Goal: Answer question/provide support: Share knowledge or assist other users

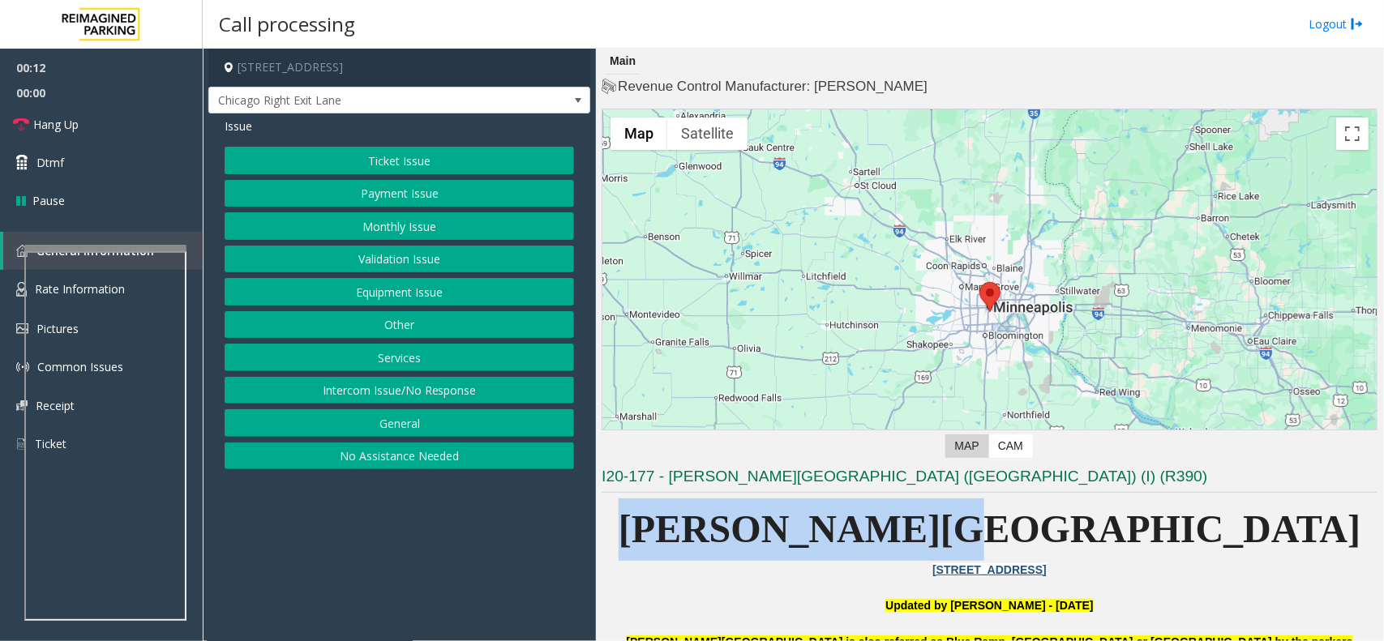
drag, startPoint x: 859, startPoint y: 537, endPoint x: 1173, endPoint y: 551, distance: 314.0
click at [1173, 551] on p "[PERSON_NAME][GEOGRAPHIC_DATA]" at bounding box center [989, 529] width 776 height 62
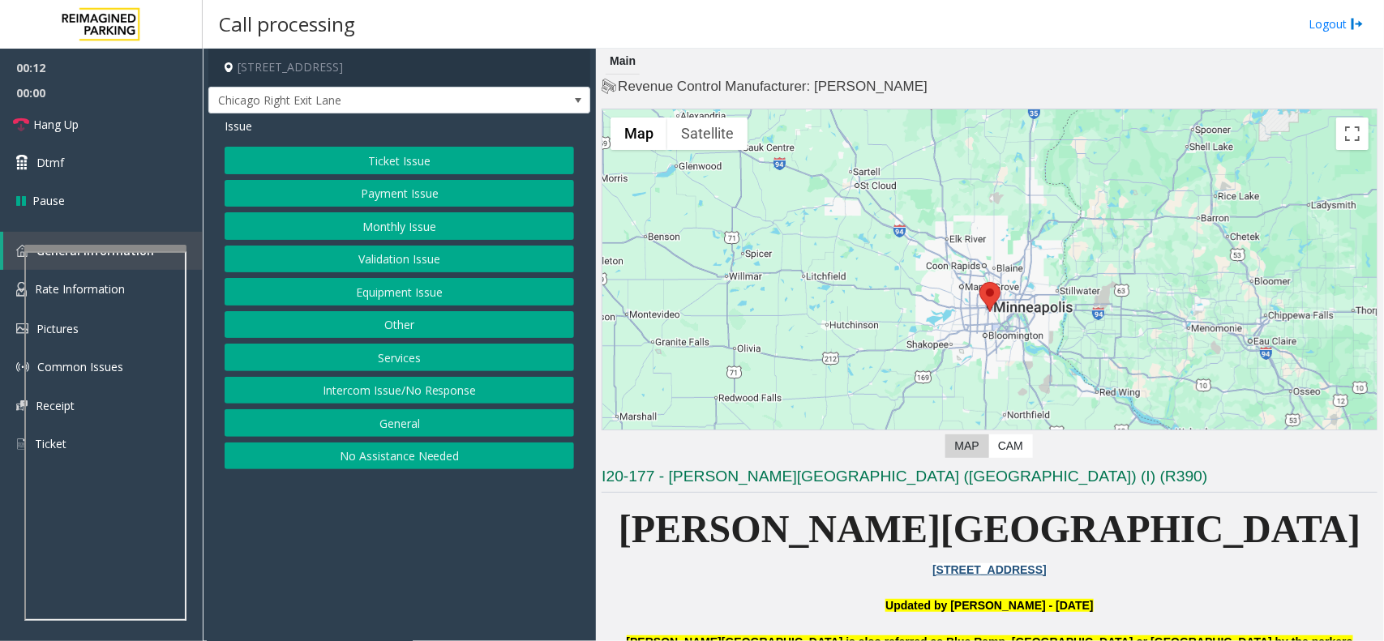
click at [1161, 563] on p "[STREET_ADDRESS]" at bounding box center [989, 570] width 776 height 18
click at [386, 398] on button "Intercom Issue/No Response" at bounding box center [399, 391] width 349 height 28
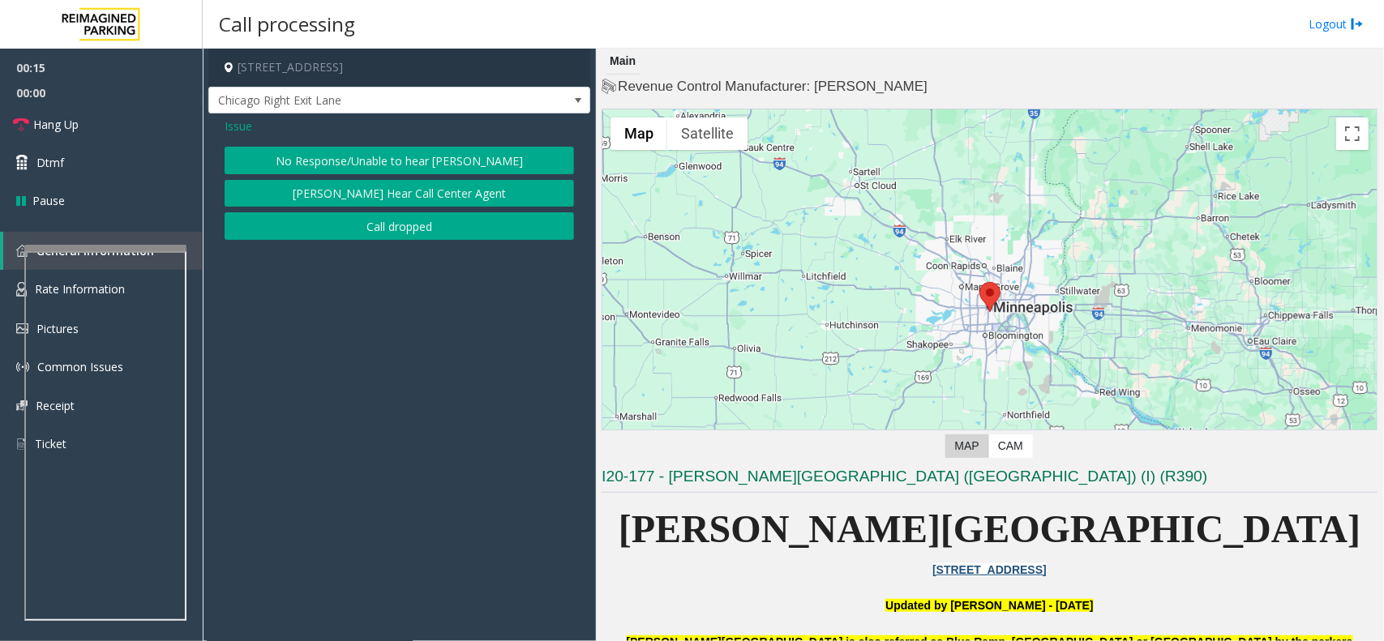
click at [317, 139] on div "Issue No Response/Unable to hear [PERSON_NAME] Cannot Hear Call Center Agent Ca…" at bounding box center [399, 180] width 382 height 135
click at [316, 159] on button "No Response/Unable to hear [PERSON_NAME]" at bounding box center [399, 161] width 349 height 28
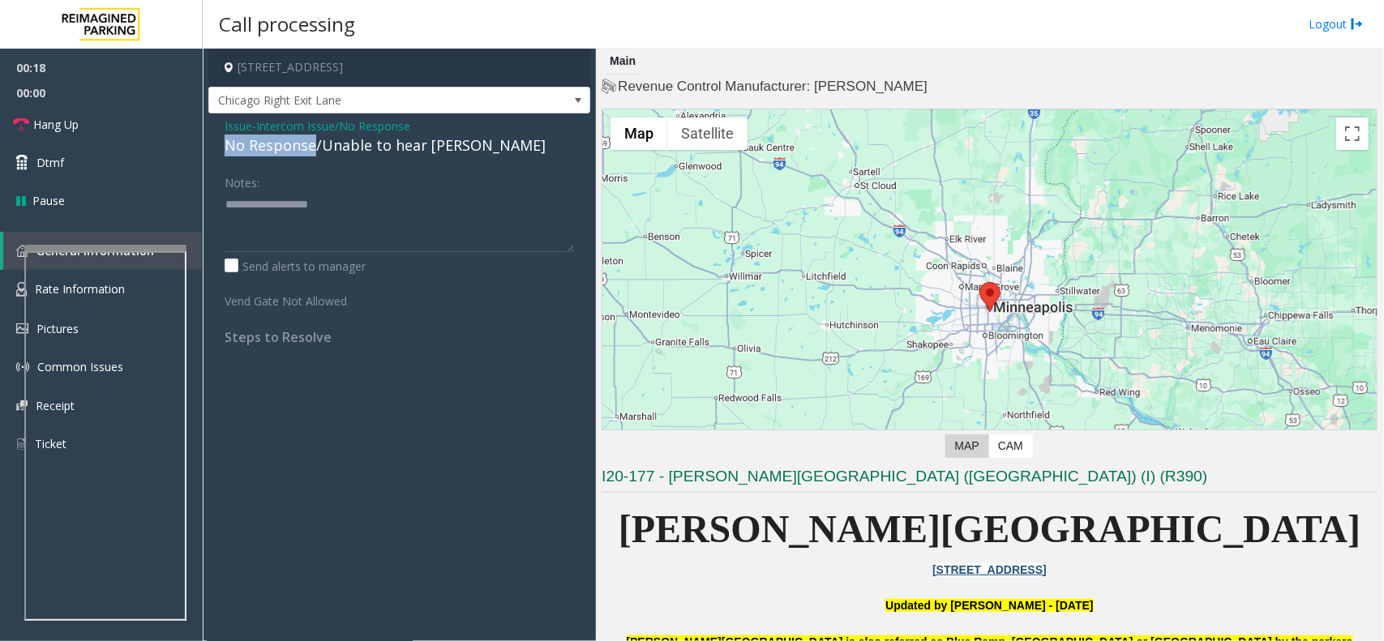
drag, startPoint x: 314, startPoint y: 150, endPoint x: 216, endPoint y: 150, distance: 98.1
click at [216, 150] on div "Issue - Intercom Issue/No Response No Response/Unable to hear [PERSON_NAME] Not…" at bounding box center [399, 237] width 382 height 248
click at [413, 204] on textarea at bounding box center [399, 221] width 349 height 61
type textarea "**********"
click at [62, 132] on span "Hang Up" at bounding box center [55, 124] width 45 height 17
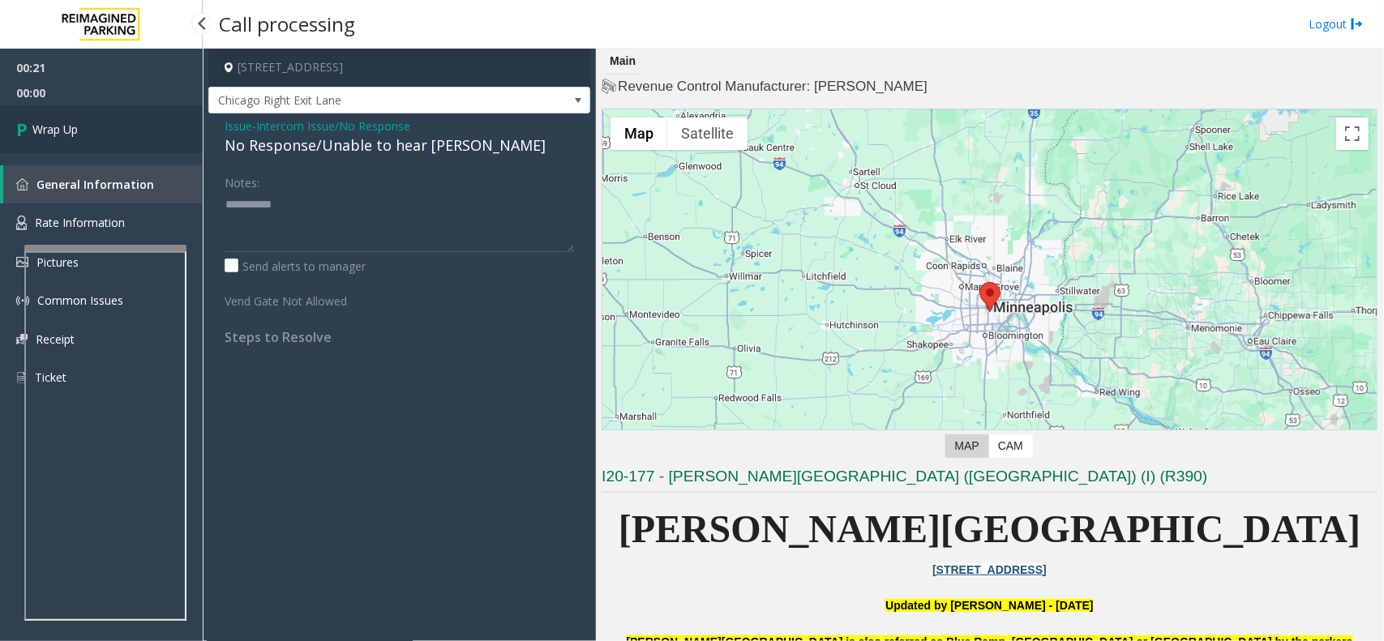
click at [61, 127] on span "Wrap Up" at bounding box center [54, 129] width 45 height 17
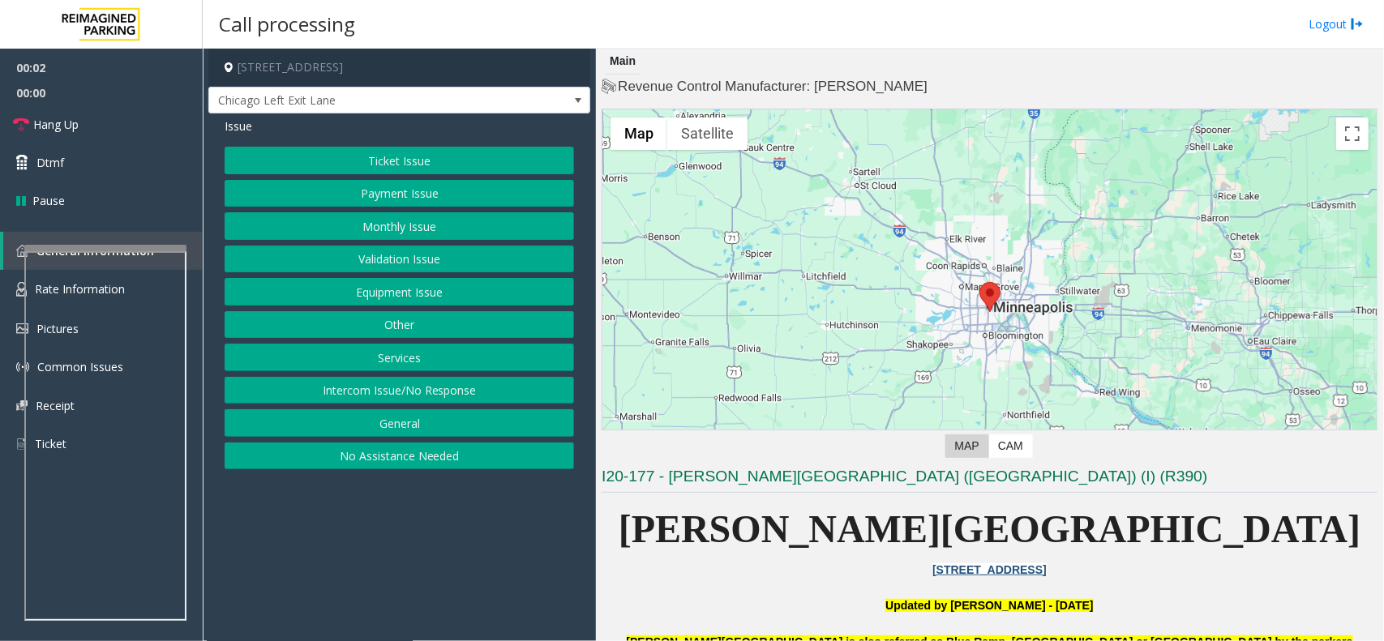
click at [399, 233] on button "Monthly Issue" at bounding box center [399, 226] width 349 height 28
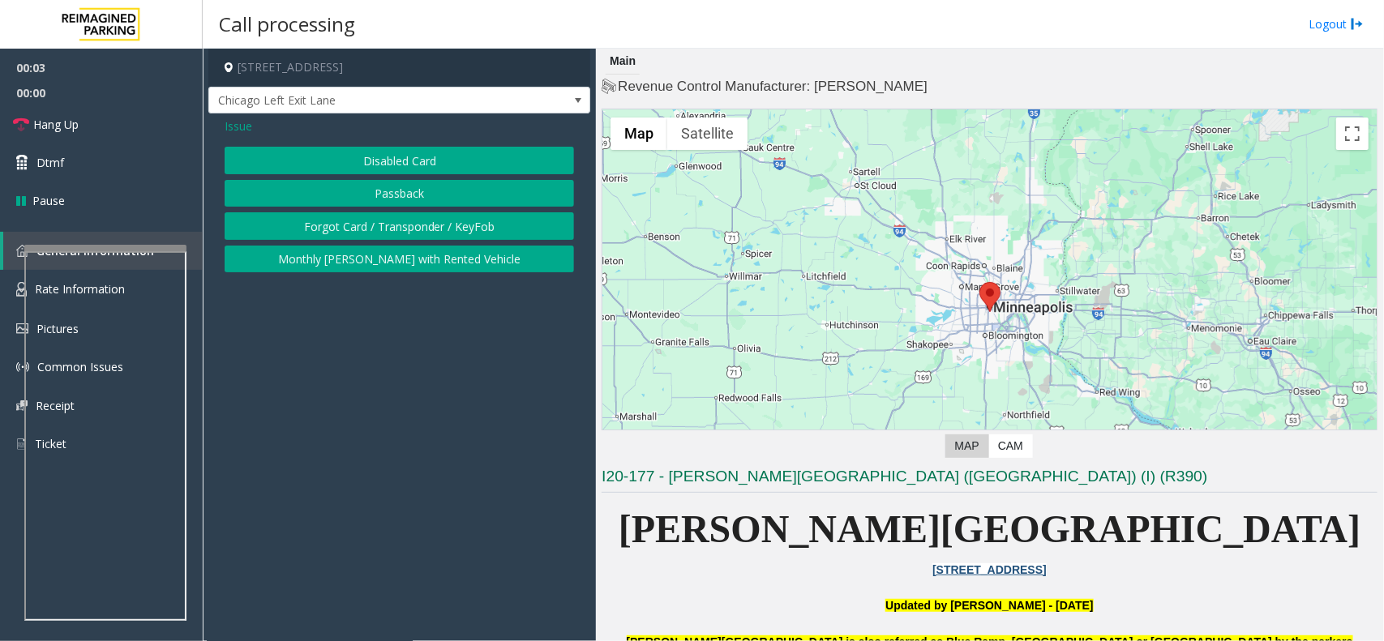
click at [377, 156] on button "Disabled Card" at bounding box center [399, 161] width 349 height 28
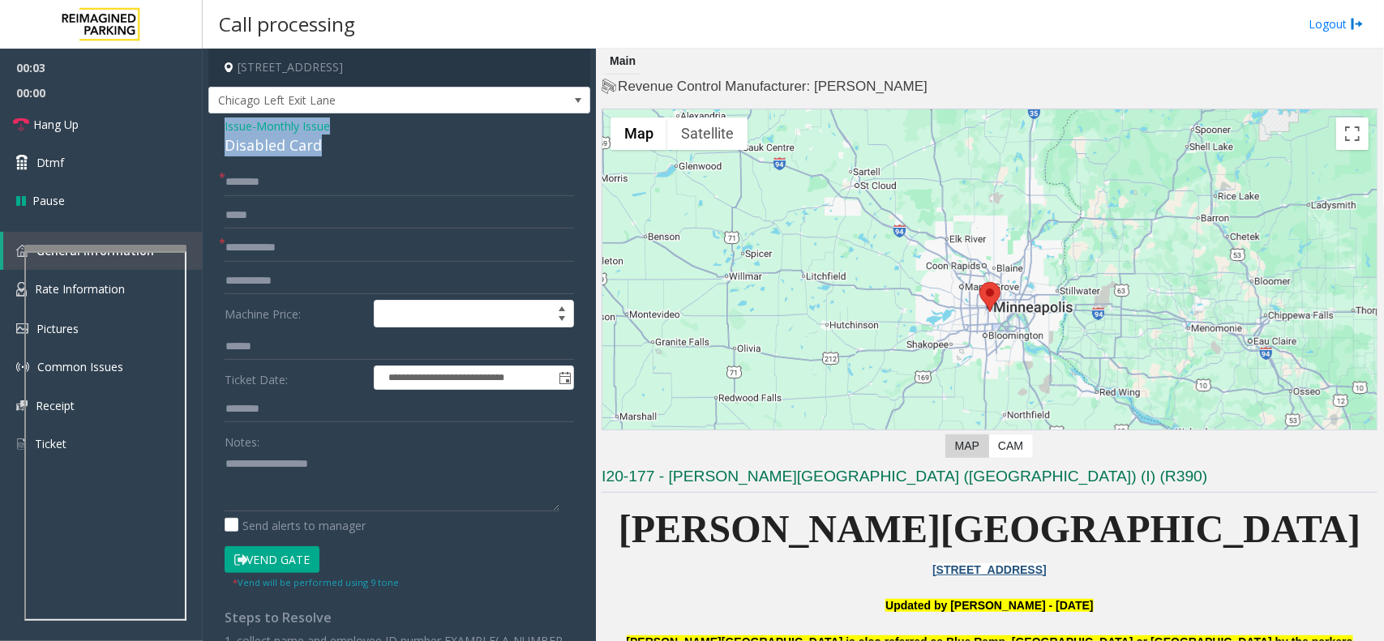
drag, startPoint x: 322, startPoint y: 151, endPoint x: 220, endPoint y: 123, distance: 105.8
click at [212, 119] on div "**********" at bounding box center [399, 516] width 382 height 806
click at [328, 486] on textarea at bounding box center [392, 481] width 335 height 61
click at [358, 505] on textarea at bounding box center [392, 481] width 335 height 61
type textarea "**********"
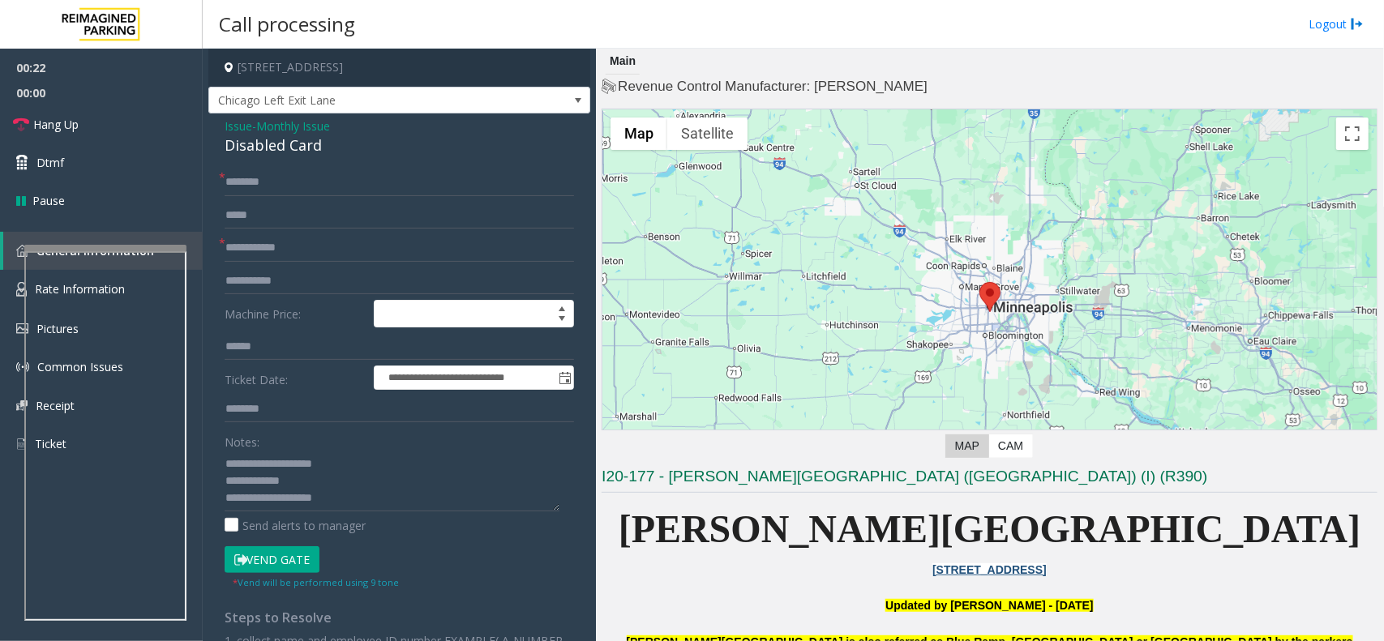
click at [286, 553] on button "Vend Gate" at bounding box center [272, 560] width 95 height 28
click at [269, 195] on input "text" at bounding box center [399, 183] width 349 height 28
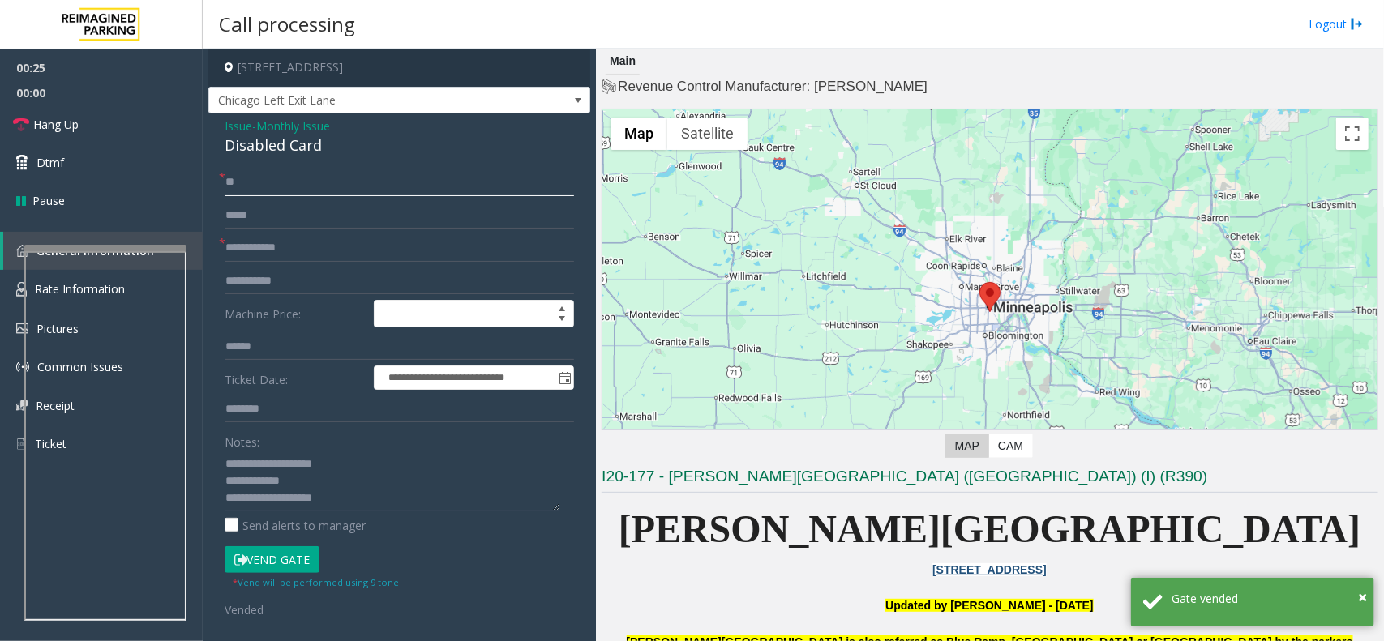
type input "**"
click at [253, 253] on input "text" at bounding box center [399, 248] width 349 height 28
type input "**"
click at [375, 501] on textarea at bounding box center [392, 481] width 335 height 61
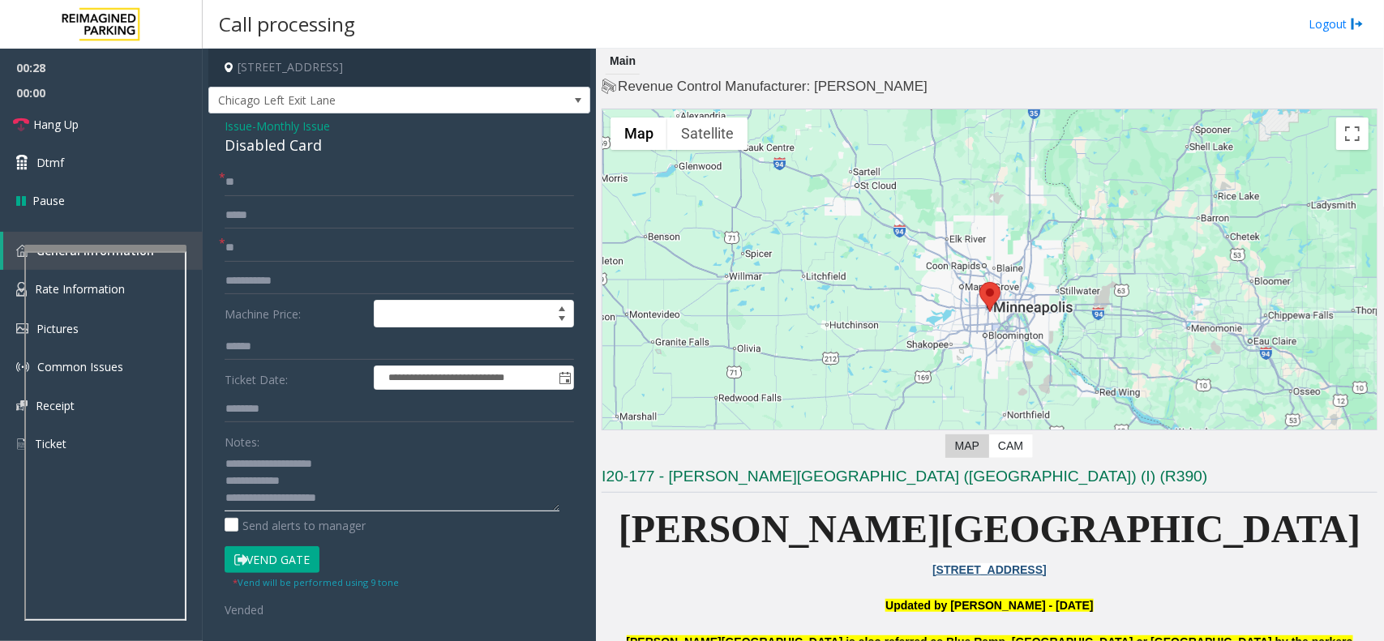
scroll to position [11, 0]
click at [142, 139] on link "Hang Up" at bounding box center [101, 124] width 203 height 38
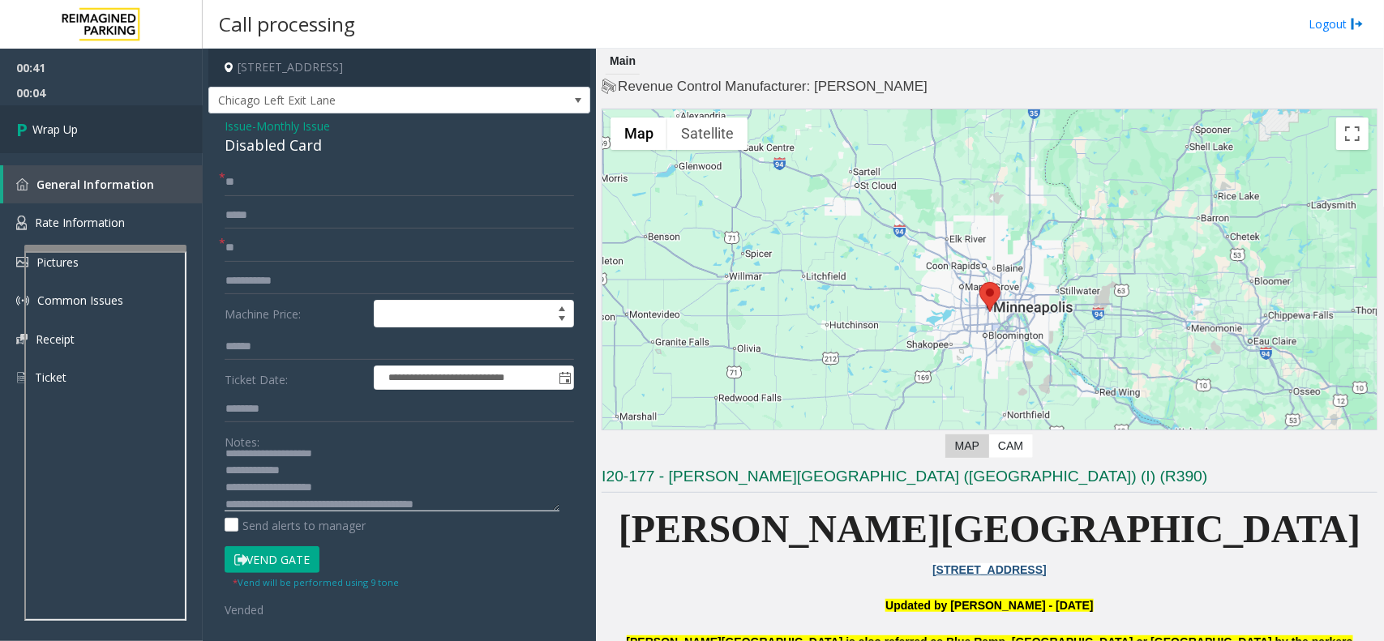
type textarea "**********"
click at [132, 118] on link "Wrap Up" at bounding box center [101, 129] width 203 height 48
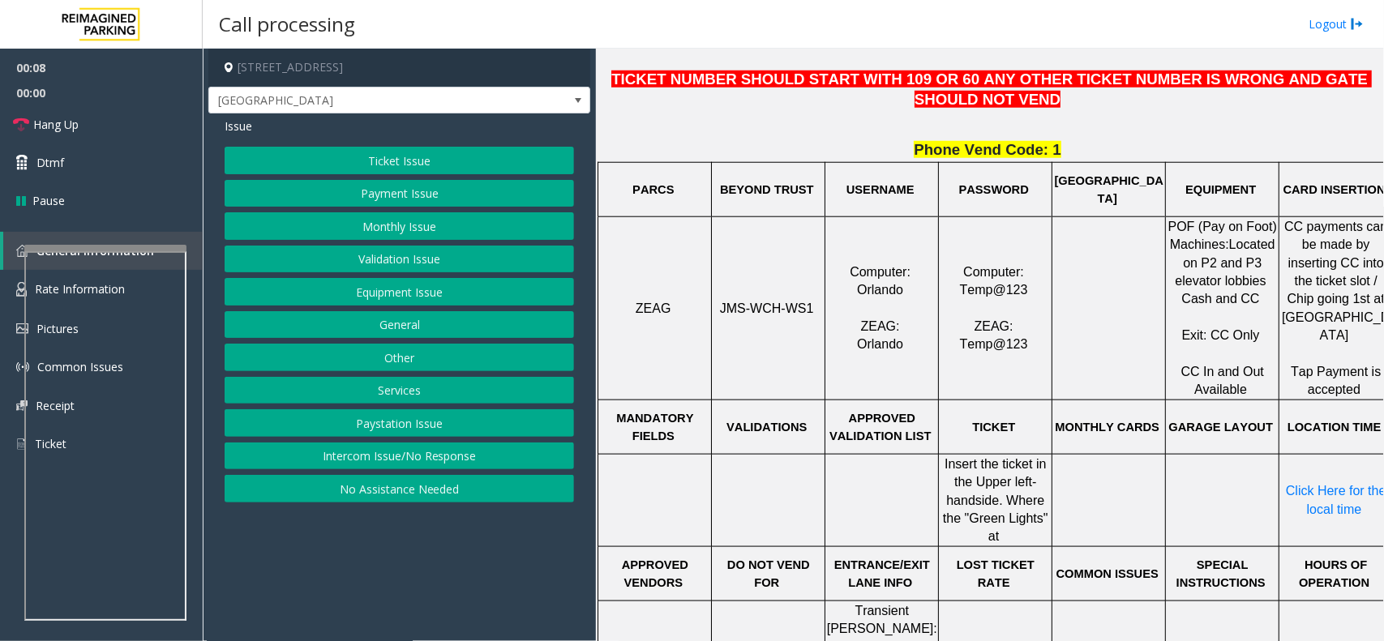
scroll to position [709, 0]
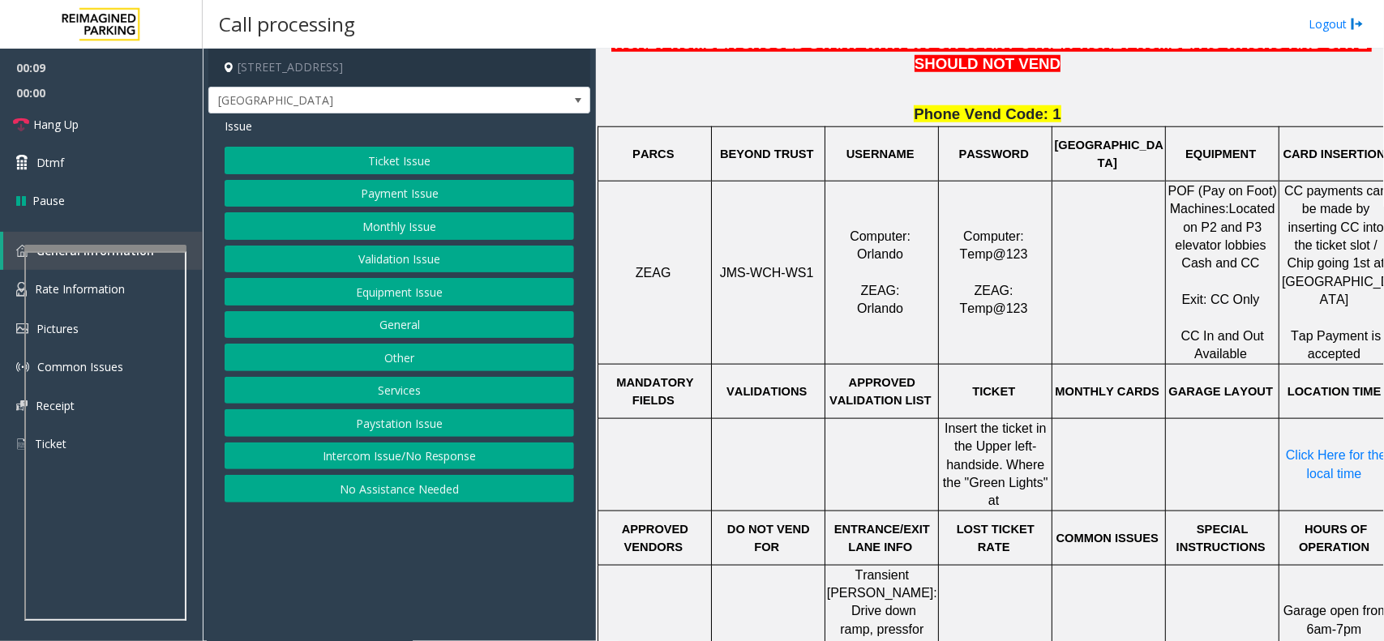
click at [406, 164] on button "Ticket Issue" at bounding box center [399, 161] width 349 height 28
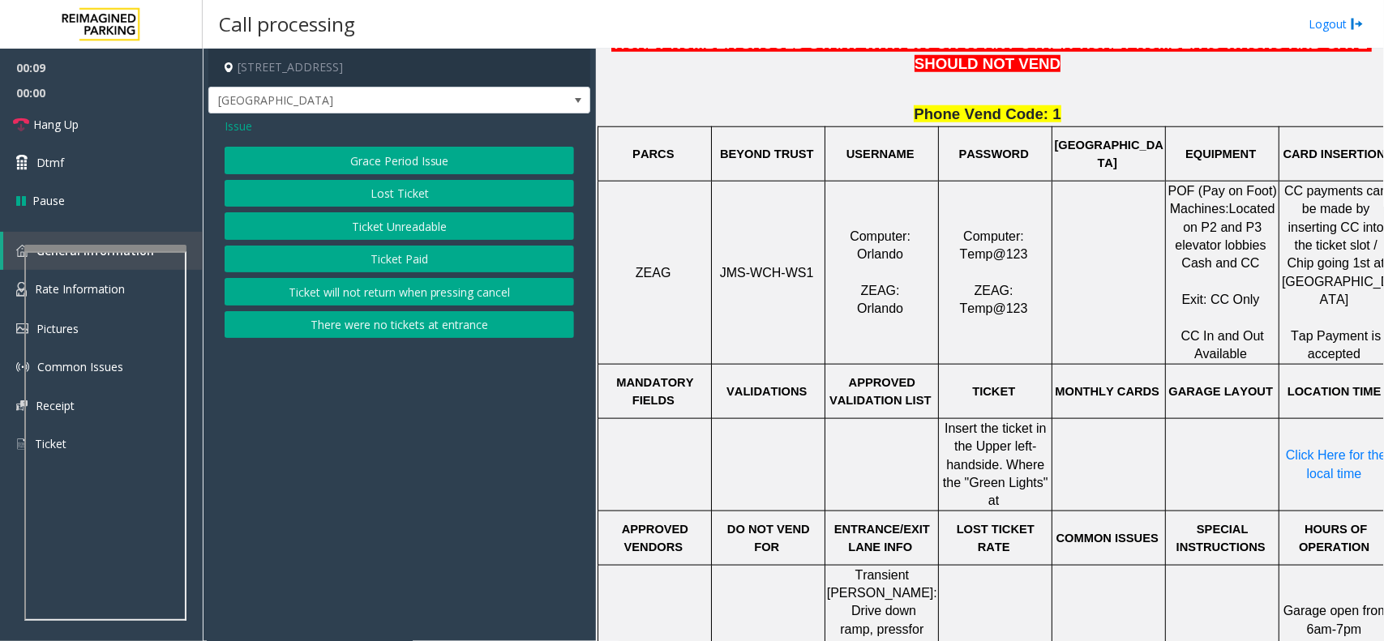
click at [405, 233] on button "Ticket Unreadable" at bounding box center [399, 226] width 349 height 28
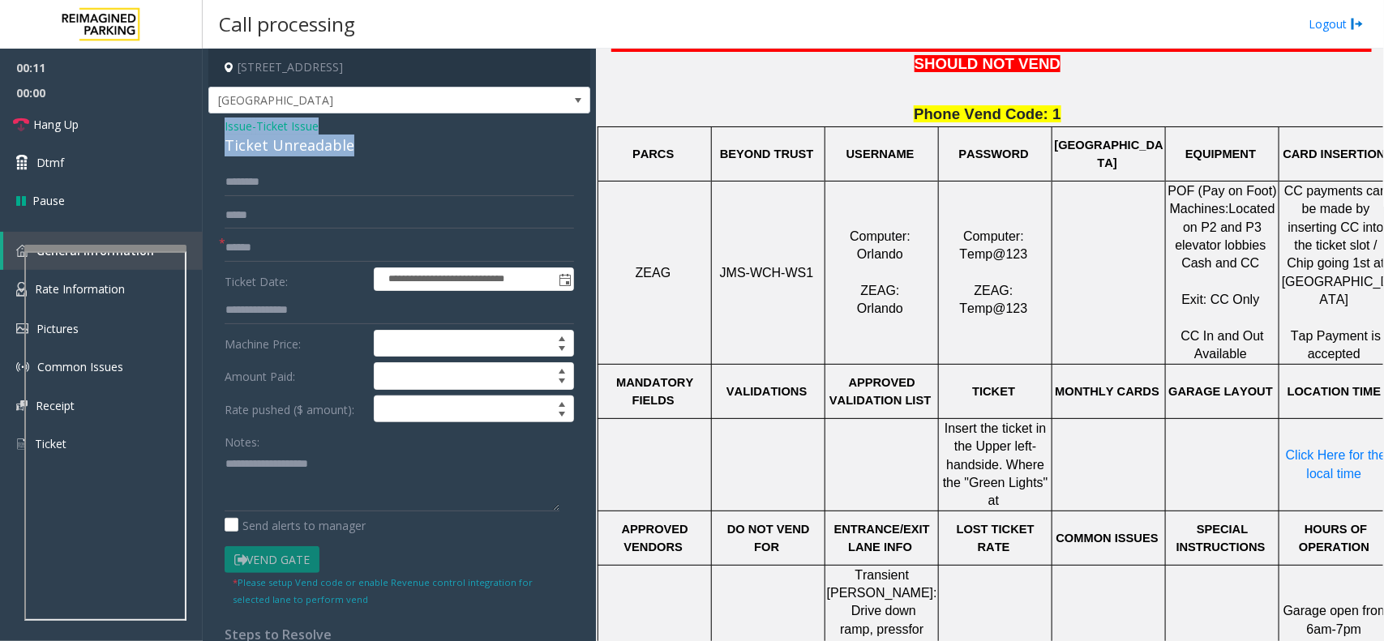
drag, startPoint x: 369, startPoint y: 144, endPoint x: 225, endPoint y: 124, distance: 144.9
click at [225, 124] on div "Issue - Ticket Issue Ticket Unreadable" at bounding box center [399, 137] width 349 height 39
click at [355, 479] on textarea at bounding box center [392, 481] width 335 height 61
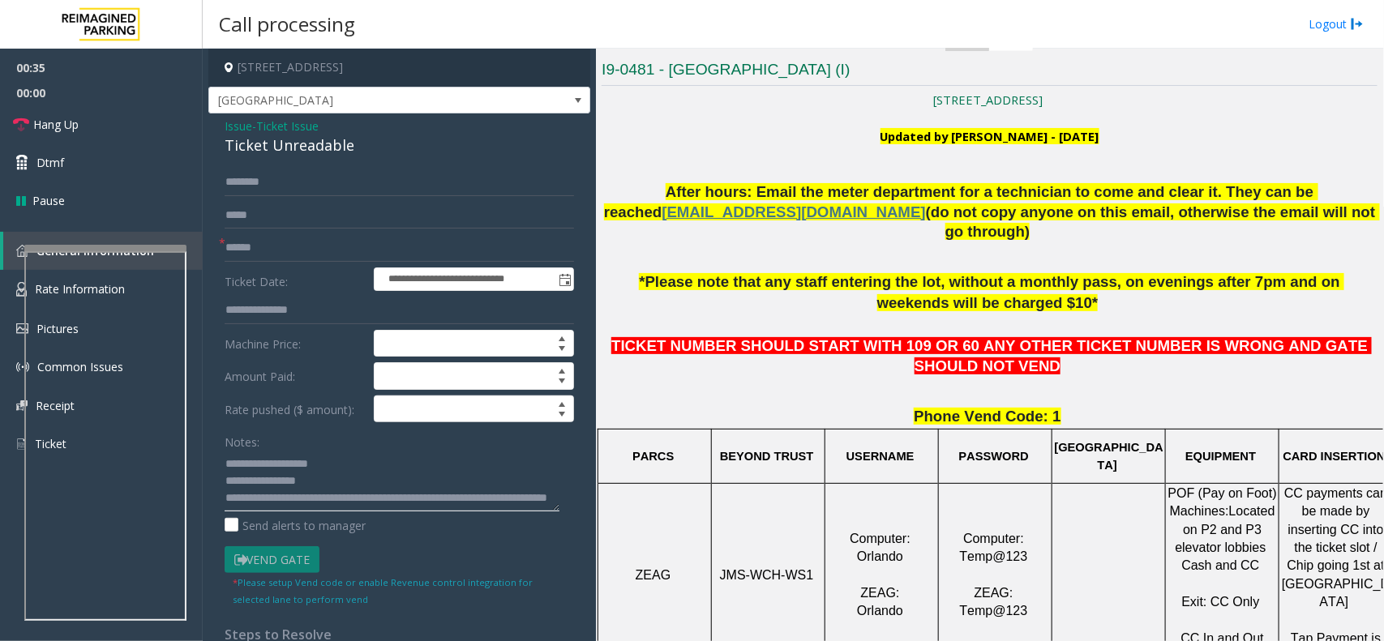
scroll to position [405, 0]
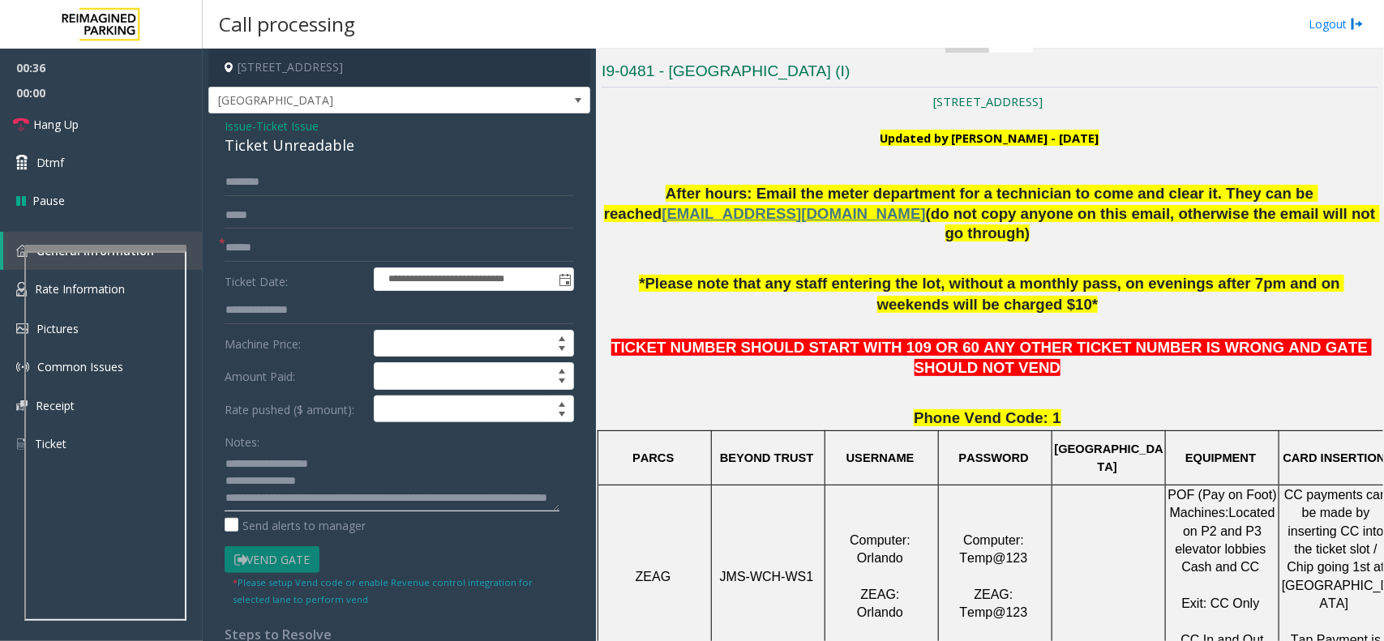
type textarea "**********"
click at [265, 249] on input "text" at bounding box center [399, 248] width 349 height 28
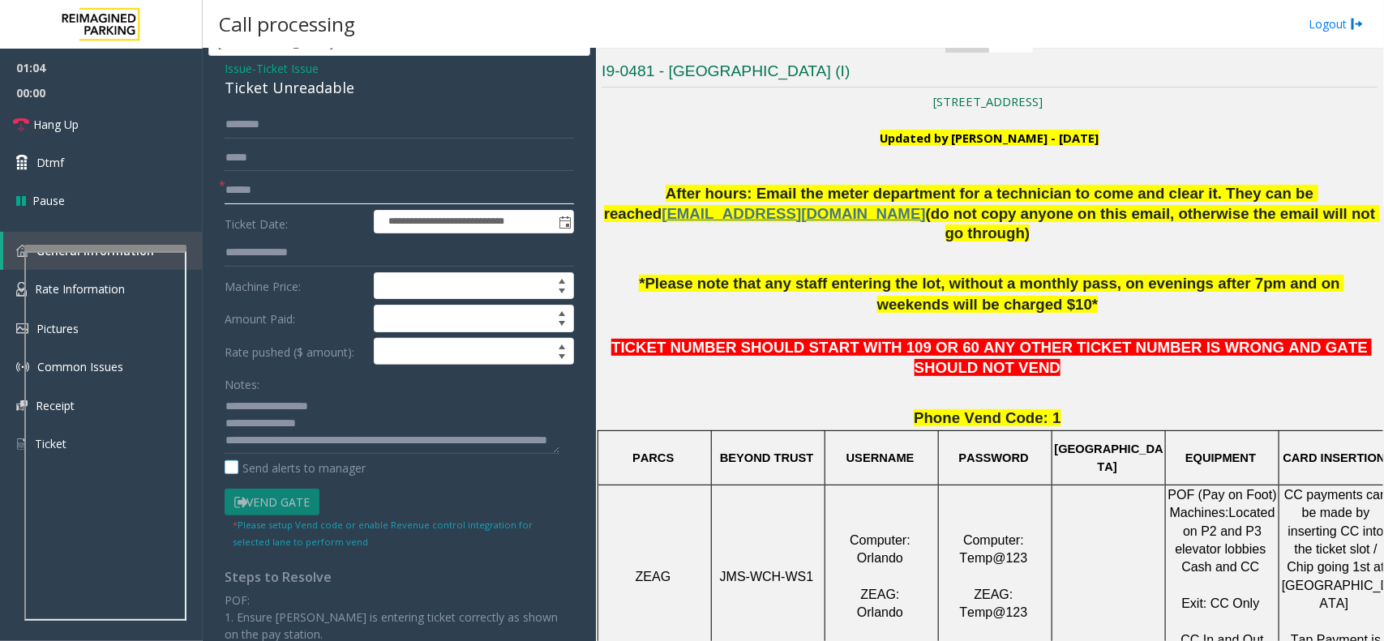
scroll to position [101, 0]
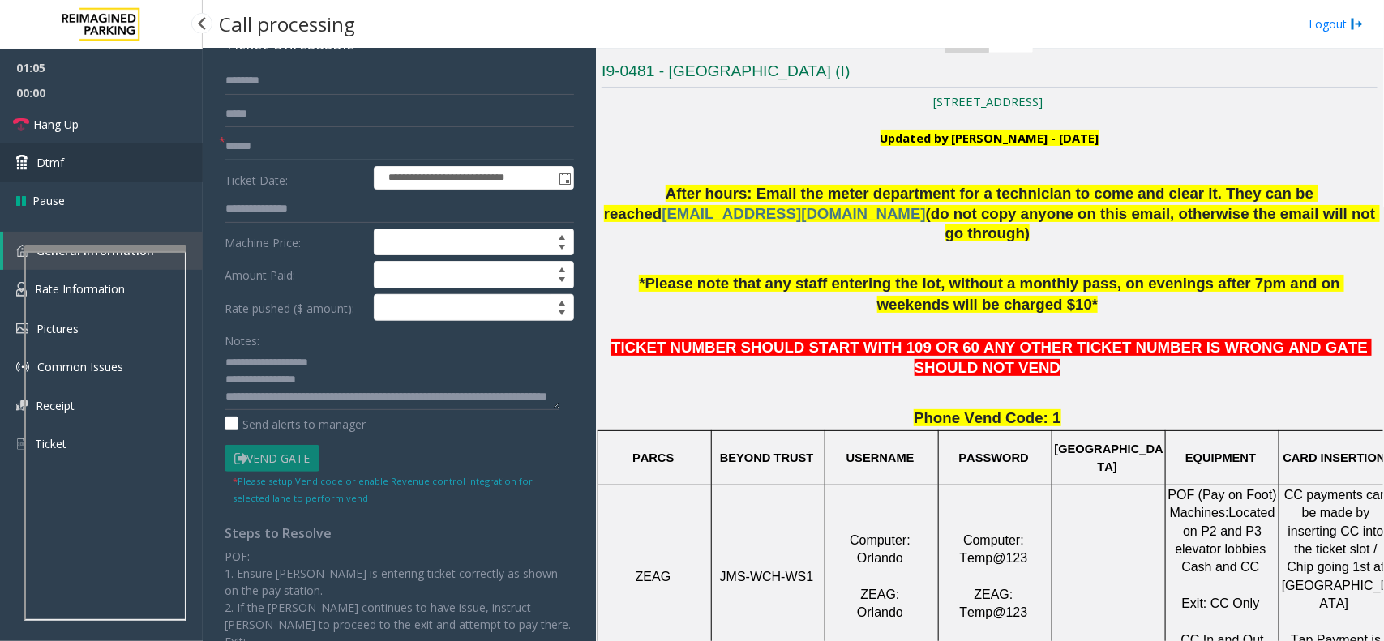
type input "******"
click at [103, 167] on link "Dtmf" at bounding box center [101, 162] width 203 height 38
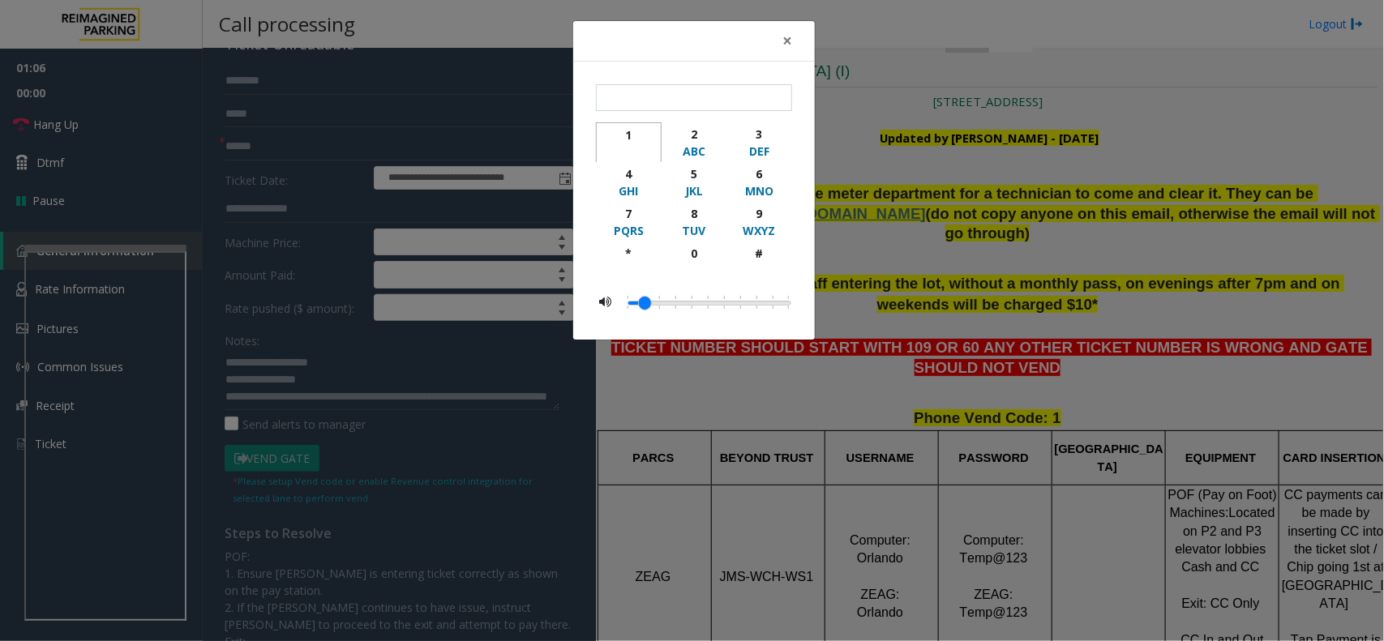
click at [635, 136] on div "1" at bounding box center [628, 134] width 45 height 17
type input "*"
click at [788, 43] on span "×" at bounding box center [787, 40] width 10 height 23
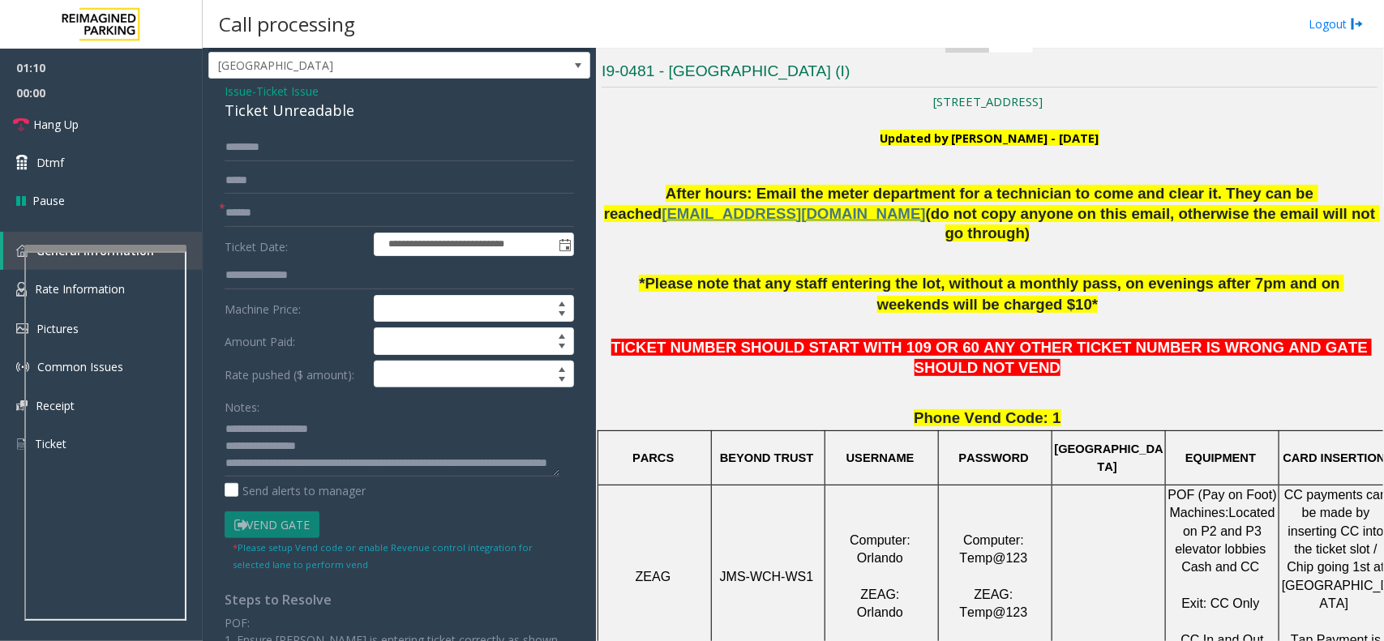
scroll to position [0, 0]
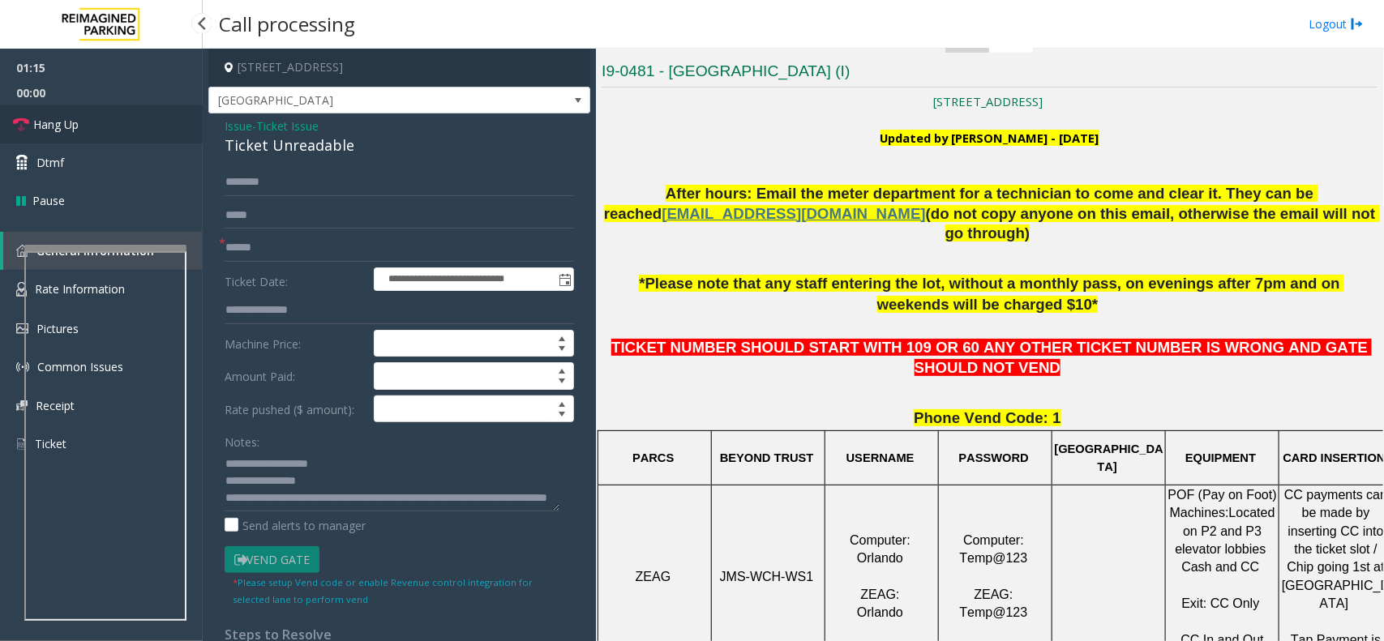
click at [90, 135] on link "Hang Up" at bounding box center [101, 124] width 203 height 38
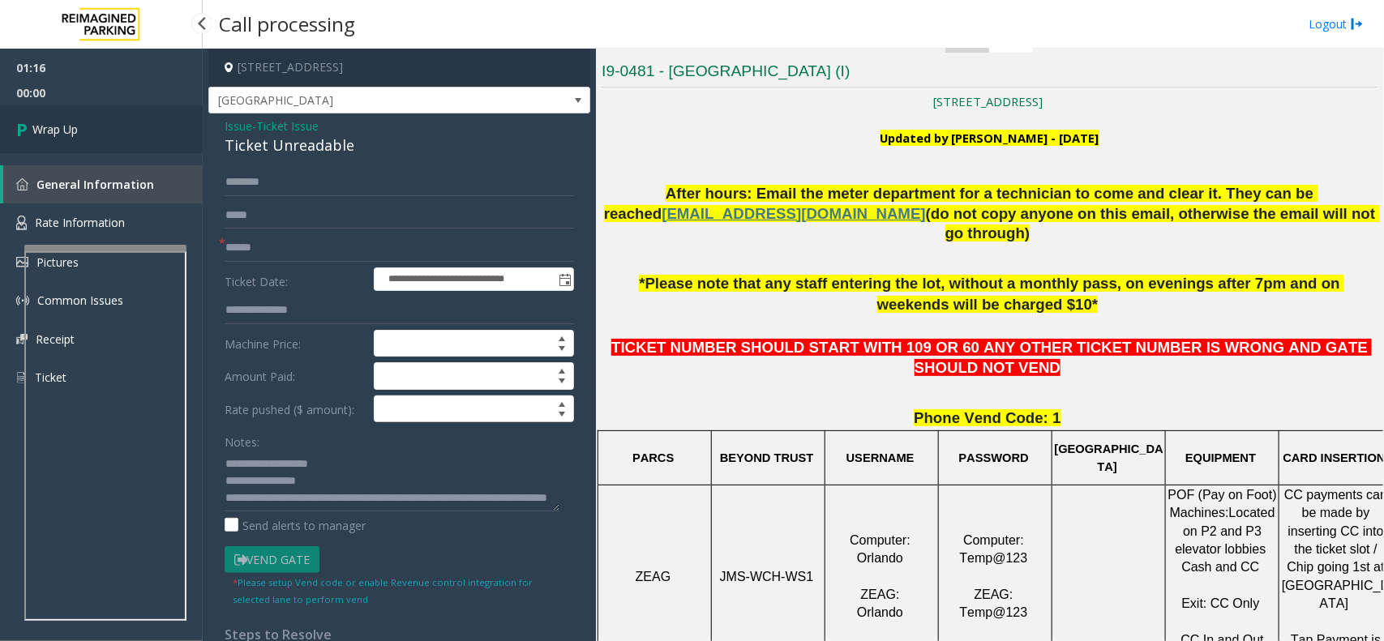
click at [90, 131] on link "Wrap Up" at bounding box center [101, 129] width 203 height 48
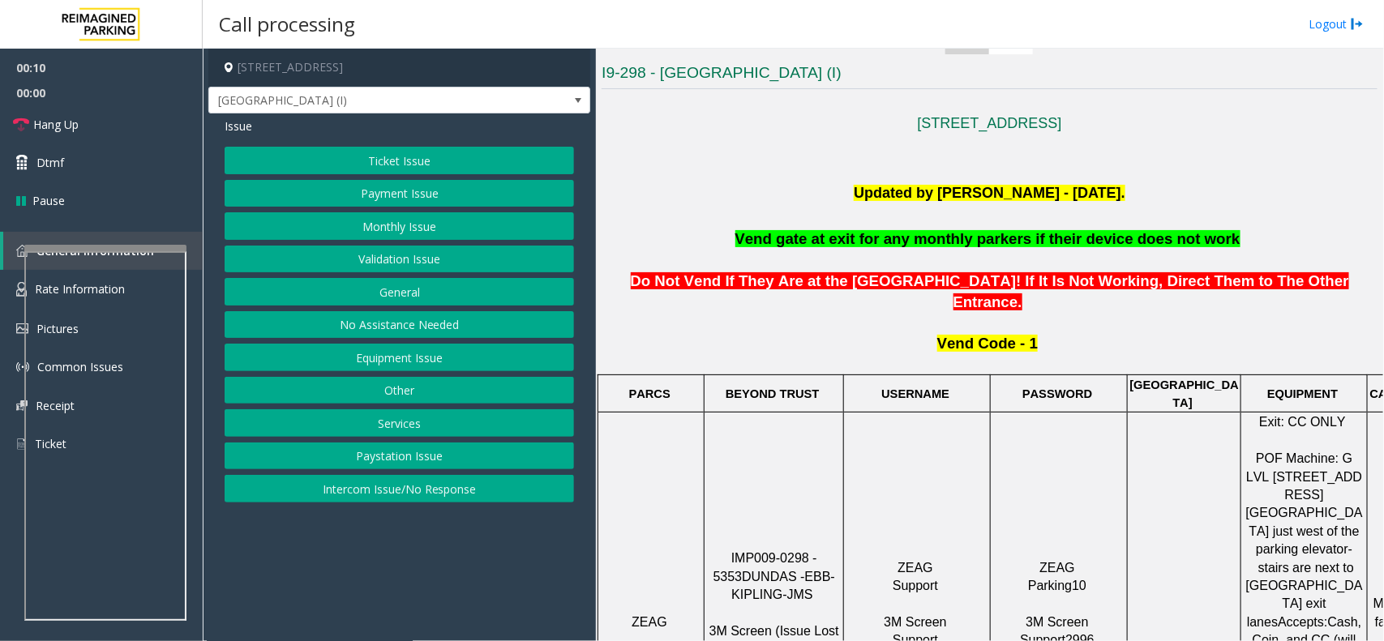
scroll to position [405, 0]
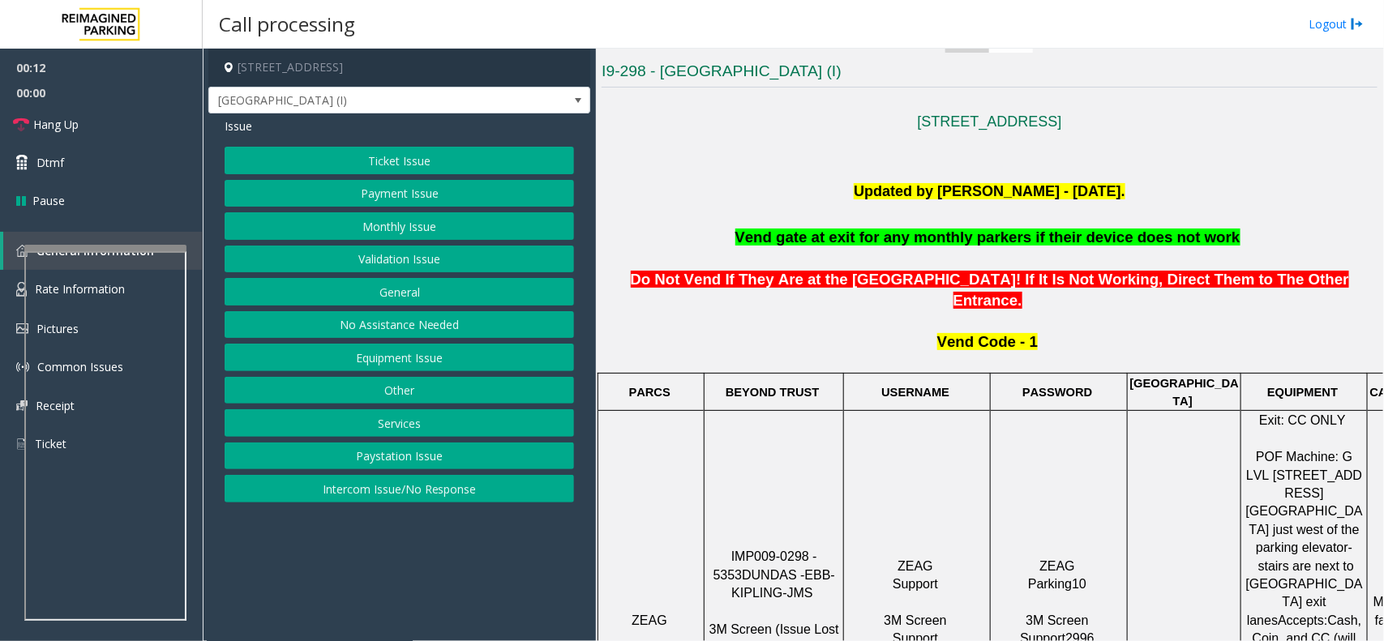
click at [374, 325] on button "No Assistance Needed" at bounding box center [399, 325] width 349 height 28
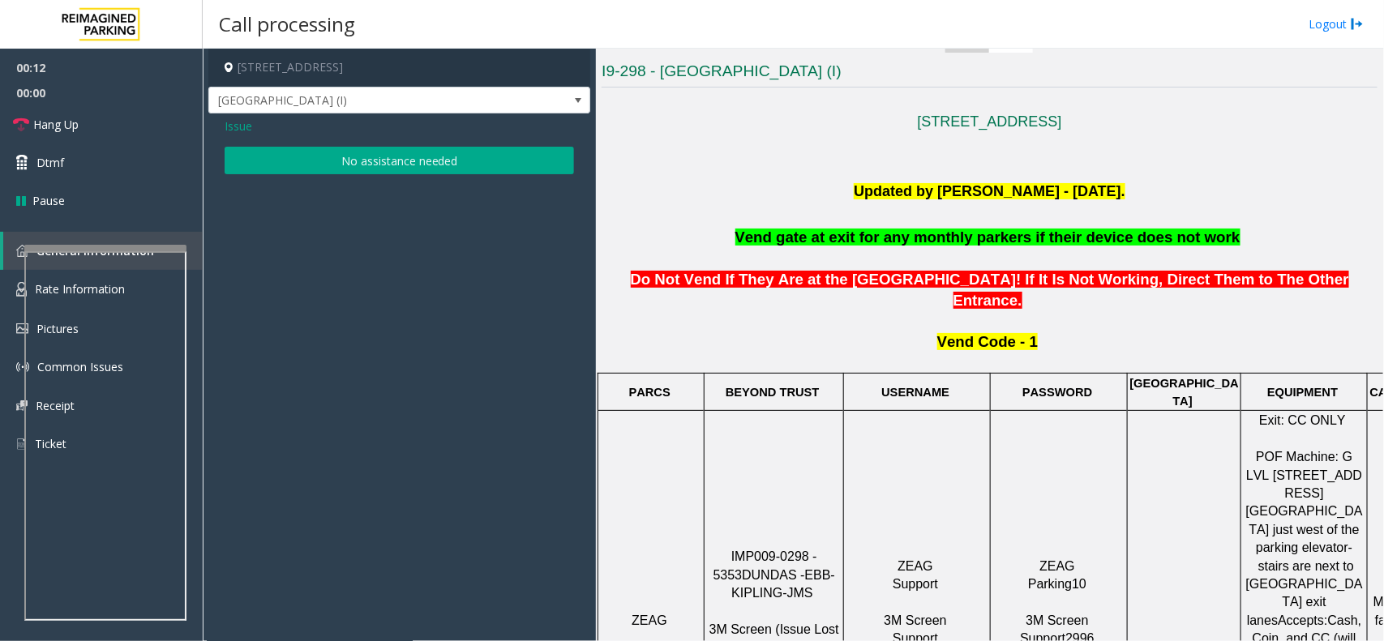
click at [239, 127] on span "Issue" at bounding box center [239, 126] width 28 height 17
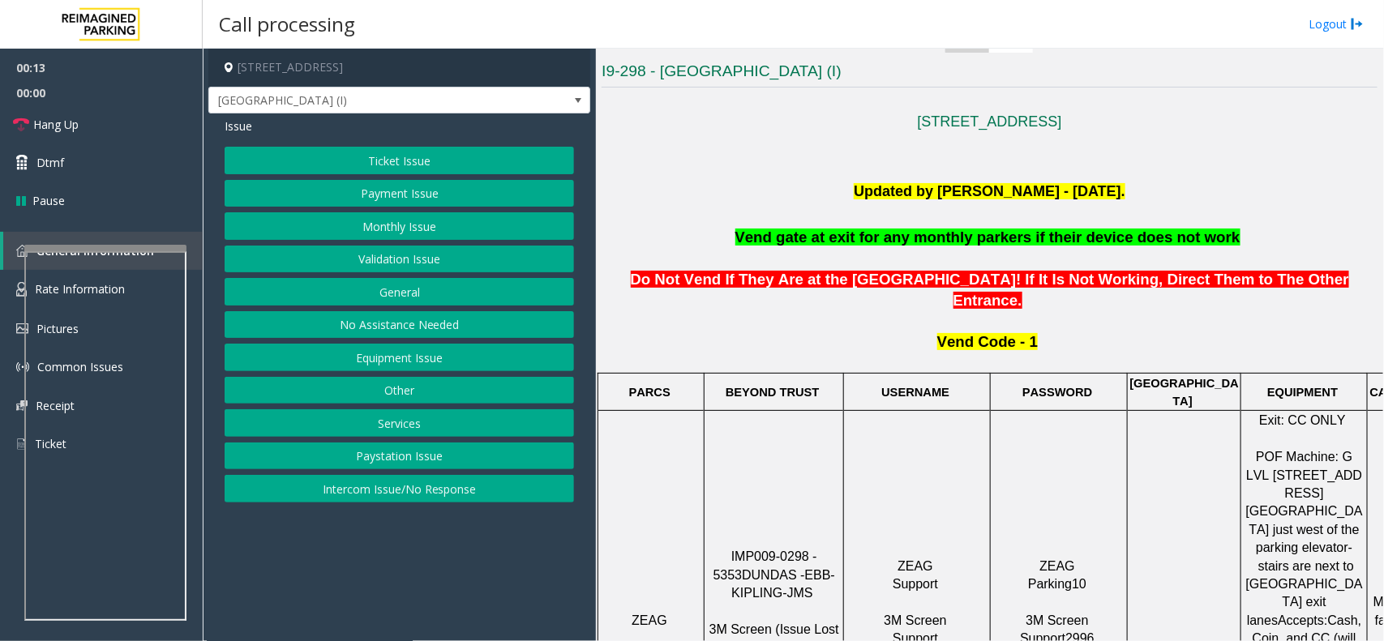
click at [361, 363] on button "Equipment Issue" at bounding box center [399, 358] width 349 height 28
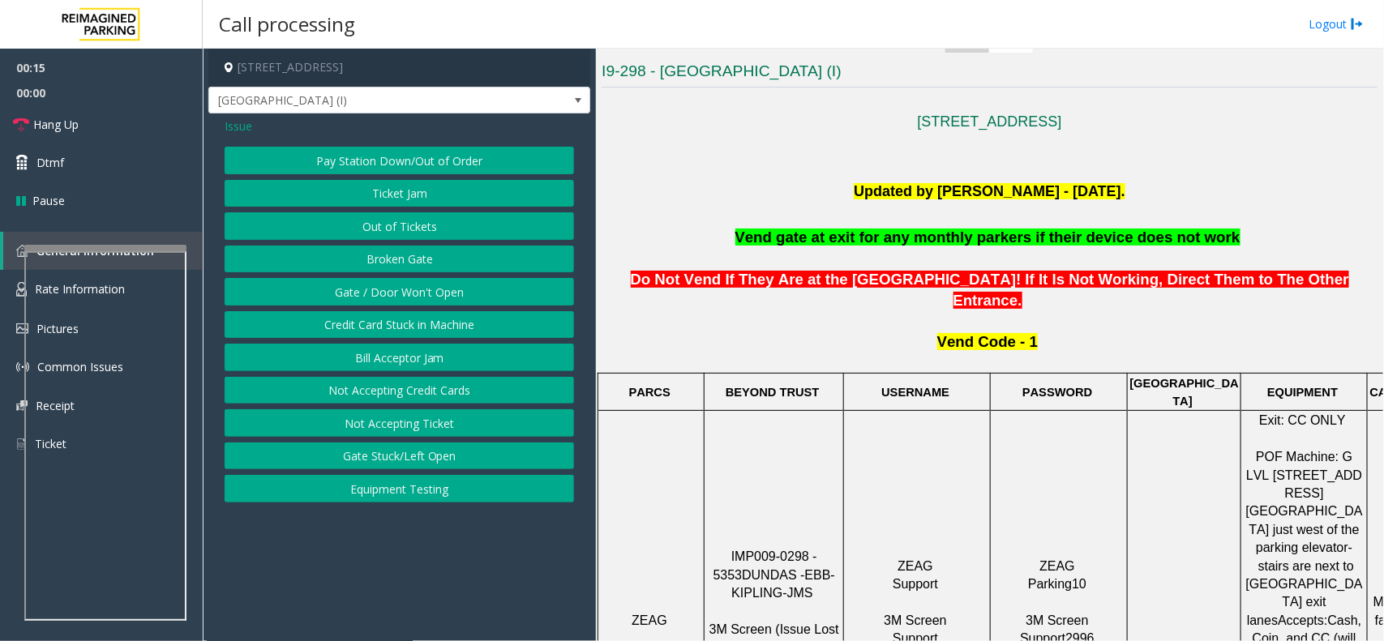
click at [370, 292] on button "Gate / Door Won't Open" at bounding box center [399, 292] width 349 height 28
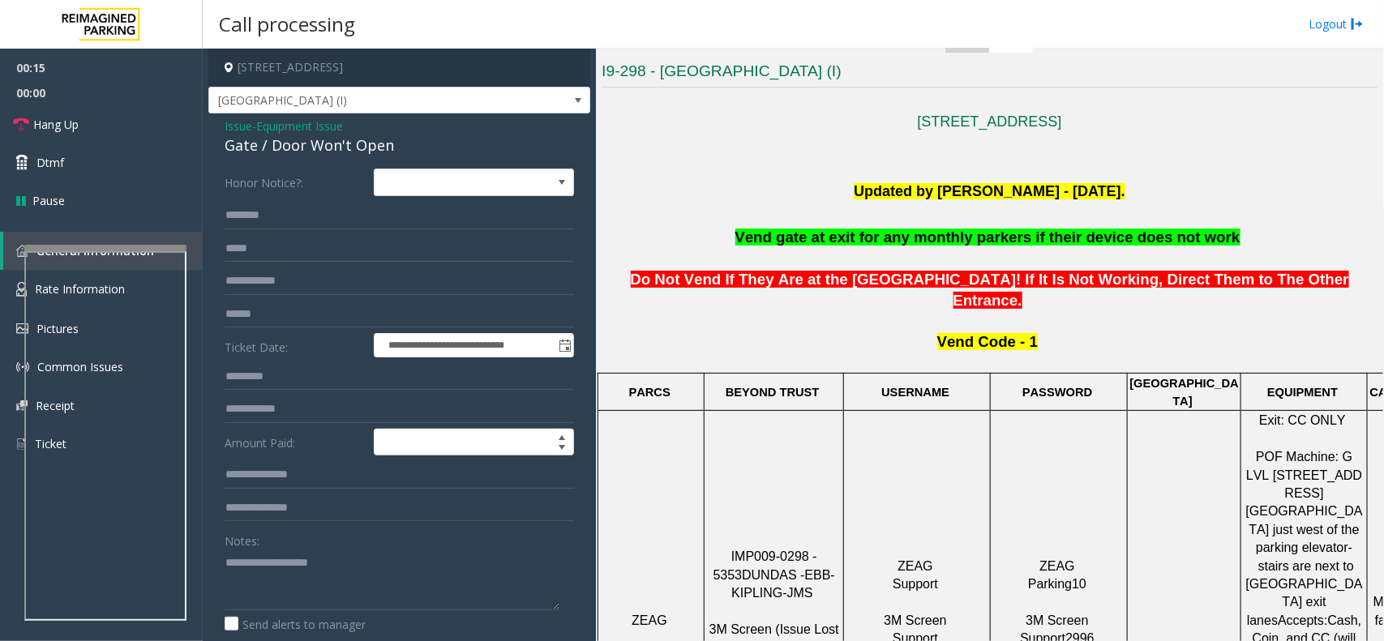
click at [232, 126] on span "Issue" at bounding box center [239, 126] width 28 height 17
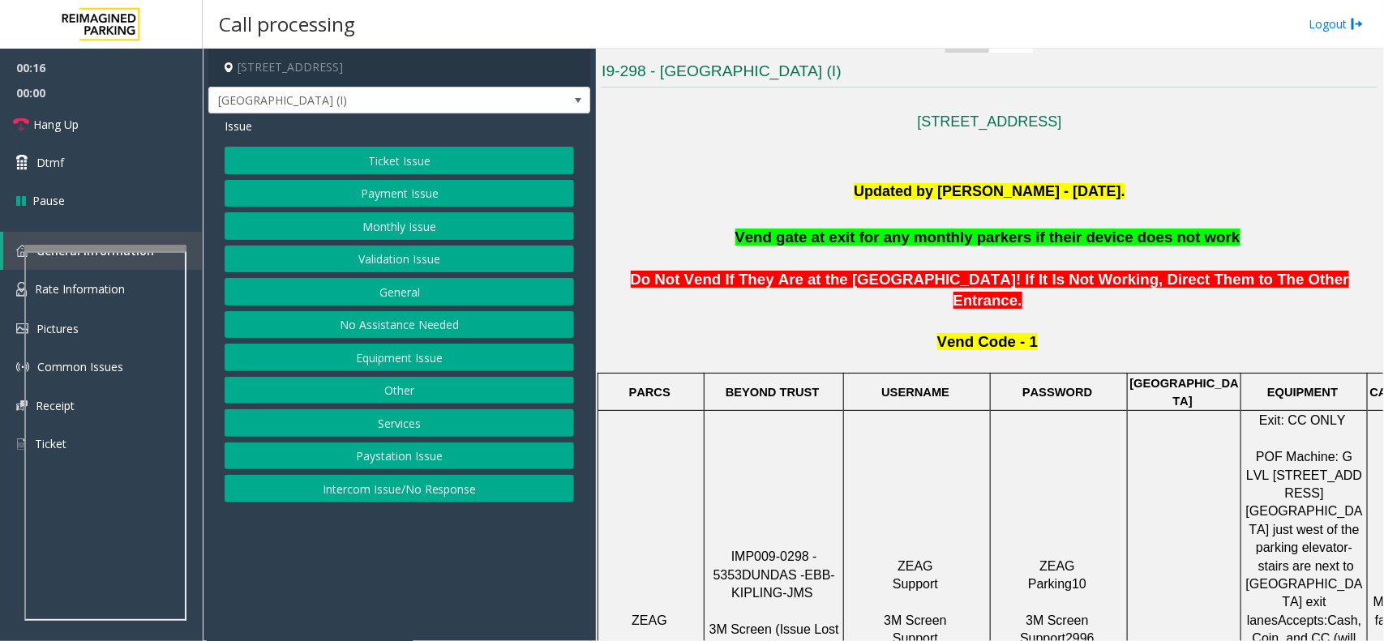
click at [325, 488] on button "Intercom Issue/No Response" at bounding box center [399, 489] width 349 height 28
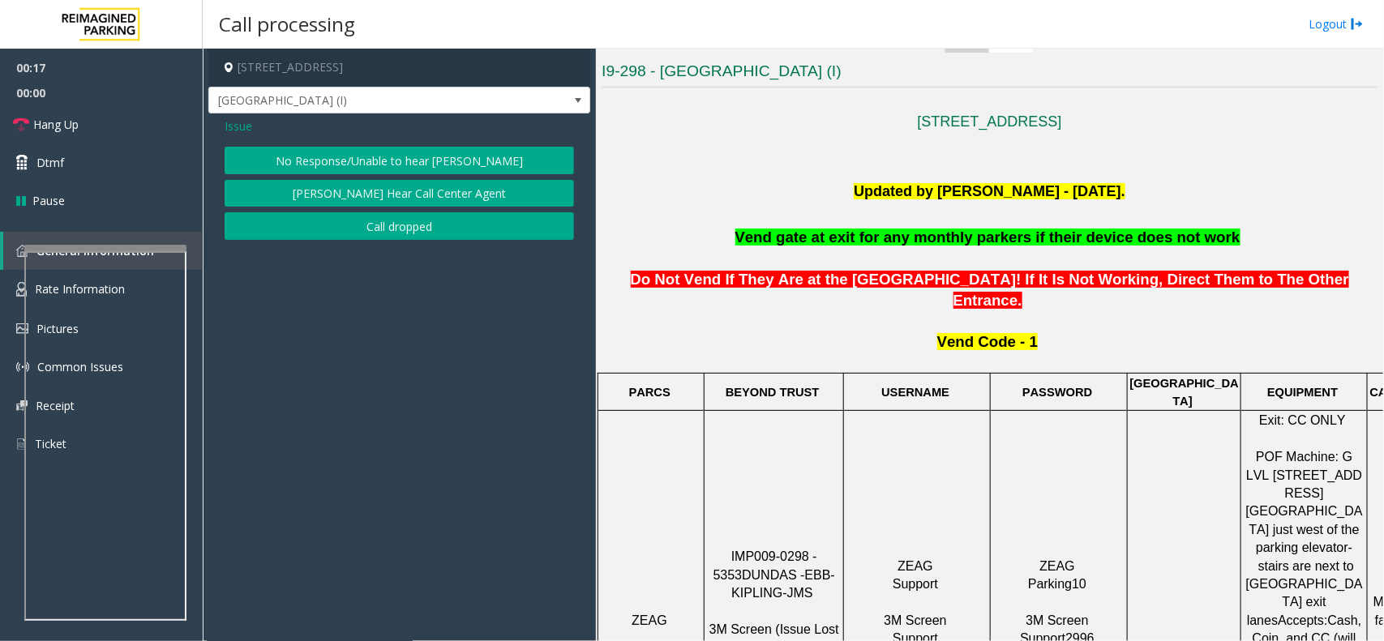
click at [296, 159] on button "No Response/Unable to hear [PERSON_NAME]" at bounding box center [399, 161] width 349 height 28
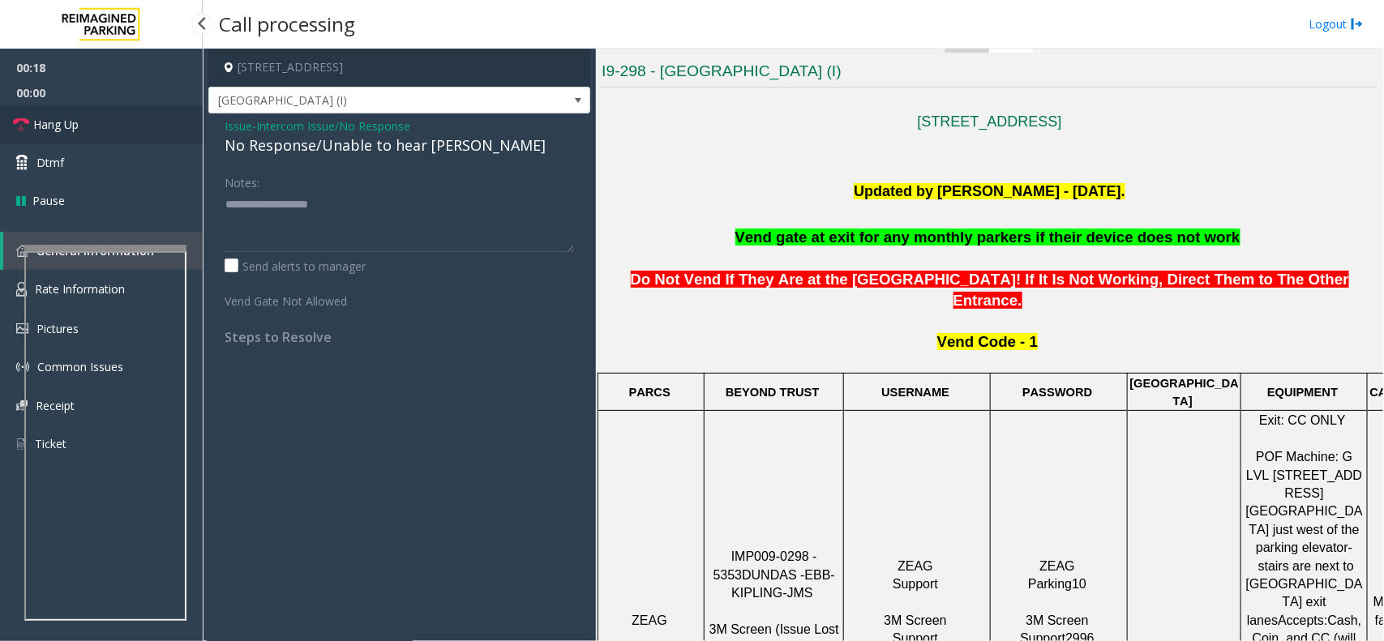
click at [134, 122] on link "Hang Up" at bounding box center [101, 124] width 203 height 38
drag, startPoint x: 314, startPoint y: 143, endPoint x: 224, endPoint y: 147, distance: 90.8
click at [225, 147] on div "No Response/Unable to hear [PERSON_NAME]" at bounding box center [399, 146] width 349 height 22
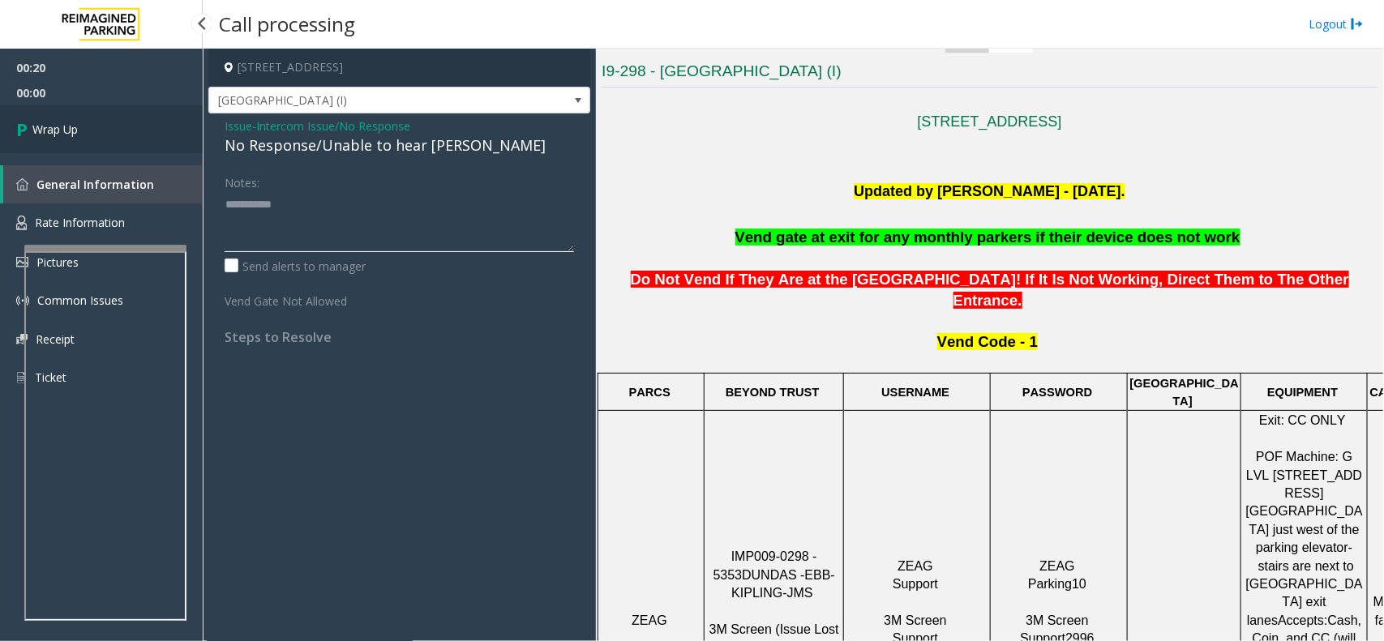
type textarea "**********"
click at [112, 122] on link "Wrap Up" at bounding box center [101, 129] width 203 height 48
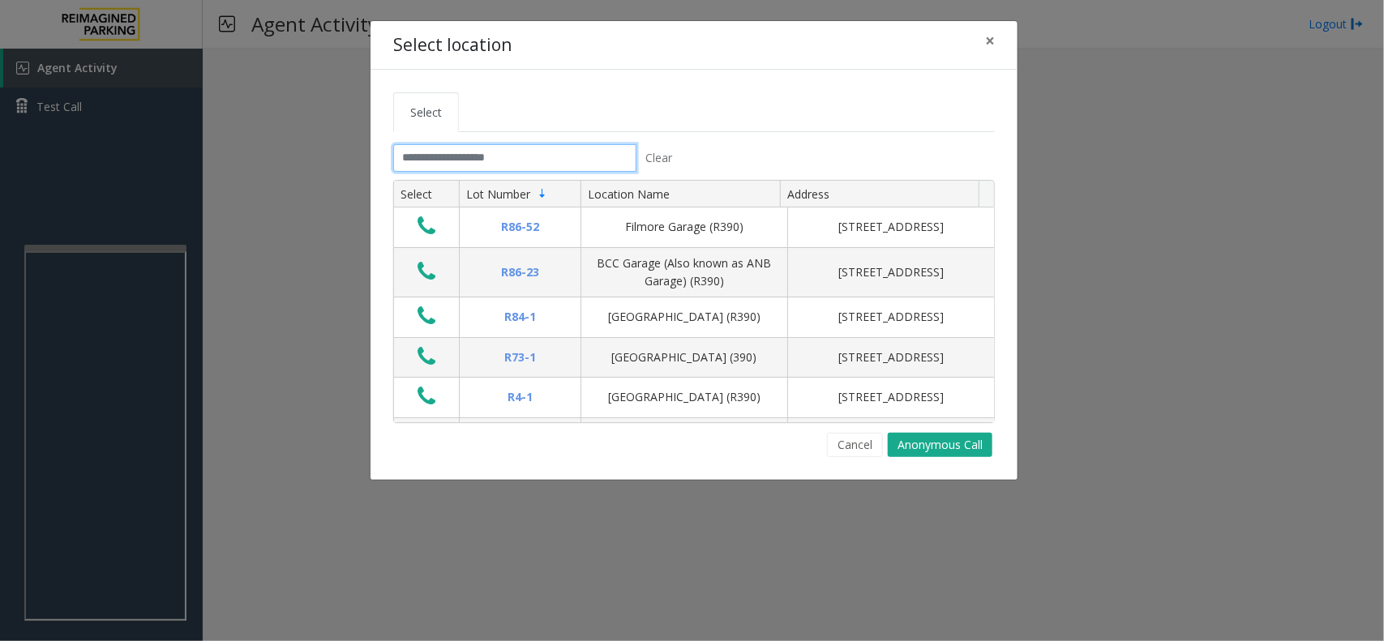
click at [443, 152] on input "text" at bounding box center [514, 158] width 243 height 28
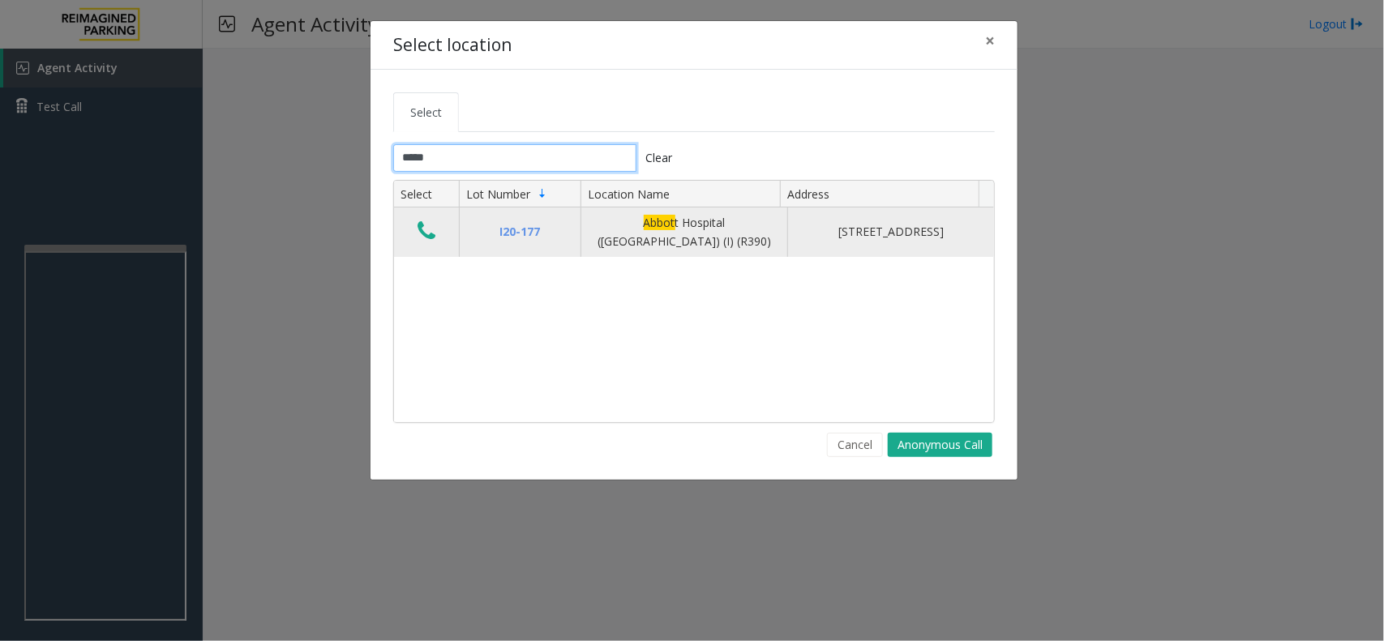
type input "*****"
click at [428, 240] on icon "Data table" at bounding box center [426, 231] width 18 height 23
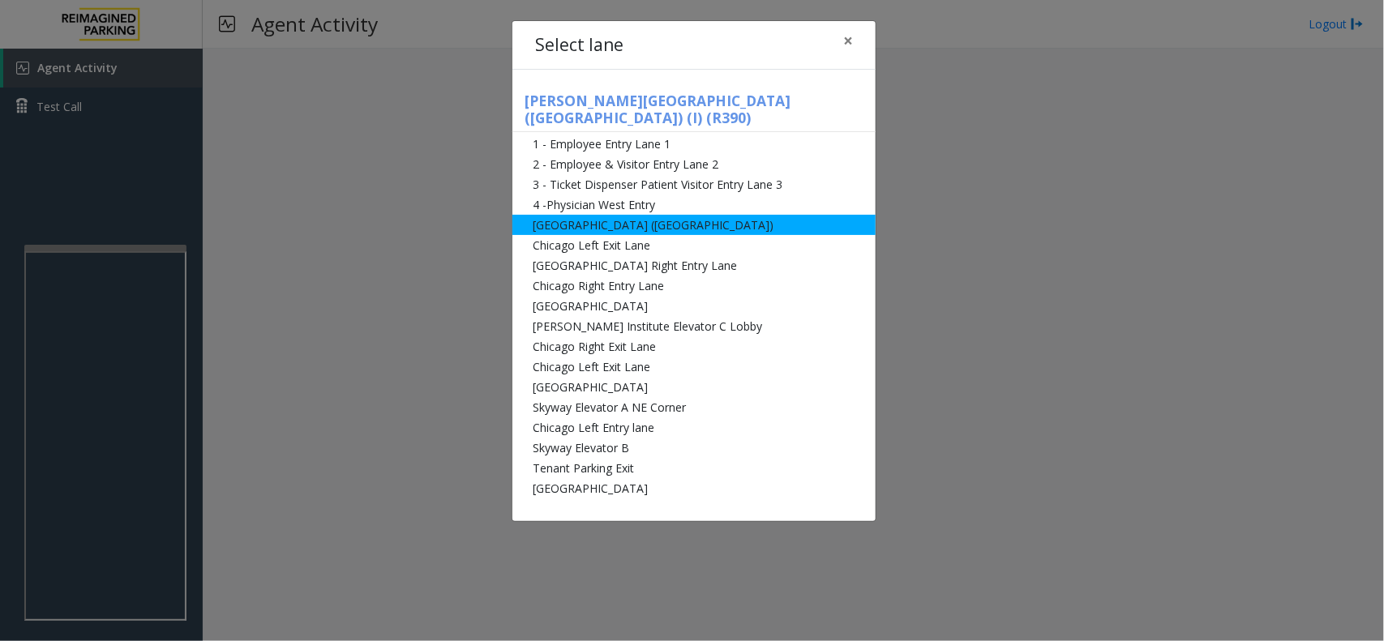
click at [560, 216] on li "[GEOGRAPHIC_DATA] ([GEOGRAPHIC_DATA])" at bounding box center [693, 225] width 363 height 20
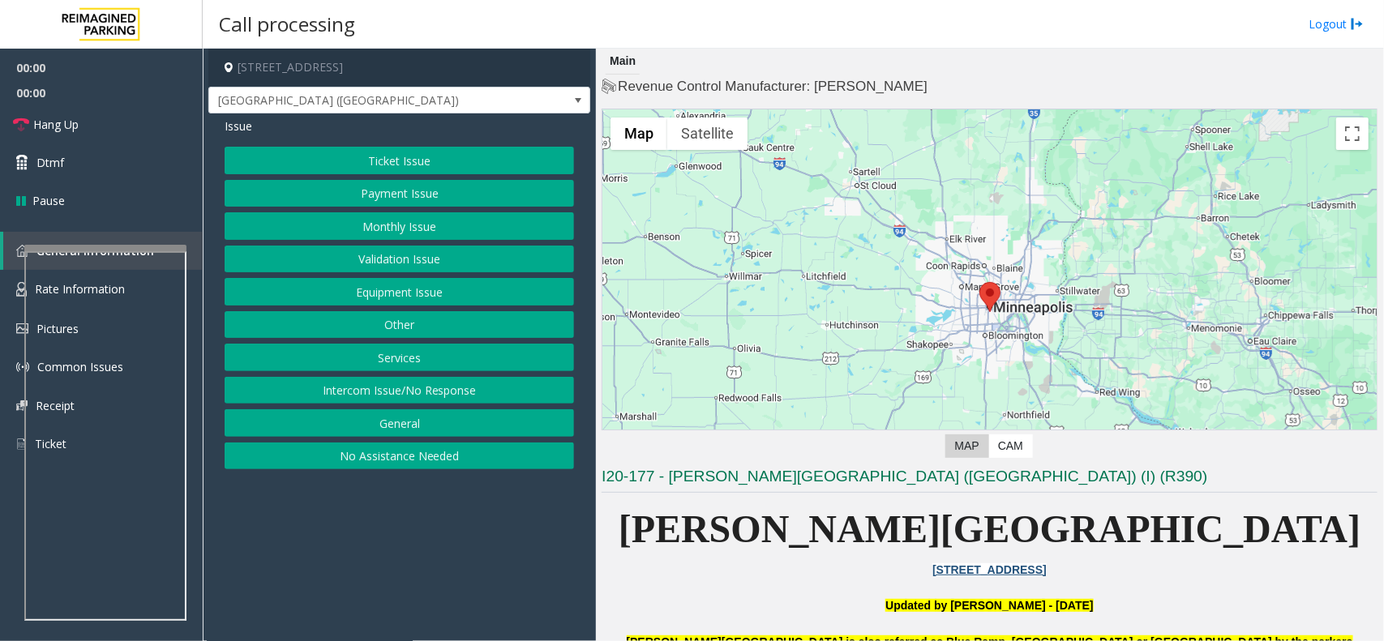
click at [366, 151] on button "Ticket Issue" at bounding box center [399, 161] width 349 height 28
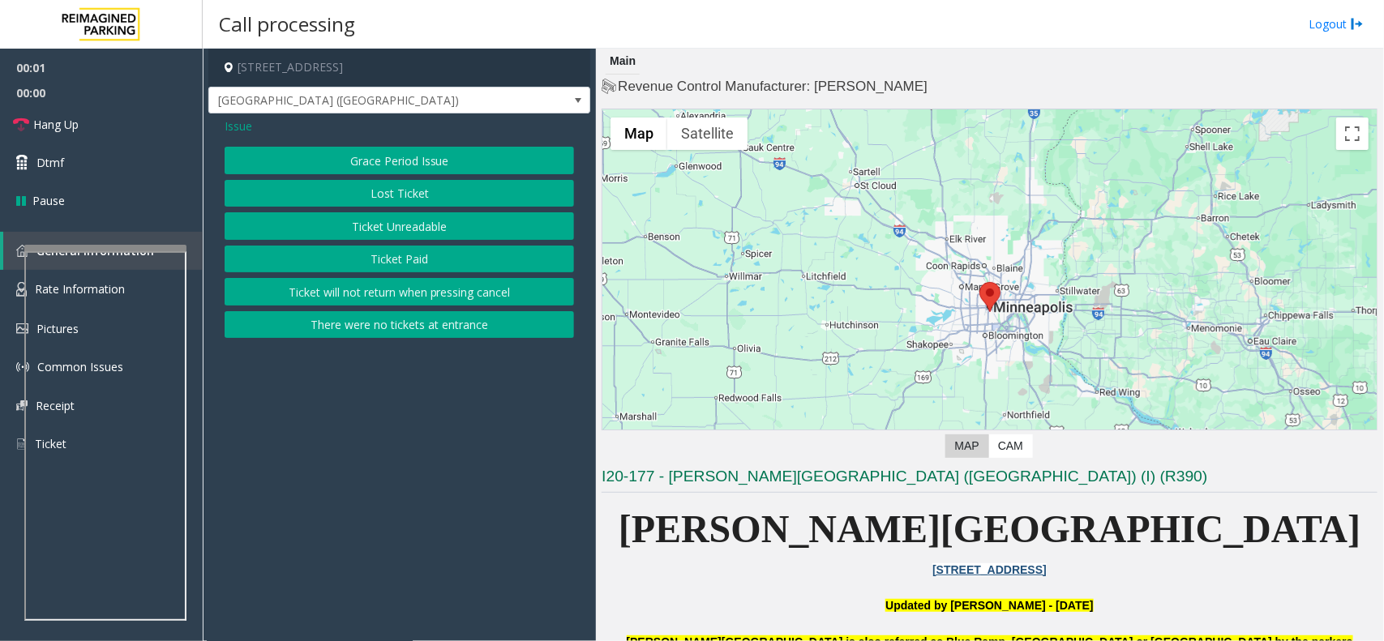
click at [354, 229] on button "Ticket Unreadable" at bounding box center [399, 226] width 349 height 28
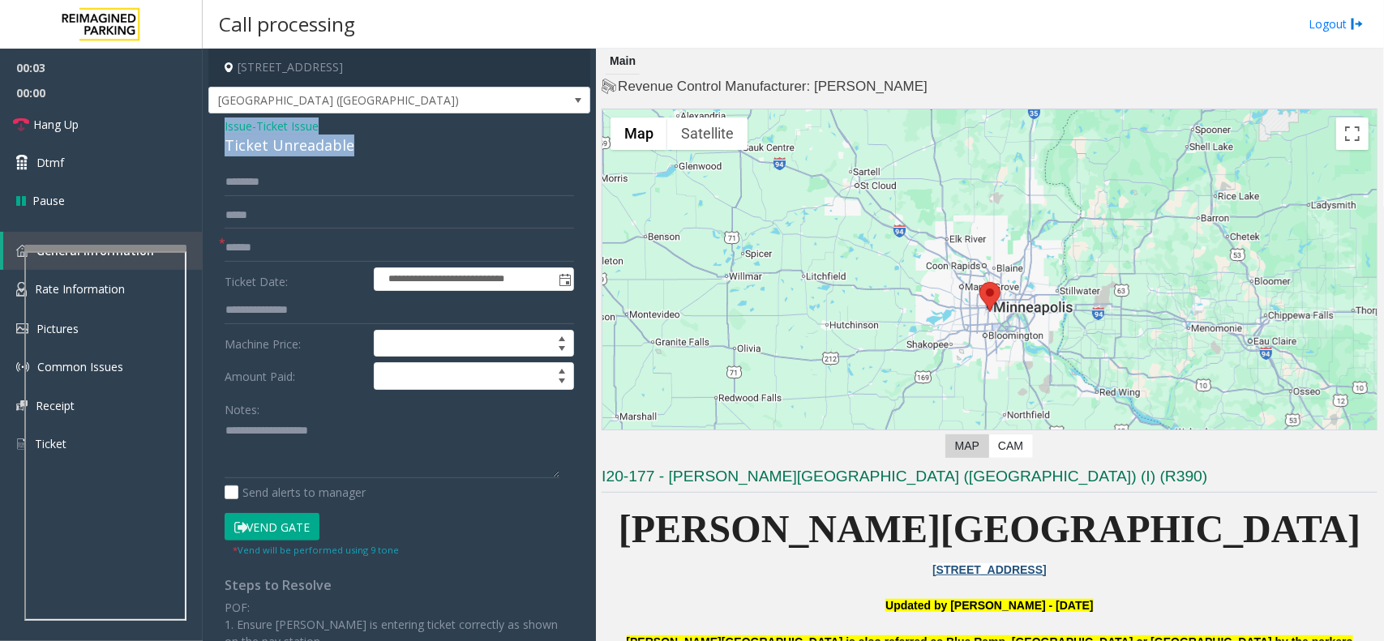
drag, startPoint x: 374, startPoint y: 154, endPoint x: 223, endPoint y: 126, distance: 153.2
click at [223, 126] on div "**********" at bounding box center [399, 483] width 382 height 740
click at [349, 439] on textarea at bounding box center [392, 448] width 335 height 61
click at [346, 463] on textarea at bounding box center [392, 448] width 335 height 61
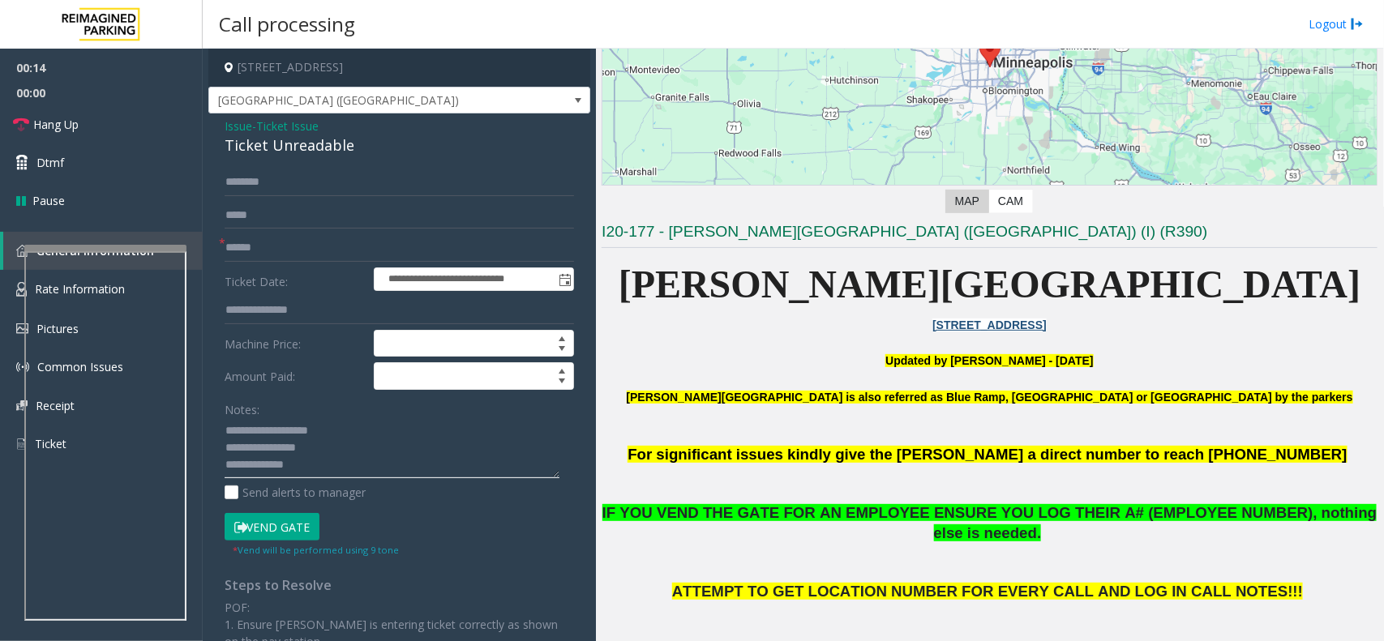
scroll to position [304, 0]
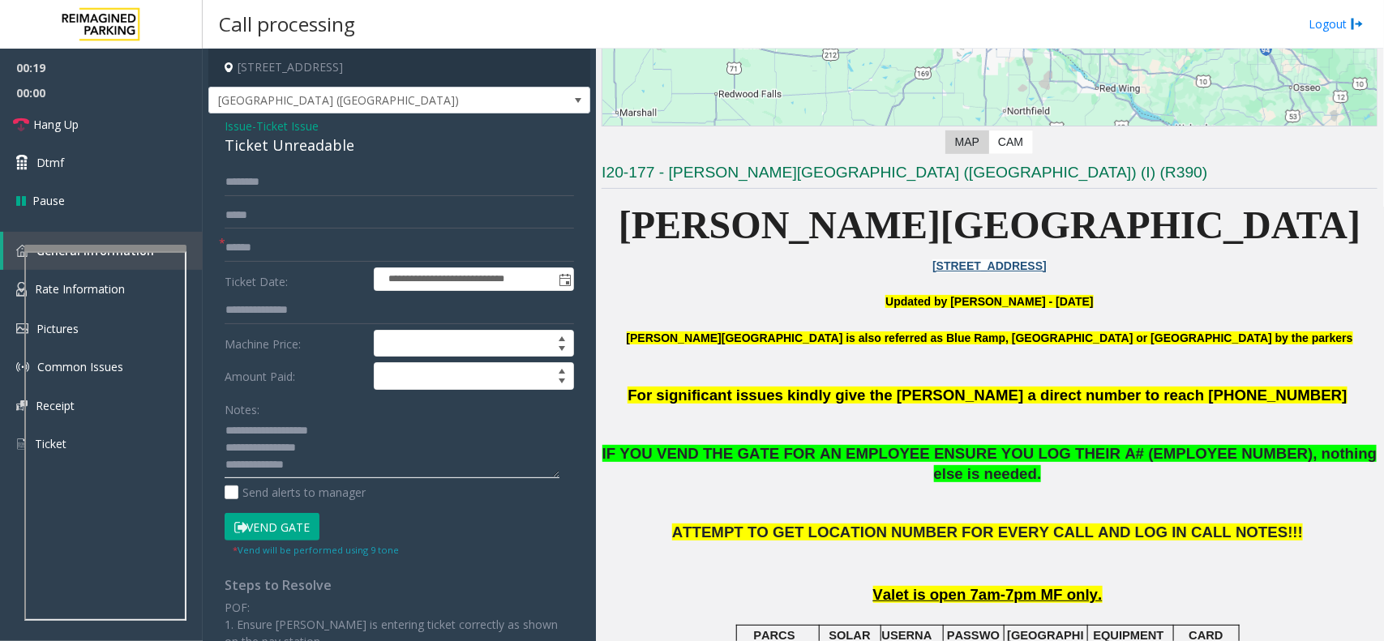
type textarea "**********"
click at [301, 241] on input "text" at bounding box center [399, 248] width 349 height 28
type input "*"
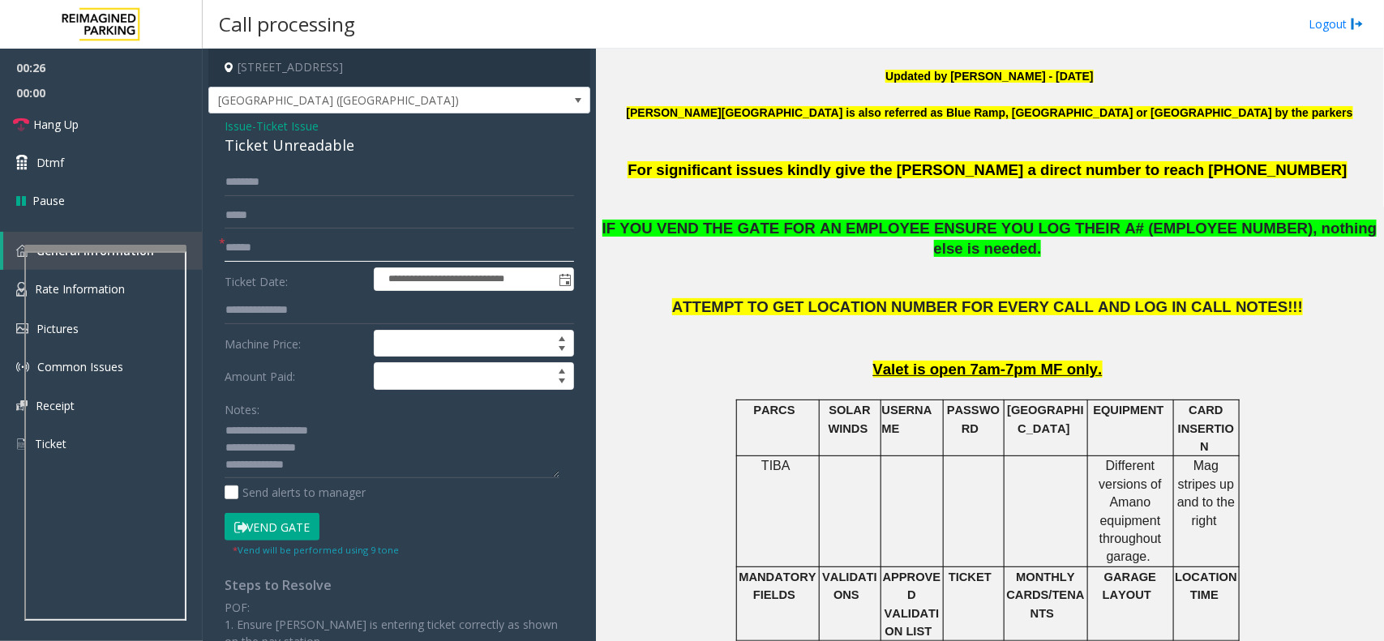
scroll to position [608, 0]
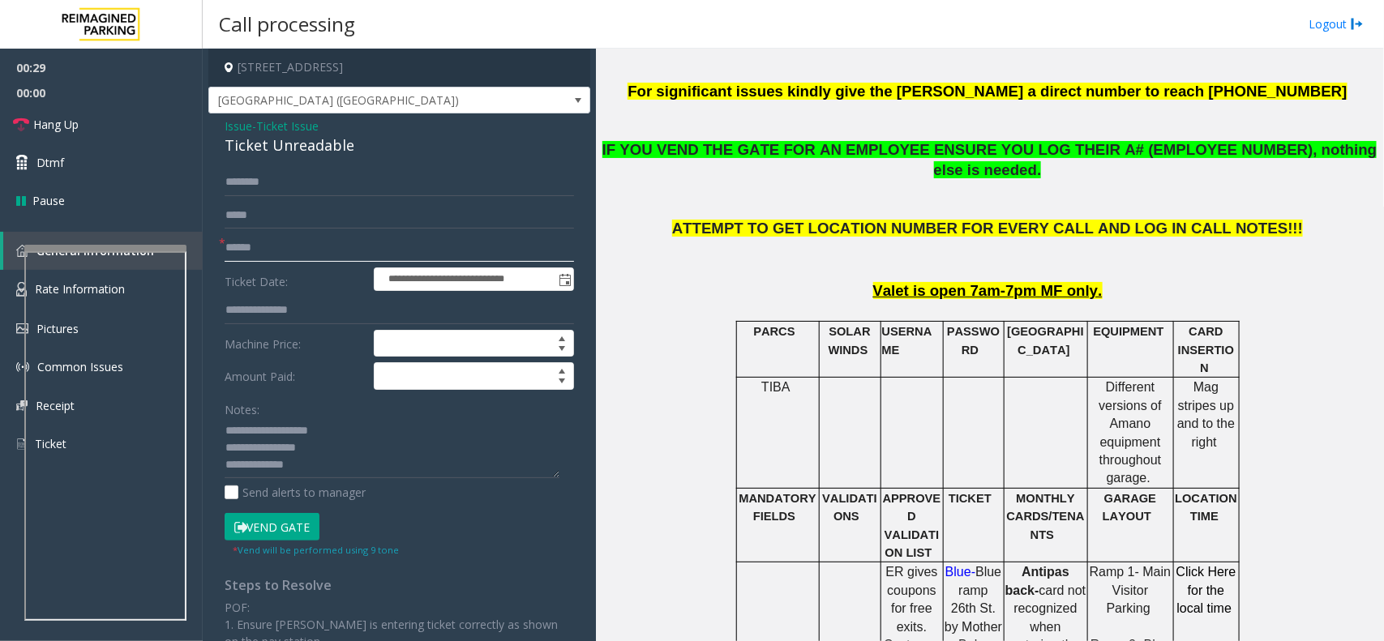
click at [243, 249] on input "text" at bounding box center [399, 248] width 349 height 28
click at [256, 260] on input "**" at bounding box center [399, 248] width 349 height 28
type input "*"
type input "*******"
click at [259, 543] on div "* Vend will be performed using 9 tone" at bounding box center [316, 549] width 166 height 17
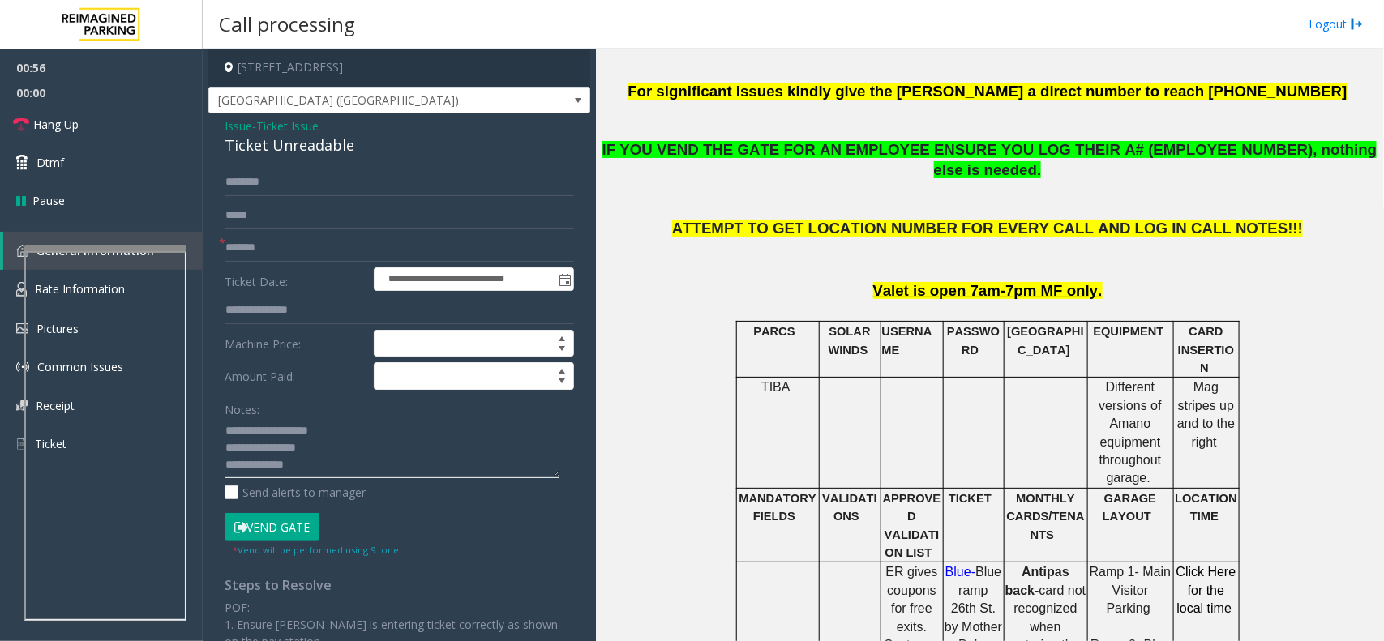
click at [318, 460] on textarea at bounding box center [392, 448] width 335 height 61
click at [293, 524] on button "Vend Gate" at bounding box center [272, 527] width 95 height 28
click at [454, 466] on textarea at bounding box center [392, 448] width 335 height 61
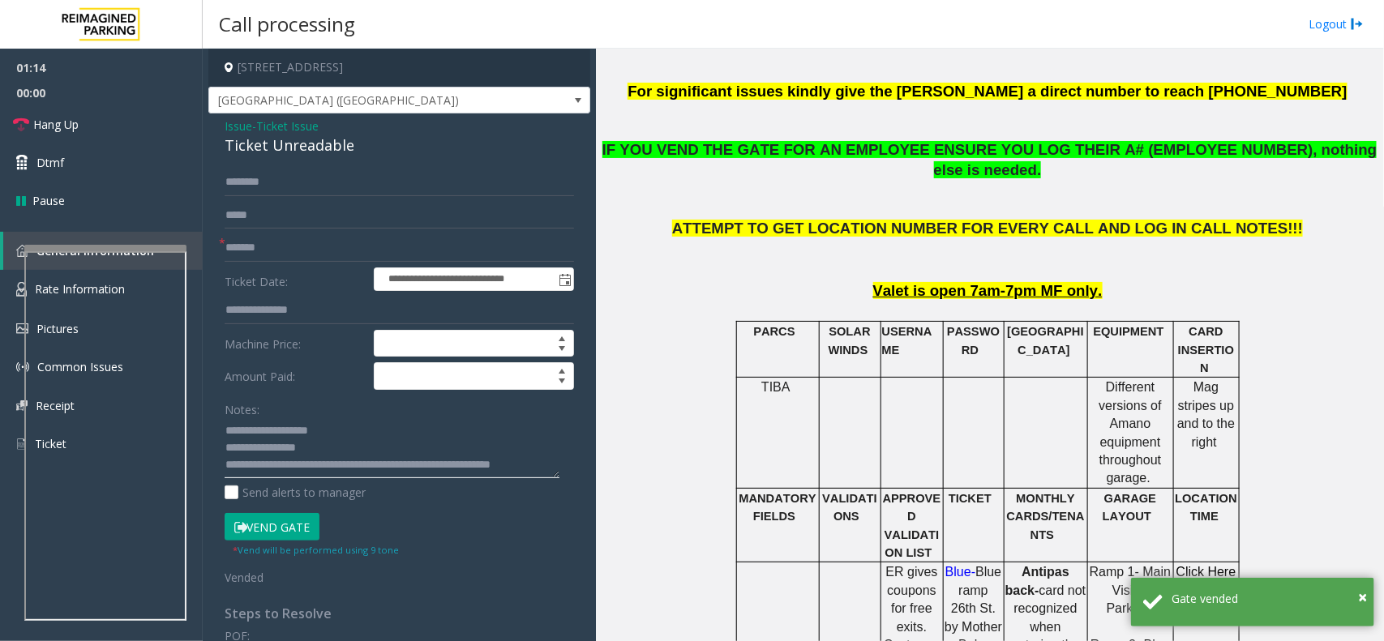
scroll to position [11, 0]
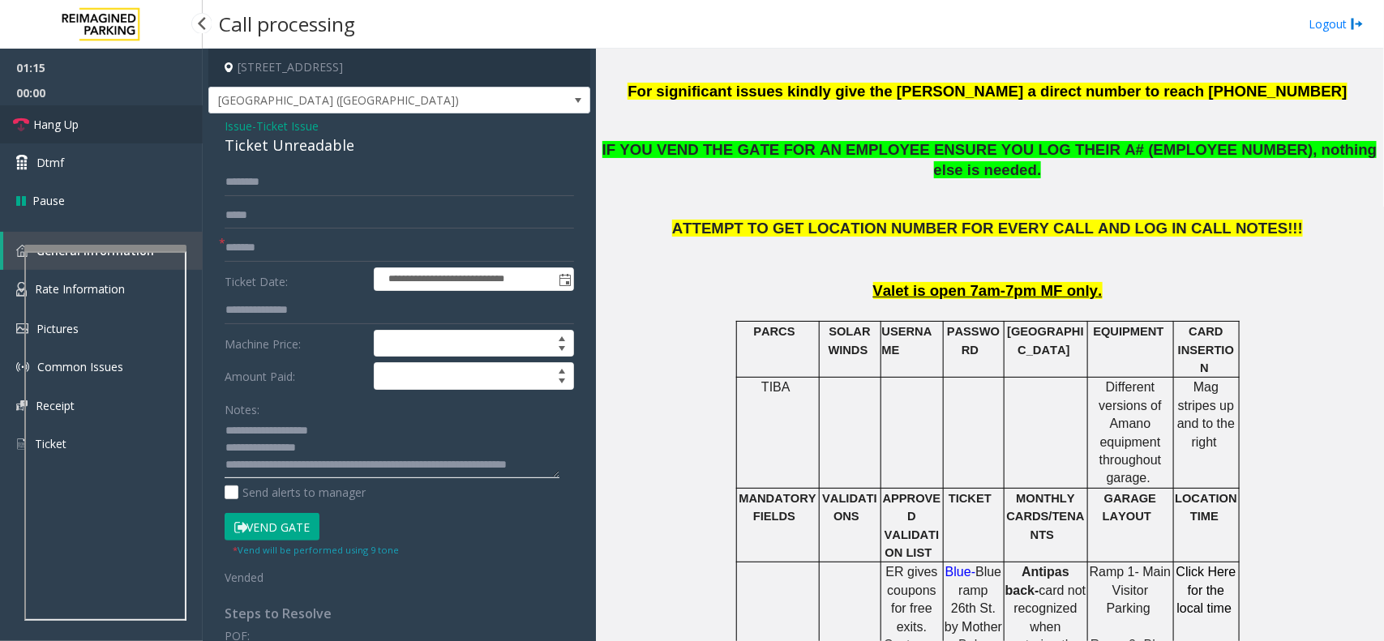
type textarea "**********"
click at [135, 139] on link "Hang Up" at bounding box center [101, 124] width 203 height 38
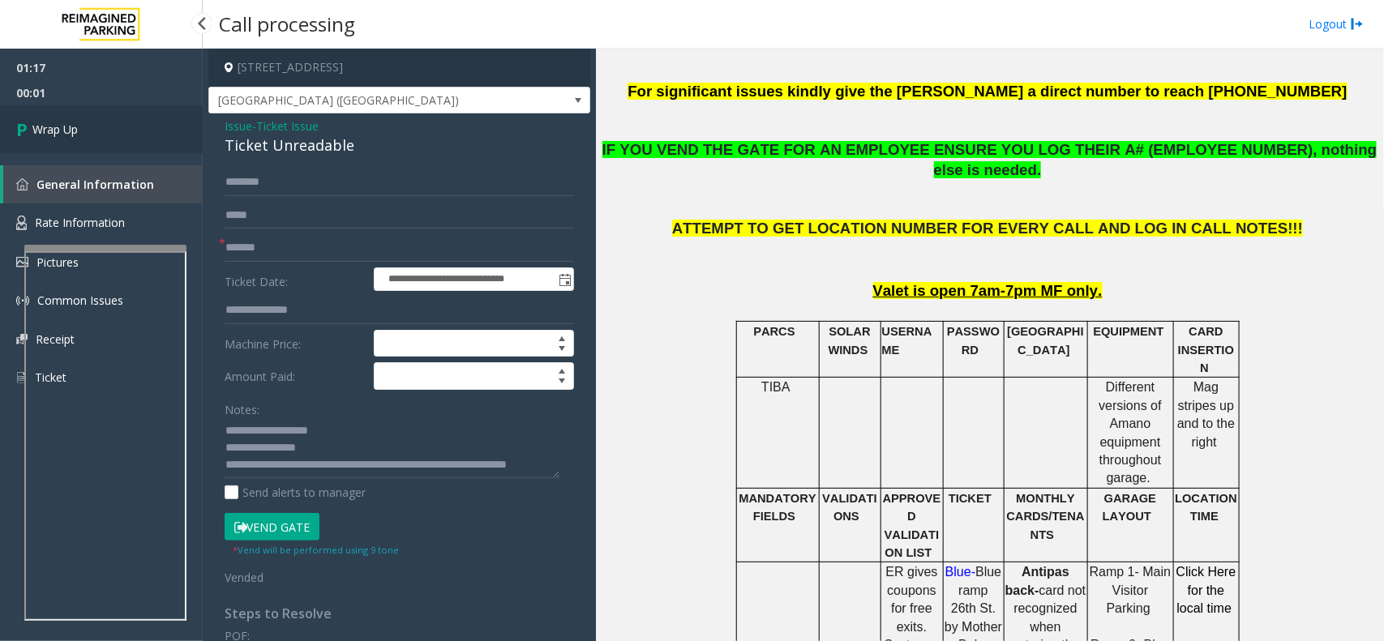
click at [100, 138] on link "Wrap Up" at bounding box center [101, 129] width 203 height 48
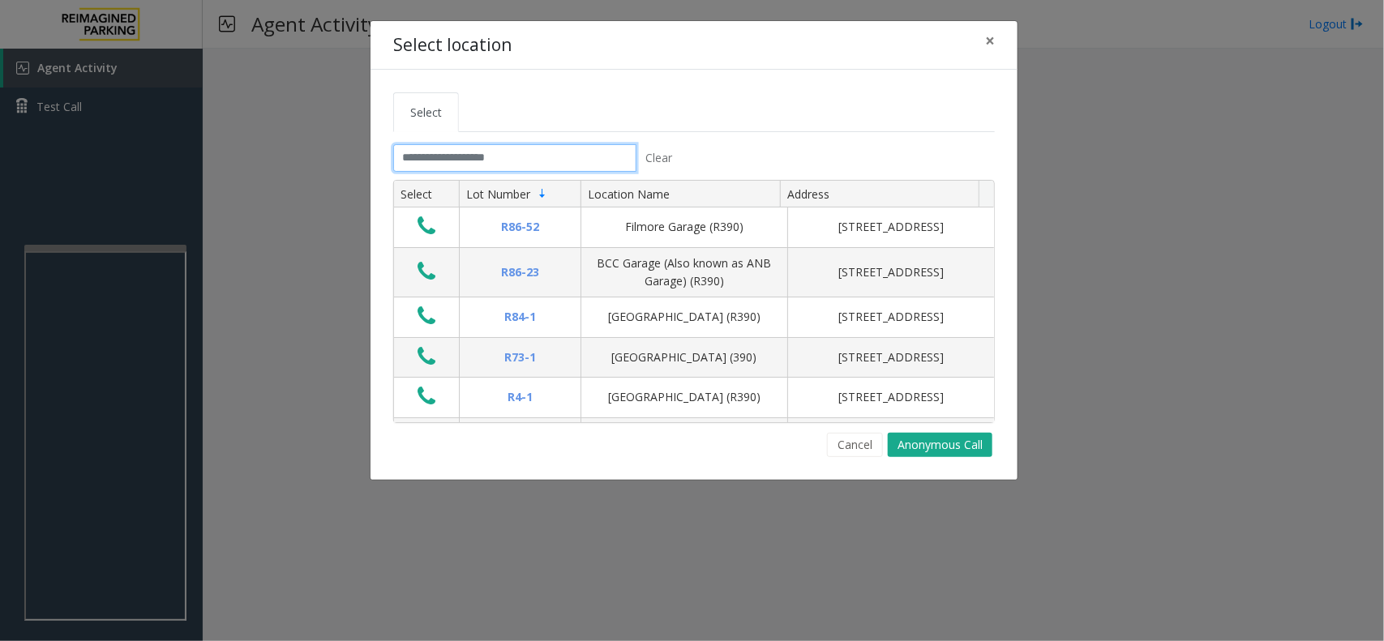
click at [460, 156] on input "text" at bounding box center [514, 158] width 243 height 28
click at [406, 152] on input "text" at bounding box center [514, 158] width 243 height 28
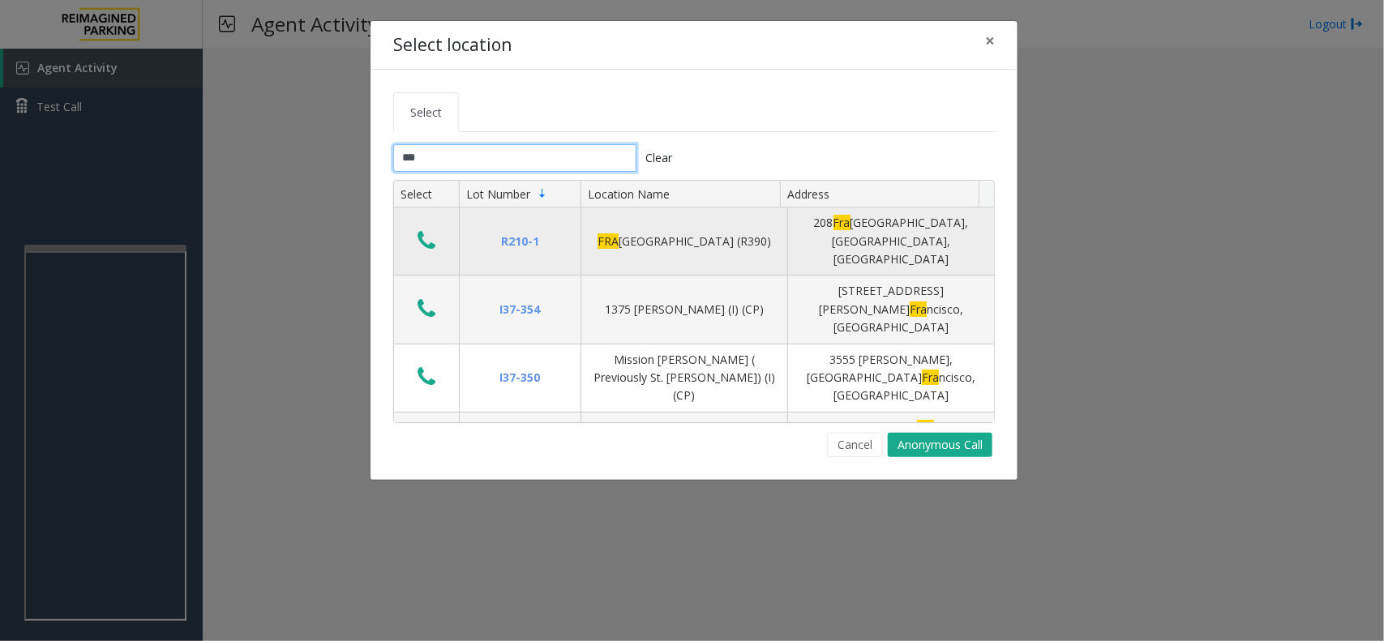
type input "***"
click at [427, 237] on icon "Data table" at bounding box center [426, 240] width 18 height 23
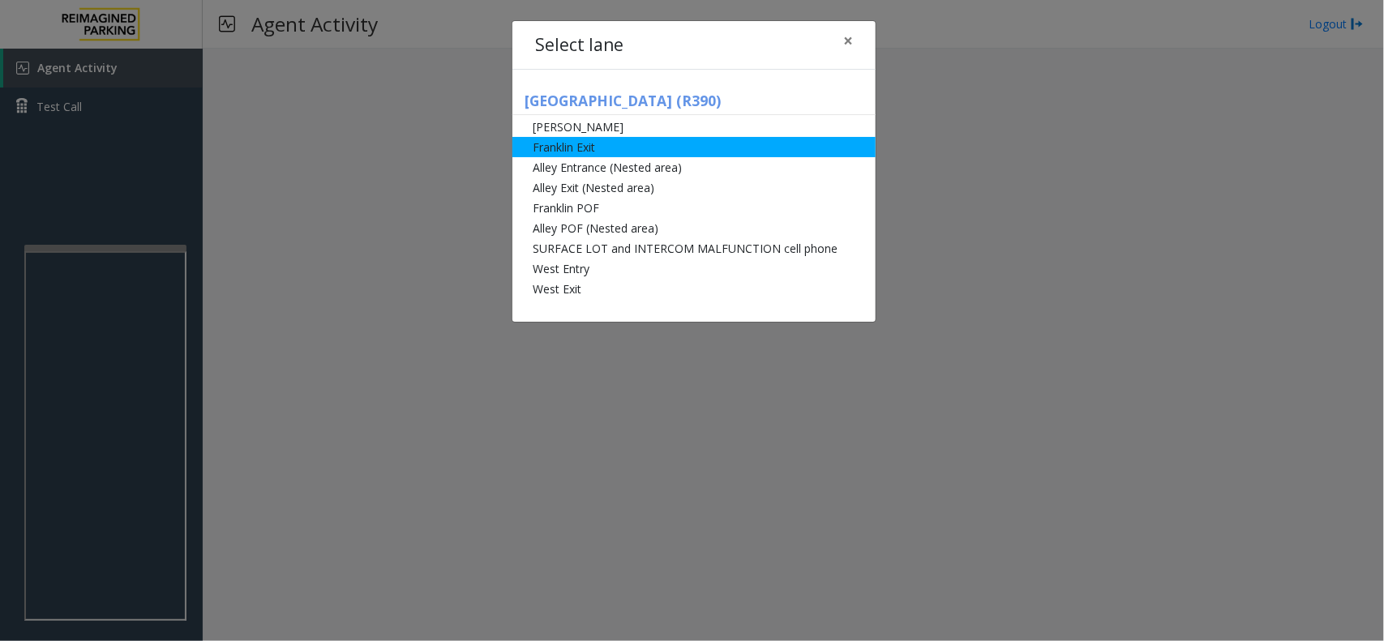
click at [574, 147] on li "Franklin Exit" at bounding box center [693, 147] width 363 height 20
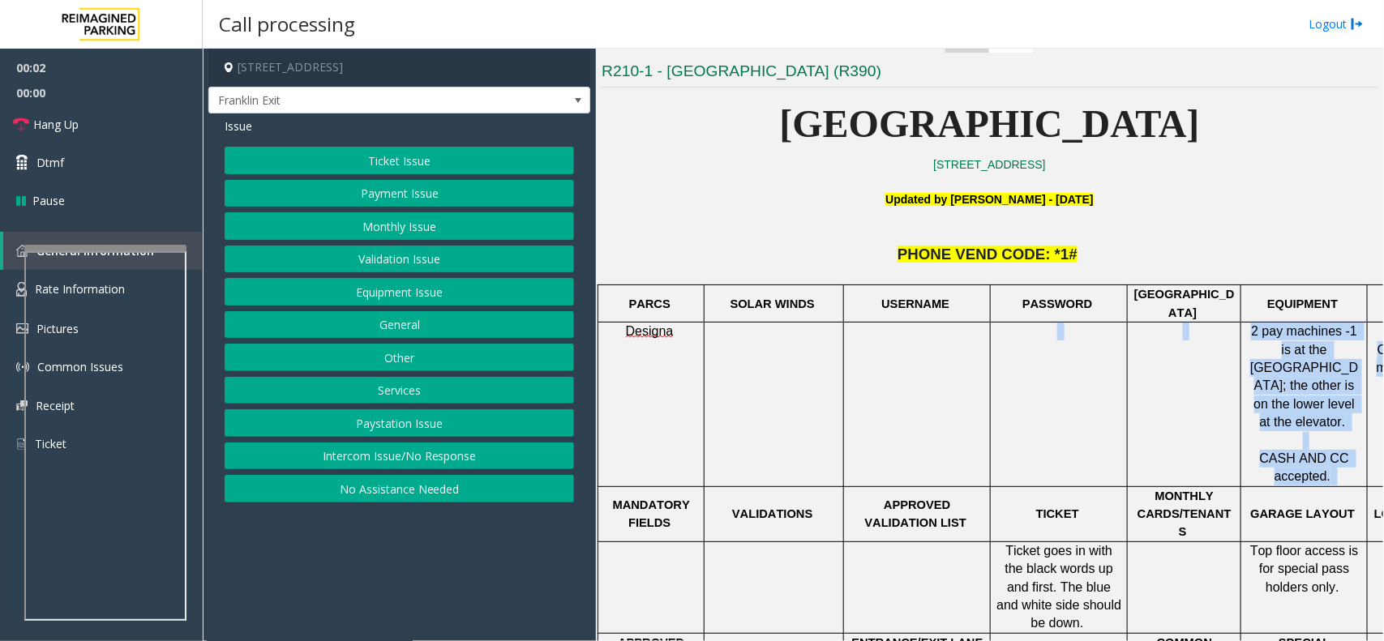
scroll to position [405, 110]
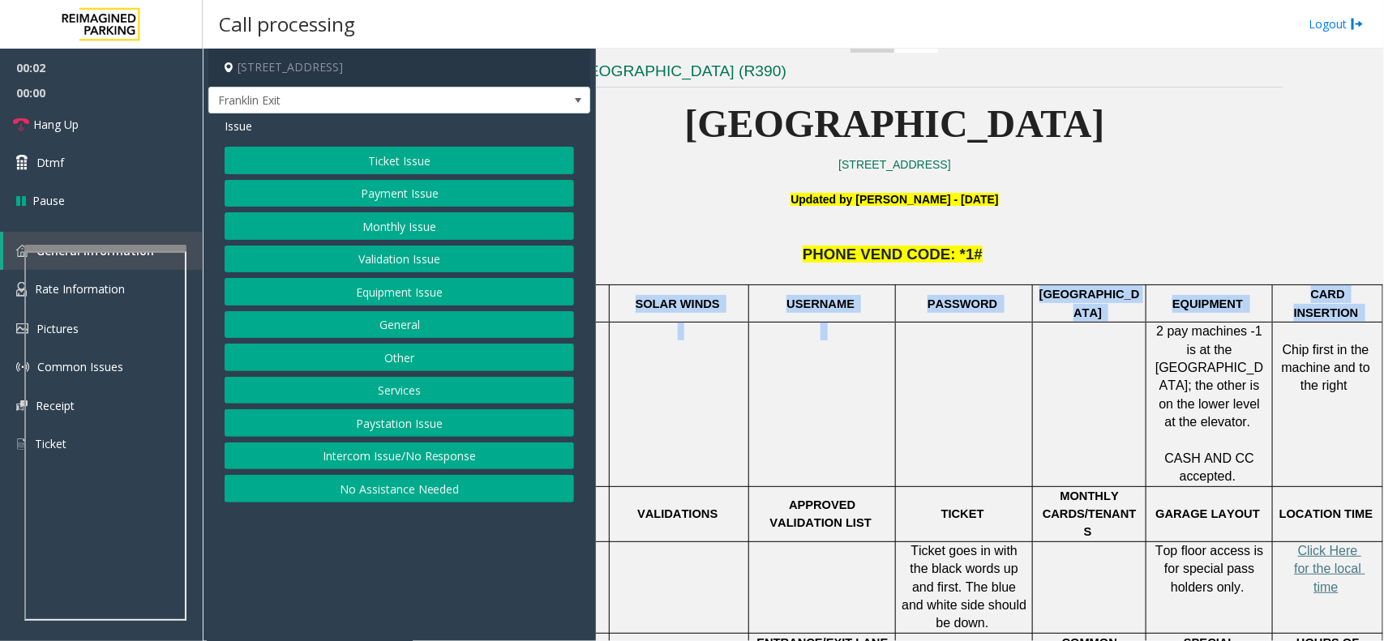
drag, startPoint x: 1274, startPoint y: 404, endPoint x: 1383, endPoint y: 413, distance: 109.0
click at [1383, 413] on div "Main Revenue Control Manufacturer: [PERSON_NAME] ← Move left → Move right ↑ Mov…" at bounding box center [989, 345] width 787 height 592
click at [1318, 422] on td "Chip first in the machine and to the right" at bounding box center [1327, 405] width 110 height 165
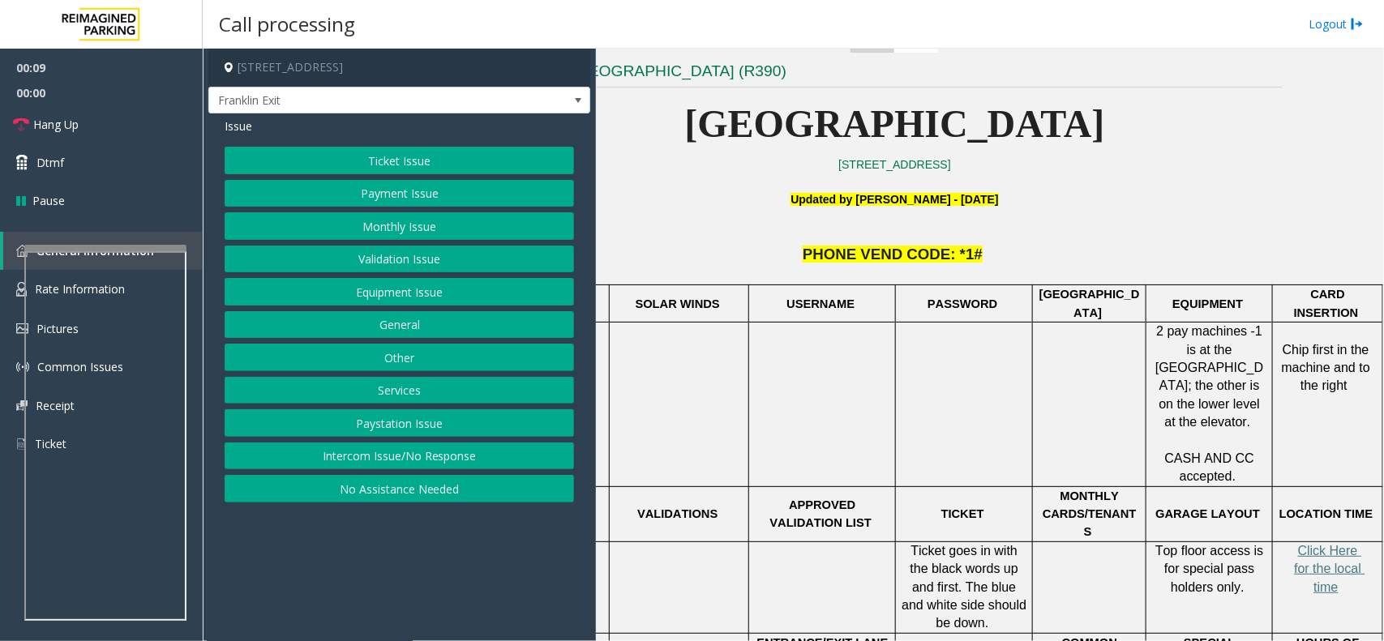
click at [369, 196] on button "Payment Issue" at bounding box center [399, 194] width 349 height 28
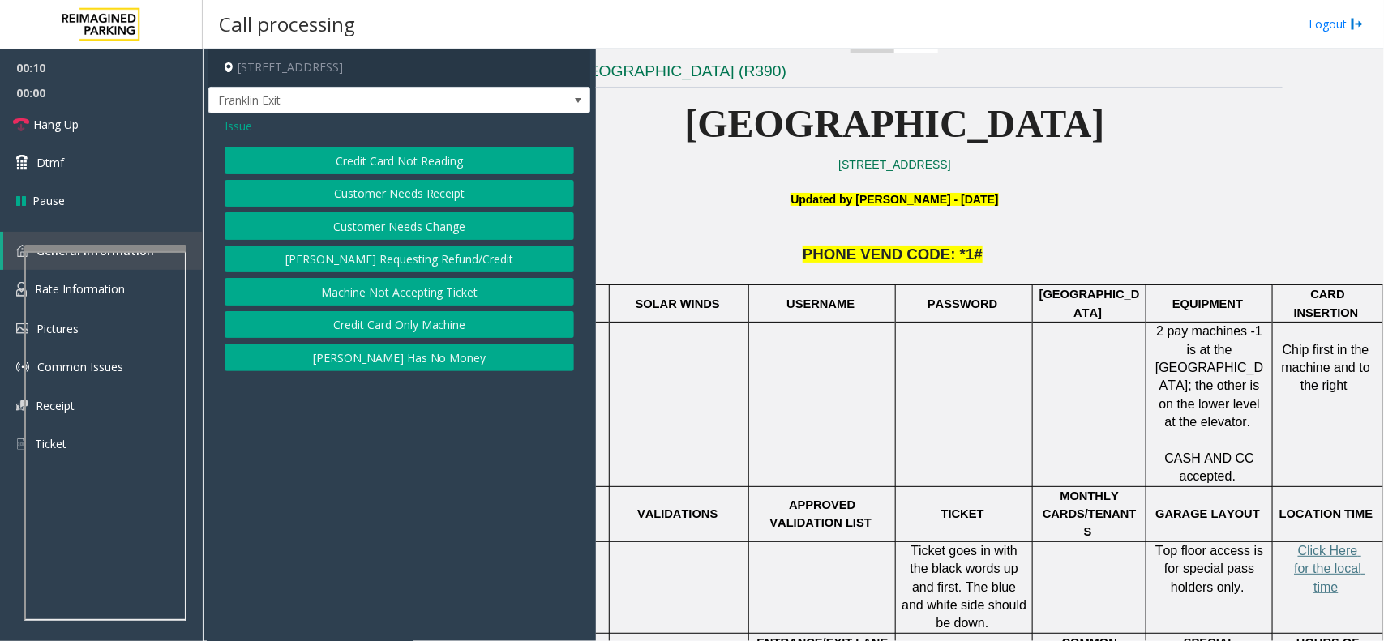
click at [379, 163] on button "Credit Card Not Reading" at bounding box center [399, 161] width 349 height 28
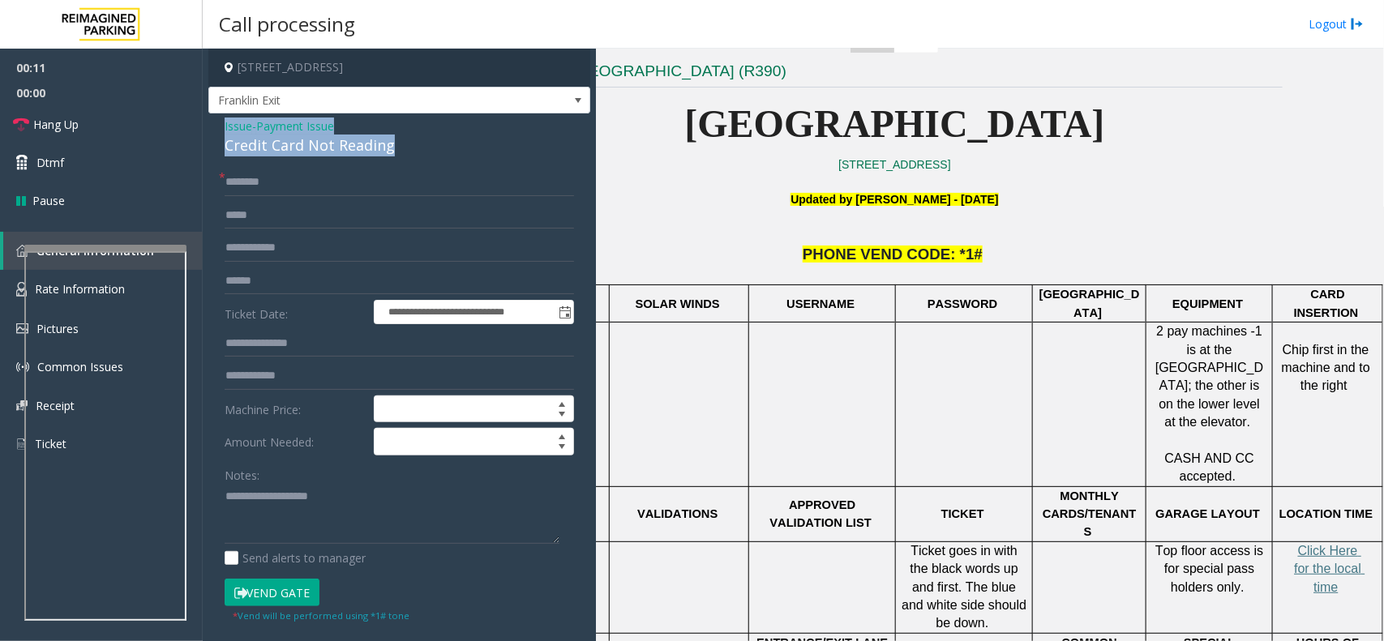
drag, startPoint x: 386, startPoint y: 146, endPoint x: 216, endPoint y: 130, distance: 170.1
click at [216, 130] on div "**********" at bounding box center [399, 516] width 382 height 806
click at [430, 523] on textarea at bounding box center [392, 514] width 335 height 61
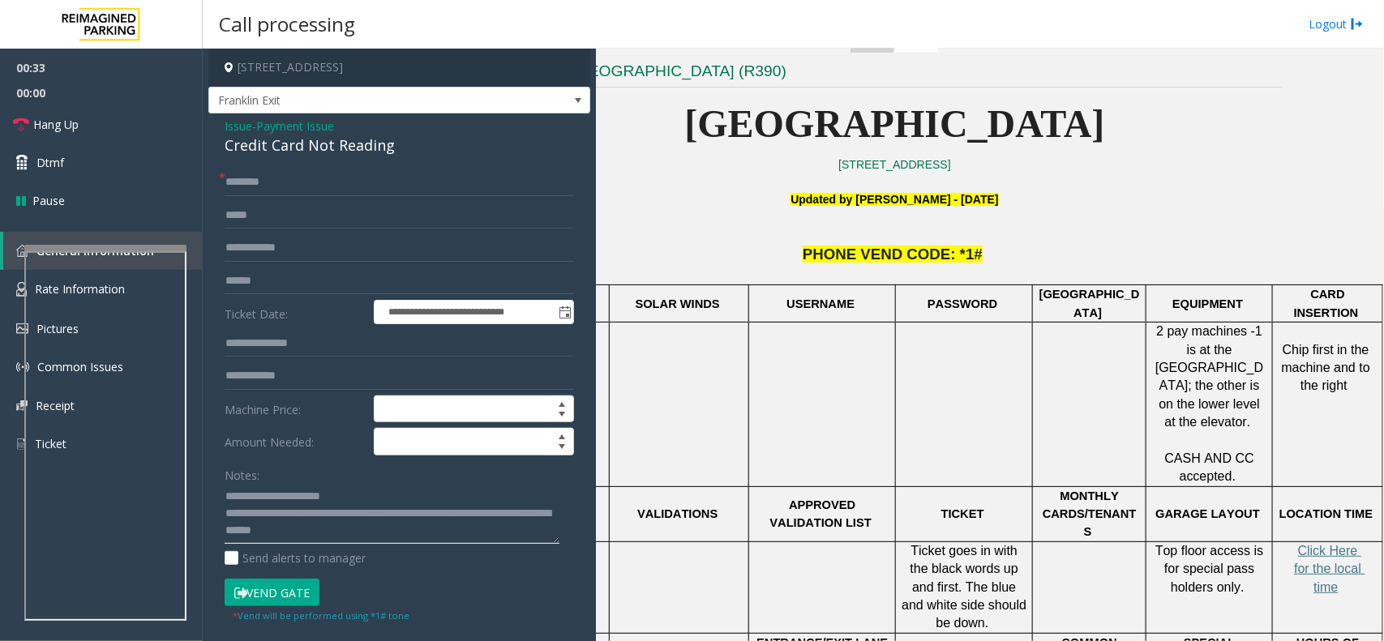
scroll to position [33, 0]
click at [361, 521] on textarea at bounding box center [392, 514] width 335 height 61
click at [400, 524] on textarea at bounding box center [392, 514] width 335 height 61
type textarea "**********"
click at [292, 178] on input "text" at bounding box center [399, 183] width 349 height 28
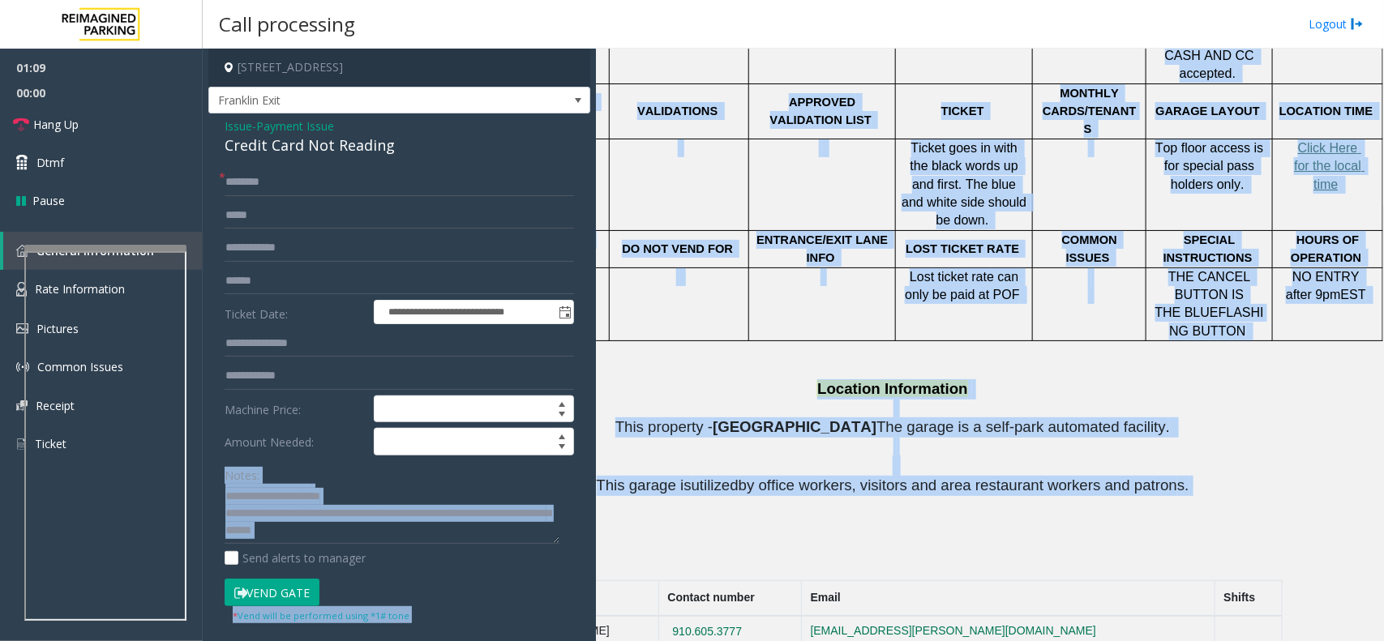
scroll to position [808, 0]
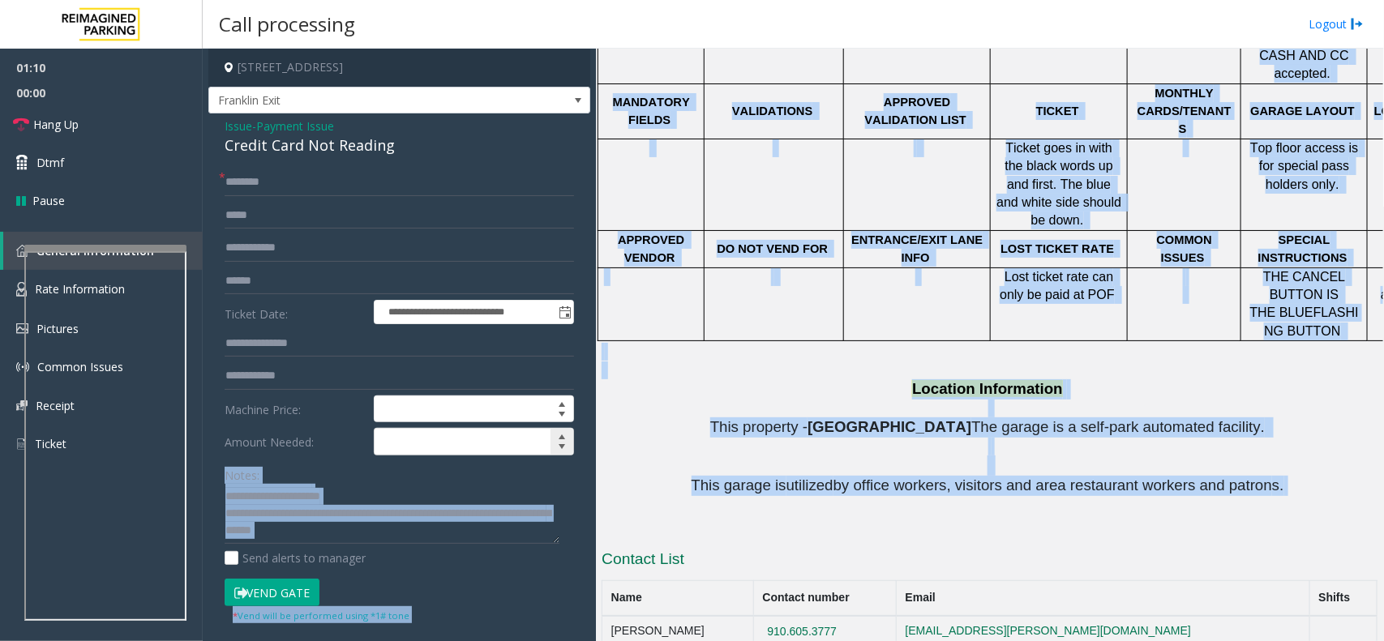
drag, startPoint x: 1185, startPoint y: 440, endPoint x: 545, endPoint y: 435, distance: 640.3
click at [545, 435] on div "**********" at bounding box center [793, 345] width 1180 height 592
click at [648, 438] on p at bounding box center [989, 457] width 776 height 38
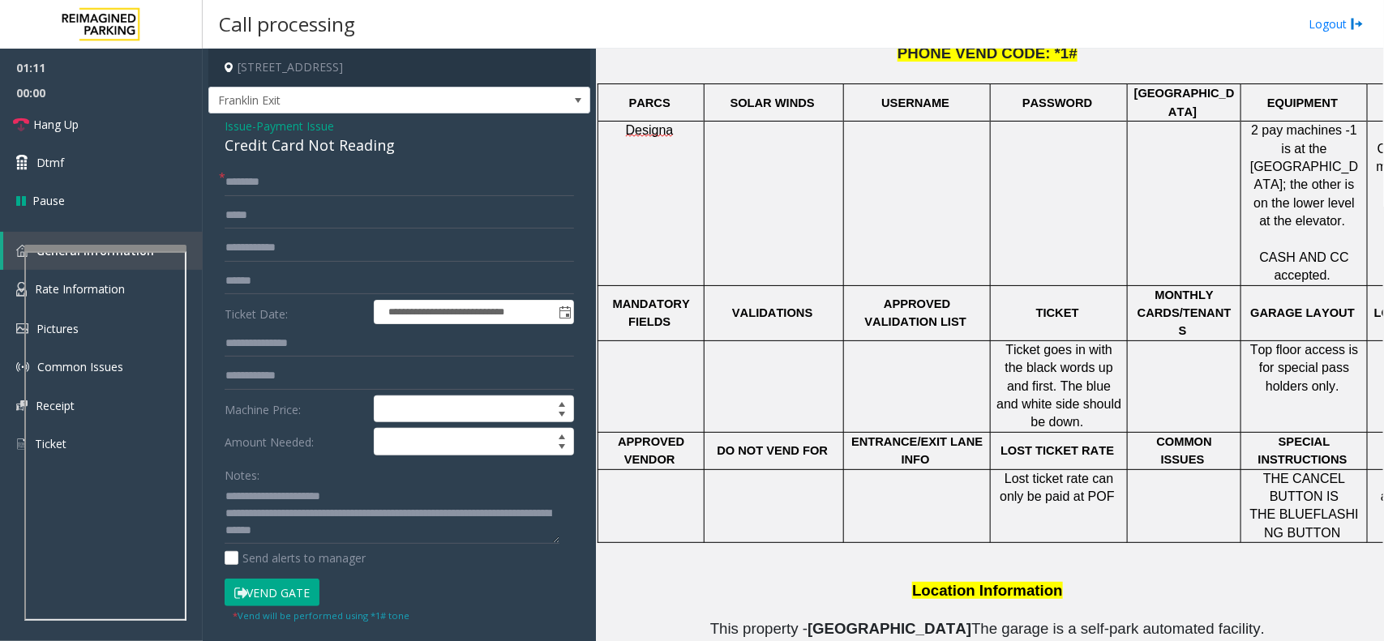
scroll to position [605, 0]
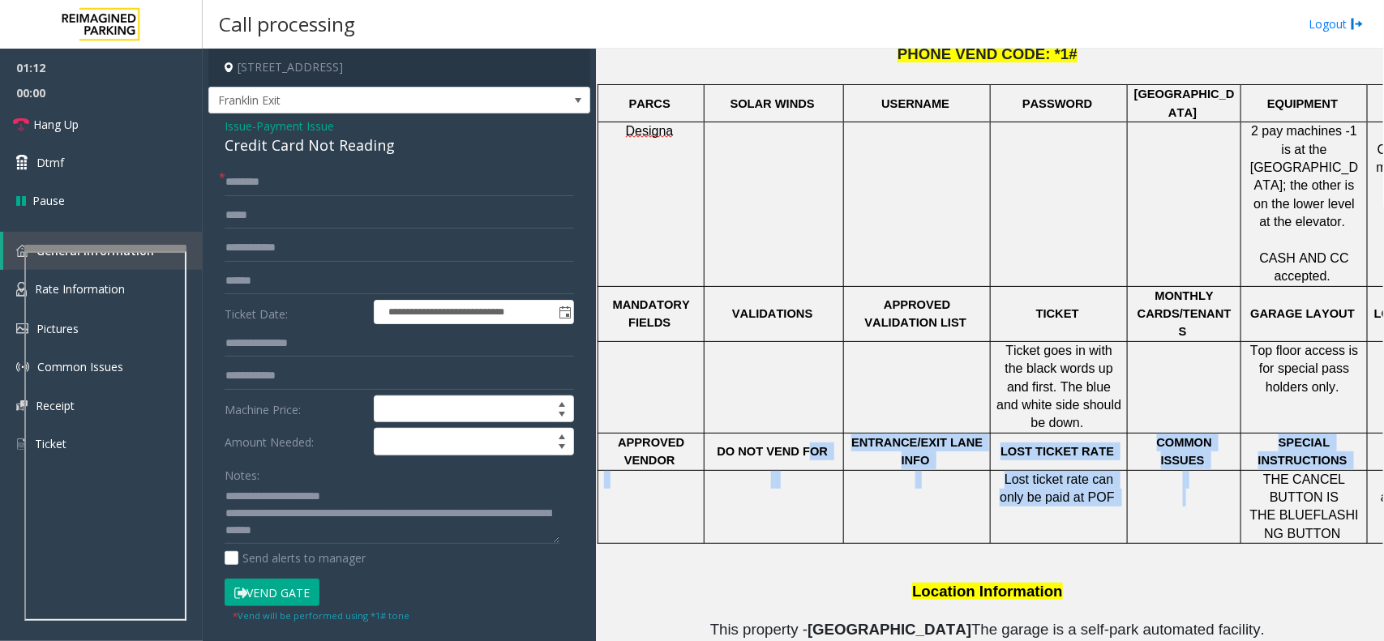
drag, startPoint x: 873, startPoint y: 416, endPoint x: 1230, endPoint y: 467, distance: 360.3
click at [1230, 467] on tbody "PARCS SOLAR WINDS USERNAME PASSWORD PARIS EQUIPMENT CARD INSERTION Designa 2 pa…" at bounding box center [1037, 314] width 879 height 459
click at [1230, 471] on p at bounding box center [1183, 489] width 101 height 36
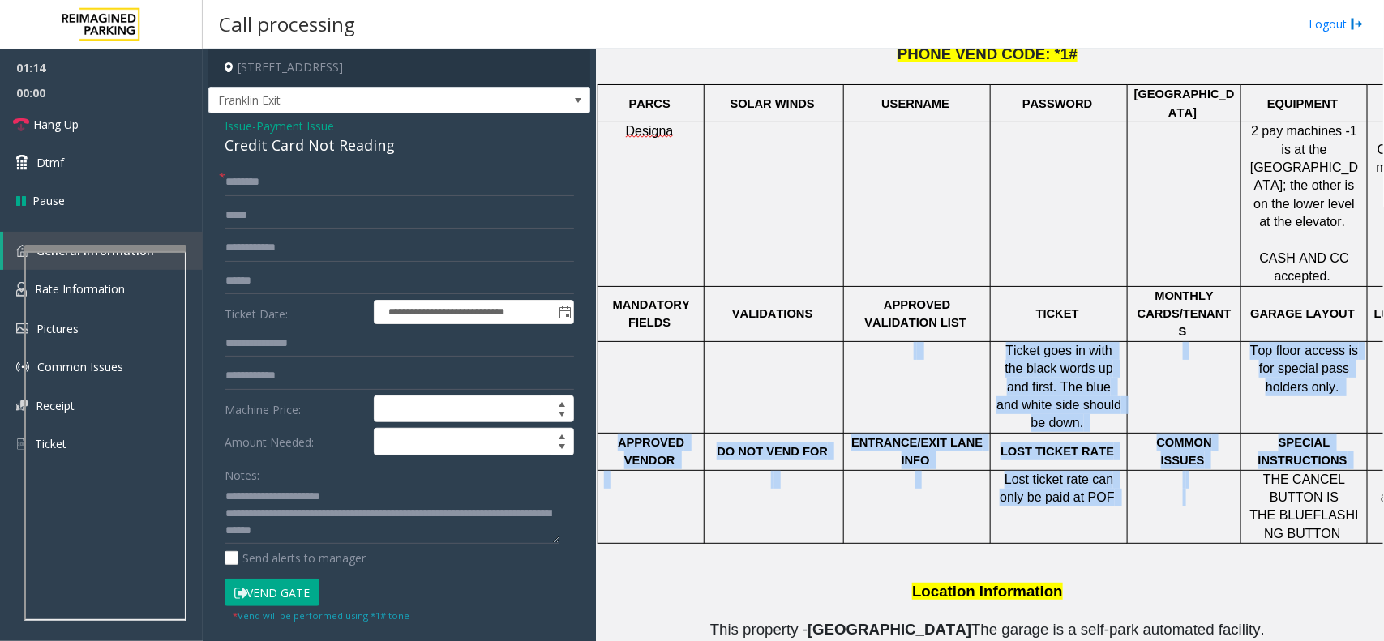
drag, startPoint x: 1230, startPoint y: 467, endPoint x: 832, endPoint y: 361, distance: 411.1
click at [836, 363] on tbody "PARCS SOLAR WINDS USERNAME PASSWORD PARIS EQUIPMENT CARD INSERTION Designa 2 pa…" at bounding box center [1037, 314] width 879 height 459
click at [831, 358] on td at bounding box center [773, 387] width 139 height 92
drag, startPoint x: 831, startPoint y: 358, endPoint x: 1183, endPoint y: 438, distance: 361.4
click at [1183, 438] on tbody "PARCS SOLAR WINDS USERNAME PASSWORD PARIS EQUIPMENT CARD INSERTION Designa 2 pa…" at bounding box center [1037, 314] width 879 height 459
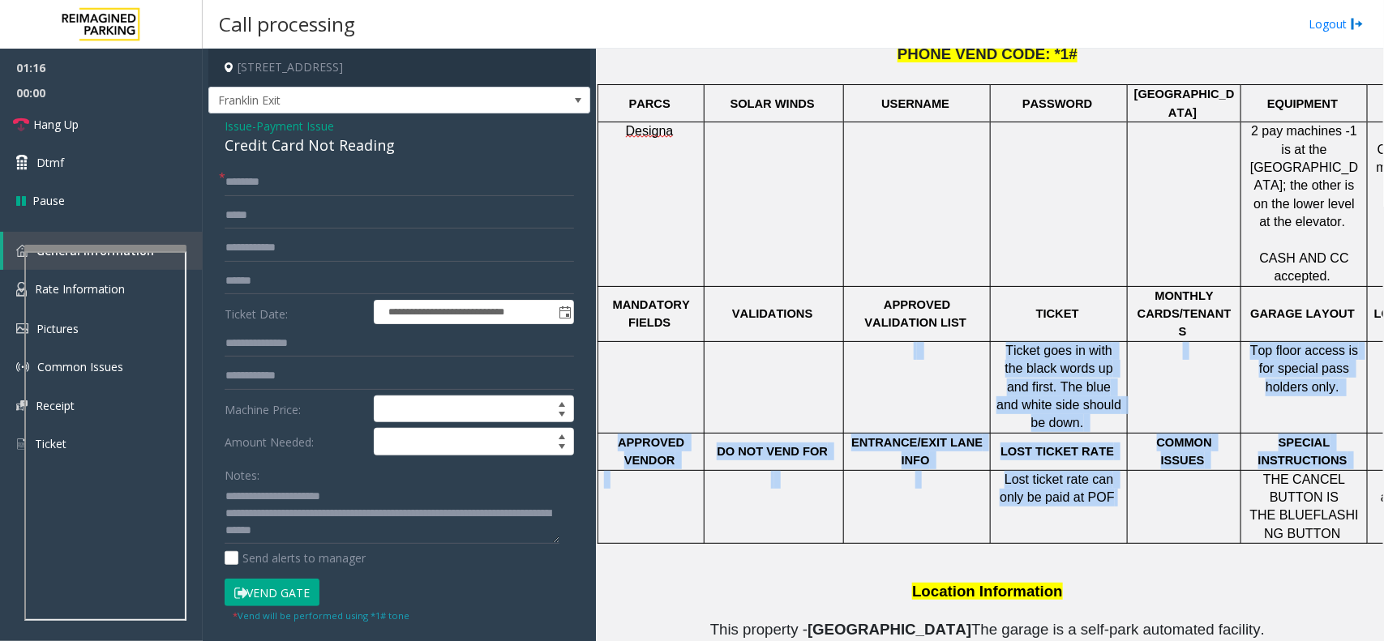
click at [1183, 473] on span at bounding box center [1184, 479] width 3 height 13
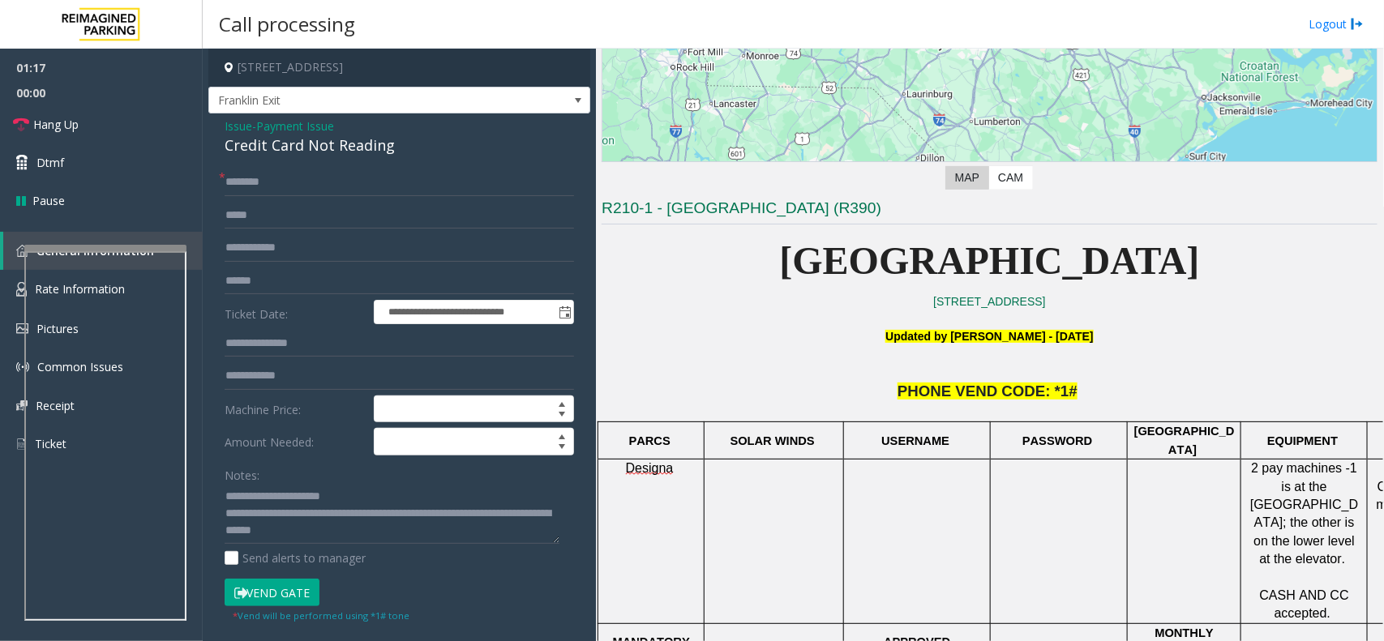
scroll to position [200, 0]
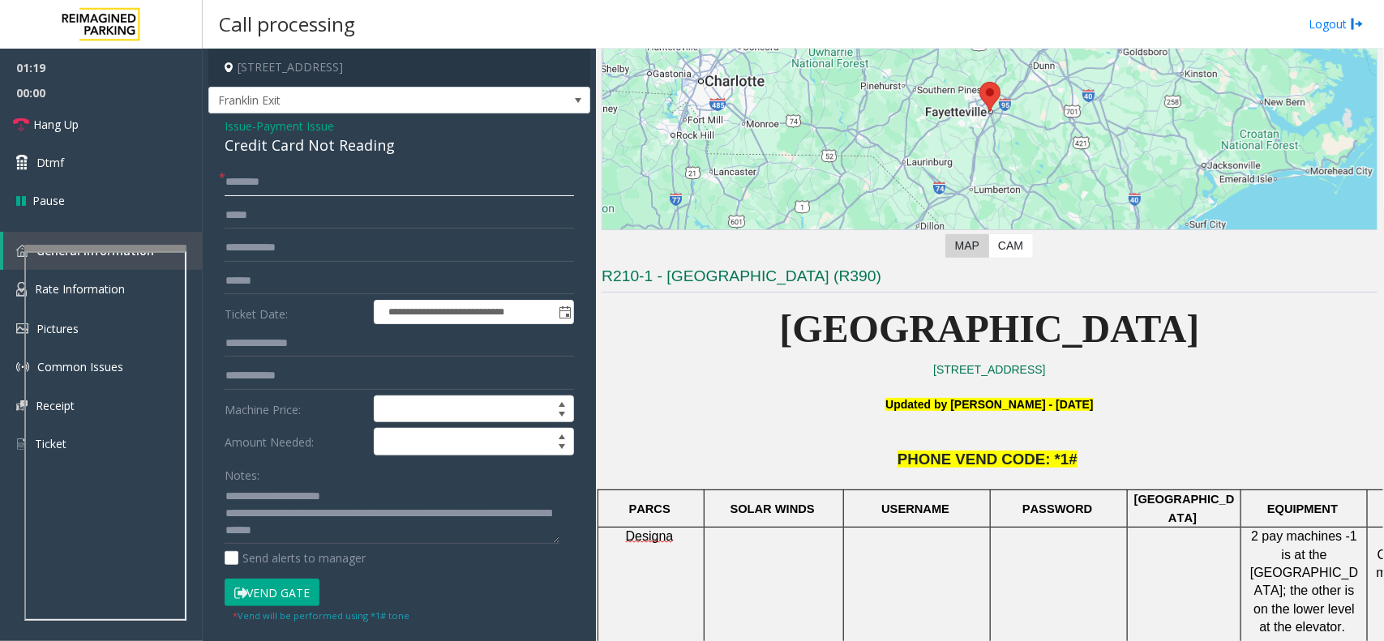
click at [284, 192] on input "text" at bounding box center [399, 183] width 349 height 28
type input "**"
click at [96, 123] on link "Hang Up" at bounding box center [101, 124] width 203 height 38
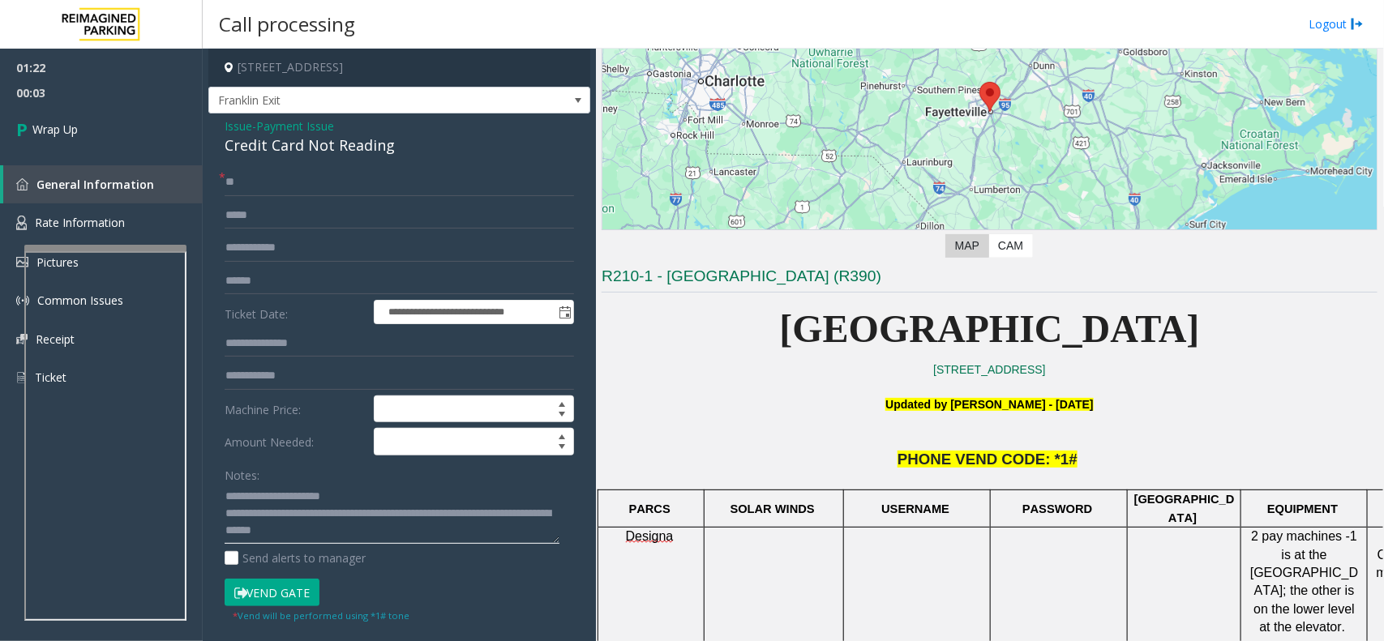
drag, startPoint x: 293, startPoint y: 498, endPoint x: 415, endPoint y: 537, distance: 127.4
click at [415, 537] on textarea at bounding box center [392, 514] width 335 height 61
paste textarea
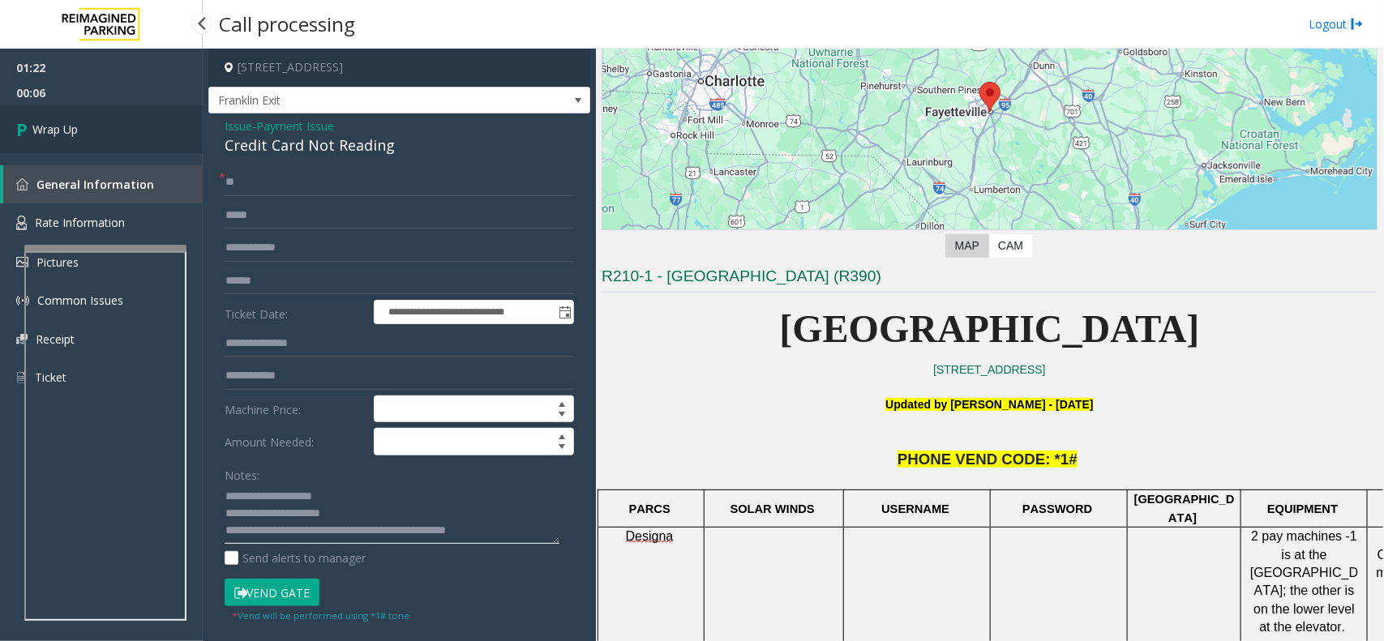
type textarea "**********"
click at [88, 113] on link "Wrap Up" at bounding box center [101, 129] width 203 height 48
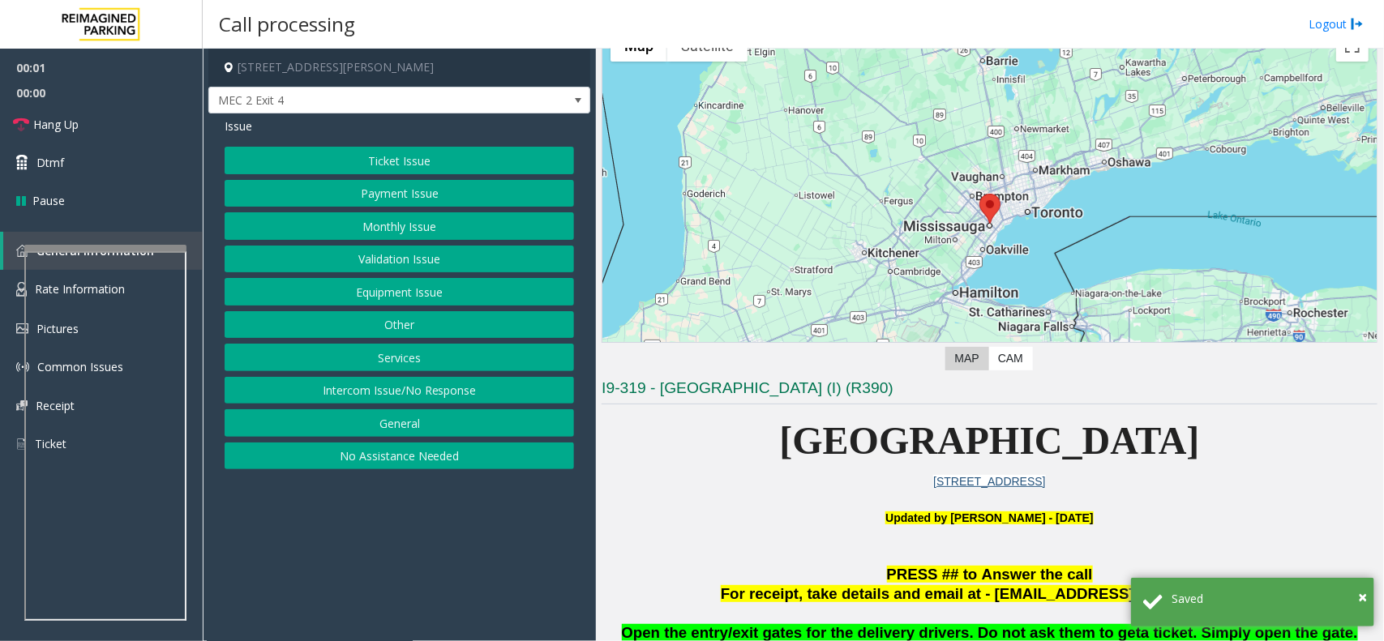
scroll to position [101, 0]
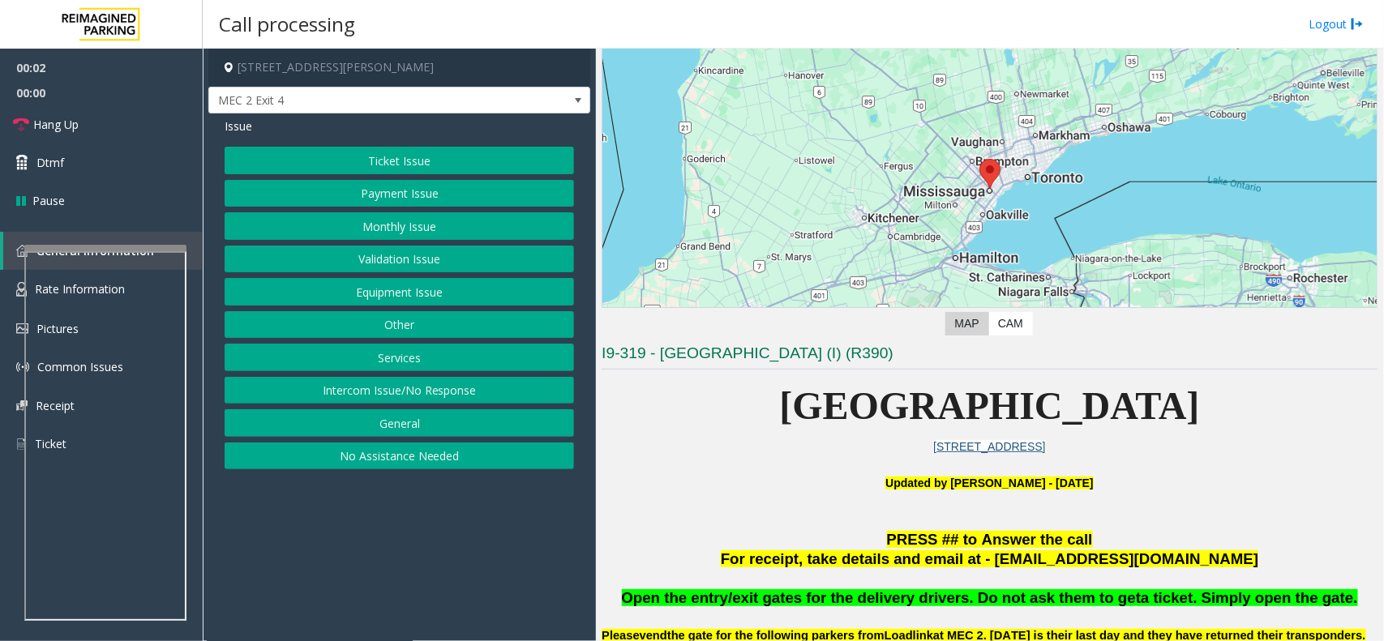
click at [400, 357] on button "Services" at bounding box center [399, 358] width 349 height 28
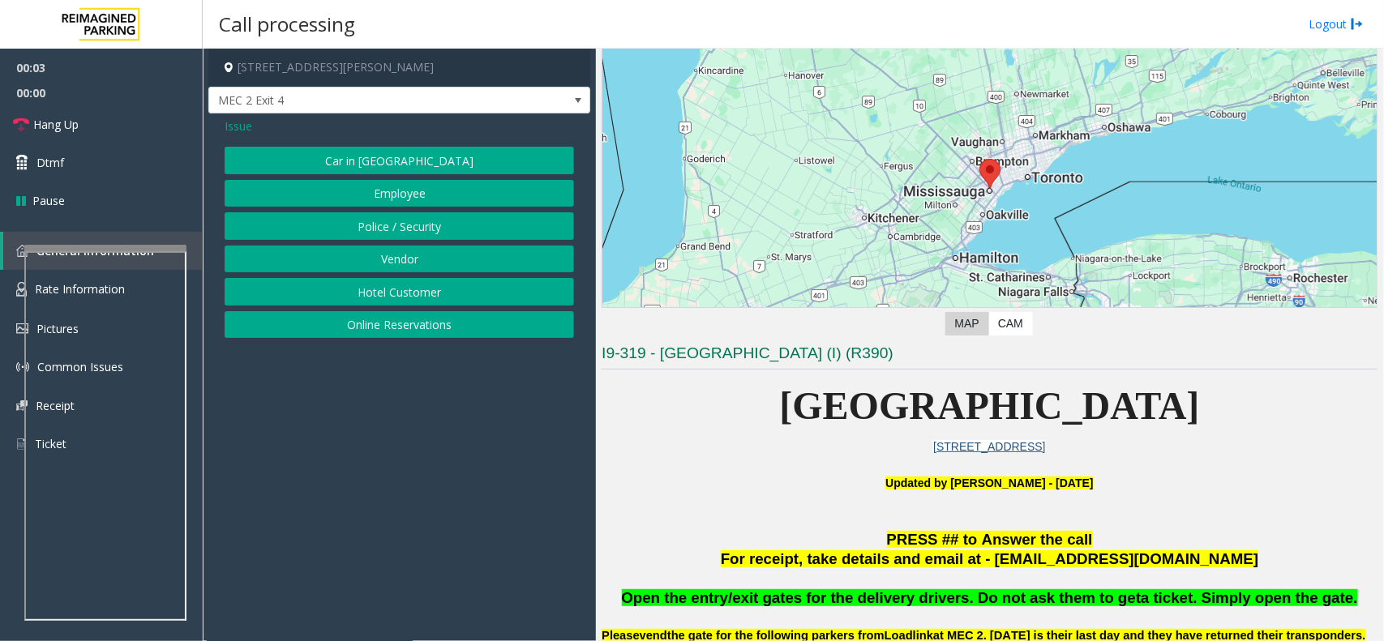
click at [404, 265] on button "Vendor" at bounding box center [399, 260] width 349 height 28
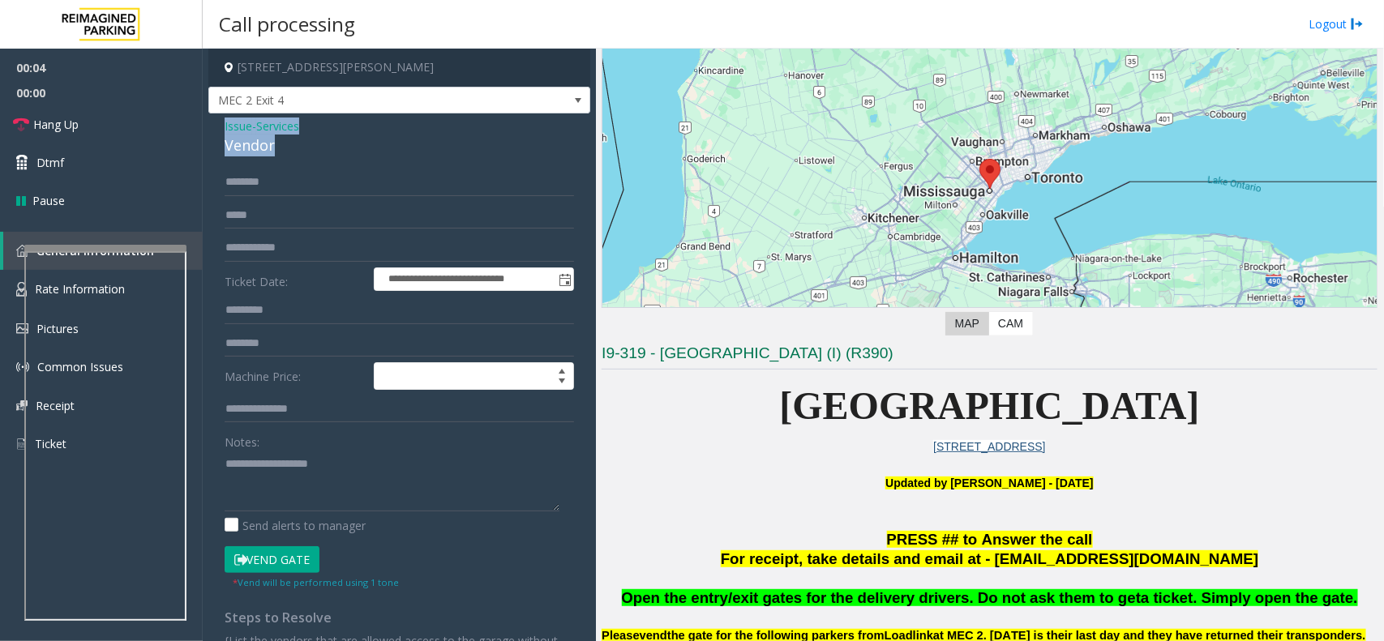
drag, startPoint x: 297, startPoint y: 143, endPoint x: 209, endPoint y: 127, distance: 89.0
click at [209, 127] on div "**********" at bounding box center [399, 422] width 382 height 619
type textarea "**********"
click at [266, 184] on input "text" at bounding box center [399, 183] width 349 height 28
type input "******"
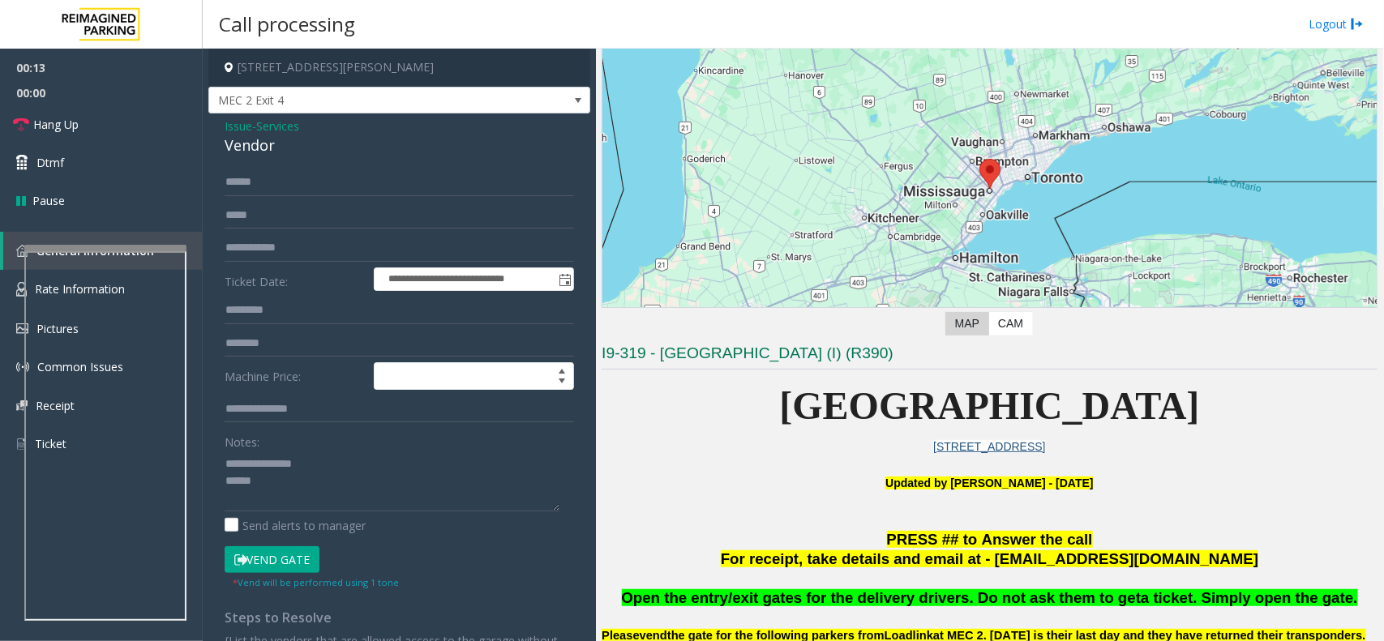
click at [258, 566] on button "Vend Gate" at bounding box center [272, 560] width 95 height 28
click at [309, 483] on textarea at bounding box center [392, 481] width 335 height 61
type textarea "**********"
click at [35, 123] on span "Hang Up" at bounding box center [55, 124] width 45 height 17
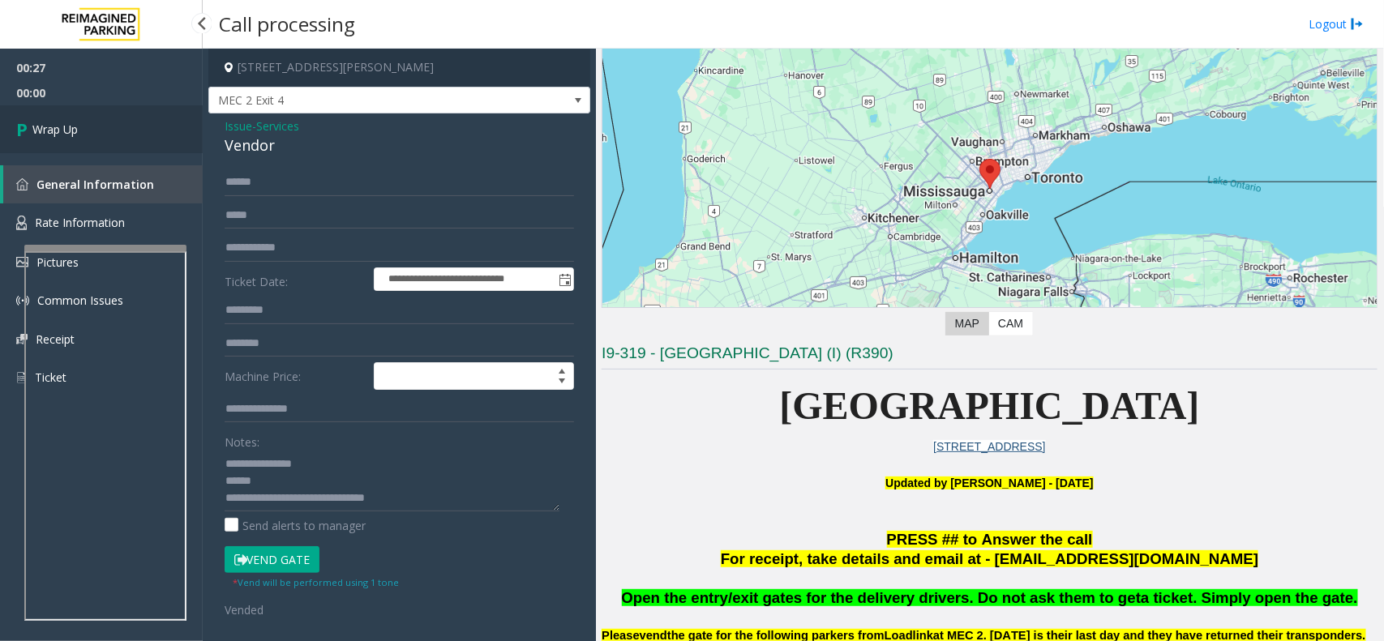
click at [81, 130] on link "Wrap Up" at bounding box center [101, 129] width 203 height 48
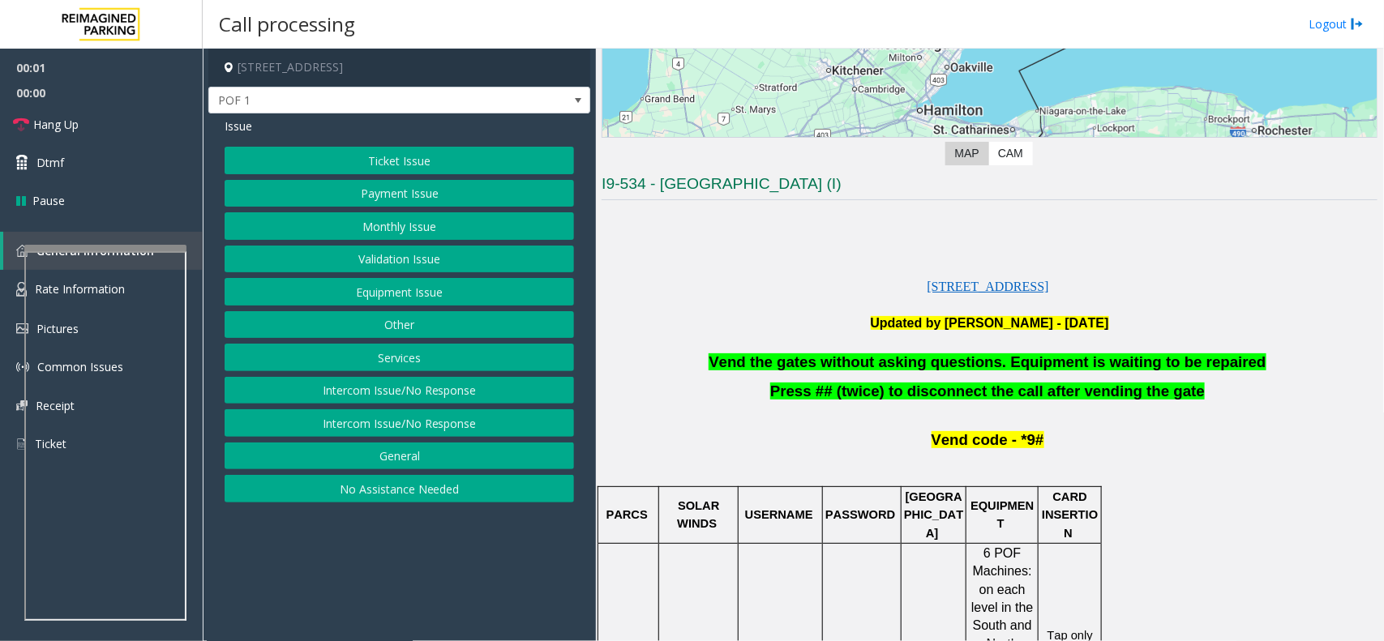
scroll to position [304, 0]
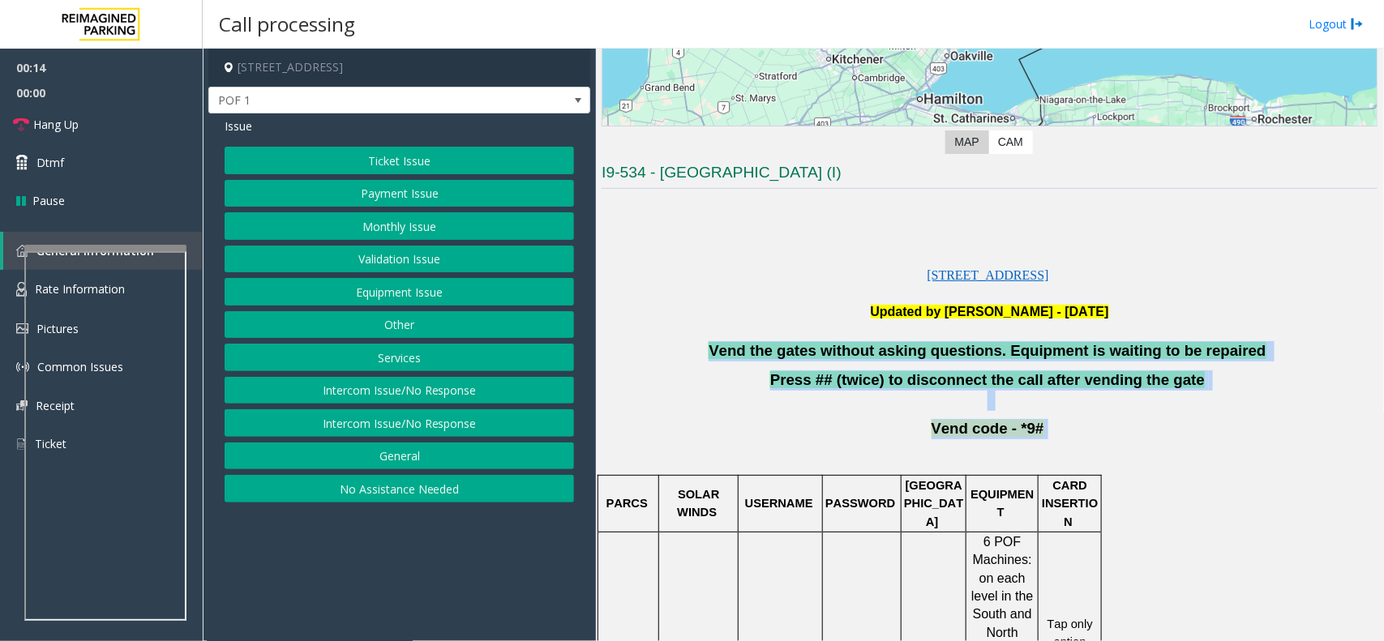
drag, startPoint x: 716, startPoint y: 341, endPoint x: 1192, endPoint y: 432, distance: 485.1
click at [1192, 432] on p "Vend code - *9#" at bounding box center [989, 429] width 776 height 20
drag, startPoint x: 695, startPoint y: 336, endPoint x: 1200, endPoint y: 399, distance: 508.8
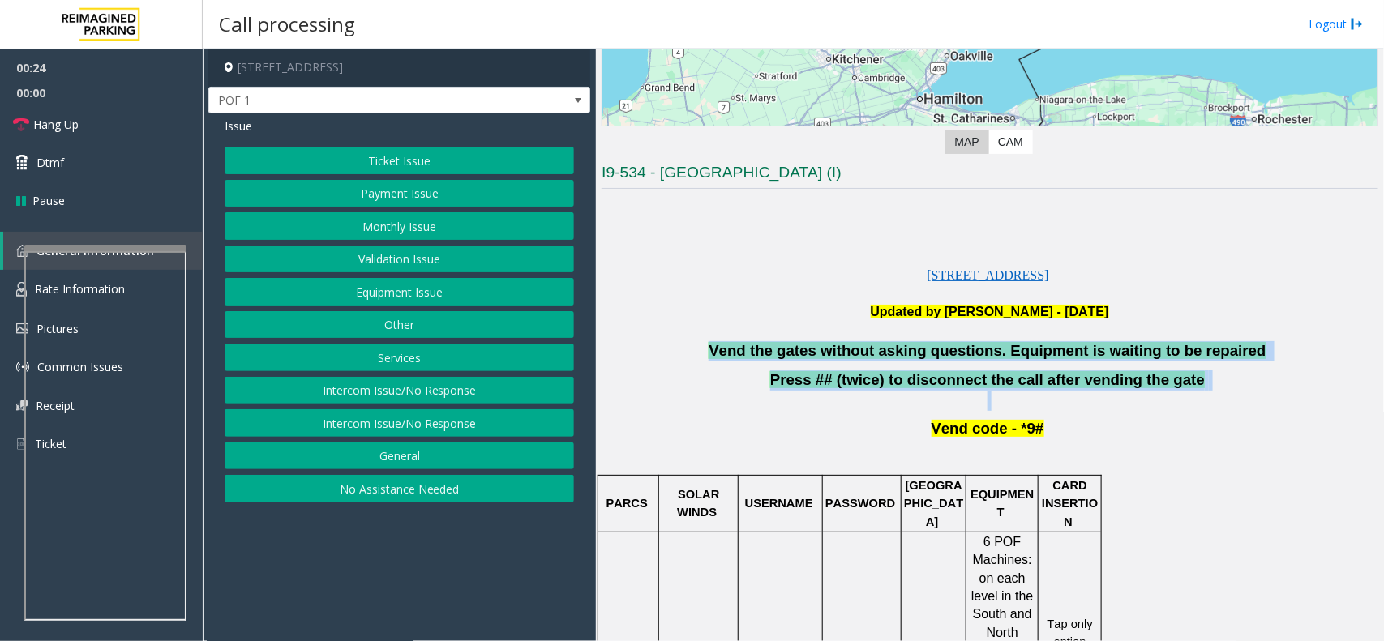
click at [717, 393] on p "Press ## (twice) to disconnect the call after vending the gate" at bounding box center [989, 390] width 776 height 41
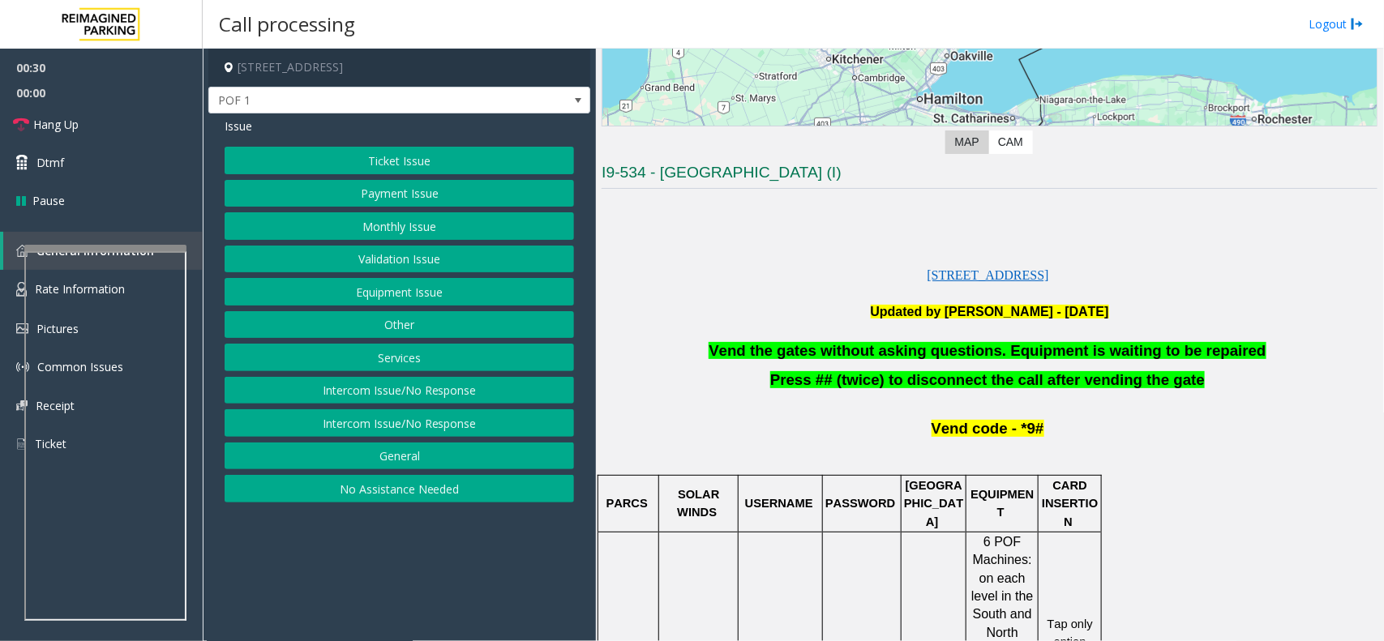
click at [418, 193] on button "Payment Issue" at bounding box center [399, 194] width 349 height 28
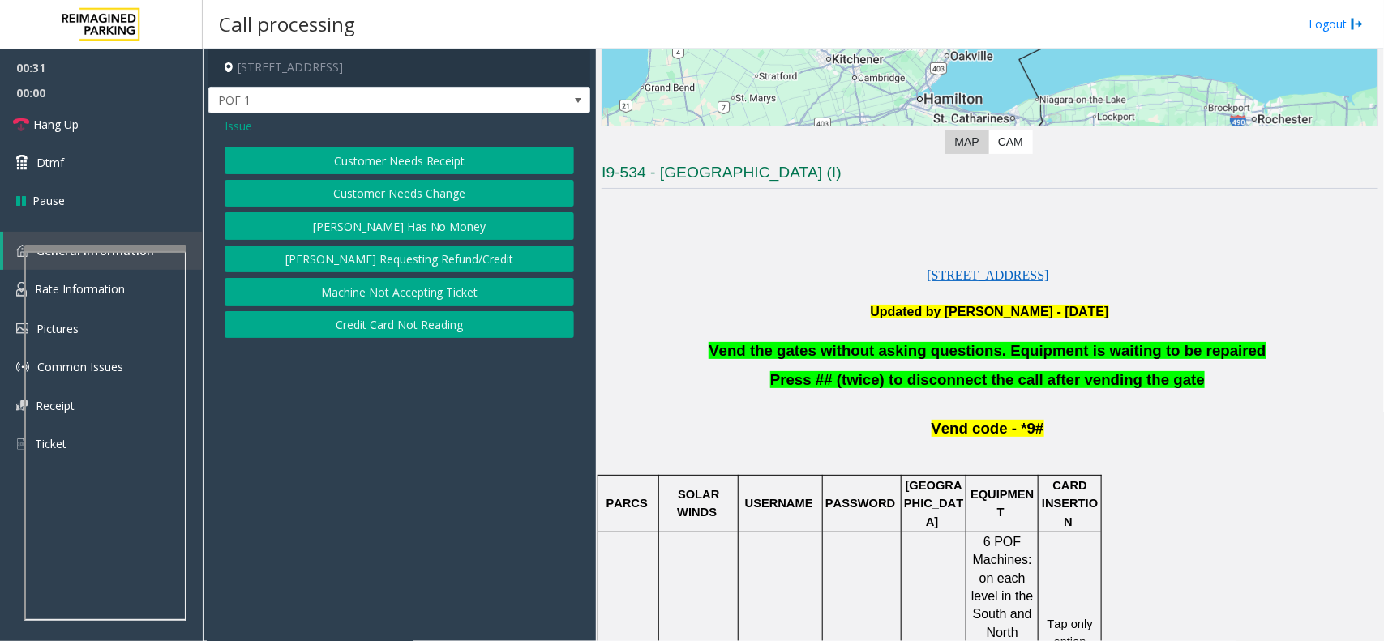
click at [434, 160] on button "Customer Needs Receipt" at bounding box center [399, 161] width 349 height 28
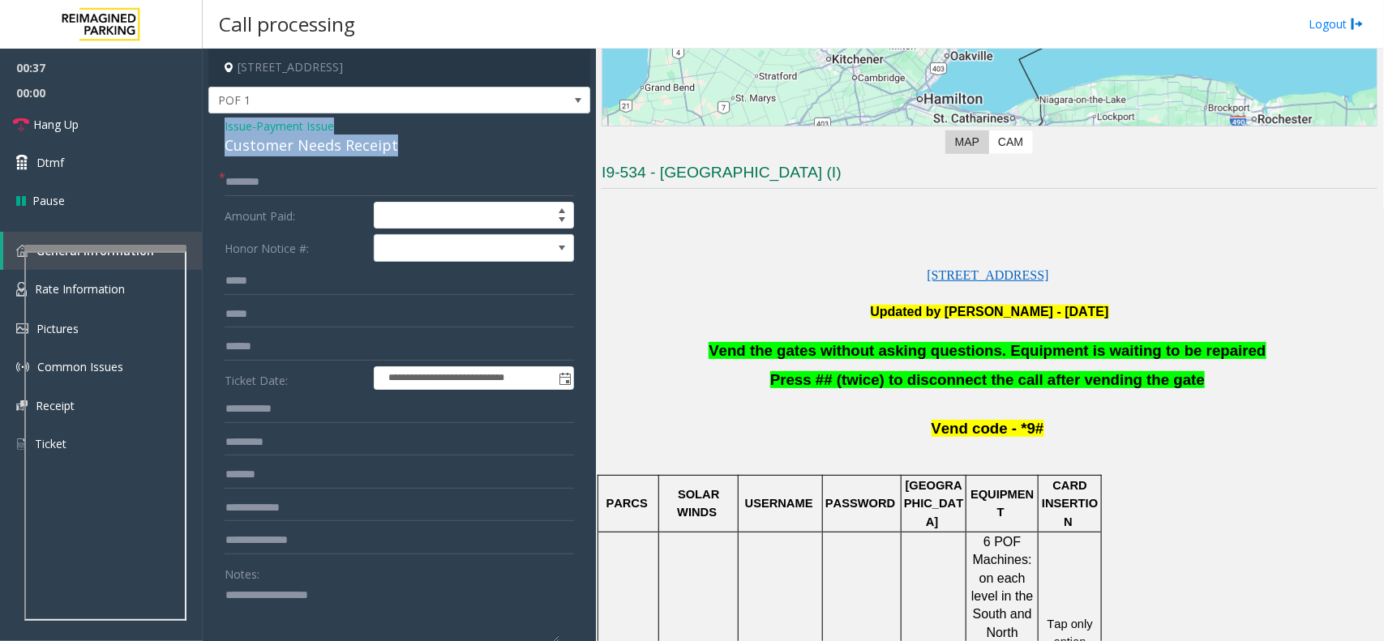
drag, startPoint x: 402, startPoint y: 142, endPoint x: 220, endPoint y: 124, distance: 182.4
click at [220, 124] on div "**********" at bounding box center [399, 460] width 382 height 695
click at [402, 614] on textarea at bounding box center [392, 613] width 335 height 61
type textarea "**********"
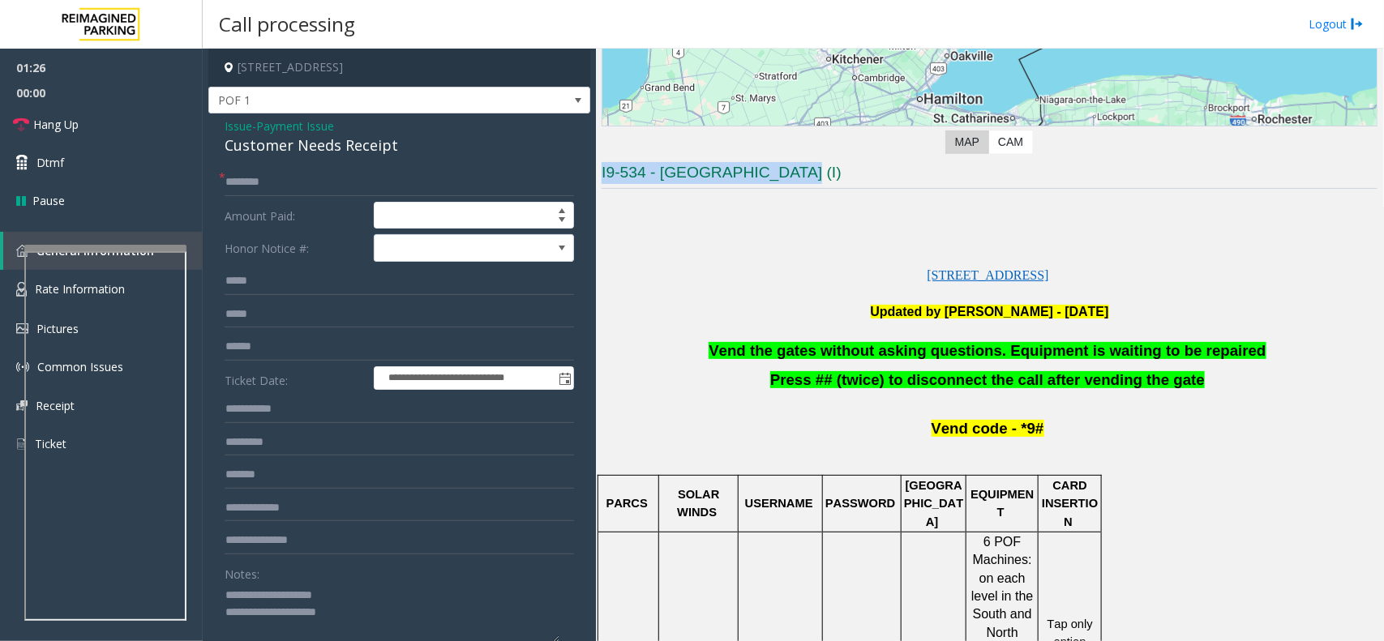
drag, startPoint x: 780, startPoint y: 178, endPoint x: 601, endPoint y: 185, distance: 179.2
click at [601, 185] on div "Main Revenue Control Manufacturer: [PERSON_NAME] ← Move left → Move right ↑ Mov…" at bounding box center [989, 345] width 787 height 592
copy h3 "I9-534 - [GEOGRAPHIC_DATA] (I)"
click at [229, 173] on input "text" at bounding box center [399, 183] width 349 height 28
paste input "******"
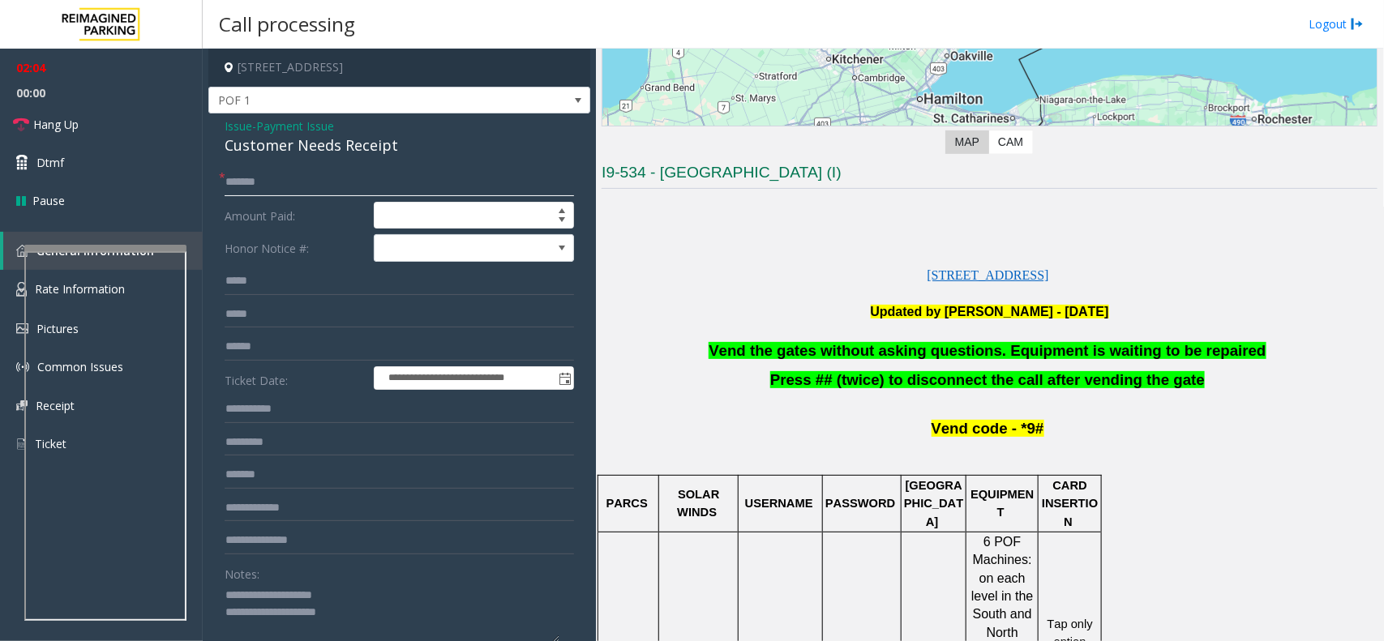
type input "******"
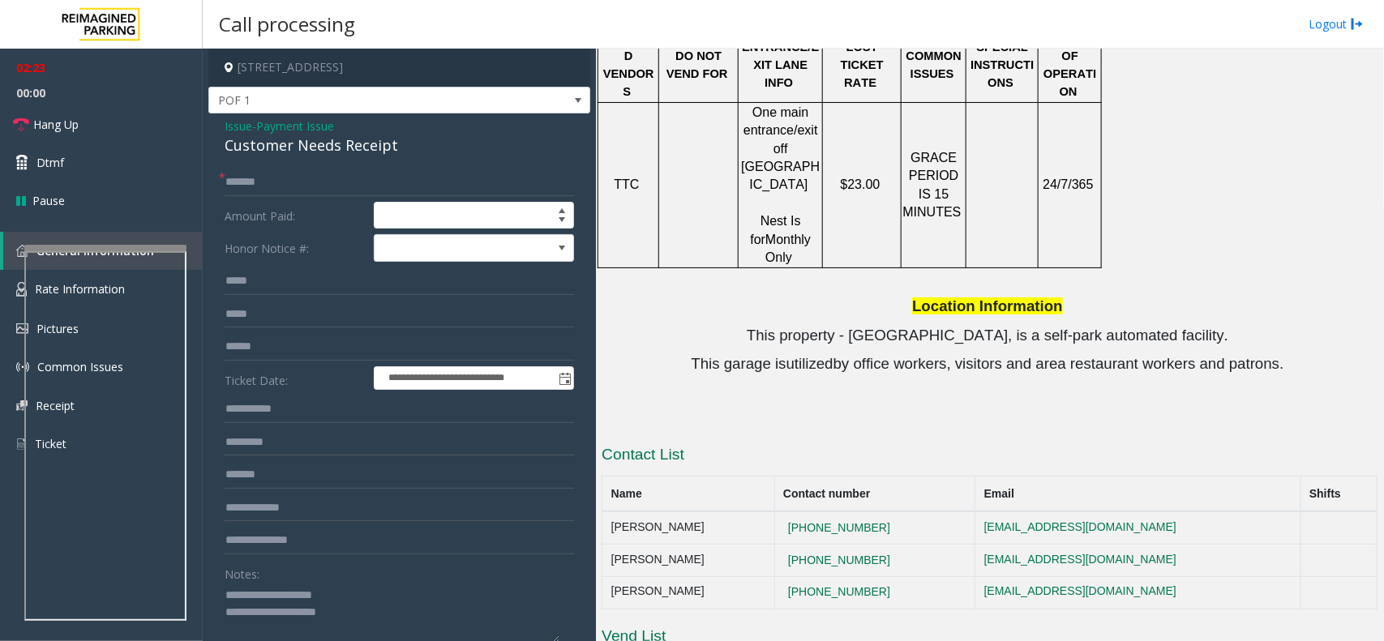
scroll to position [1233, 0]
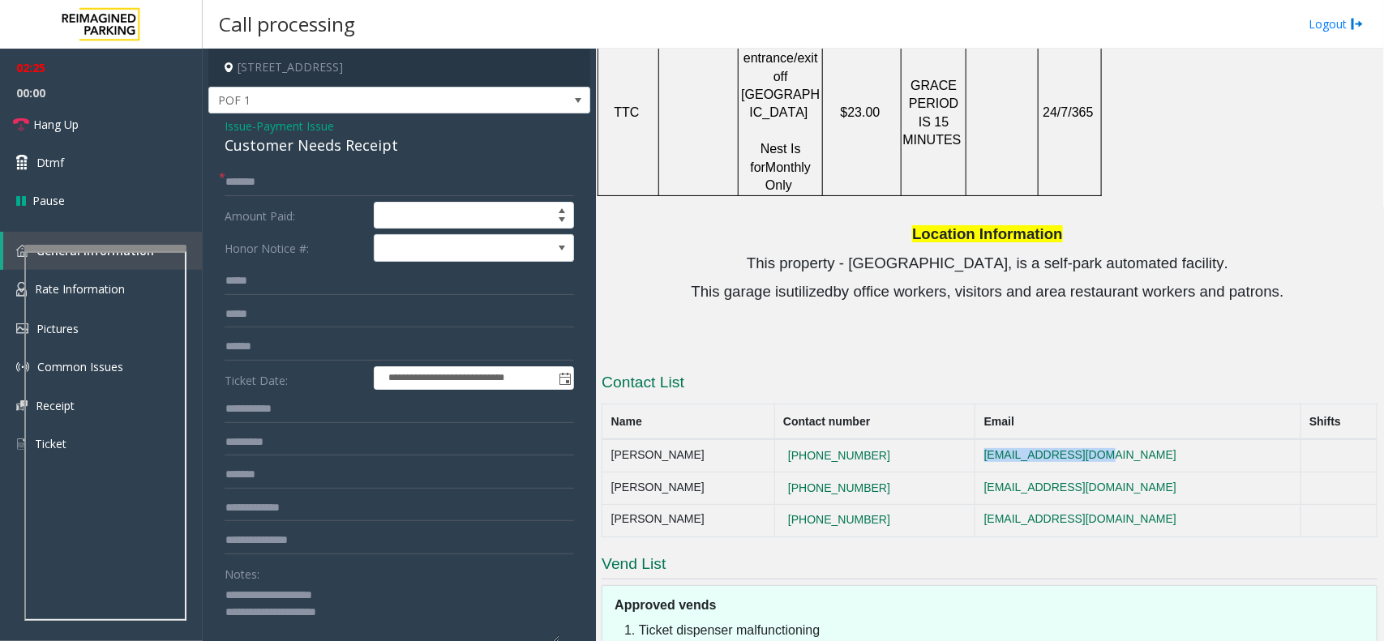
drag, startPoint x: 1144, startPoint y: 344, endPoint x: 965, endPoint y: 349, distance: 179.2
click at [965, 439] on tr "[PERSON_NAME] [PHONE_NUMBER] [EMAIL_ADDRESS][DOMAIN_NAME]" at bounding box center [989, 455] width 775 height 32
copy tr "[EMAIL_ADDRESS][DOMAIN_NAME]"
drag, startPoint x: 1153, startPoint y: 381, endPoint x: 995, endPoint y: 383, distance: 157.2
click at [995, 473] on td "[EMAIL_ADDRESS][DOMAIN_NAME]" at bounding box center [1137, 489] width 325 height 32
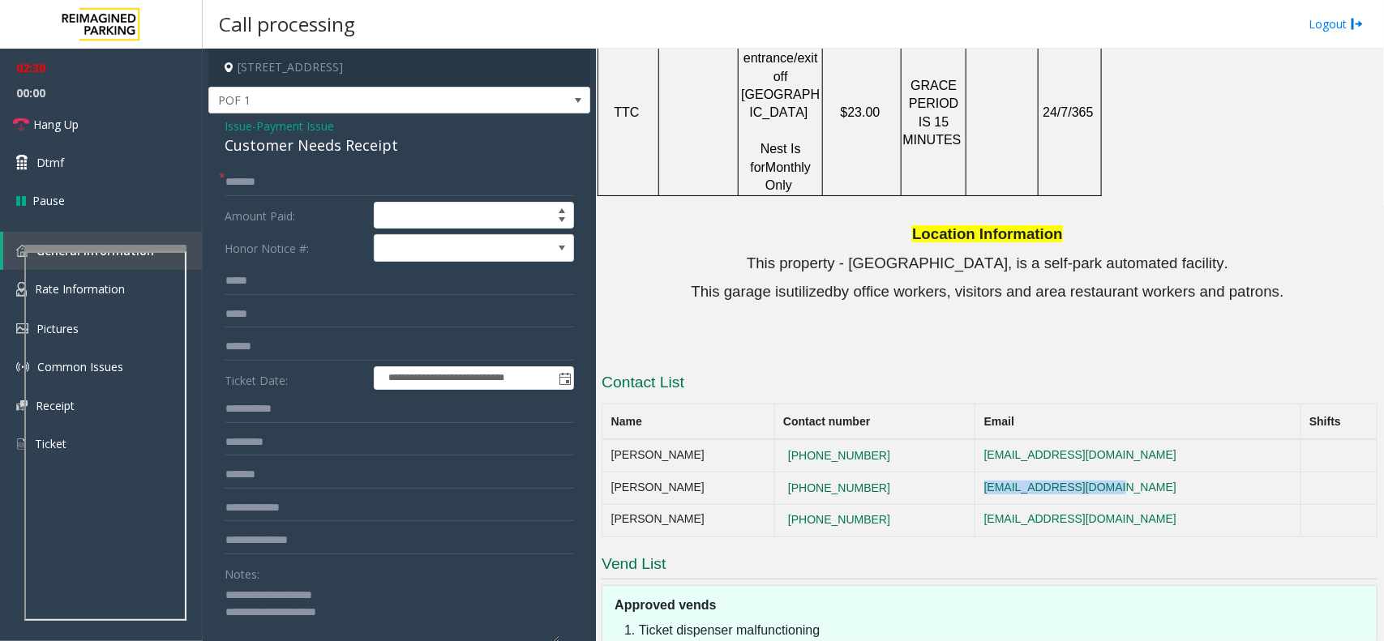
copy link "[EMAIL_ADDRESS][DOMAIN_NAME]"
drag, startPoint x: 1157, startPoint y: 407, endPoint x: 952, endPoint y: 402, distance: 205.1
click at [952, 504] on tr "[PERSON_NAME] [PHONE_NUMBER] [EMAIL_ADDRESS][DOMAIN_NAME]" at bounding box center [989, 520] width 775 height 32
copy tr "[EMAIL_ADDRESS][DOMAIN_NAME]"
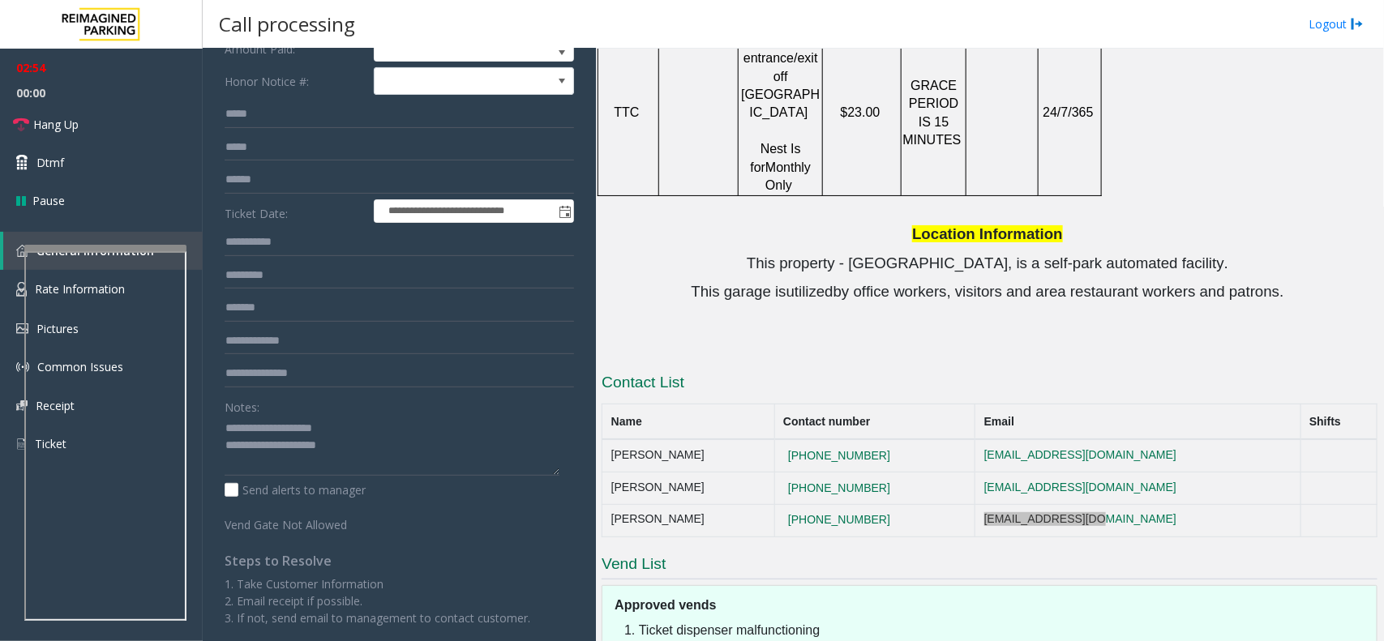
scroll to position [169, 0]
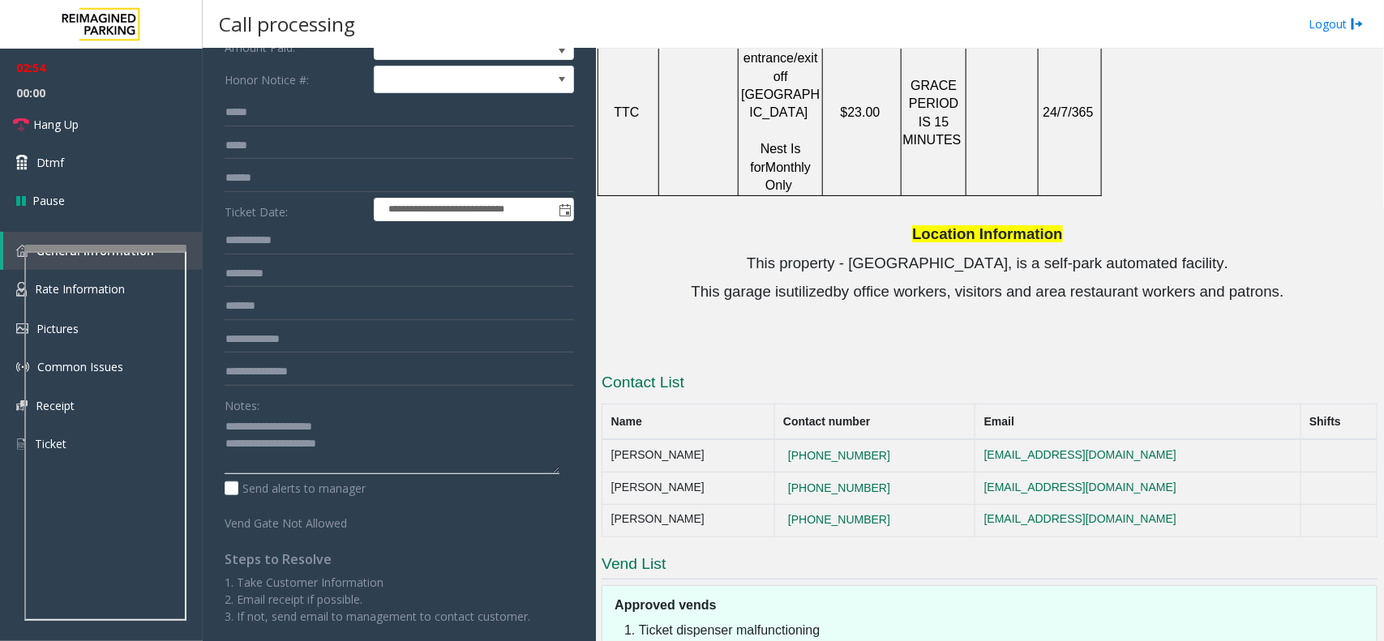
click at [404, 452] on textarea at bounding box center [392, 444] width 335 height 61
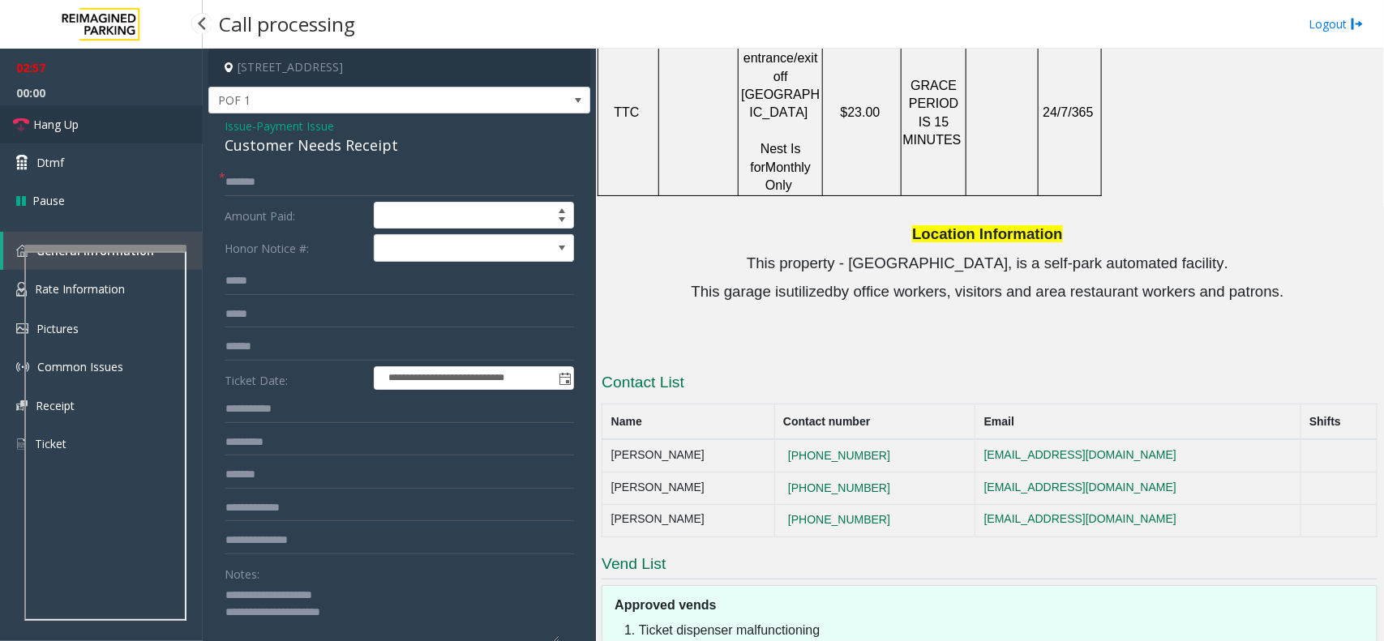
click at [148, 138] on link "Hang Up" at bounding box center [101, 124] width 203 height 38
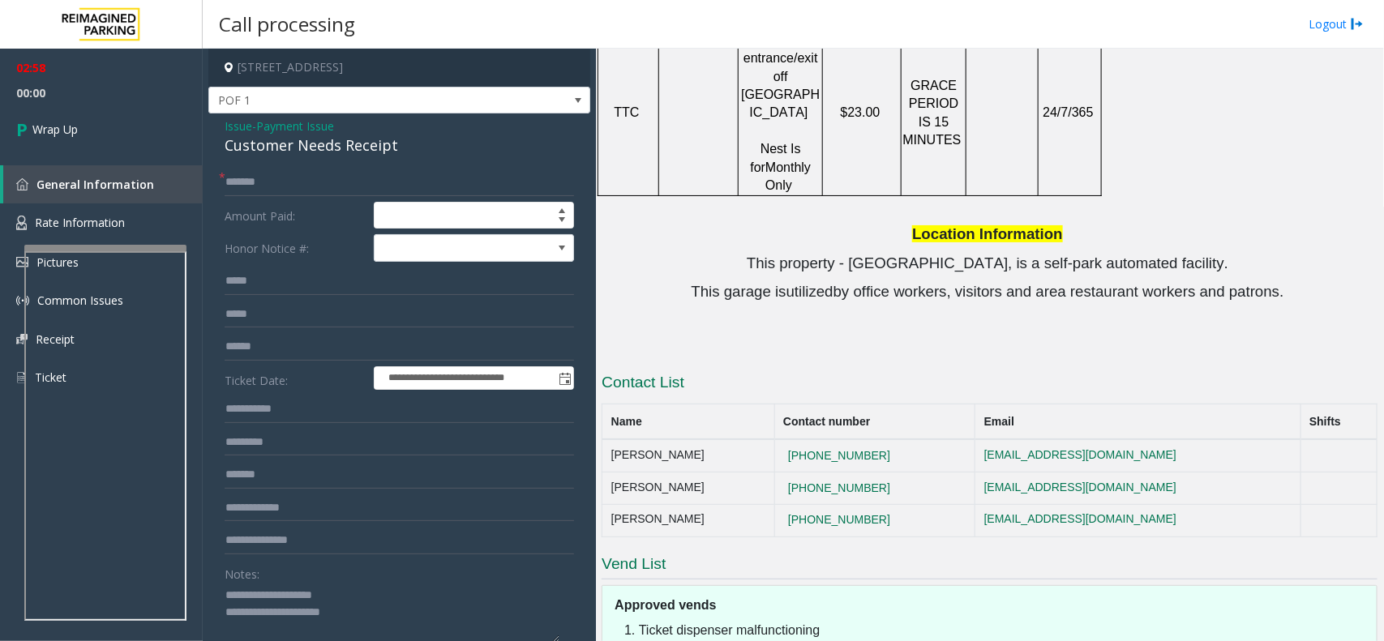
click at [378, 614] on textarea at bounding box center [392, 613] width 335 height 61
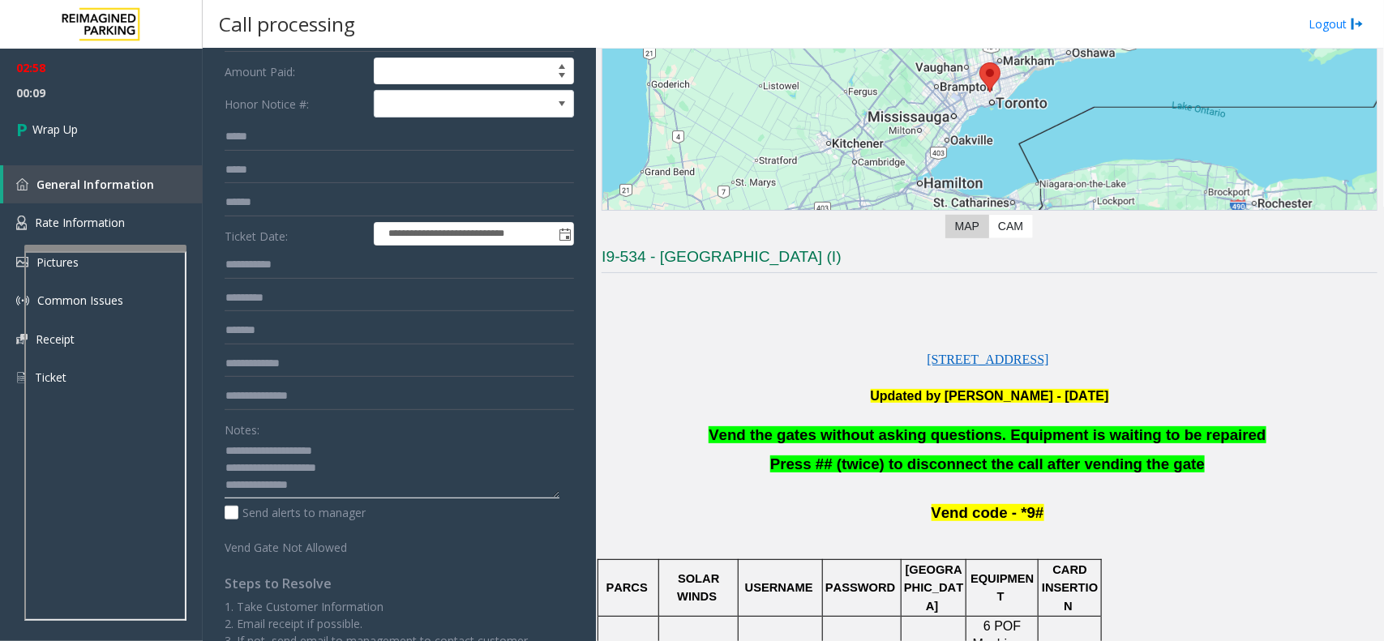
scroll to position [169, 0]
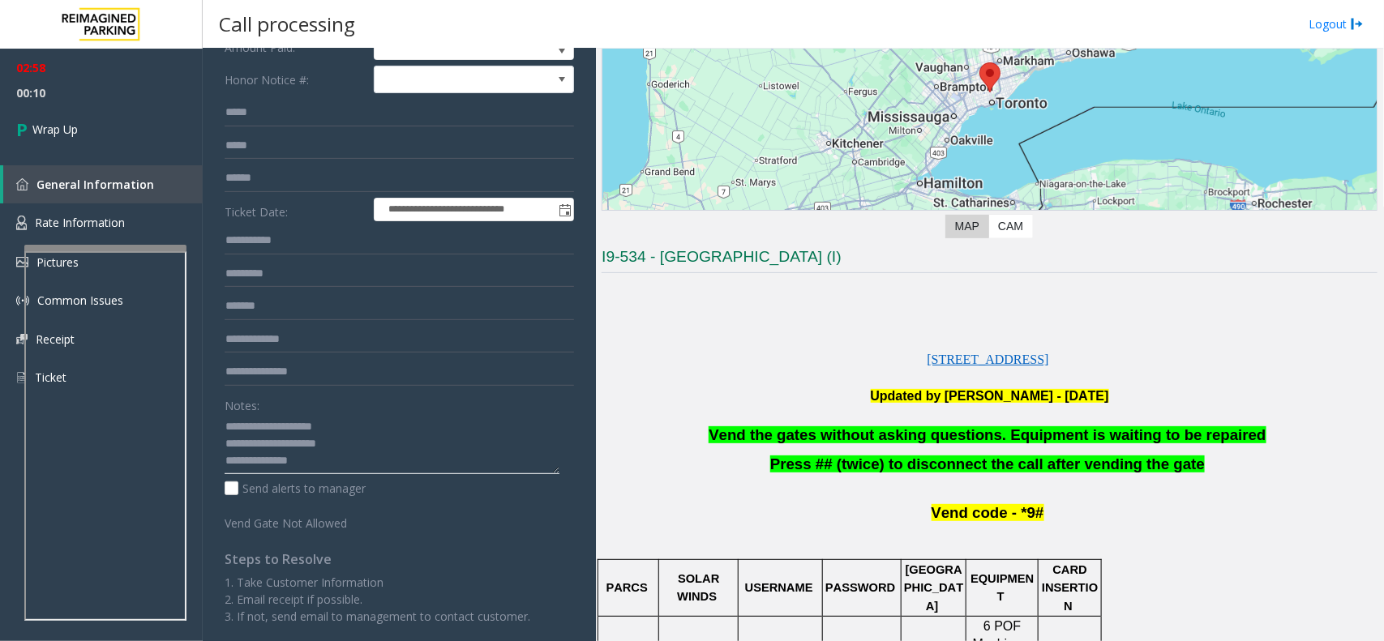
click at [331, 467] on textarea at bounding box center [392, 444] width 335 height 61
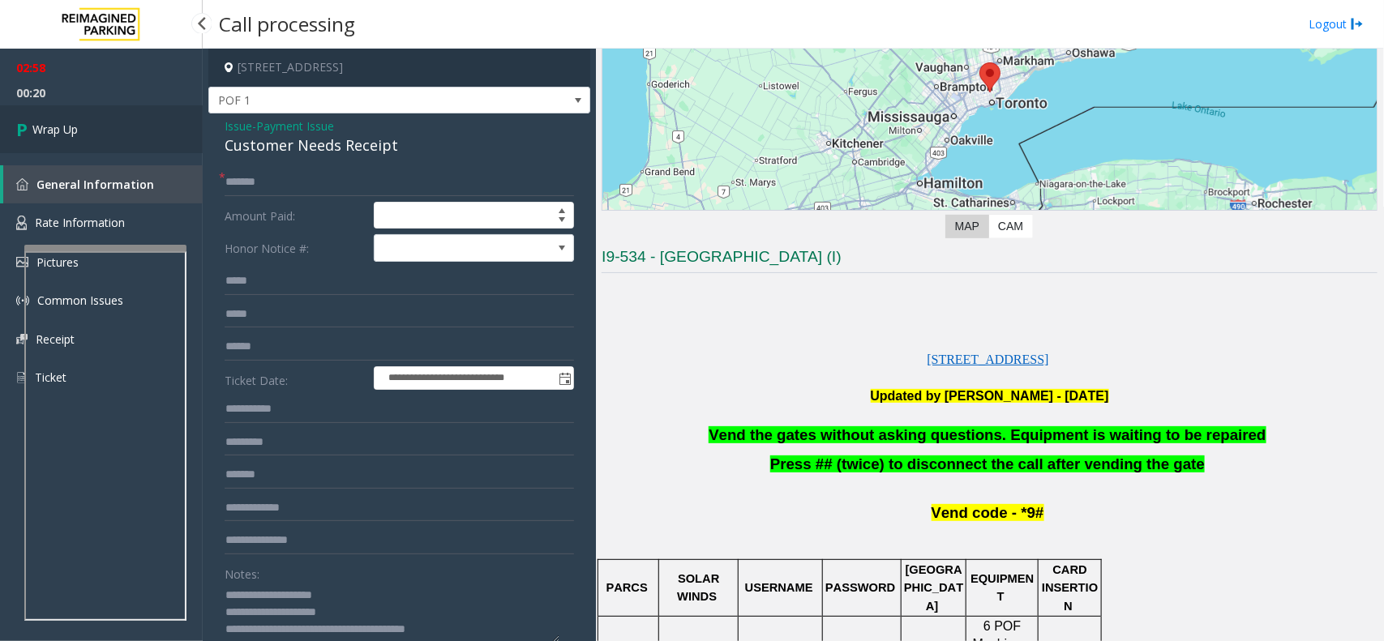
type textarea "**********"
click at [83, 122] on link "Wrap Up" at bounding box center [101, 129] width 203 height 48
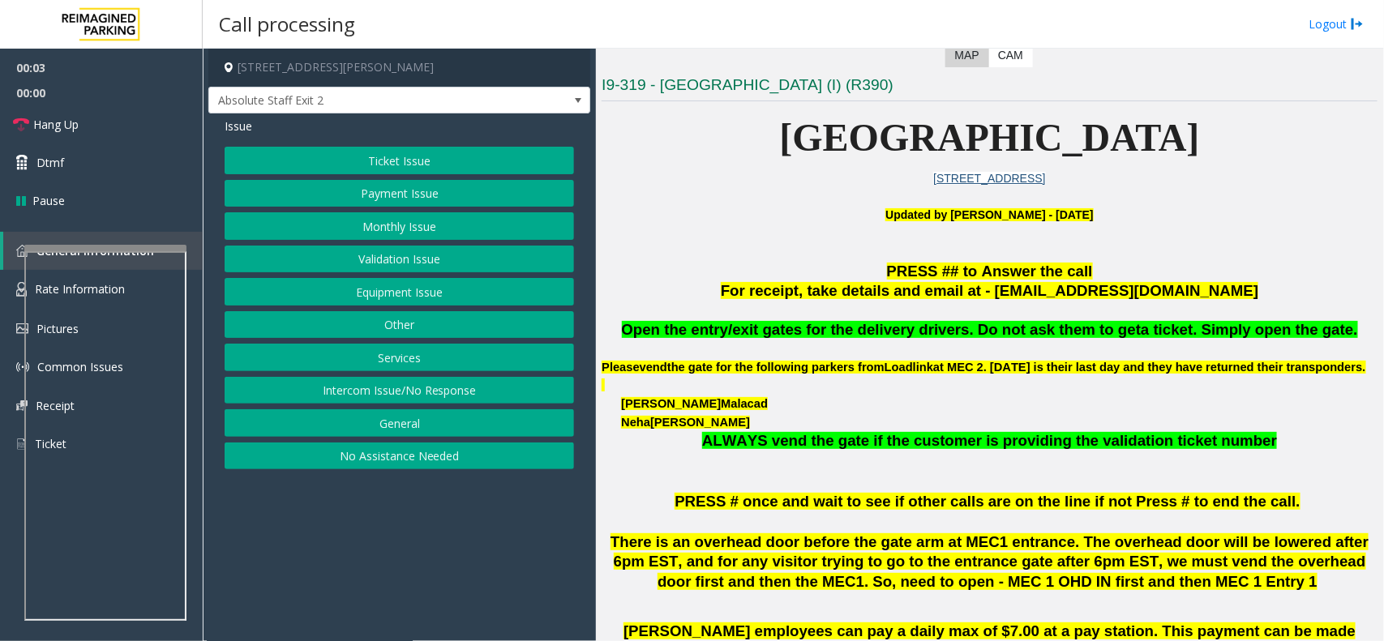
scroll to position [405, 0]
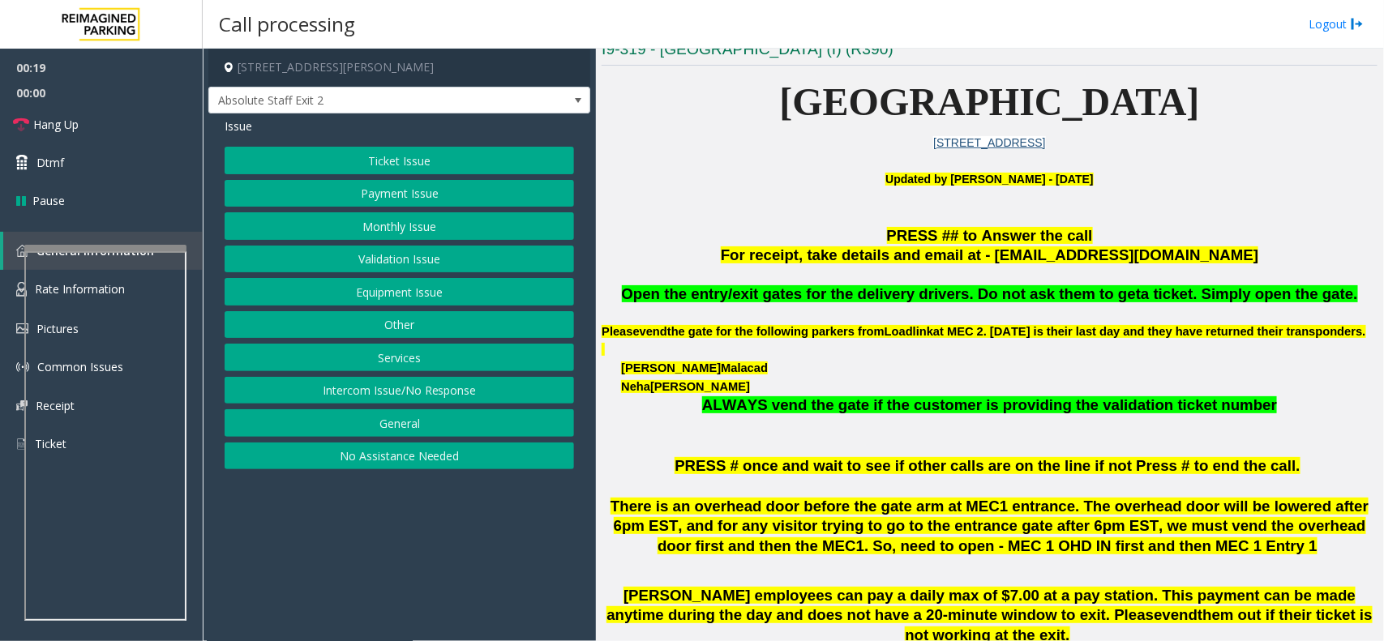
click at [383, 156] on button "Ticket Issue" at bounding box center [399, 161] width 349 height 28
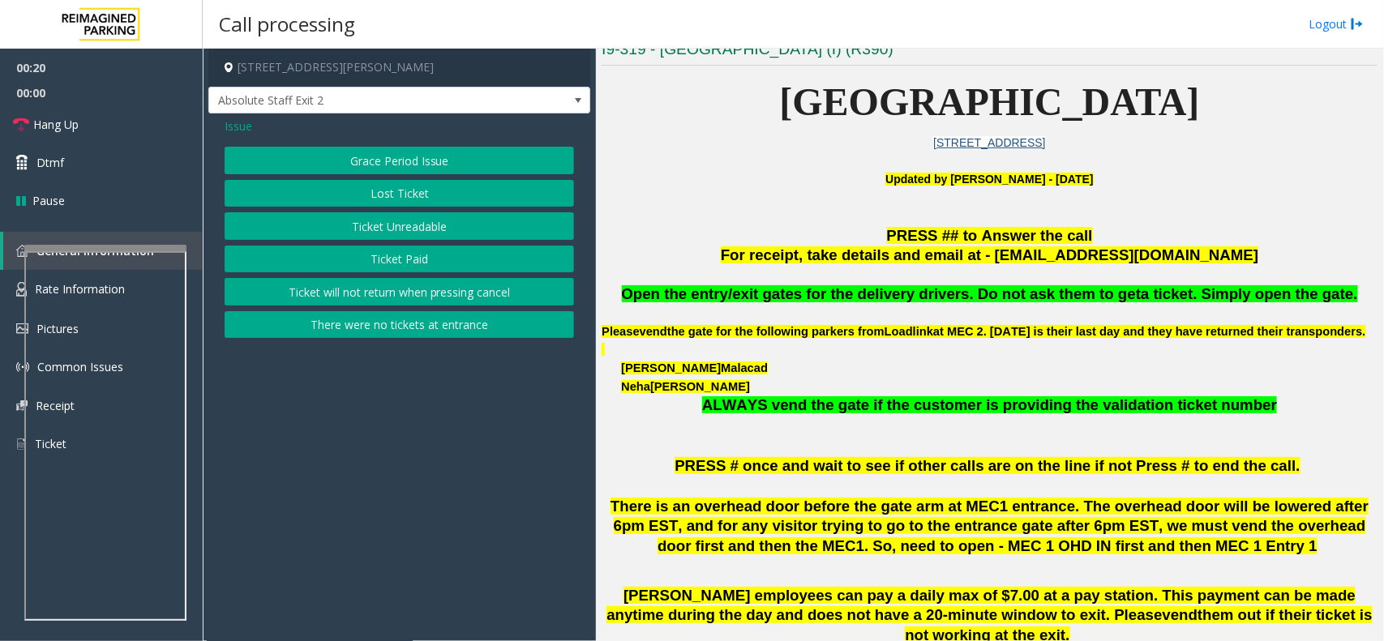
click at [403, 330] on button "There were no tickets at entrance" at bounding box center [399, 325] width 349 height 28
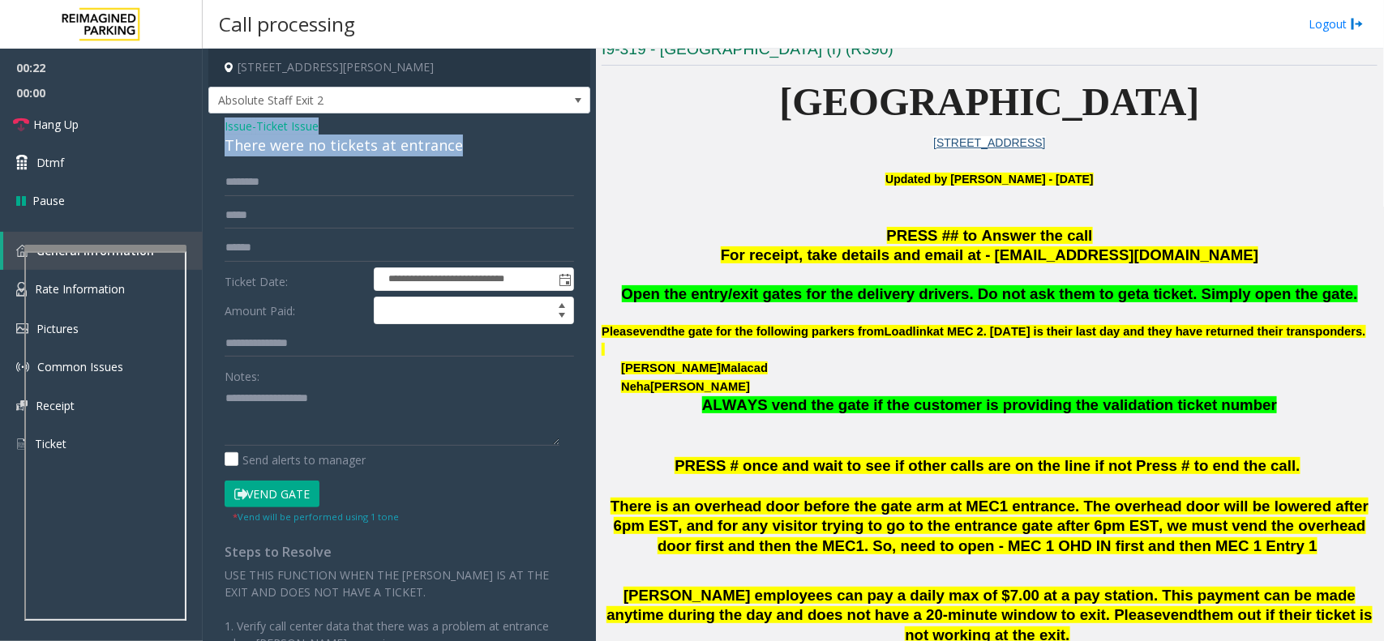
drag, startPoint x: 467, startPoint y: 143, endPoint x: 237, endPoint y: 123, distance: 231.0
click at [207, 118] on app-call-processing-form "**********" at bounding box center [399, 345] width 393 height 592
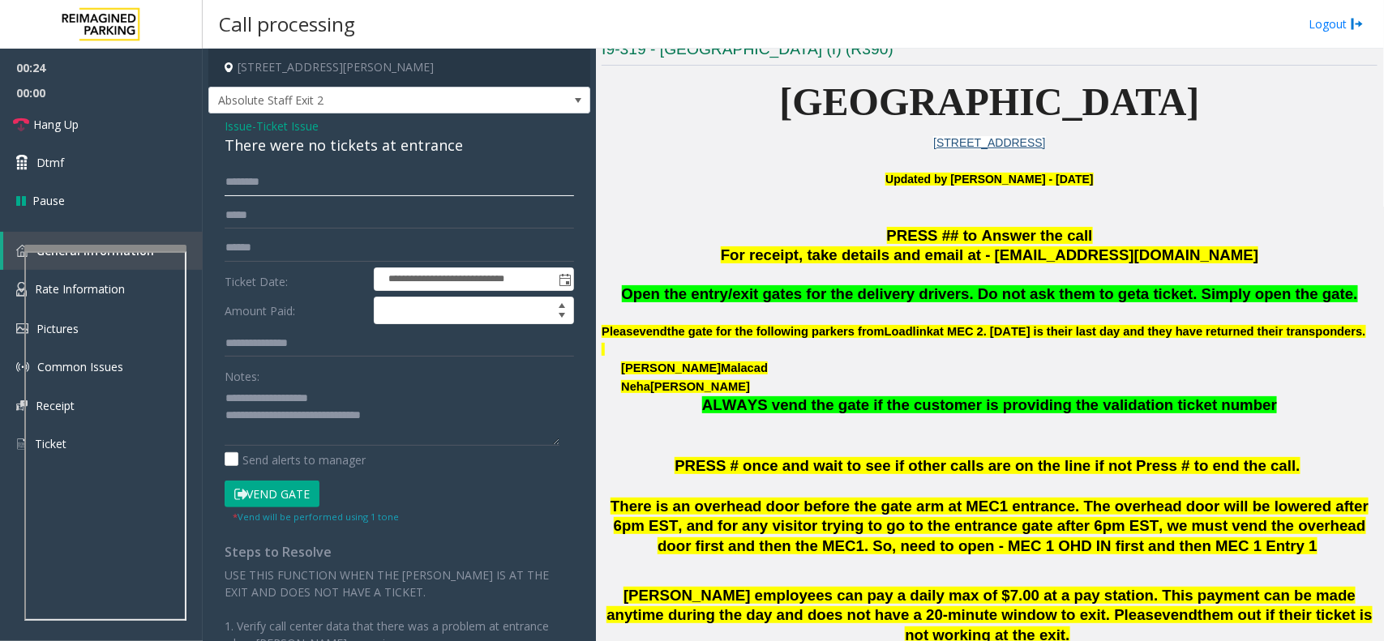
click at [272, 180] on input "text" at bounding box center [399, 183] width 349 height 28
click at [422, 416] on textarea at bounding box center [392, 415] width 335 height 61
click at [91, 120] on link "Hang Up" at bounding box center [101, 124] width 203 height 38
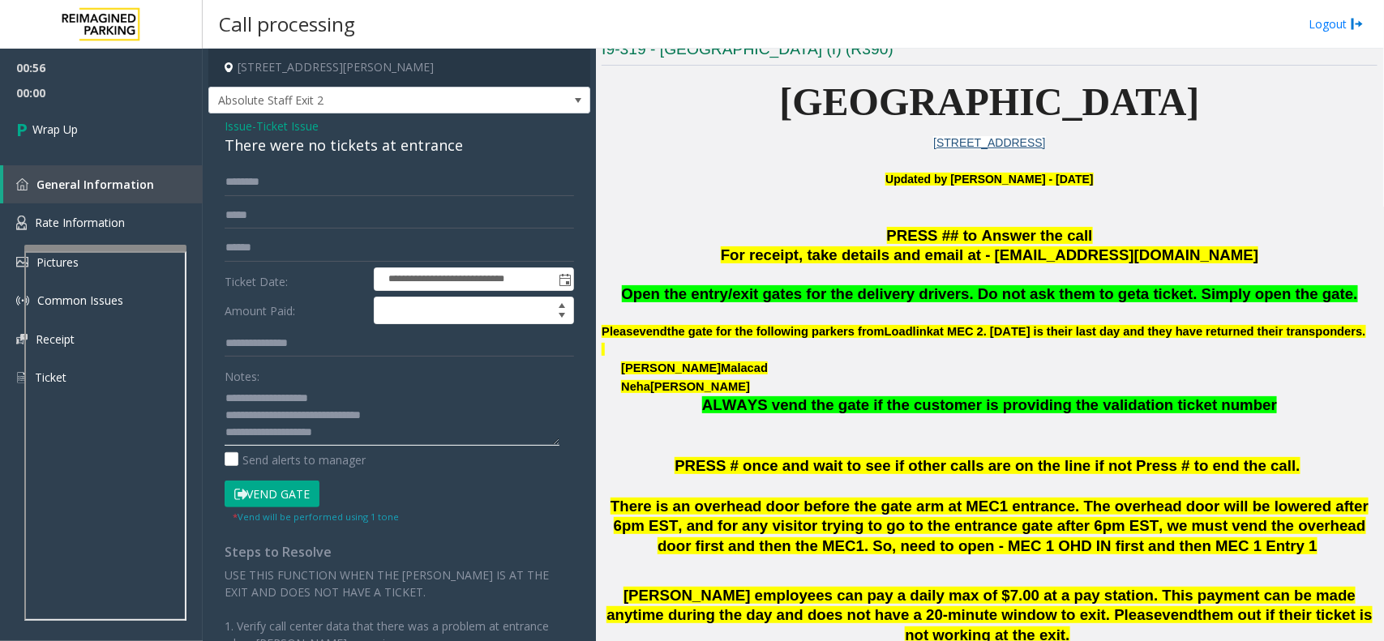
click at [370, 438] on textarea at bounding box center [392, 415] width 335 height 61
type textarea "**********"
click at [124, 142] on link "Wrap Up" at bounding box center [101, 129] width 203 height 48
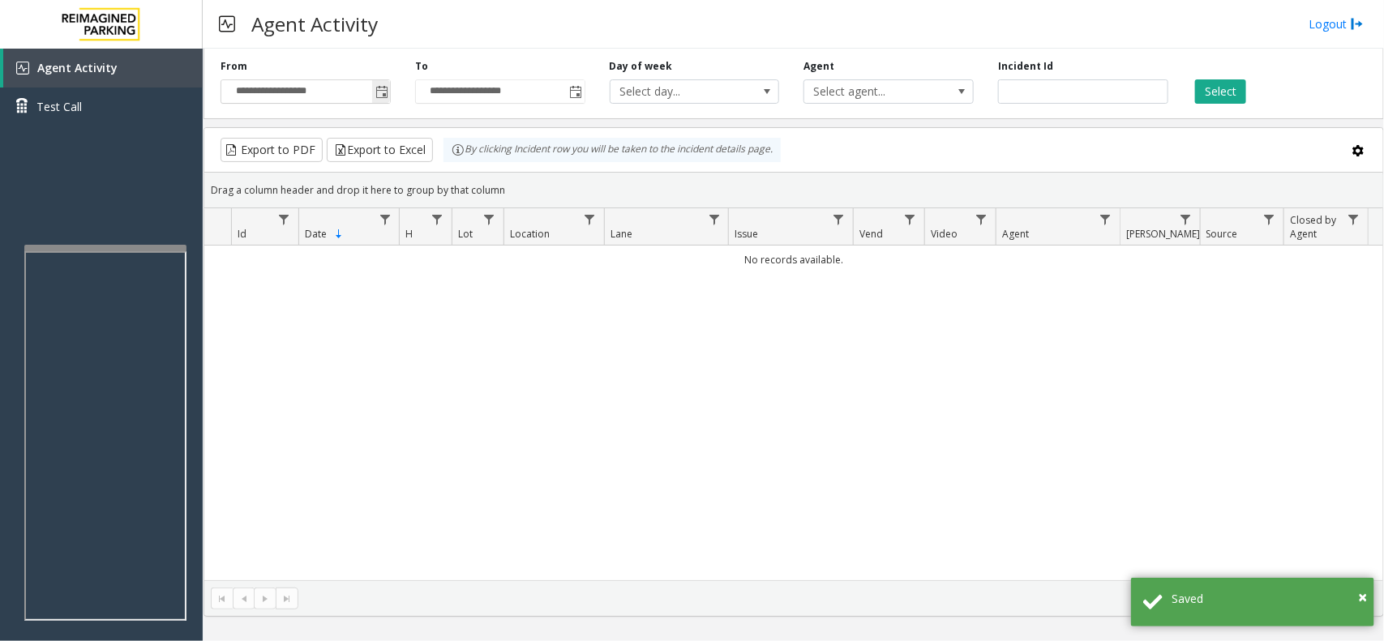
click at [386, 89] on span "Toggle popup" at bounding box center [381, 92] width 13 height 13
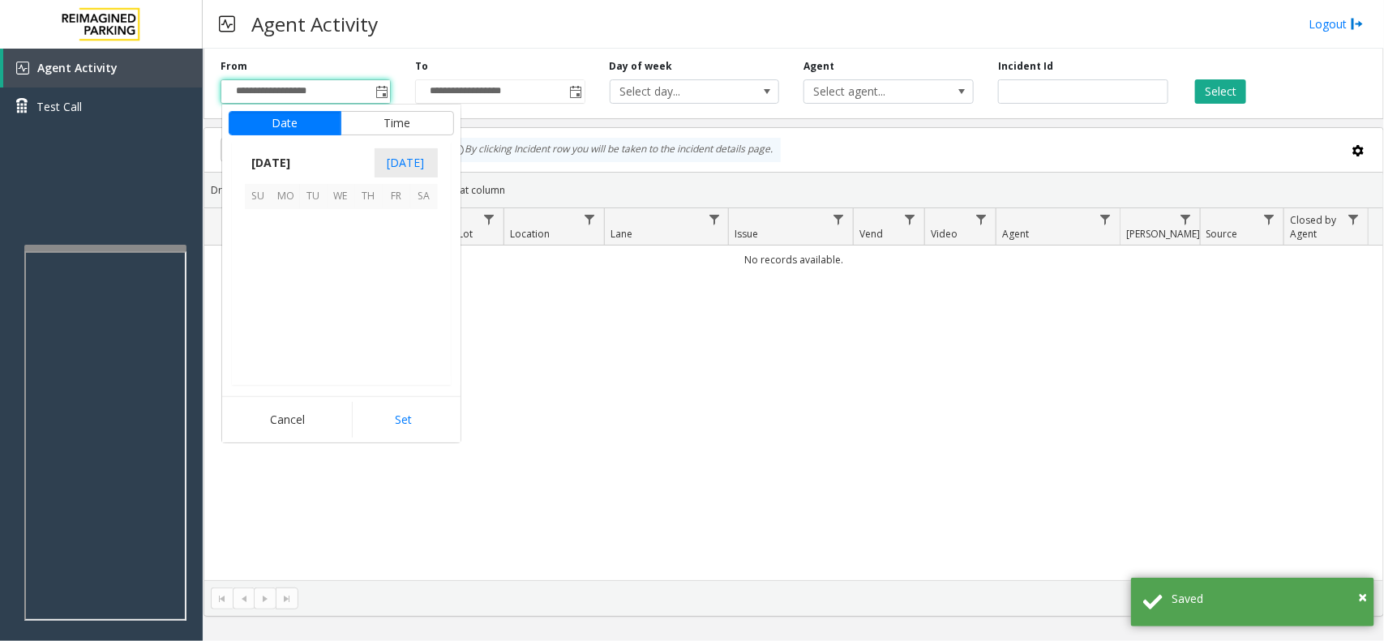
scroll to position [290754, 0]
click at [314, 280] on span "16" at bounding box center [314, 278] width 28 height 28
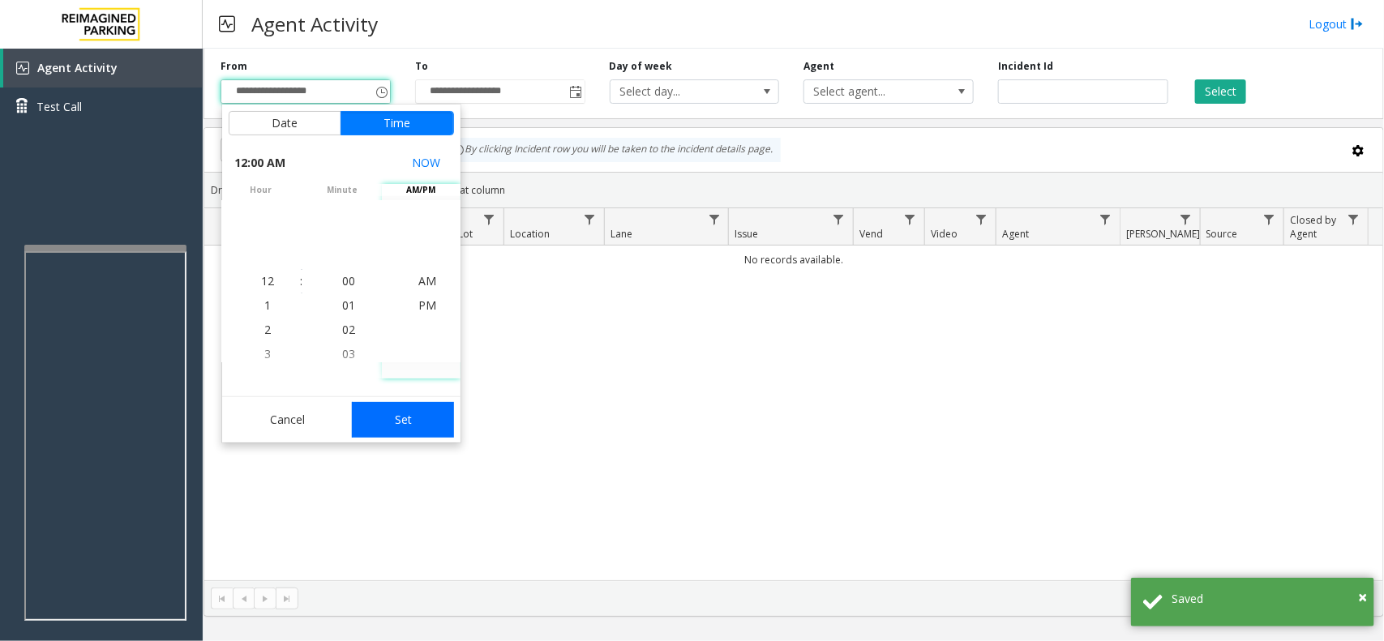
click at [395, 414] on button "Set" at bounding box center [403, 420] width 102 height 36
type input "**********"
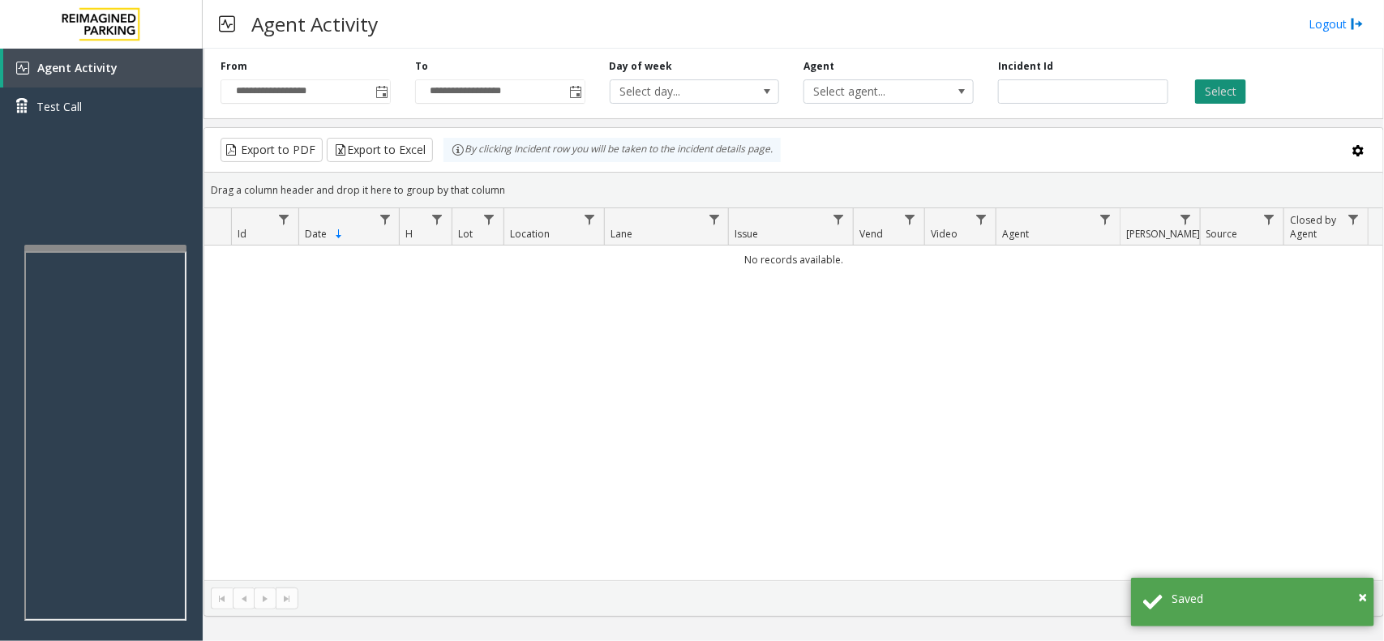
click at [1218, 92] on button "Select" at bounding box center [1220, 91] width 51 height 24
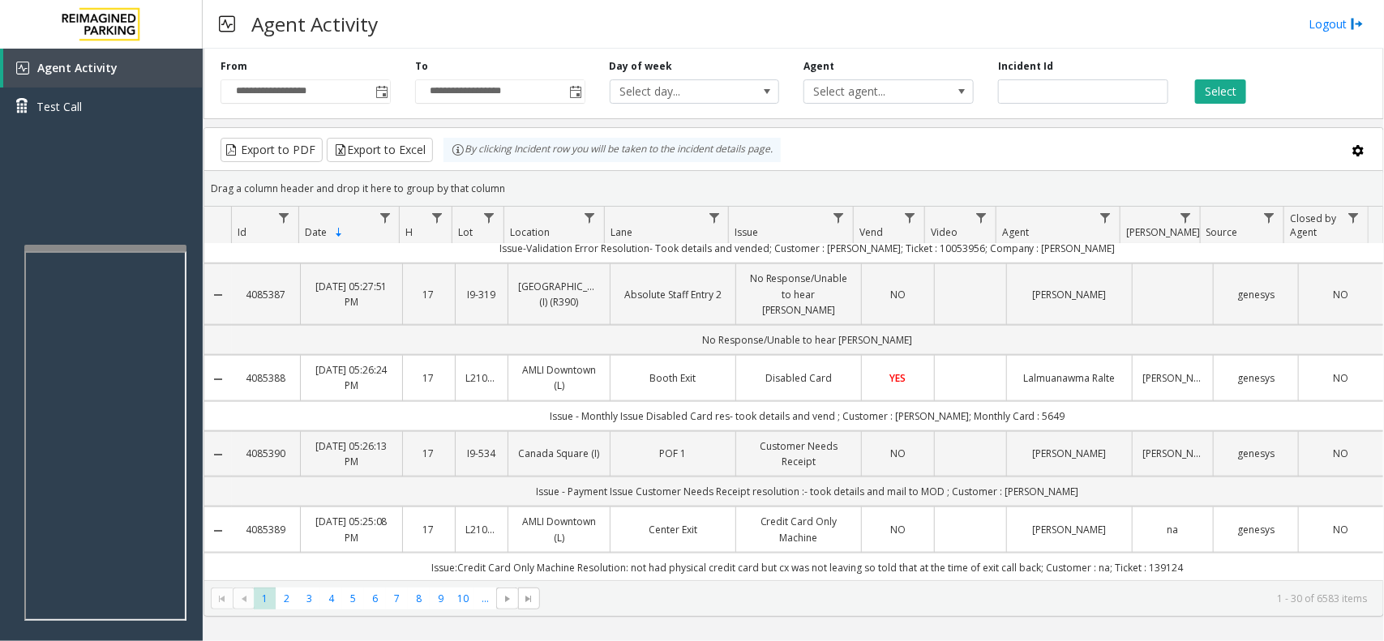
scroll to position [810, 0]
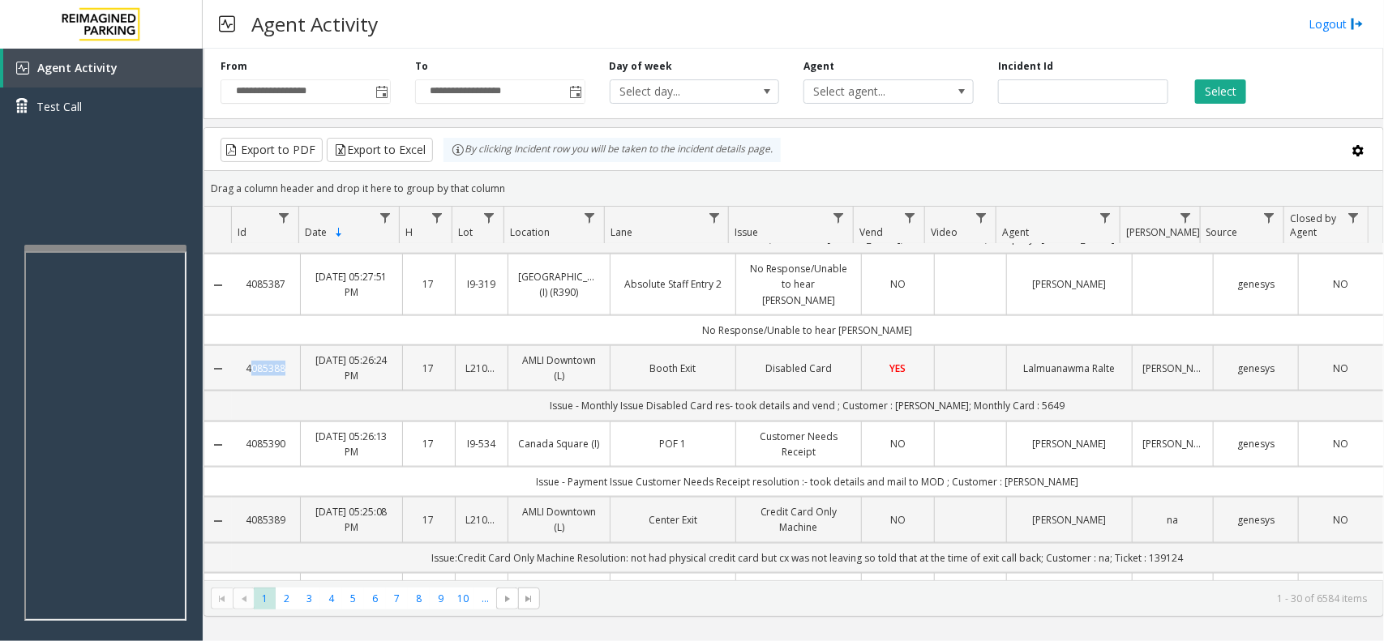
copy link "4085388"
drag, startPoint x: 304, startPoint y: 367, endPoint x: 239, endPoint y: 382, distance: 66.5
click at [239, 382] on tr "4085388 [DATE] 05:26:24 PM 17 L21063900 AMLI Downtown (L) Booth Exit Disabled C…" at bounding box center [793, 367] width 1178 height 45
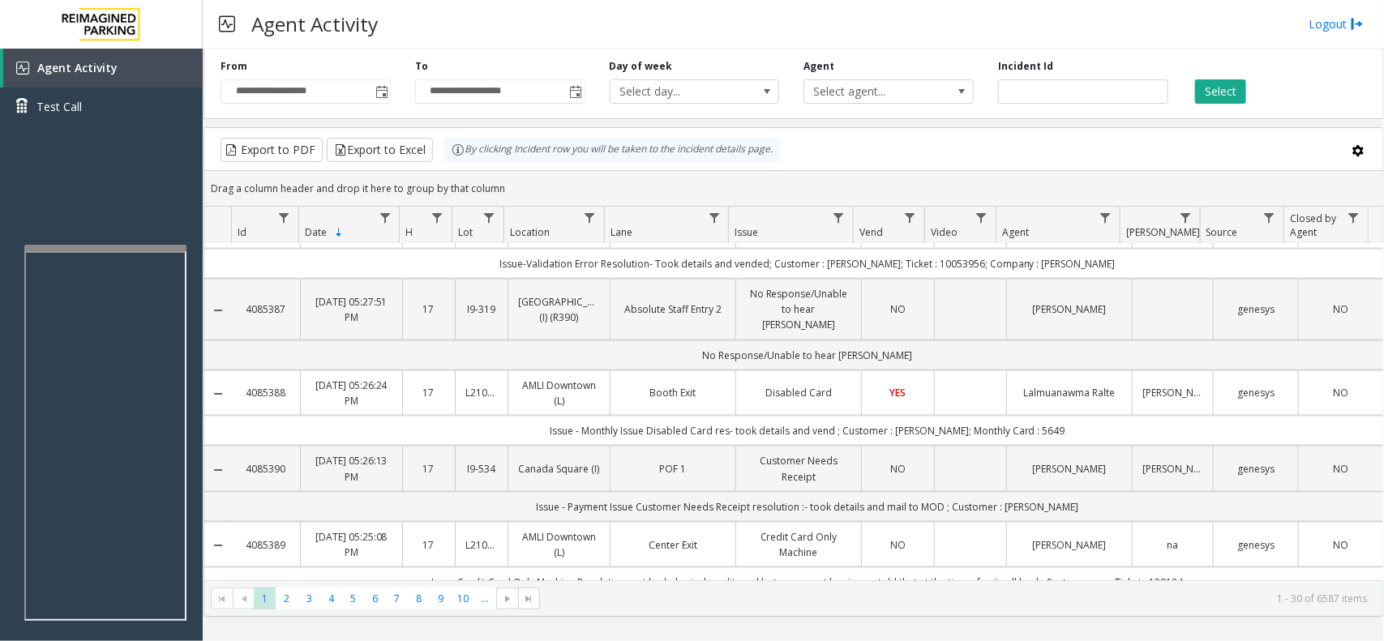
scroll to position [1114, 0]
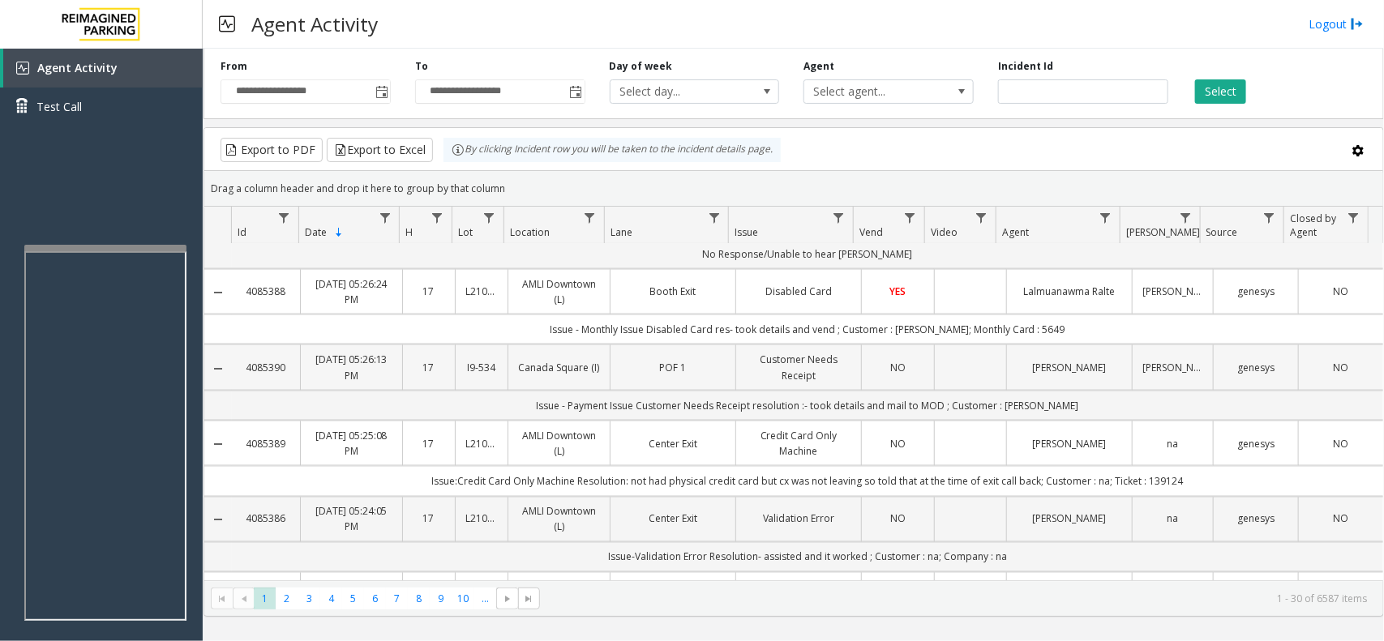
copy link "4085390"
drag, startPoint x: 296, startPoint y: 394, endPoint x: 244, endPoint y: 396, distance: 51.9
click at [244, 390] on td "4085390" at bounding box center [266, 366] width 68 height 45
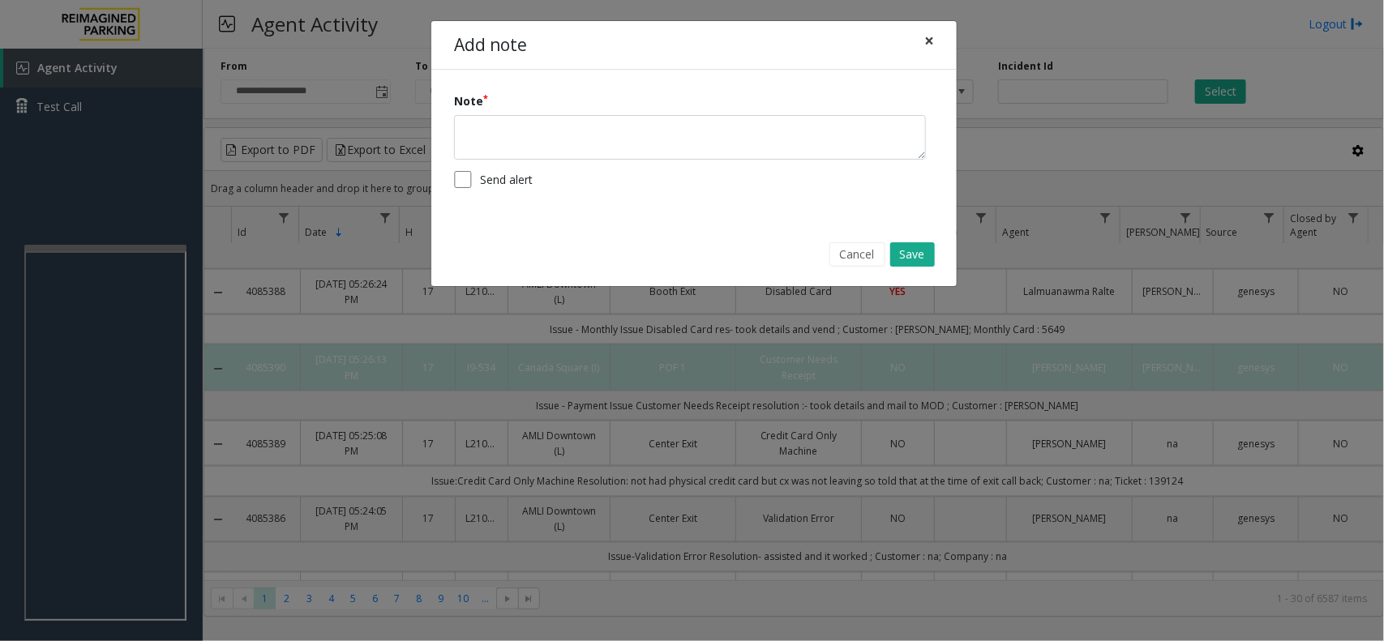
click at [936, 33] on button "×" at bounding box center [929, 41] width 32 height 40
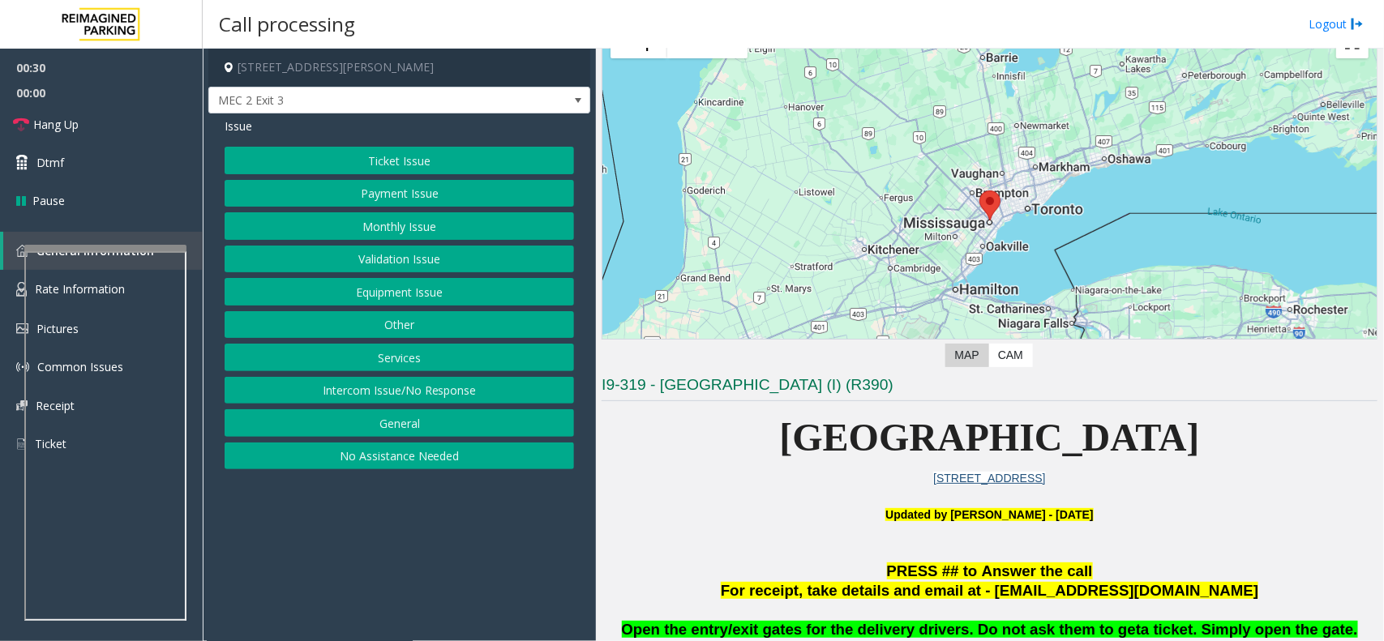
scroll to position [101, 0]
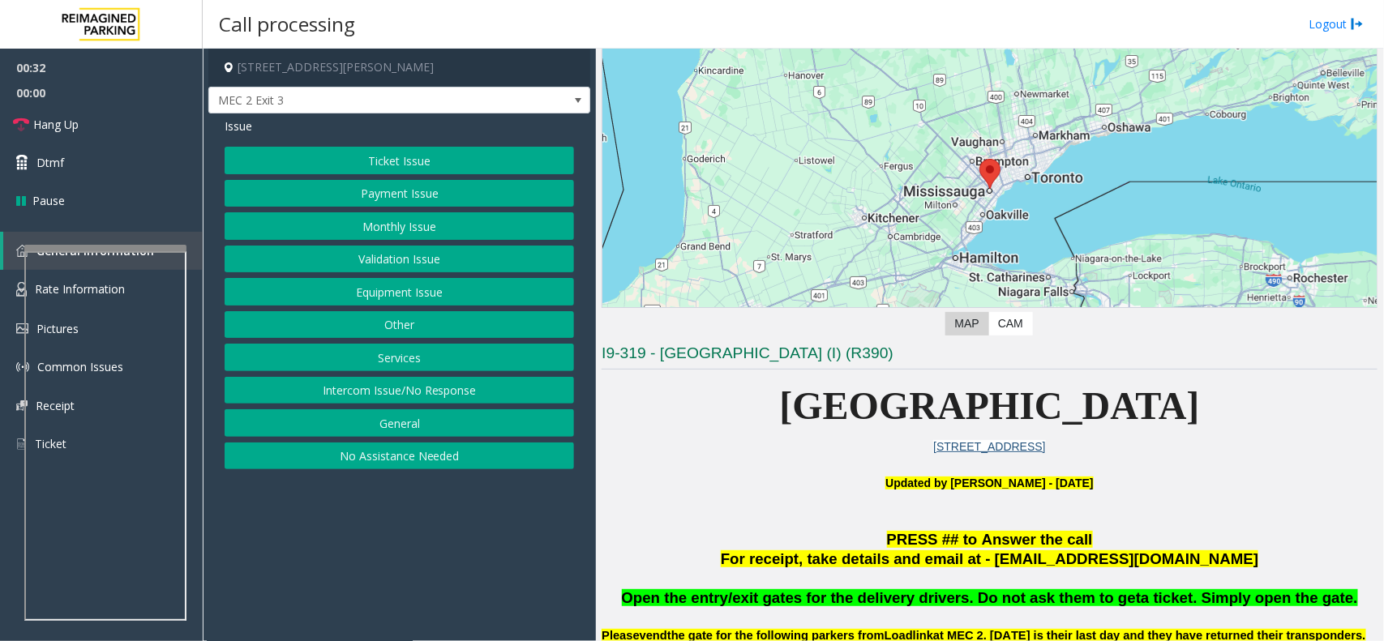
drag, startPoint x: 731, startPoint y: 406, endPoint x: 732, endPoint y: 420, distance: 13.8
click at [780, 420] on span "[GEOGRAPHIC_DATA]" at bounding box center [990, 405] width 420 height 43
click at [359, 293] on button "Equipment Issue" at bounding box center [399, 292] width 349 height 28
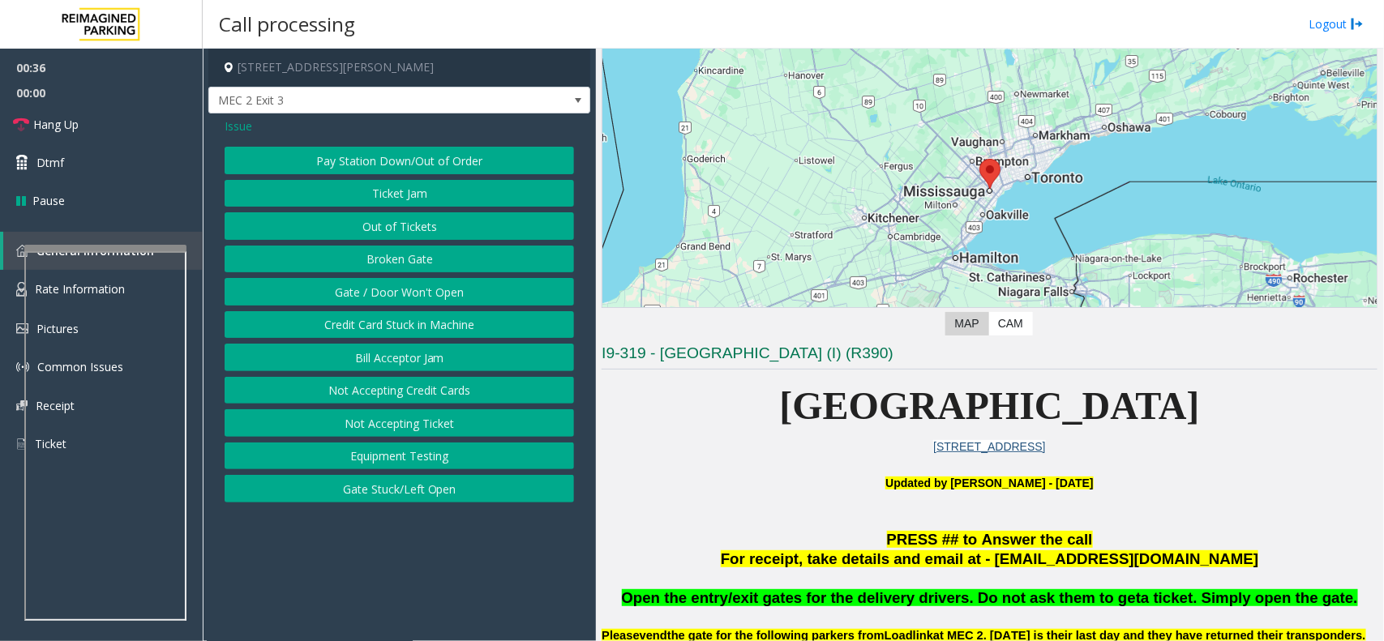
click at [359, 293] on button "Gate / Door Won't Open" at bounding box center [399, 292] width 349 height 28
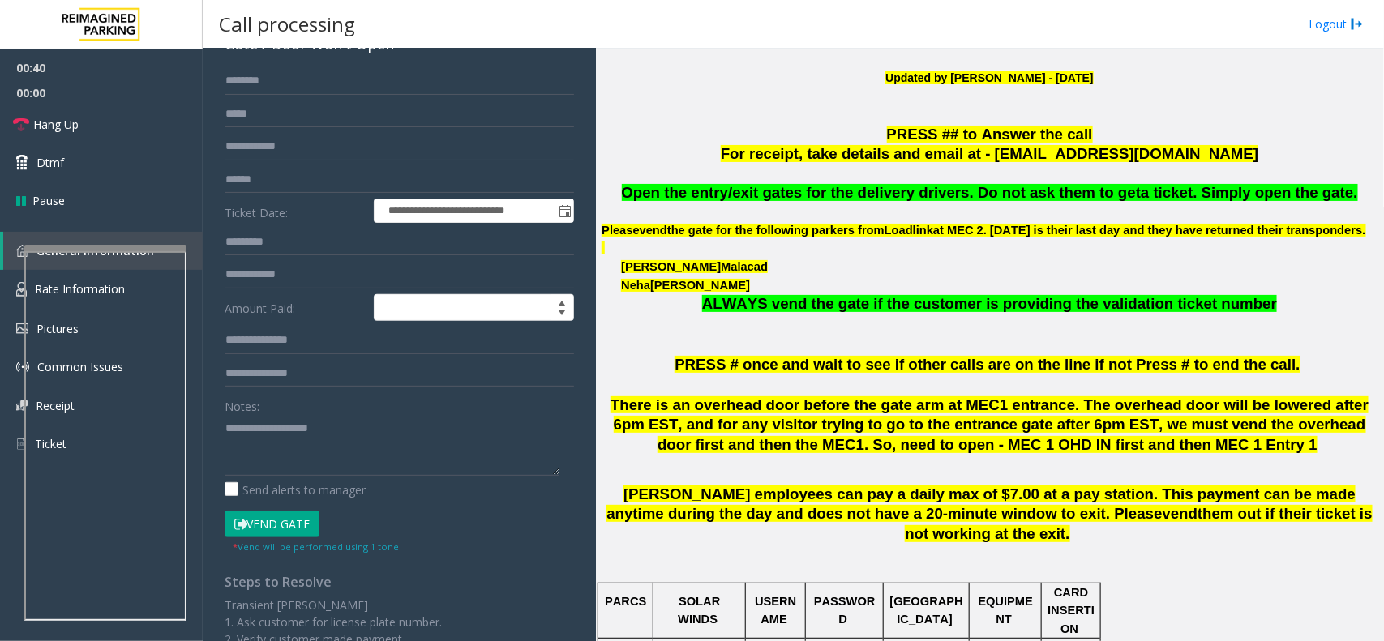
scroll to position [0, 0]
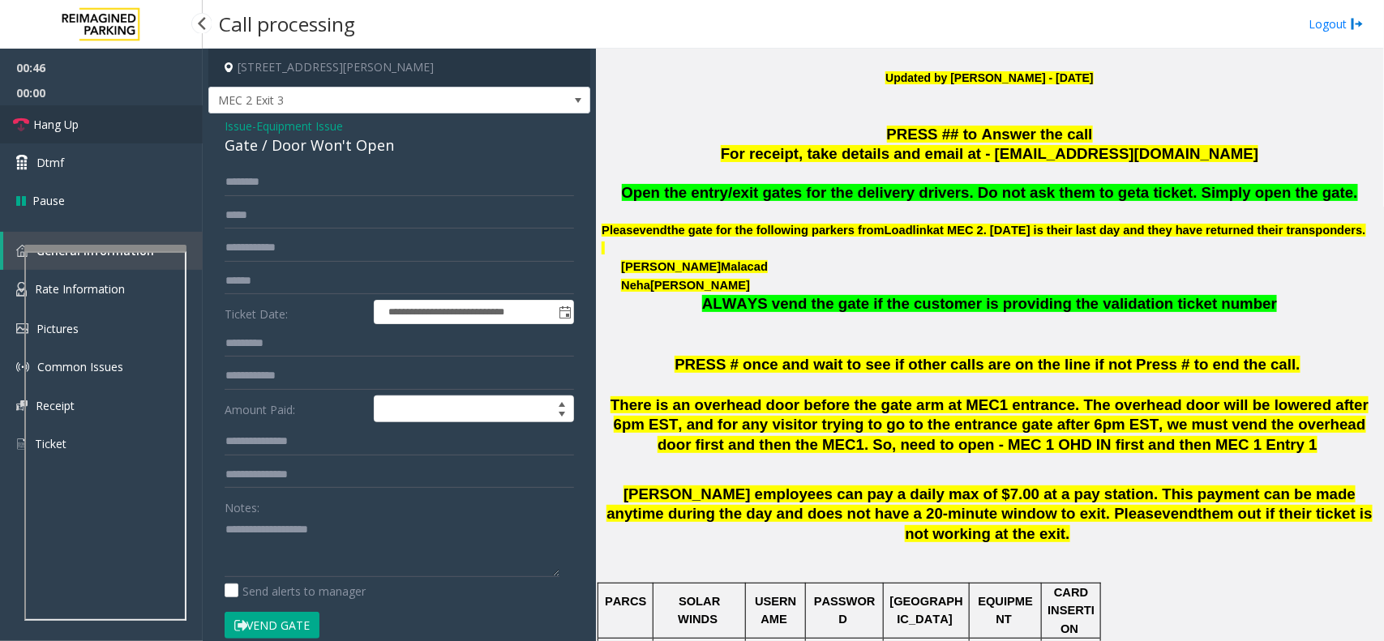
click at [122, 134] on link "Hang Up" at bounding box center [101, 124] width 203 height 38
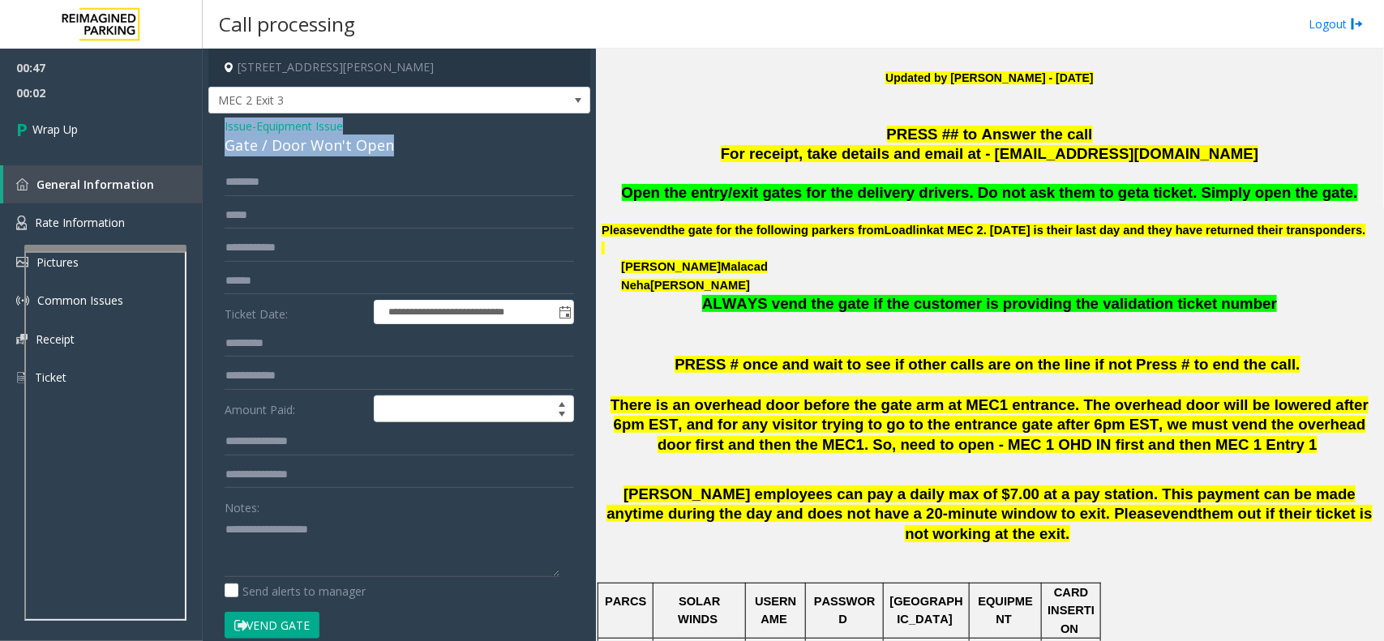
drag, startPoint x: 409, startPoint y: 146, endPoint x: 217, endPoint y: 128, distance: 192.9
click at [217, 128] on div "**********" at bounding box center [399, 523] width 382 height 821
copy div "Issue - Equipment Issue Gate / Door Won't Open"
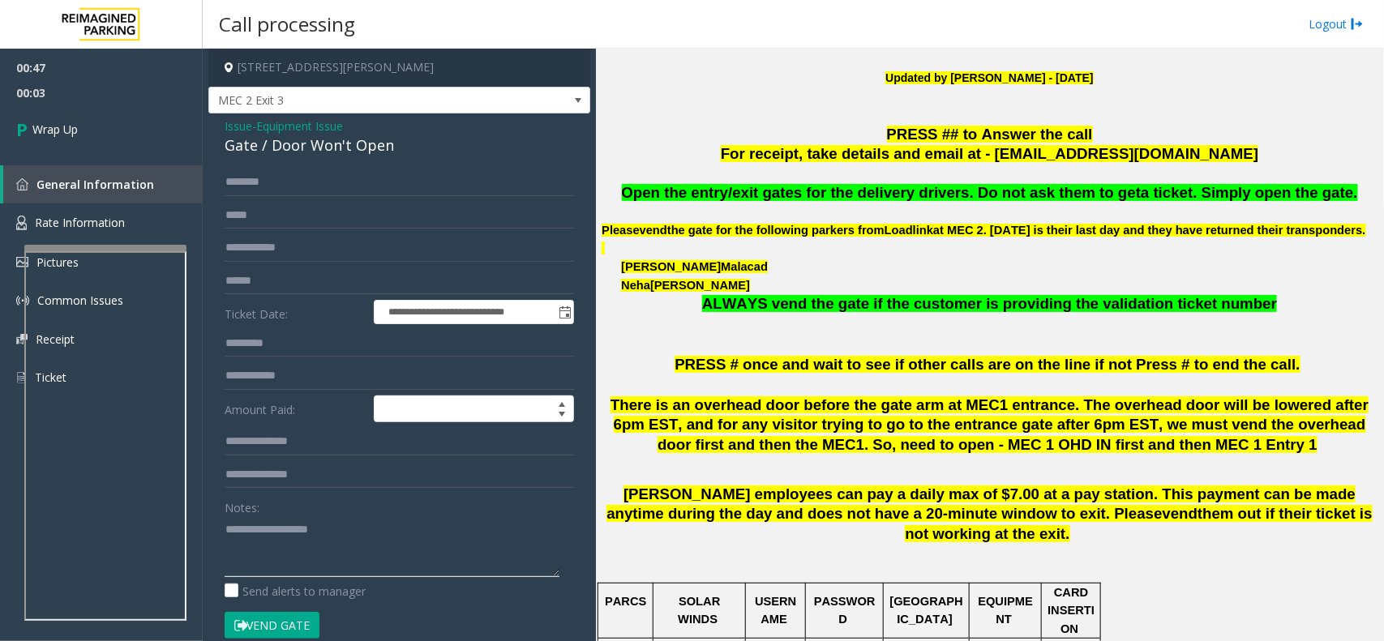
click at [247, 520] on textarea at bounding box center [392, 546] width 335 height 61
paste textarea "**********"
type textarea "**********"
click at [116, 132] on link "Wrap Up" at bounding box center [101, 129] width 203 height 48
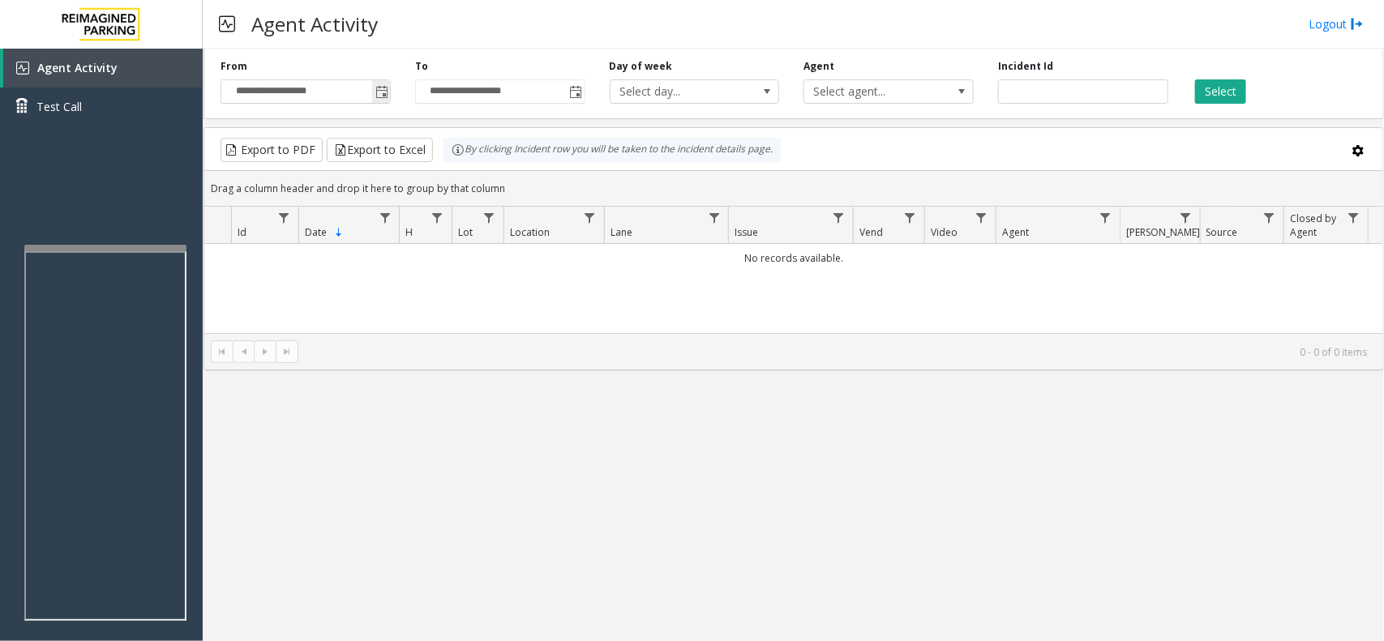
click at [385, 93] on span "Toggle popup" at bounding box center [381, 92] width 13 height 13
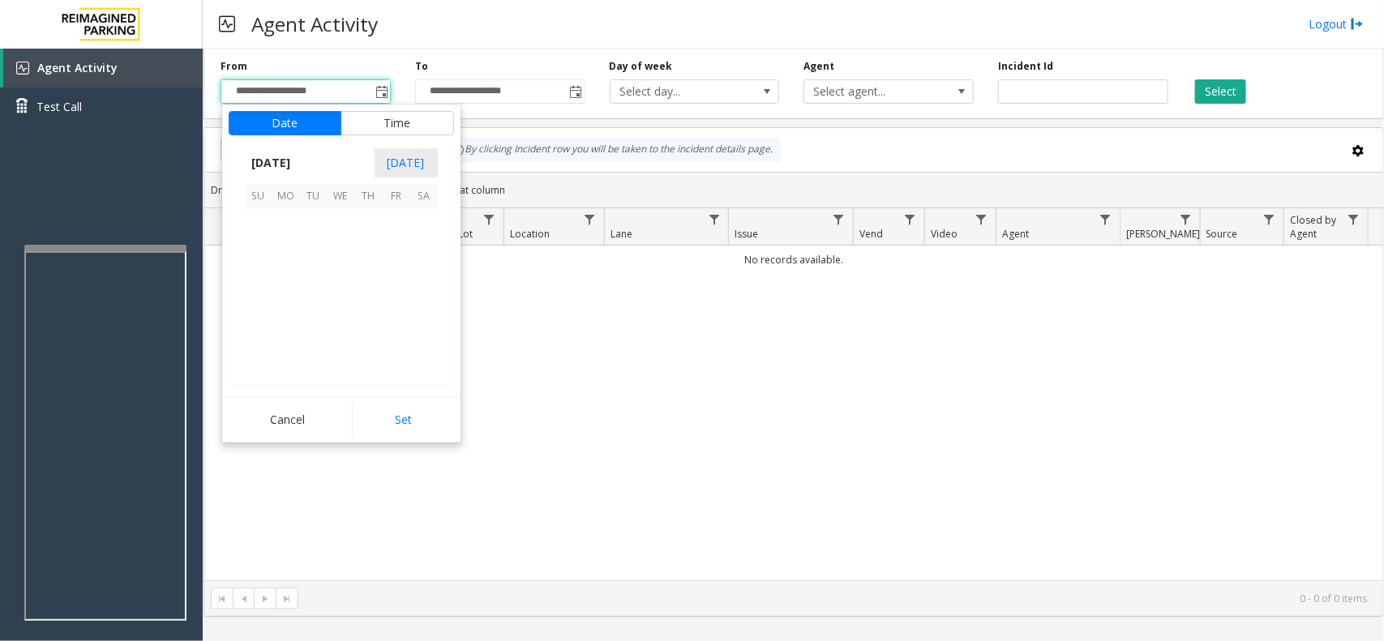
scroll to position [290754, 0]
click at [332, 240] on span "10" at bounding box center [341, 251] width 28 height 28
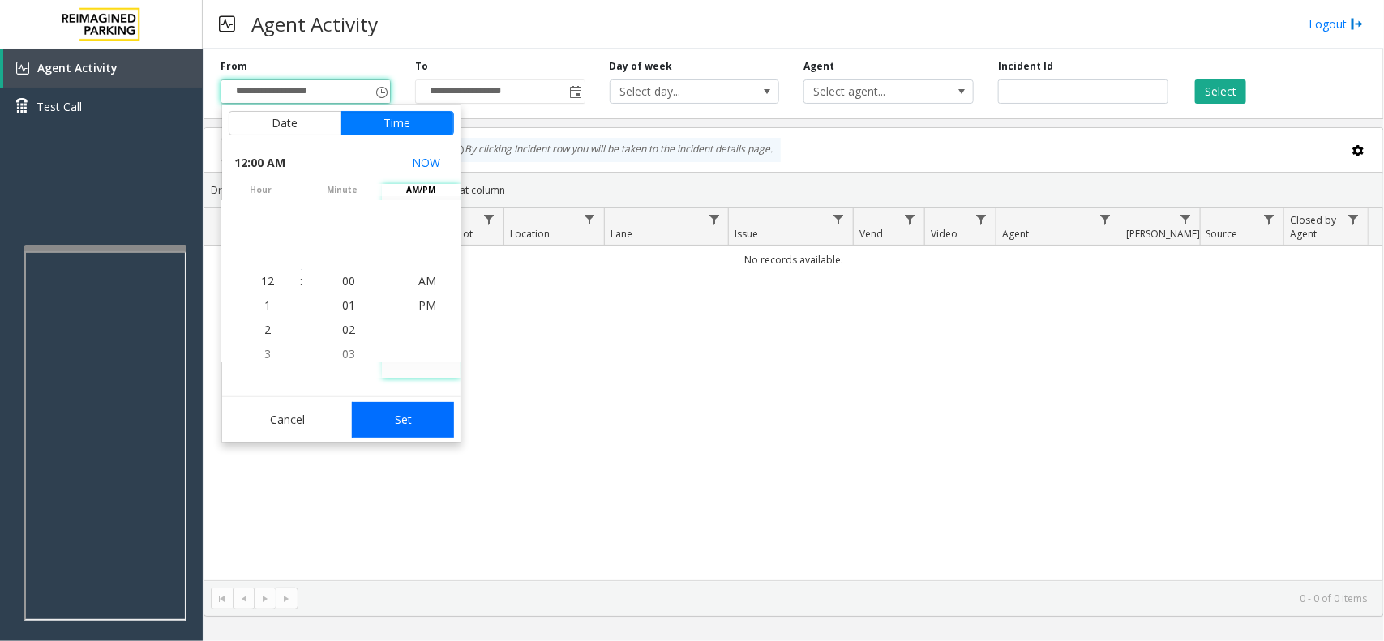
click at [396, 421] on button "Set" at bounding box center [403, 420] width 102 height 36
type input "**********"
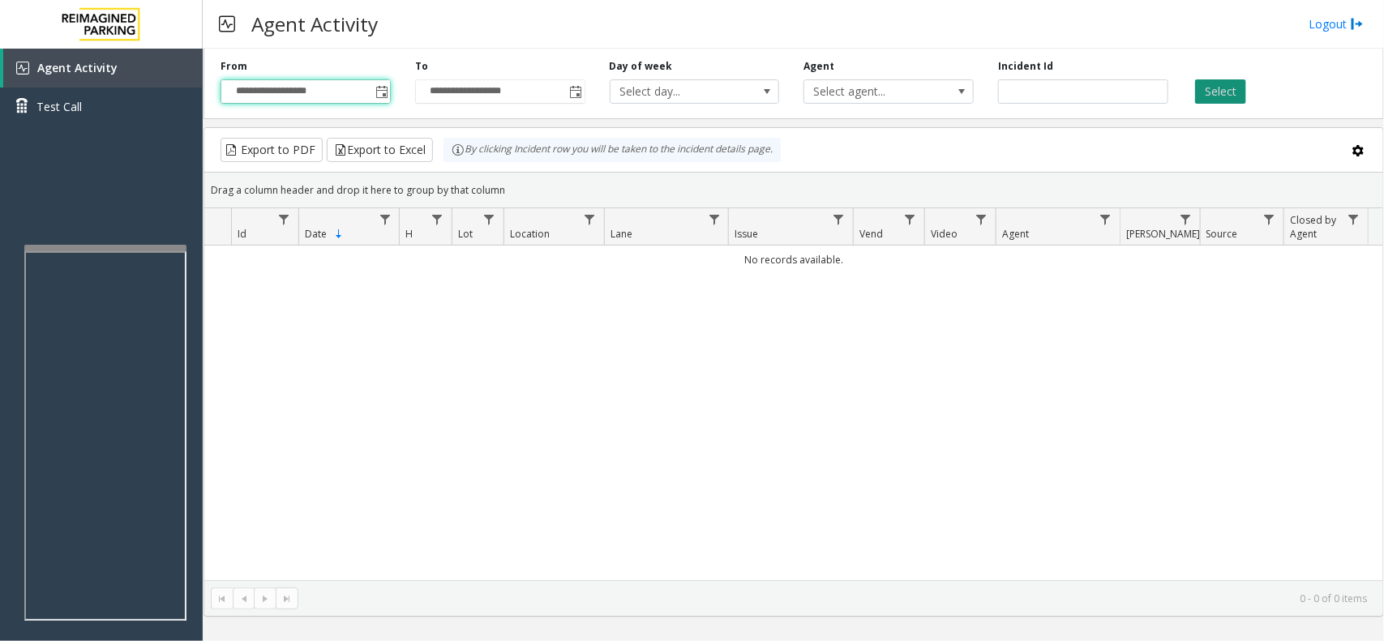
click at [1225, 92] on button "Select" at bounding box center [1220, 91] width 51 height 24
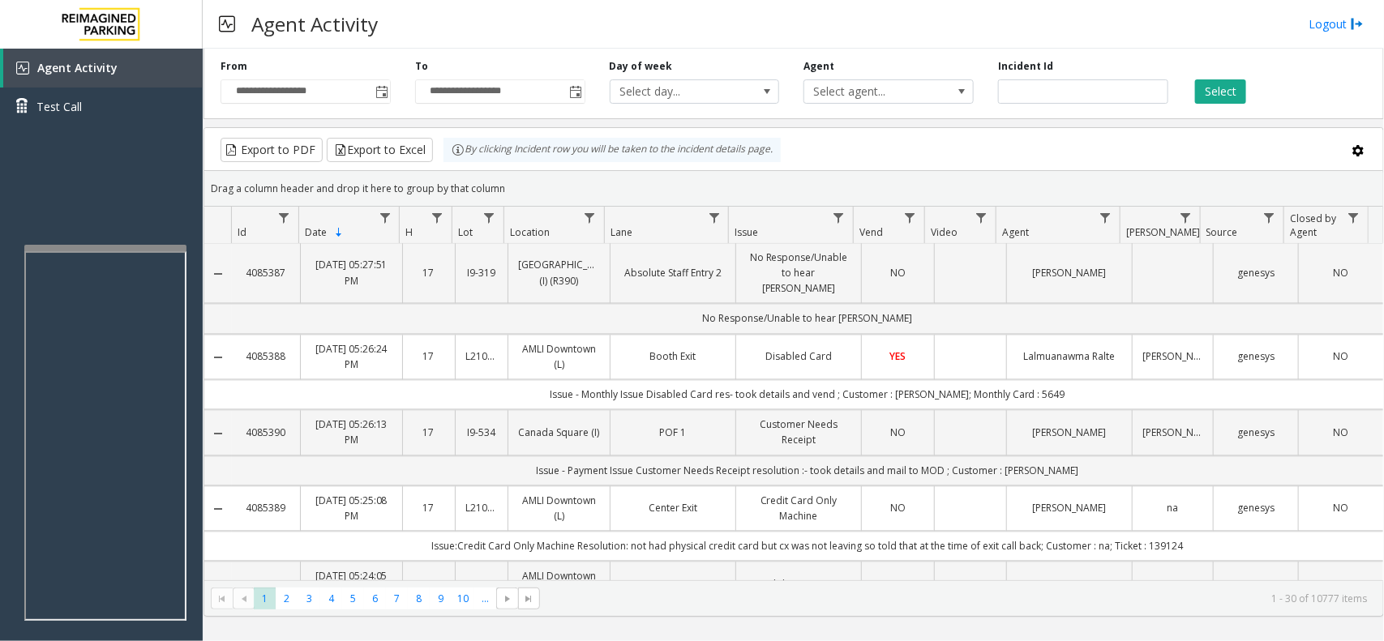
scroll to position [1621, 0]
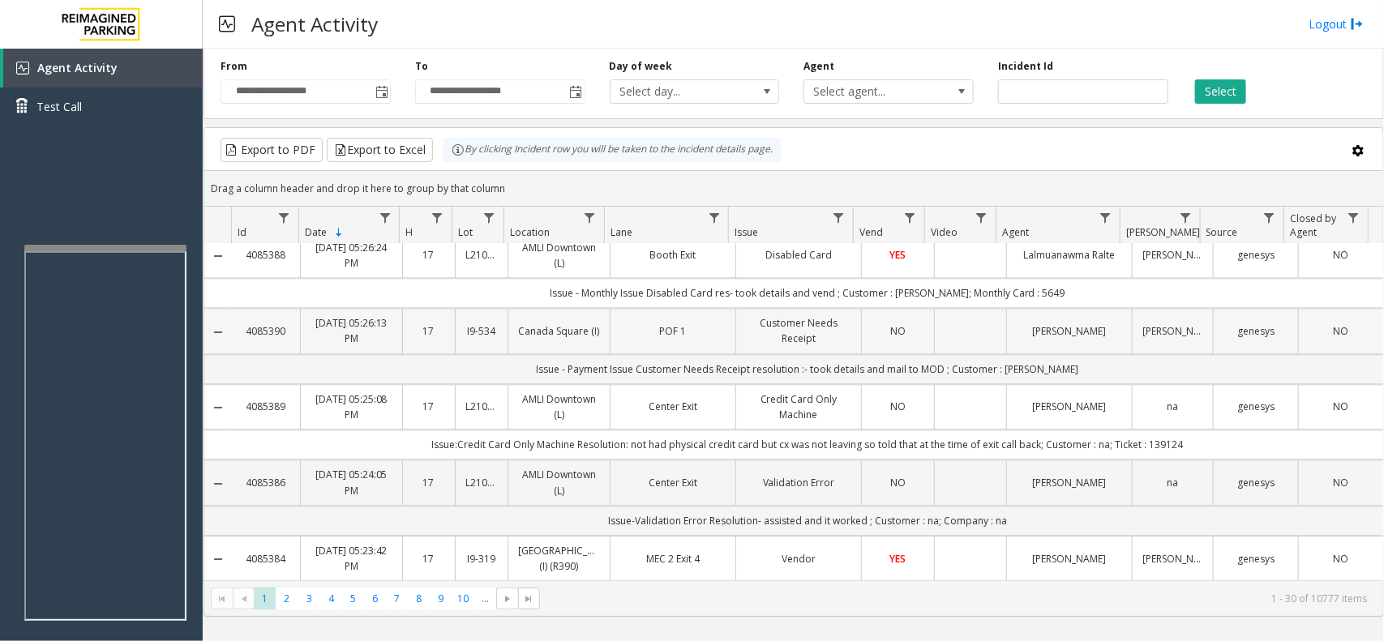
copy link "4085390"
drag, startPoint x: 296, startPoint y: 379, endPoint x: 240, endPoint y: 379, distance: 55.9
click at [240, 354] on td "4085390" at bounding box center [266, 331] width 68 height 45
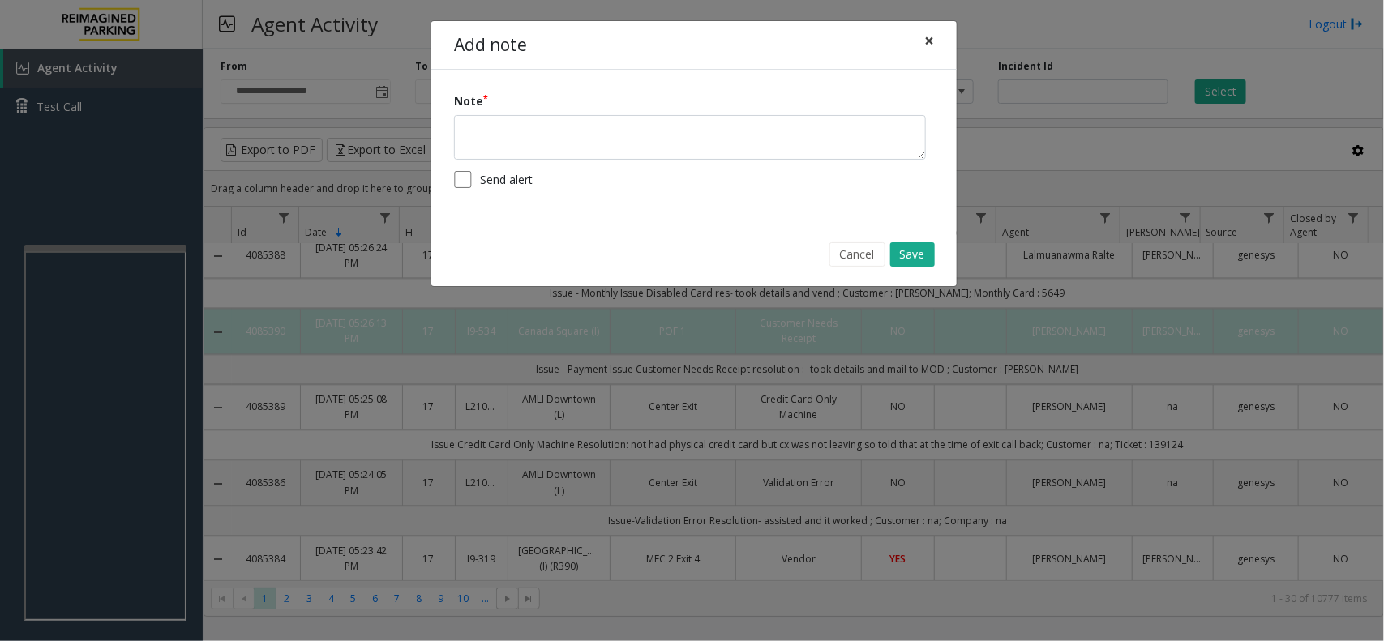
click at [928, 36] on span "×" at bounding box center [929, 40] width 10 height 23
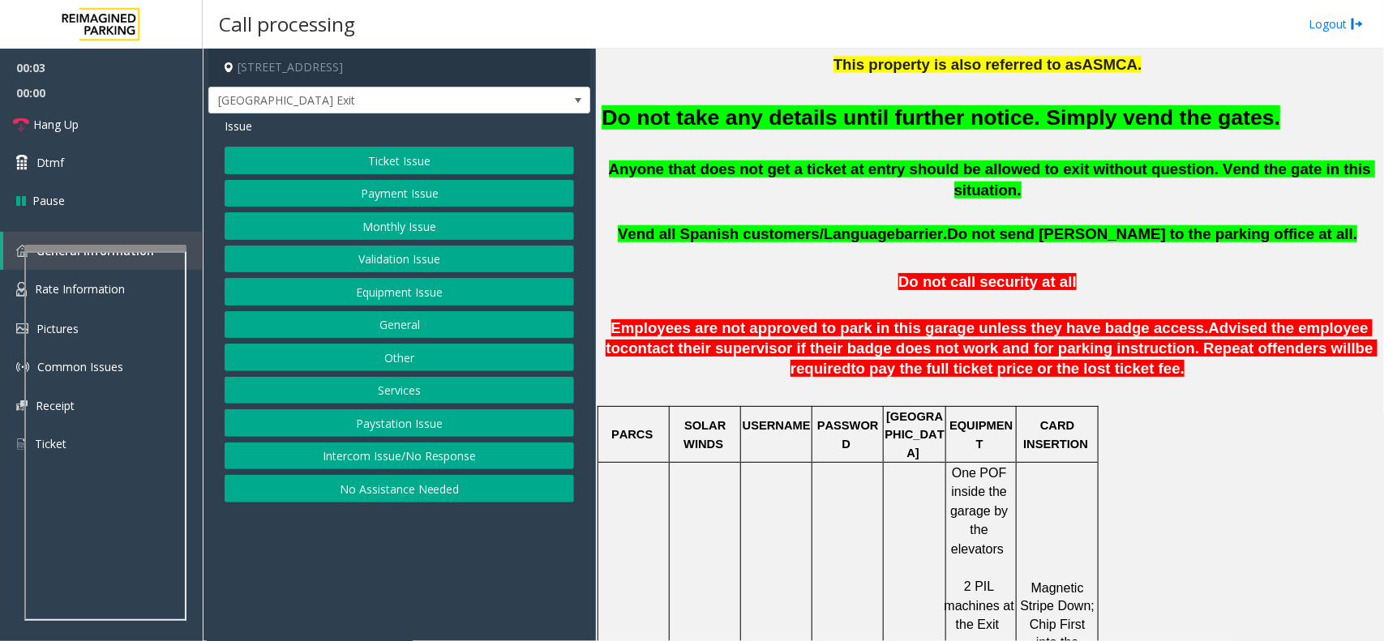
scroll to position [608, 0]
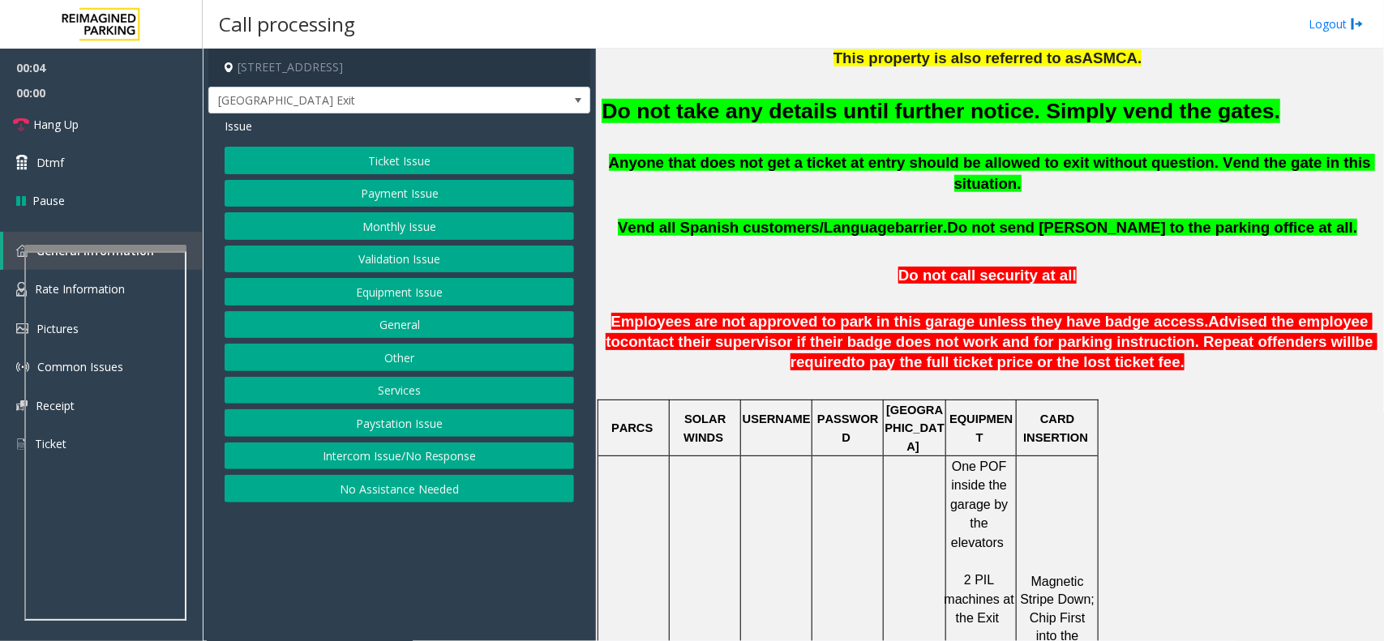
click at [393, 297] on button "Equipment Issue" at bounding box center [399, 292] width 349 height 28
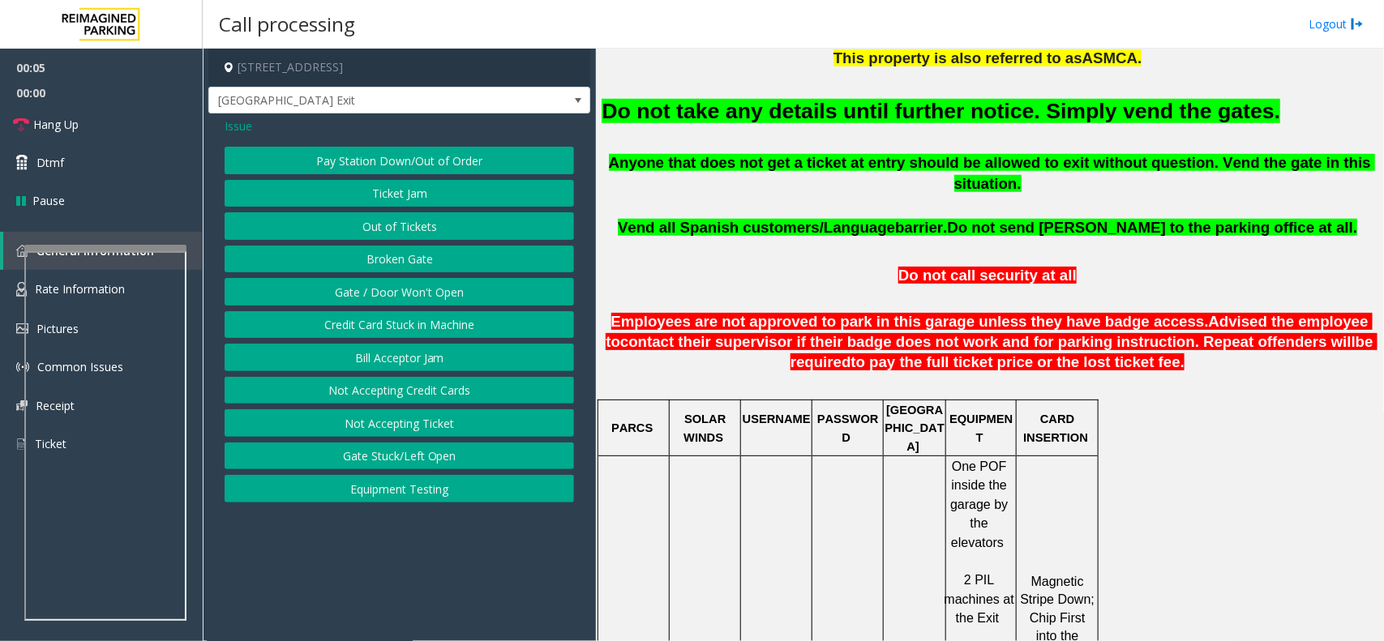
click at [391, 297] on button "Gate / Door Won't Open" at bounding box center [399, 292] width 349 height 28
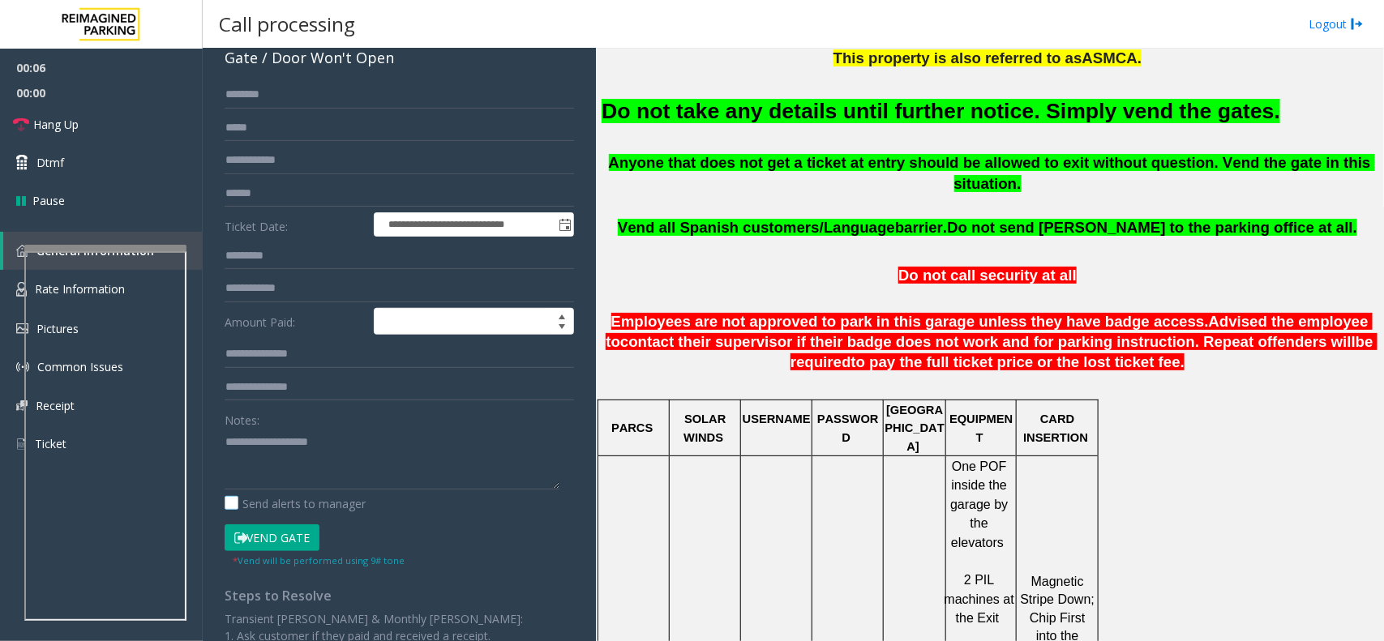
scroll to position [203, 0]
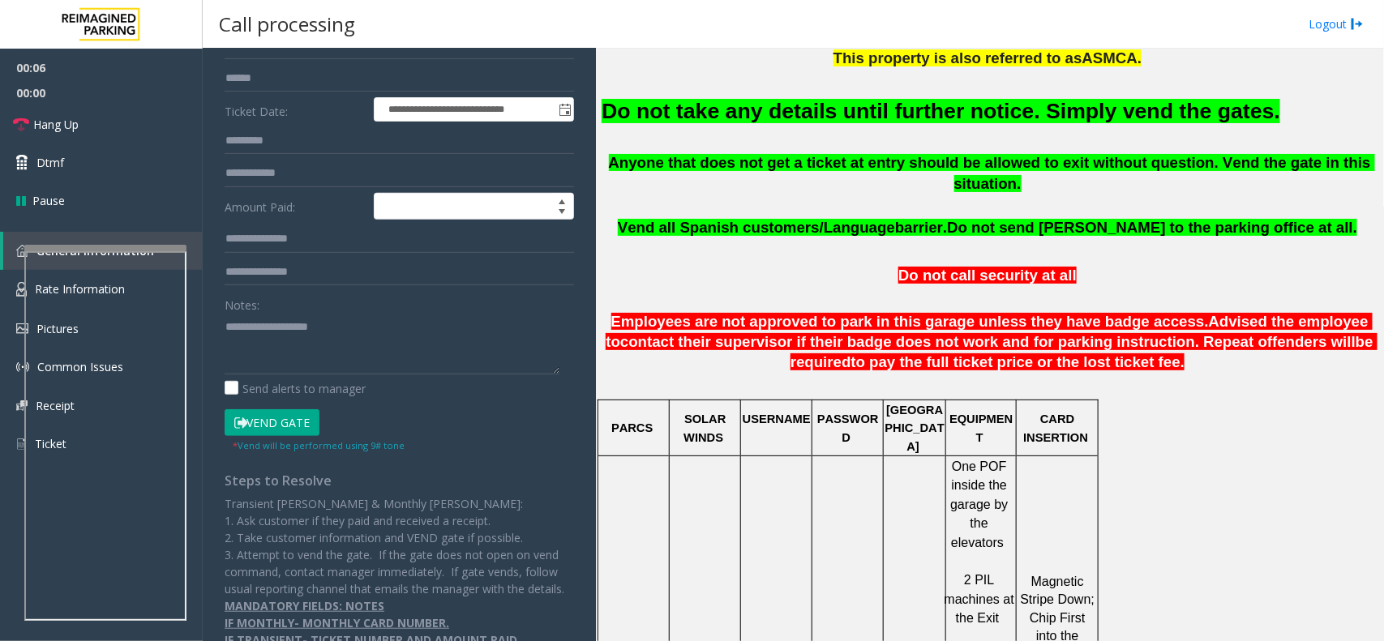
click at [285, 427] on button "Vend Gate" at bounding box center [272, 423] width 95 height 28
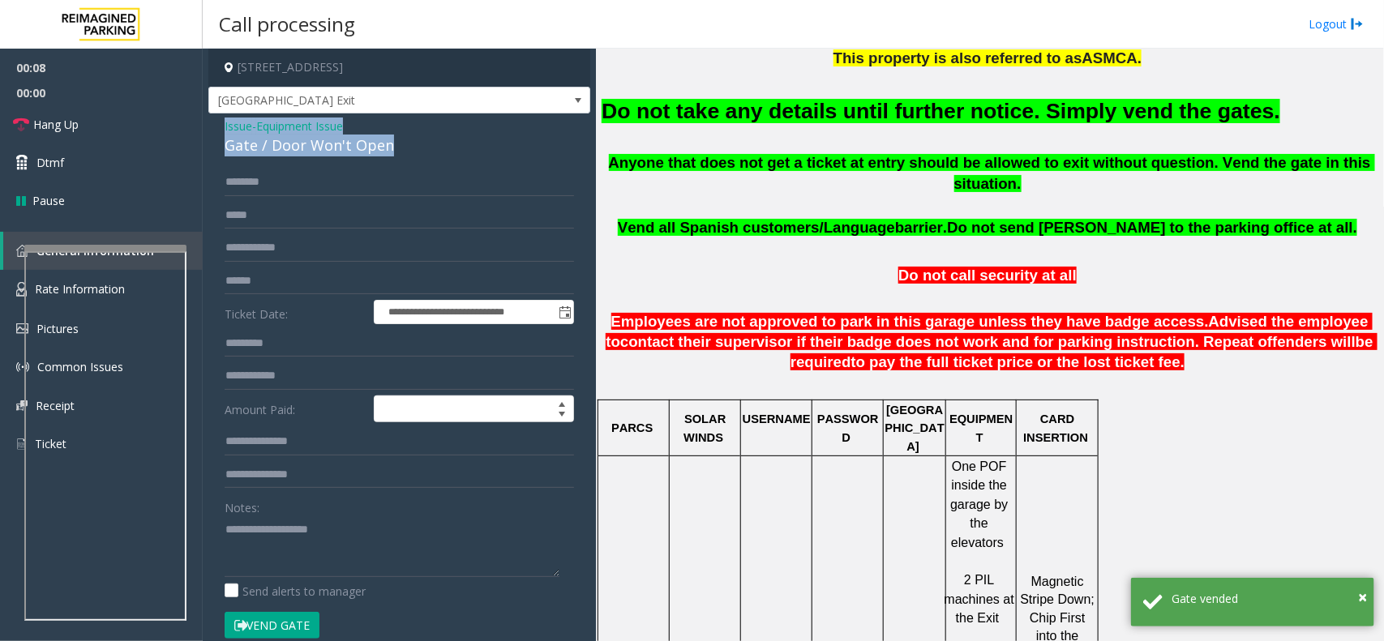
drag, startPoint x: 369, startPoint y: 144, endPoint x: 216, endPoint y: 127, distance: 153.3
click at [216, 127] on div "**********" at bounding box center [399, 503] width 382 height 781
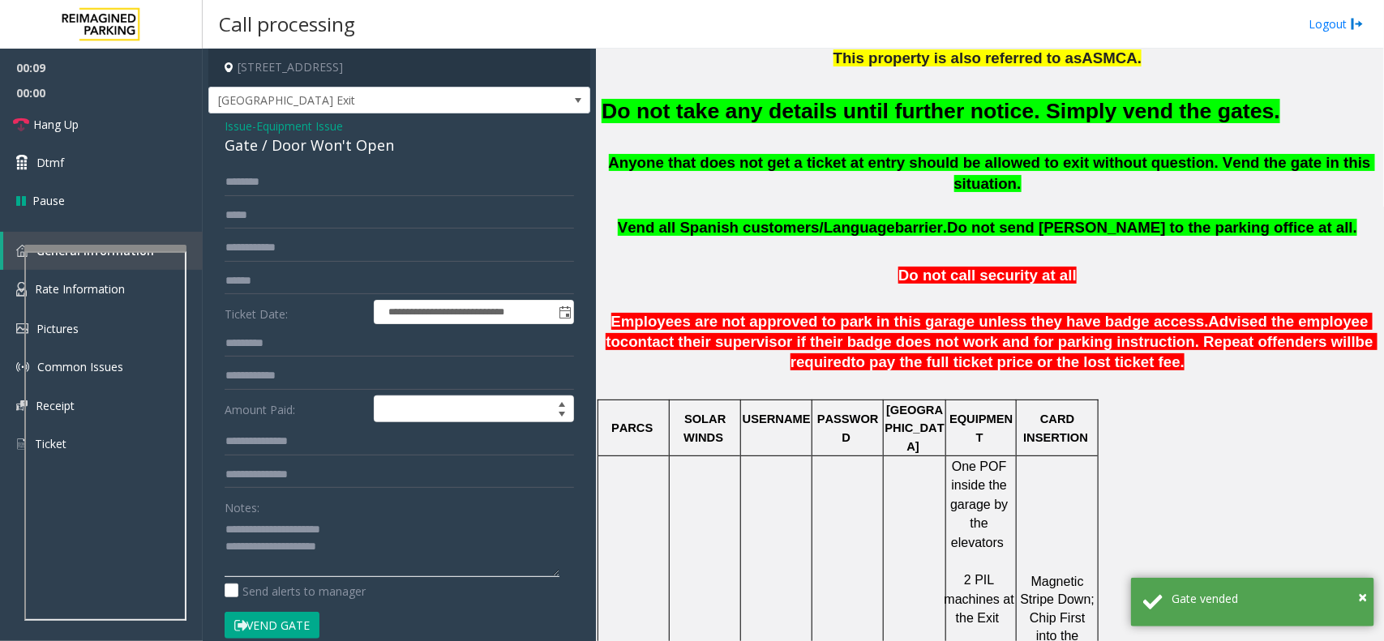
click at [370, 553] on textarea at bounding box center [392, 546] width 335 height 61
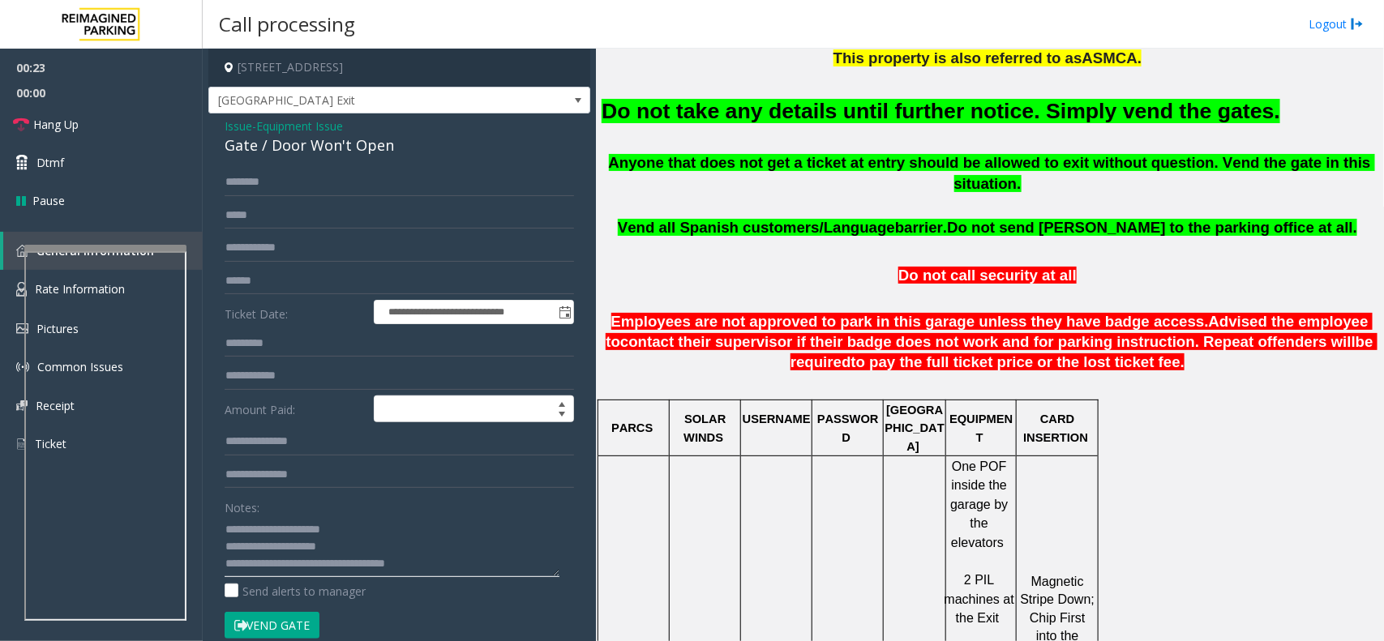
drag, startPoint x: 300, startPoint y: 563, endPoint x: 451, endPoint y: 564, distance: 151.6
click at [451, 564] on textarea at bounding box center [392, 546] width 335 height 61
click at [138, 116] on link "Hang Up" at bounding box center [101, 124] width 203 height 38
click at [317, 576] on textarea at bounding box center [392, 546] width 335 height 61
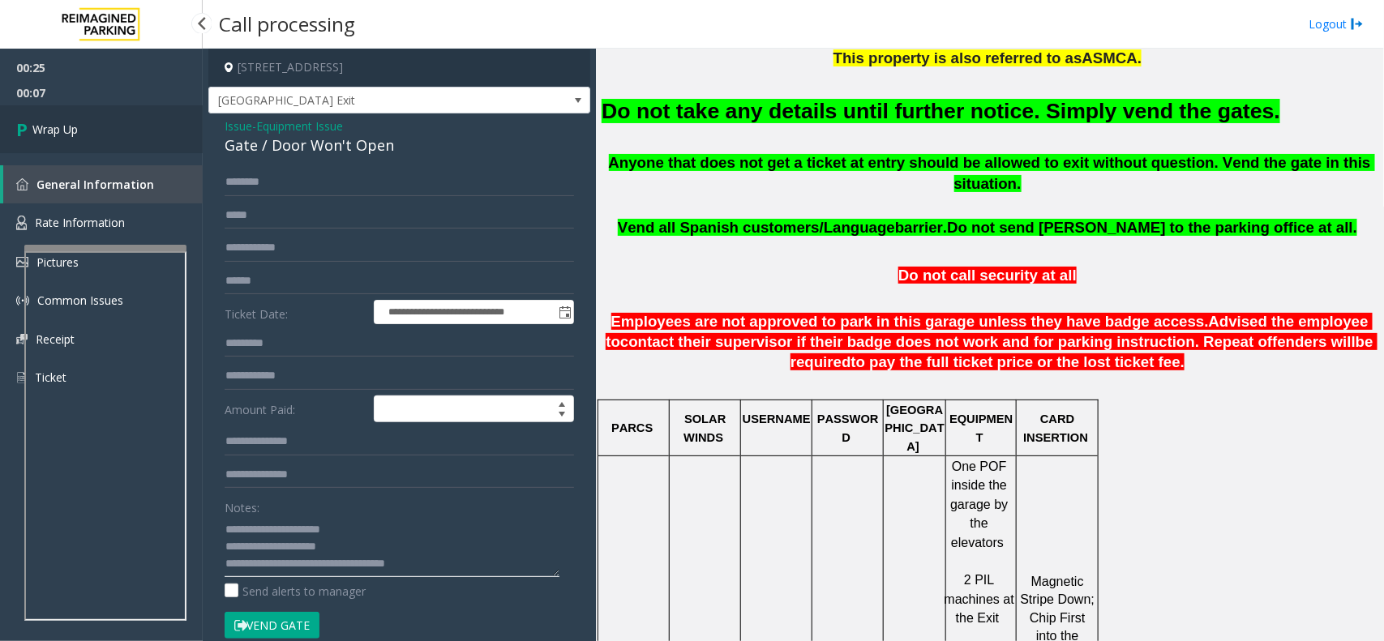
type textarea "**********"
click at [120, 143] on link "Wrap Up" at bounding box center [101, 129] width 203 height 48
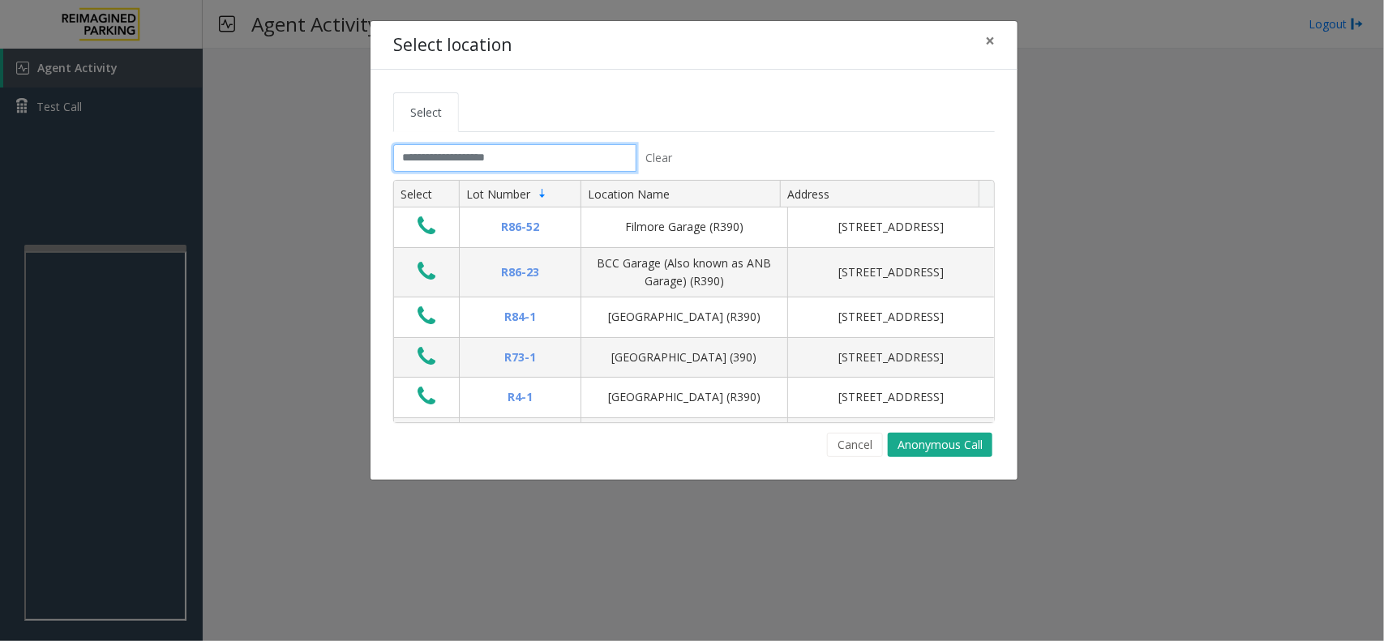
click at [447, 171] on input "text" at bounding box center [514, 158] width 243 height 28
click at [462, 160] on input "text" at bounding box center [514, 158] width 243 height 28
click at [505, 159] on input "text" at bounding box center [514, 158] width 243 height 28
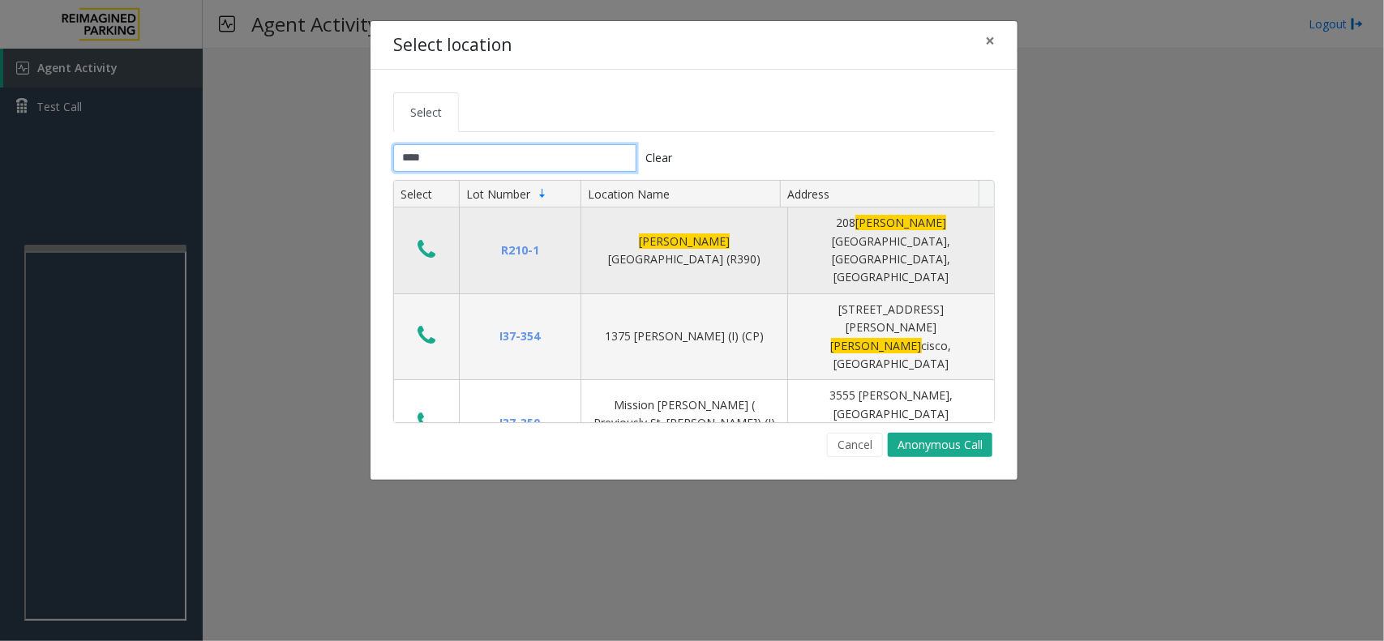
type input "****"
click at [422, 238] on icon "Data table" at bounding box center [426, 249] width 18 height 23
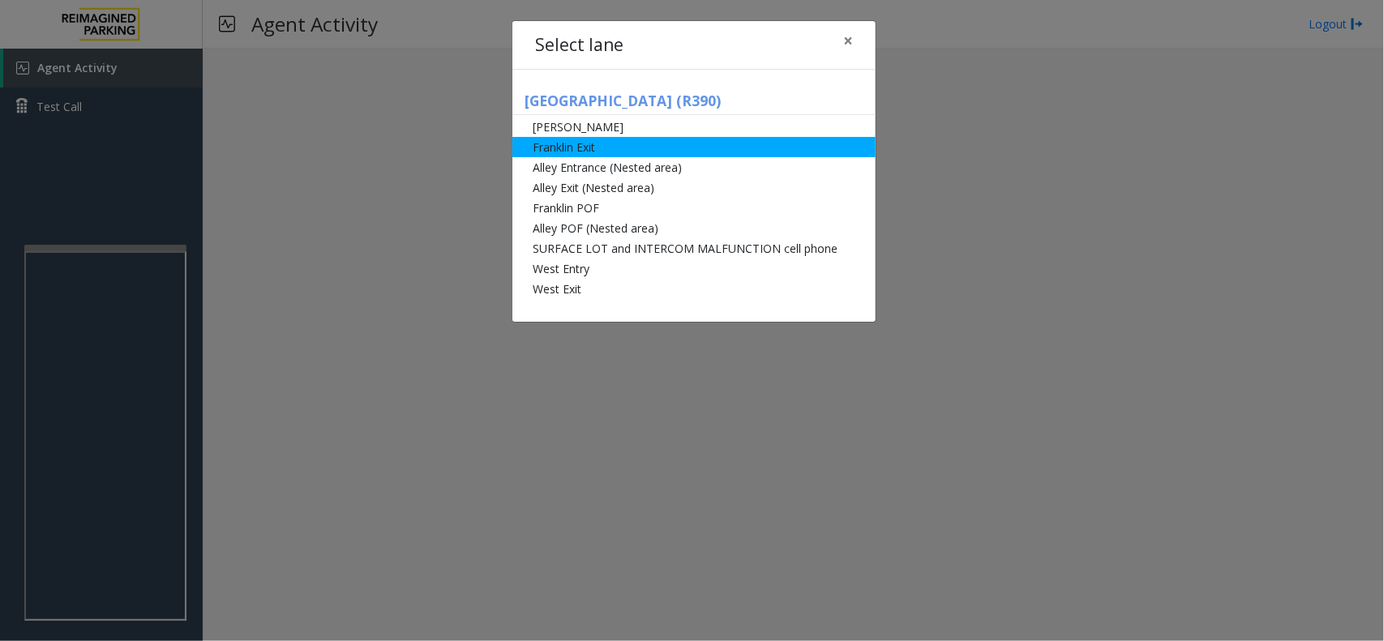
click at [588, 148] on li "Franklin Exit" at bounding box center [693, 147] width 363 height 20
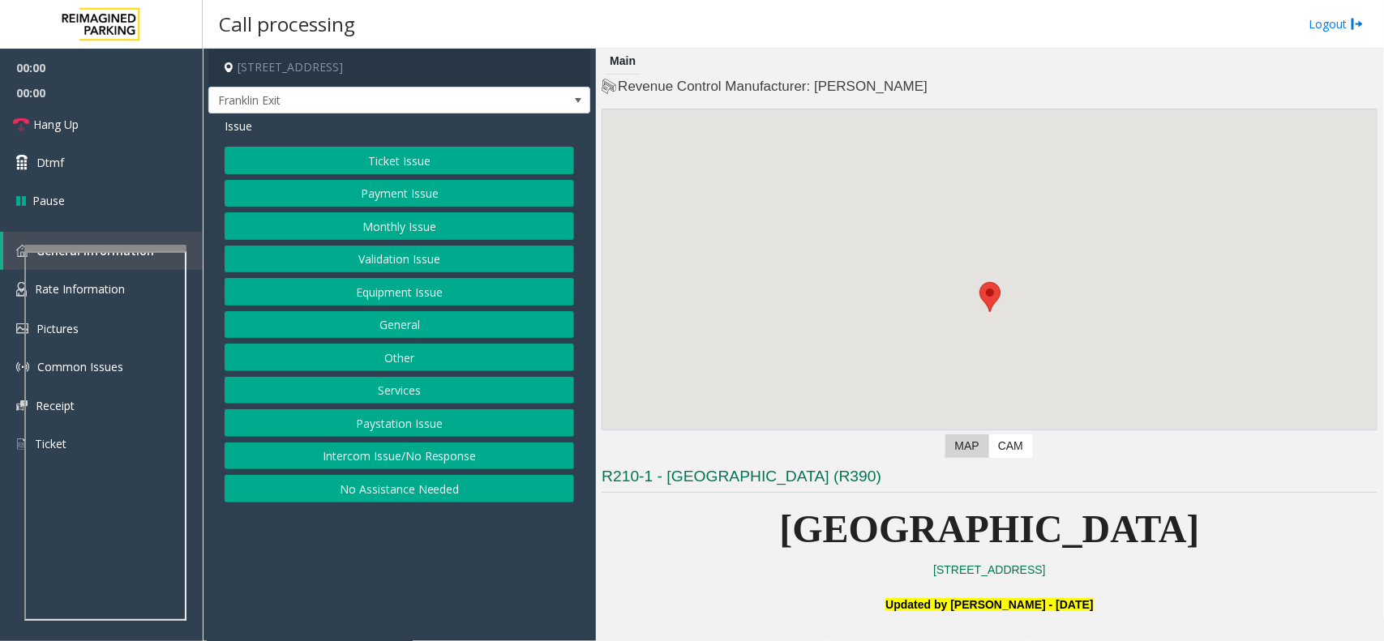
click at [398, 158] on button "Ticket Issue" at bounding box center [399, 161] width 349 height 28
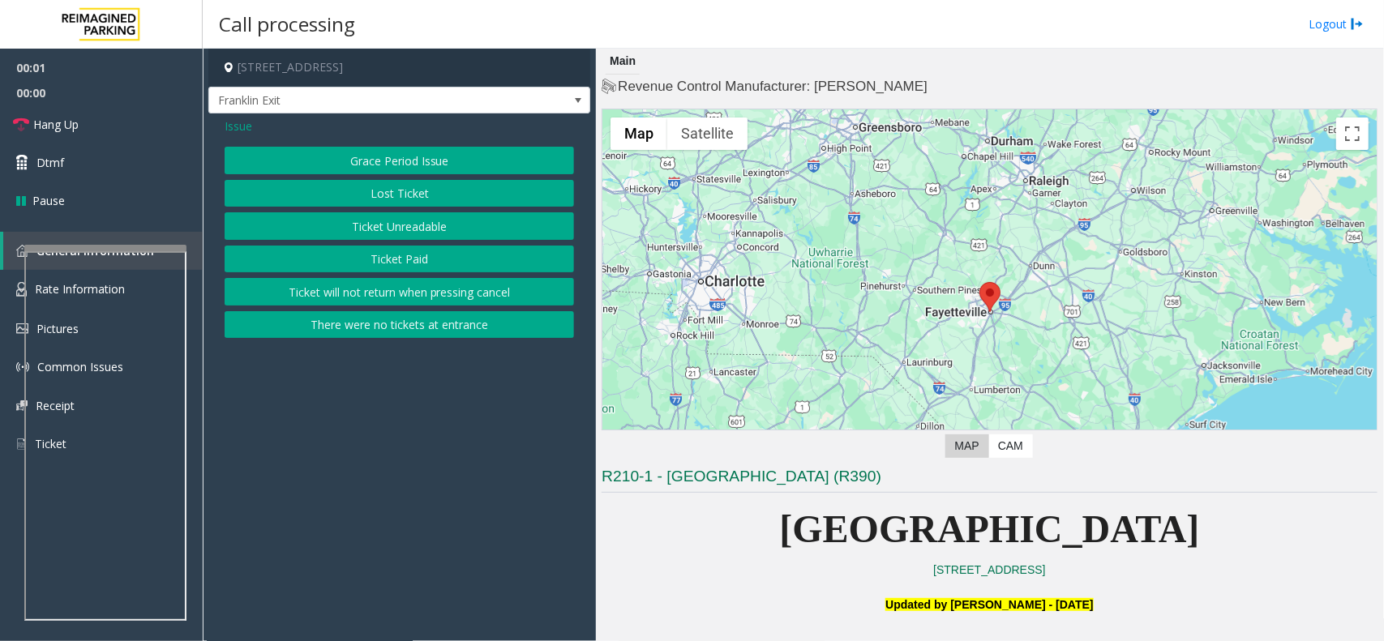
click at [400, 260] on button "Ticket Paid" at bounding box center [399, 260] width 349 height 28
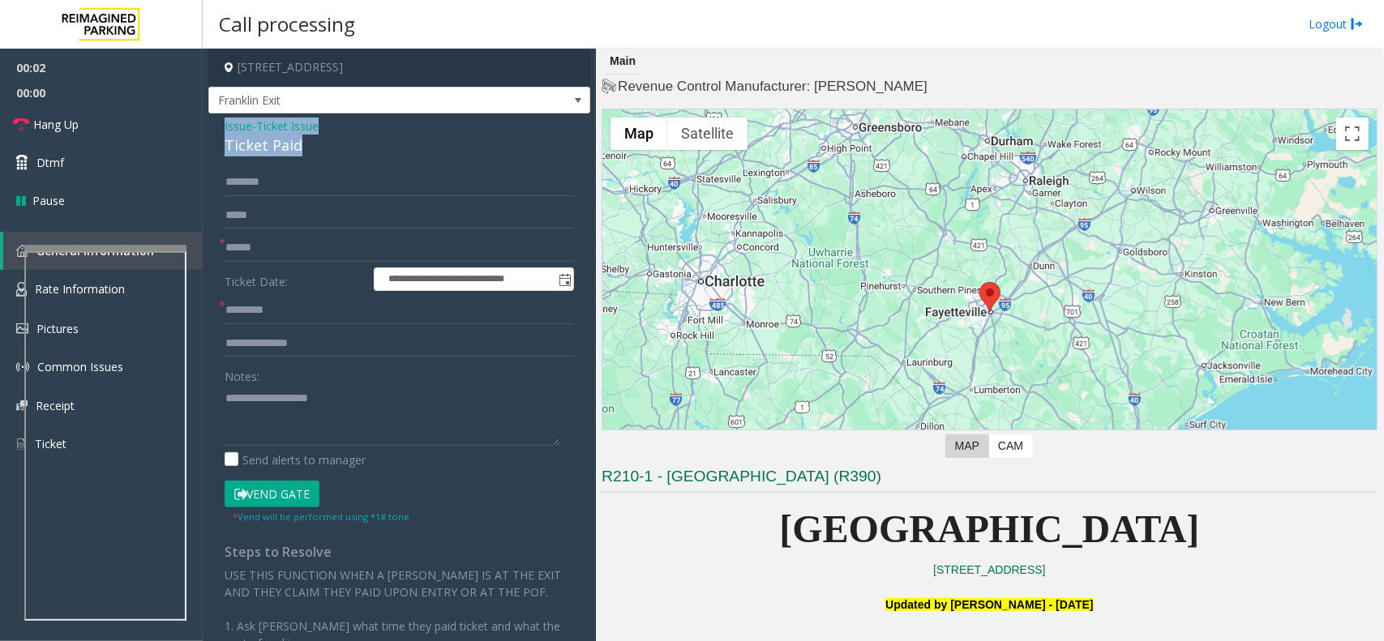
drag, startPoint x: 342, startPoint y: 135, endPoint x: 216, endPoint y: 123, distance: 126.2
click at [216, 123] on div "**********" at bounding box center [399, 475] width 382 height 724
click at [313, 421] on textarea at bounding box center [392, 415] width 335 height 61
type textarea "**********"
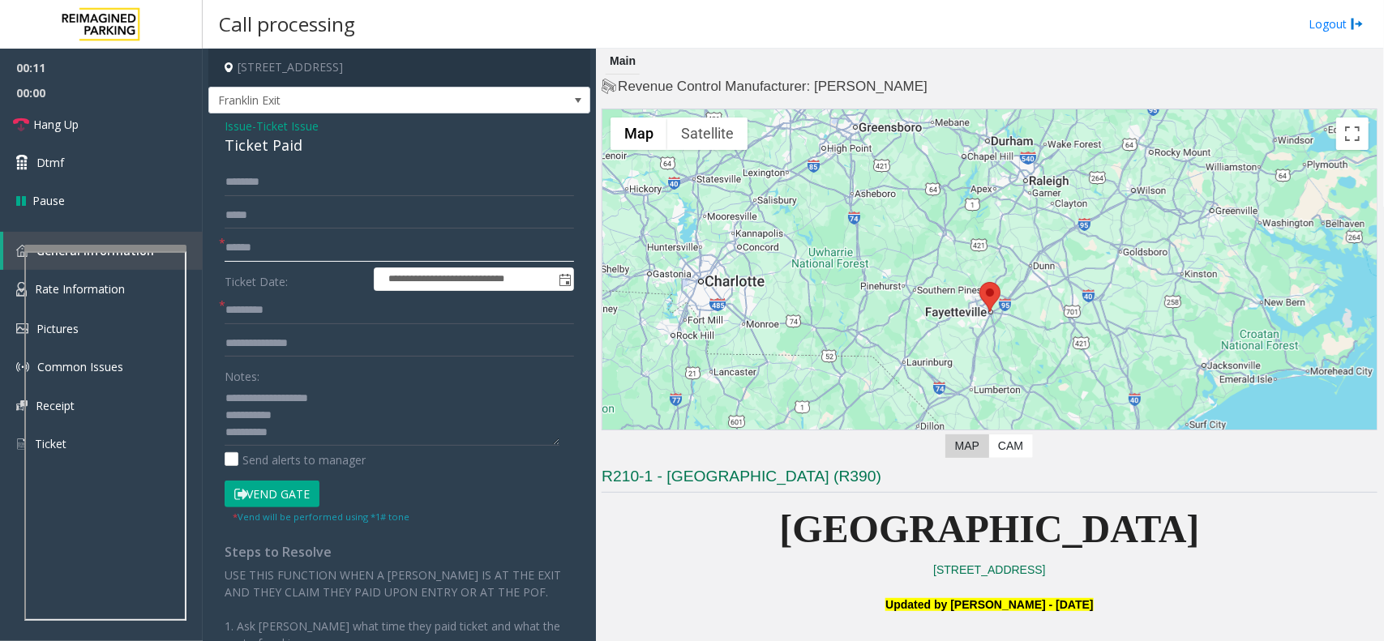
click at [242, 243] on input "text" at bounding box center [399, 248] width 349 height 28
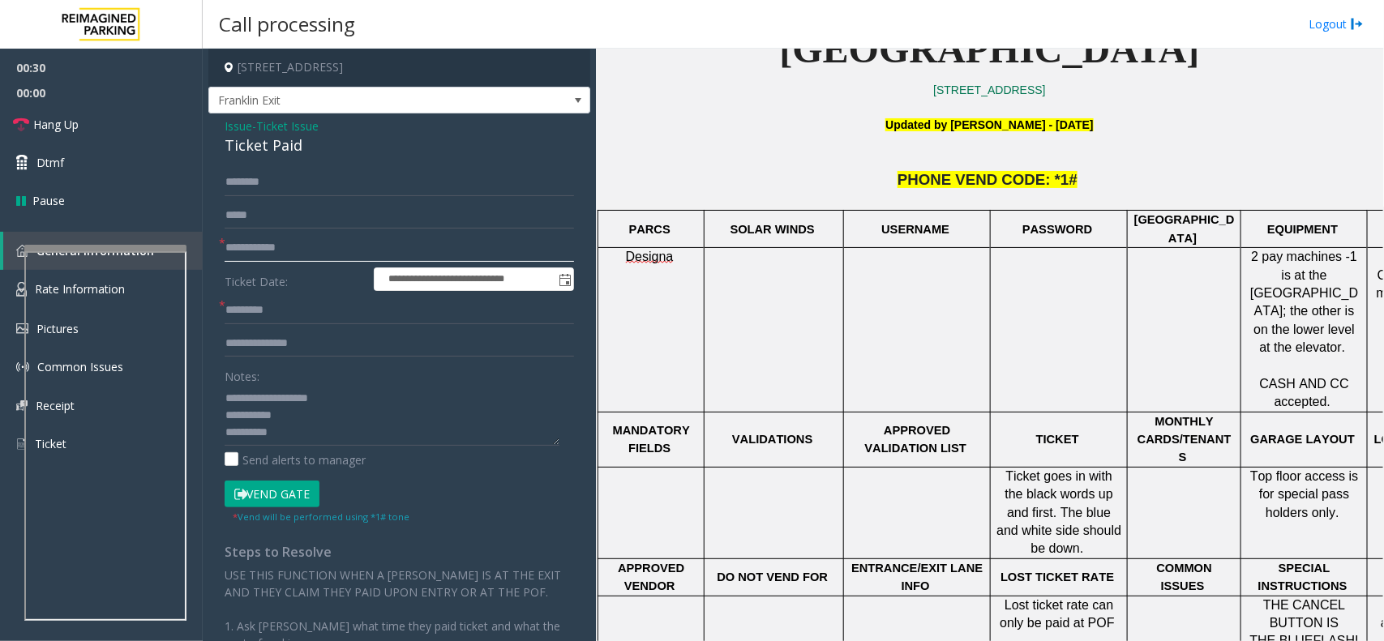
scroll to position [507, 0]
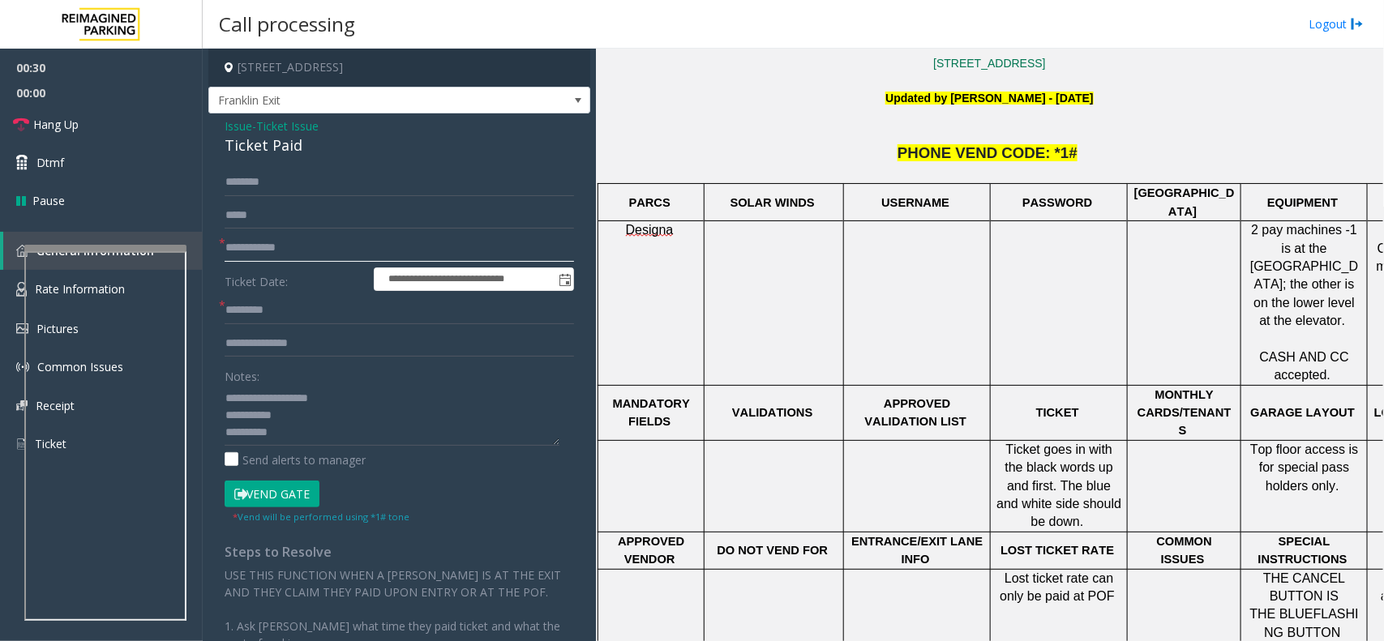
type input "**********"
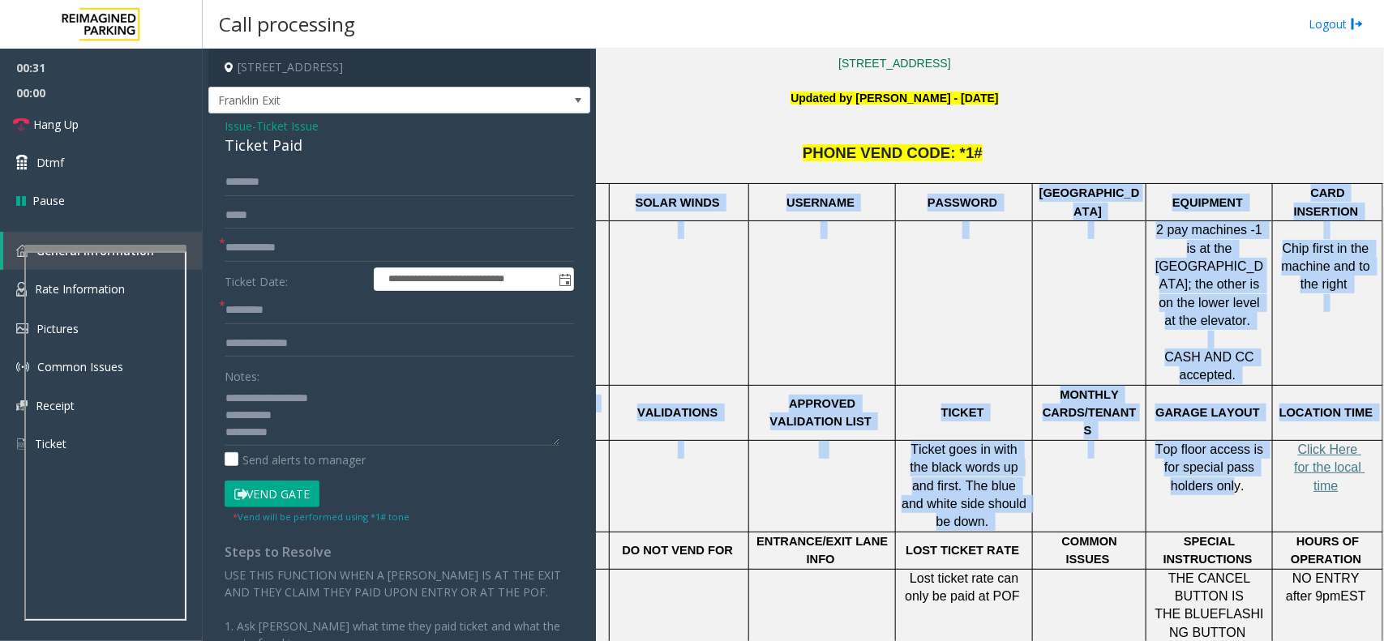
click at [1383, 496] on div "Main Revenue Control Manufacturer: [PERSON_NAME] ← Move left → Move right ↑ Mov…" at bounding box center [989, 345] width 787 height 592
click at [1303, 443] on span "Click Here for the local time" at bounding box center [1329, 468] width 71 height 50
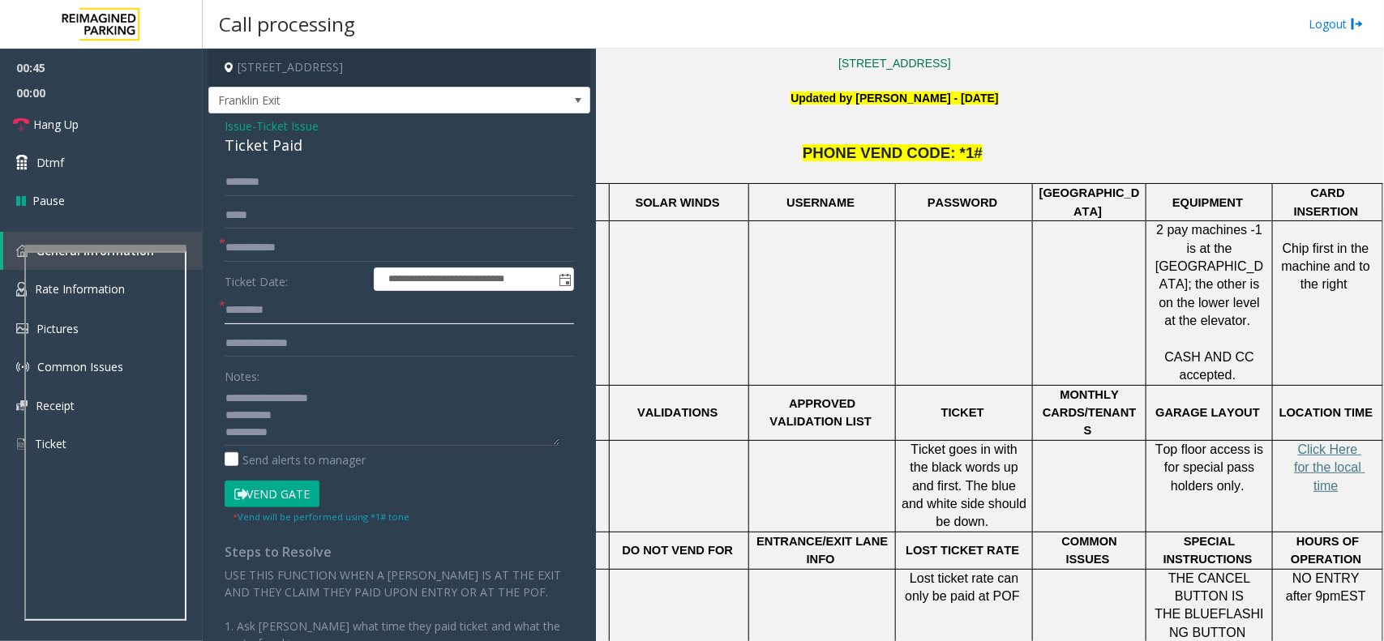
click at [268, 314] on input "text" at bounding box center [399, 311] width 349 height 28
type input "*******"
click at [114, 166] on link "Dtmf" at bounding box center [101, 162] width 203 height 38
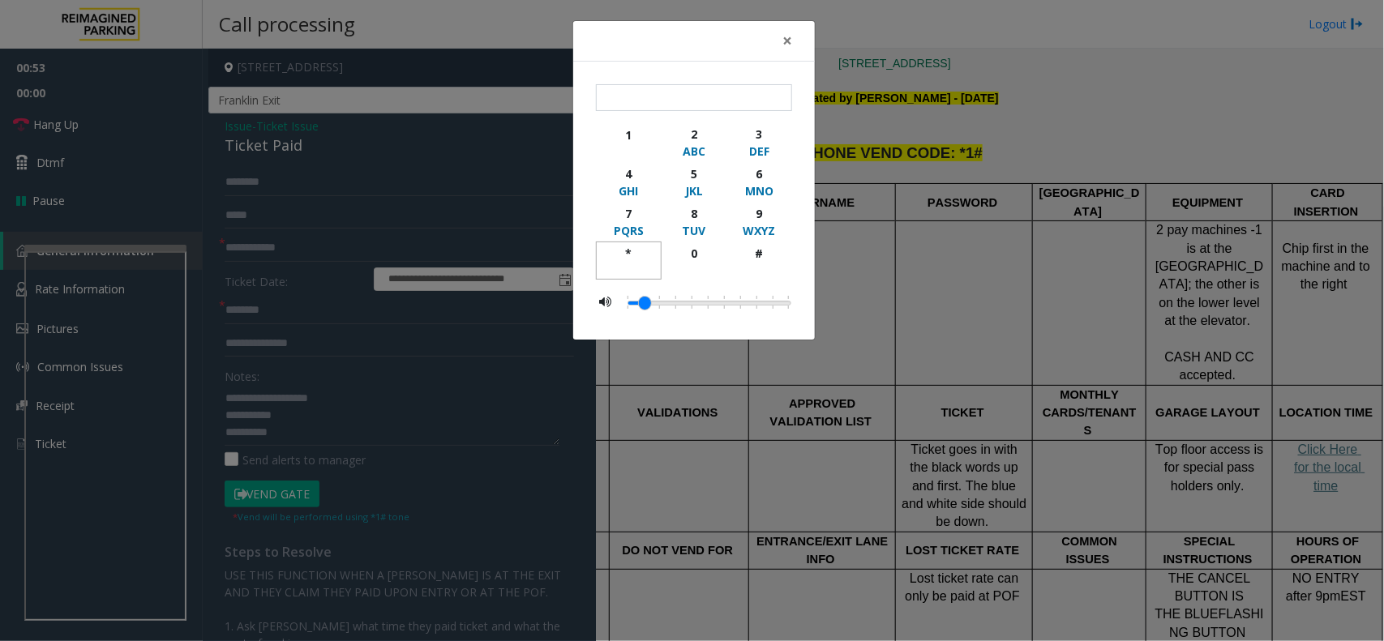
click at [618, 250] on div "*" at bounding box center [628, 253] width 45 height 17
click at [626, 139] on div "1" at bounding box center [628, 134] width 45 height 17
click at [746, 251] on div "#" at bounding box center [759, 253] width 45 height 17
type input "***"
click at [768, 32] on div "×" at bounding box center [694, 41] width 242 height 41
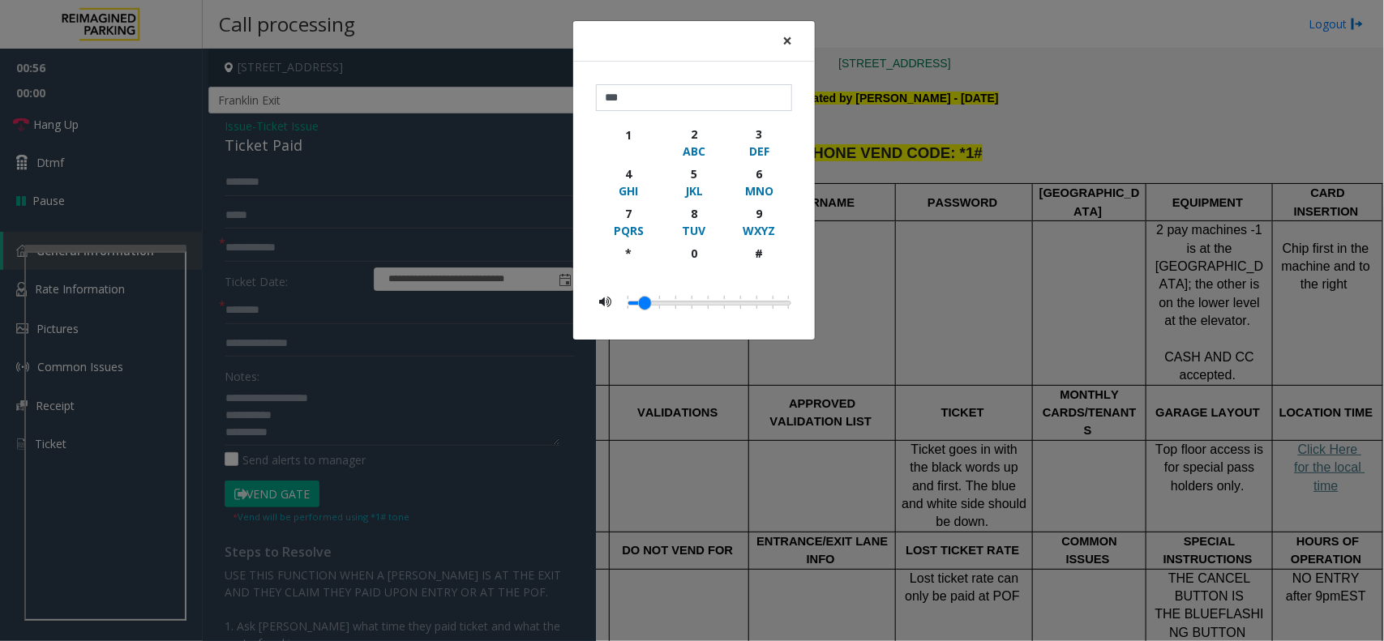
click at [780, 47] on button "×" at bounding box center [787, 41] width 32 height 40
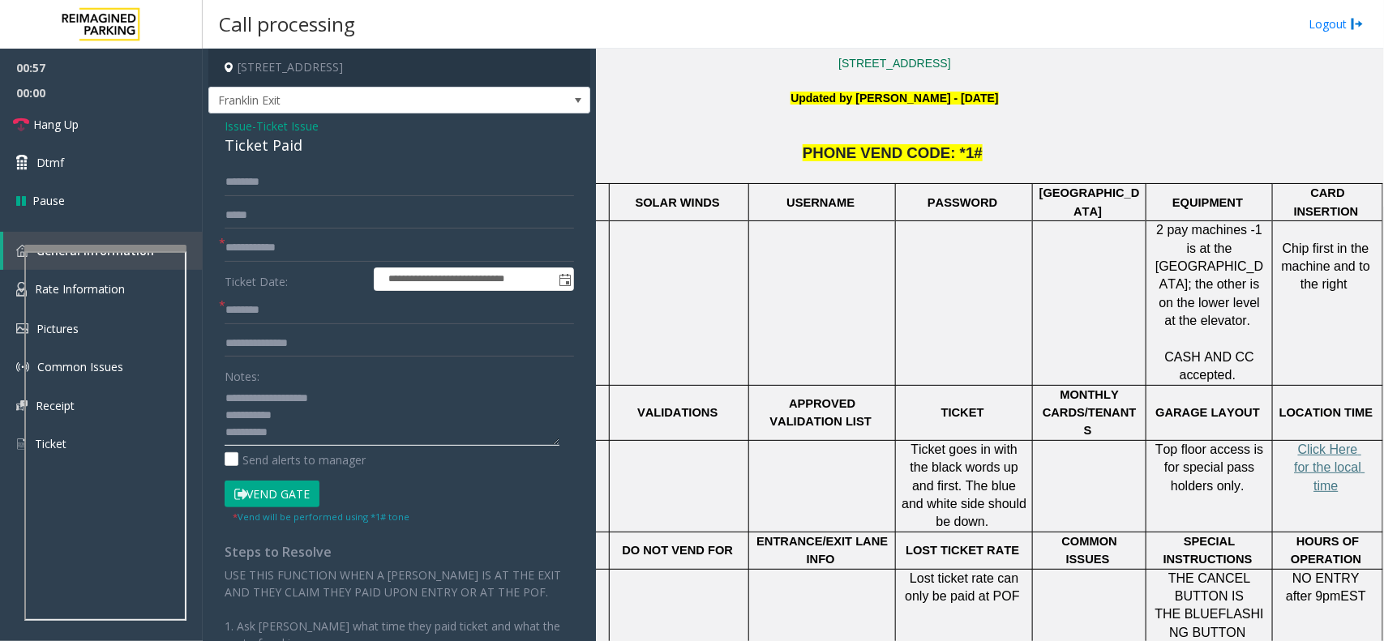
click at [329, 421] on textarea at bounding box center [392, 415] width 335 height 61
click at [312, 426] on textarea at bounding box center [392, 415] width 335 height 61
type textarea "**********"
click at [245, 310] on input "*******" at bounding box center [399, 311] width 349 height 28
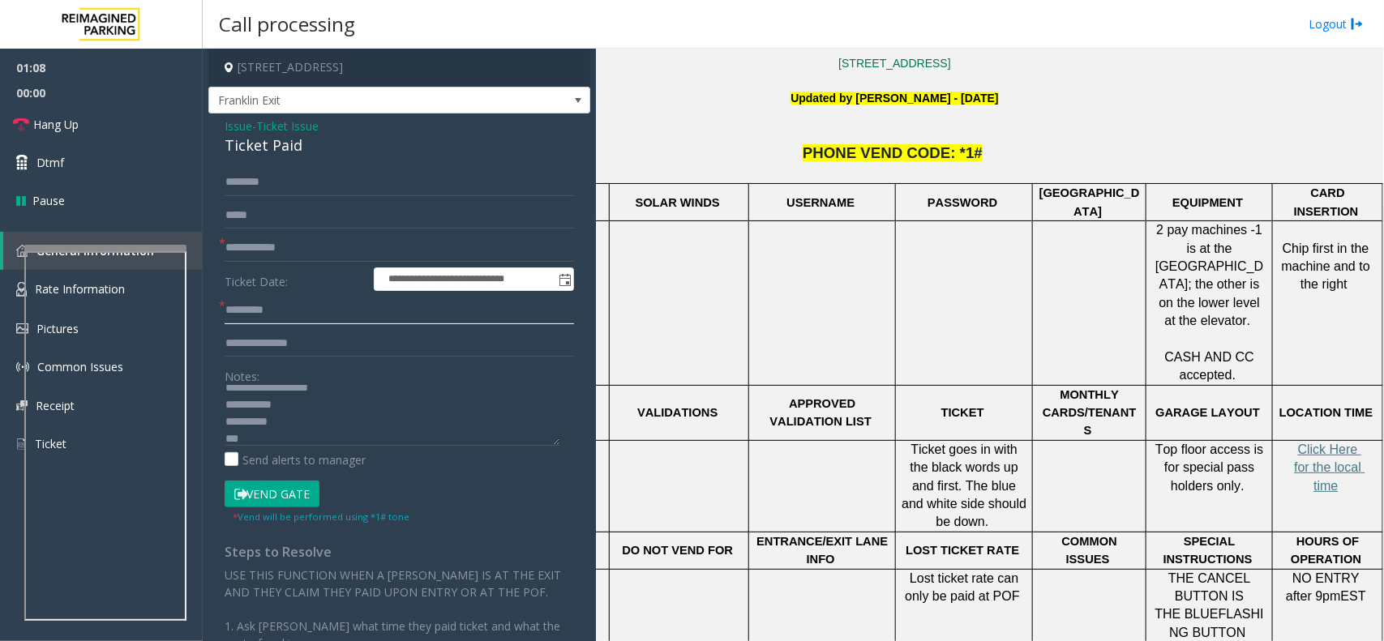
type input "********"
click at [282, 438] on textarea at bounding box center [392, 415] width 335 height 61
type textarea "**********"
click at [147, 170] on link "Dtmf" at bounding box center [101, 162] width 203 height 38
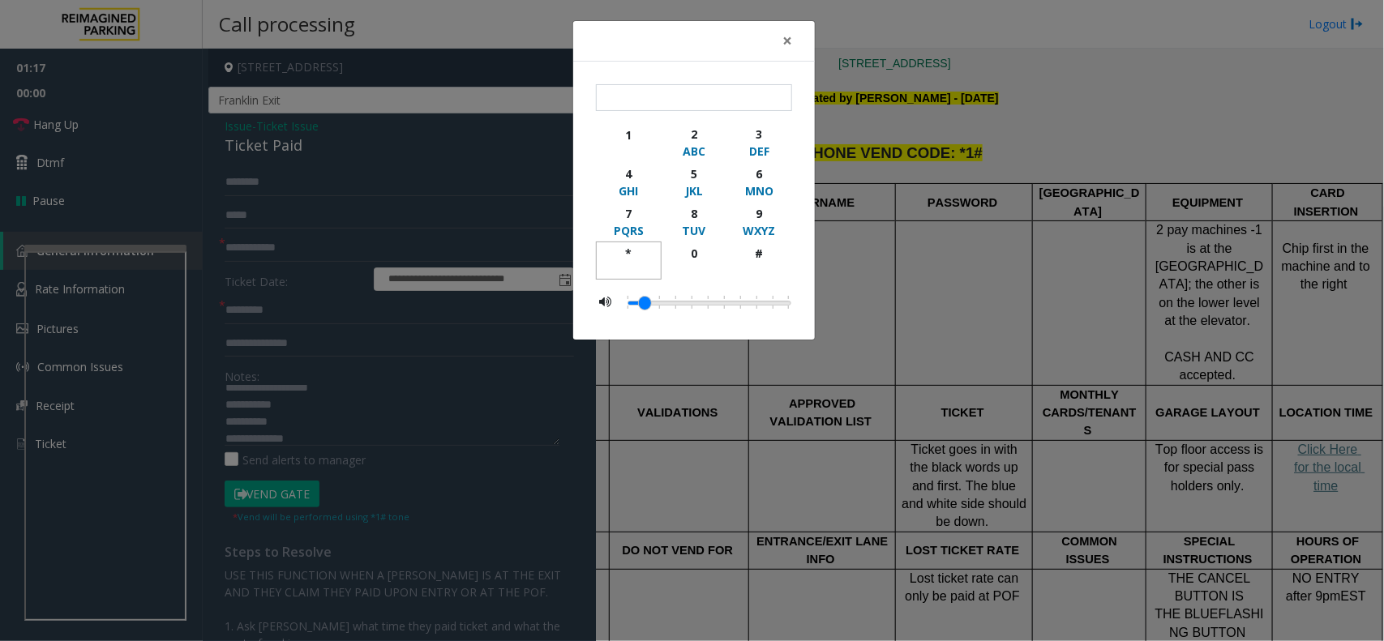
click at [626, 246] on div "*" at bounding box center [628, 253] width 45 height 17
click at [630, 131] on div "1" at bounding box center [628, 134] width 45 height 17
click at [759, 254] on div "#" at bounding box center [759, 253] width 45 height 17
type input "***"
click at [786, 38] on span "×" at bounding box center [787, 40] width 10 height 23
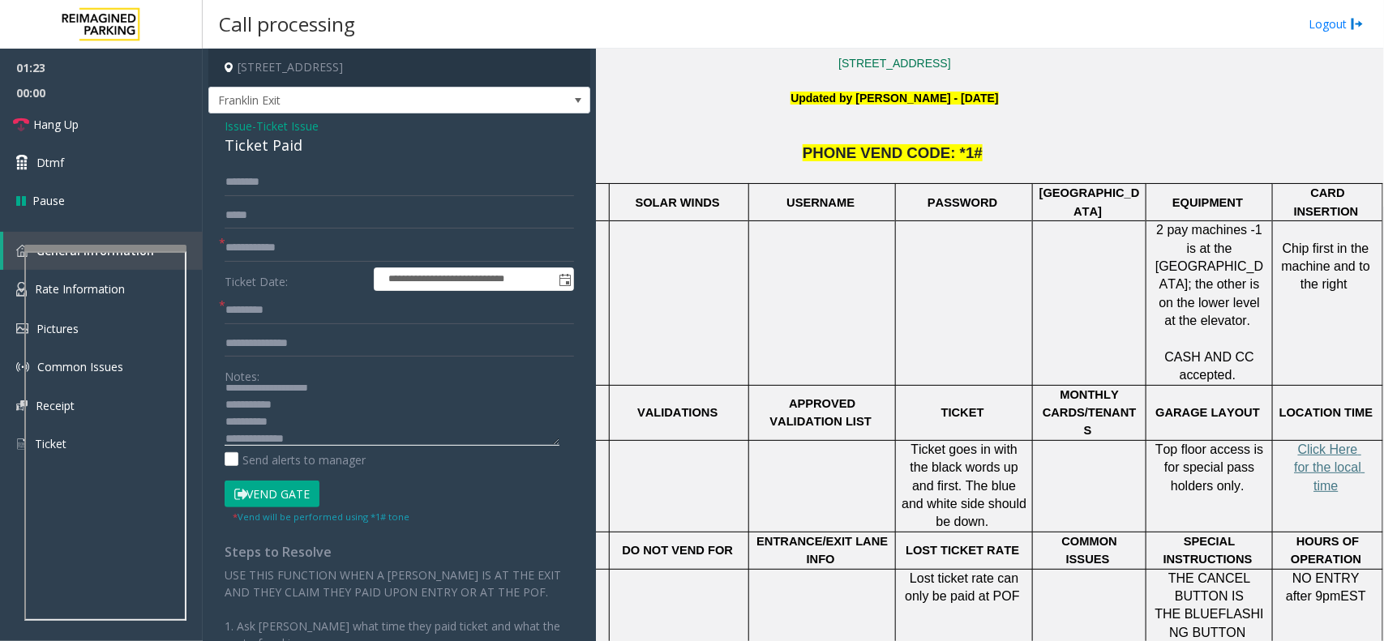
click at [340, 435] on textarea at bounding box center [392, 415] width 335 height 61
click at [358, 102] on span "Franklin Exit" at bounding box center [361, 101] width 304 height 26
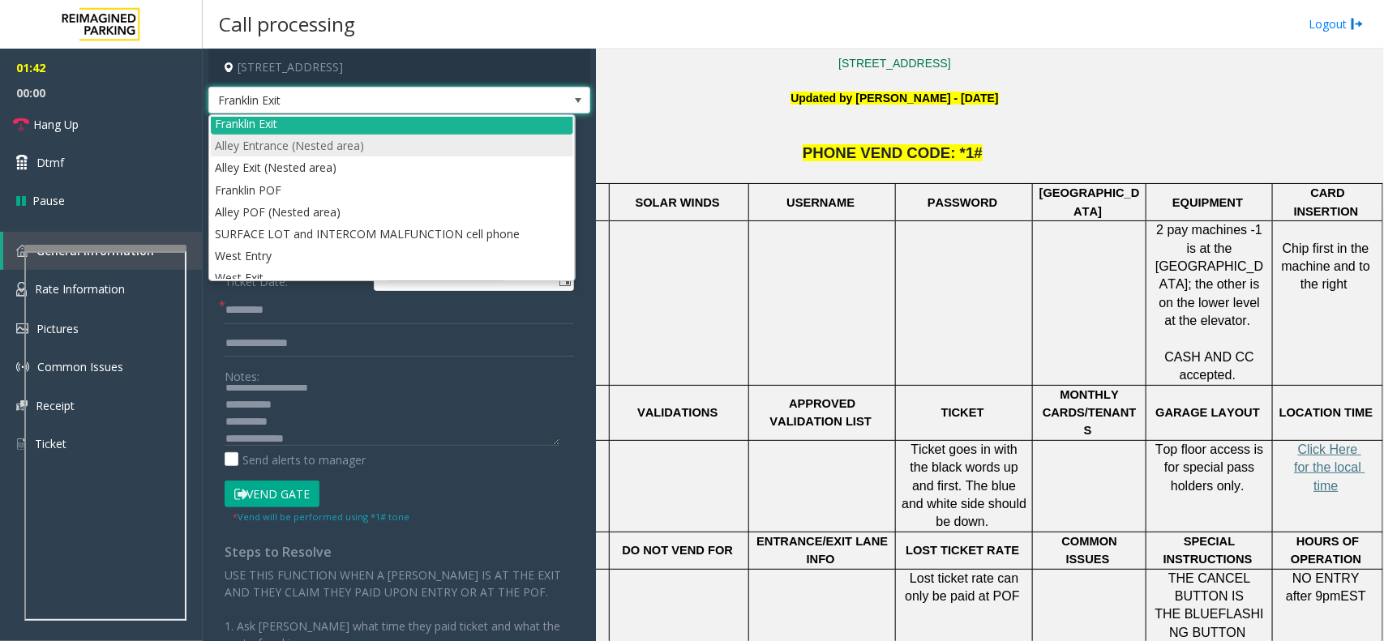
scroll to position [39, 0]
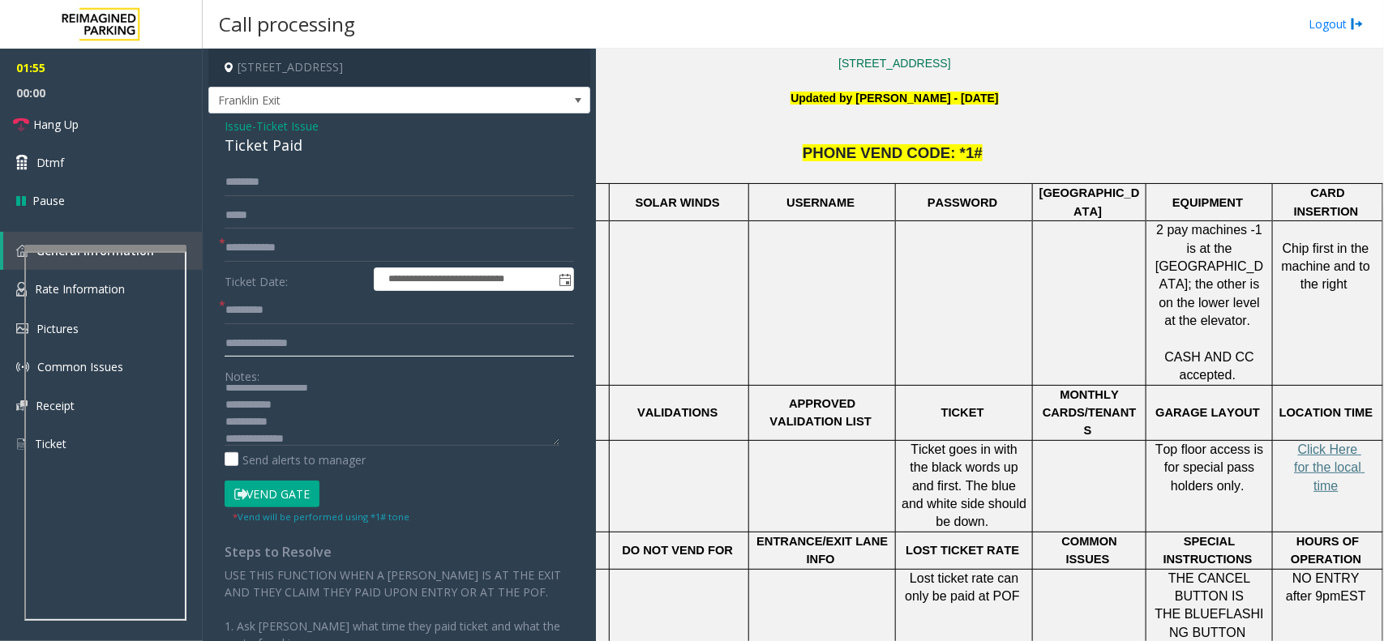
click at [309, 353] on input "text" at bounding box center [399, 344] width 349 height 28
click at [273, 495] on button "Vend Gate" at bounding box center [272, 495] width 95 height 28
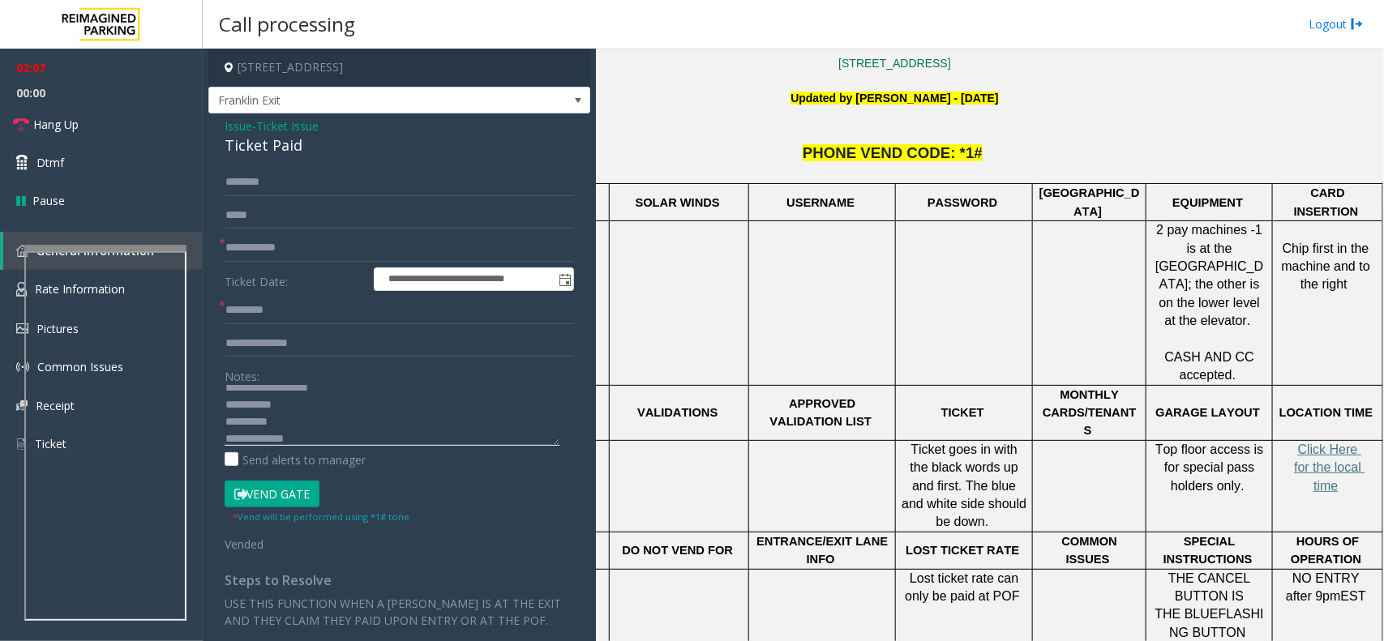
click at [296, 439] on textarea at bounding box center [392, 415] width 335 height 61
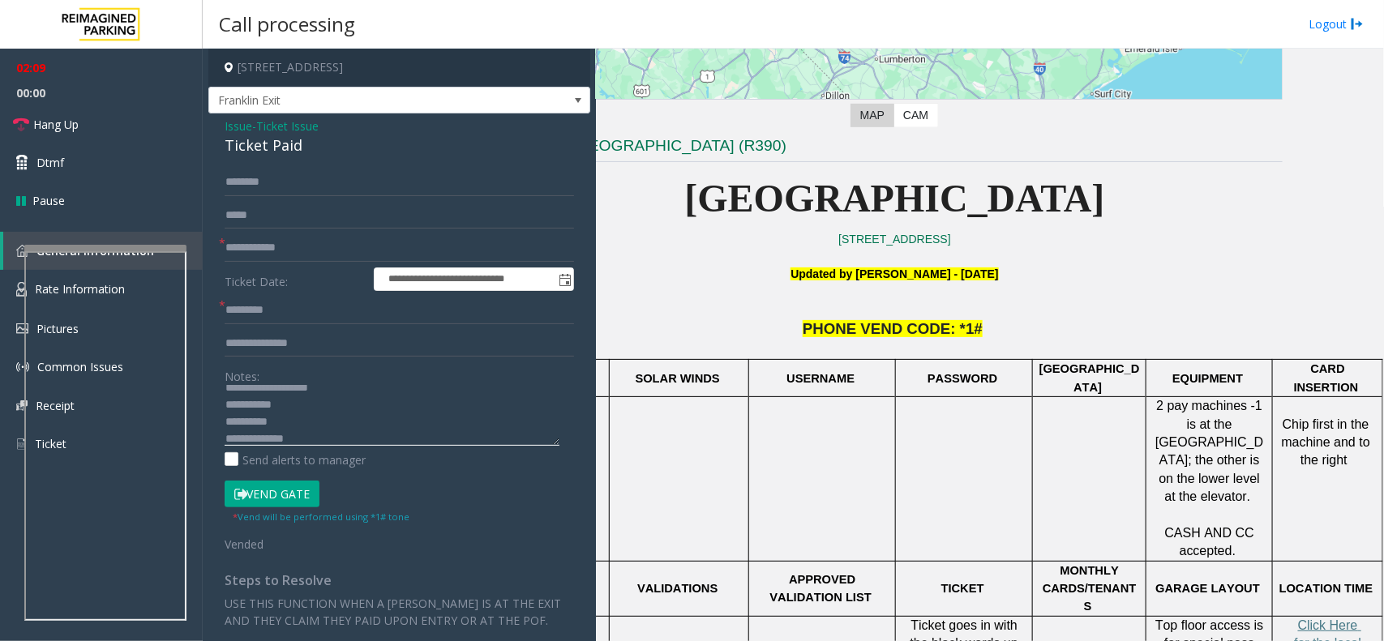
scroll to position [304, 110]
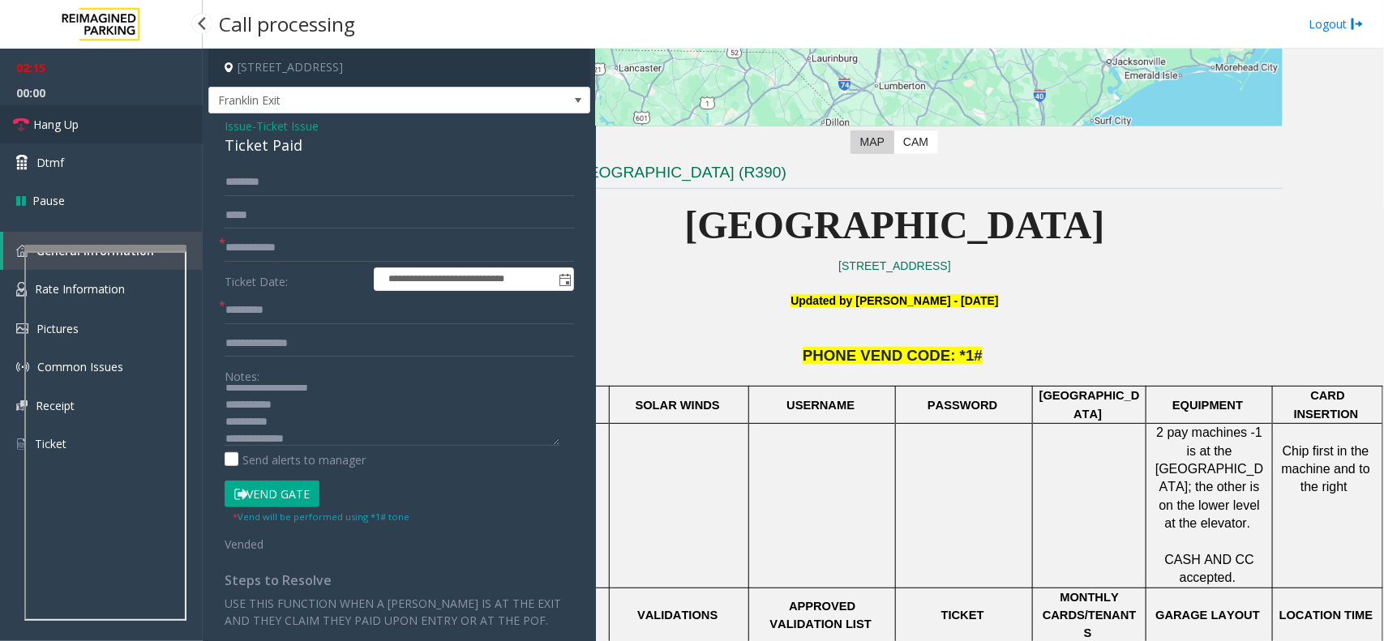
click at [155, 122] on link "Hang Up" at bounding box center [101, 124] width 203 height 38
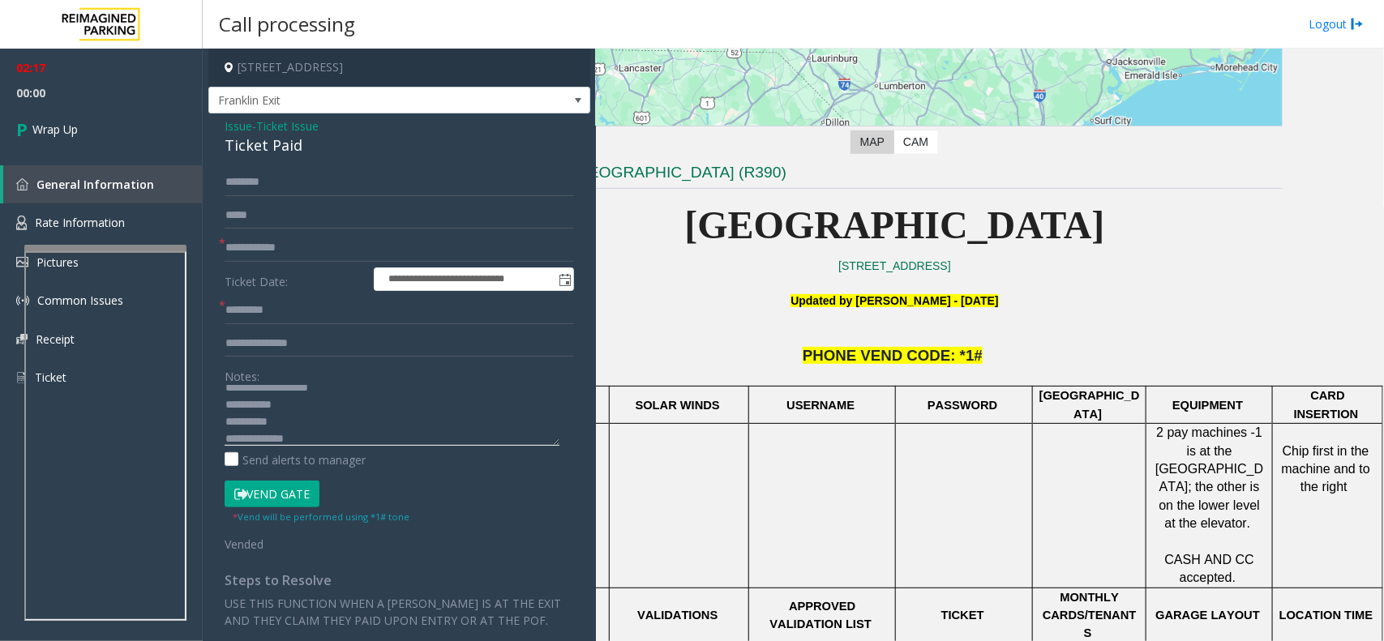
click at [324, 435] on textarea at bounding box center [392, 415] width 335 height 61
type textarea "**********"
click at [185, 118] on link "Wrap Up" at bounding box center [101, 129] width 203 height 48
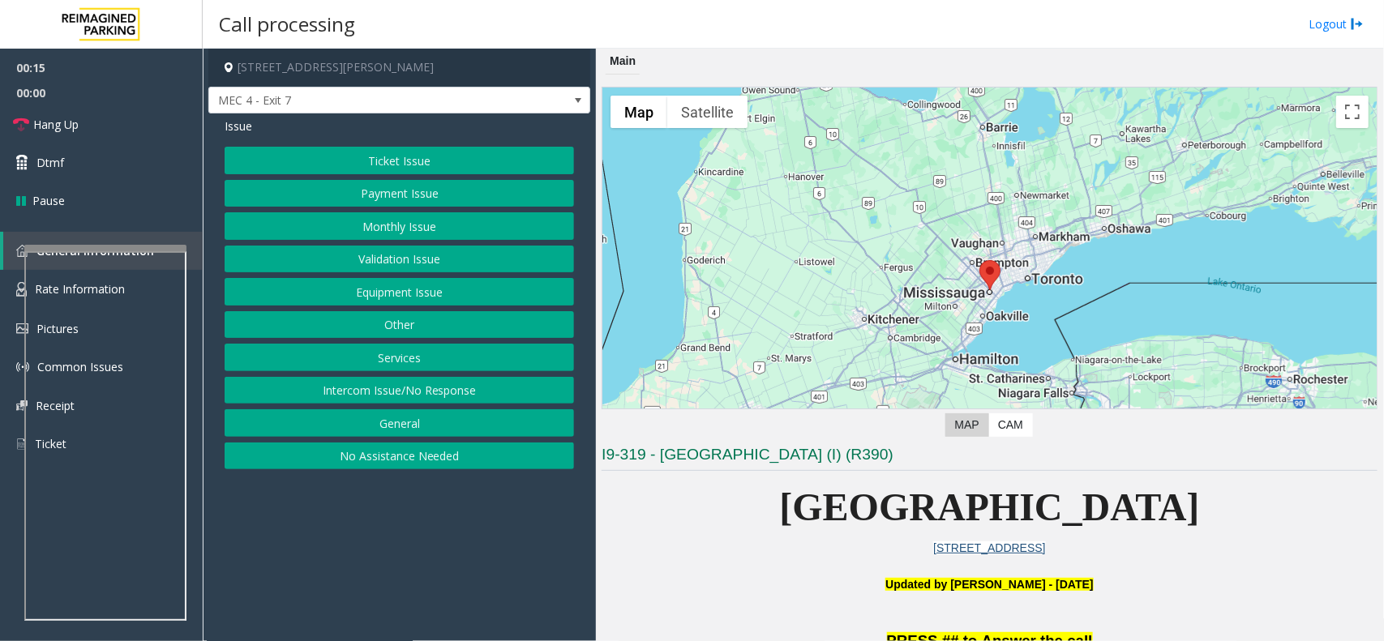
click at [363, 225] on button "Monthly Issue" at bounding box center [399, 226] width 349 height 28
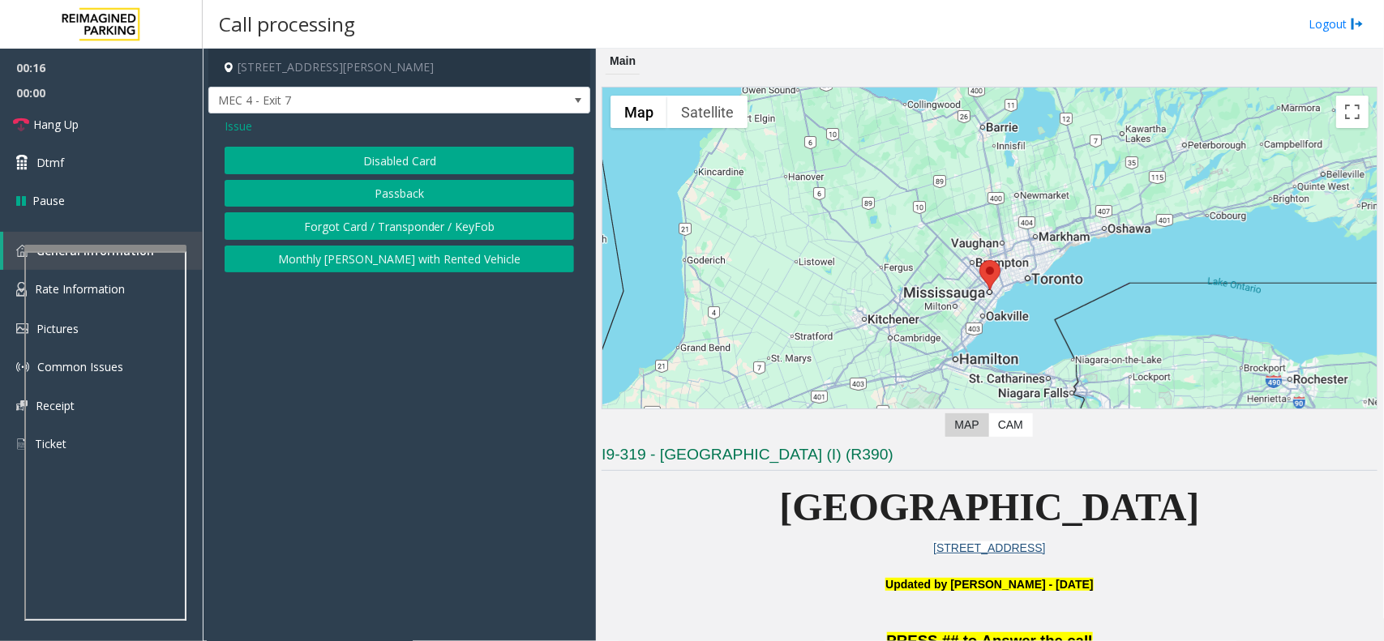
click at [341, 227] on button "Forgot Card / Transponder / KeyFob" at bounding box center [399, 226] width 349 height 28
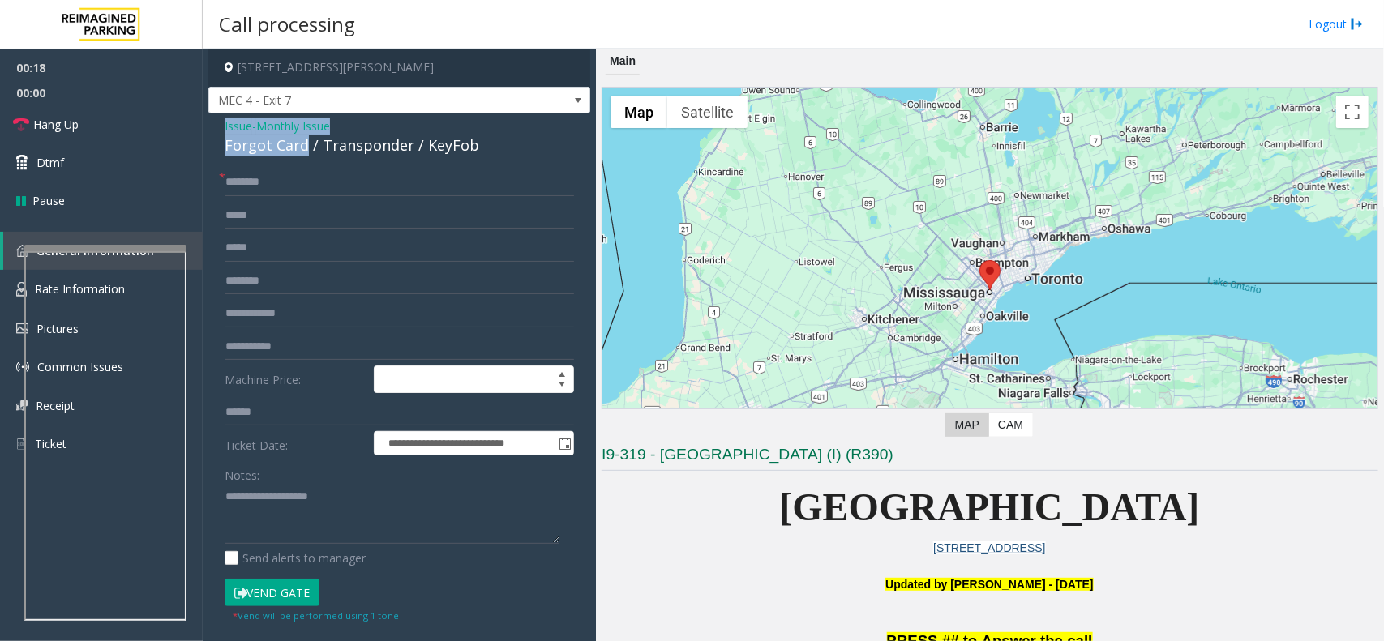
drag, startPoint x: 304, startPoint y: 148, endPoint x: 212, endPoint y: 122, distance: 95.2
click at [212, 122] on div "**********" at bounding box center [399, 490] width 382 height 755
type textarea "**********"
click at [264, 186] on input "text" at bounding box center [399, 183] width 349 height 28
type input "*****"
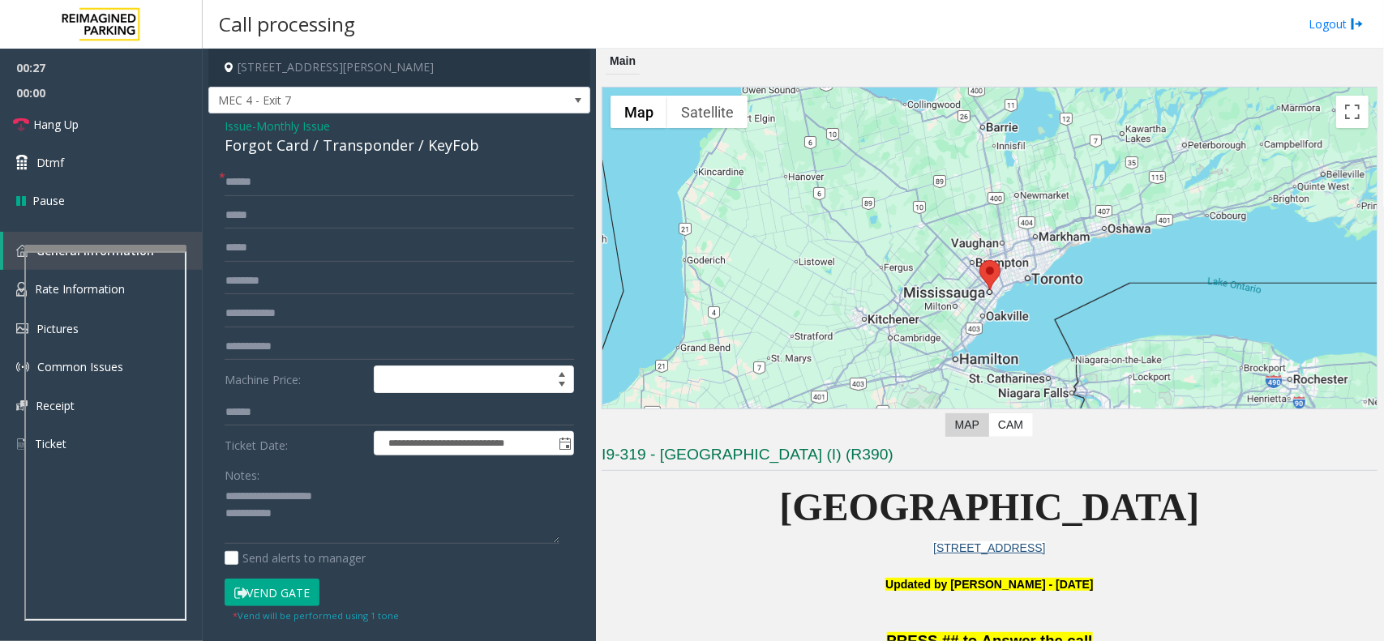
click at [266, 590] on button "Vend Gate" at bounding box center [272, 593] width 95 height 28
click at [296, 512] on textarea at bounding box center [392, 514] width 335 height 61
click at [131, 127] on link "Hang Up" at bounding box center [101, 124] width 203 height 38
click at [350, 520] on textarea at bounding box center [392, 514] width 335 height 61
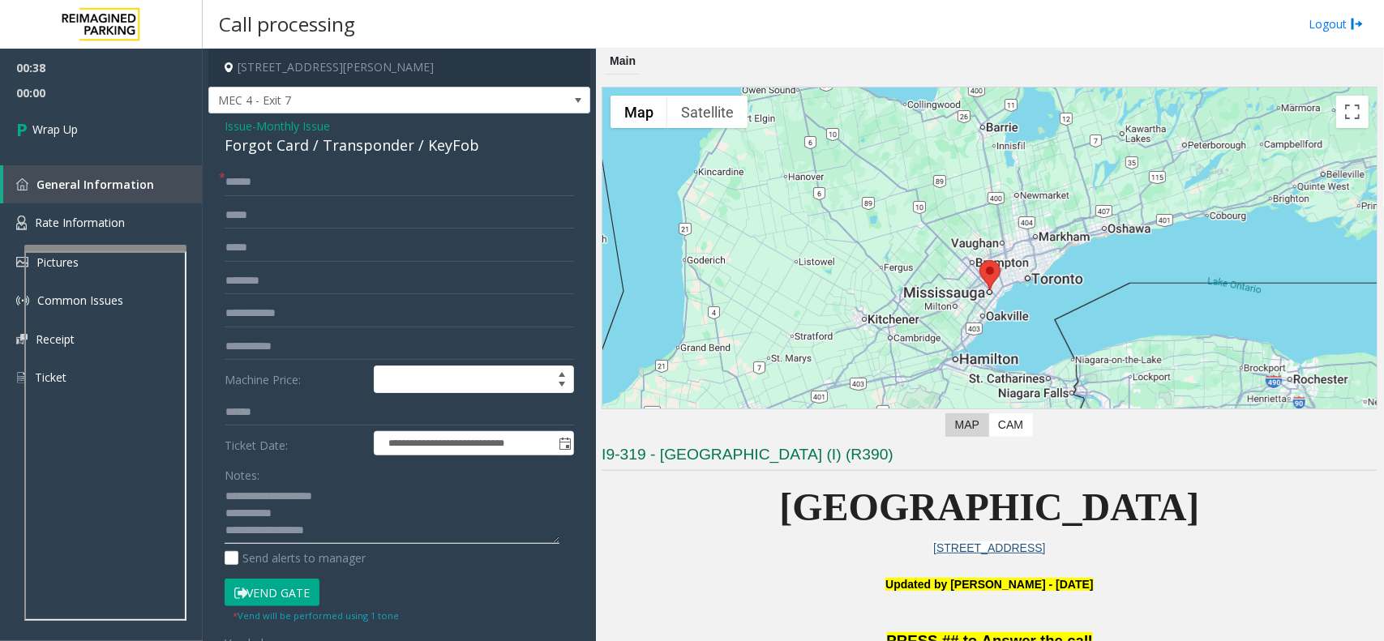
click at [354, 532] on textarea at bounding box center [392, 514] width 335 height 61
type textarea "**********"
click at [41, 97] on span "00:04" at bounding box center [101, 92] width 203 height 25
click at [37, 135] on span "Wrap Up" at bounding box center [54, 129] width 45 height 17
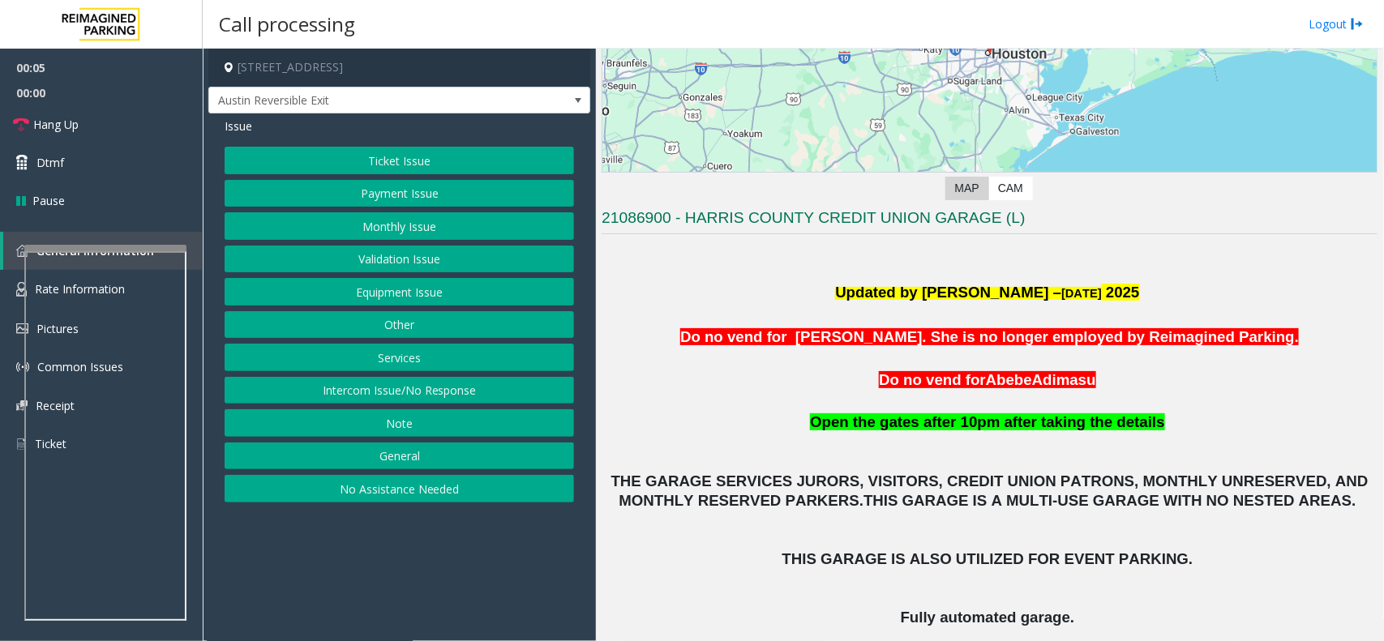
scroll to position [304, 0]
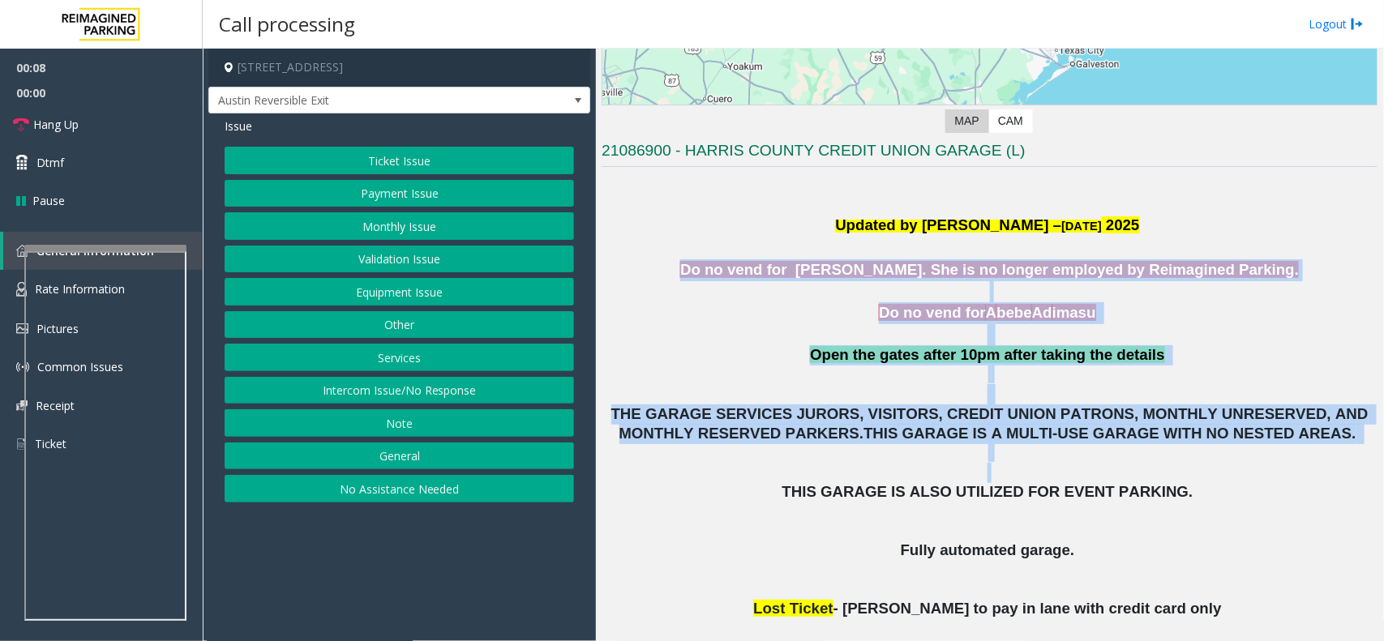
drag, startPoint x: 701, startPoint y: 274, endPoint x: 1055, endPoint y: 478, distance: 408.9
click at [1055, 478] on div "Updated by [PERSON_NAME] – [DATE] Do no vend for [PERSON_NAME]. She is no longe…" at bounding box center [989, 523] width 776 height 700
click at [432, 503] on button "No Assistance Needed" at bounding box center [399, 489] width 349 height 28
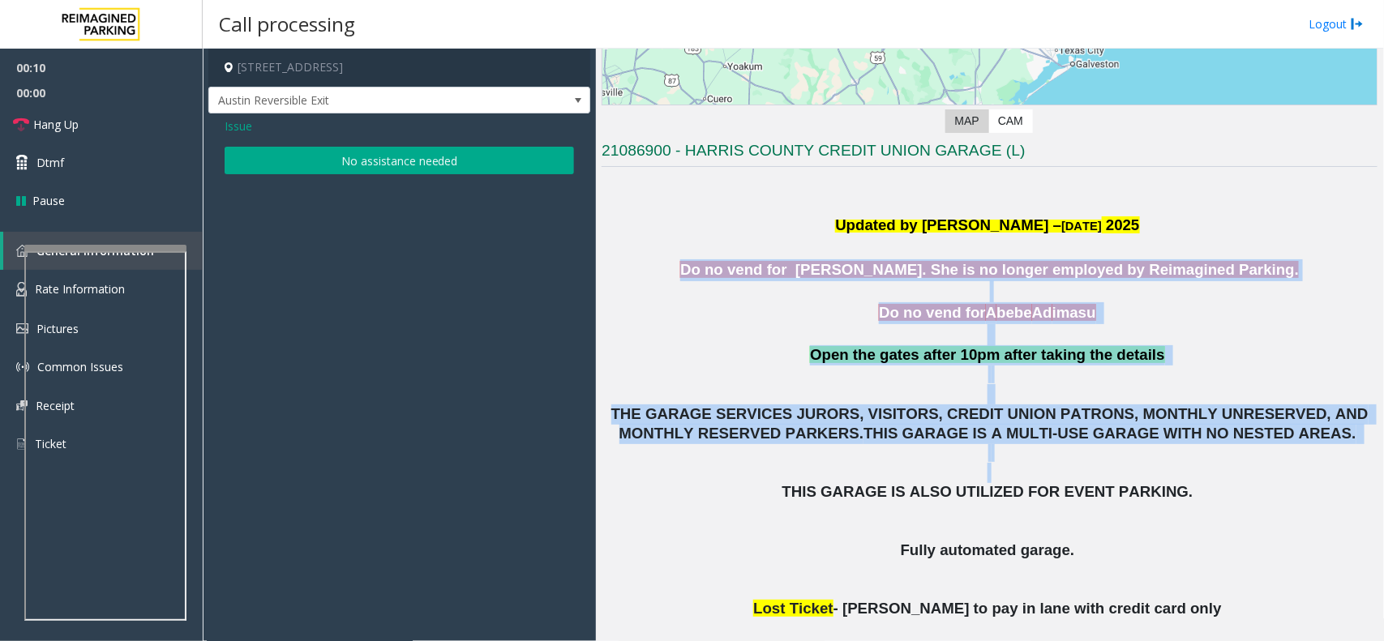
click at [361, 160] on button "No assistance needed" at bounding box center [399, 161] width 349 height 28
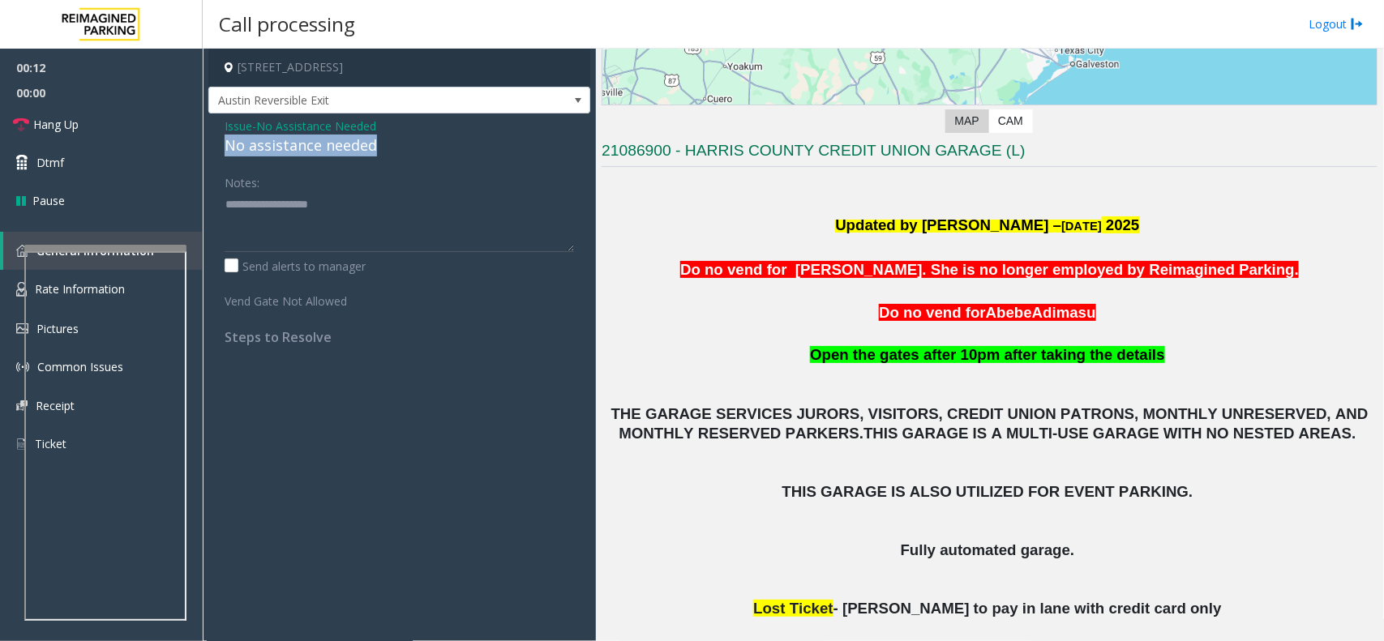
drag, startPoint x: 406, startPoint y: 139, endPoint x: 213, endPoint y: 143, distance: 193.0
click at [213, 143] on div "Issue - No Assistance Needed No assistance needed Notes: Send alerts to manager…" at bounding box center [399, 237] width 382 height 248
click at [378, 220] on textarea at bounding box center [399, 221] width 349 height 61
type textarea "**********"
click at [77, 112] on link "Hang Up" at bounding box center [101, 124] width 203 height 38
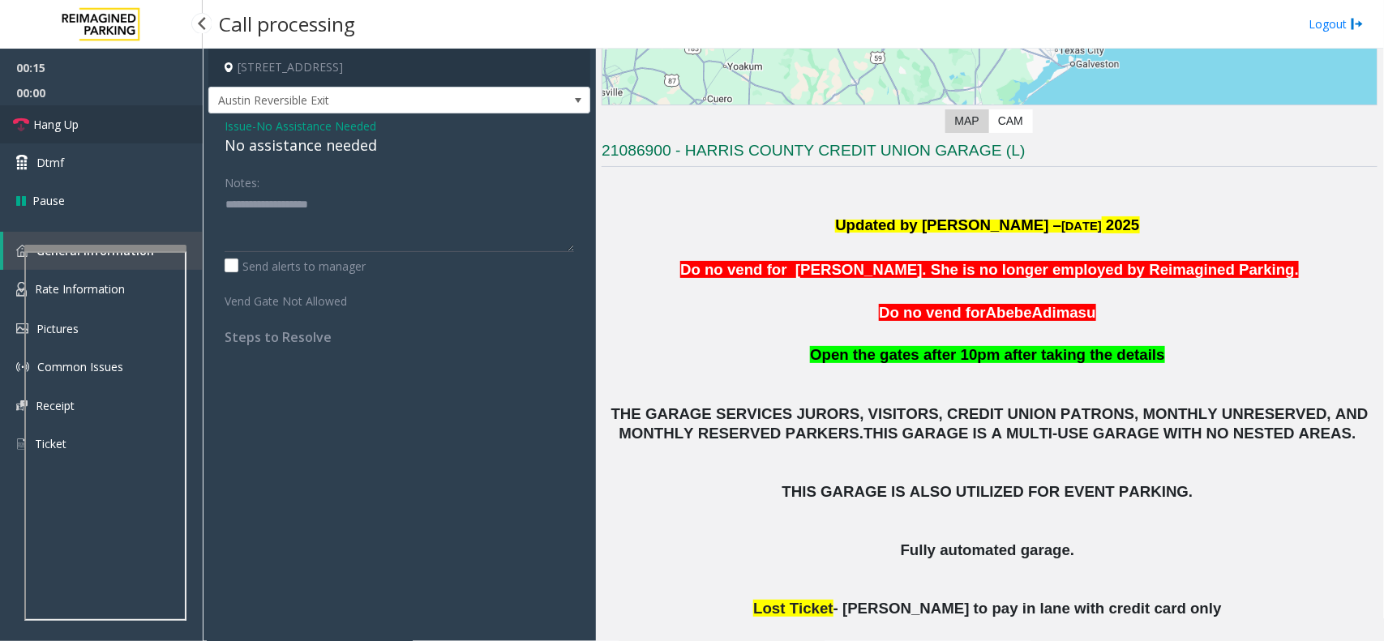
click at [77, 120] on span "Hang Up" at bounding box center [55, 124] width 45 height 17
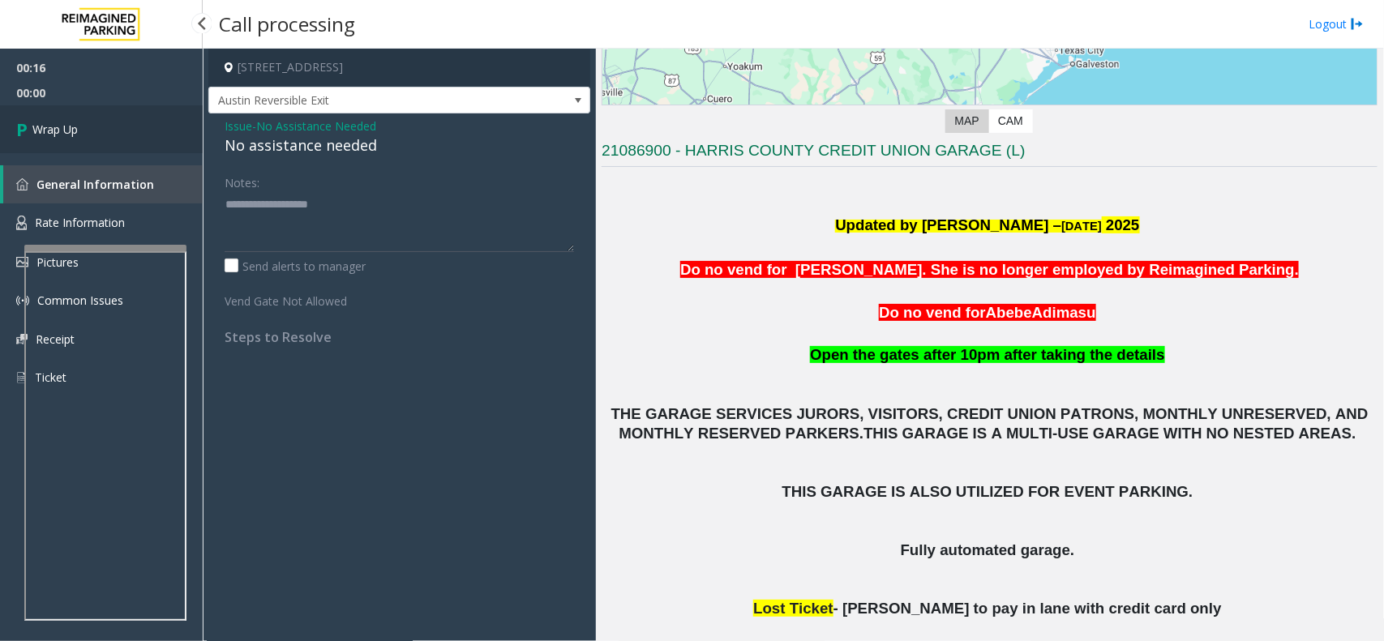
click at [75, 121] on span "Wrap Up" at bounding box center [54, 129] width 45 height 17
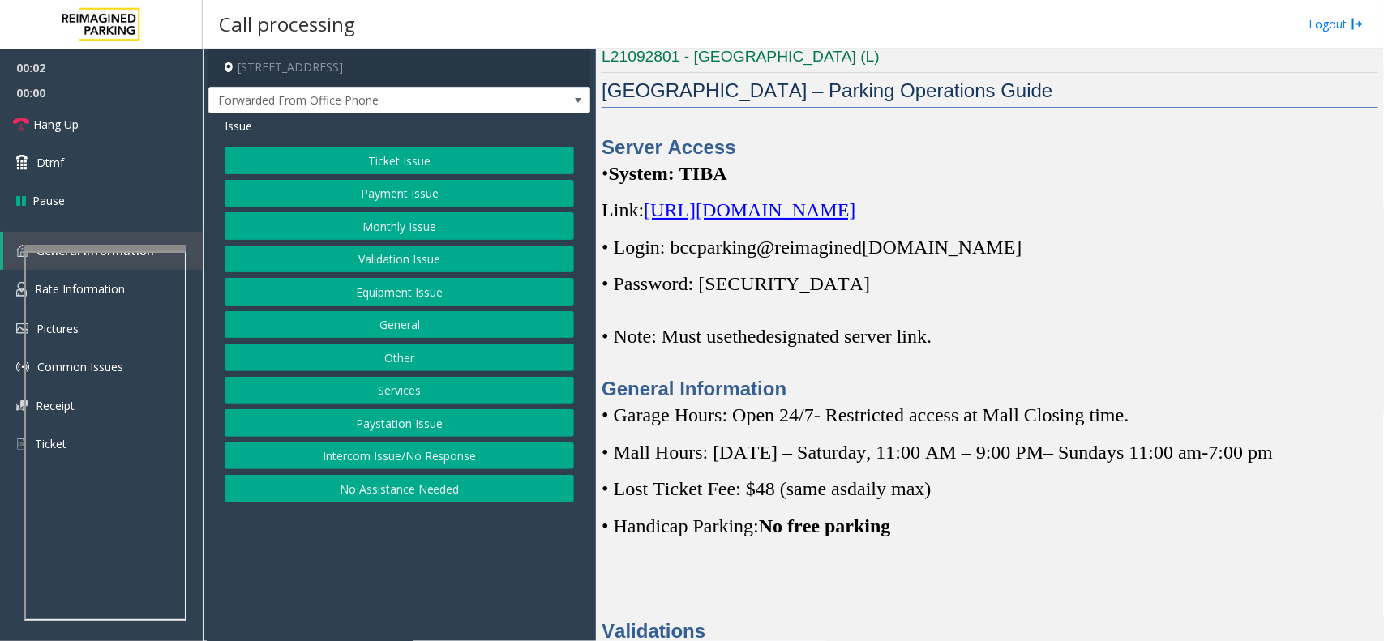
scroll to position [507, 0]
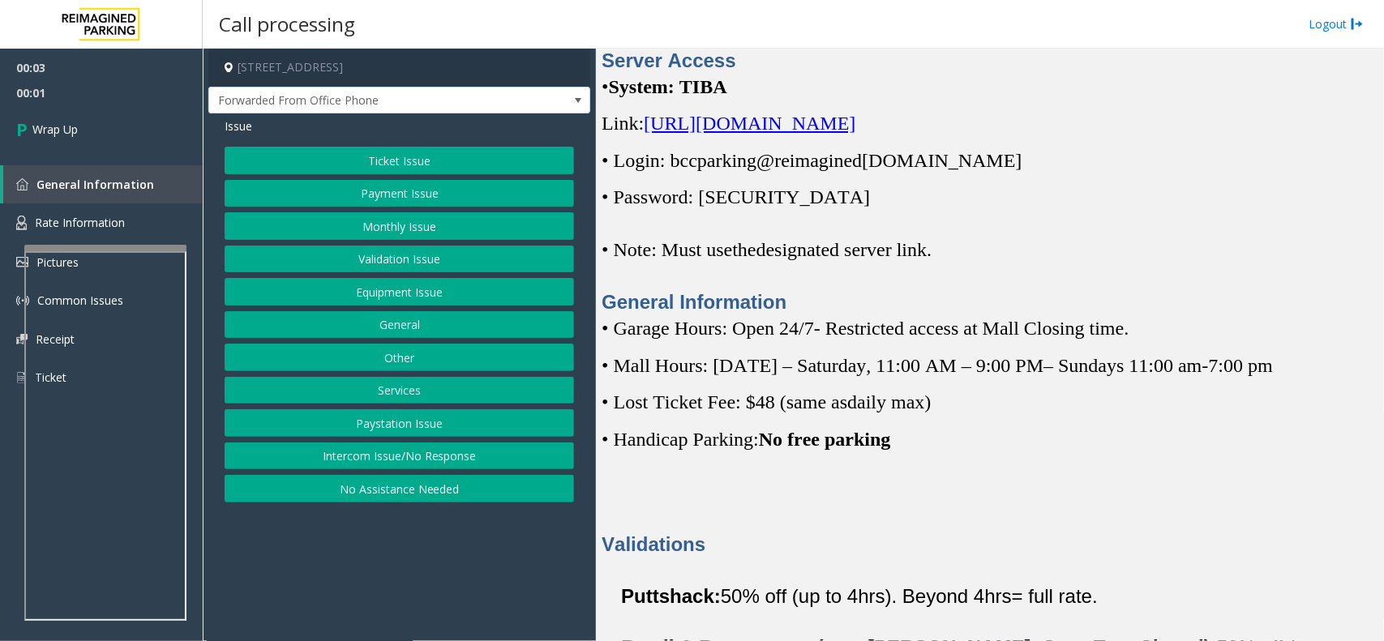
click at [293, 456] on button "Intercom Issue/No Response" at bounding box center [399, 457] width 349 height 28
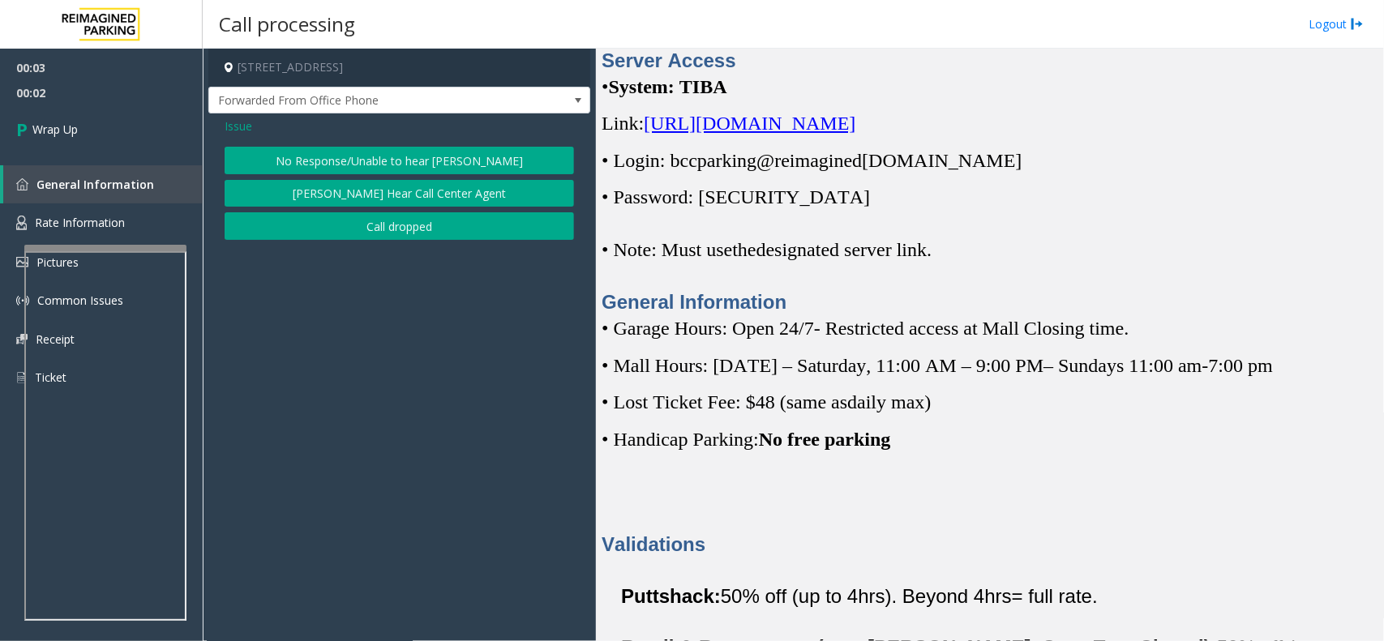
click at [374, 217] on button "Call dropped" at bounding box center [399, 226] width 349 height 28
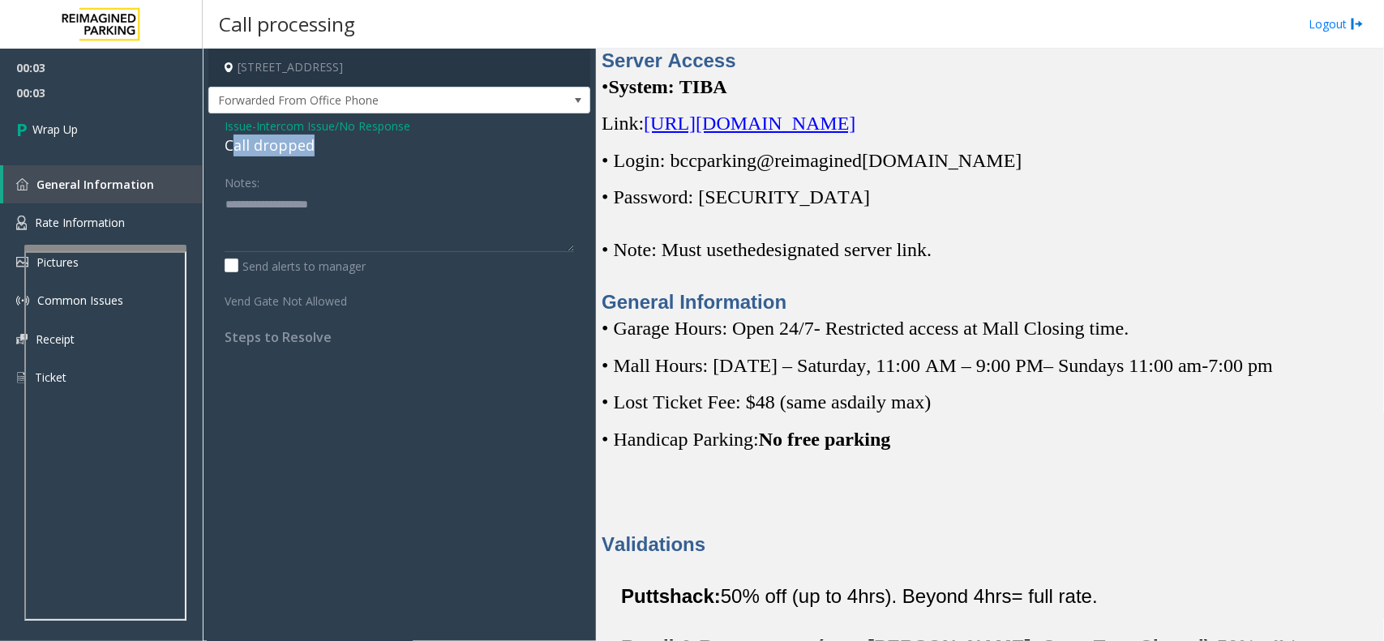
drag, startPoint x: 329, startPoint y: 147, endPoint x: 233, endPoint y: 152, distance: 95.8
click at [233, 152] on div "Call dropped" at bounding box center [399, 146] width 349 height 22
click at [310, 160] on div "Issue - Intercom Issue/No Response Call dropped Notes: Send alerts to manager V…" at bounding box center [399, 237] width 382 height 248
drag, startPoint x: 308, startPoint y: 136, endPoint x: 216, endPoint y: 144, distance: 92.8
click at [216, 144] on div "Issue - Intercom Issue/No Response Call dropped Notes: Send alerts to manager V…" at bounding box center [399, 237] width 382 height 248
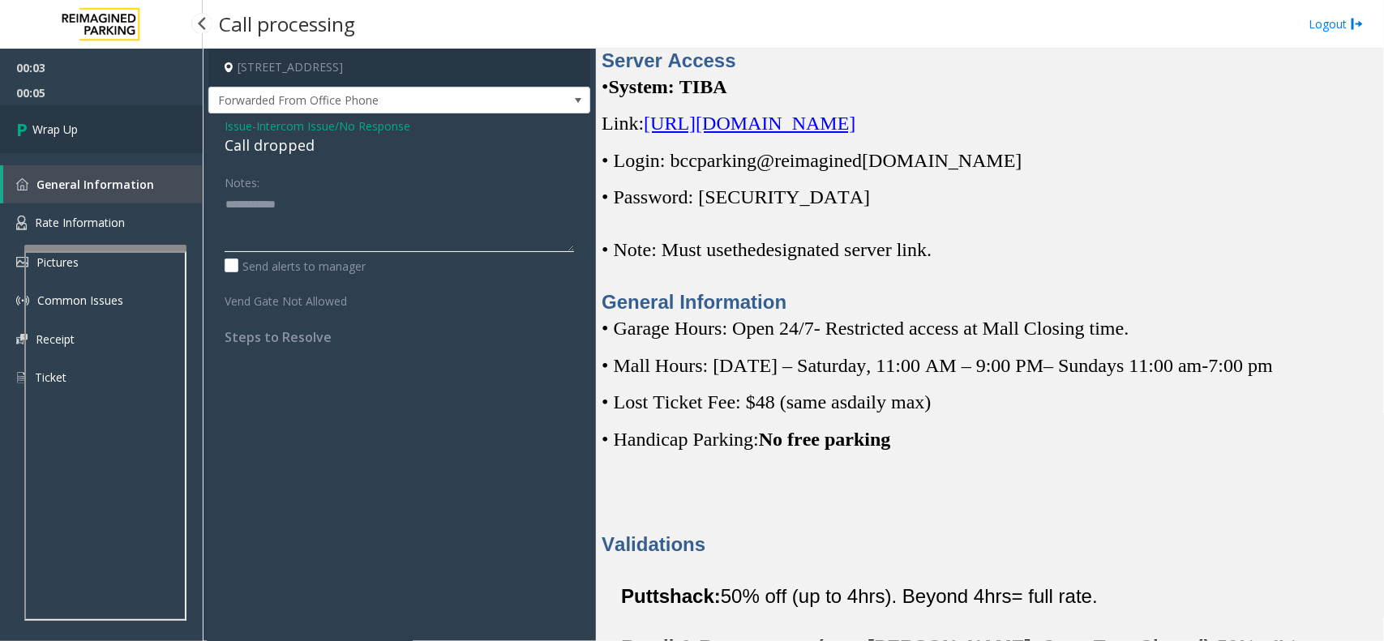
type textarea "**********"
click at [99, 126] on link "Wrap Up" at bounding box center [101, 129] width 203 height 48
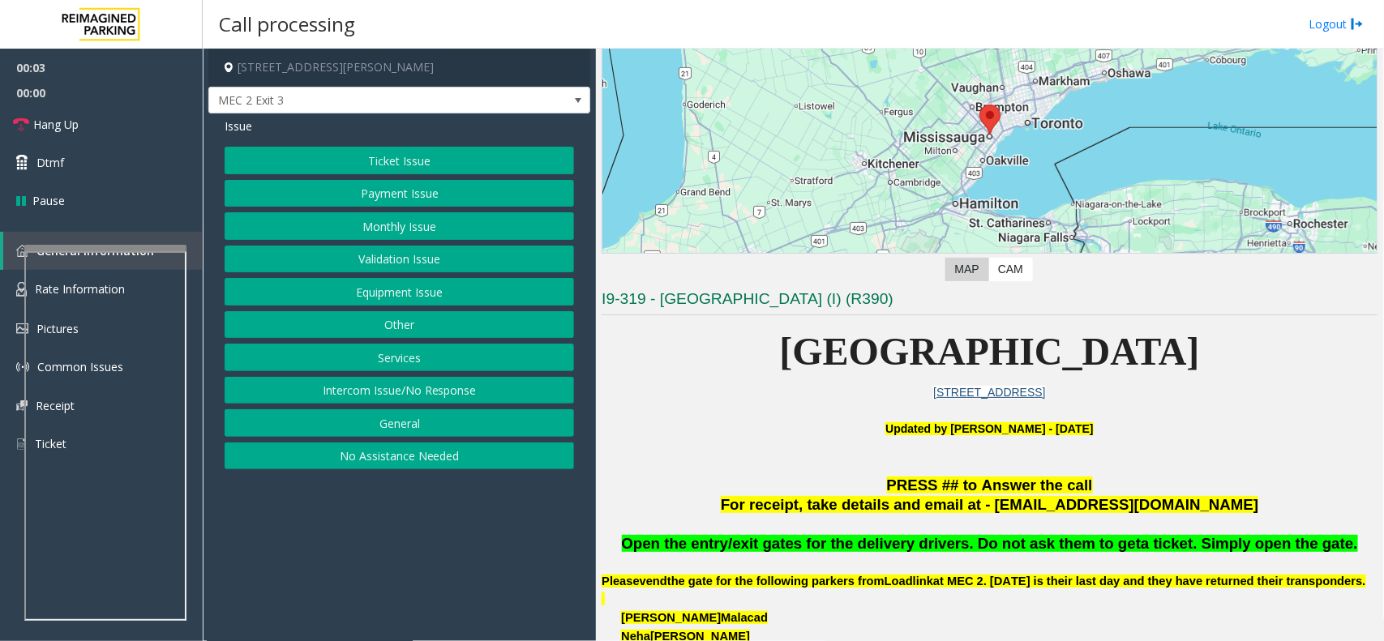
scroll to position [203, 0]
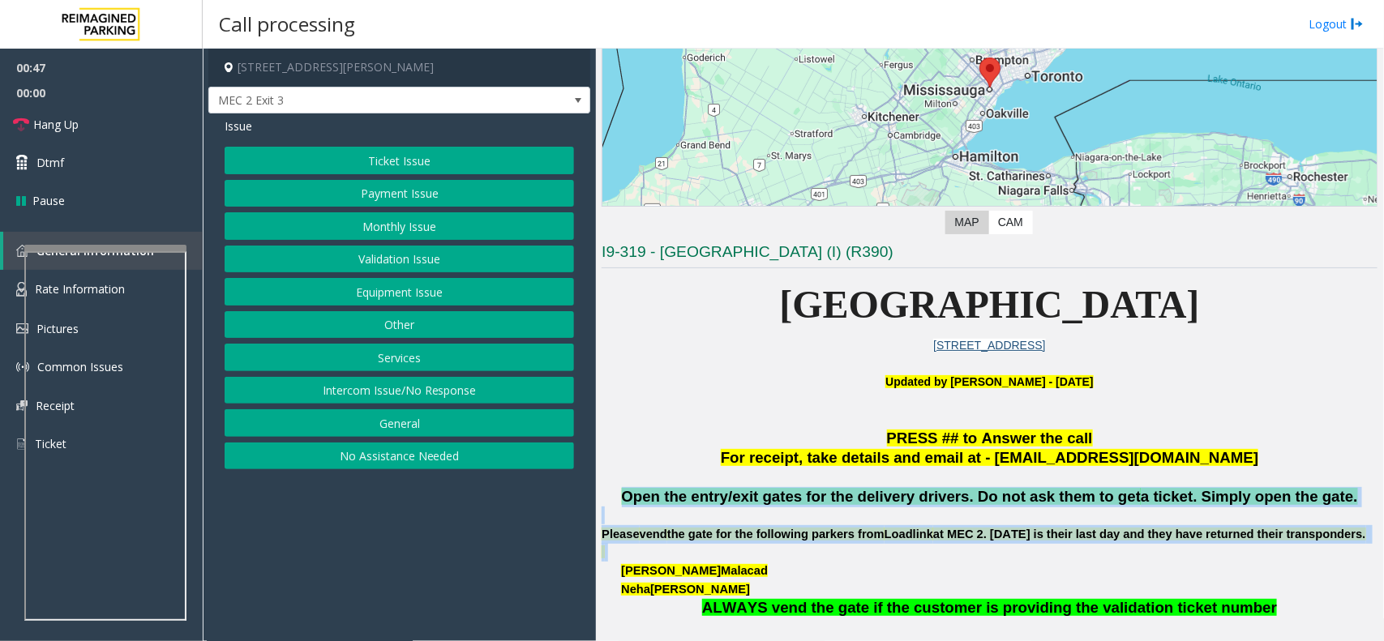
drag, startPoint x: 621, startPoint y: 493, endPoint x: 1129, endPoint y: 565, distance: 513.3
click at [1129, 565] on div "Open the entry/exit gates for the delivery drivers. Do not ask them to get a ti…" at bounding box center [989, 563] width 776 height 152
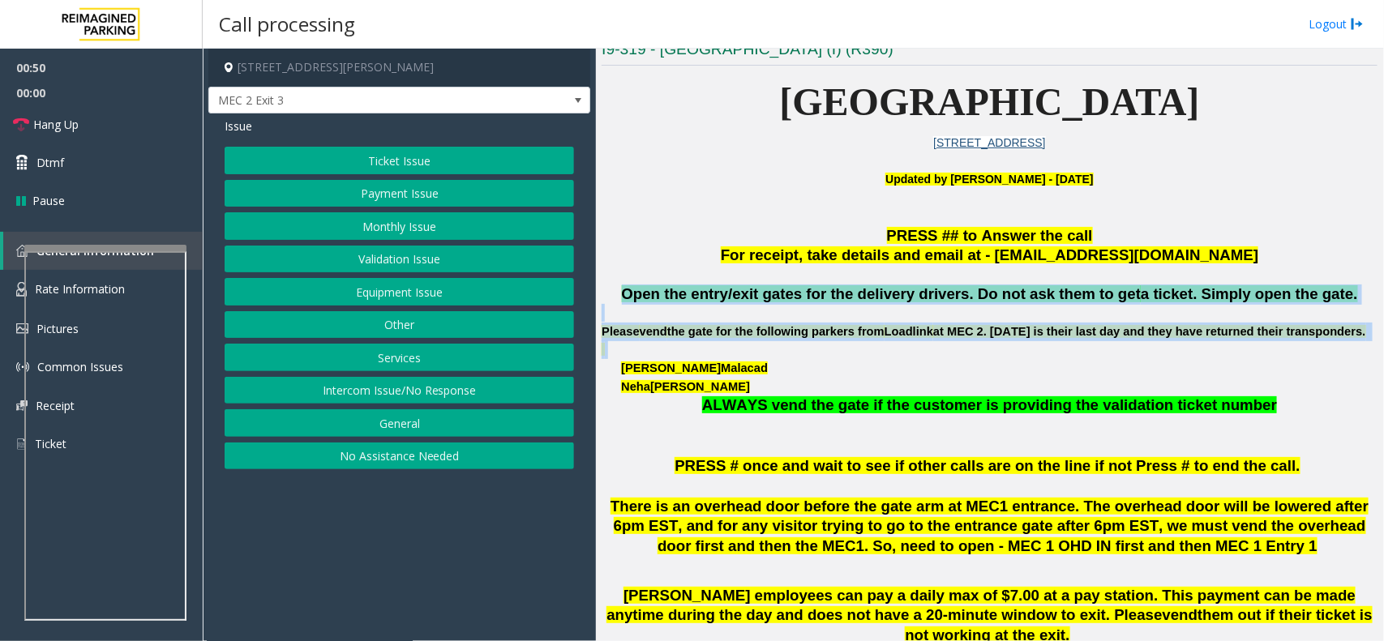
scroll to position [507, 0]
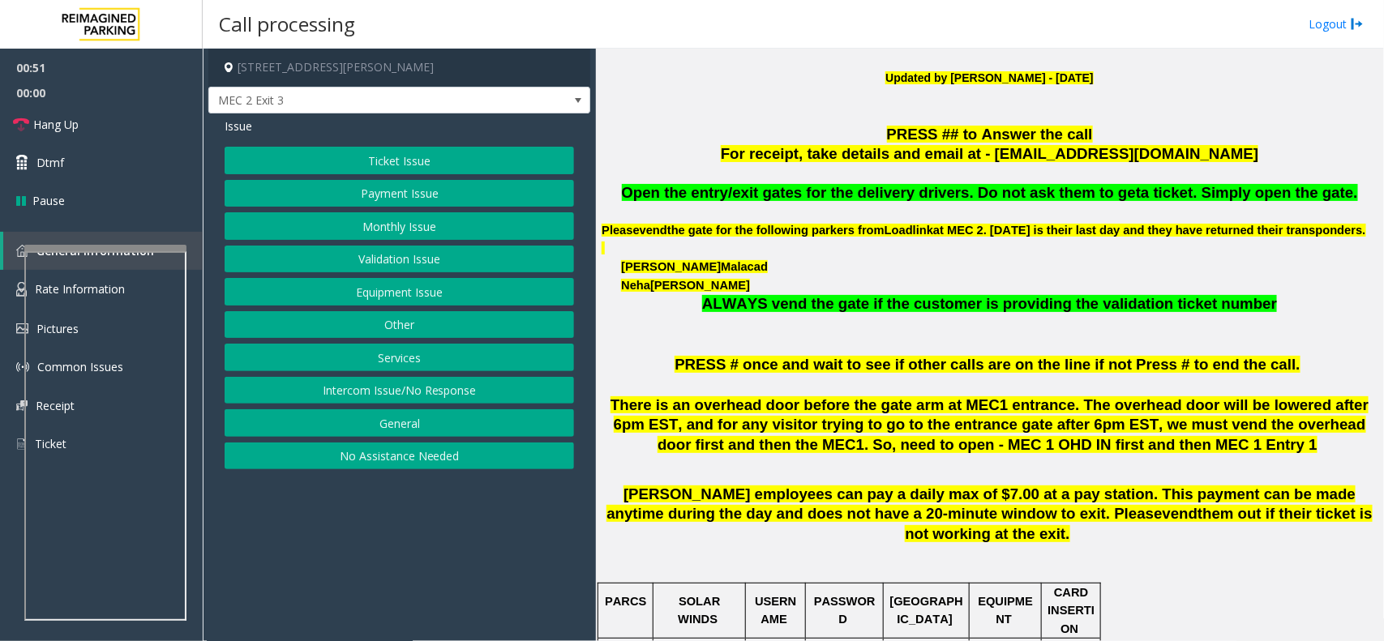
click at [725, 324] on p "ALWAYS vend the gate if the customer is providing the validation ticket number" at bounding box center [989, 314] width 776 height 41
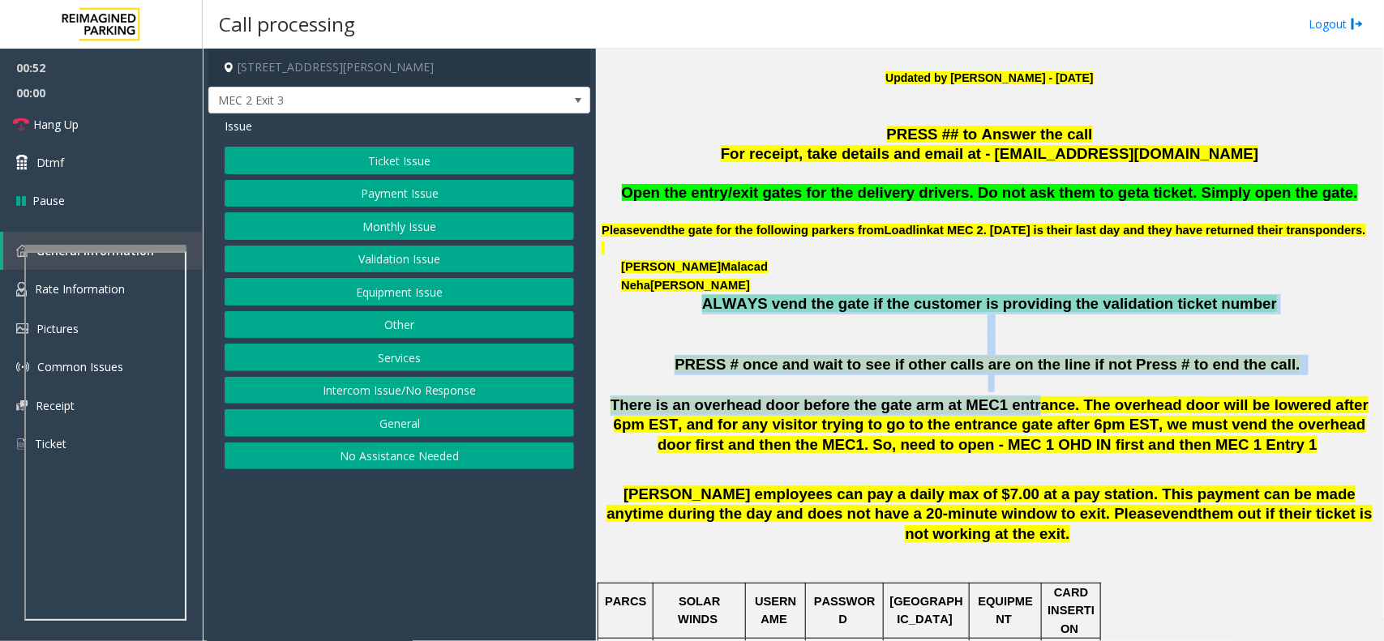
drag, startPoint x: 725, startPoint y: 324, endPoint x: 982, endPoint y: 421, distance: 274.7
click at [982, 421] on span "There is an overhead door before the gate arm at MEC1 entrance. The overhead do…" at bounding box center [989, 425] width 758 height 58
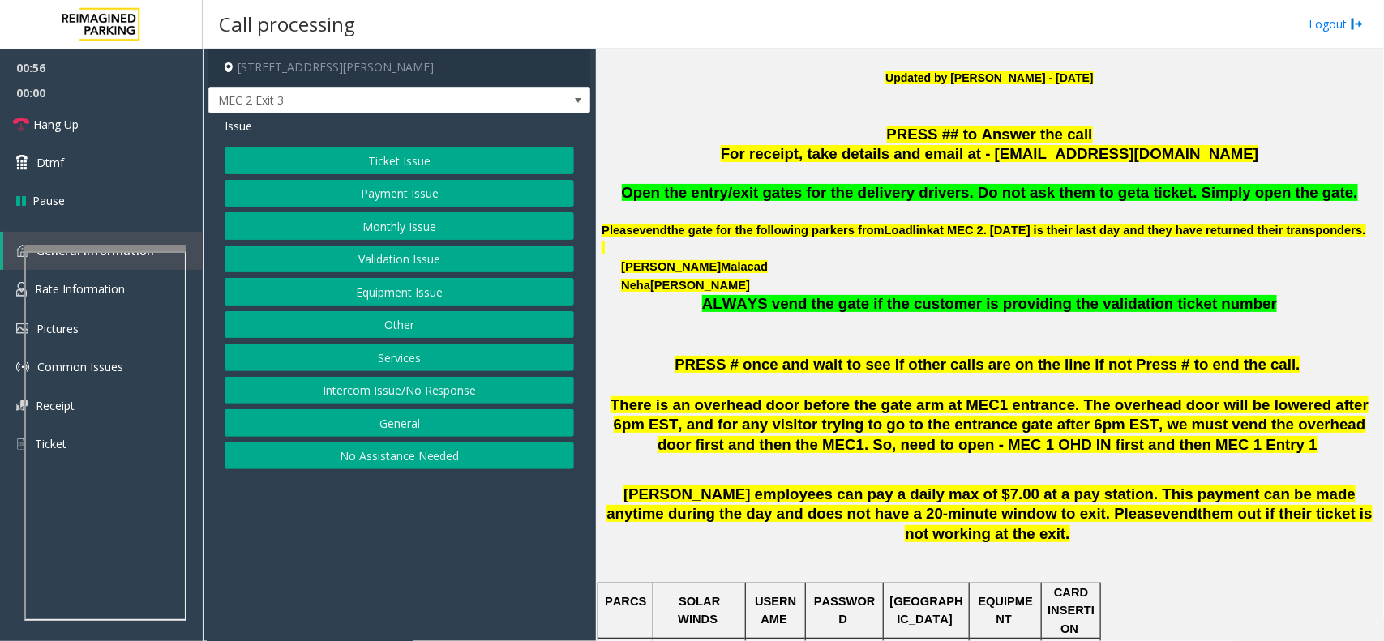
drag, startPoint x: 1190, startPoint y: 472, endPoint x: 1238, endPoint y: 467, distance: 48.1
click at [1238, 467] on p "There is an overhead door before the gate arm at MEC1 entrance. The overhead do…" at bounding box center [989, 436] width 776 height 80
click at [1182, 456] on p "There is an overhead door before the gate arm at MEC1 entrance. The overhead do…" at bounding box center [989, 436] width 776 height 80
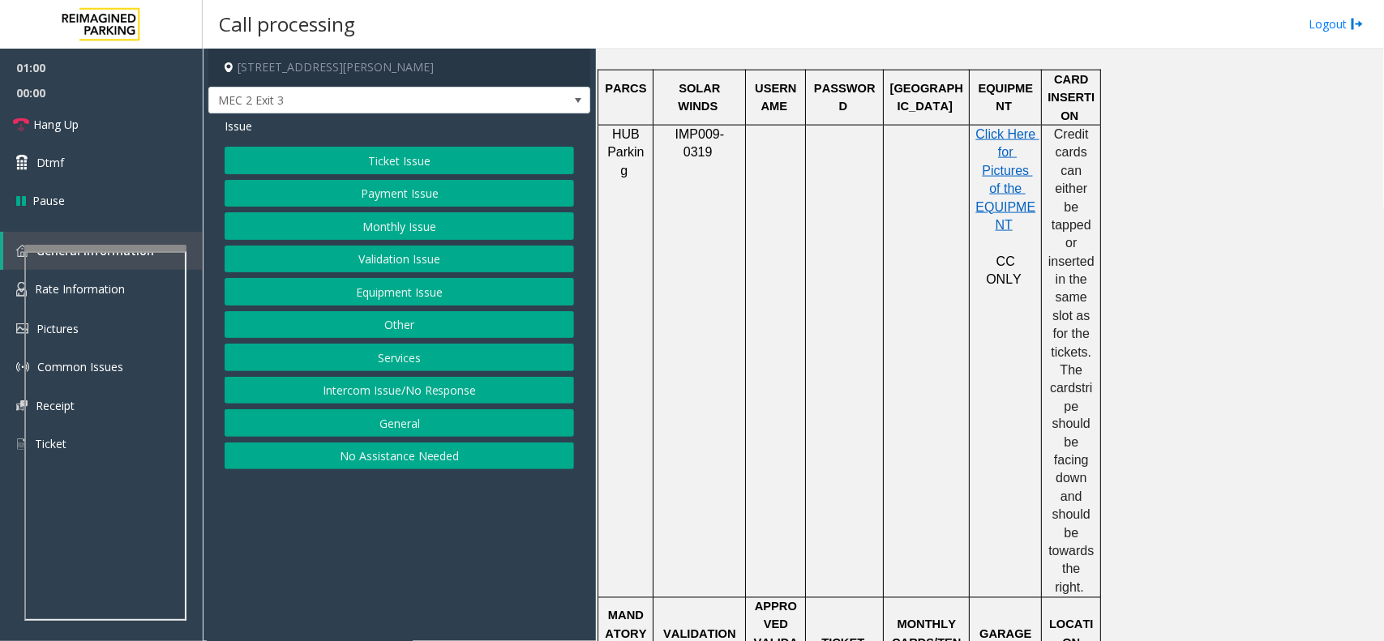
scroll to position [1013, 0]
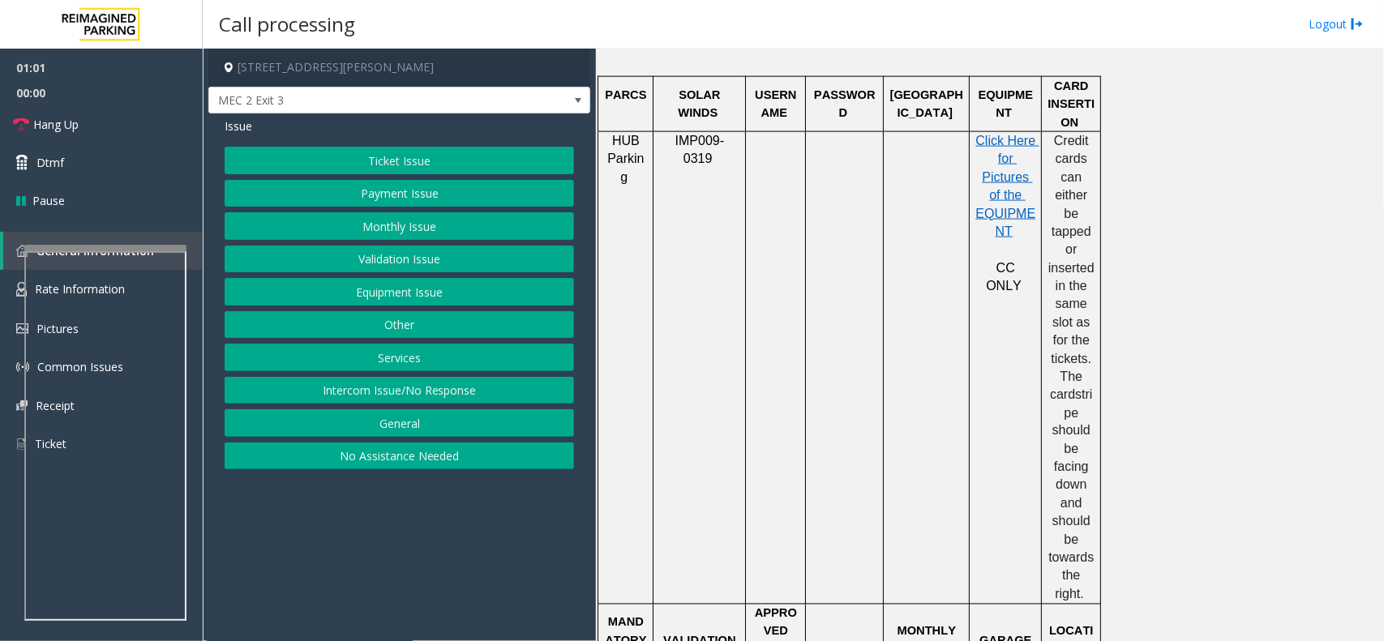
click at [398, 192] on button "Payment Issue" at bounding box center [399, 194] width 349 height 28
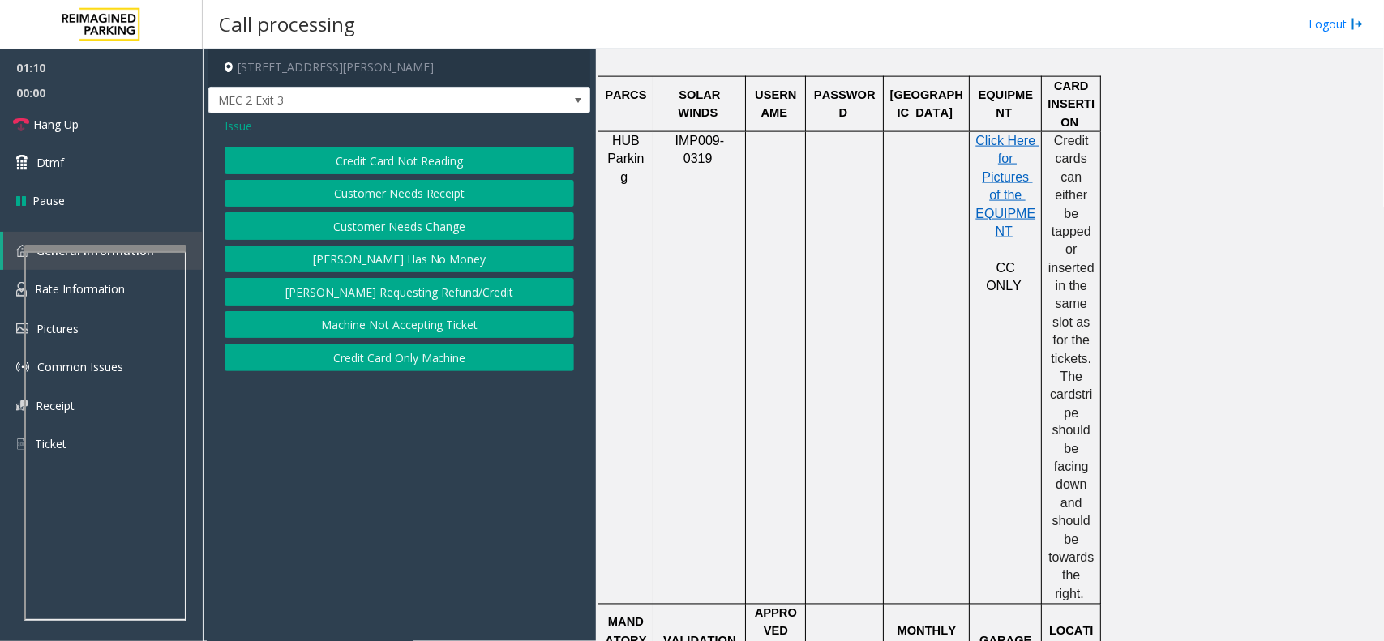
click at [369, 160] on button "Credit Card Not Reading" at bounding box center [399, 161] width 349 height 28
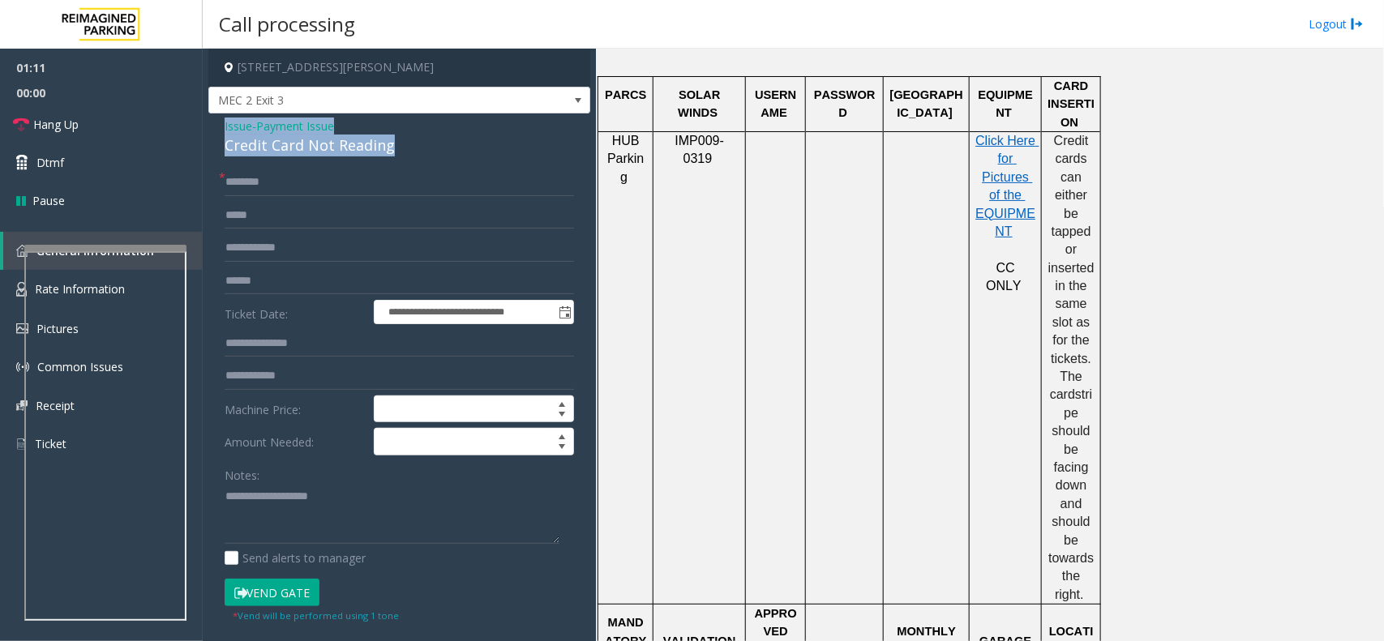
drag, startPoint x: 400, startPoint y: 148, endPoint x: 220, endPoint y: 128, distance: 181.1
click at [220, 128] on div "**********" at bounding box center [399, 516] width 382 height 806
click at [383, 524] on textarea at bounding box center [392, 514] width 335 height 61
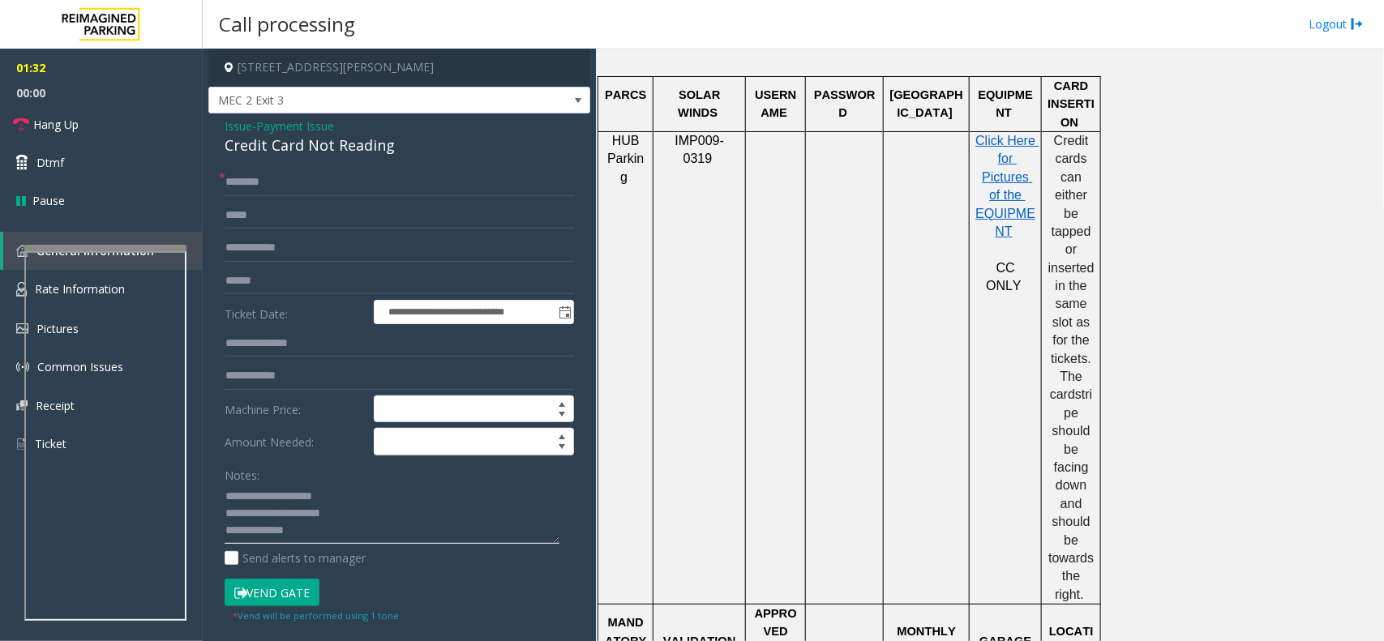
type textarea "**********"
click at [254, 173] on input "text" at bounding box center [399, 183] width 349 height 28
type input "**"
click at [177, 116] on link "Hang Up" at bounding box center [101, 124] width 203 height 38
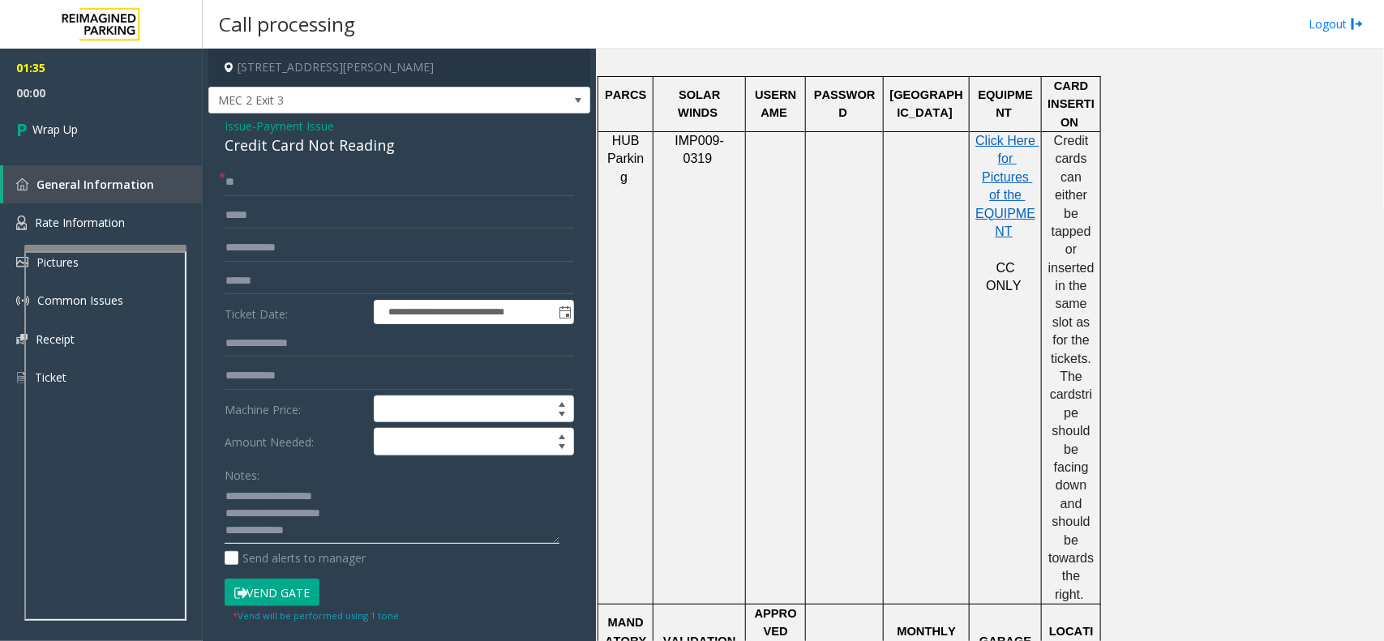
click at [313, 529] on textarea at bounding box center [392, 514] width 335 height 61
click at [399, 532] on textarea at bounding box center [392, 514] width 335 height 61
type textarea "**********"
click at [93, 132] on link "Wrap Up" at bounding box center [101, 129] width 203 height 48
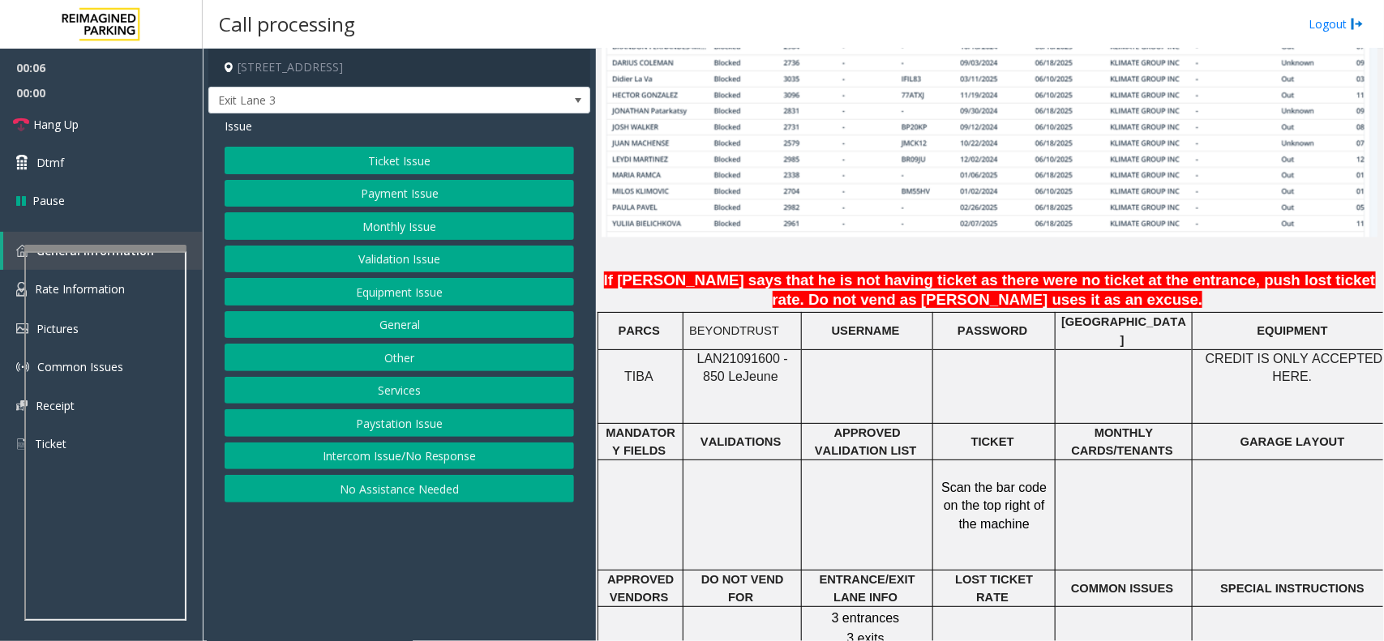
scroll to position [1216, 0]
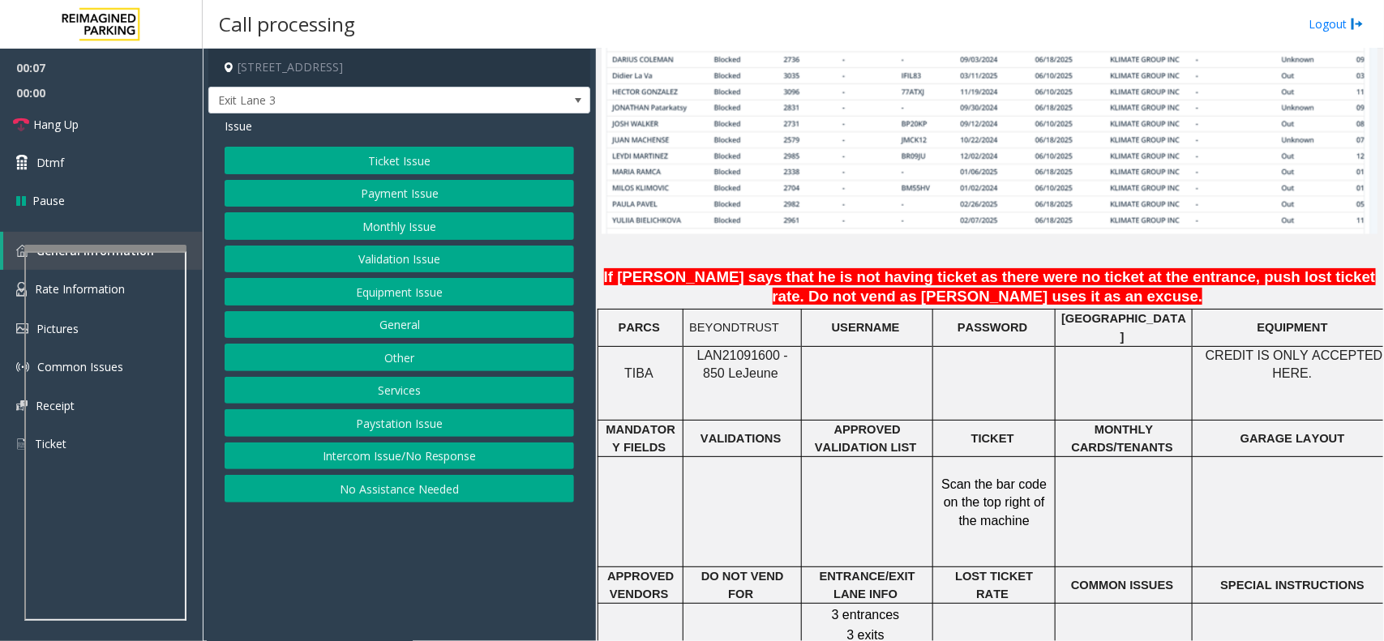
click at [727, 349] on span "LAN21091600 - 850 Le" at bounding box center [742, 365] width 91 height 32
copy span "LAN21091600"
click at [337, 229] on button "Monthly Issue" at bounding box center [399, 226] width 349 height 28
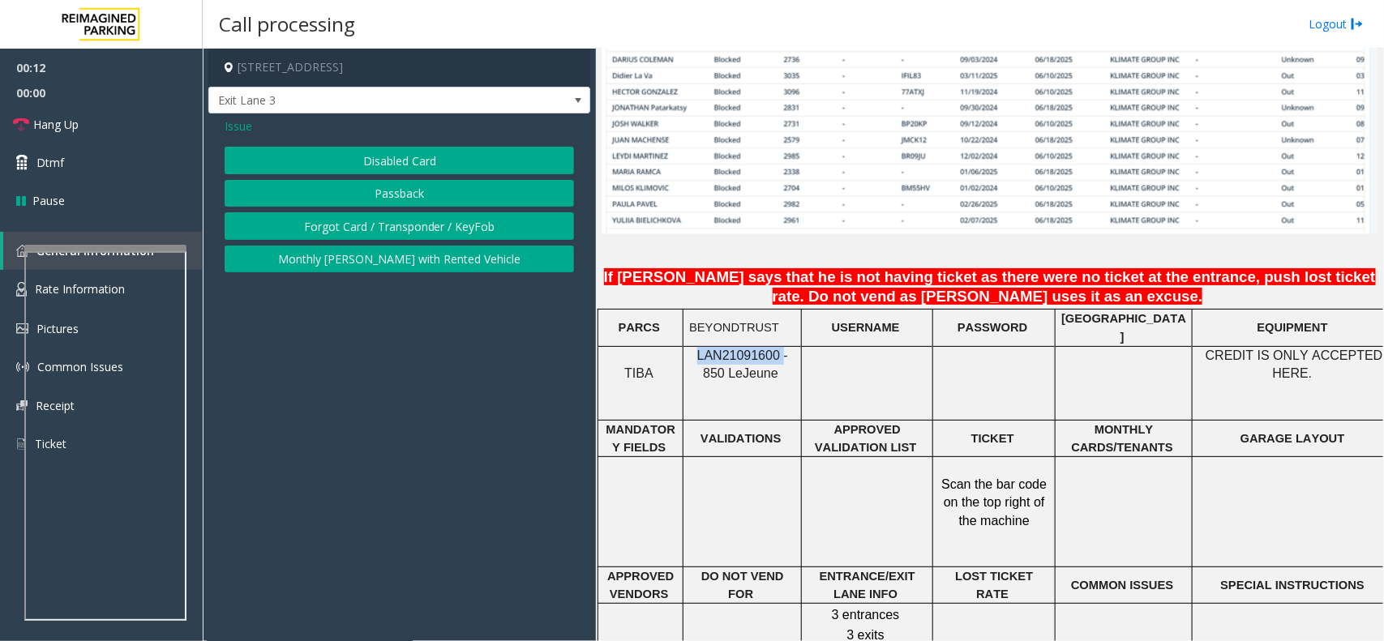
click at [349, 199] on button "Passback" at bounding box center [399, 194] width 349 height 28
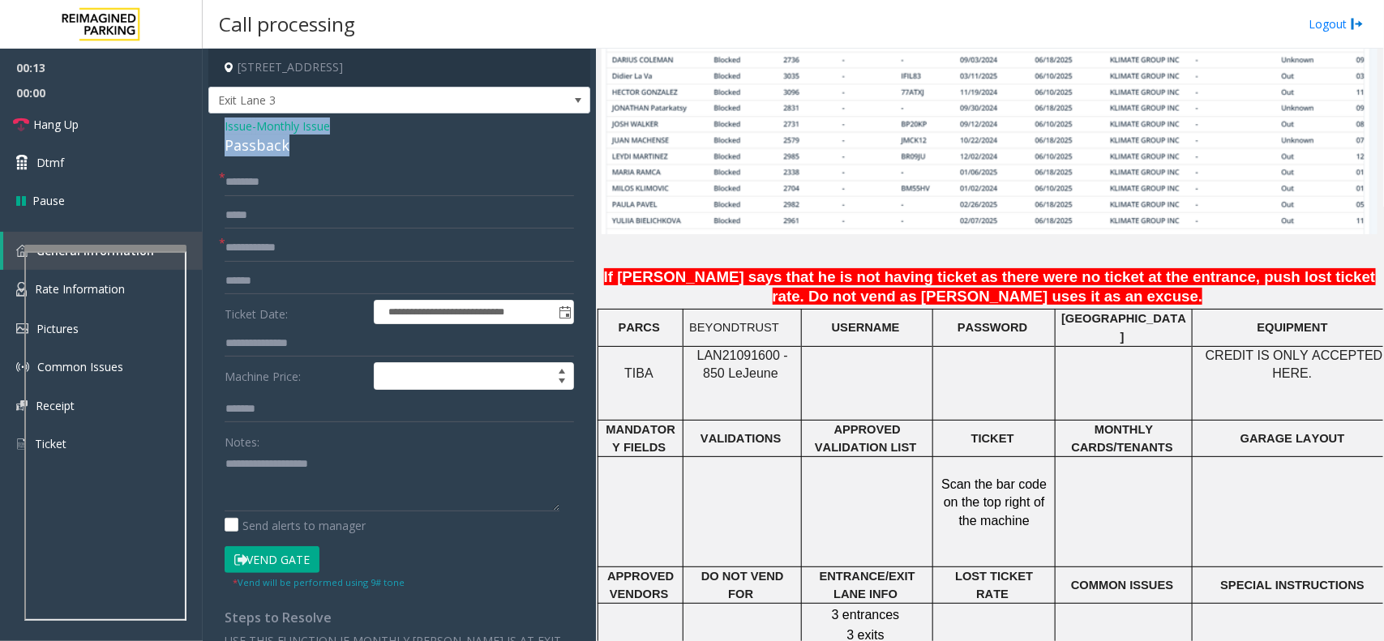
drag, startPoint x: 322, startPoint y: 144, endPoint x: 220, endPoint y: 128, distance: 102.6
click at [220, 128] on div "**********" at bounding box center [399, 499] width 382 height 772
type textarea "**********"
click at [302, 237] on input "text" at bounding box center [399, 248] width 349 height 28
type input "****"
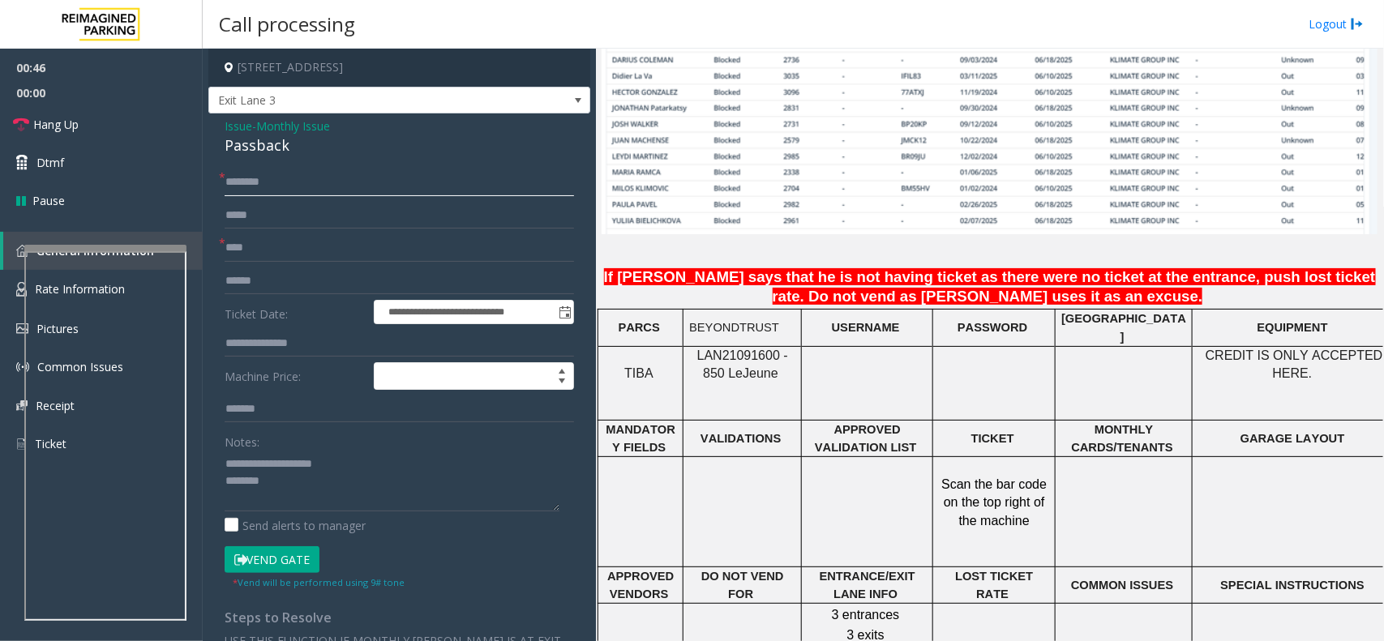
click at [261, 174] on input "text" at bounding box center [399, 183] width 349 height 28
type input "*******"
click at [314, 496] on textarea at bounding box center [392, 481] width 335 height 61
click at [109, 139] on link "Hang Up" at bounding box center [101, 124] width 203 height 38
click at [330, 503] on textarea at bounding box center [392, 481] width 335 height 61
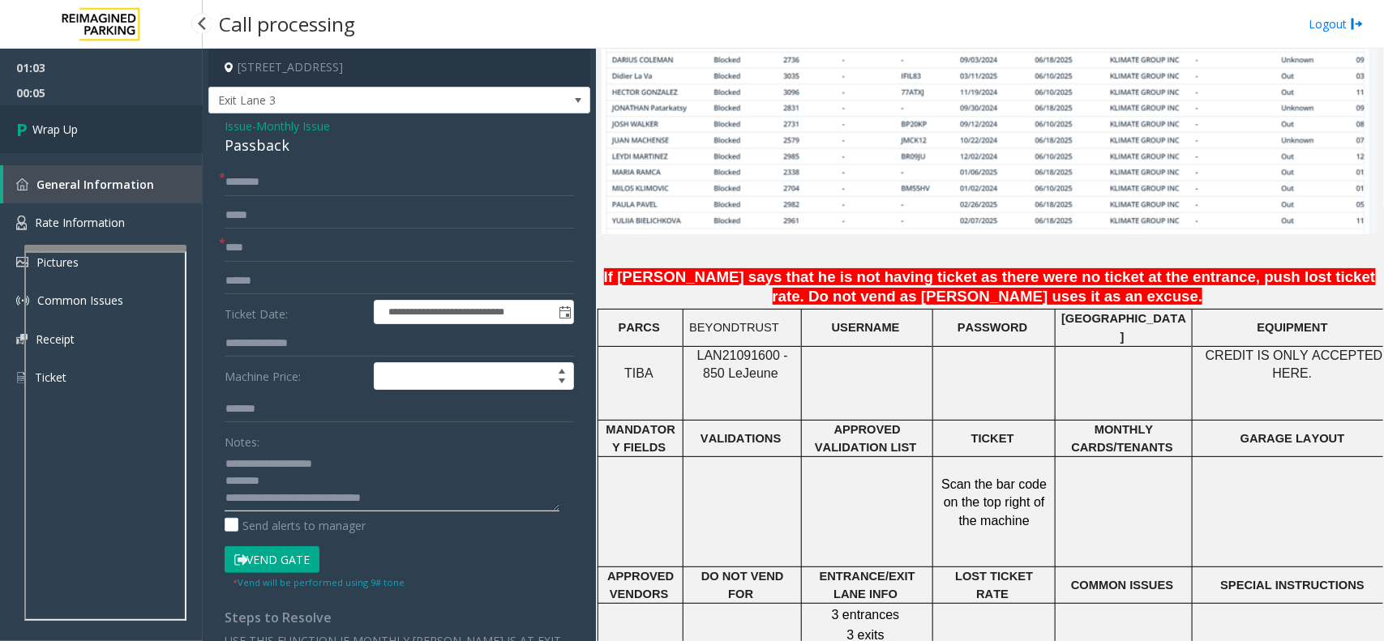
type textarea "**********"
click at [88, 142] on link "Wrap Up" at bounding box center [101, 129] width 203 height 48
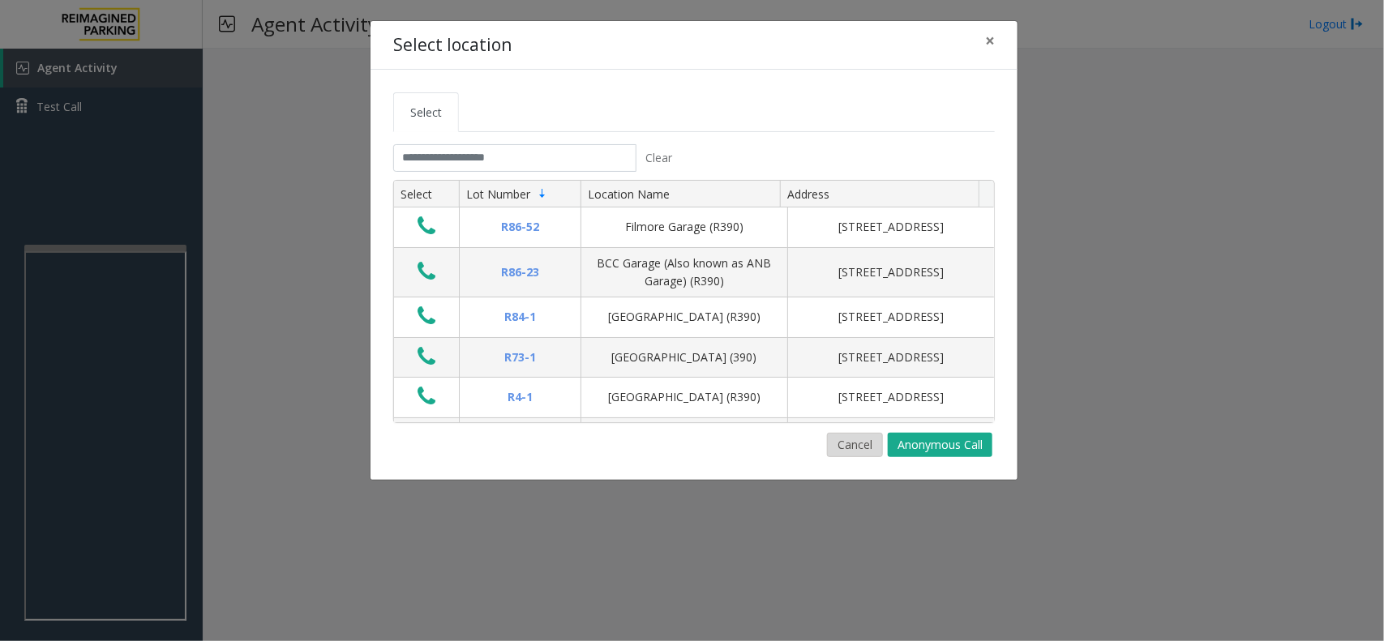
click at [845, 451] on button "Cancel" at bounding box center [855, 445] width 56 height 24
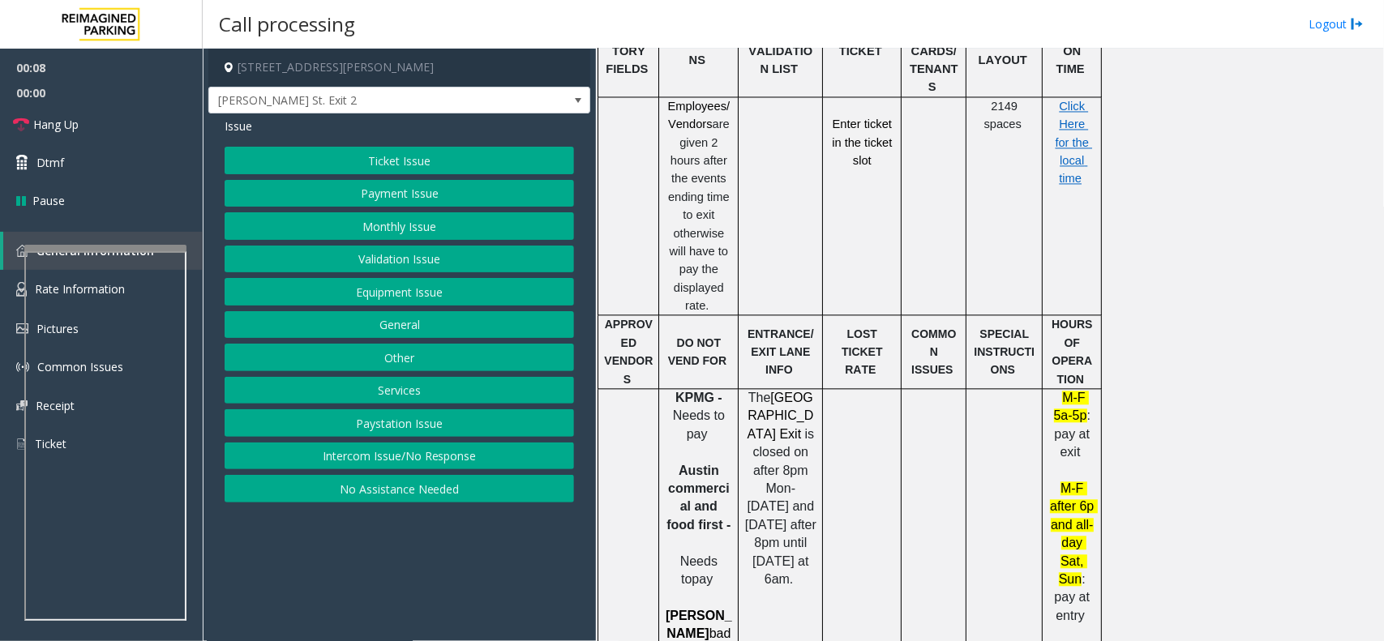
scroll to position [1520, 0]
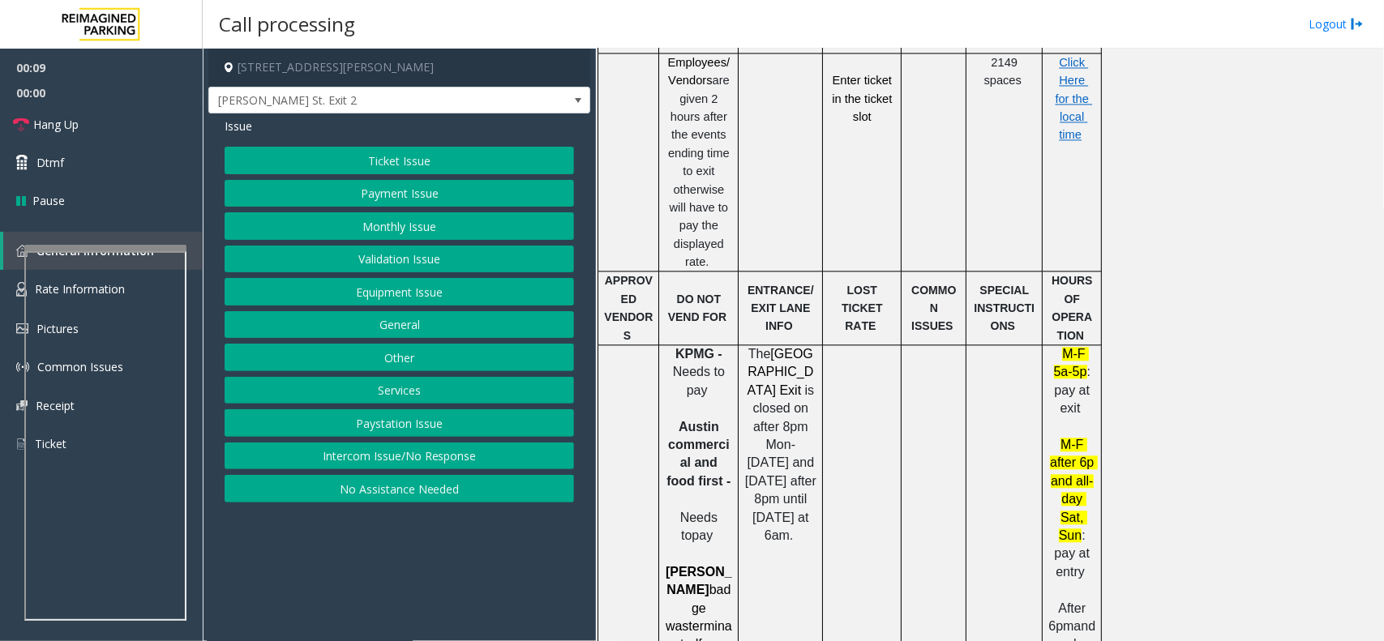
click at [410, 261] on button "Validation Issue" at bounding box center [399, 260] width 349 height 28
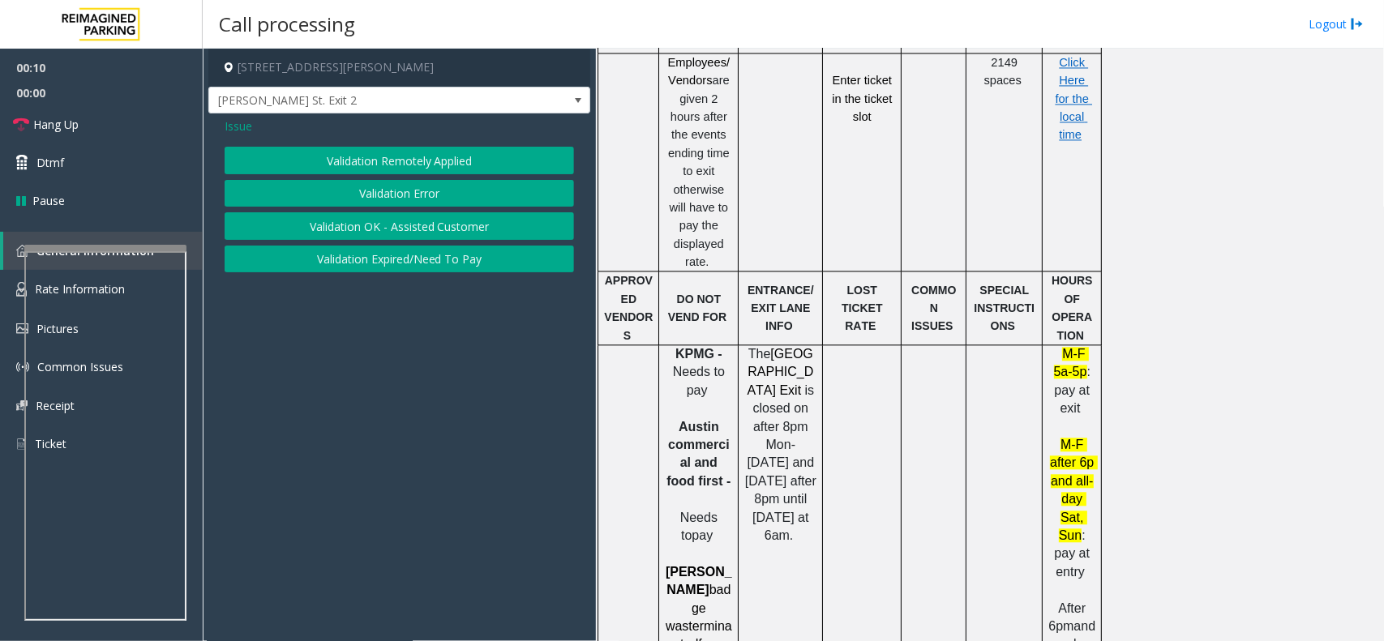
click at [374, 197] on button "Validation Error" at bounding box center [399, 194] width 349 height 28
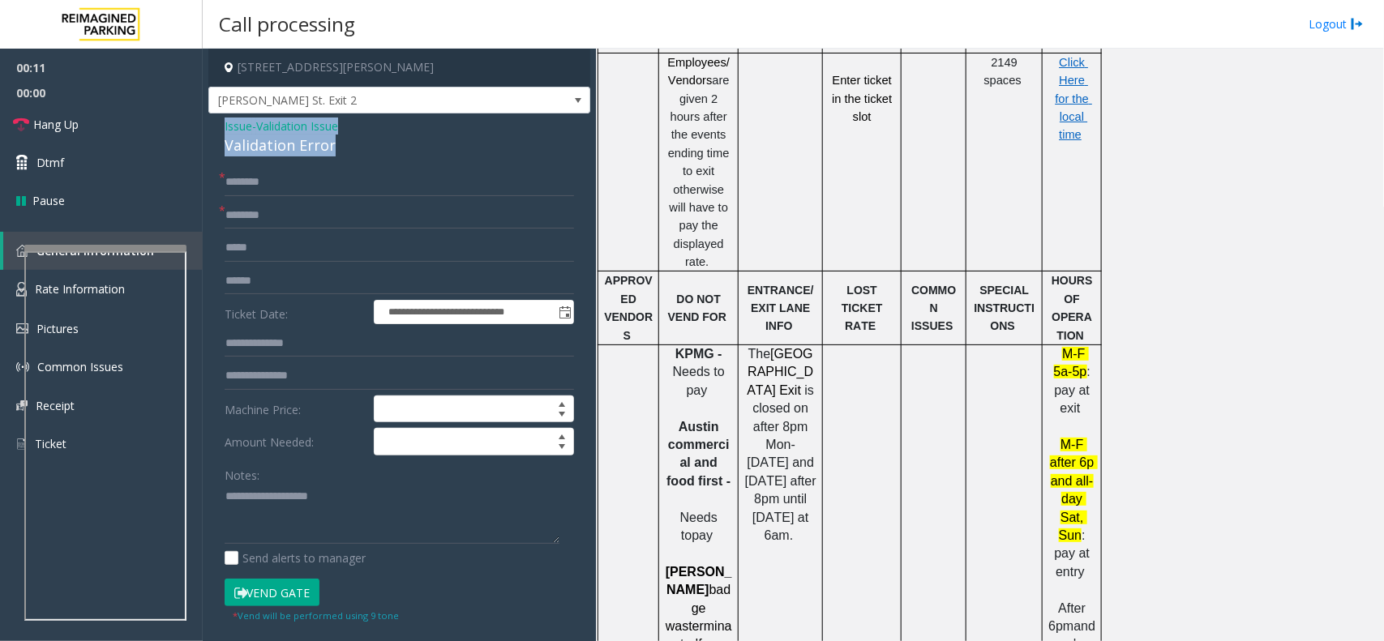
drag, startPoint x: 344, startPoint y: 143, endPoint x: 215, endPoint y: 126, distance: 130.8
click at [215, 126] on div "**********" at bounding box center [399, 567] width 382 height 908
click at [350, 517] on textarea at bounding box center [392, 514] width 335 height 61
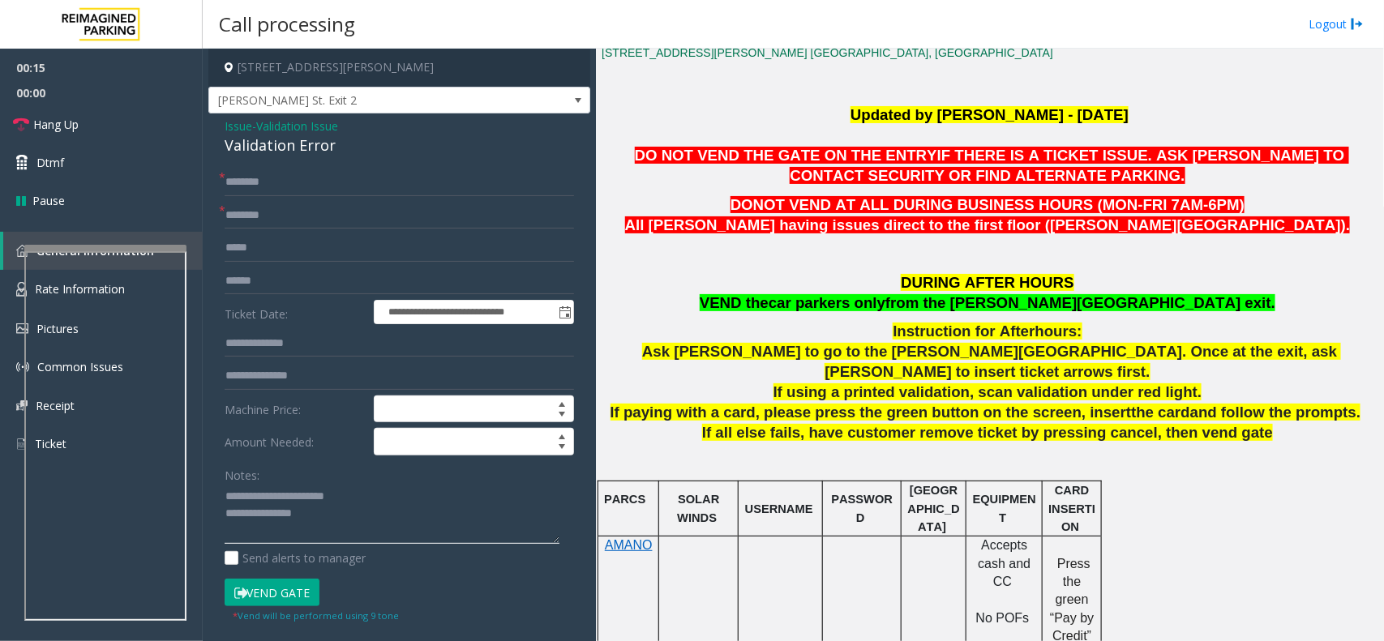
scroll to position [405, 0]
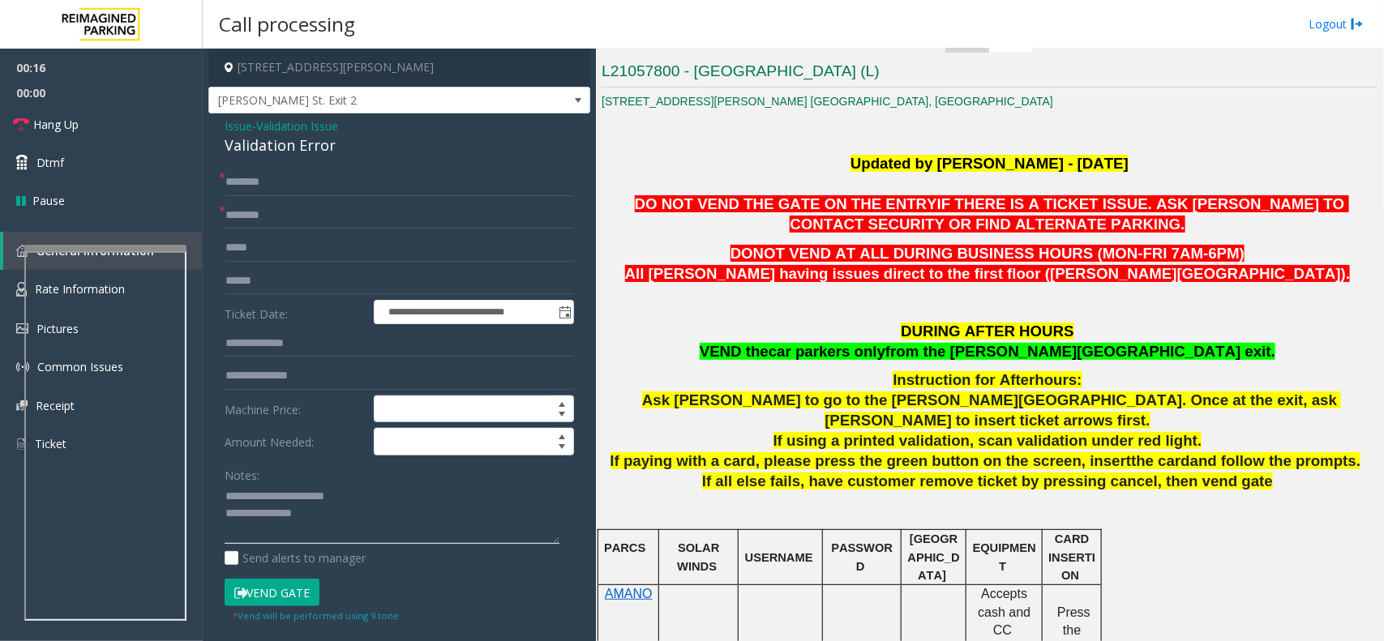
type textarea "**********"
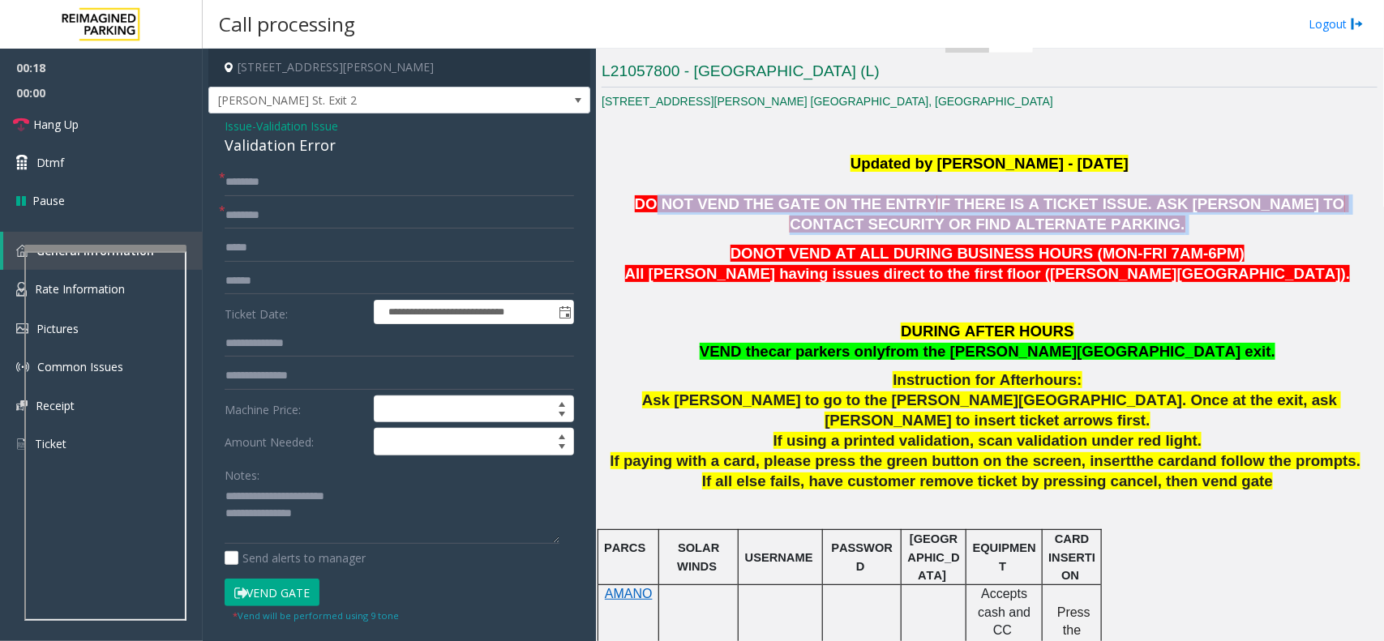
drag, startPoint x: 643, startPoint y: 213, endPoint x: 1059, endPoint y: 221, distance: 416.7
click at [1059, 221] on p "DO NOT VEND THE GATE ON THE ENTRY IF THERE IS A TICKET ISSUE. ASK [PERSON_NAME]…" at bounding box center [989, 215] width 776 height 41
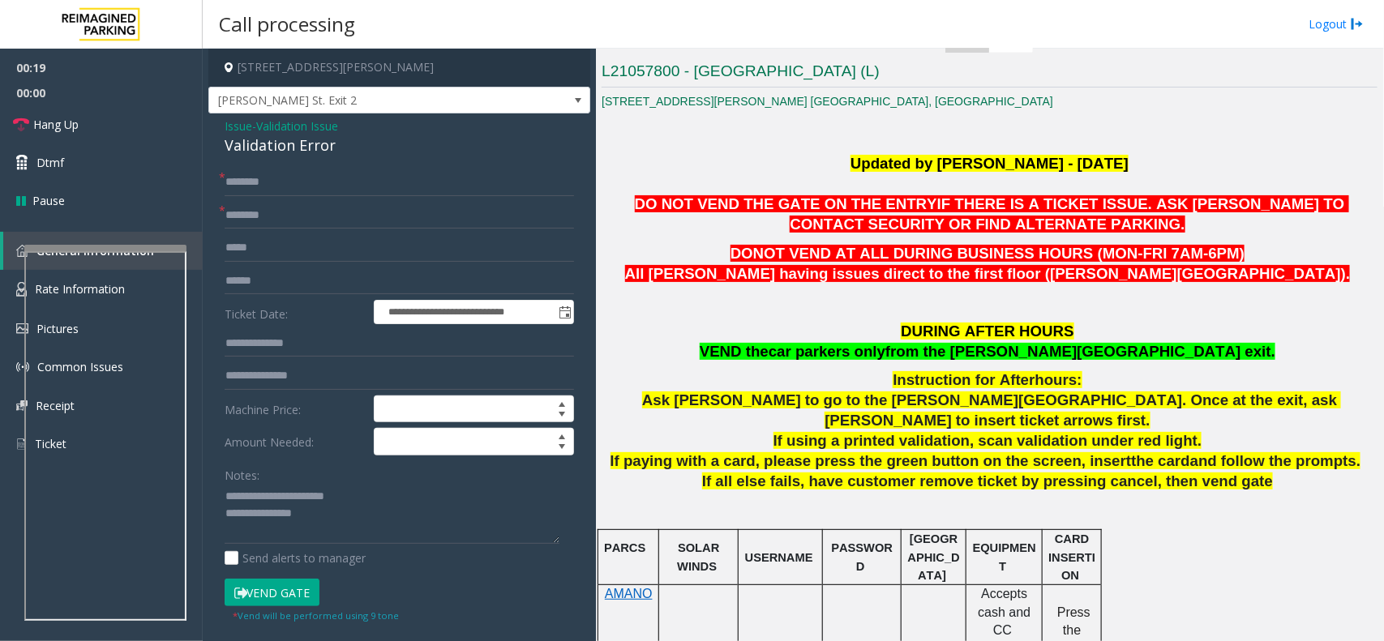
click at [779, 264] on p "DONOT VEND AT ALL DURING BUSINESS HOURS (MON-FRI 7AM-6PM) All parkers having is…" at bounding box center [989, 264] width 776 height 41
drag, startPoint x: 779, startPoint y: 264, endPoint x: 849, endPoint y: 264, distance: 69.7
click at [849, 264] on p "DONOT VEND AT ALL DURING BUSINESS HOURS (MON-FRI 7AM-6PM) All parkers having is…" at bounding box center [989, 264] width 776 height 41
click at [827, 281] on span "All [PERSON_NAME] having issues direct to the first floor ([PERSON_NAME][GEOGRA…" at bounding box center [987, 273] width 725 height 17
click at [320, 233] on form "**********" at bounding box center [399, 396] width 349 height 455
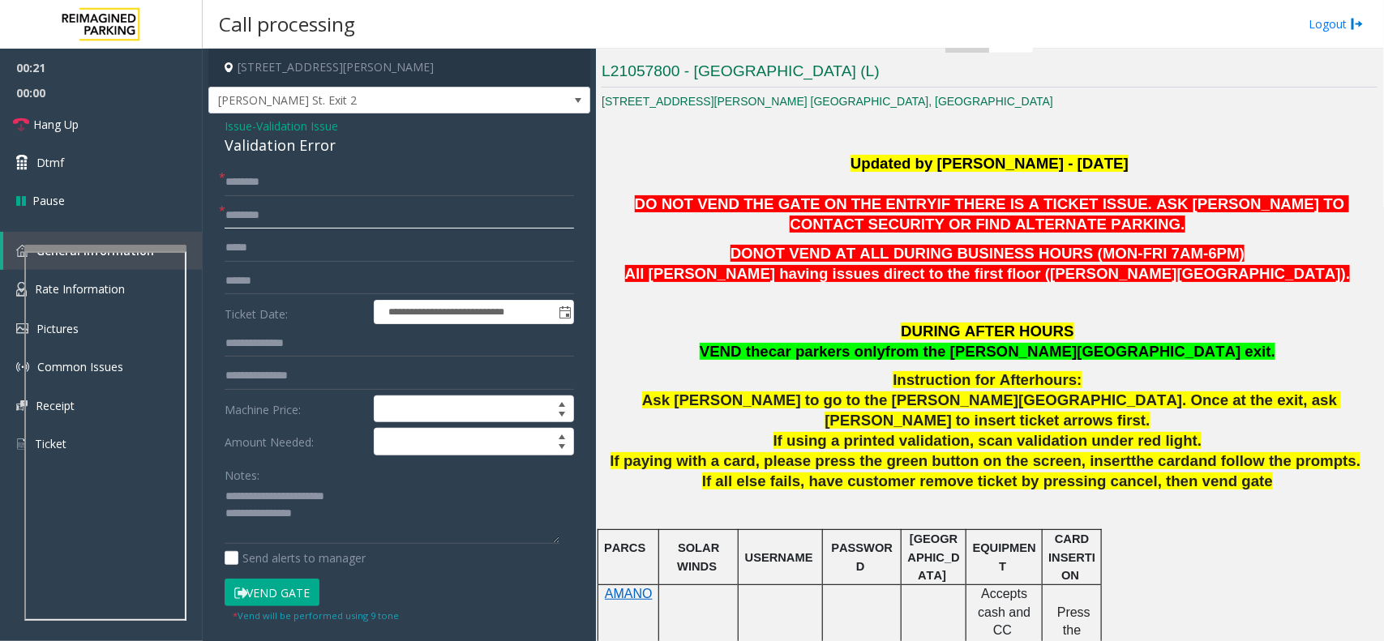
click at [314, 216] on input "text" at bounding box center [399, 216] width 349 height 28
type input "**"
click at [297, 180] on input "text" at bounding box center [399, 183] width 349 height 28
type input "**"
click at [148, 124] on link "Hang Up" at bounding box center [101, 124] width 203 height 38
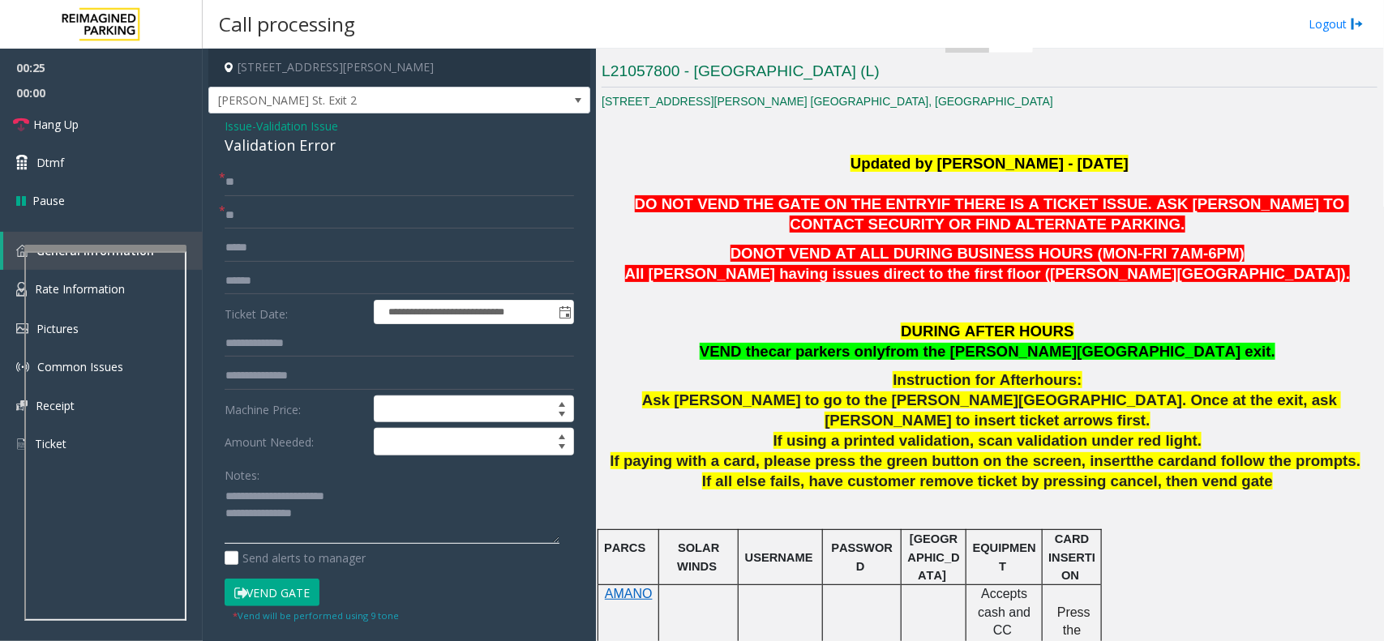
click at [331, 523] on textarea at bounding box center [392, 514] width 335 height 61
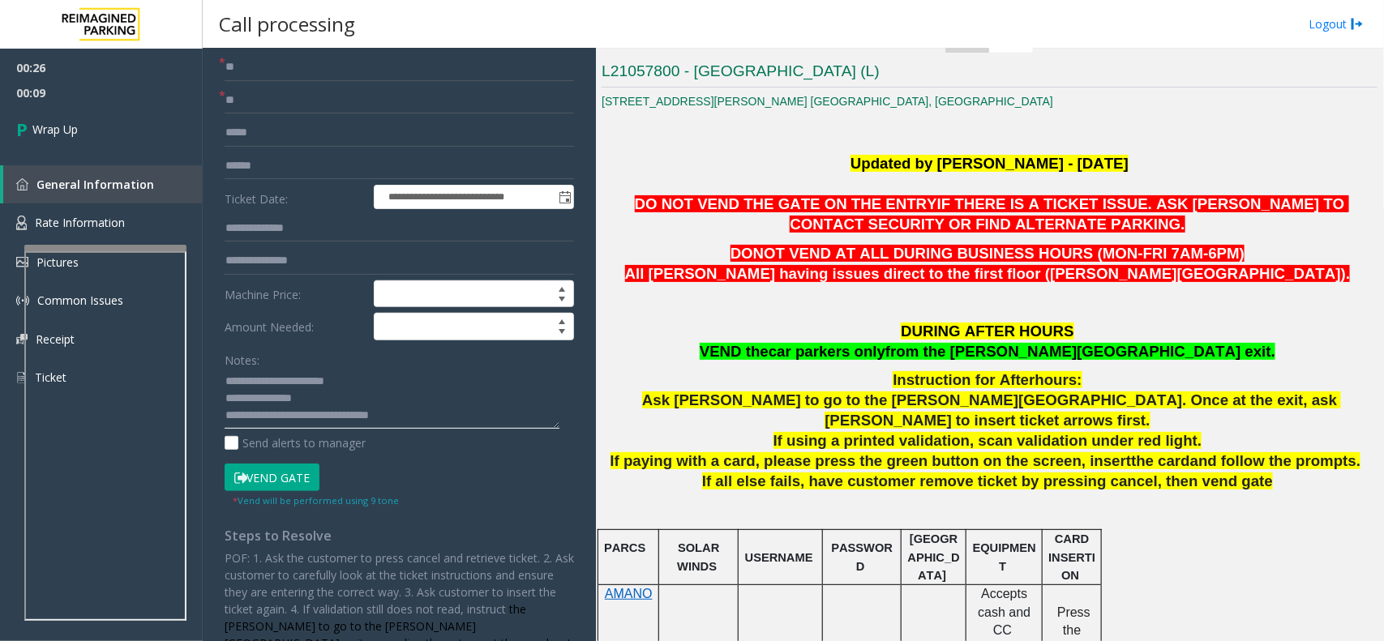
scroll to position [203, 0]
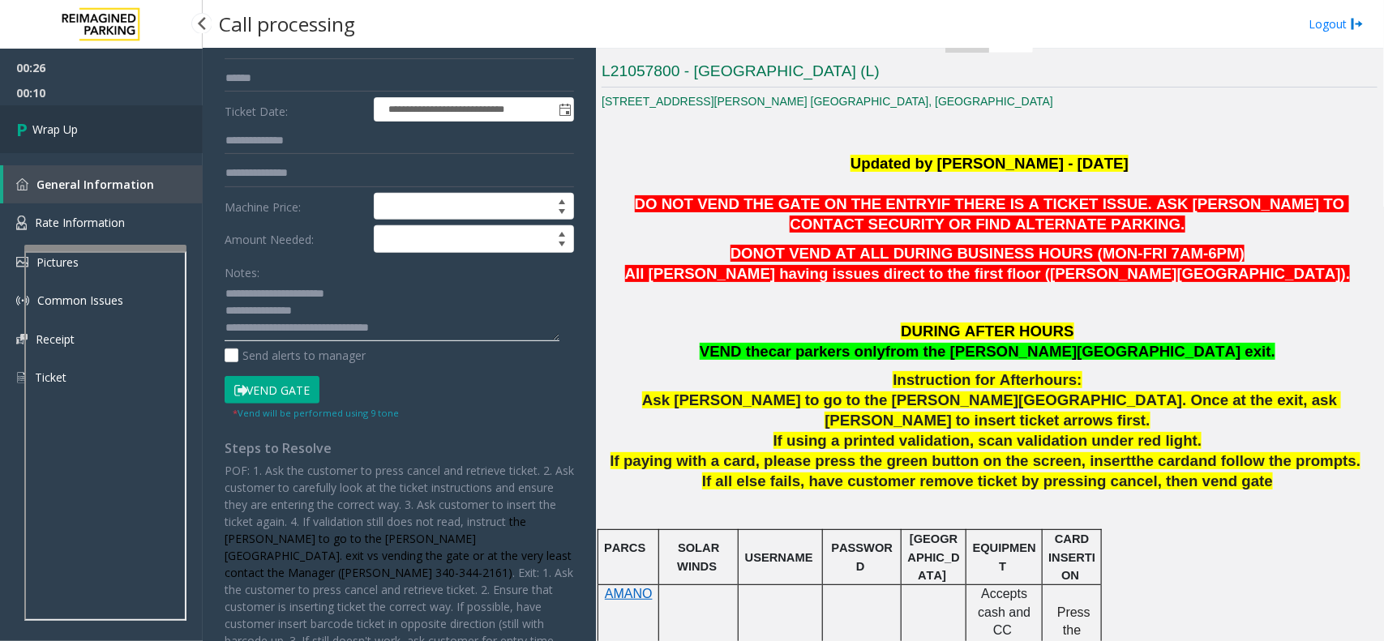
type textarea "**********"
click at [70, 139] on link "Wrap Up" at bounding box center [101, 129] width 203 height 48
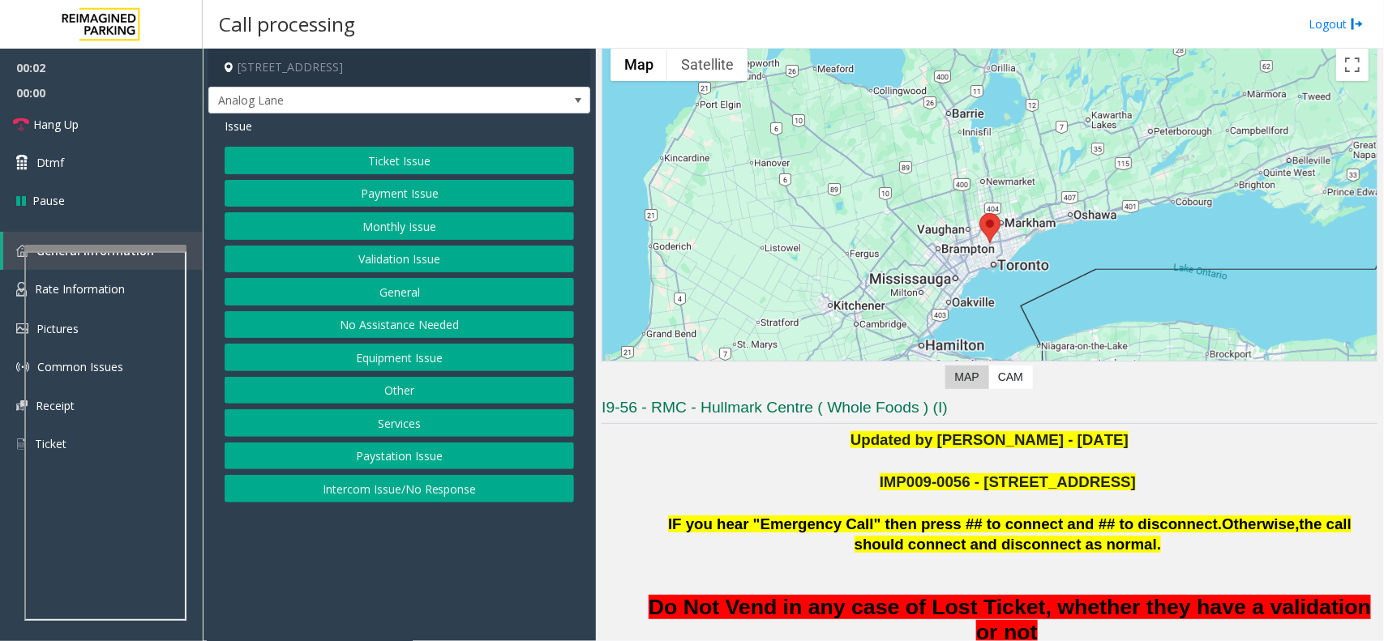
scroll to position [101, 0]
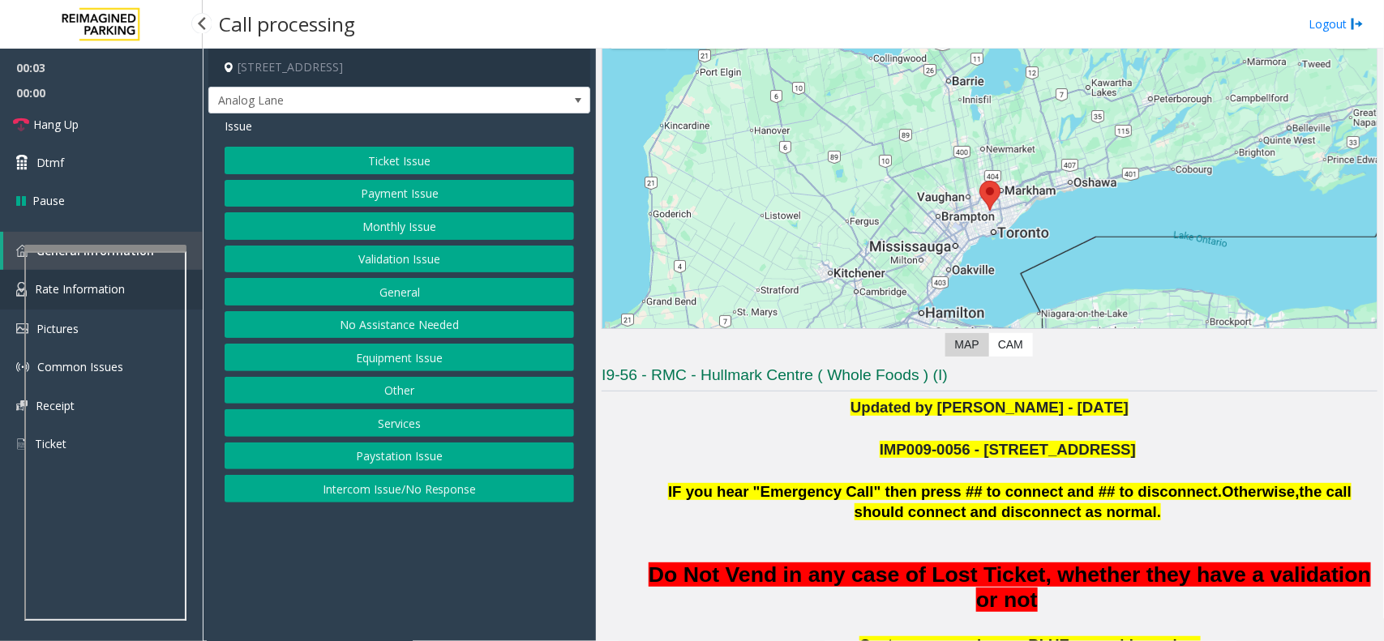
click at [195, 276] on link "Rate Information" at bounding box center [101, 290] width 203 height 40
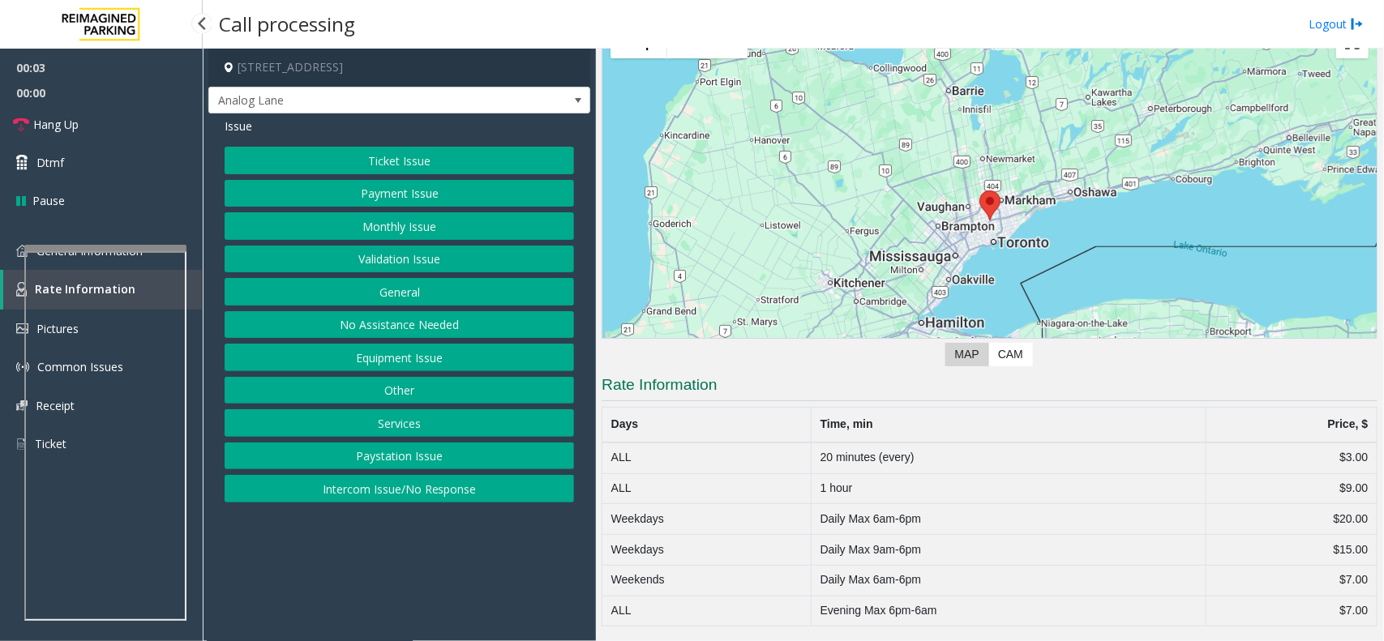
scroll to position [93, 0]
click at [192, 255] on link "General Information" at bounding box center [101, 251] width 203 height 38
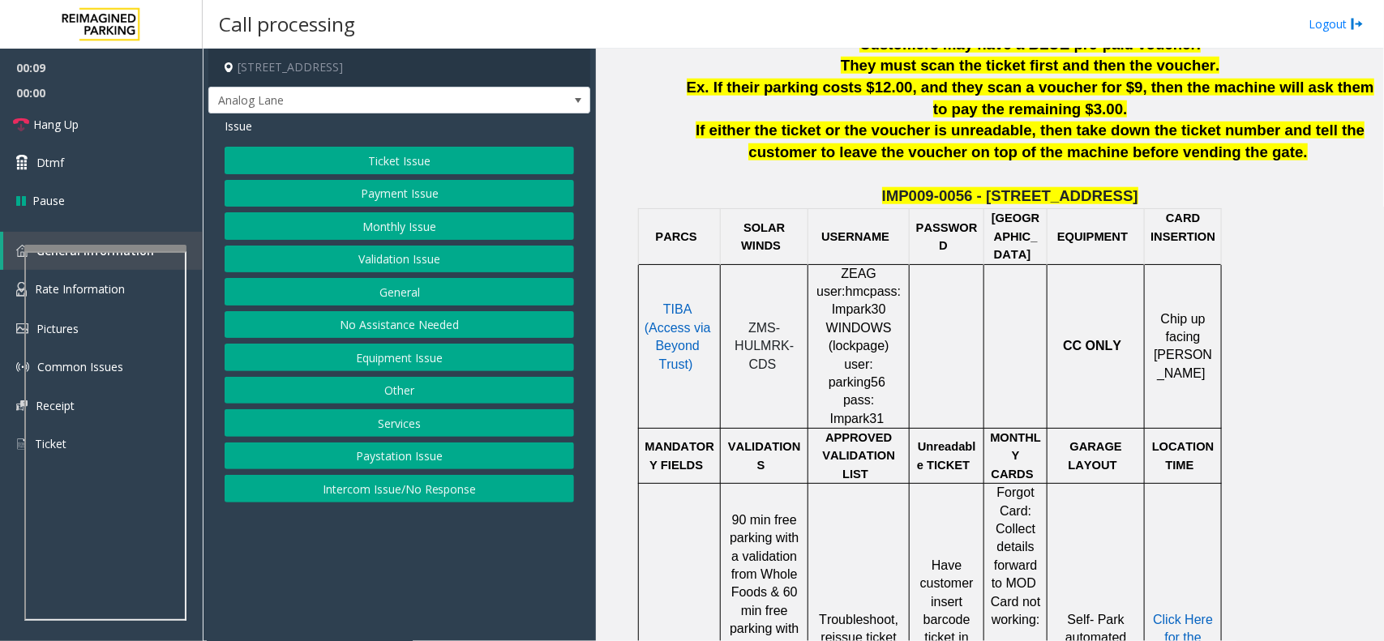
scroll to position [709, 0]
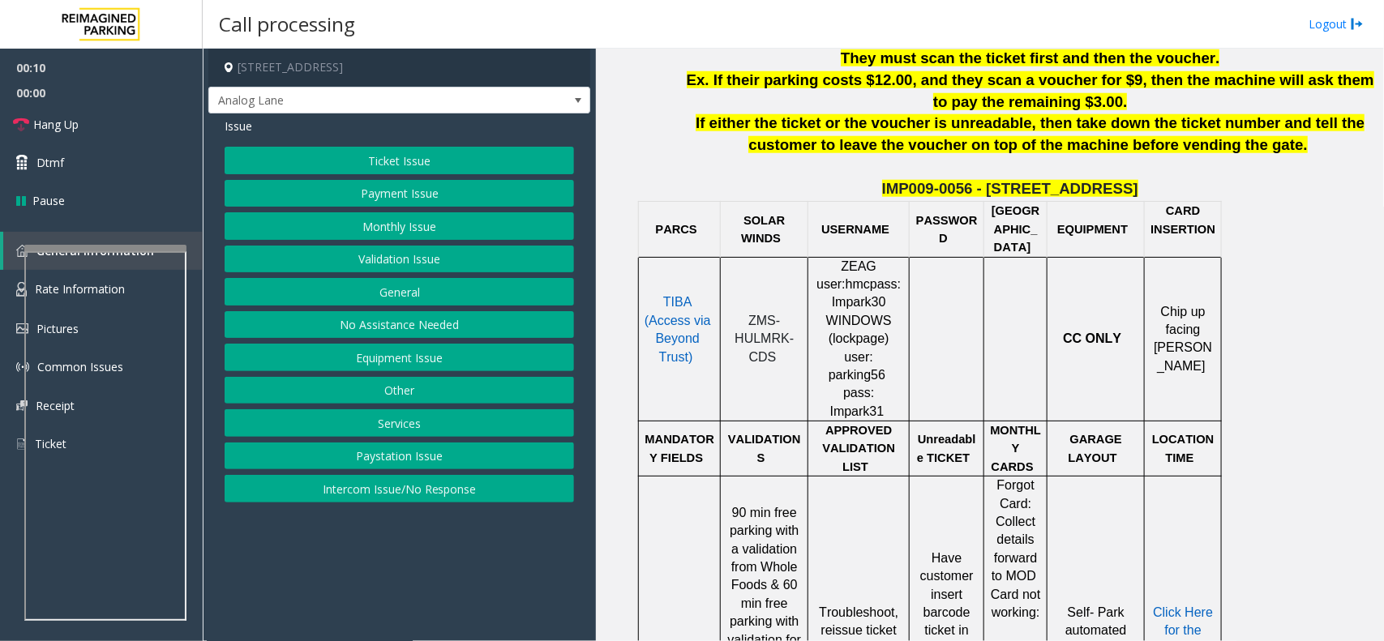
click at [758, 318] on span "ZMS-HULMRK-CDS" at bounding box center [763, 339] width 59 height 50
click at [677, 309] on span "TIBA (Access via Beyond Trust)" at bounding box center [677, 329] width 66 height 68
drag, startPoint x: 791, startPoint y: 335, endPoint x: 736, endPoint y: 305, distance: 62.7
click at [736, 312] on p "ZMS-HULMRK-CDS" at bounding box center [763, 339] width 75 height 54
copy p "ZMS-HULMRK-CDS"
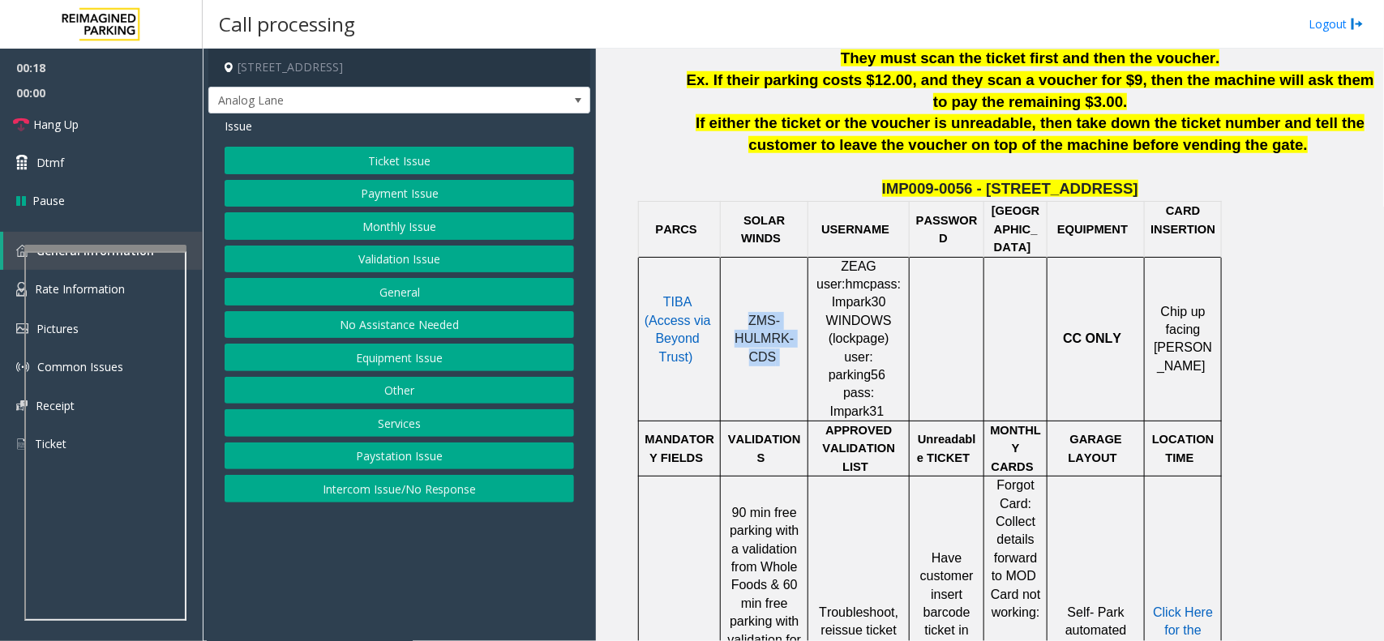
click at [359, 163] on button "Ticket Issue" at bounding box center [399, 161] width 349 height 28
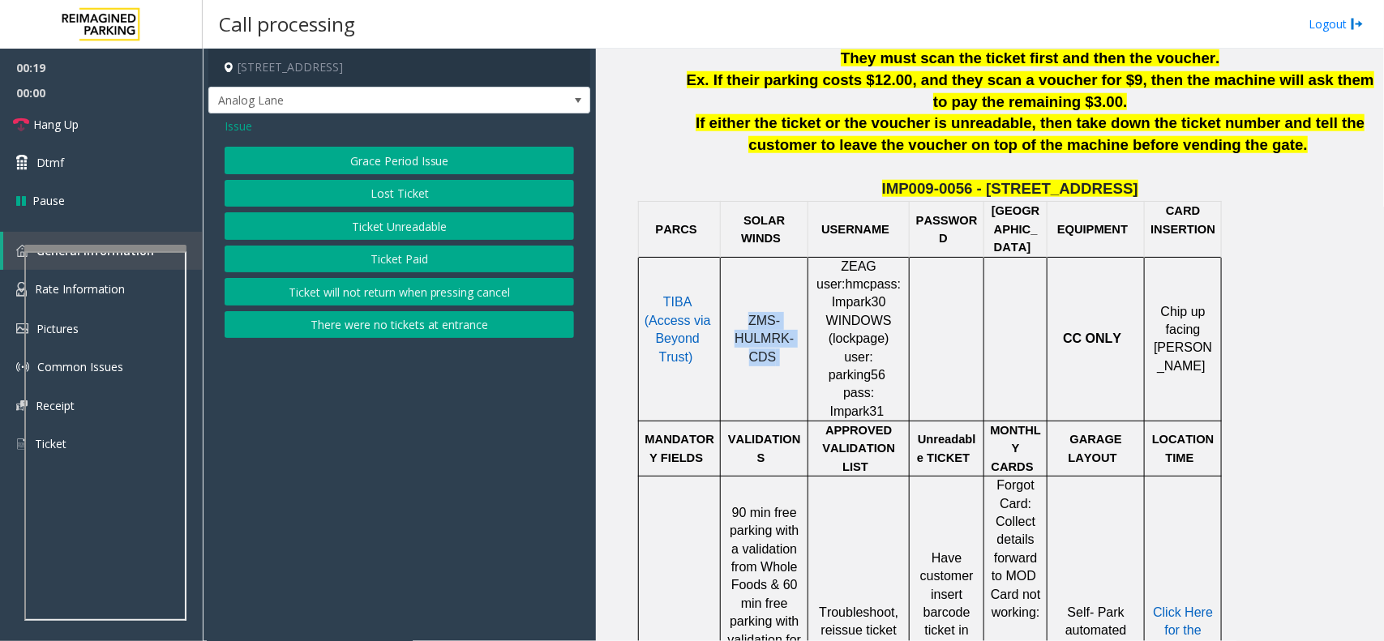
click at [366, 225] on button "Ticket Unreadable" at bounding box center [399, 226] width 349 height 28
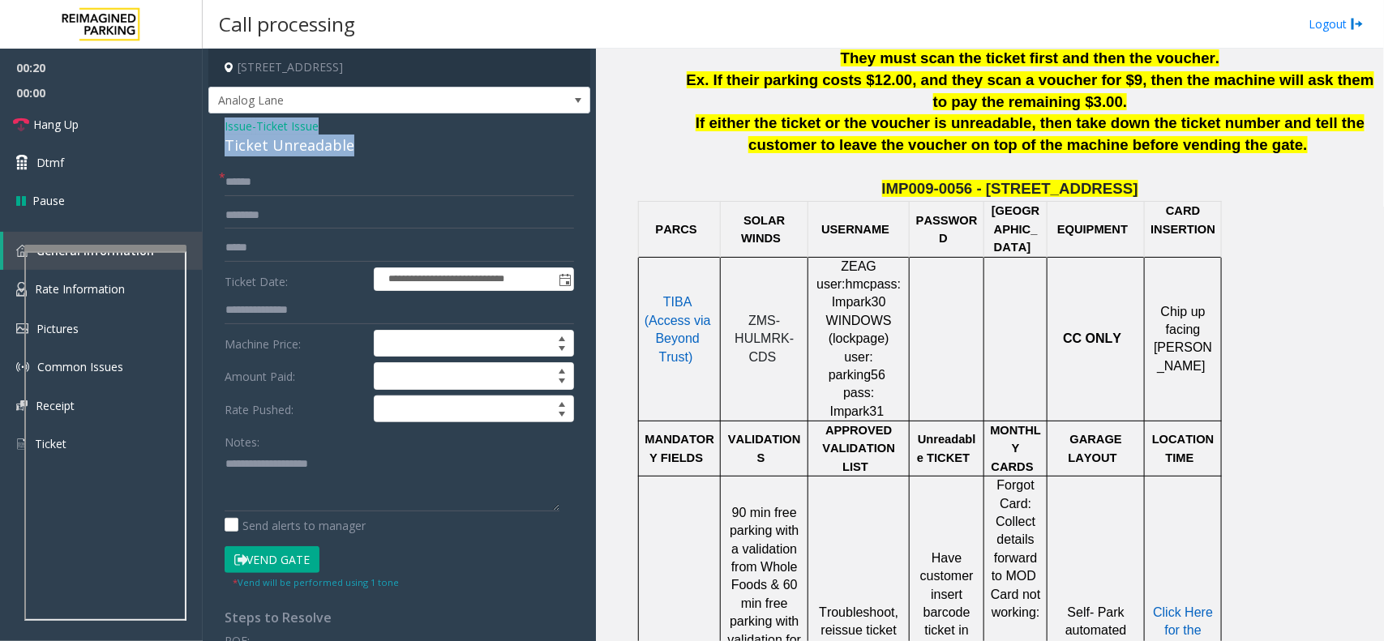
drag, startPoint x: 351, startPoint y: 138, endPoint x: 211, endPoint y: 122, distance: 141.1
click at [211, 122] on div "**********" at bounding box center [399, 516] width 382 height 806
click at [374, 484] on textarea at bounding box center [392, 481] width 335 height 61
type textarea "**********"
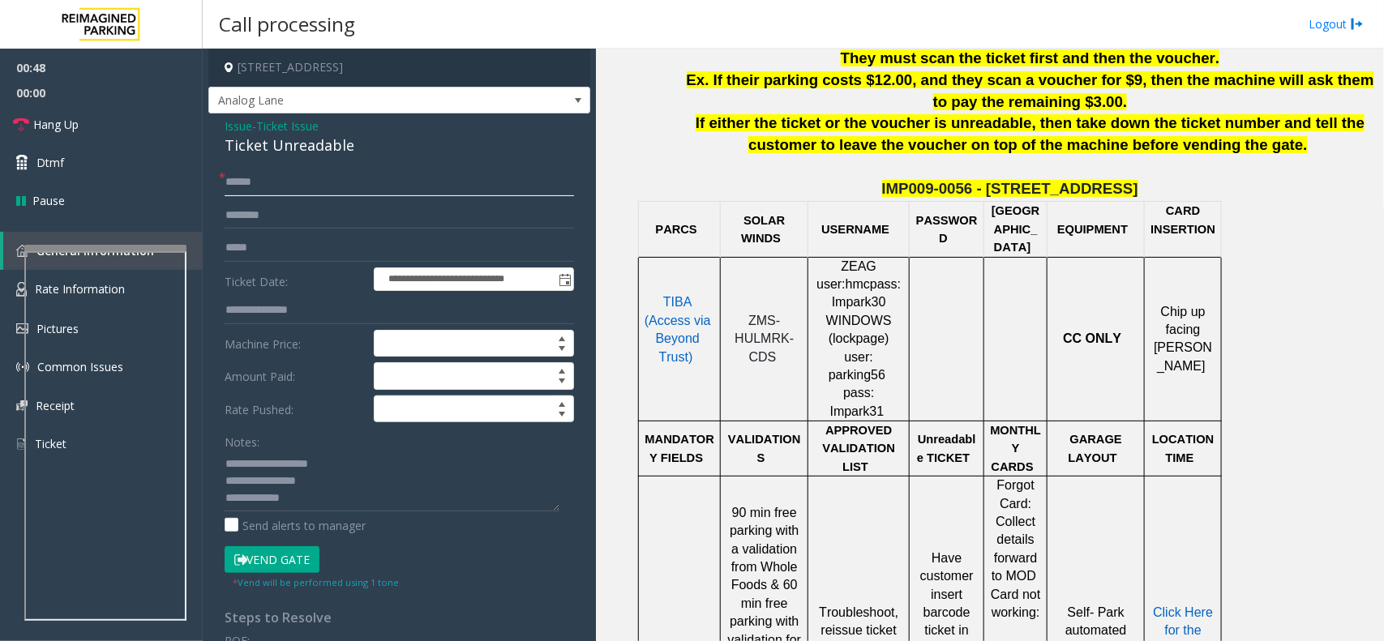
click at [306, 185] on input "text" at bounding box center [399, 183] width 349 height 28
type input "********"
click at [195, 284] on link "Rate Information" at bounding box center [101, 290] width 203 height 40
click at [196, 298] on link "Rate Information" at bounding box center [101, 290] width 203 height 40
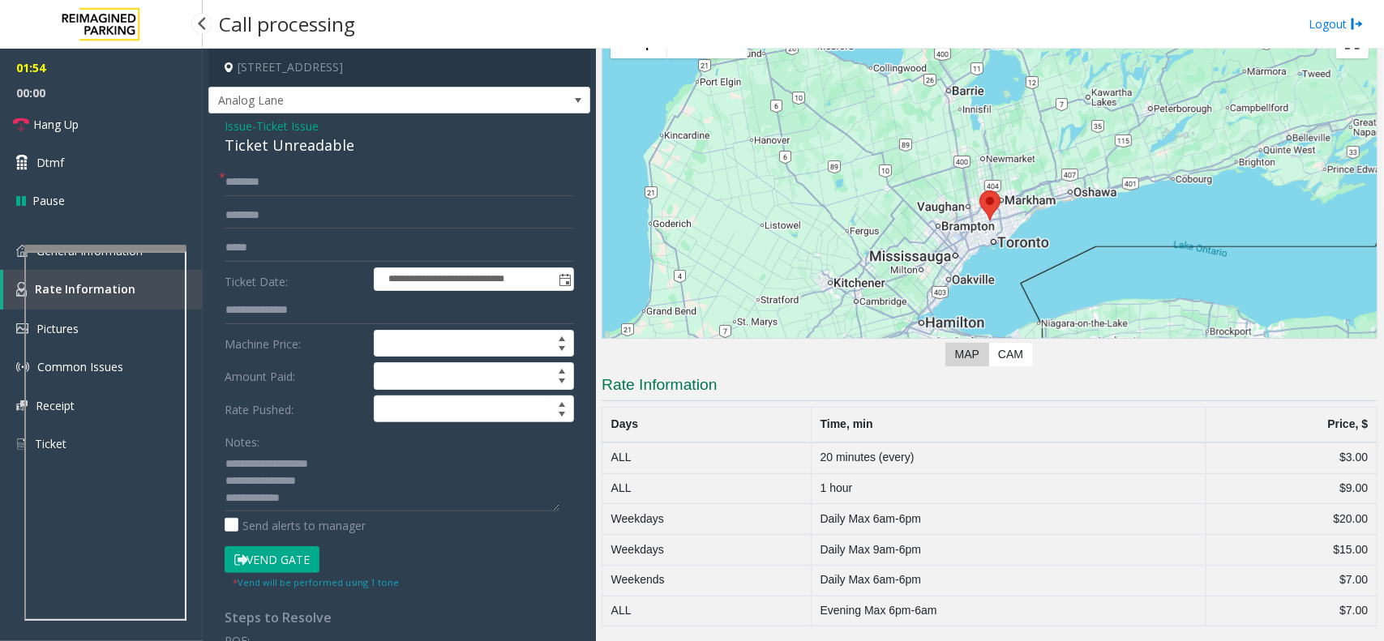
scroll to position [93, 0]
click at [193, 321] on link "Pictures" at bounding box center [101, 329] width 203 height 38
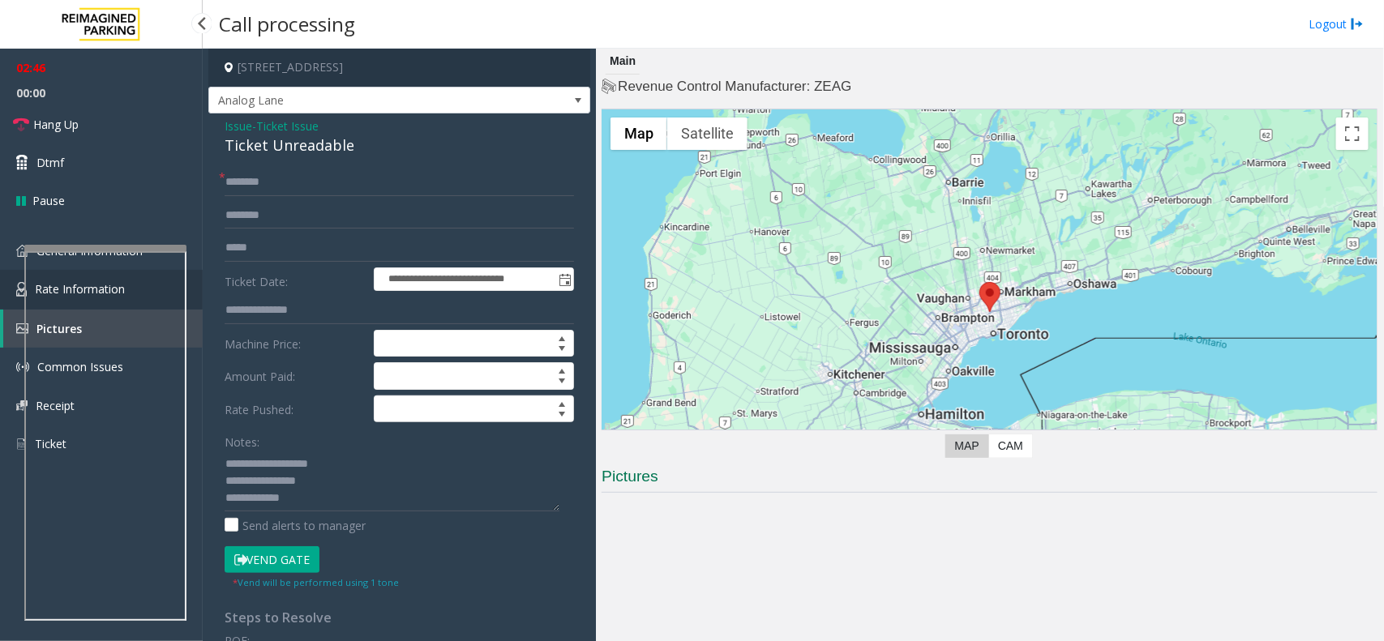
click at [195, 288] on link "Rate Information" at bounding box center [101, 290] width 203 height 40
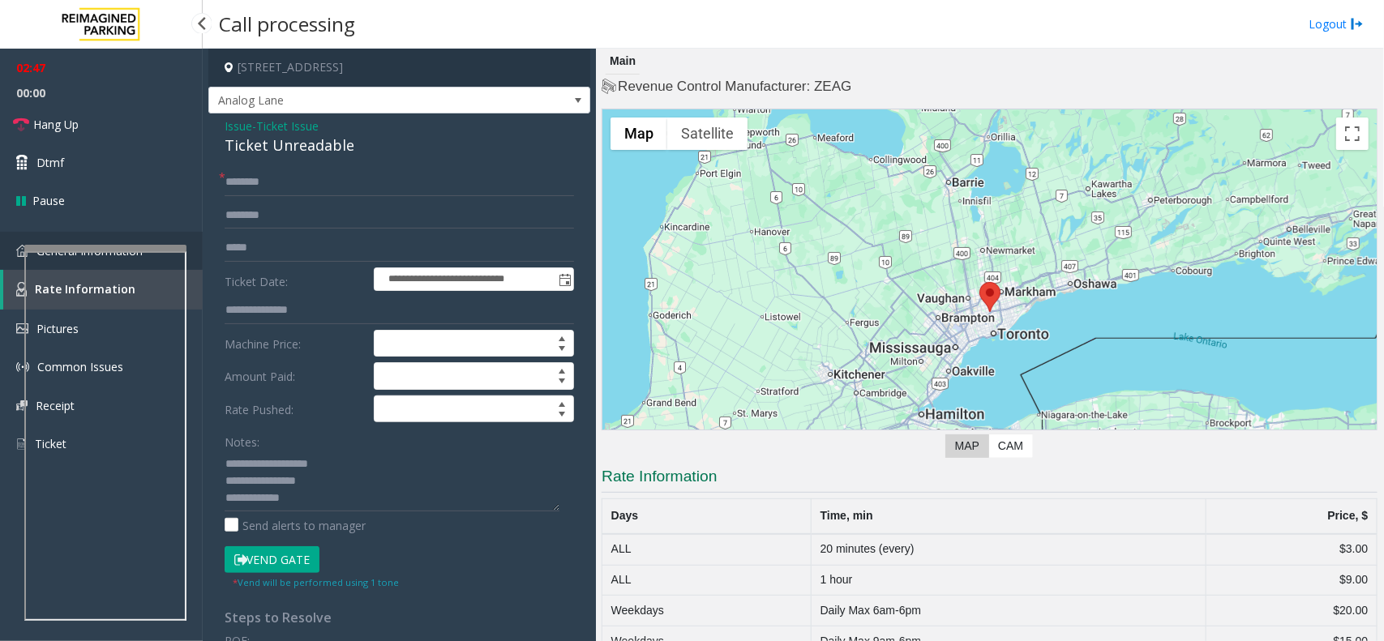
click at [200, 259] on link "General Information" at bounding box center [101, 251] width 203 height 38
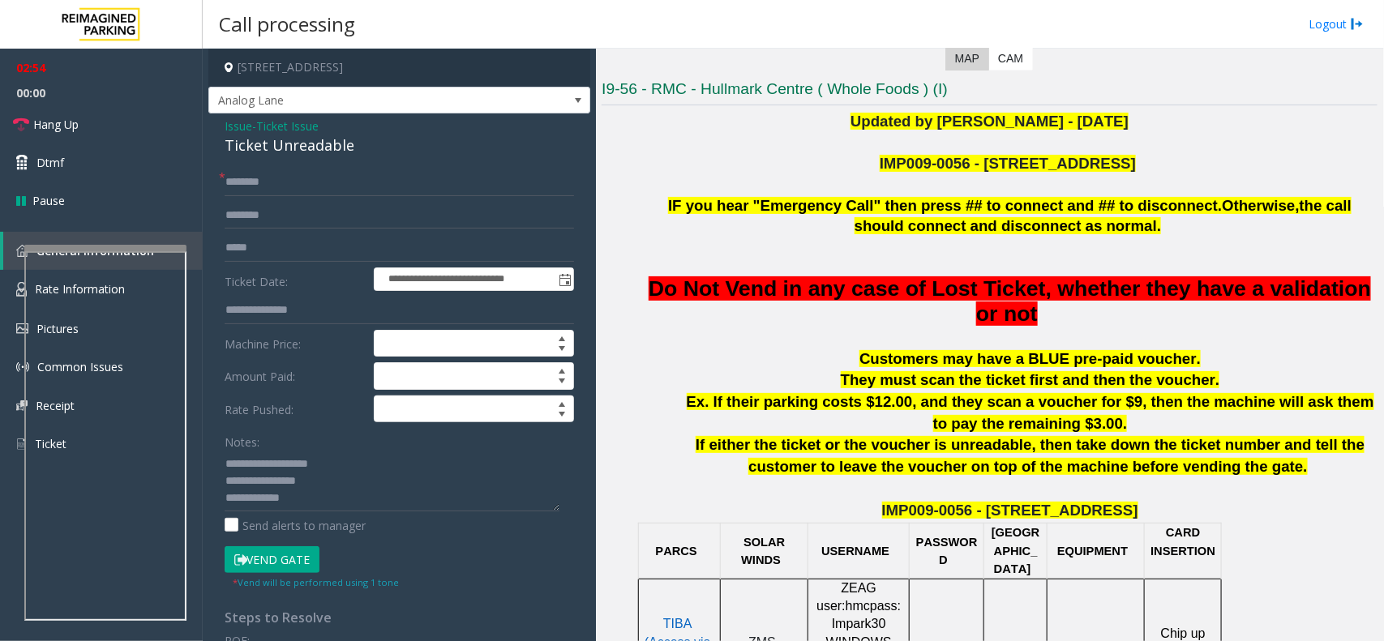
scroll to position [304, 0]
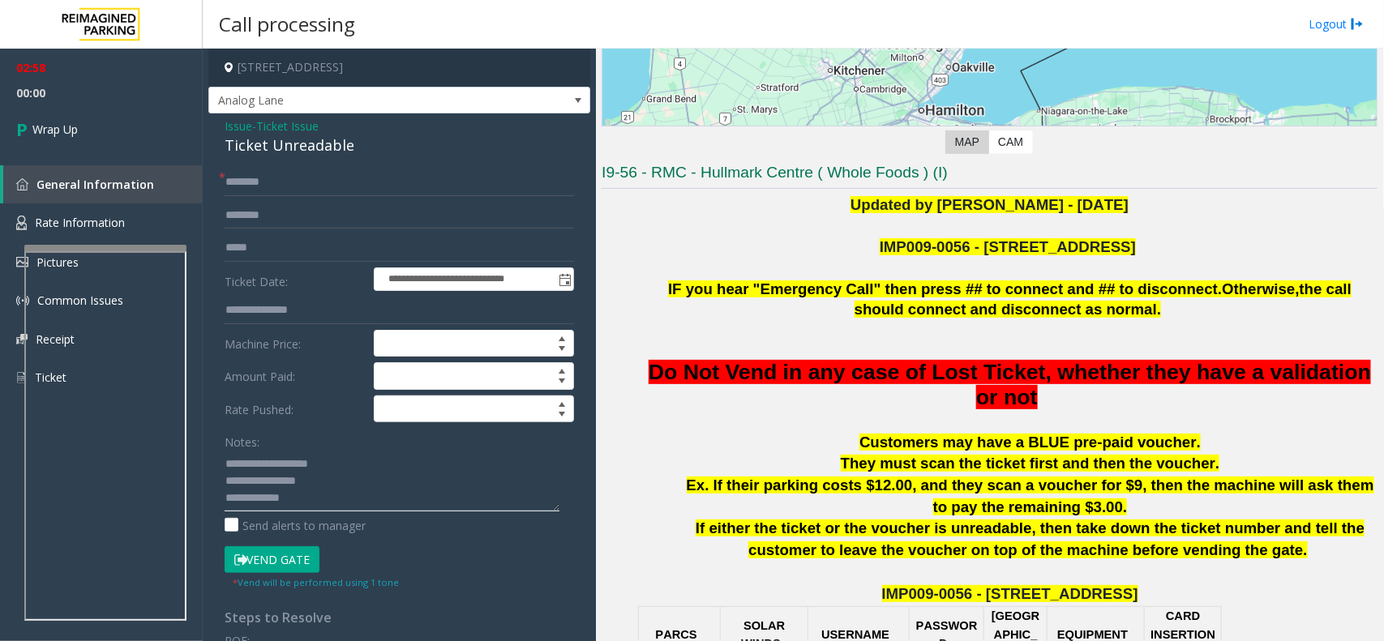
click at [371, 503] on textarea at bounding box center [392, 481] width 335 height 61
type textarea "**********"
click at [123, 140] on link "Wrap Up" at bounding box center [101, 129] width 203 height 48
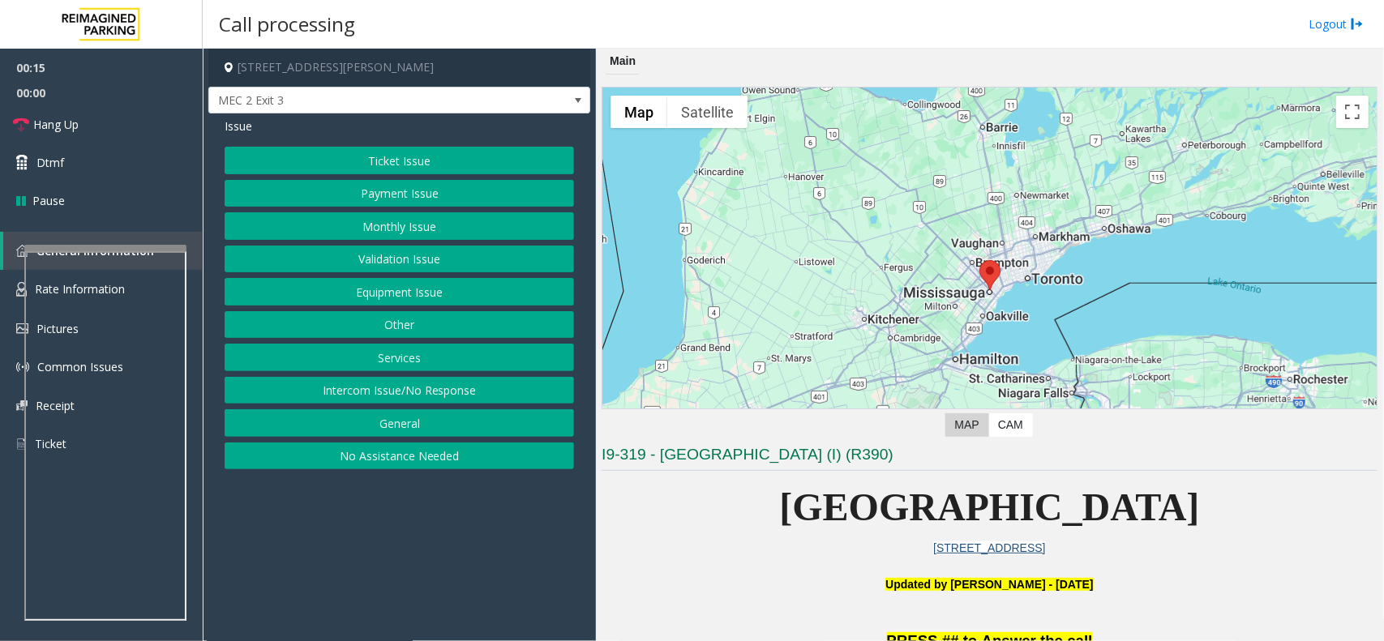
click at [399, 156] on button "Ticket Issue" at bounding box center [399, 161] width 349 height 28
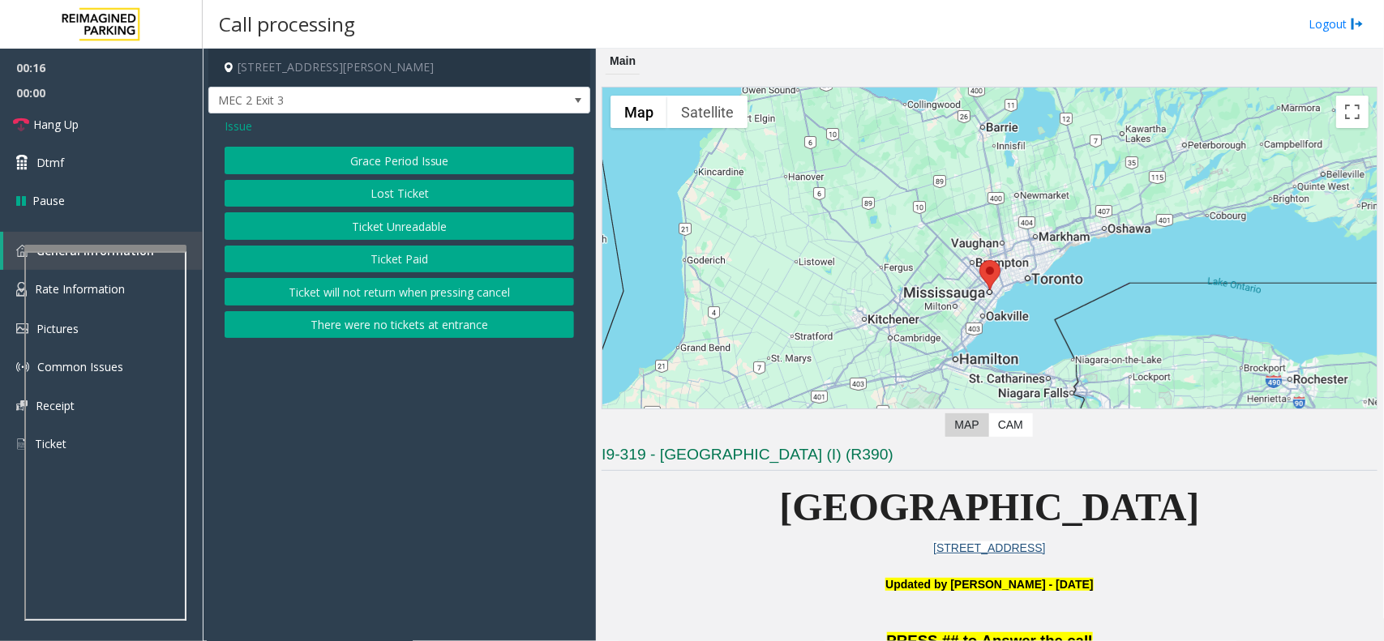
click at [382, 225] on button "Ticket Unreadable" at bounding box center [399, 226] width 349 height 28
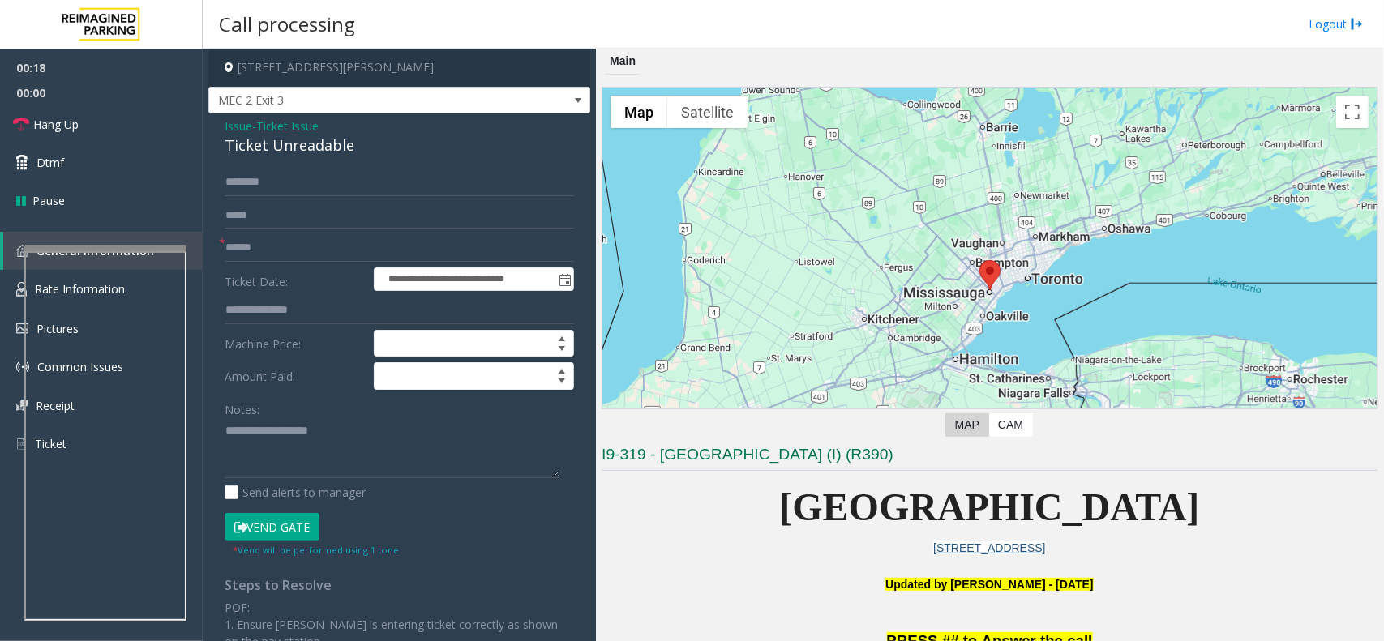
click at [235, 130] on span "Issue" at bounding box center [239, 126] width 28 height 17
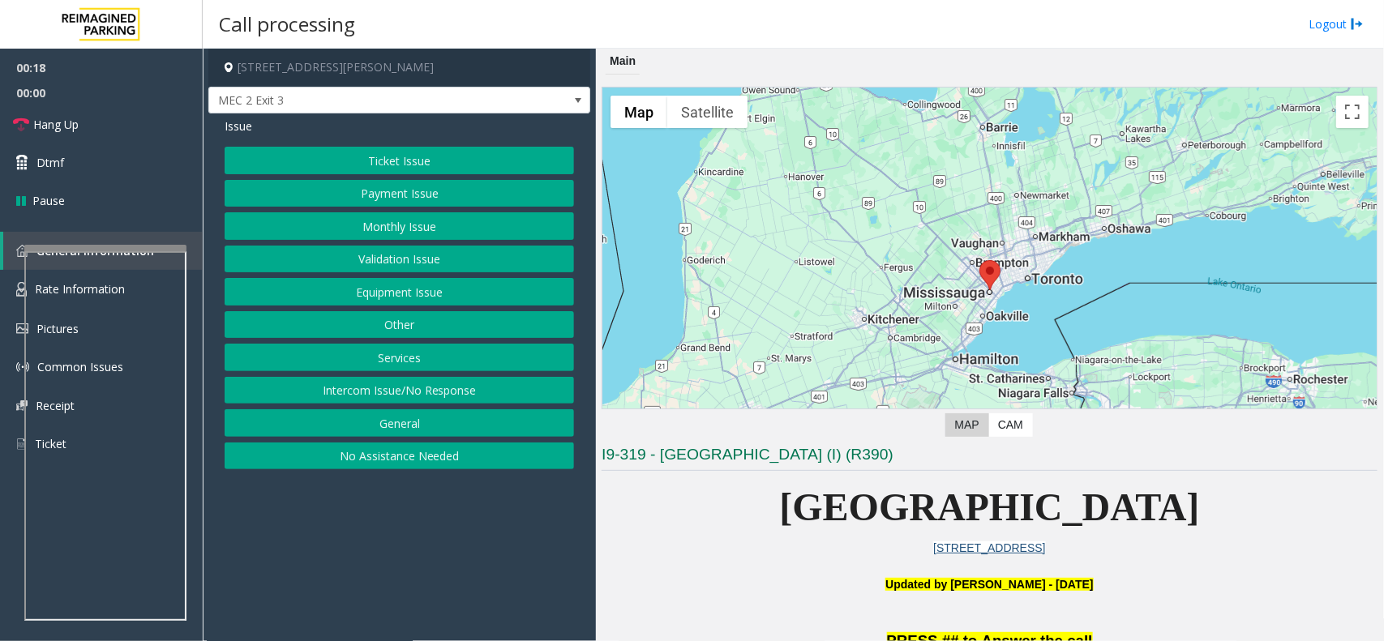
click at [383, 201] on button "Payment Issue" at bounding box center [399, 194] width 349 height 28
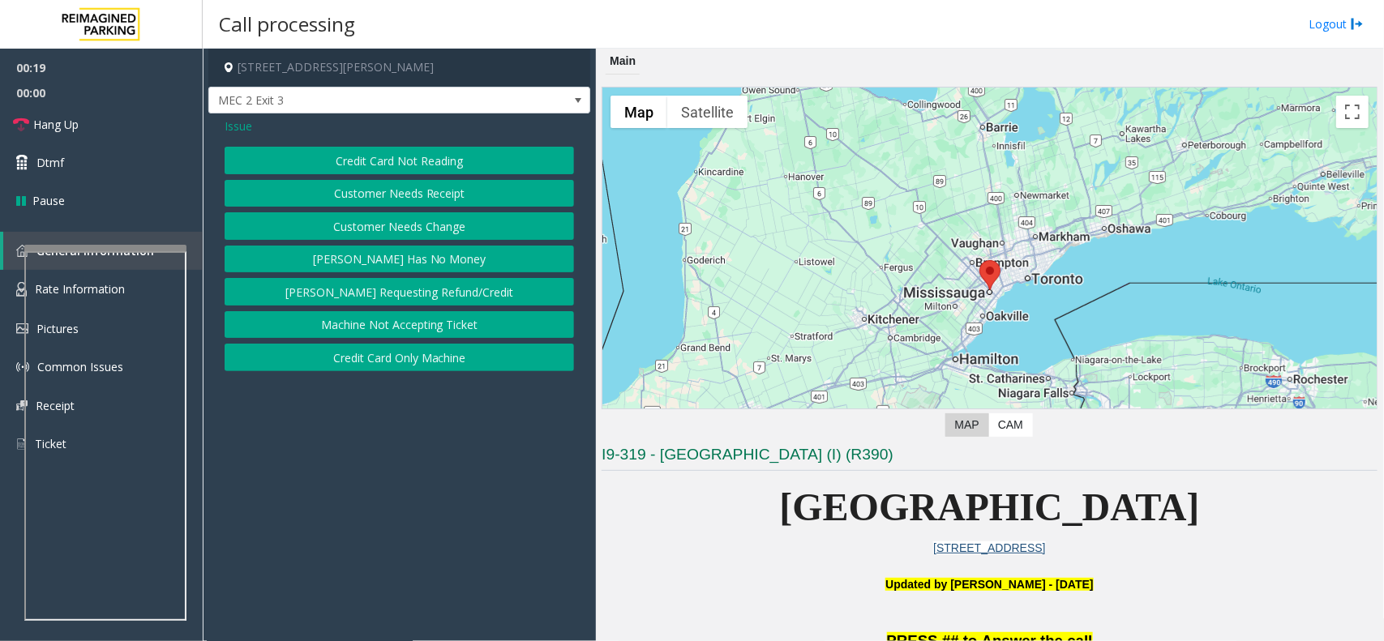
click at [383, 168] on button "Credit Card Not Reading" at bounding box center [399, 161] width 349 height 28
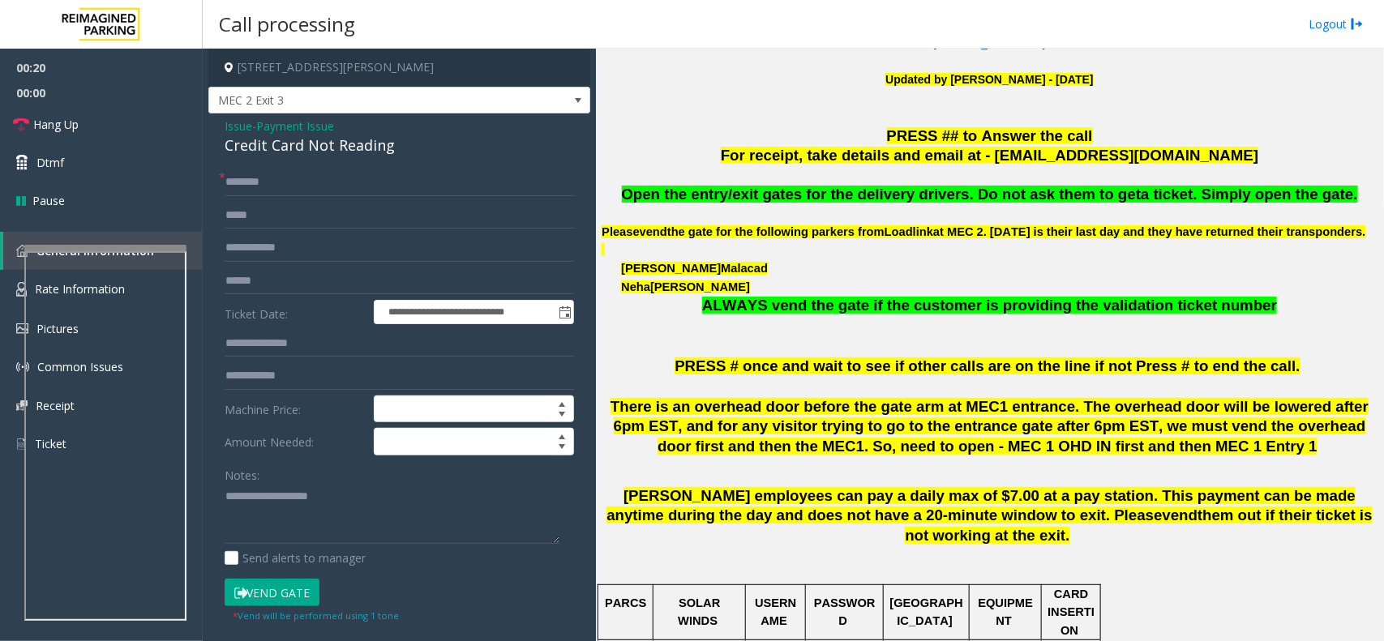
scroll to position [507, 0]
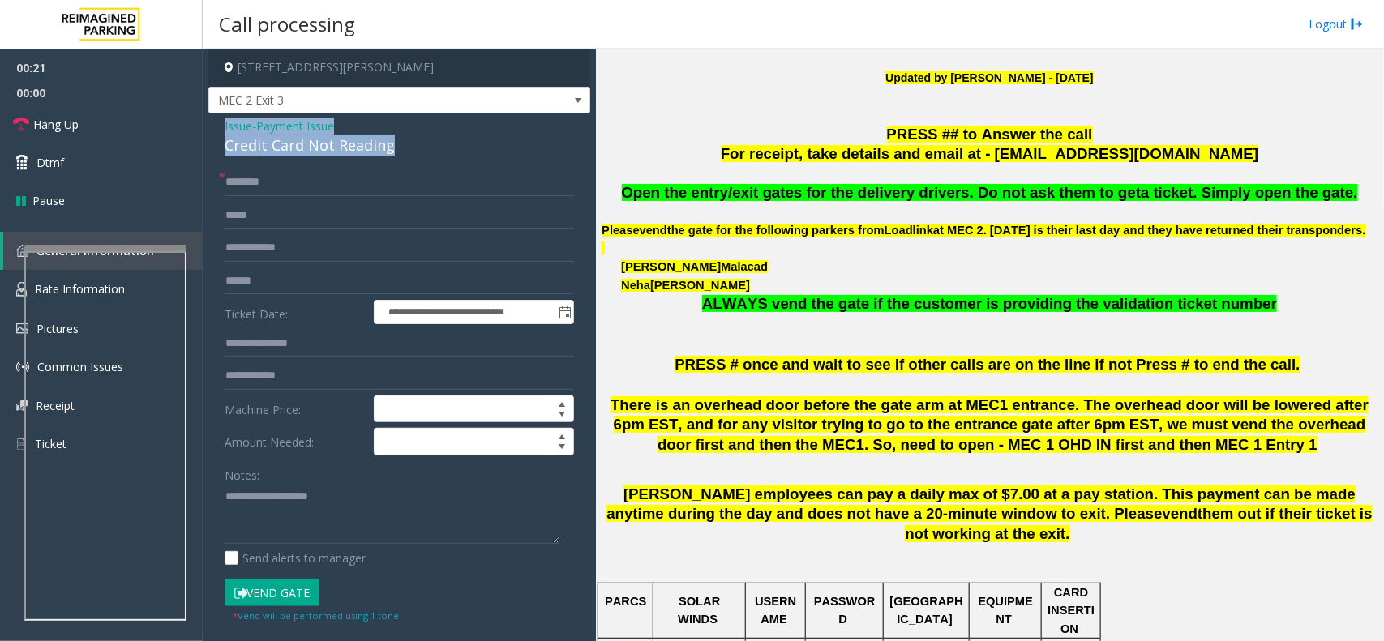
drag, startPoint x: 426, startPoint y: 155, endPoint x: 211, endPoint y: 122, distance: 218.1
click at [211, 122] on div "**********" at bounding box center [399, 516] width 382 height 806
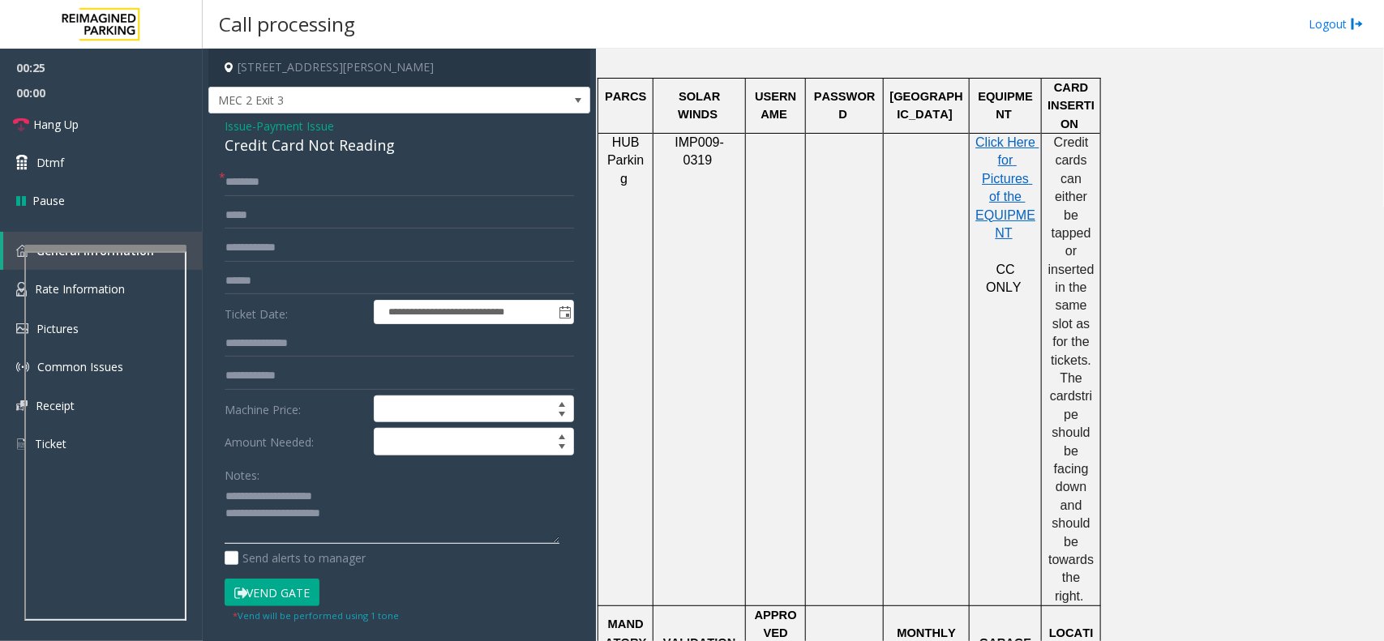
scroll to position [1013, 0]
click at [406, 528] on textarea at bounding box center [392, 514] width 335 height 61
type textarea "**********"
click at [288, 182] on input "text" at bounding box center [399, 183] width 349 height 28
type input "*****"
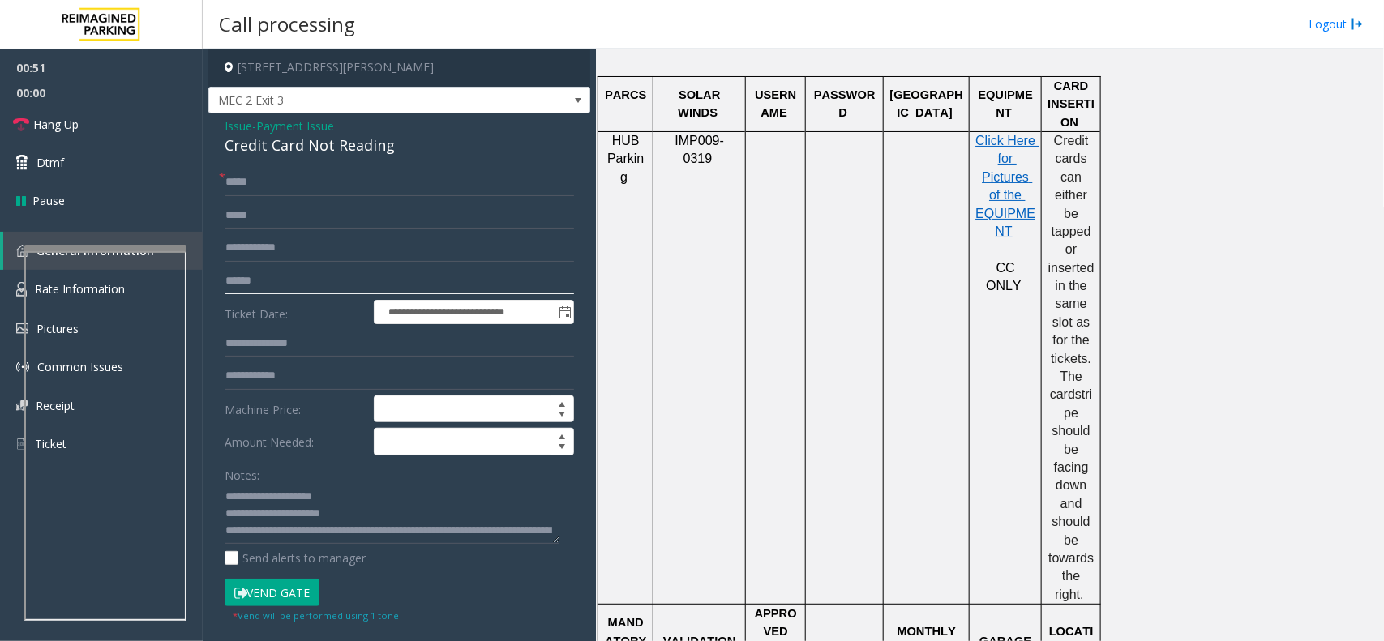
click at [281, 281] on input "text" at bounding box center [399, 281] width 349 height 28
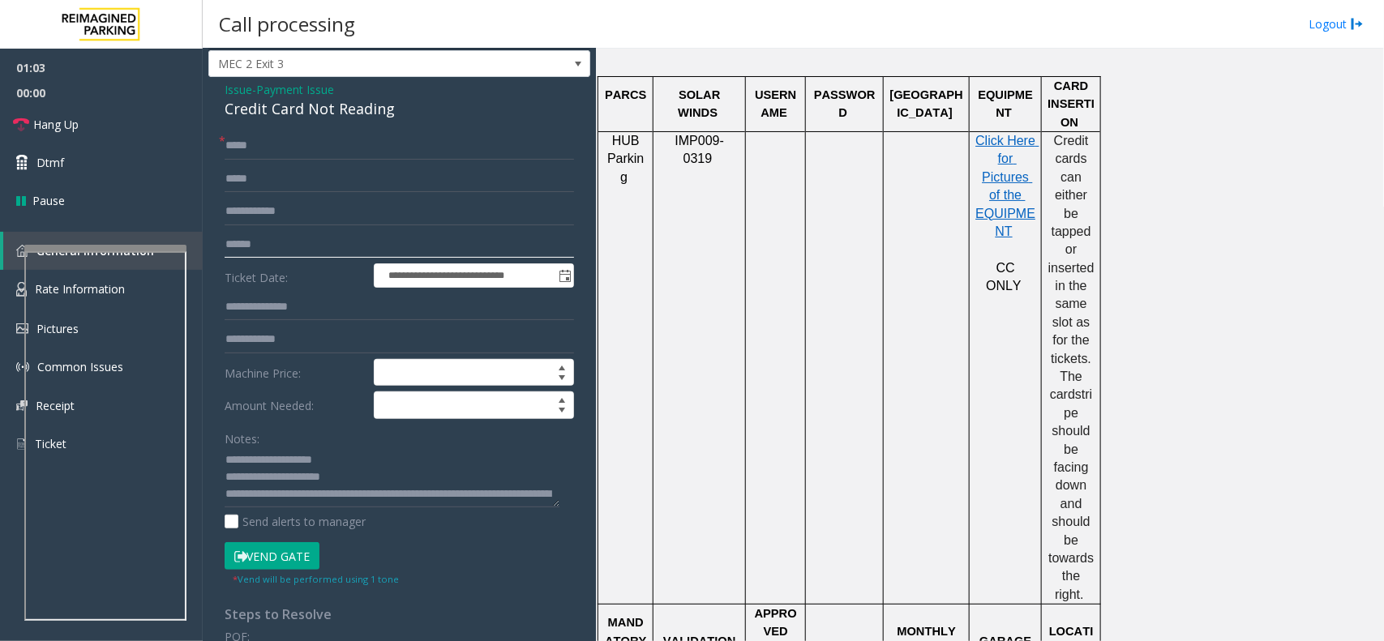
scroll to position [101, 0]
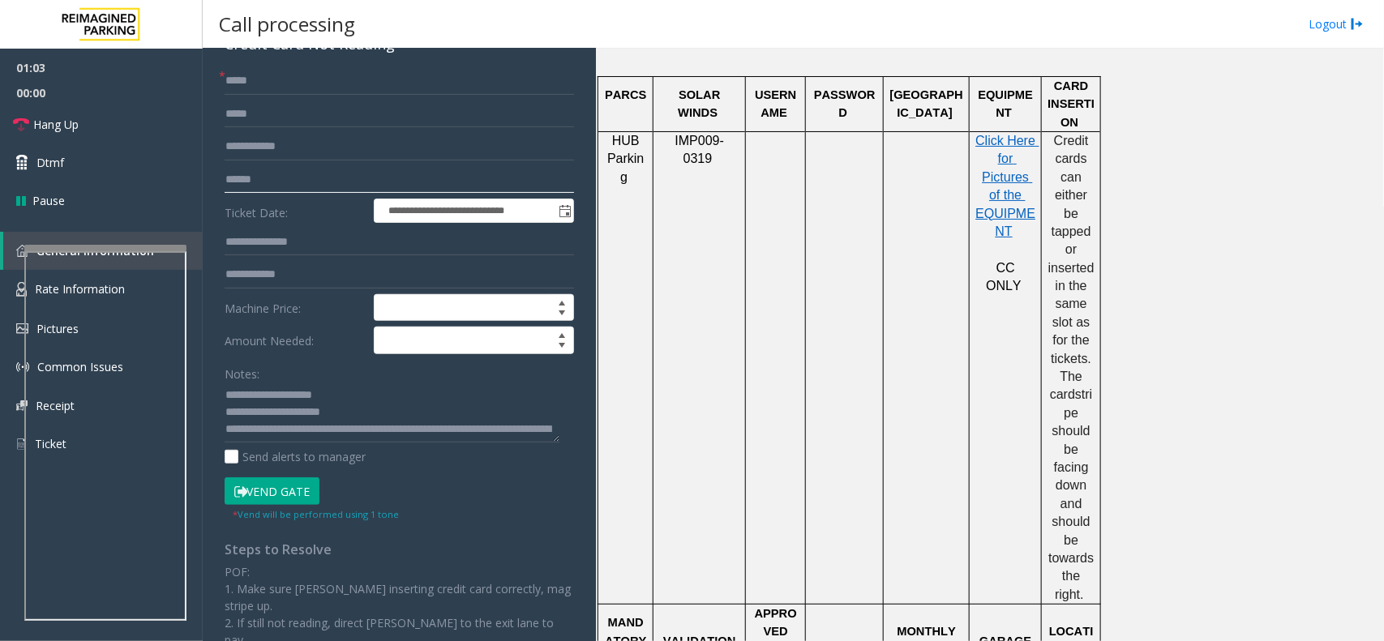
type input "******"
click at [278, 489] on button "Vend Gate" at bounding box center [272, 491] width 95 height 28
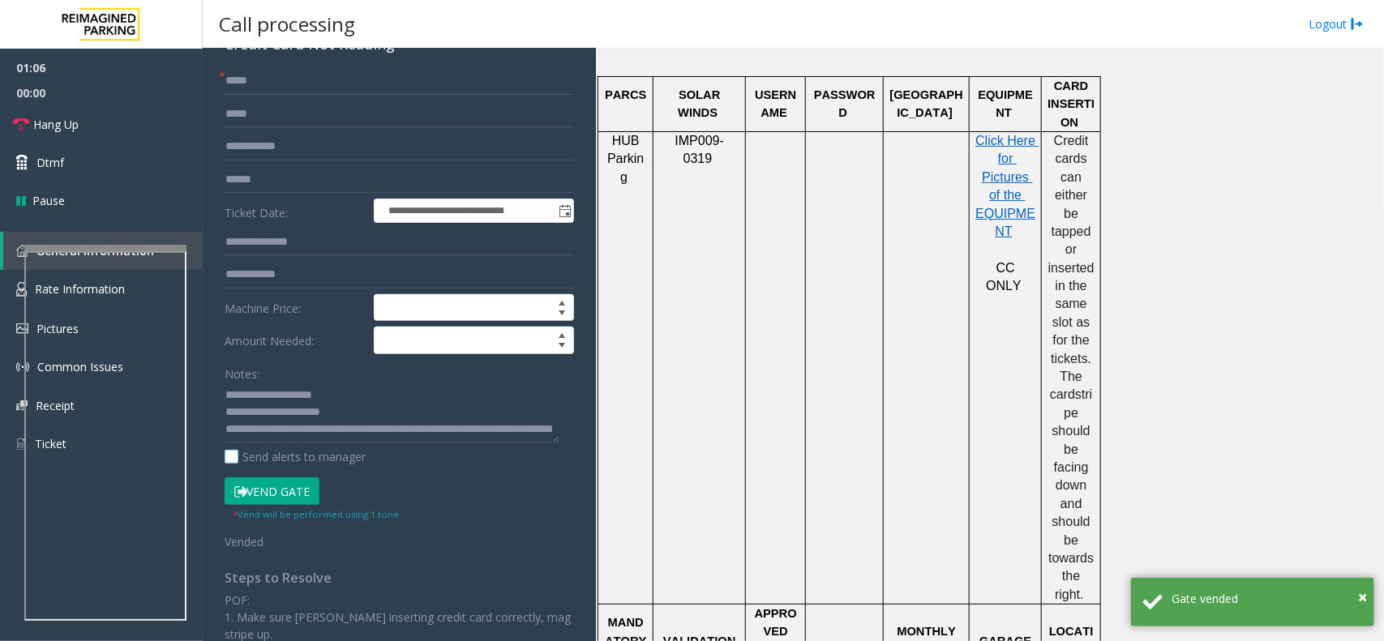
scroll to position [203, 0]
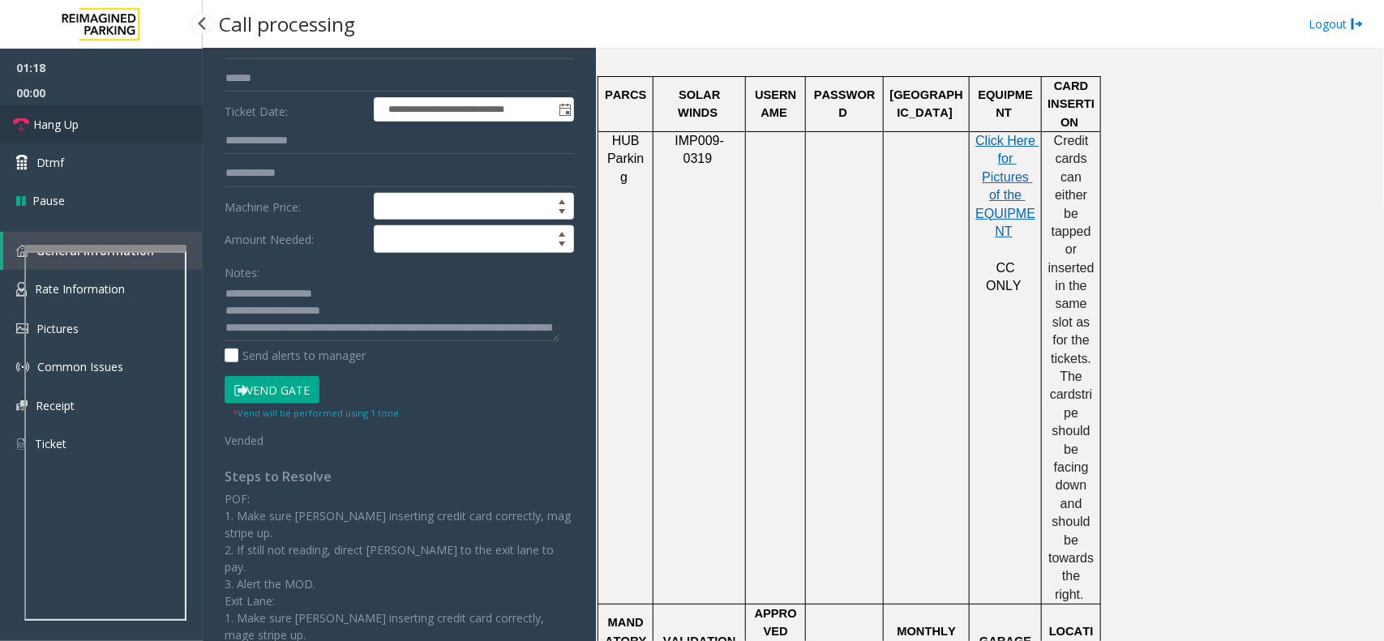
click at [128, 134] on link "Hang Up" at bounding box center [101, 124] width 203 height 38
click at [88, 127] on link "Hang Up" at bounding box center [101, 124] width 203 height 38
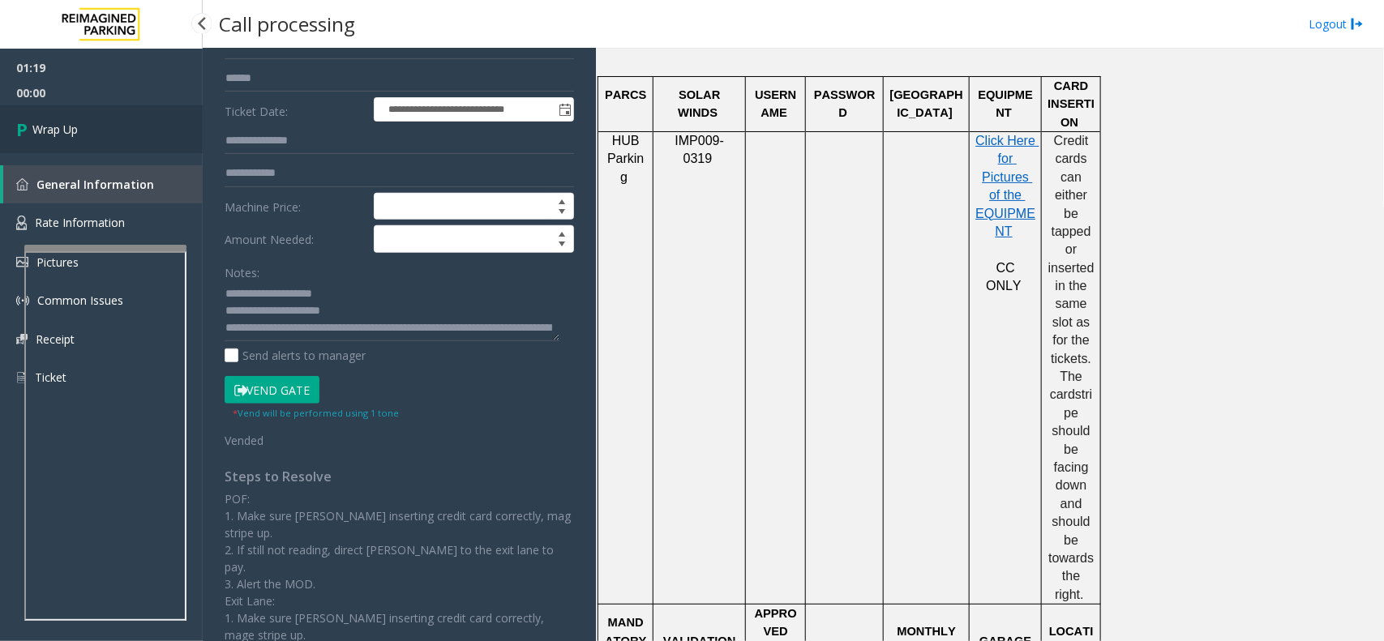
click at [88, 127] on link "Wrap Up" at bounding box center [101, 129] width 203 height 48
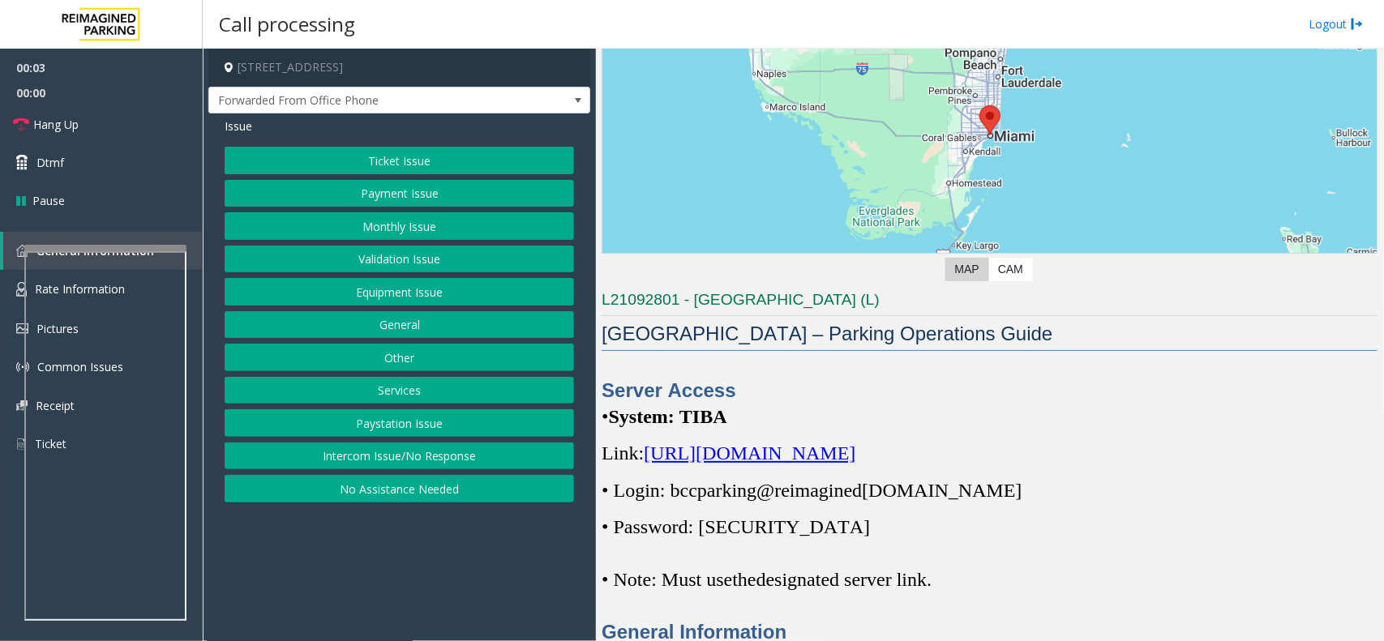
scroll to position [203, 0]
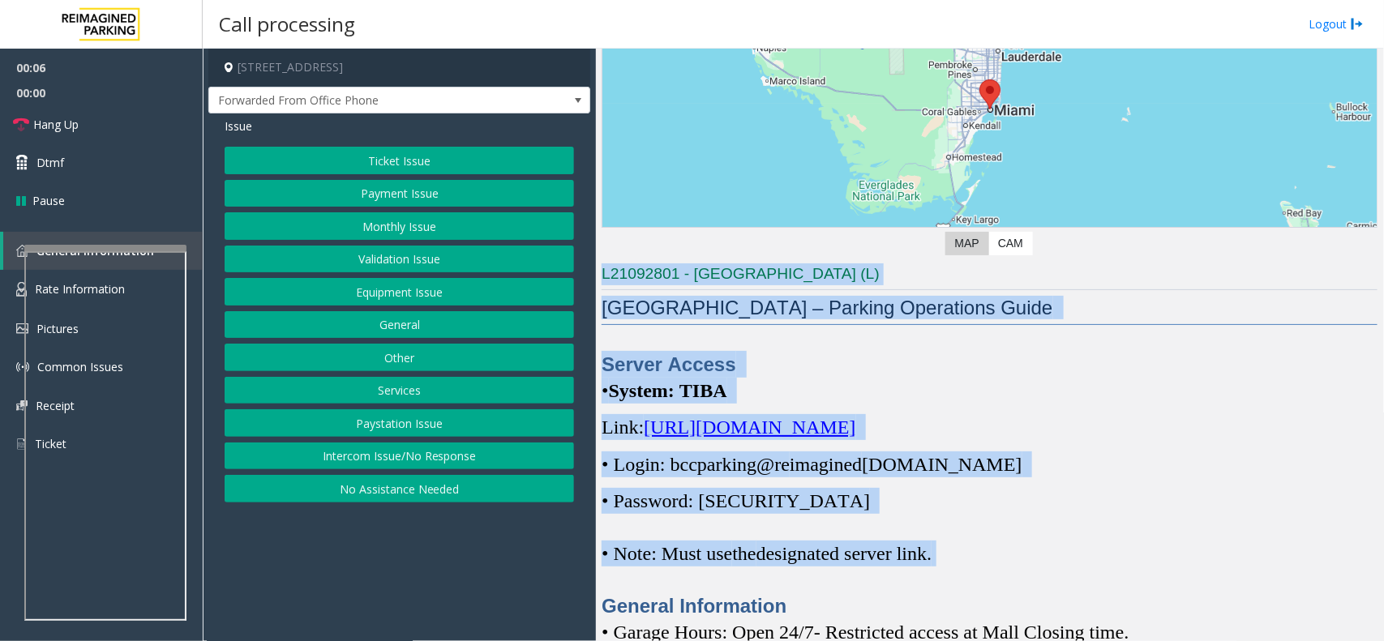
drag, startPoint x: 1071, startPoint y: 564, endPoint x: 562, endPoint y: 366, distance: 547.1
click at [562, 366] on div "[STREET_ADDRESS] Forwarded From Office Phone Issue Ticket Issue Payment Issue M…" at bounding box center [793, 345] width 1180 height 592
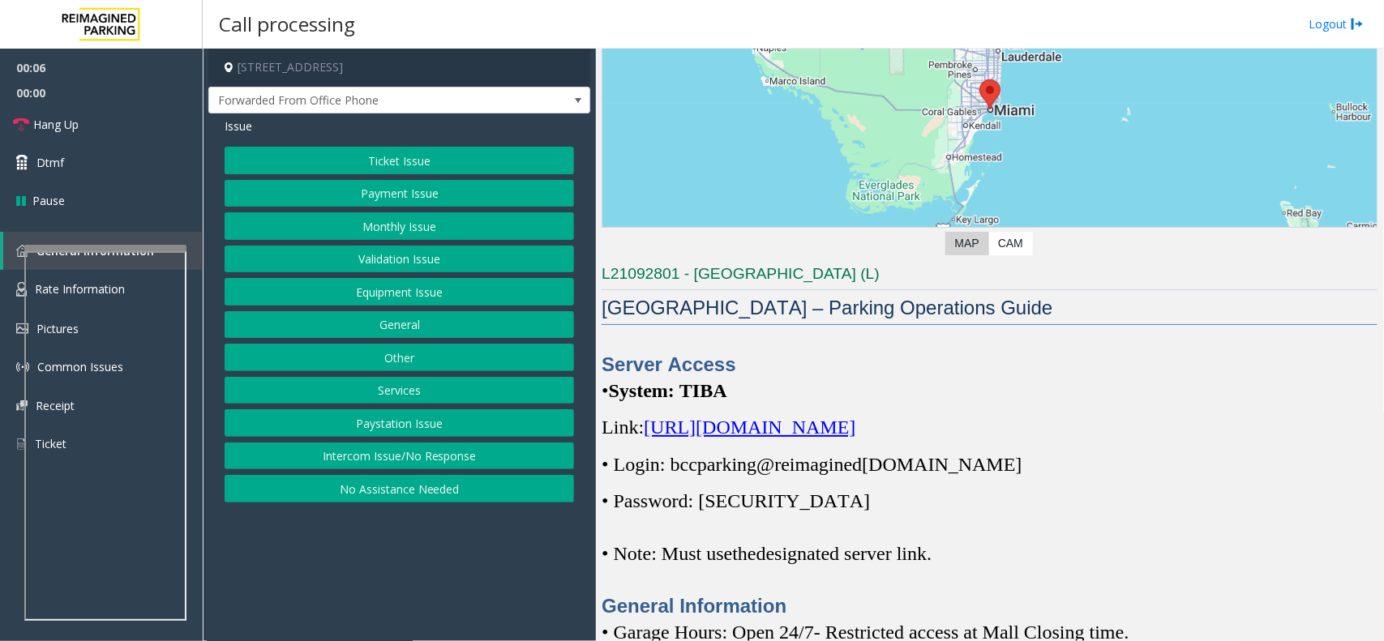
click at [1007, 571] on div "Server Access • System: TIBA Link: [URL][DOMAIN_NAME] • Login: bccparking@re im…" at bounding box center [989, 485] width 776 height 269
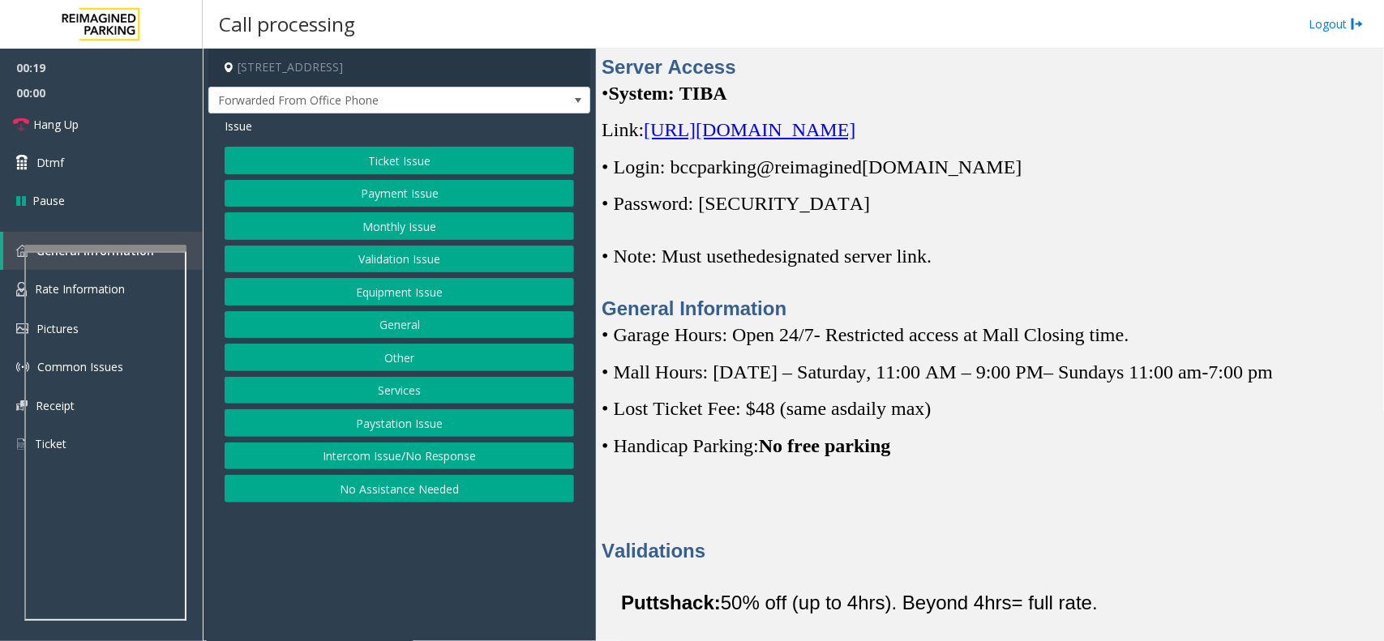
scroll to position [507, 0]
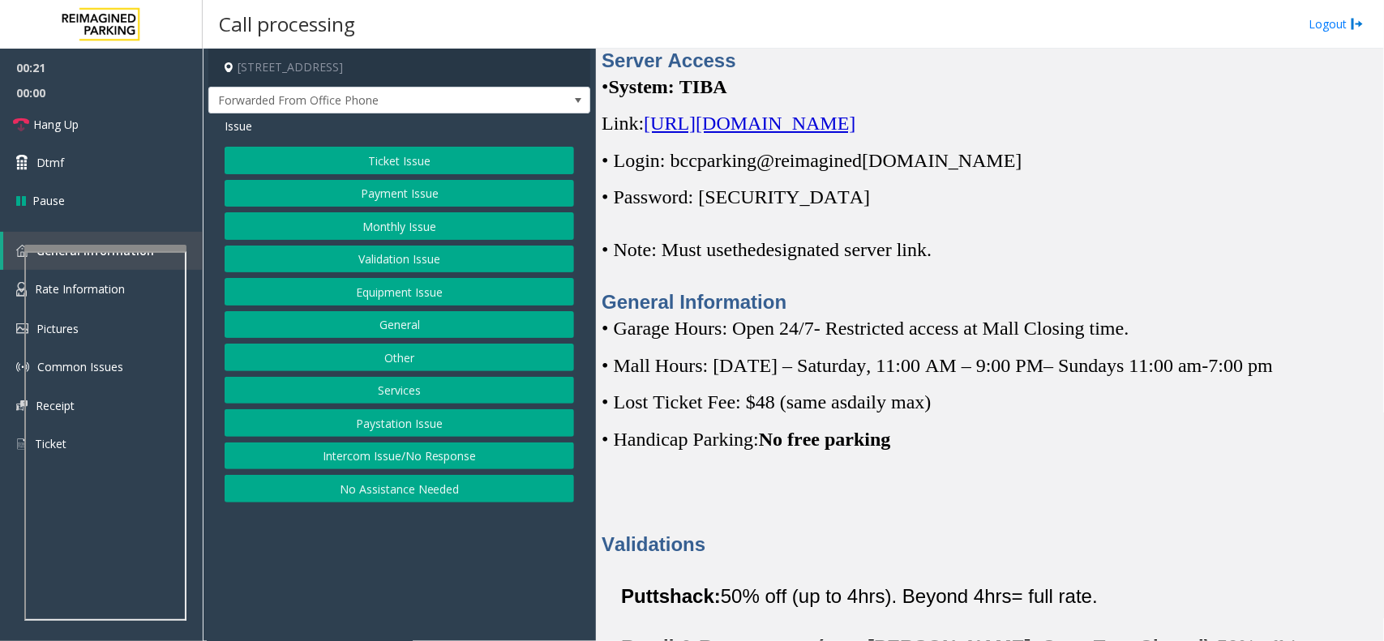
click at [802, 122] on span "[URL][DOMAIN_NAME]" at bounding box center [750, 123] width 212 height 21
drag, startPoint x: 705, startPoint y: 200, endPoint x: 786, endPoint y: 205, distance: 81.2
click at [786, 205] on p "• Password: [SECURITY_DATA]" at bounding box center [989, 197] width 776 height 26
drag, startPoint x: 670, startPoint y: 162, endPoint x: 1021, endPoint y: 173, distance: 351.1
click at [1021, 173] on p "• Login: bccparking@re imagined [DOMAIN_NAME]" at bounding box center [989, 161] width 776 height 26
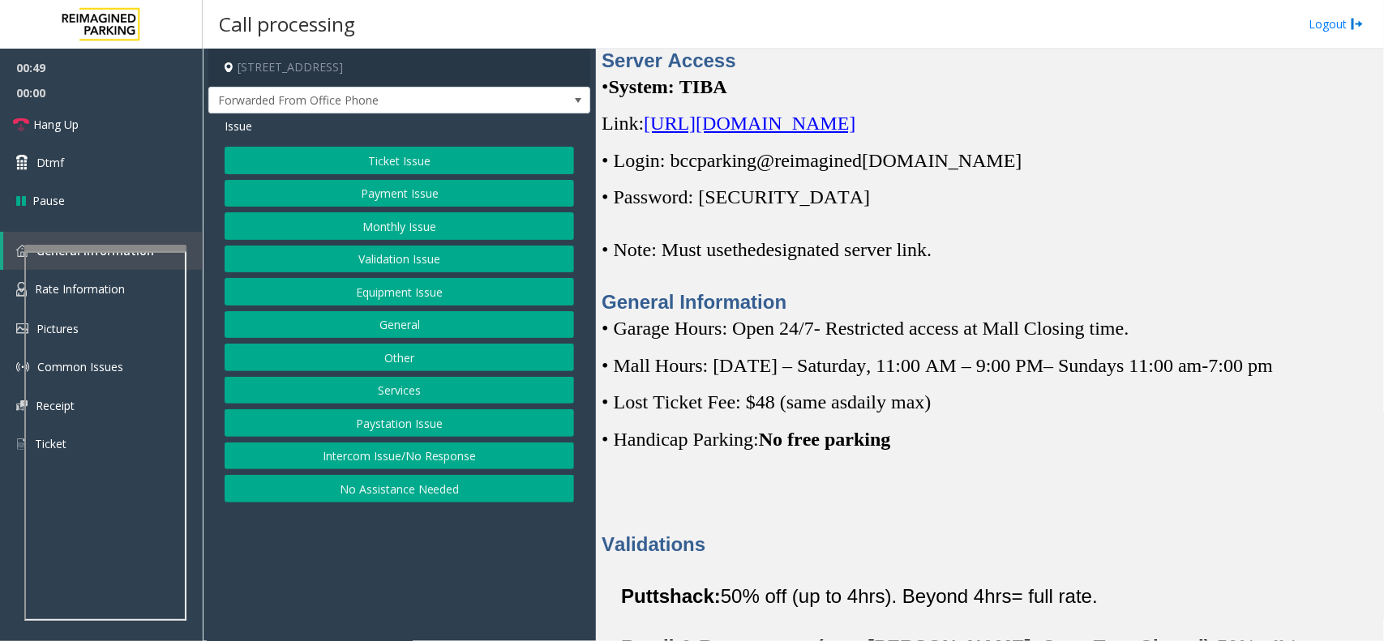
click at [829, 192] on p "• Password: [SECURITY_DATA]" at bounding box center [989, 197] width 776 height 26
drag, startPoint x: 674, startPoint y: 158, endPoint x: 973, endPoint y: 164, distance: 299.1
click at [973, 164] on p "• Login: bccparking@re imagined [DOMAIN_NAME]" at bounding box center [989, 161] width 776 height 26
drag, startPoint x: 792, startPoint y: 196, endPoint x: 705, endPoint y: 199, distance: 86.8
click at [705, 199] on p "• Password: [SECURITY_DATA]" at bounding box center [989, 197] width 776 height 26
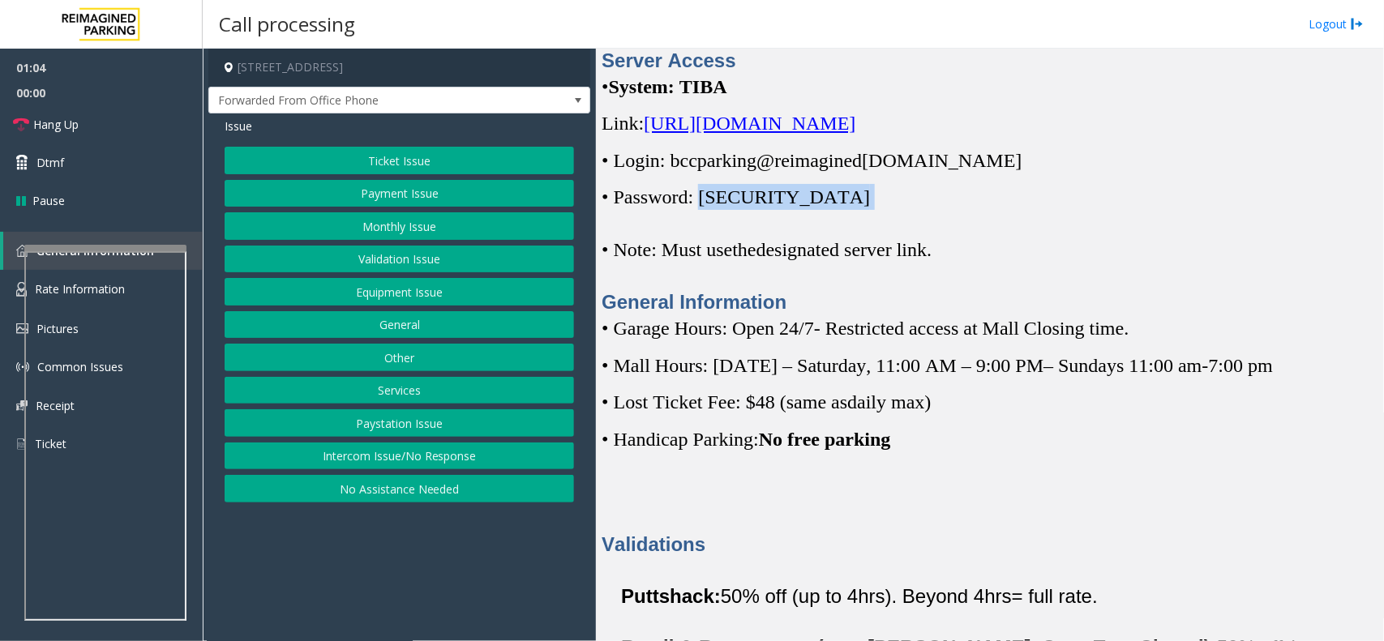
click at [401, 166] on button "Ticket Issue" at bounding box center [399, 161] width 349 height 28
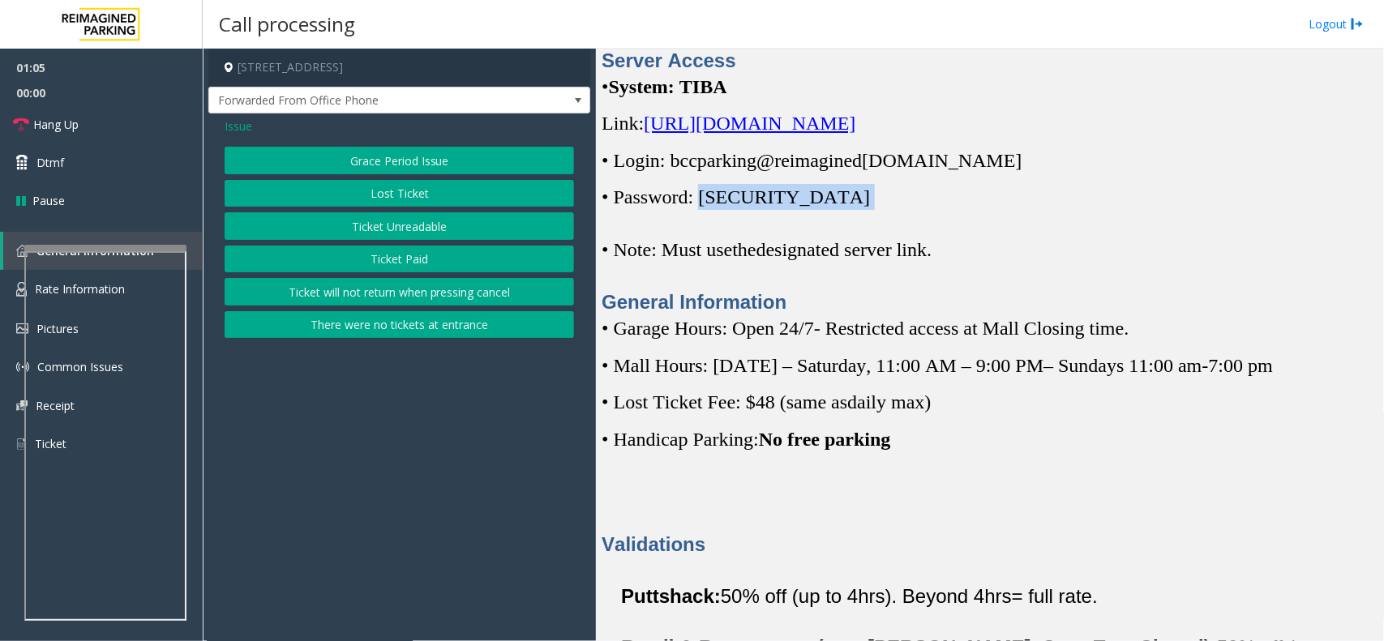
click at [389, 225] on button "Ticket Unreadable" at bounding box center [399, 226] width 349 height 28
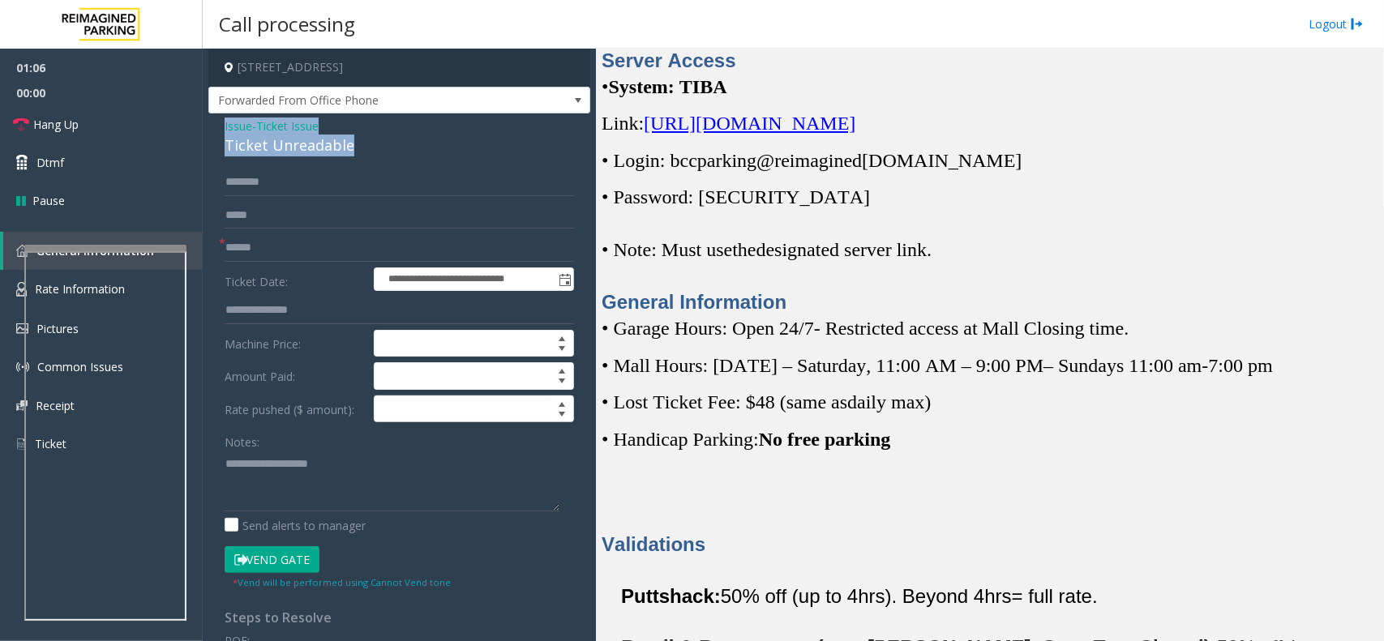
drag, startPoint x: 382, startPoint y: 140, endPoint x: 212, endPoint y: 128, distance: 169.8
click at [212, 128] on div "**********" at bounding box center [399, 541] width 382 height 857
click at [365, 479] on textarea at bounding box center [392, 481] width 335 height 61
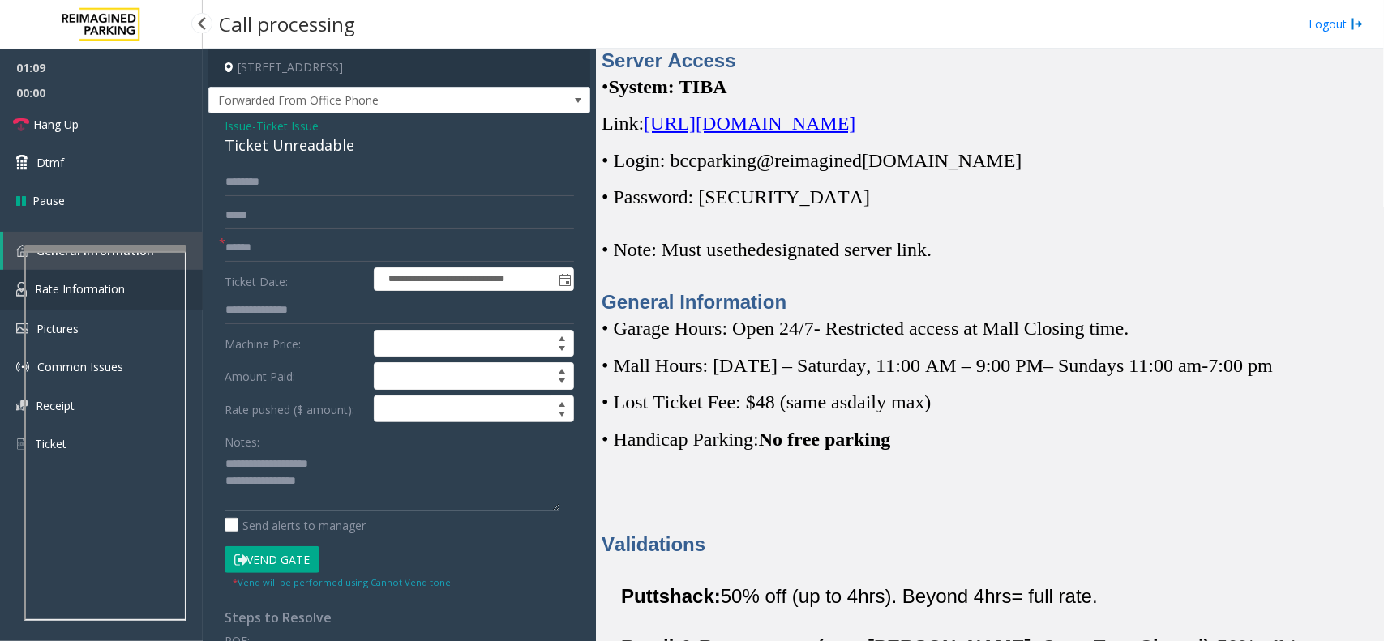
type textarea "**********"
click at [189, 272] on link "Rate Information" at bounding box center [101, 290] width 203 height 40
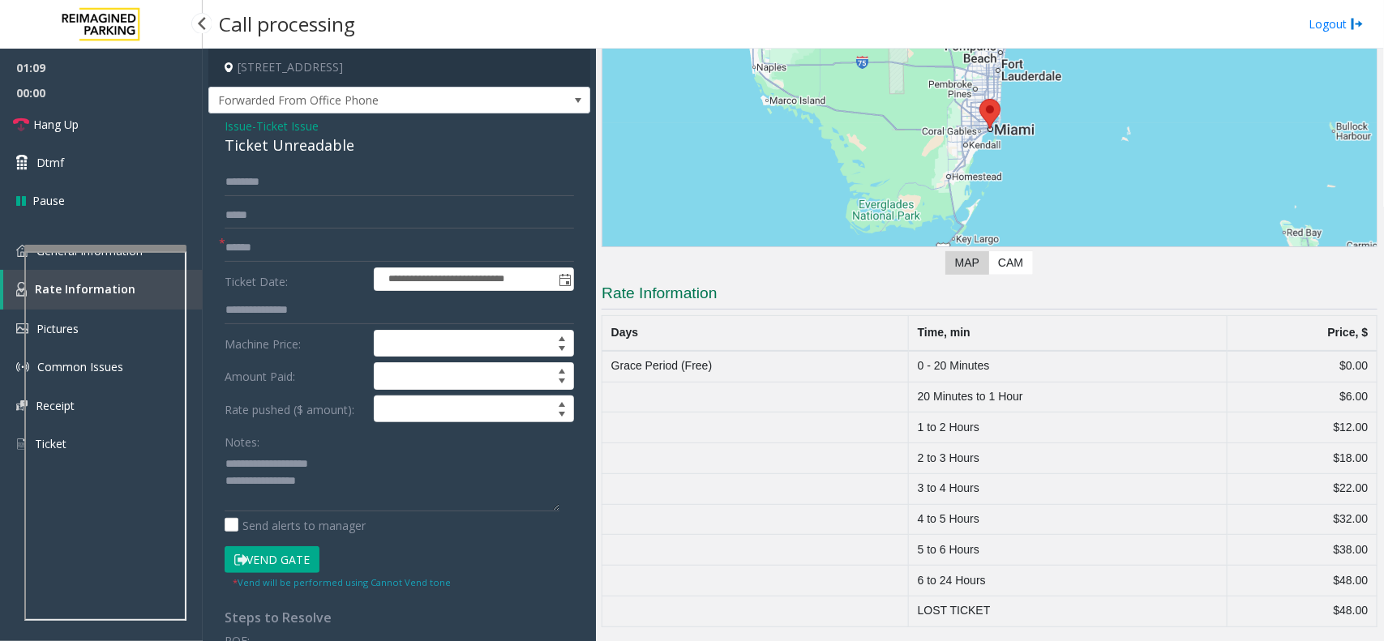
scroll to position [185, 0]
click at [262, 235] on input "text" at bounding box center [399, 248] width 349 height 28
type input "*********"
click at [342, 496] on textarea at bounding box center [392, 481] width 335 height 61
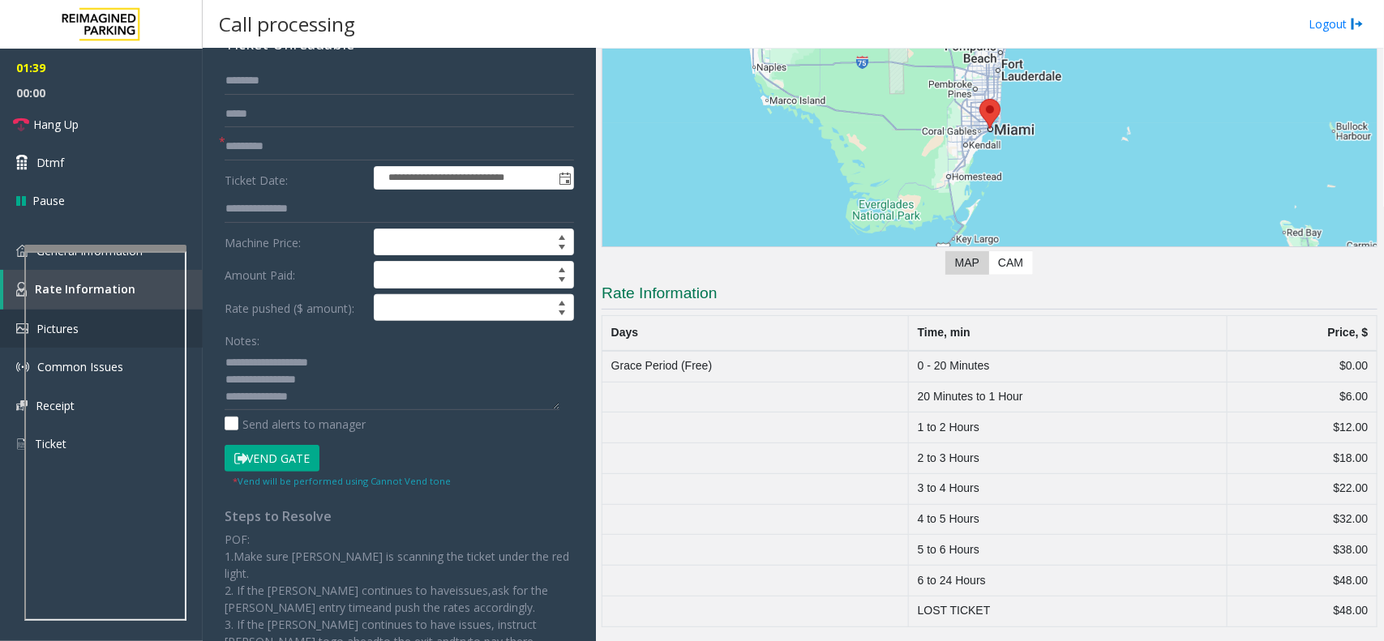
click at [192, 329] on link "Pictures" at bounding box center [101, 329] width 203 height 38
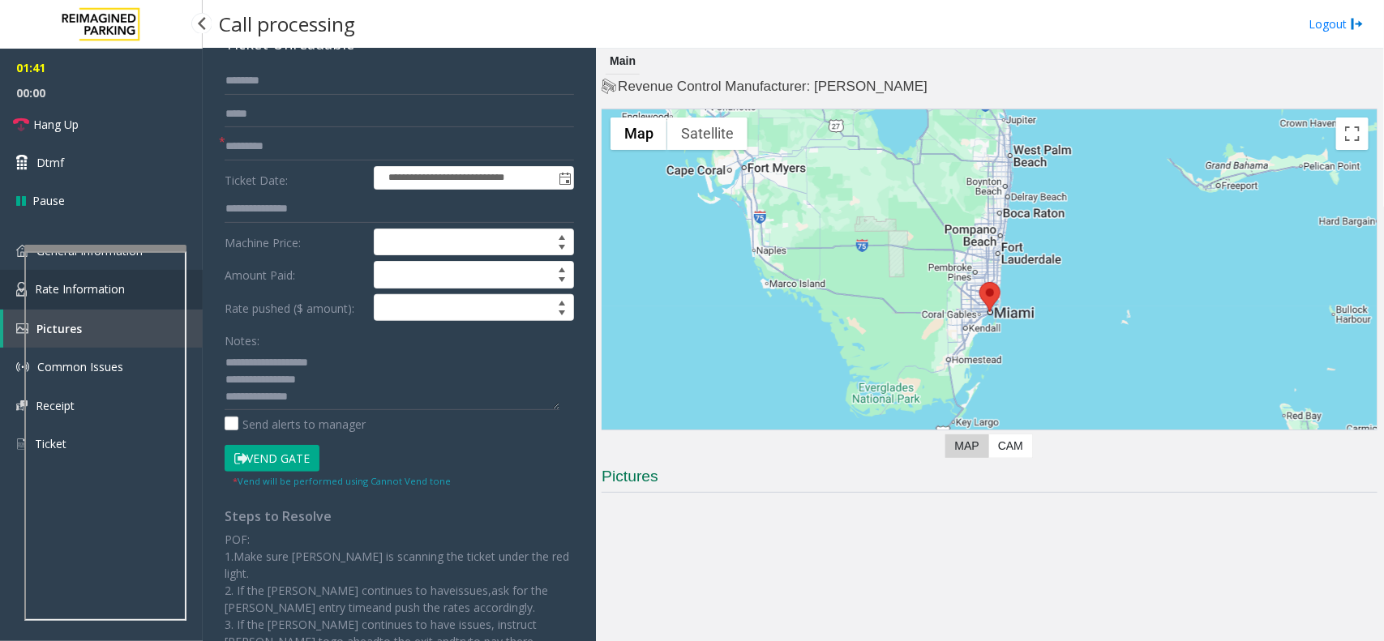
click at [195, 280] on link "Rate Information" at bounding box center [101, 290] width 203 height 40
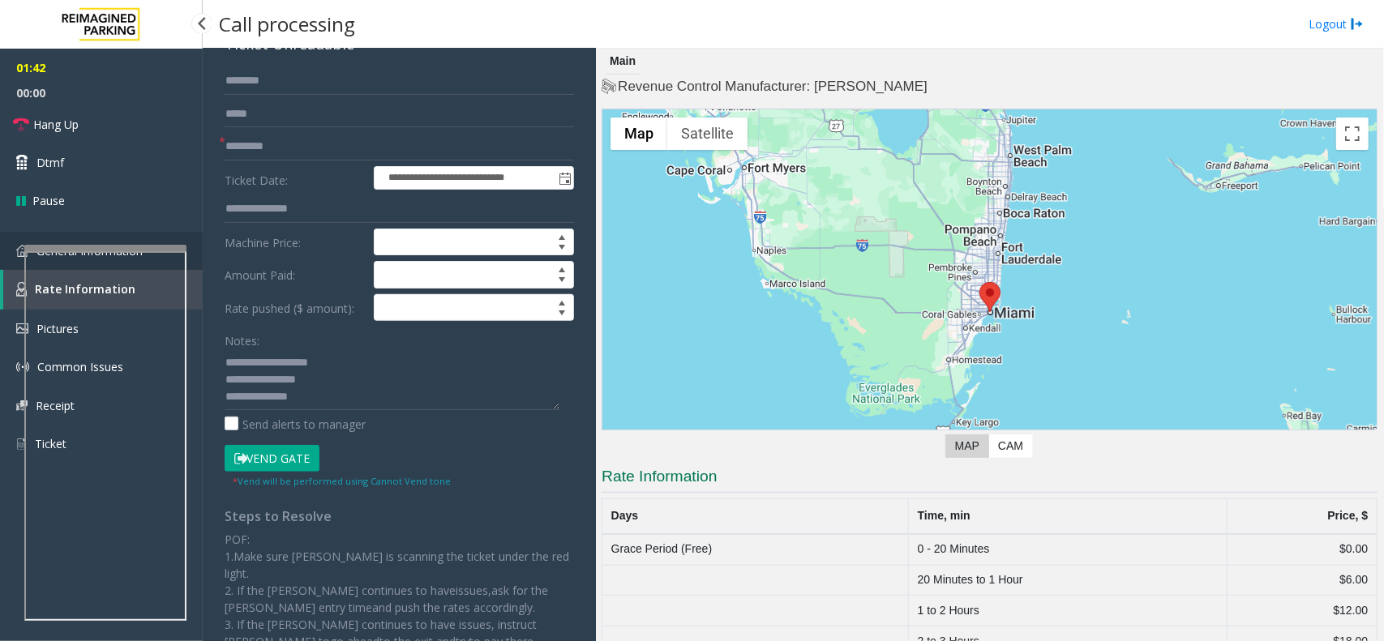
click at [197, 261] on link "General Information" at bounding box center [101, 251] width 203 height 38
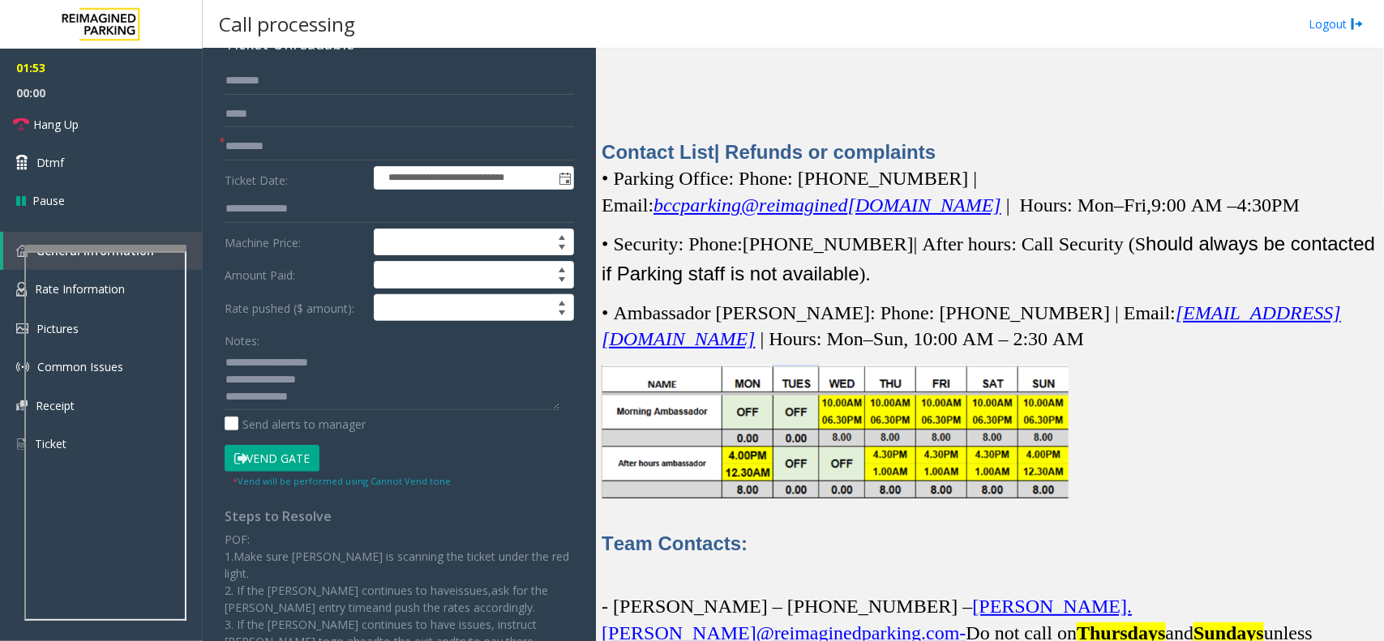
scroll to position [4356, 0]
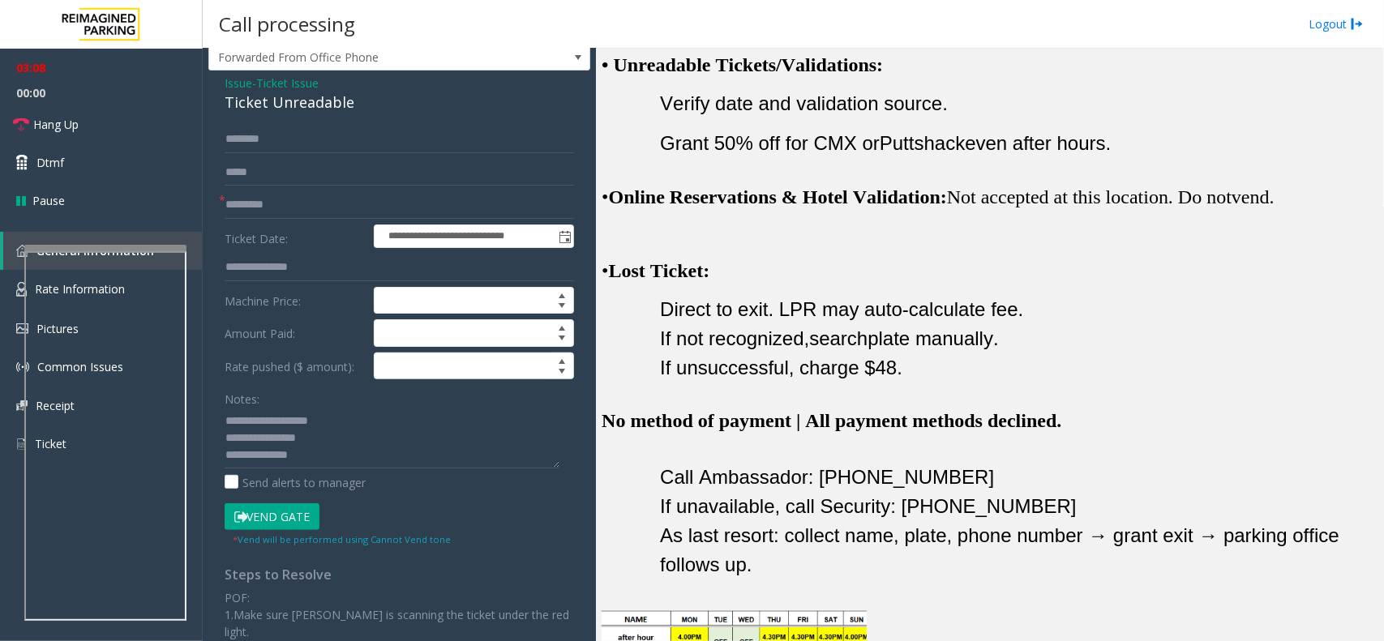
scroll to position [0, 0]
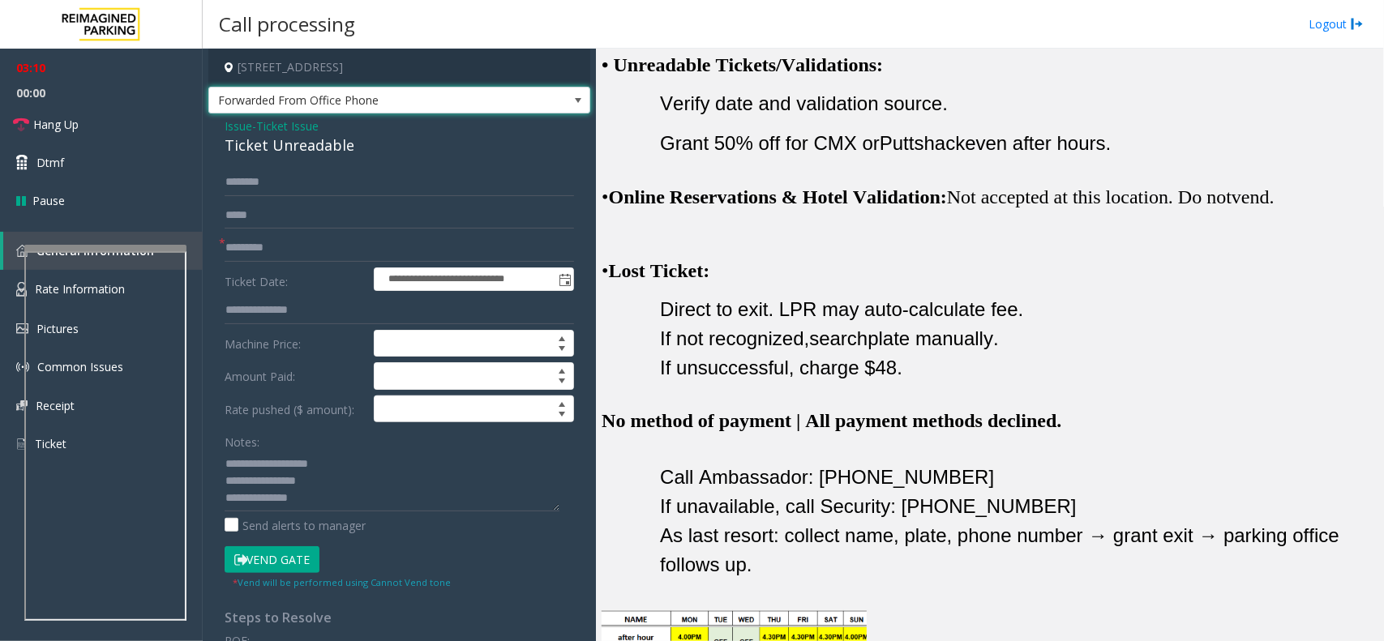
click at [438, 106] on span "Forwarded From Office Phone" at bounding box center [361, 101] width 304 height 26
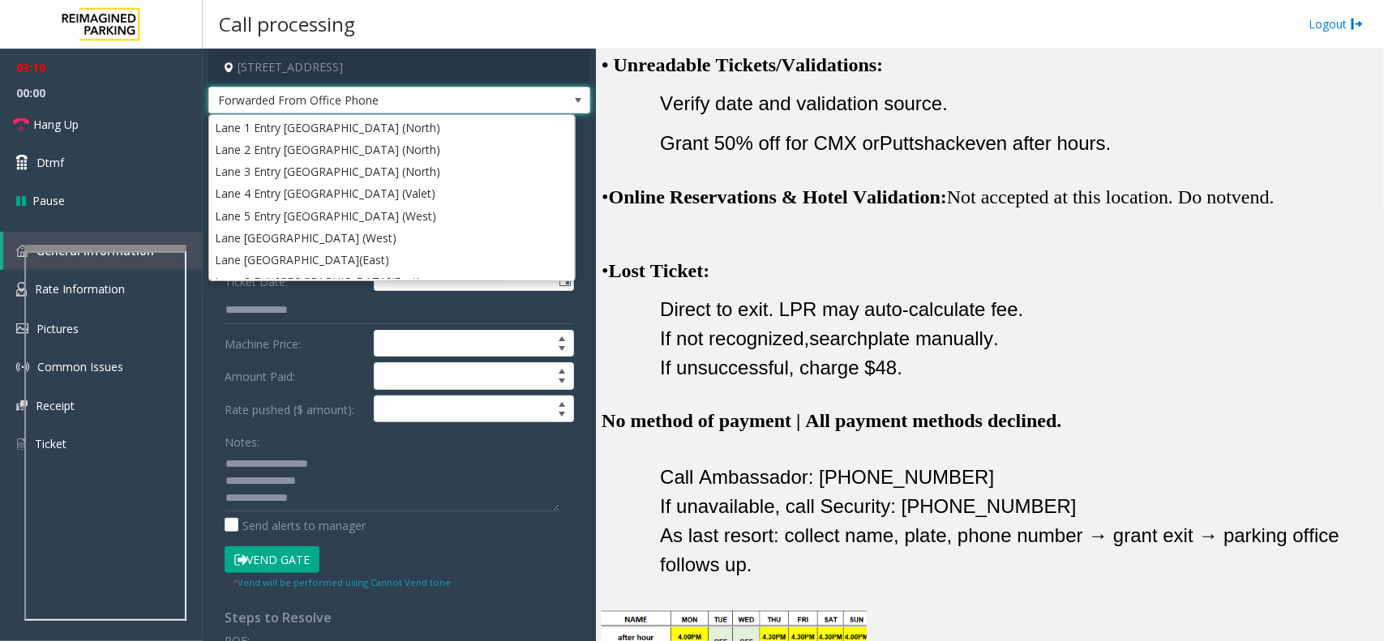
scroll to position [646, 0]
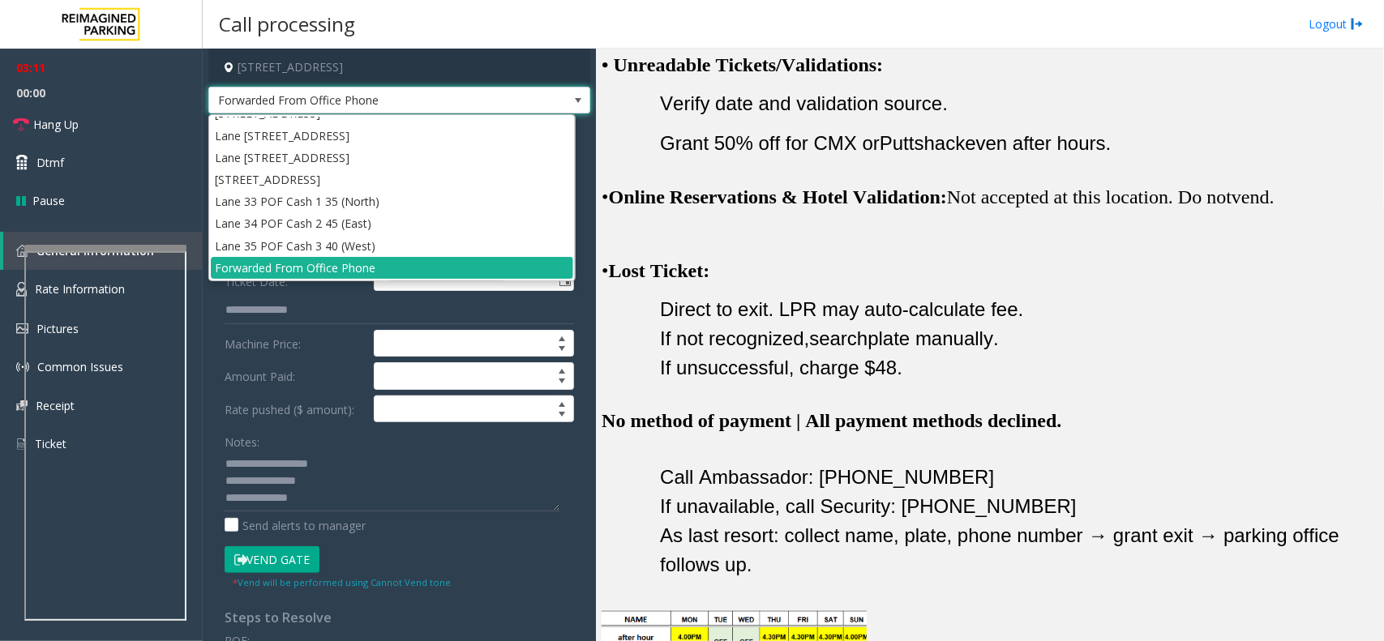
click at [438, 106] on span "Forwarded From Office Phone" at bounding box center [361, 101] width 304 height 26
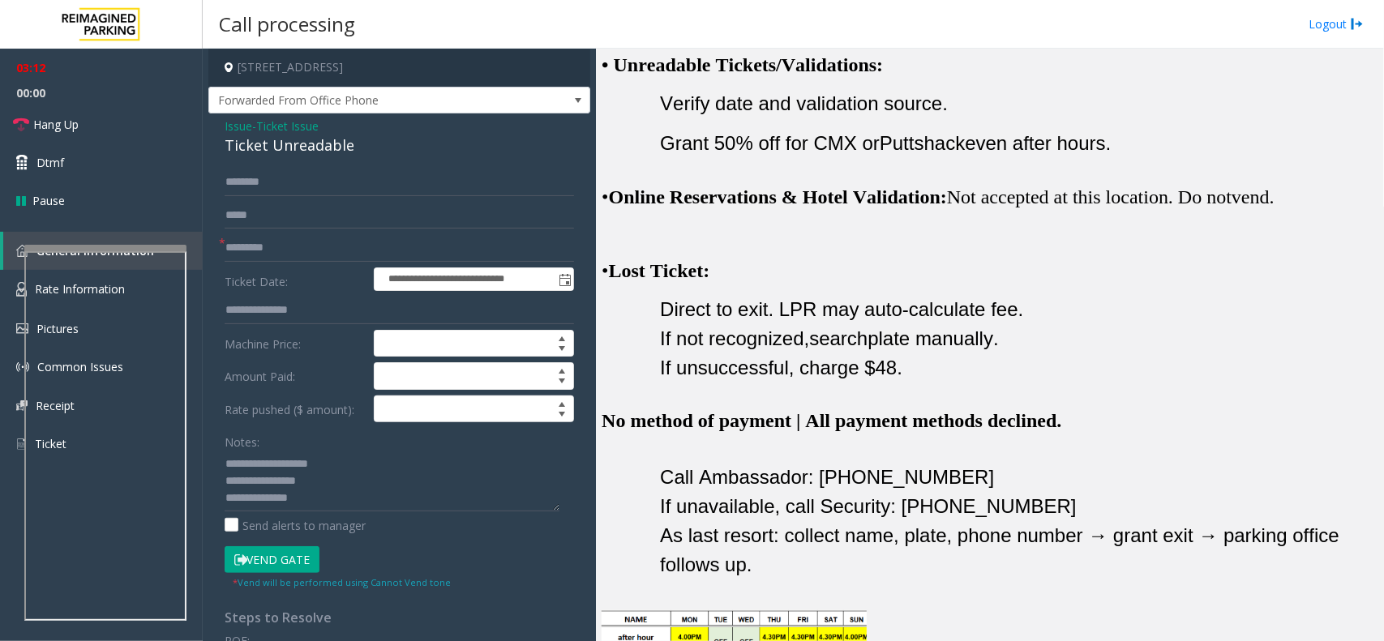
drag, startPoint x: 440, startPoint y: 62, endPoint x: 378, endPoint y: 71, distance: 63.2
click at [378, 71] on h4 "[STREET_ADDRESS]" at bounding box center [399, 68] width 382 height 38
click at [273, 499] on textarea at bounding box center [392, 481] width 335 height 61
click at [197, 274] on link "Rate Information" at bounding box center [101, 290] width 203 height 40
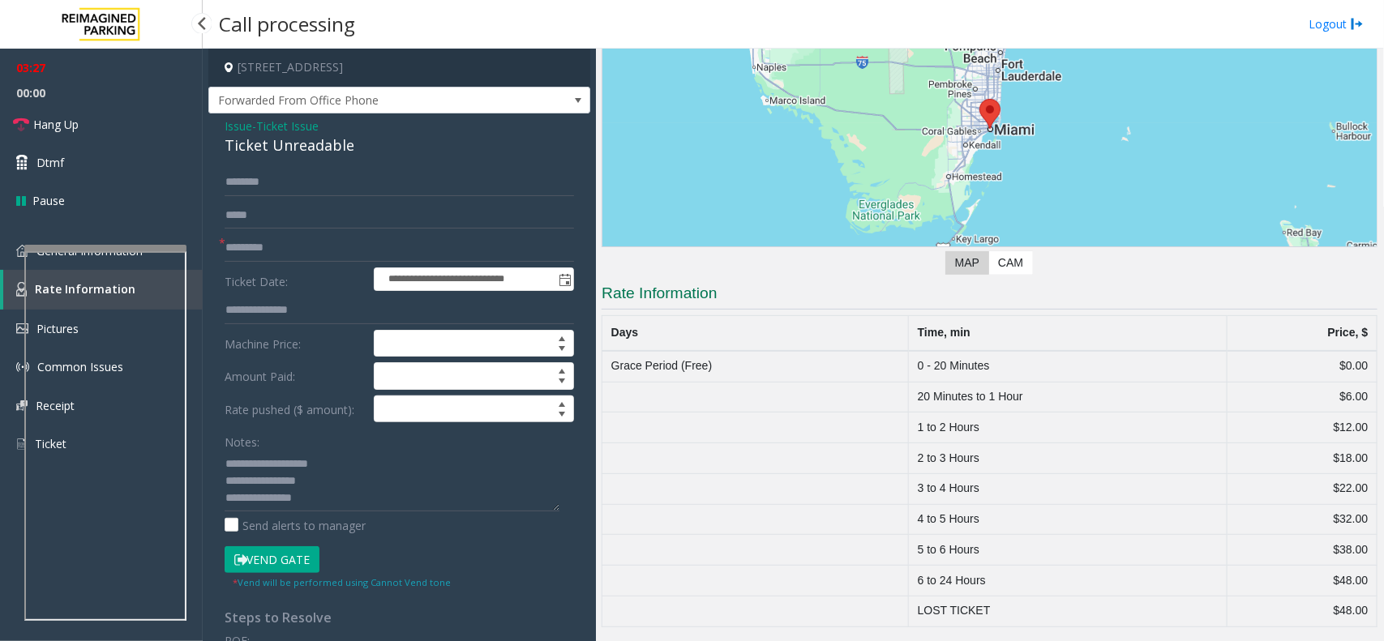
scroll to position [185, 0]
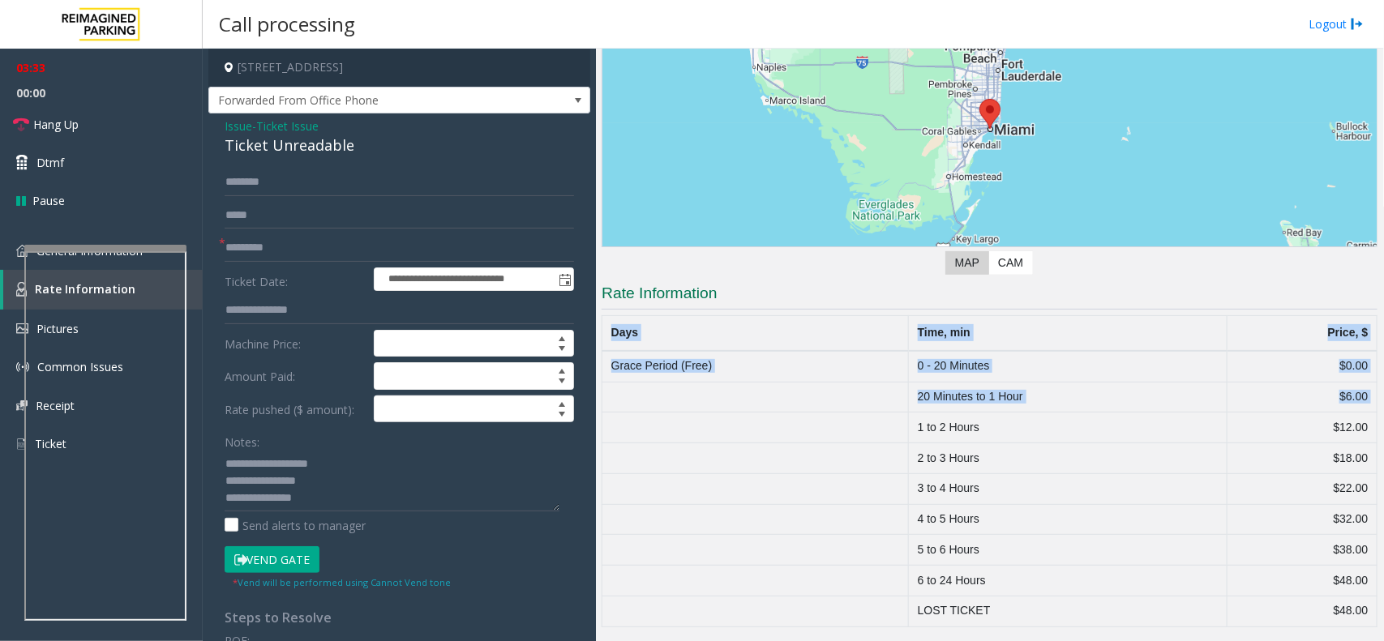
drag, startPoint x: 908, startPoint y: 427, endPoint x: 1372, endPoint y: 432, distance: 464.4
click at [1372, 432] on div "Main Revenue Control Manufacturer: [PERSON_NAME] ← Move left → Move right ↑ Mov…" at bounding box center [989, 345] width 787 height 592
click at [1226, 447] on td "$18.00" at bounding box center [1301, 458] width 150 height 31
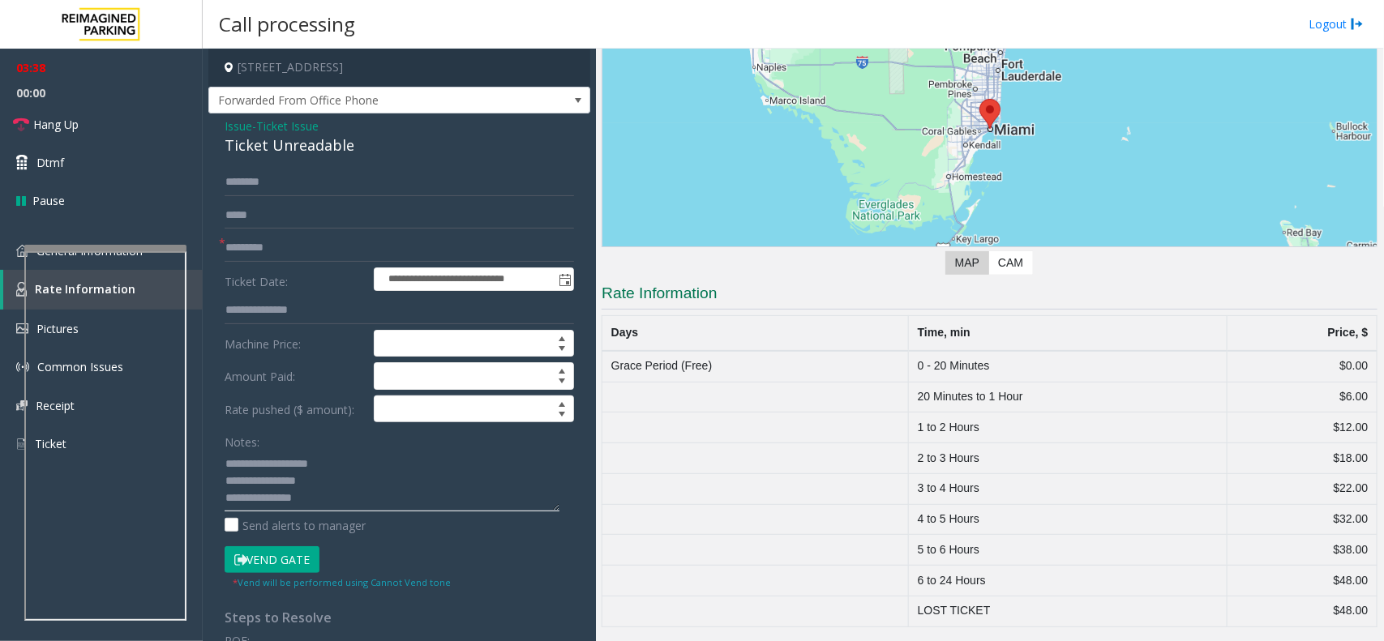
click at [342, 500] on textarea at bounding box center [392, 481] width 335 height 61
click at [201, 319] on link "Pictures" at bounding box center [101, 329] width 203 height 38
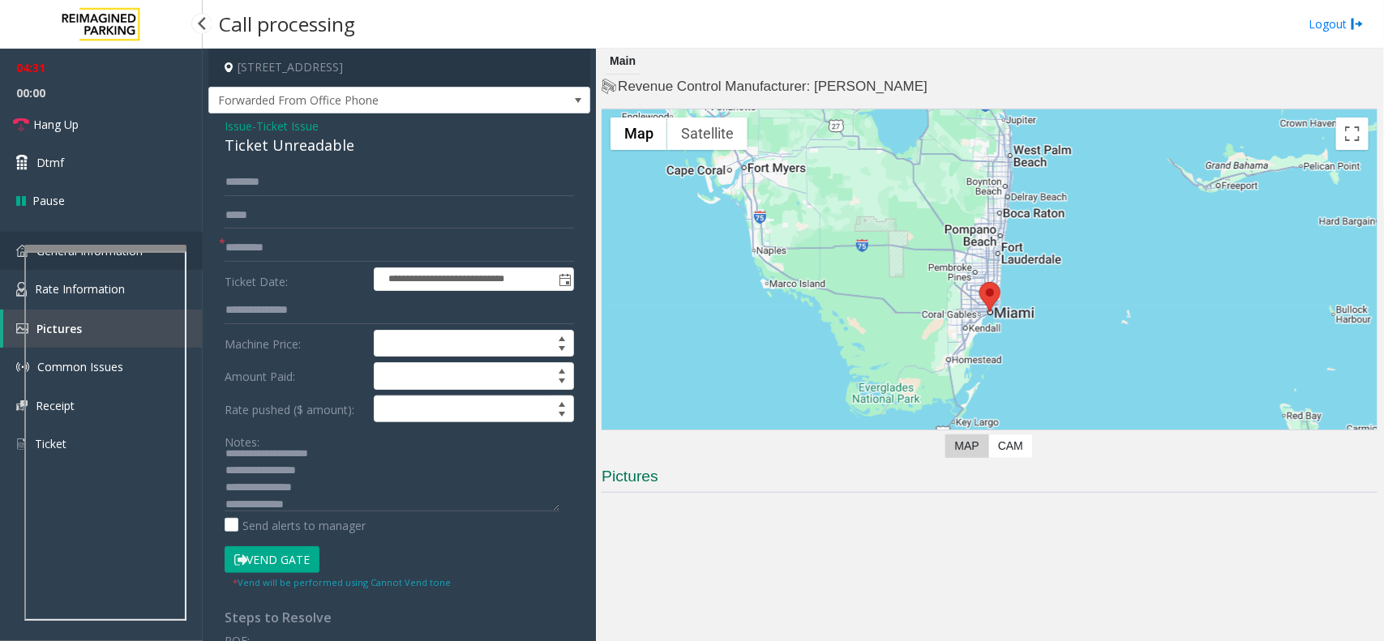
click at [193, 259] on link "General Information" at bounding box center [101, 251] width 203 height 38
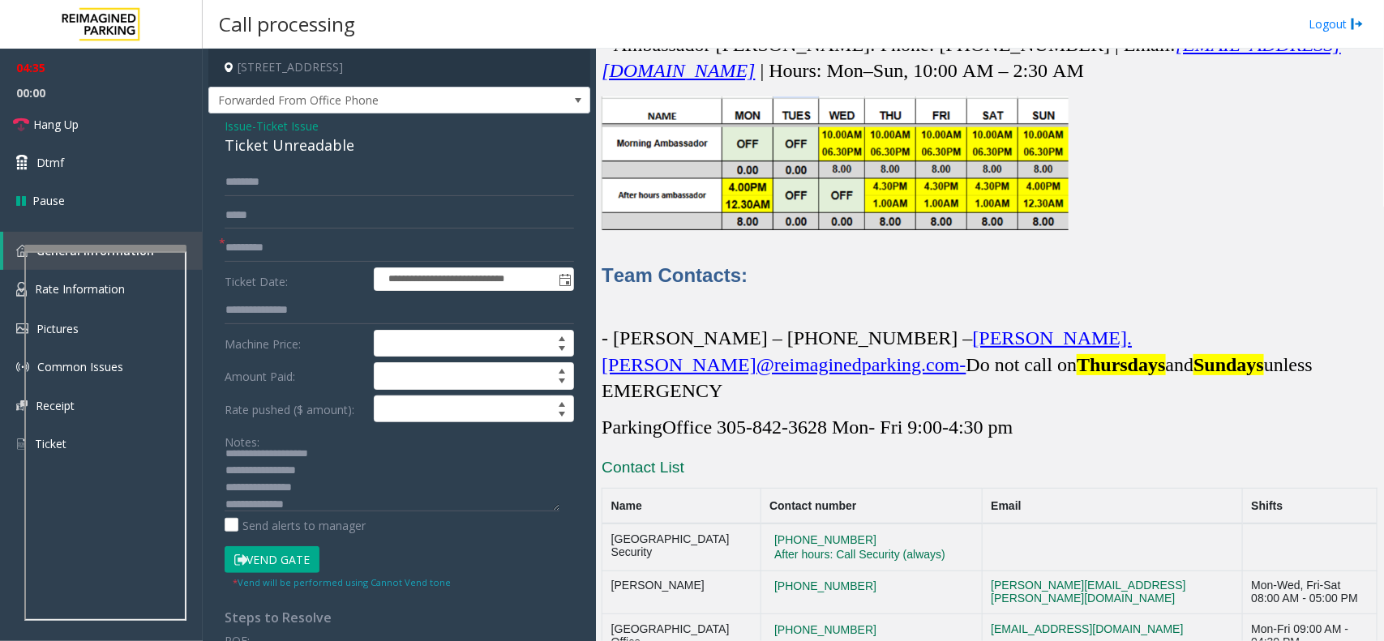
scroll to position [4804, 0]
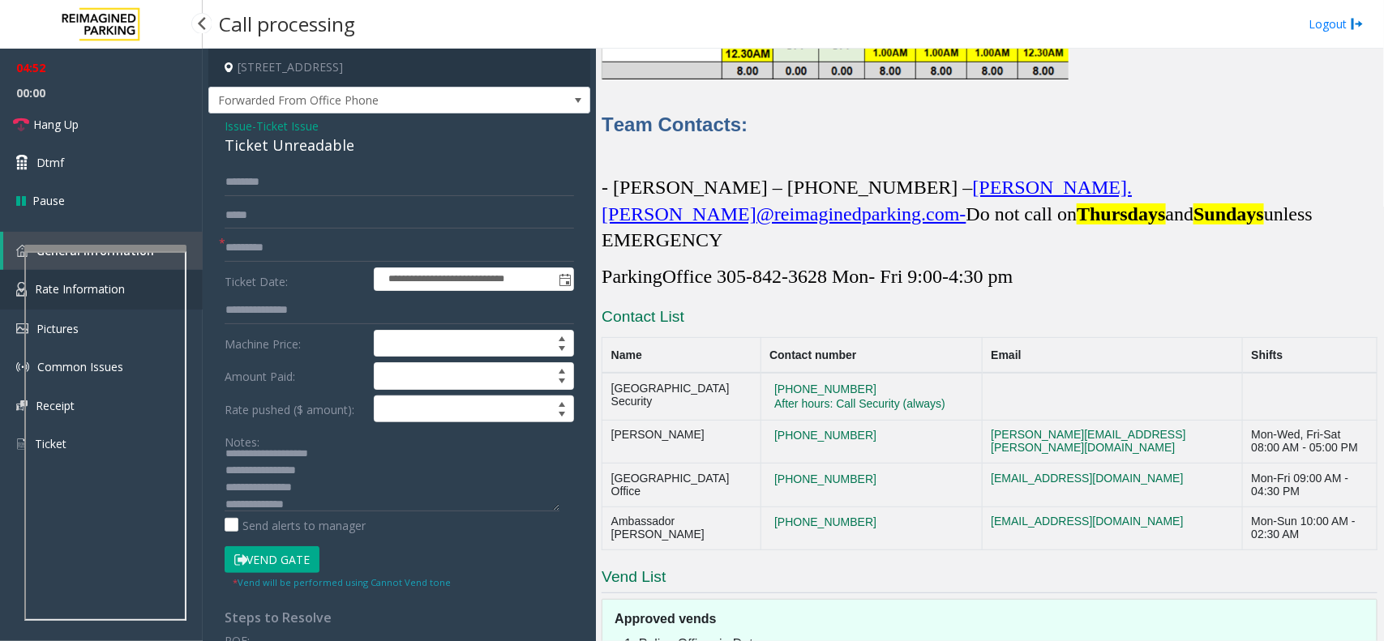
click at [192, 284] on link "Rate Information" at bounding box center [101, 290] width 203 height 40
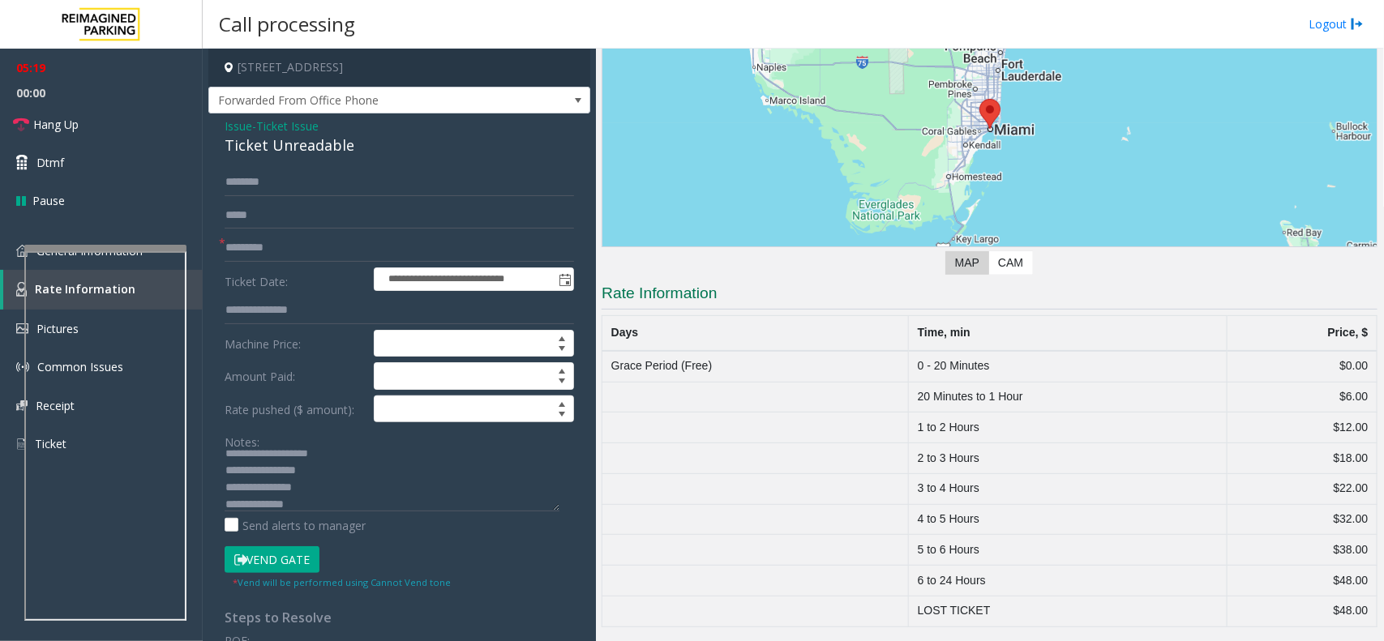
scroll to position [185, 0]
click at [485, 109] on span "Forwarded From Office Phone" at bounding box center [361, 101] width 304 height 26
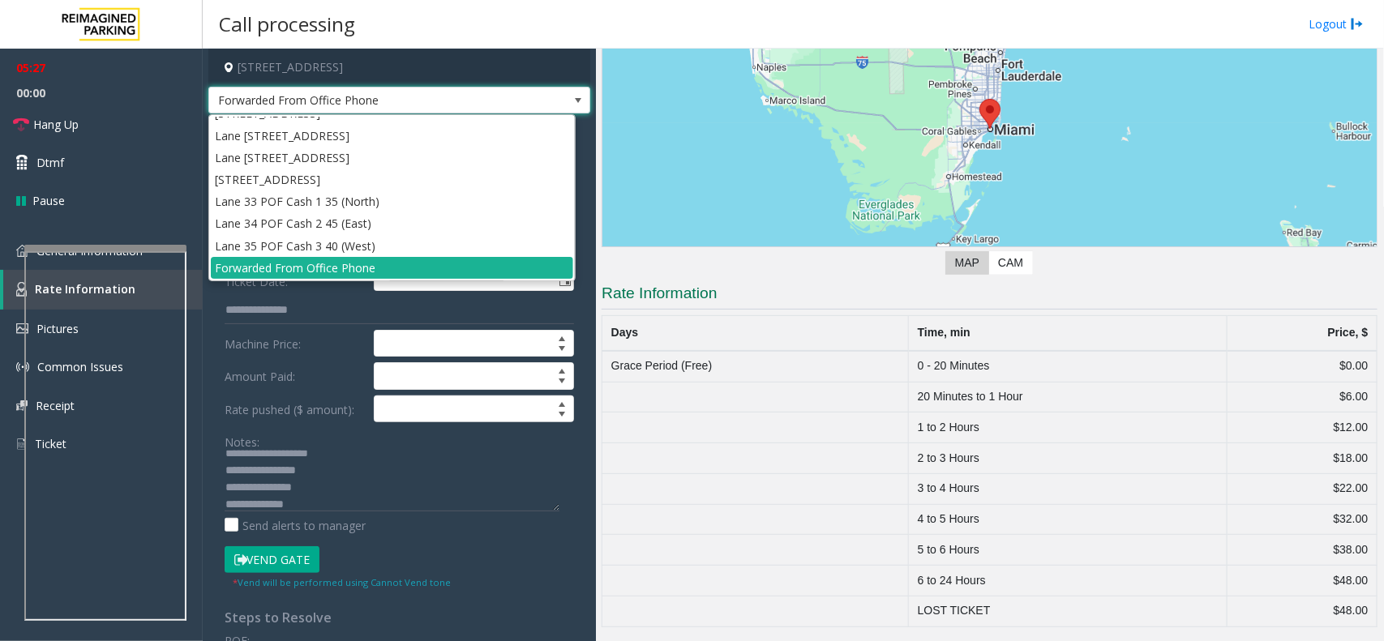
scroll to position [646, 0]
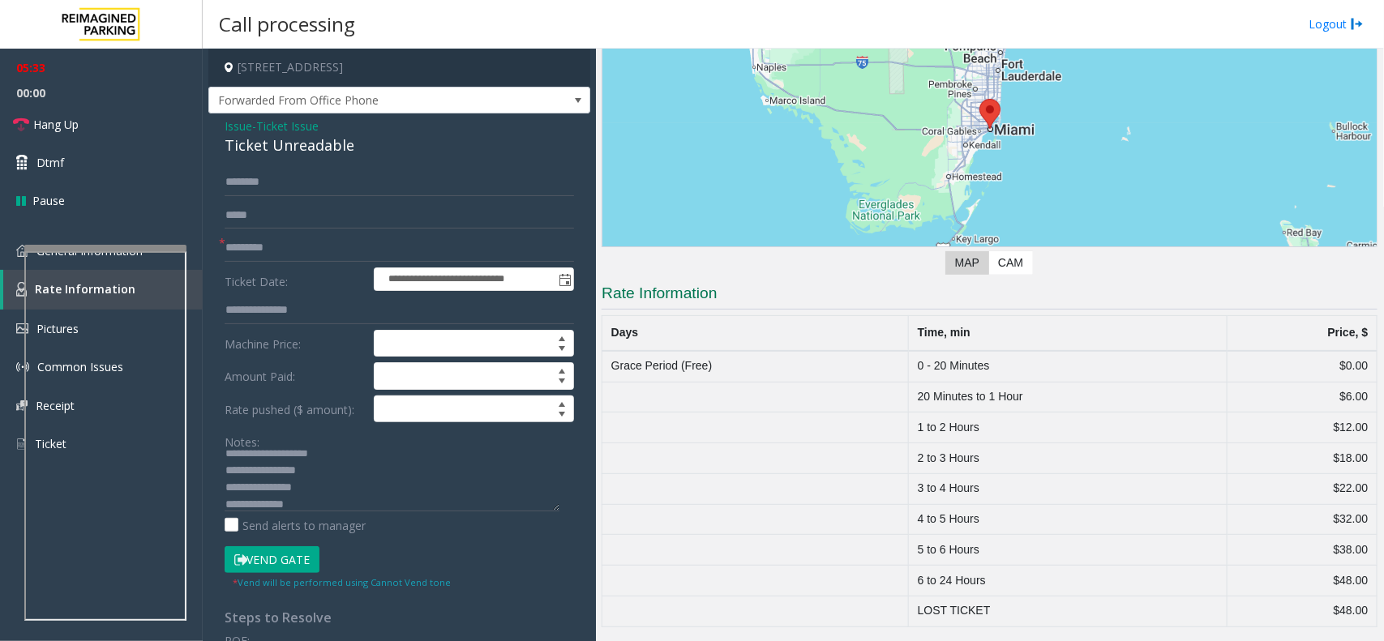
click at [294, 389] on label "Amount Paid:" at bounding box center [294, 376] width 149 height 28
click at [195, 328] on link "Pictures" at bounding box center [101, 329] width 203 height 38
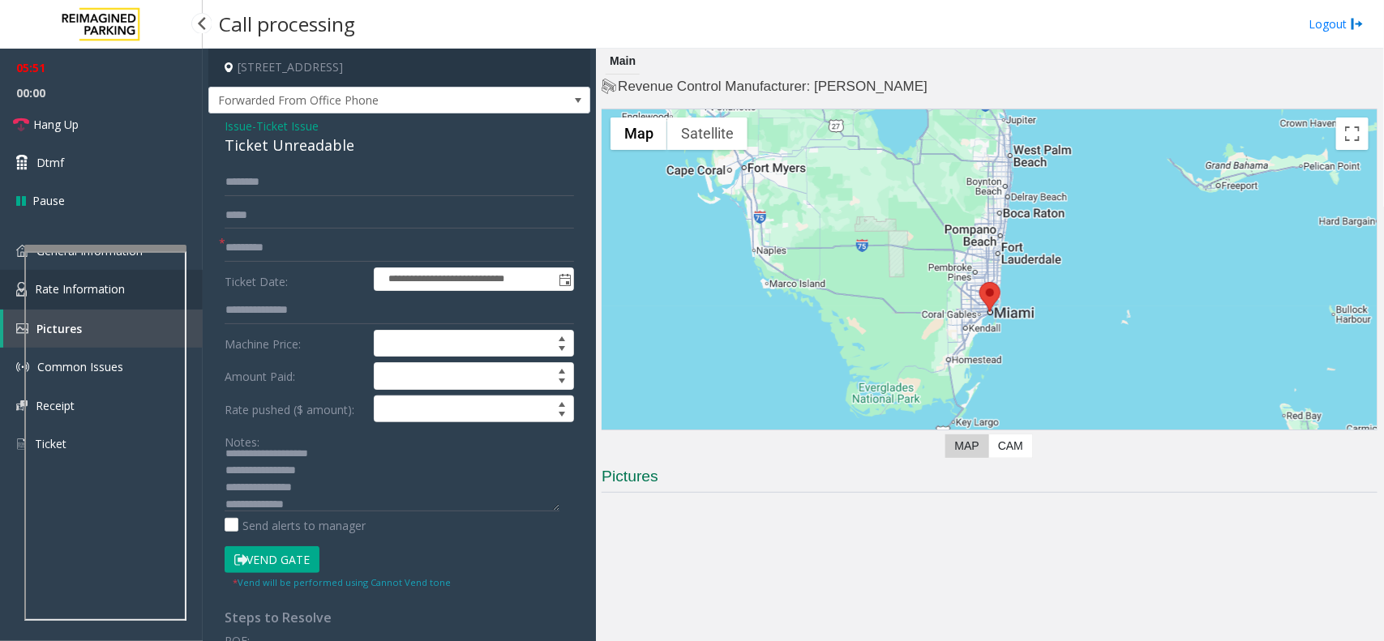
click at [196, 297] on link "Rate Information" at bounding box center [101, 290] width 203 height 40
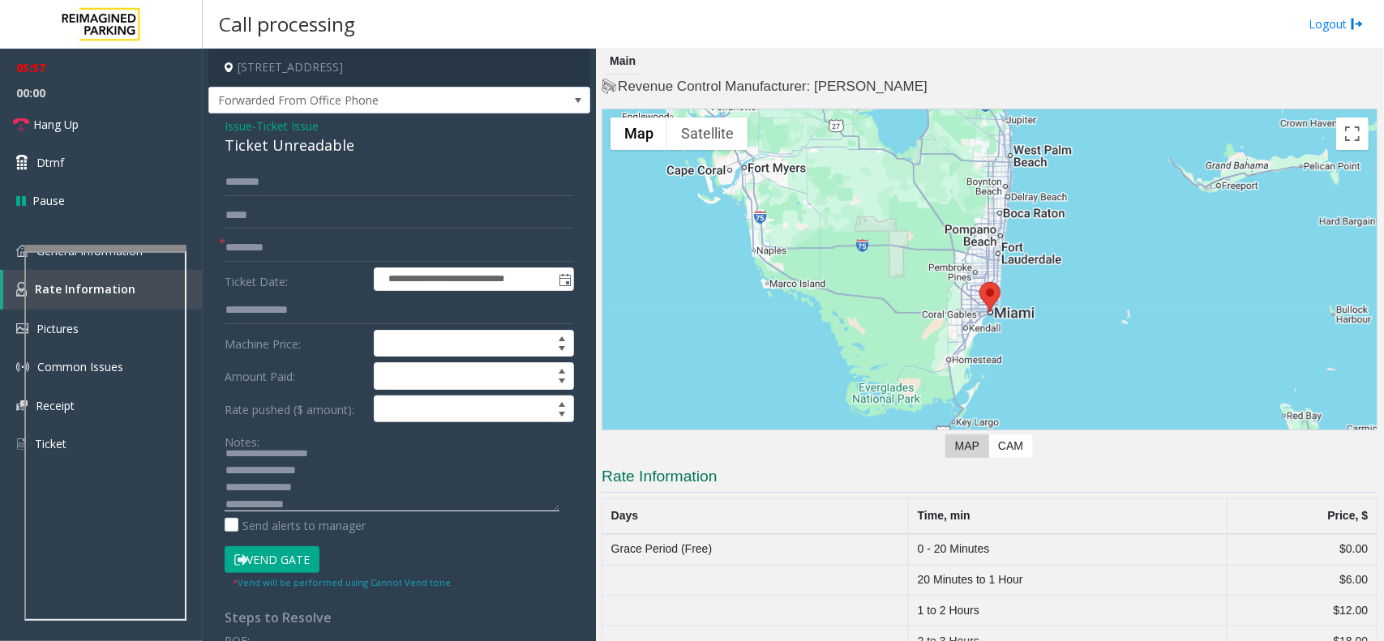
click at [359, 511] on textarea at bounding box center [392, 481] width 335 height 61
click at [472, 101] on span "Forwarded From Office Phone" at bounding box center [361, 101] width 304 height 26
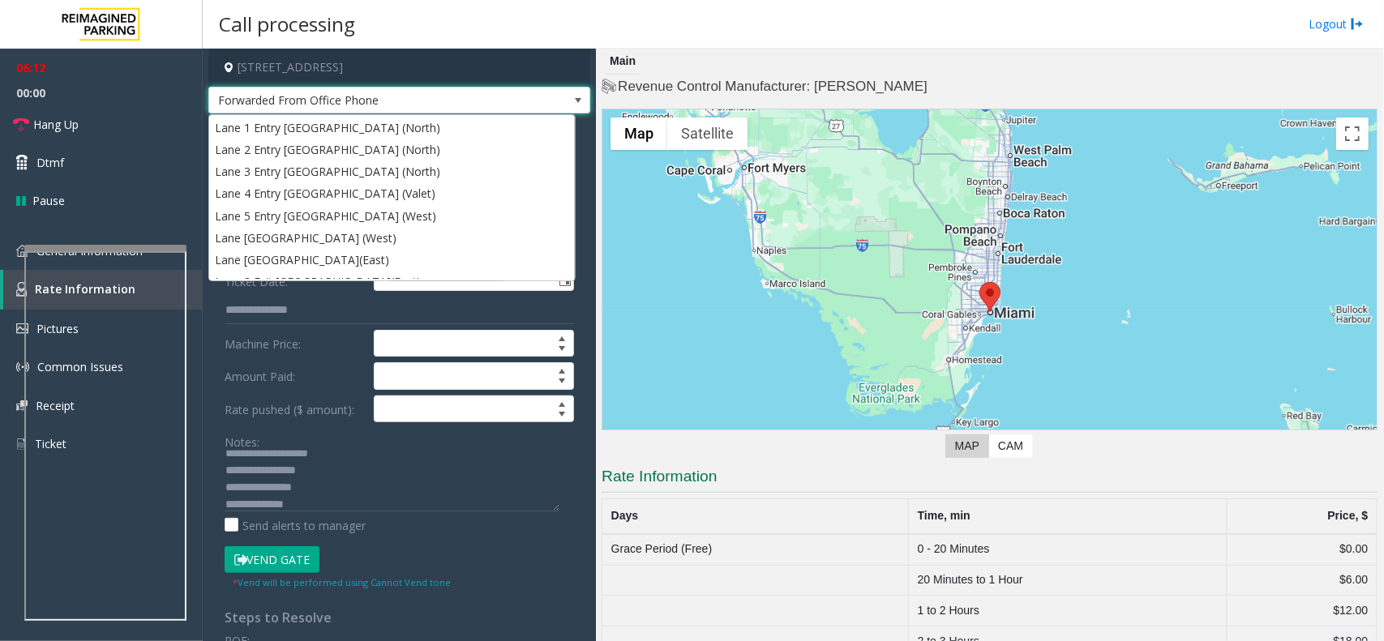
scroll to position [646, 0]
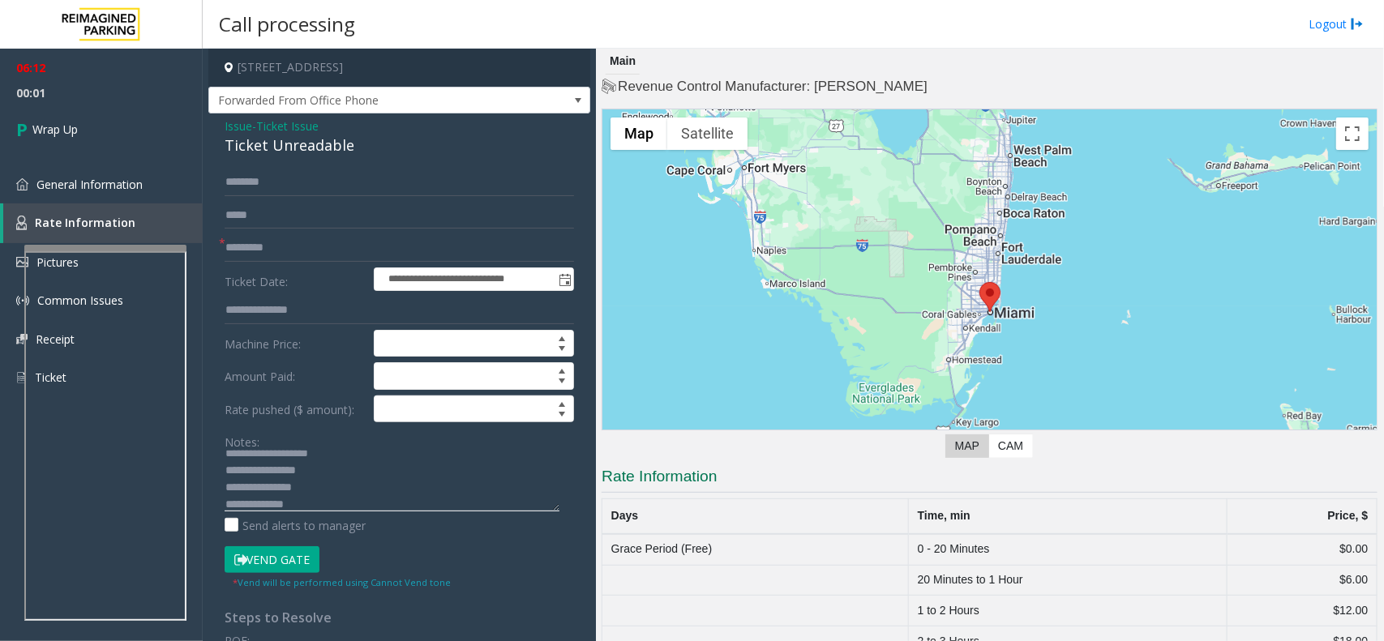
click at [365, 482] on textarea at bounding box center [392, 481] width 335 height 61
click at [330, 503] on textarea at bounding box center [392, 481] width 335 height 61
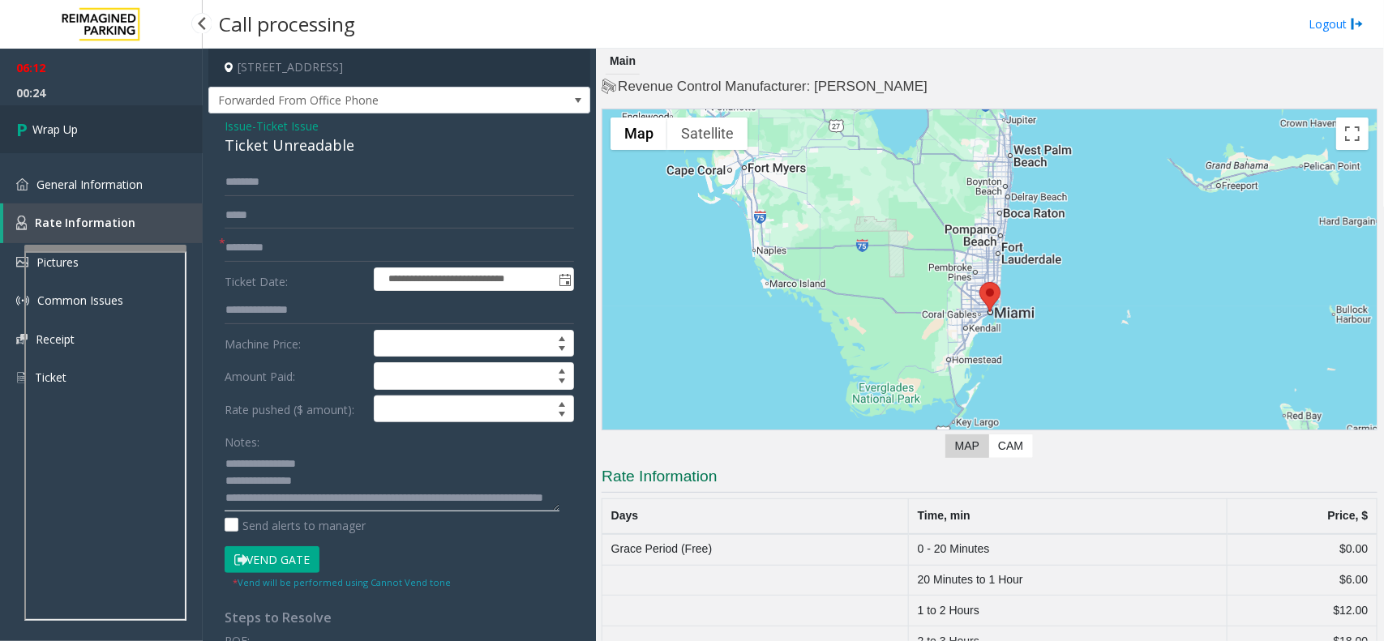
type textarea "**********"
click at [104, 152] on link "Wrap Up" at bounding box center [101, 129] width 203 height 48
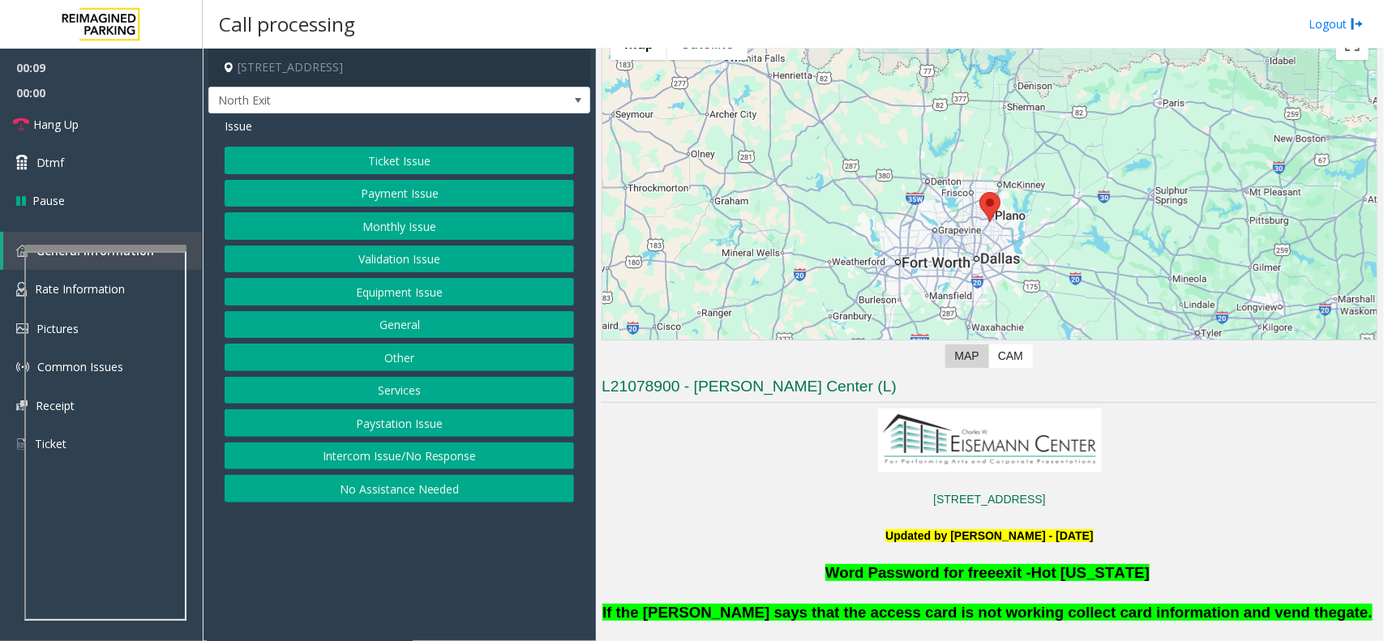
scroll to position [203, 0]
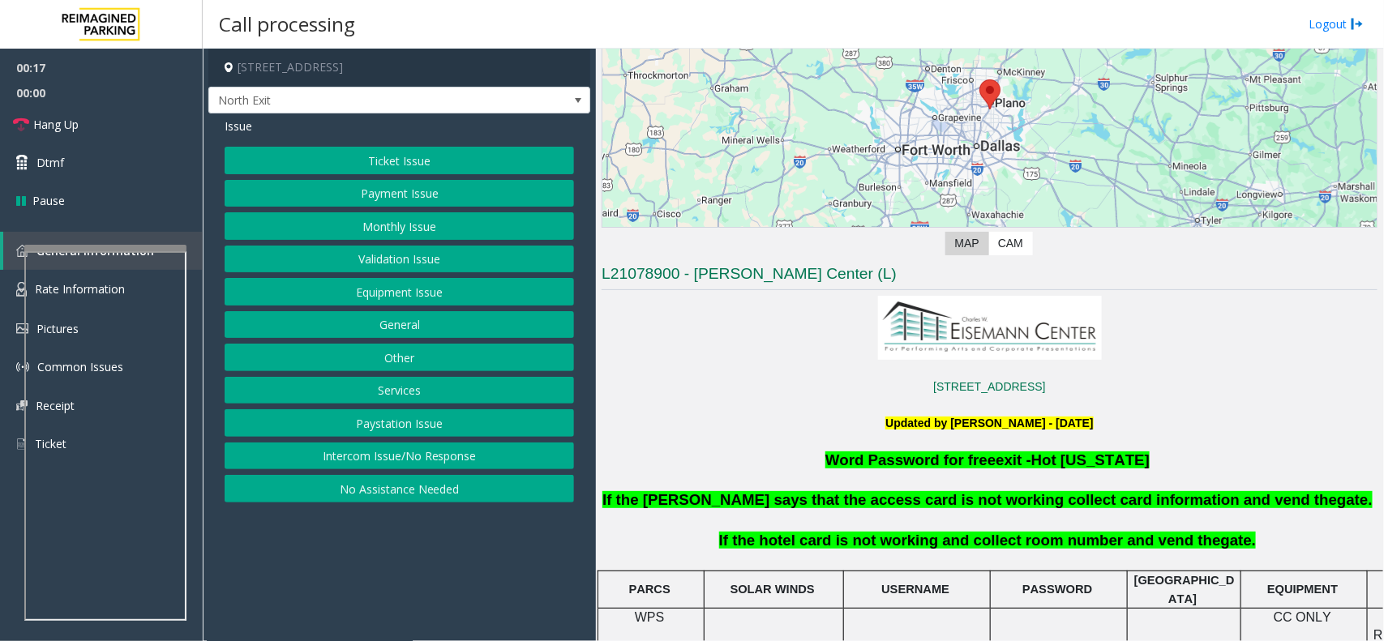
click at [415, 297] on button "Equipment Issue" at bounding box center [399, 292] width 349 height 28
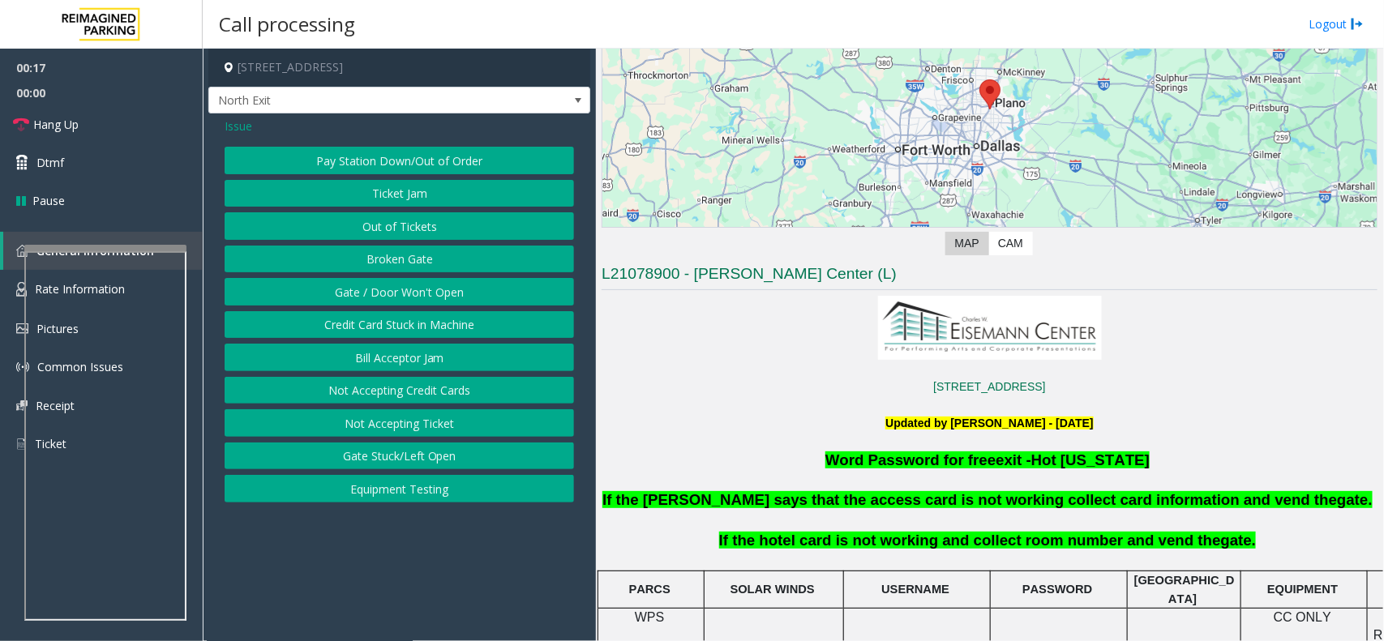
click at [415, 297] on button "Gate / Door Won't Open" at bounding box center [399, 292] width 349 height 28
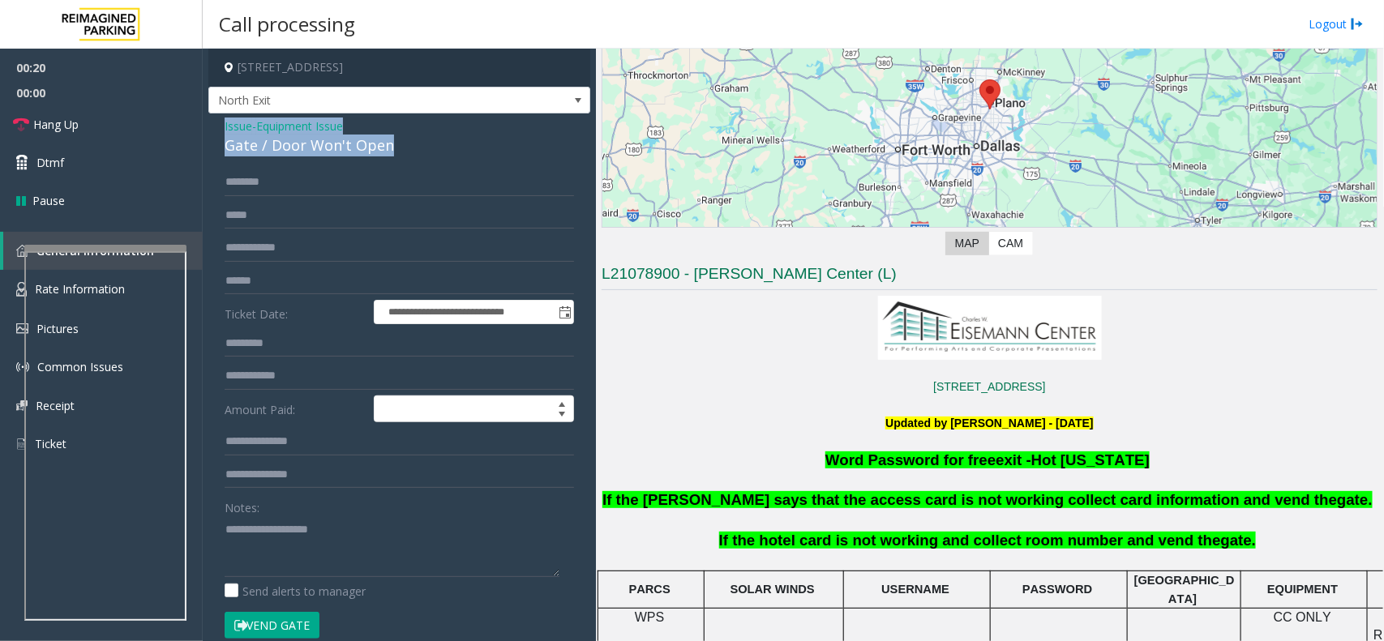
drag, startPoint x: 402, startPoint y: 148, endPoint x: 209, endPoint y: 128, distance: 193.9
click at [209, 128] on div "**********" at bounding box center [399, 515] width 382 height 804
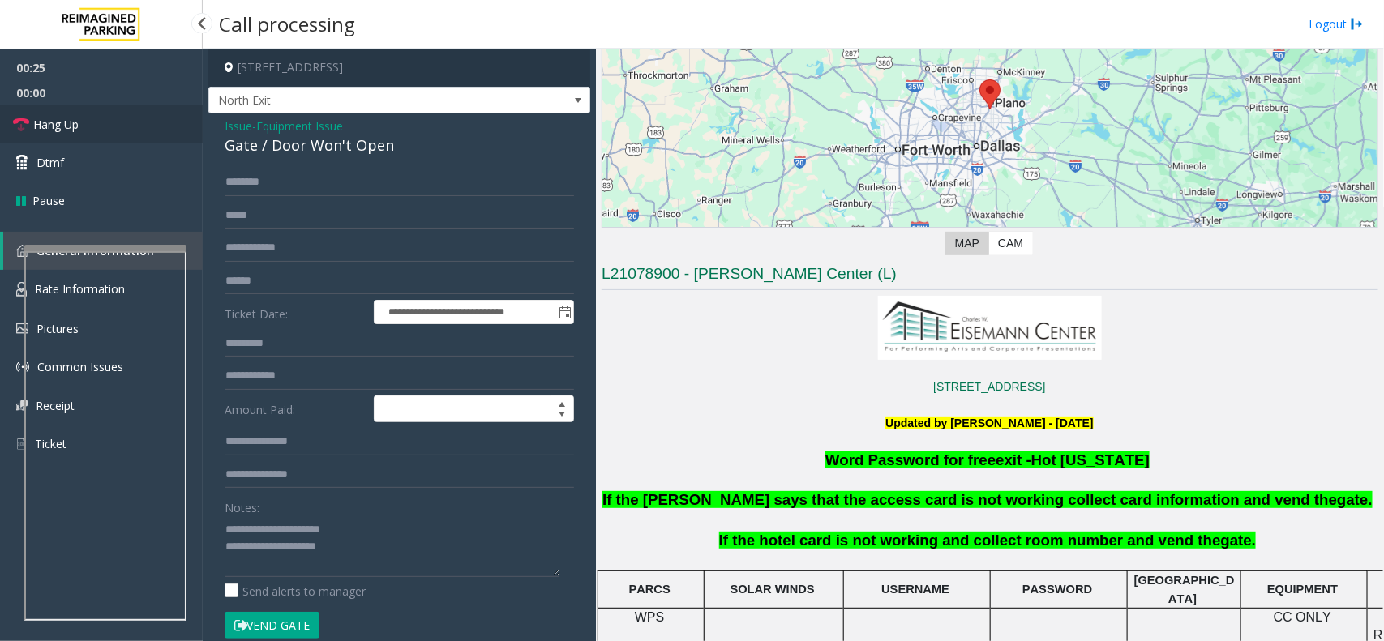
click at [104, 130] on link "Hang Up" at bounding box center [101, 124] width 203 height 38
click at [381, 551] on textarea at bounding box center [392, 546] width 335 height 61
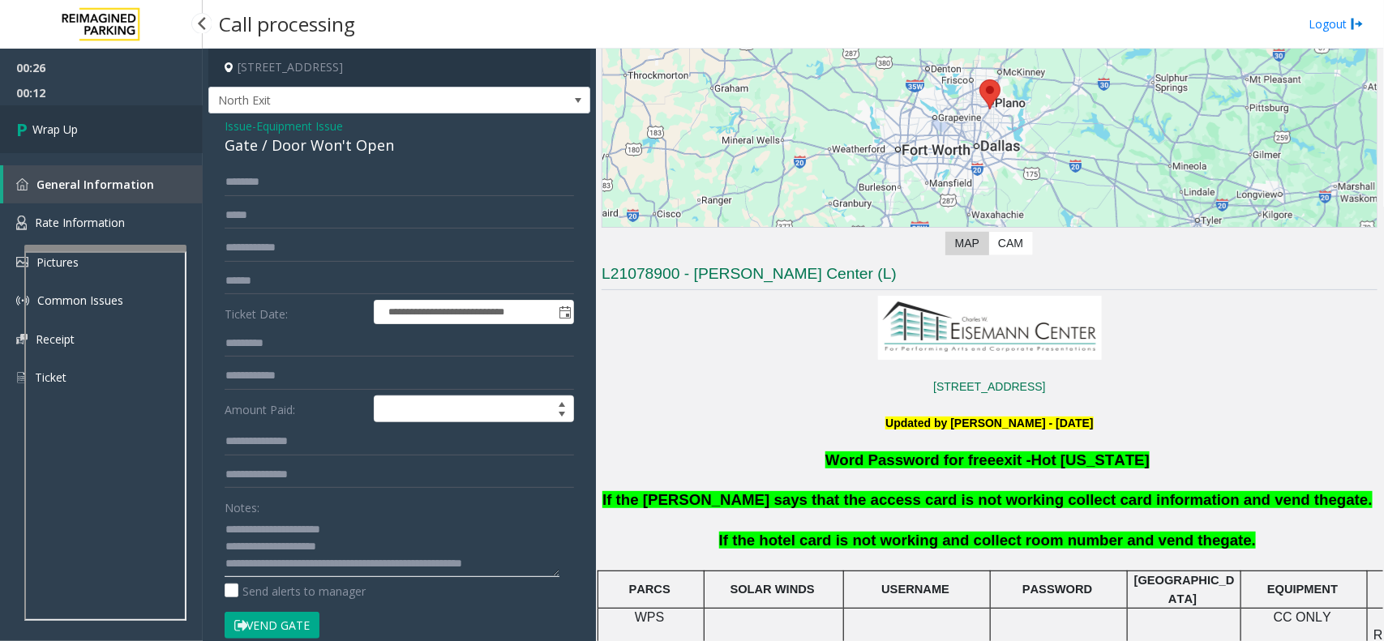
type textarea "**********"
click at [98, 148] on link "Wrap Up" at bounding box center [101, 129] width 203 height 48
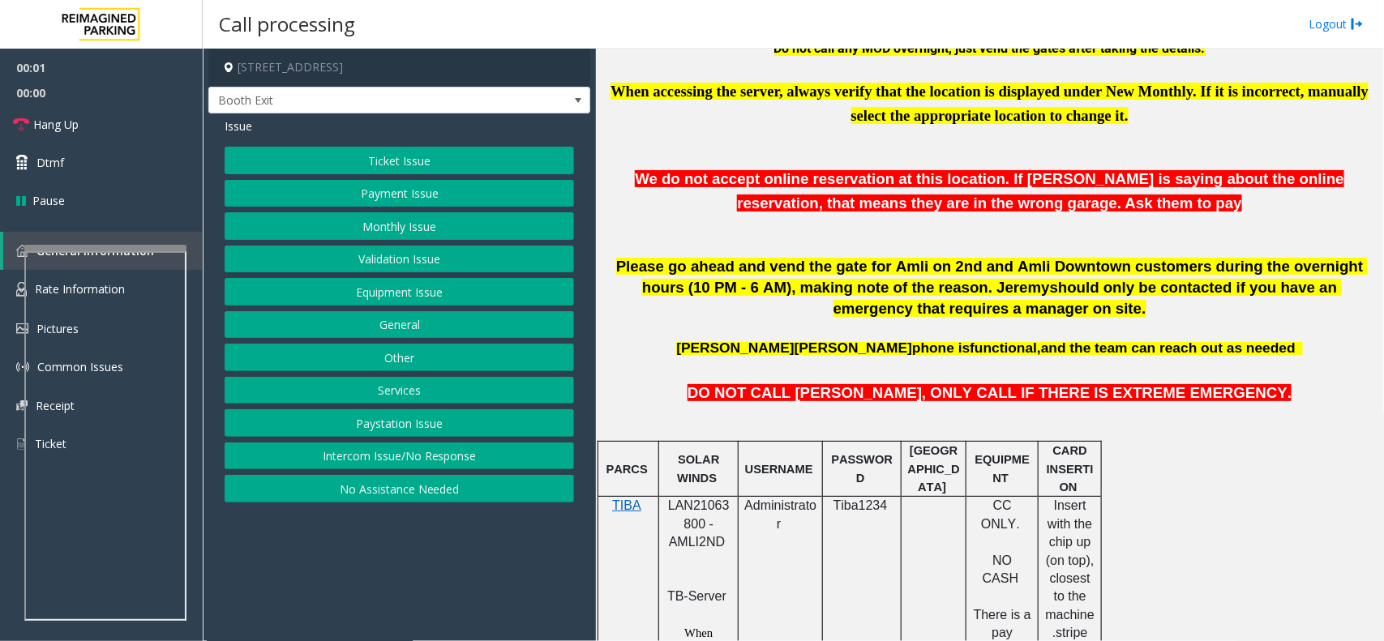
scroll to position [810, 0]
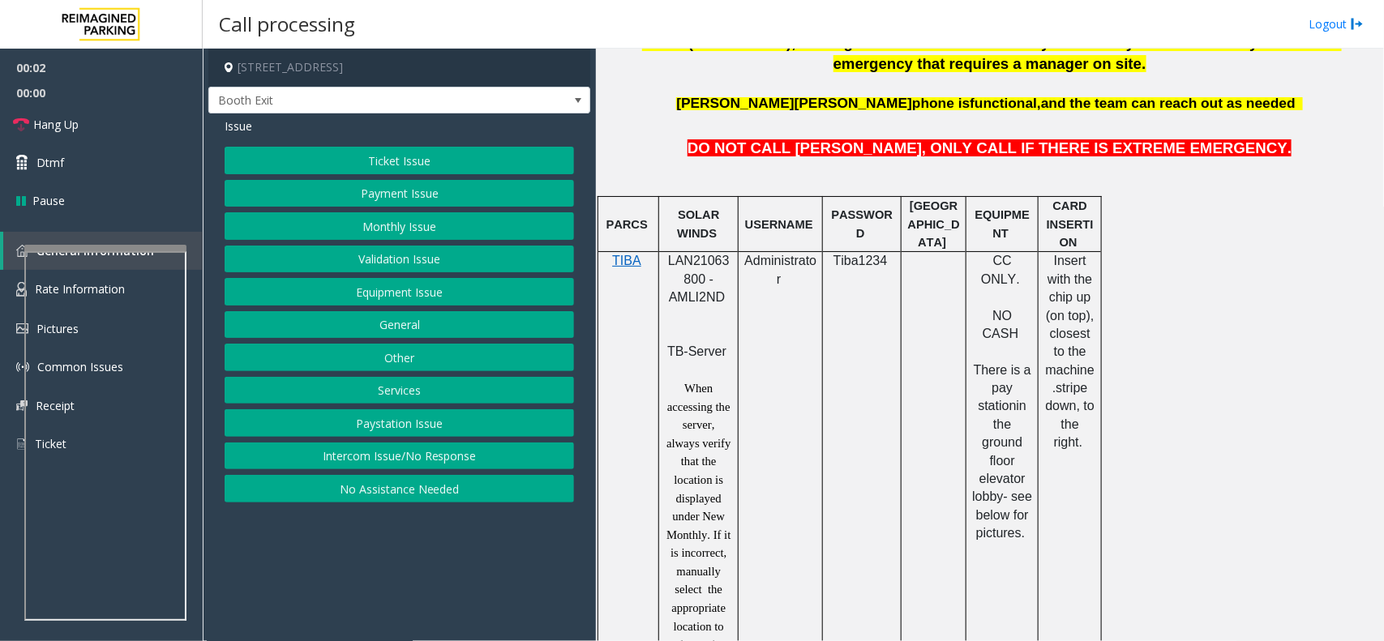
click at [685, 262] on span "LAN21063800 - AMLI2ND" at bounding box center [699, 279] width 62 height 50
click at [403, 256] on button "Validation Issue" at bounding box center [399, 260] width 349 height 28
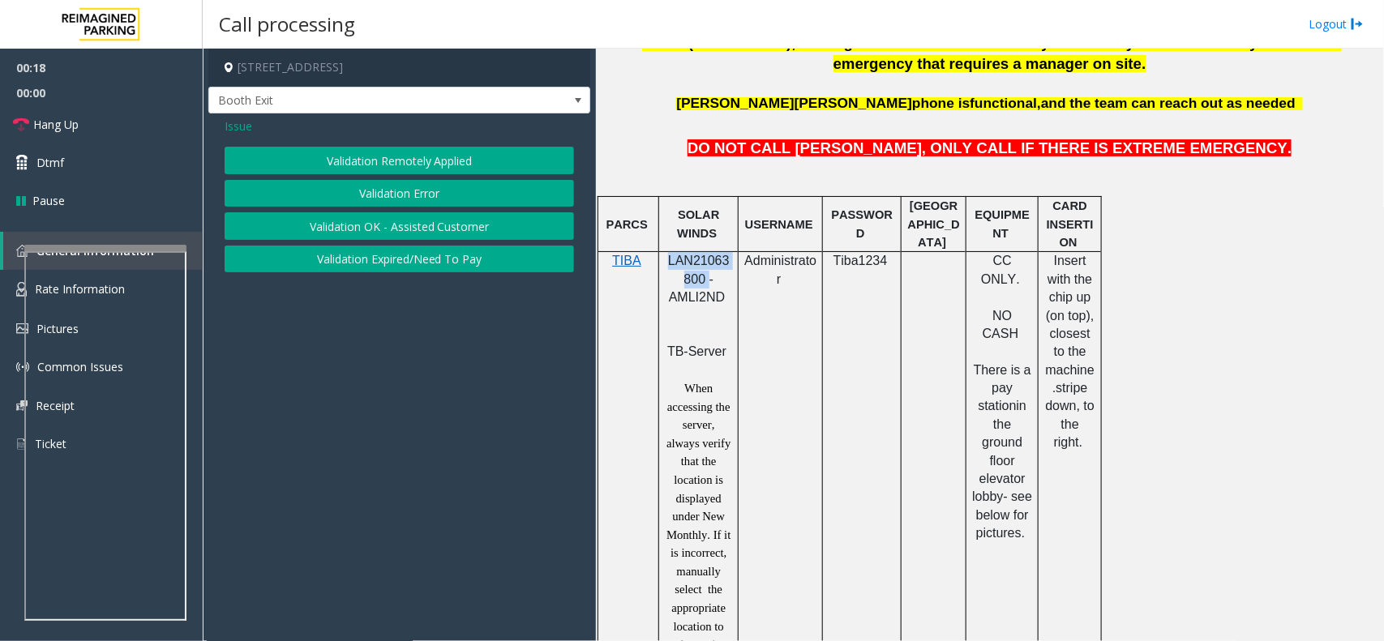
click at [367, 188] on button "Validation Error" at bounding box center [399, 194] width 349 height 28
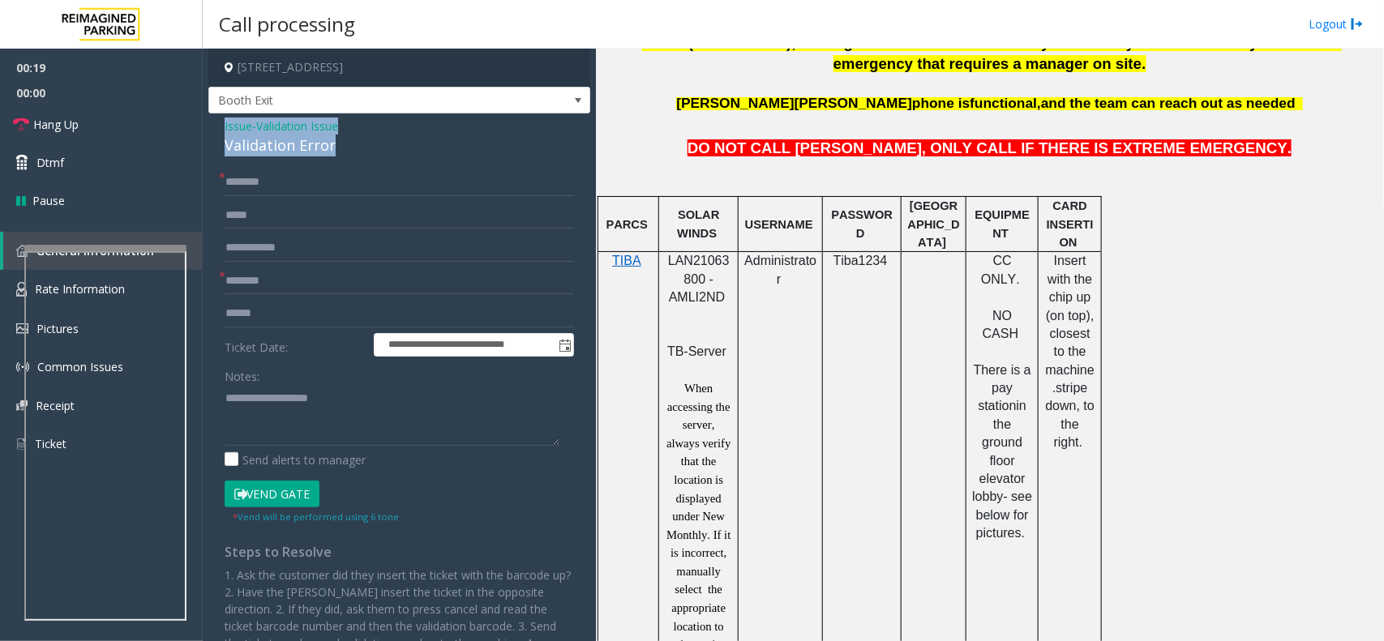
drag, startPoint x: 362, startPoint y: 150, endPoint x: 237, endPoint y: 123, distance: 128.4
click at [220, 124] on div "**********" at bounding box center [399, 432] width 382 height 639
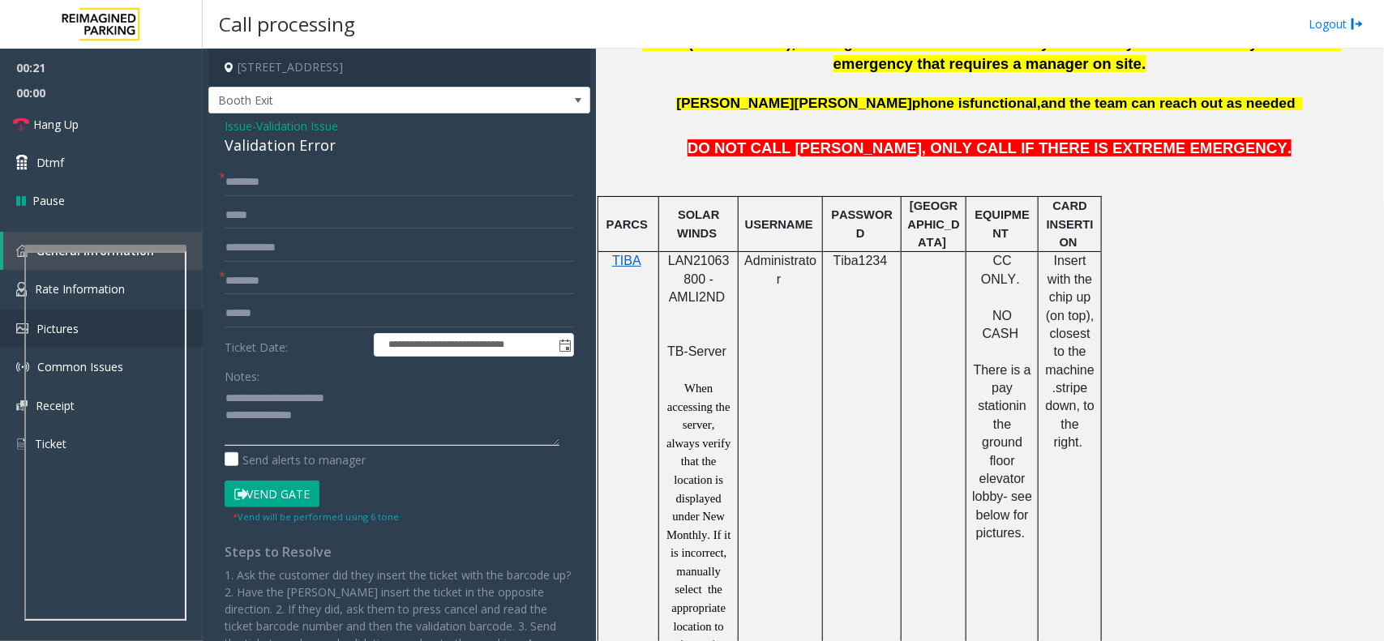
type textarea "**********"
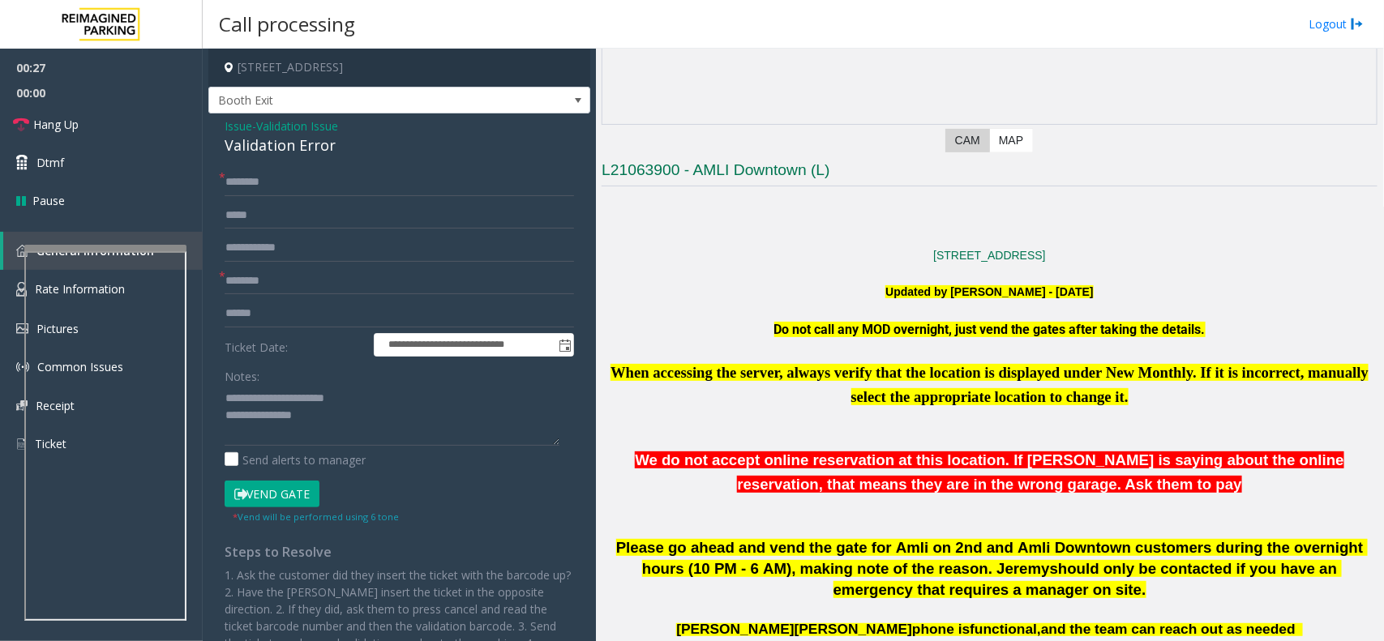
scroll to position [304, 0]
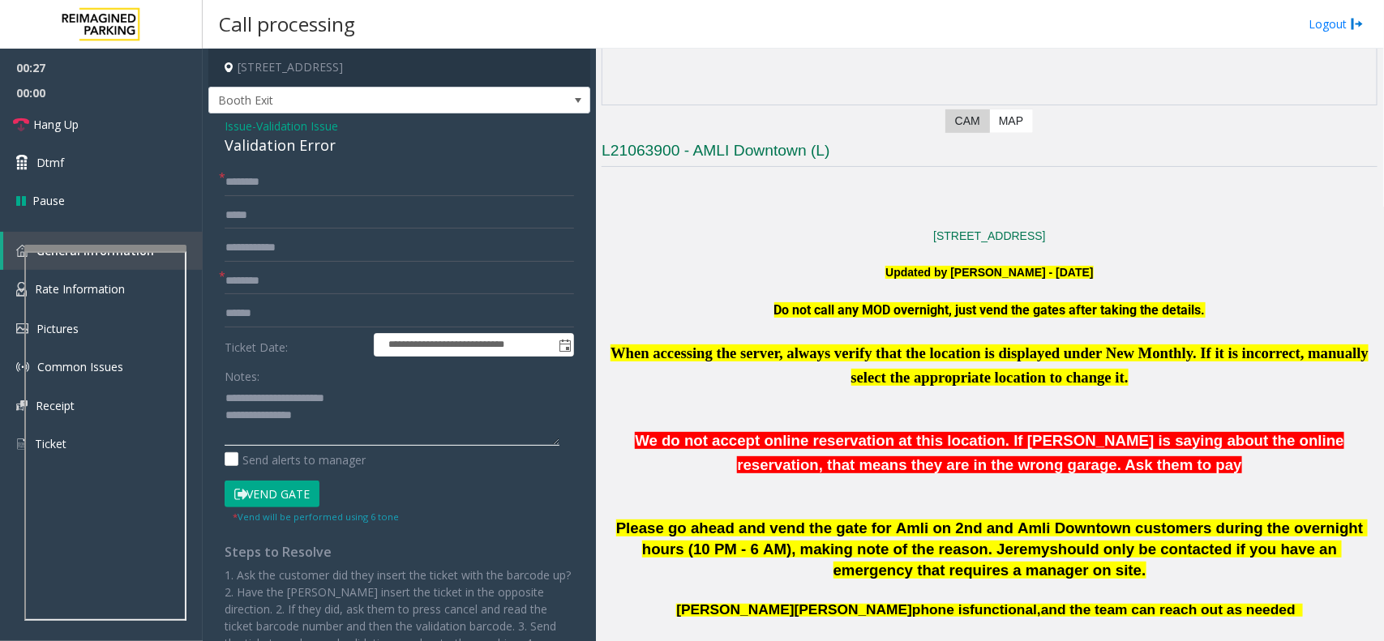
click at [373, 427] on textarea at bounding box center [392, 415] width 335 height 61
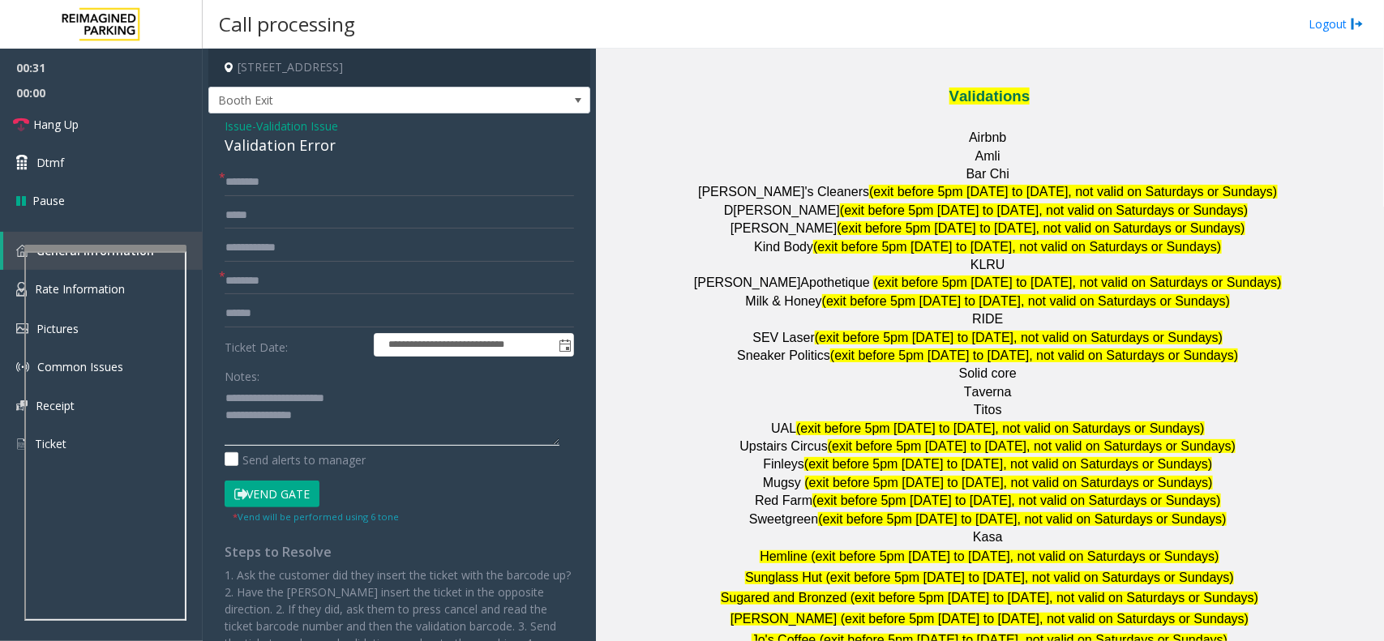
scroll to position [2128, 0]
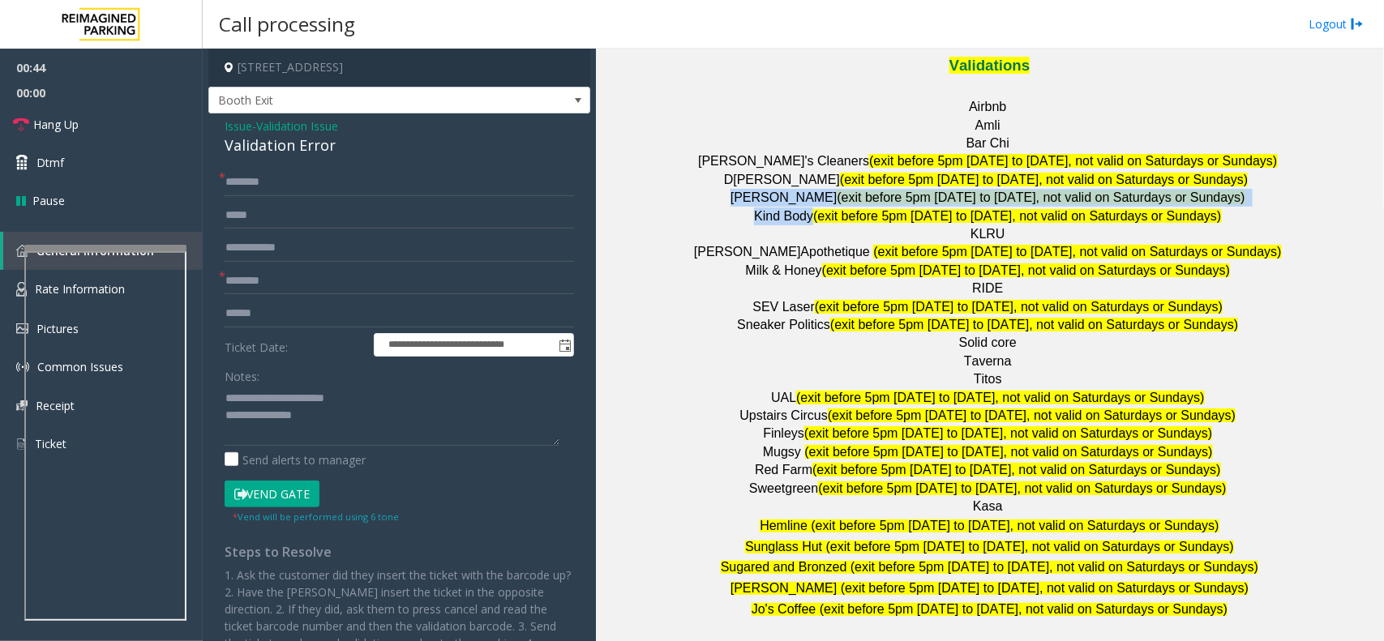
drag, startPoint x: 758, startPoint y: 113, endPoint x: 820, endPoint y: 123, distance: 63.2
click at [813, 190] on span "[PERSON_NAME]" at bounding box center [783, 197] width 107 height 14
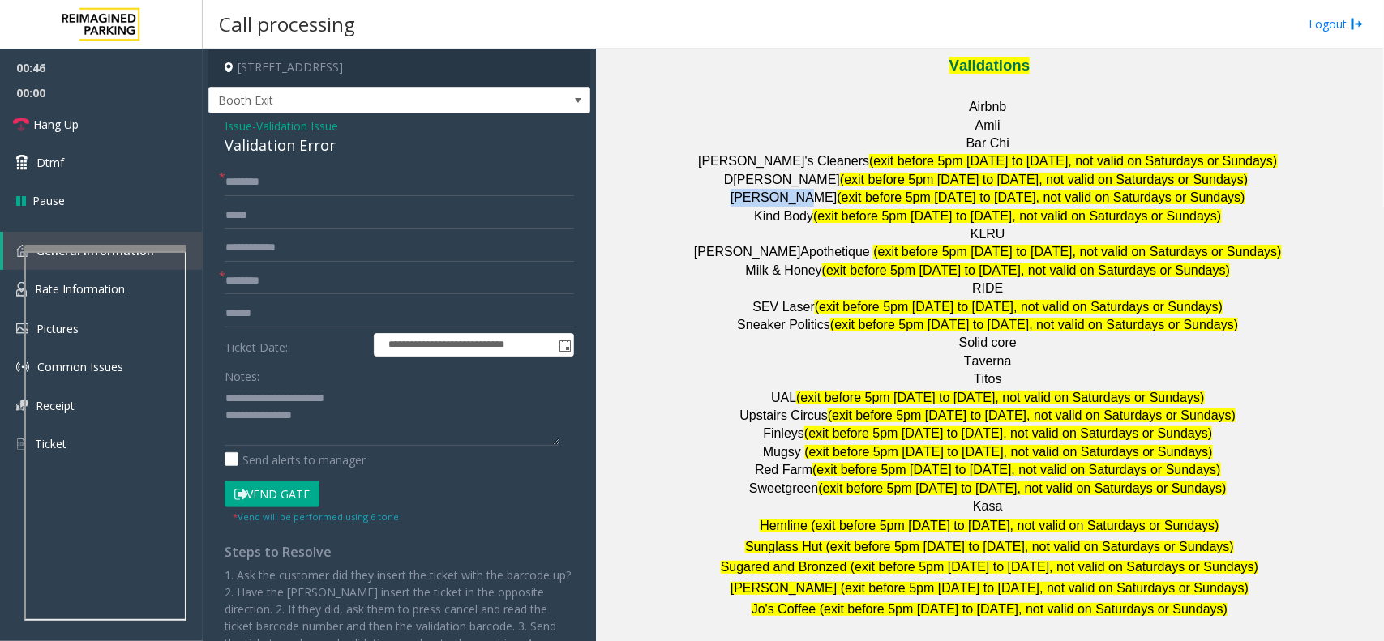
drag, startPoint x: 819, startPoint y: 118, endPoint x: 760, endPoint y: 113, distance: 59.3
click at [760, 189] on p "[PERSON_NAME] (exit before 5pm [DATE] to [DATE], not valid on Saturdays or Sund…" at bounding box center [989, 198] width 776 height 18
click at [250, 272] on input "text" at bounding box center [399, 281] width 349 height 28
paste input "**********"
type input "**********"
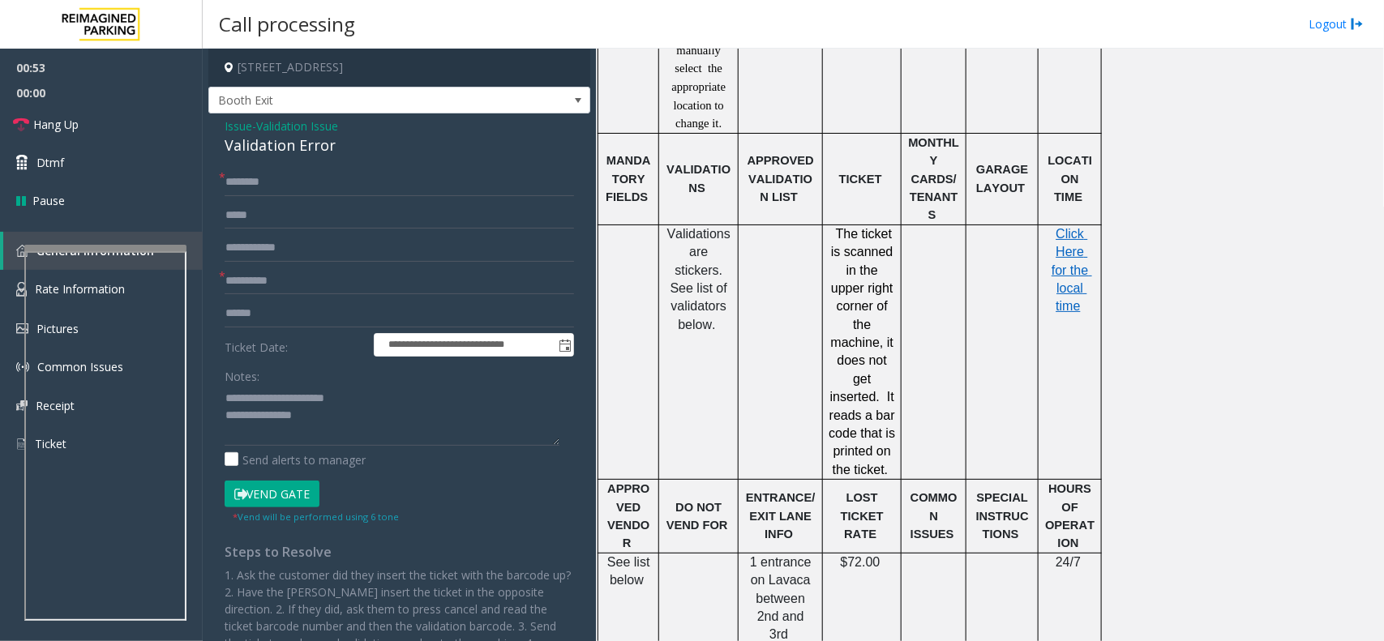
scroll to position [1317, 0]
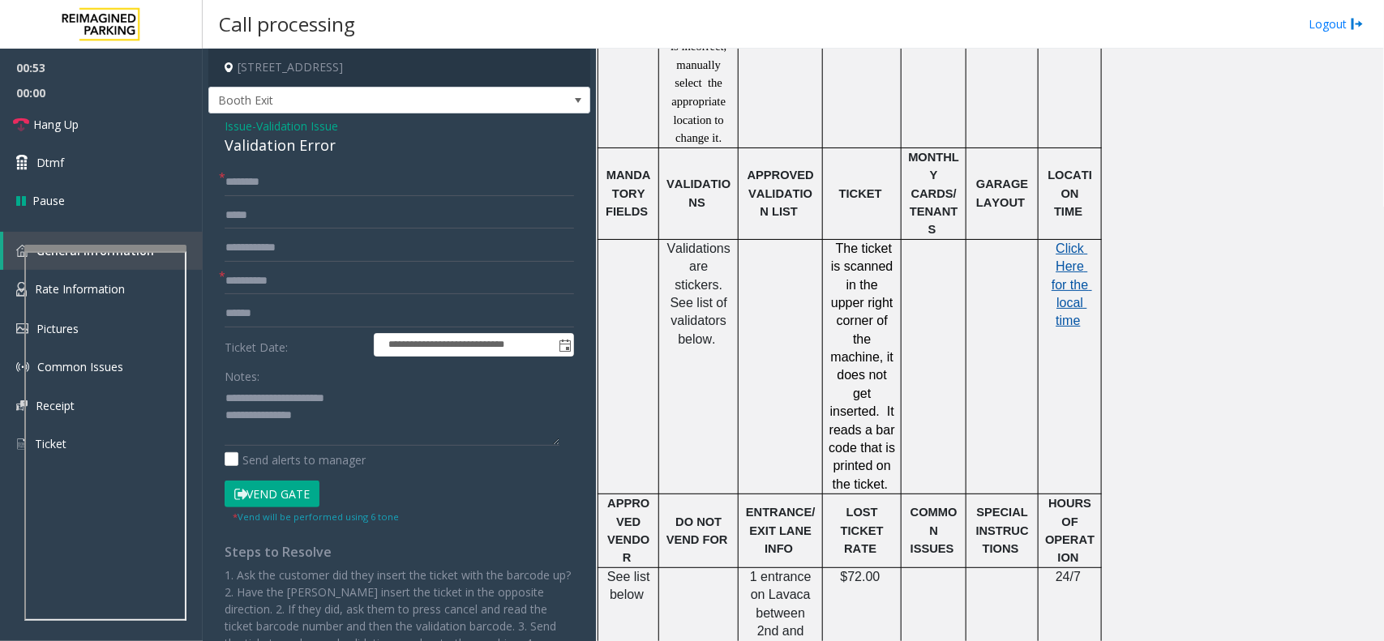
click at [1070, 242] on span "Click Here for the local time" at bounding box center [1071, 285] width 41 height 87
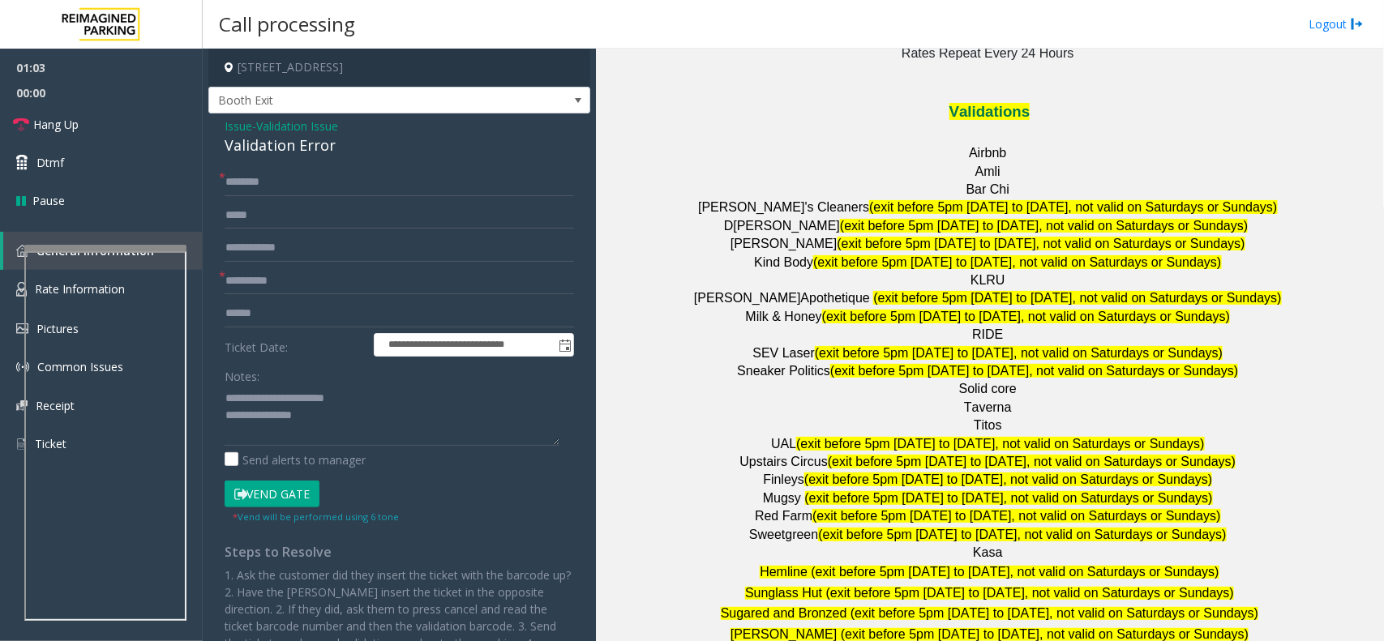
scroll to position [2128, 0]
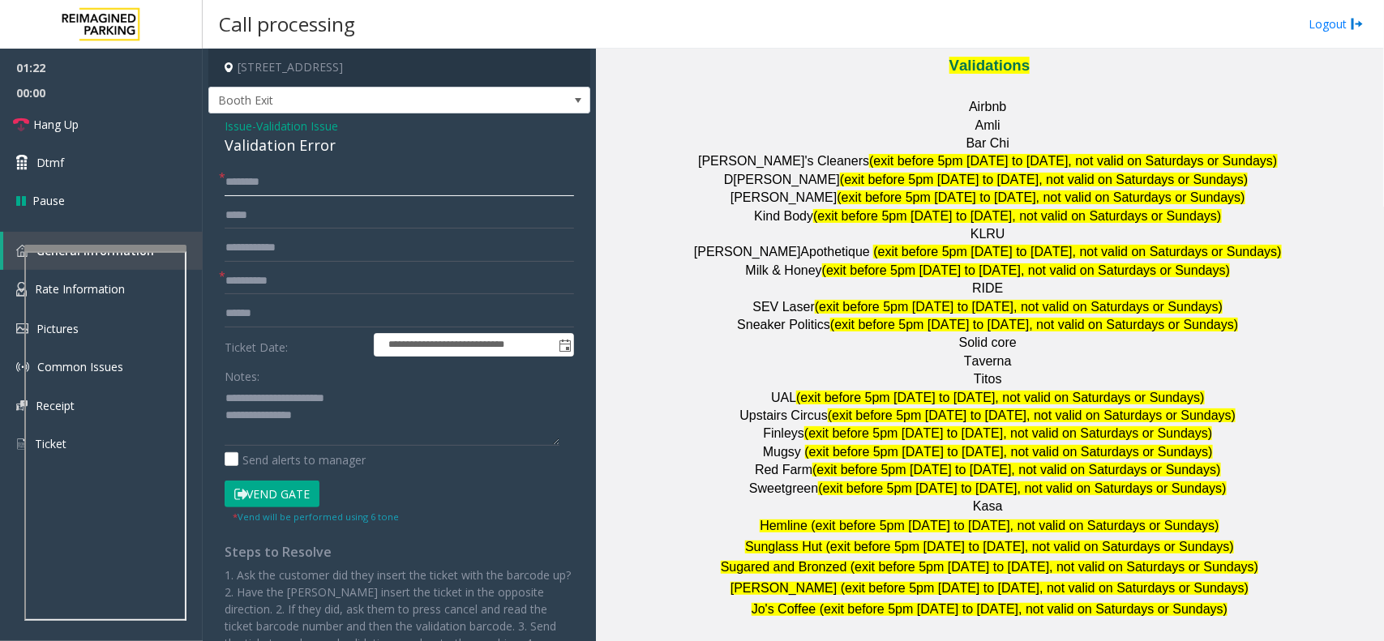
click at [276, 182] on input "text" at bounding box center [399, 183] width 349 height 28
type input "******"
click at [268, 316] on input "text" at bounding box center [399, 314] width 349 height 28
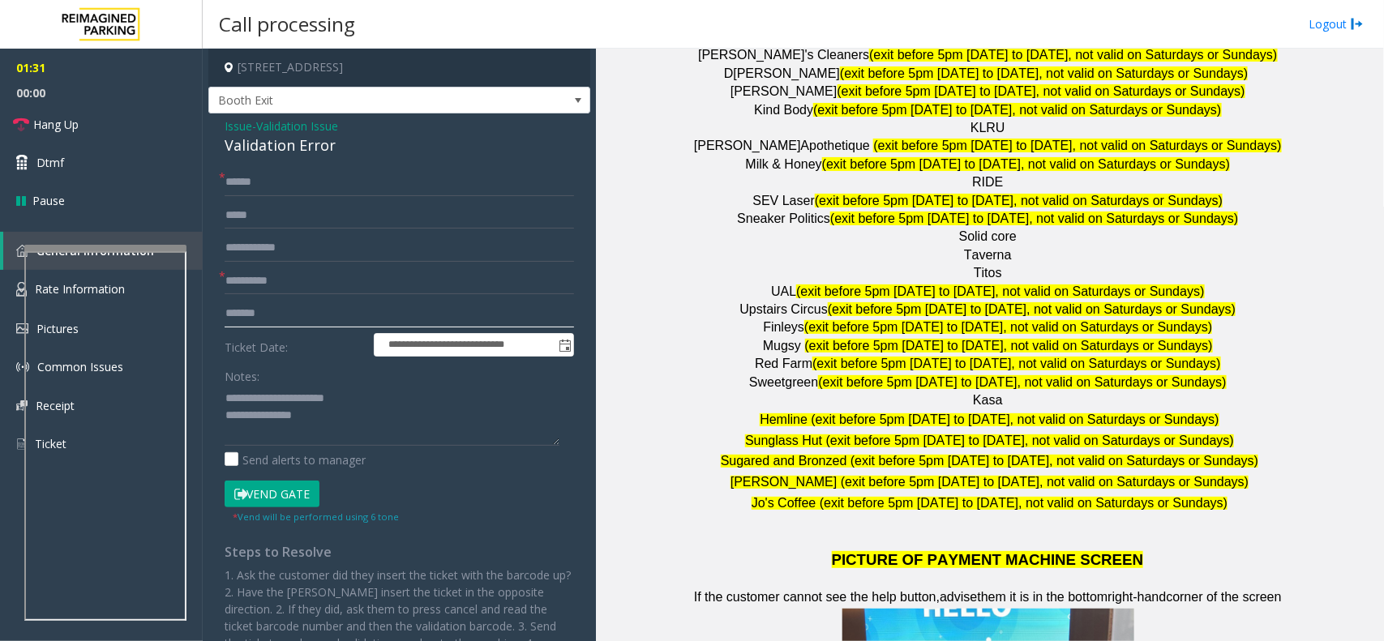
scroll to position [2431, 0]
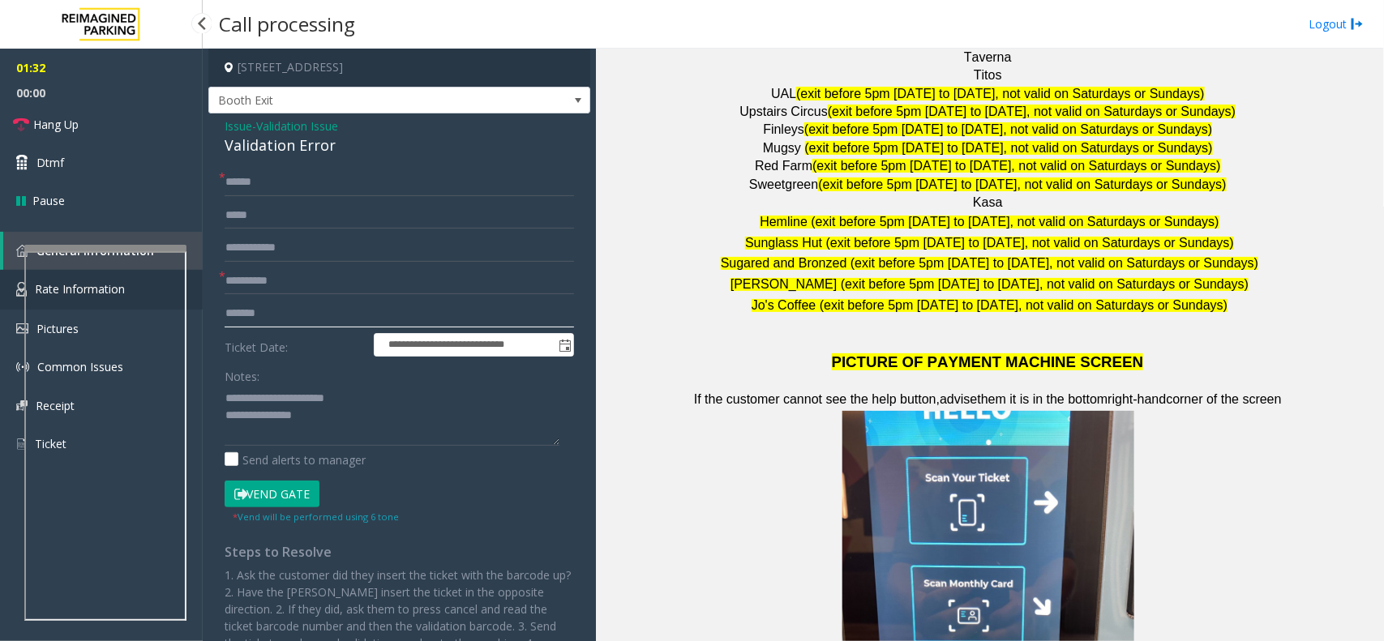
type input "*******"
click at [193, 284] on link "Rate Information" at bounding box center [101, 290] width 203 height 40
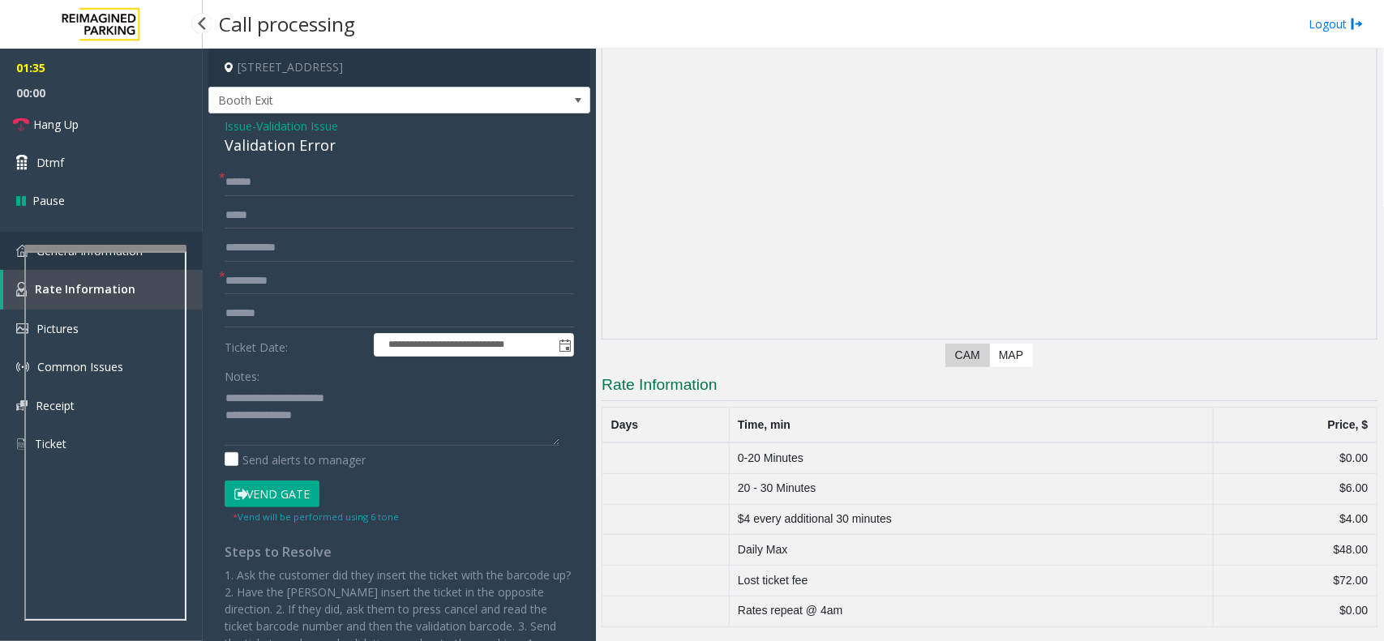
click at [192, 258] on link "General Information" at bounding box center [101, 251] width 203 height 38
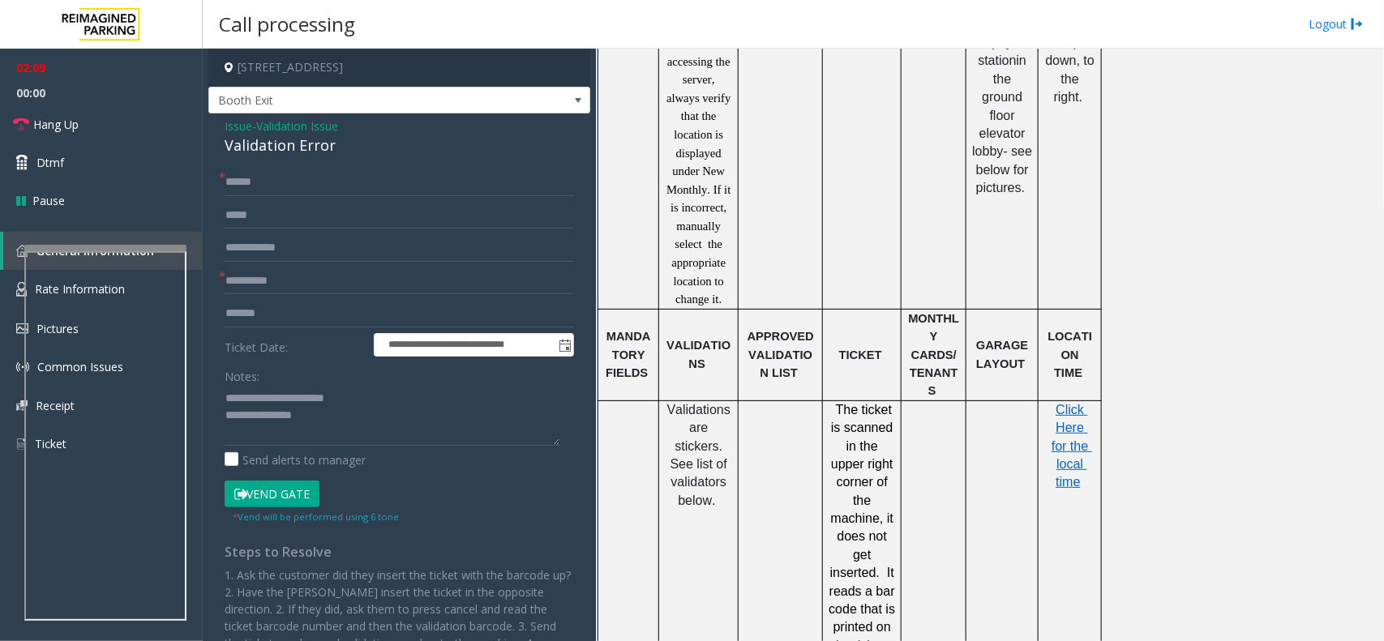
scroll to position [1013, 0]
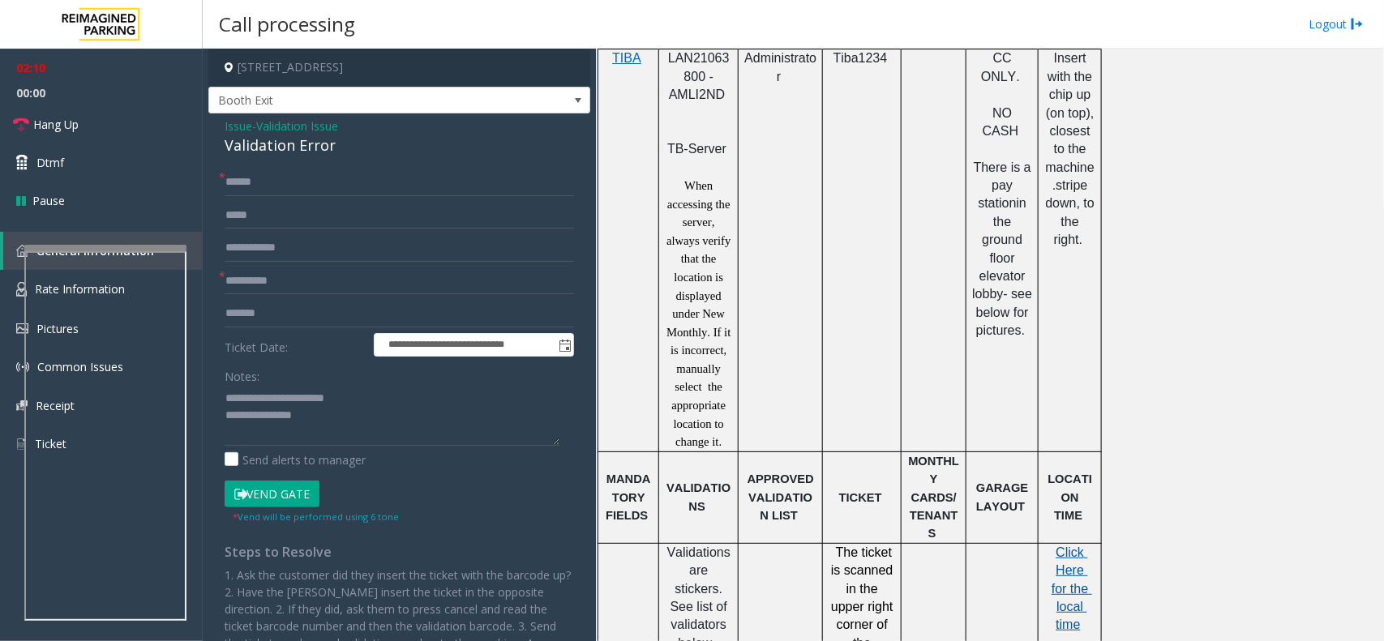
click at [1067, 545] on span "Click Here for the local time" at bounding box center [1071, 588] width 41 height 87
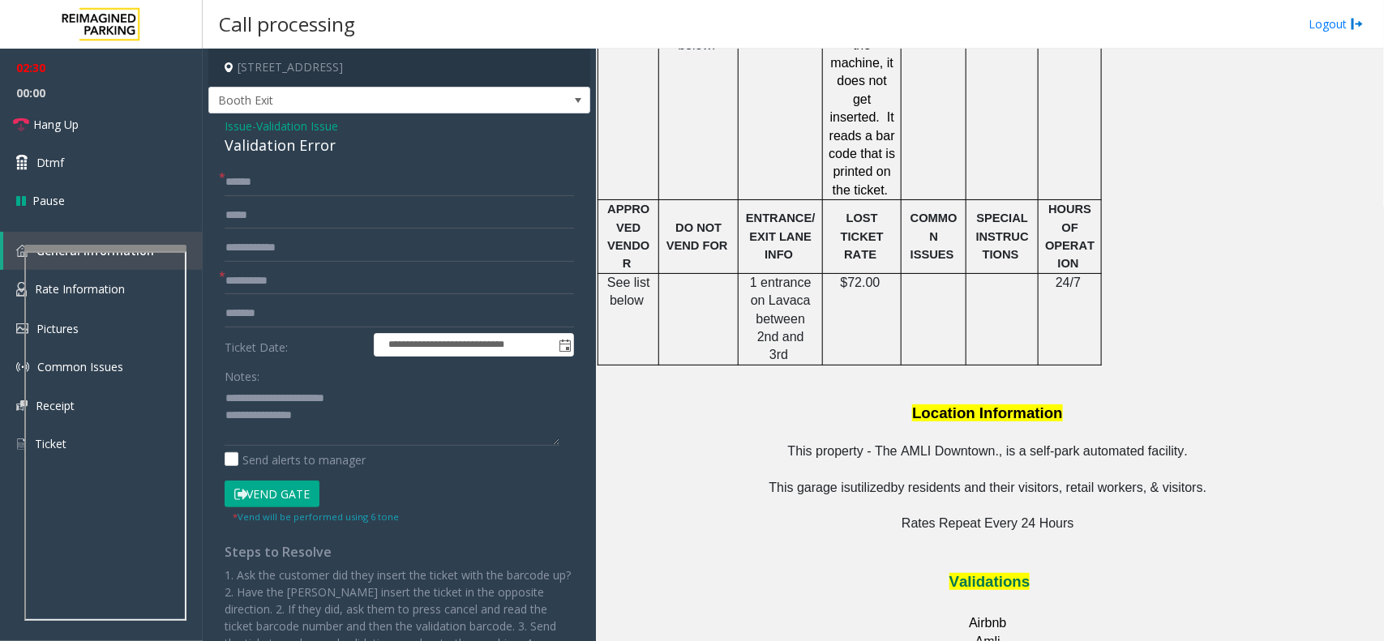
scroll to position [1722, 0]
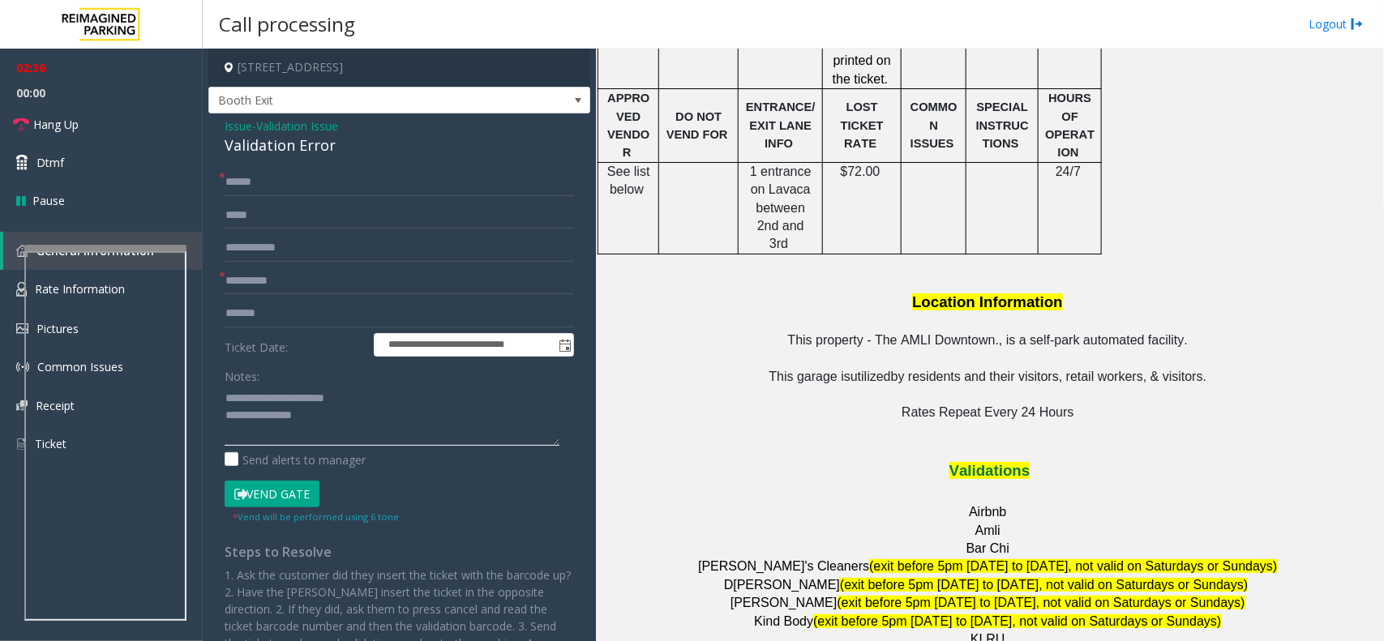
click at [358, 417] on textarea at bounding box center [392, 415] width 335 height 61
click at [99, 114] on link "Hang Up" at bounding box center [101, 124] width 203 height 38
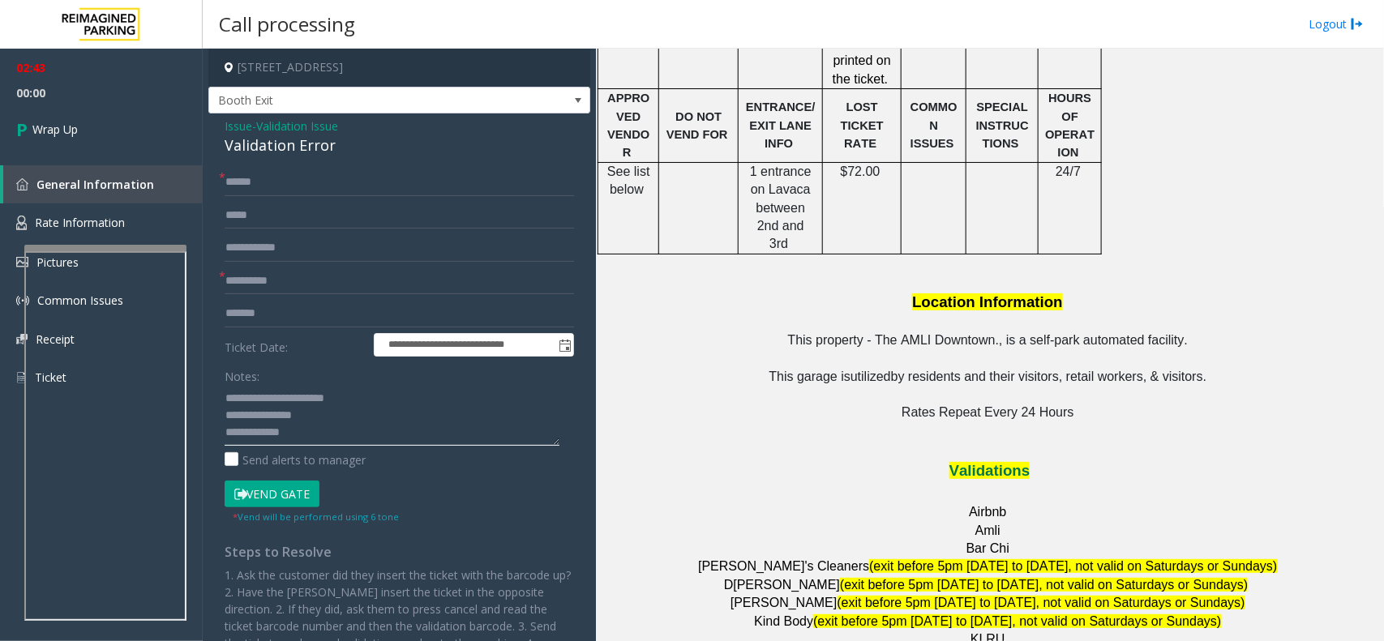
click at [304, 439] on textarea at bounding box center [392, 415] width 335 height 61
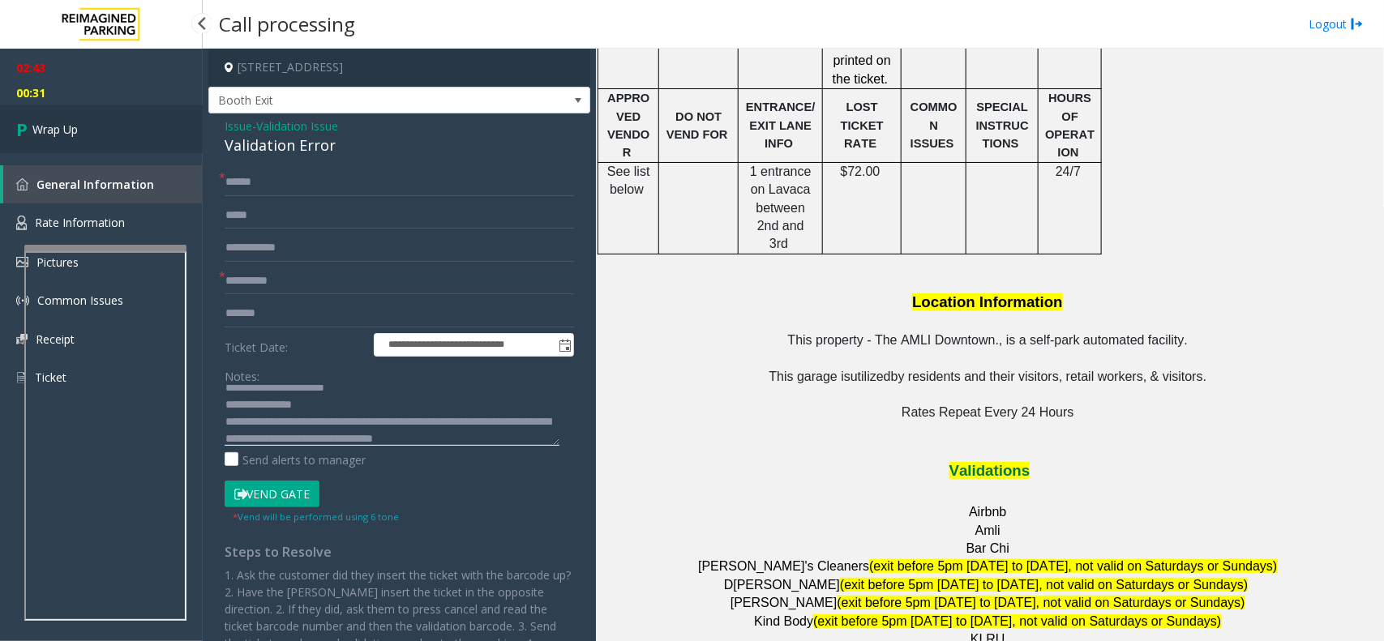
type textarea "**********"
click at [105, 128] on link "Wrap Up" at bounding box center [101, 129] width 203 height 48
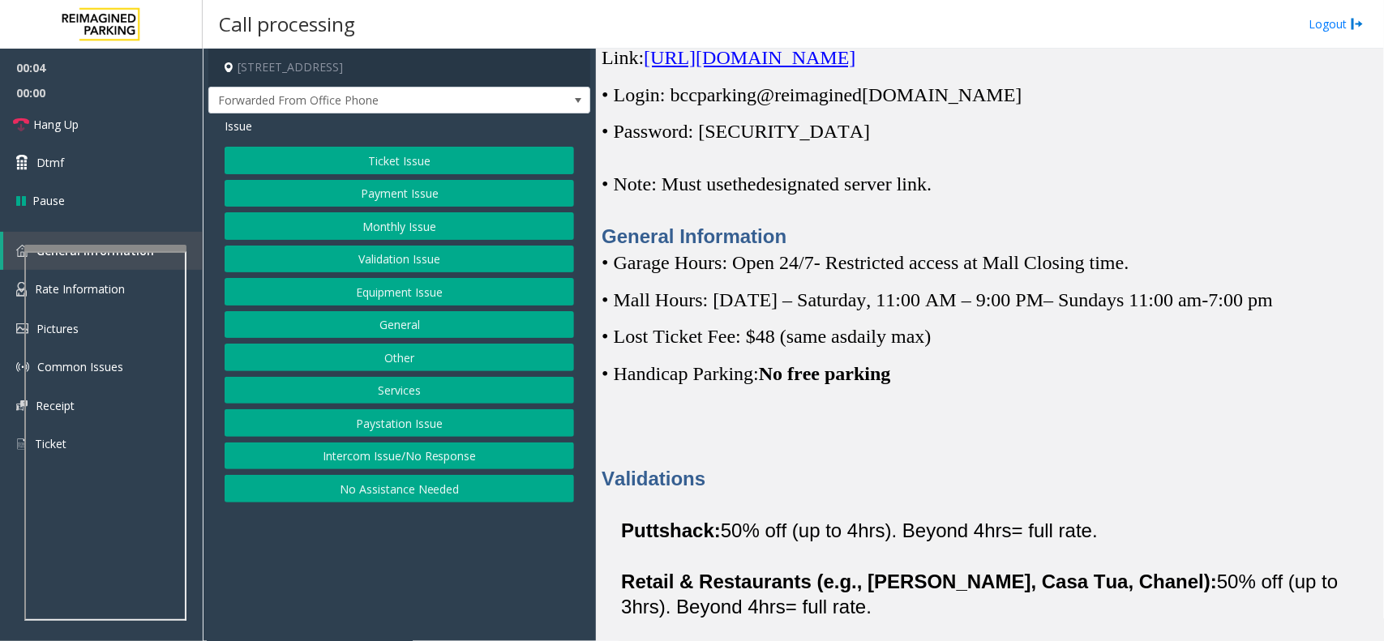
scroll to position [608, 0]
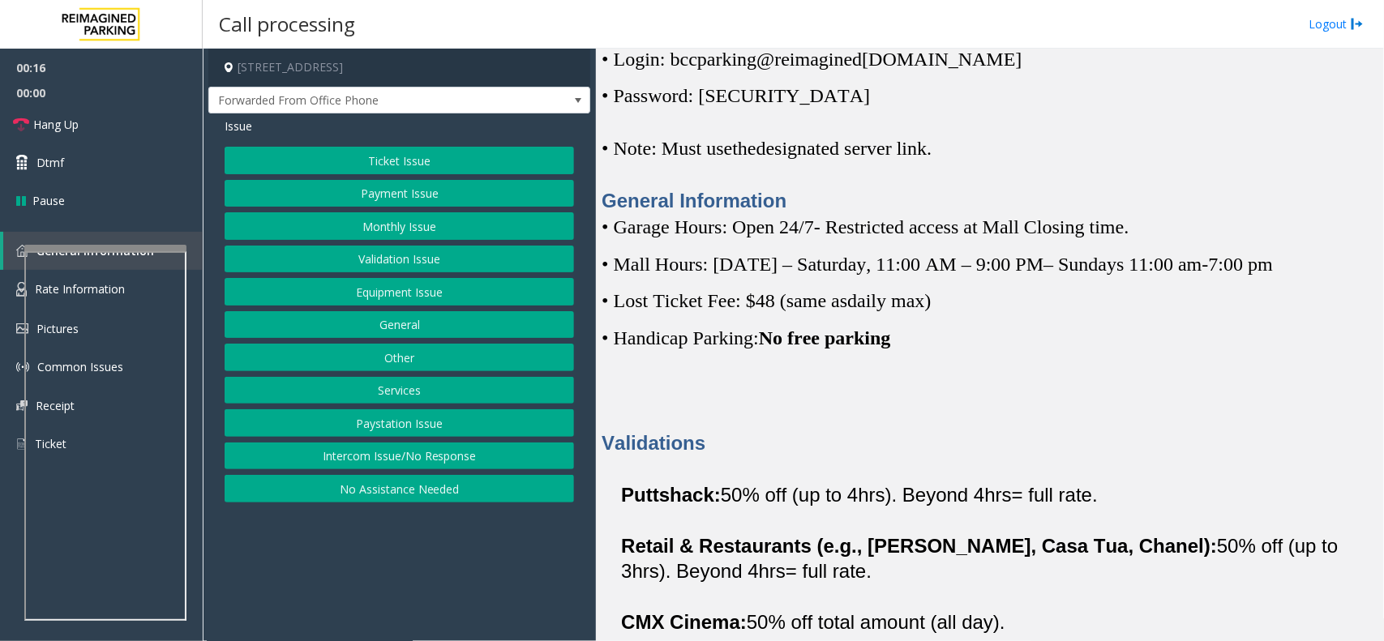
click at [369, 155] on button "Ticket Issue" at bounding box center [399, 161] width 349 height 28
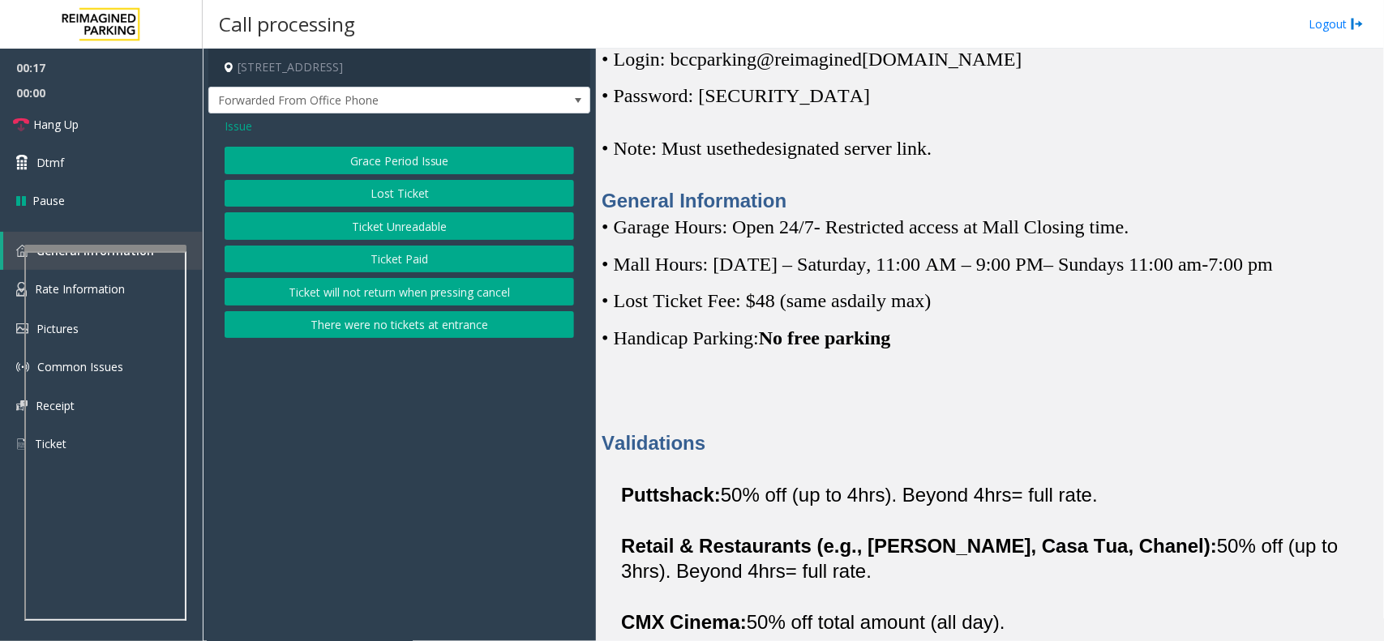
click at [378, 190] on button "Lost Ticket" at bounding box center [399, 194] width 349 height 28
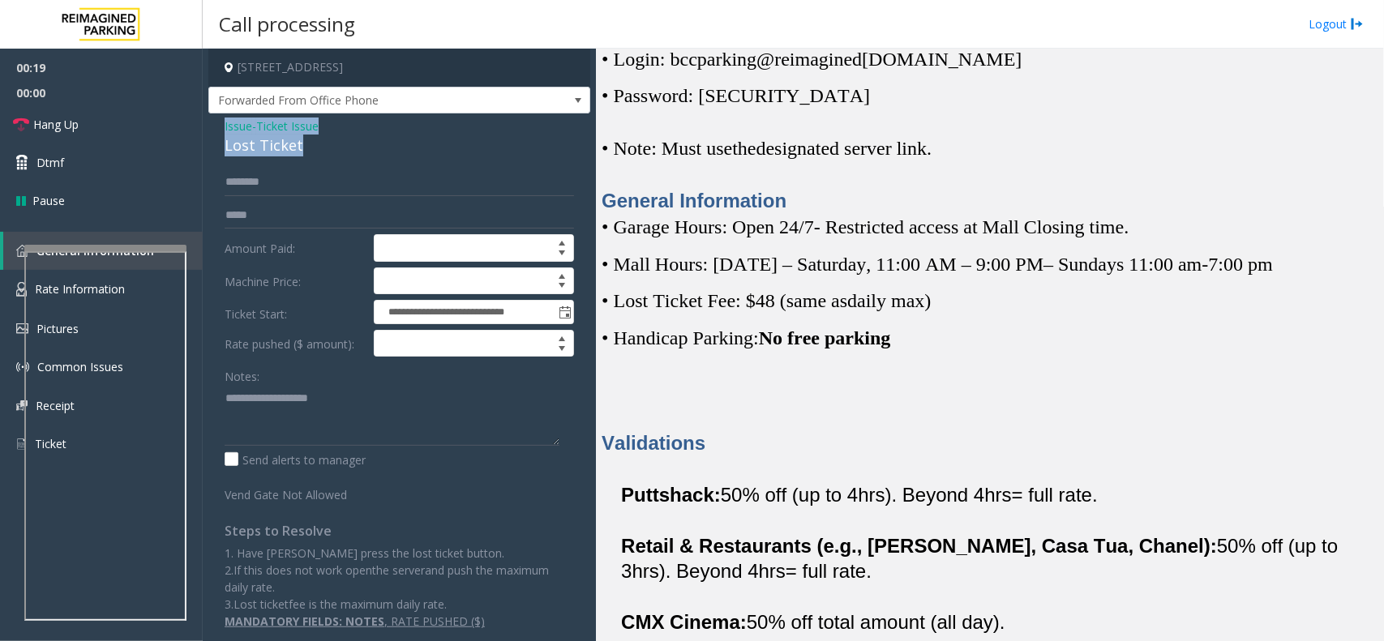
drag, startPoint x: 312, startPoint y: 139, endPoint x: 212, endPoint y: 126, distance: 101.3
click at [212, 126] on div "**********" at bounding box center [399, 379] width 382 height 532
click at [337, 427] on textarea at bounding box center [392, 415] width 335 height 61
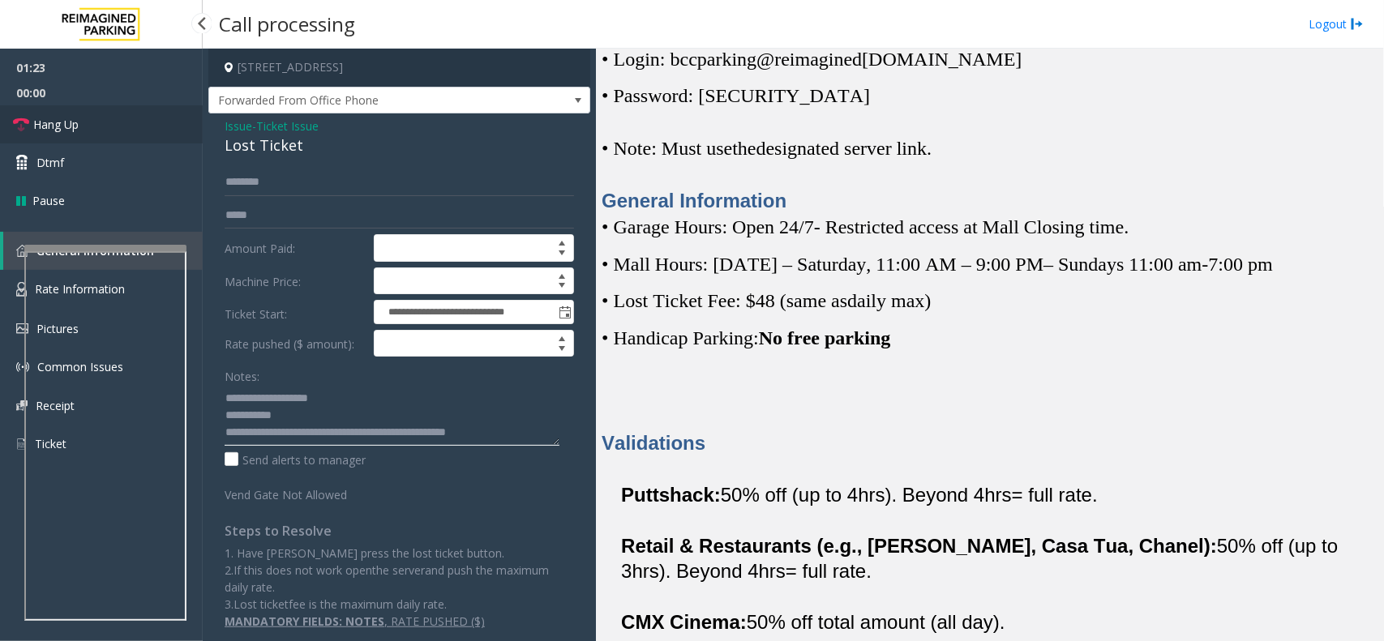
type textarea "**********"
click at [163, 122] on link "Hang Up" at bounding box center [101, 124] width 203 height 38
click at [99, 127] on link "Hang Up" at bounding box center [101, 124] width 203 height 38
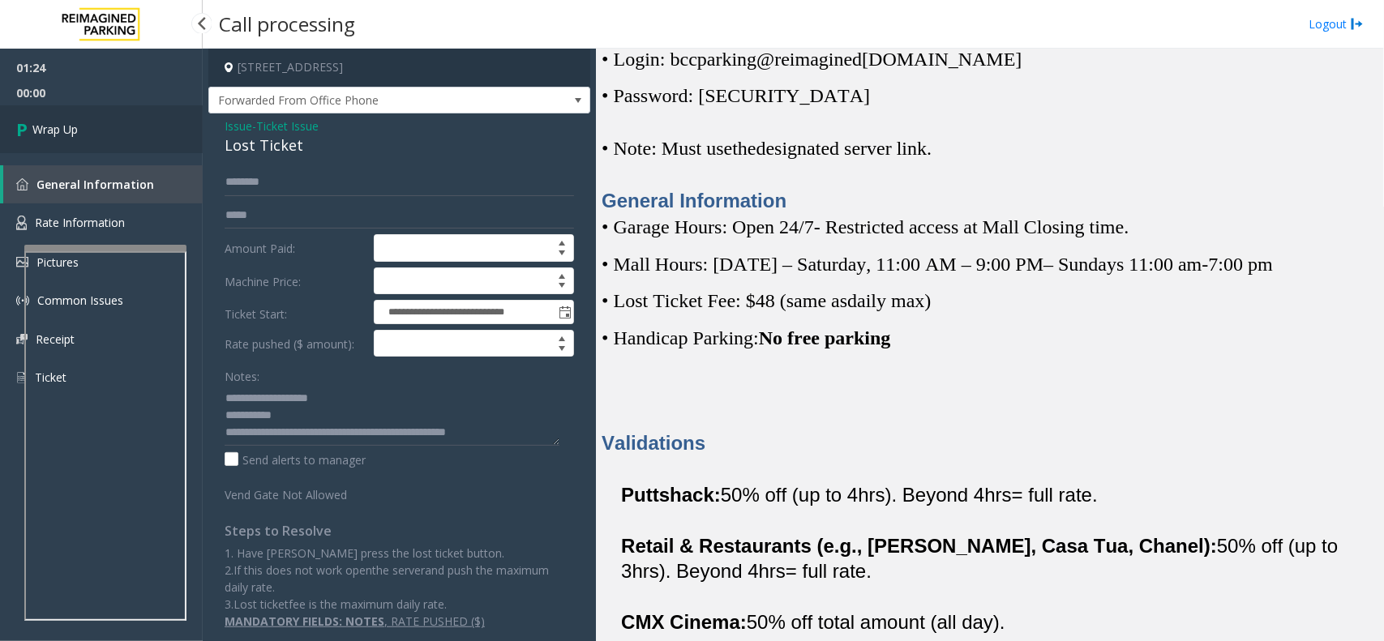
click at [99, 127] on link "Wrap Up" at bounding box center [101, 129] width 203 height 48
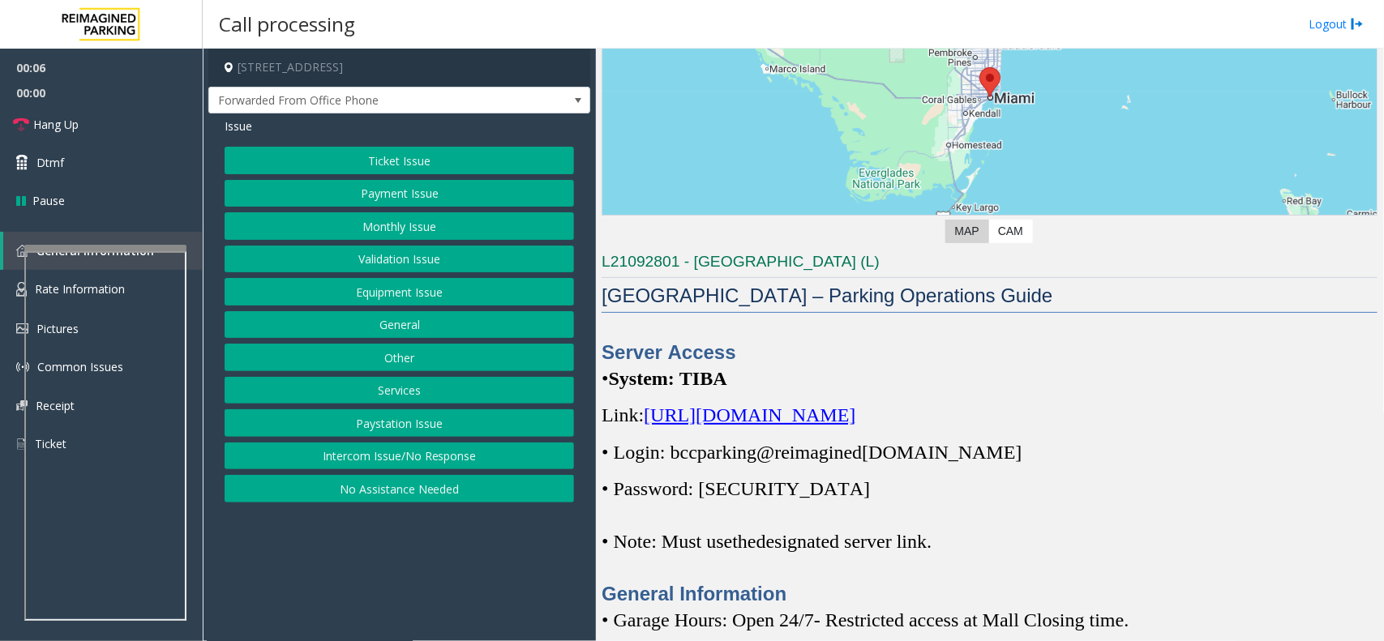
scroll to position [304, 0]
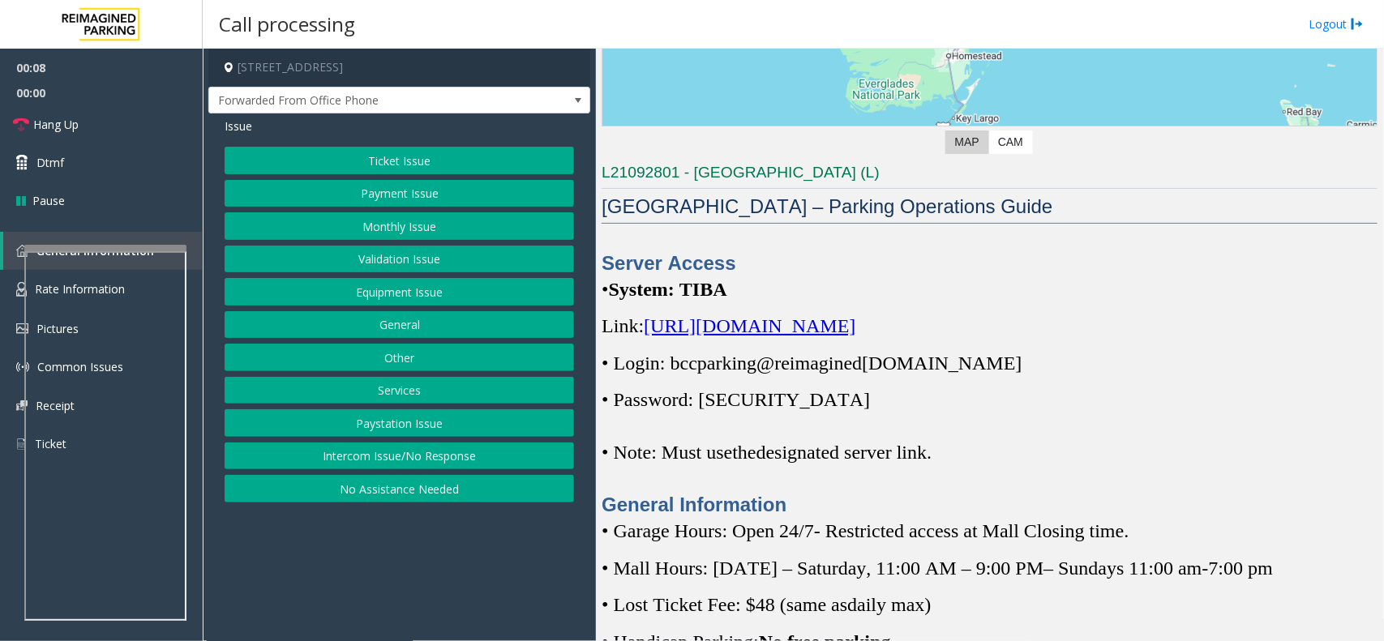
click at [855, 326] on span "[URL][DOMAIN_NAME]" at bounding box center [750, 325] width 212 height 21
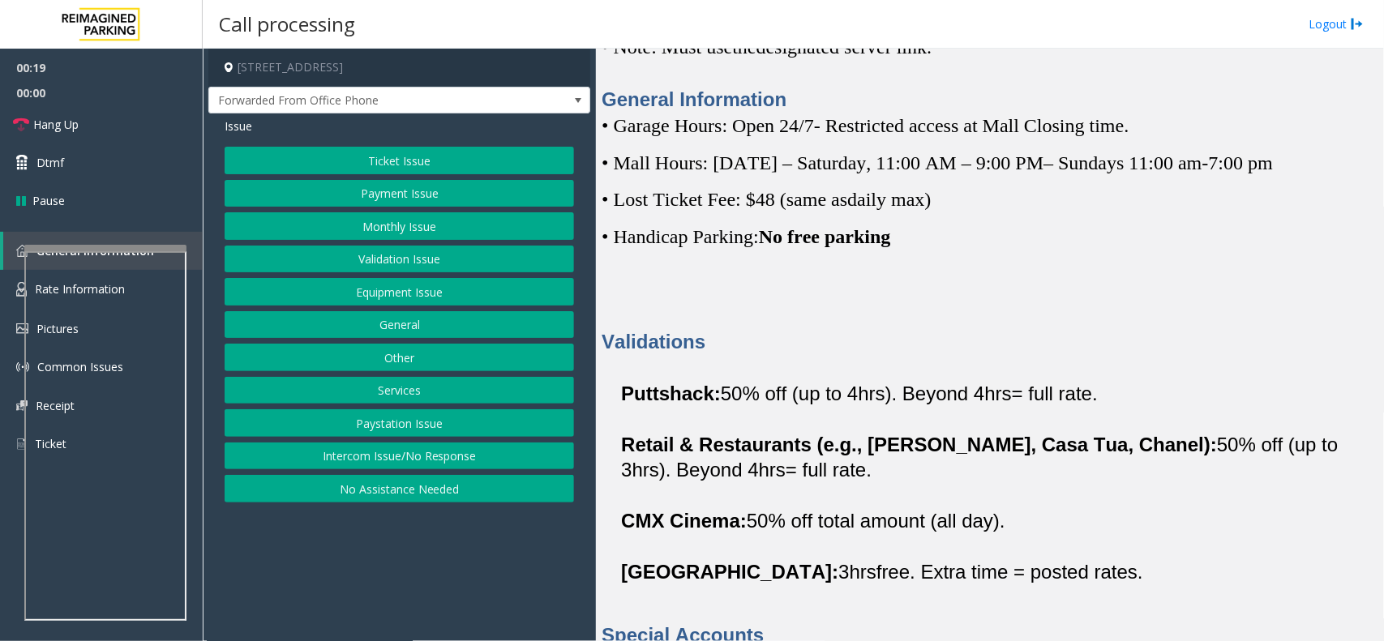
scroll to position [810, 0]
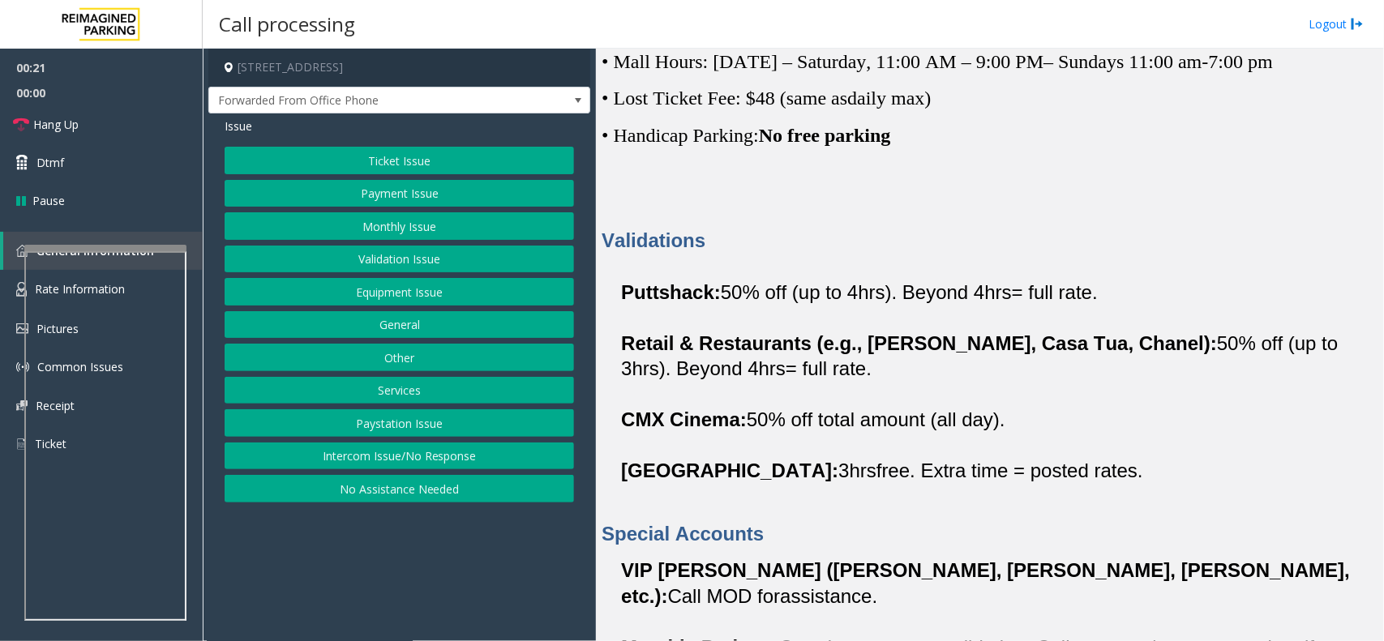
click at [422, 199] on button "Payment Issue" at bounding box center [399, 194] width 349 height 28
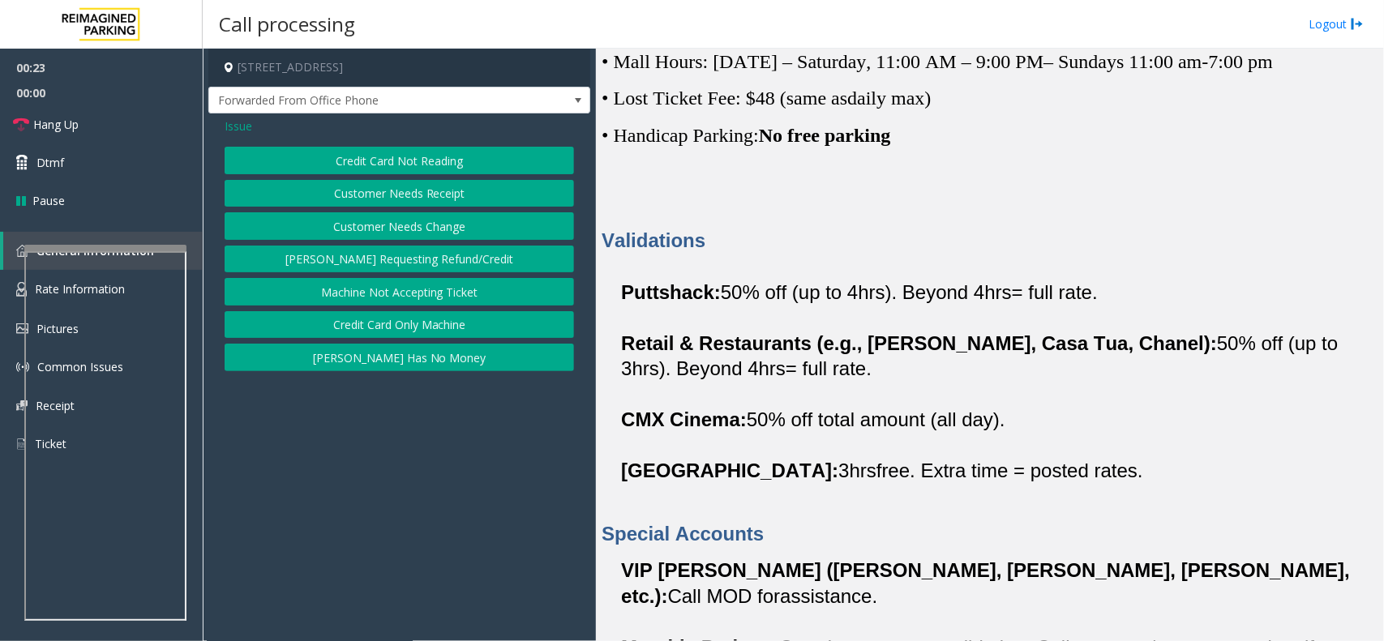
click at [403, 165] on button "Credit Card Not Reading" at bounding box center [399, 161] width 349 height 28
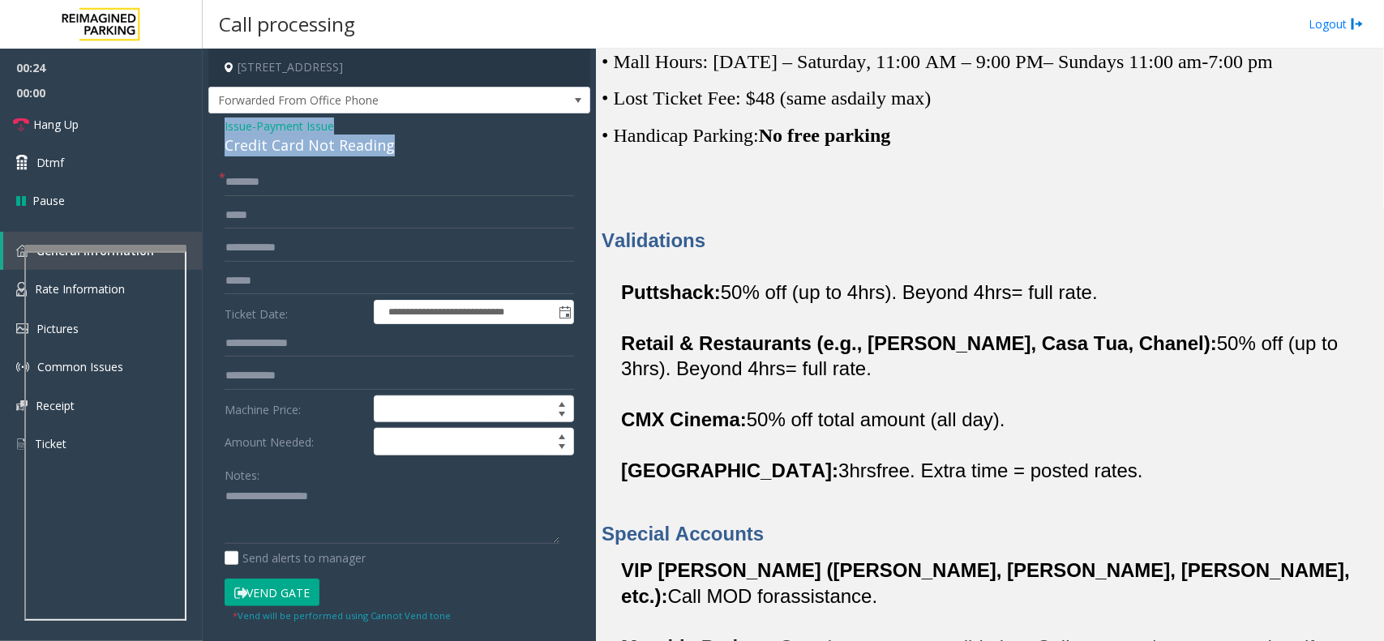
drag, startPoint x: 417, startPoint y: 148, endPoint x: 216, endPoint y: 126, distance: 203.1
click at [216, 126] on div "**********" at bounding box center [399, 507] width 382 height 789
click at [375, 521] on textarea at bounding box center [392, 514] width 335 height 61
type textarea "**********"
click at [229, 122] on span "Issue" at bounding box center [239, 126] width 28 height 17
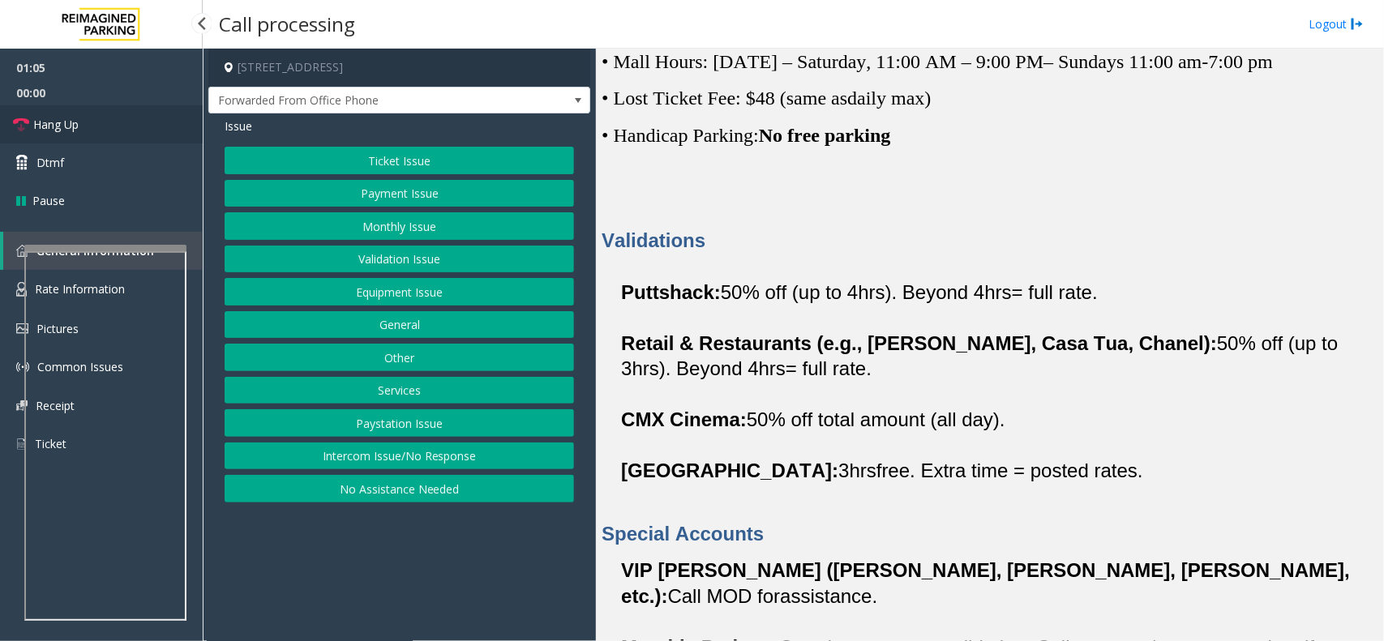
click at [181, 136] on link "Hang Up" at bounding box center [101, 124] width 203 height 38
click at [351, 190] on button "Payment Issue" at bounding box center [399, 194] width 349 height 28
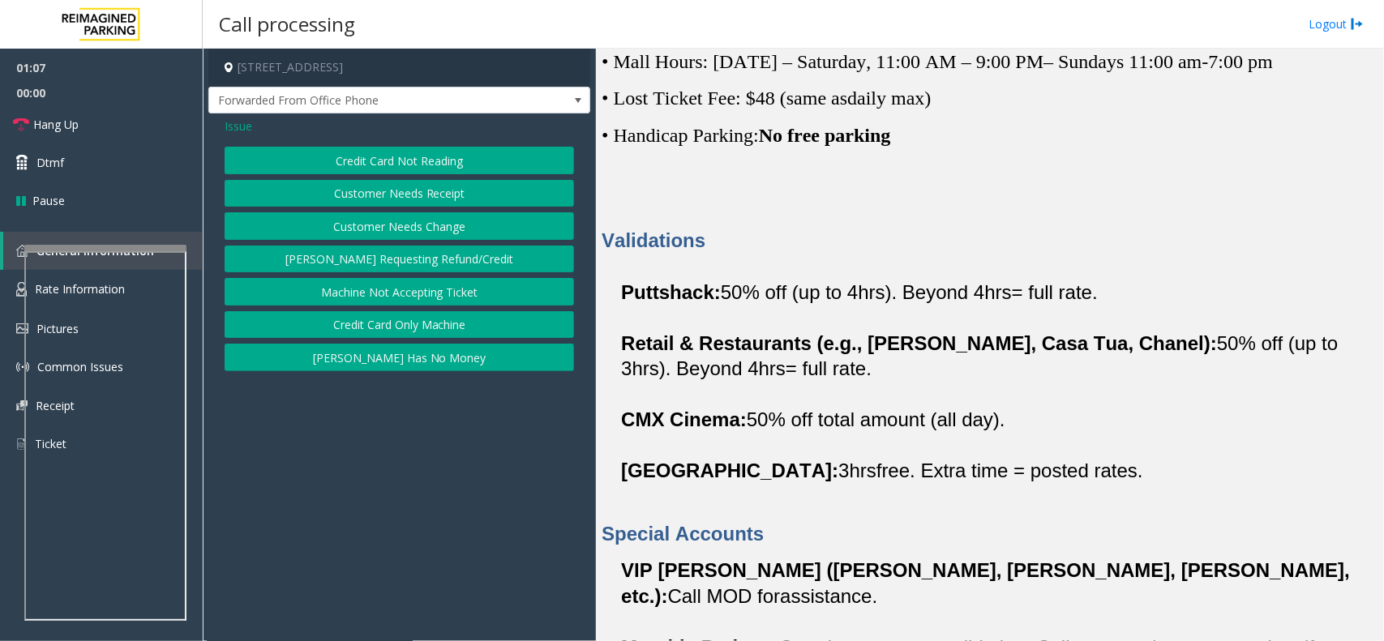
click at [378, 199] on button "Customer Needs Receipt" at bounding box center [399, 194] width 349 height 28
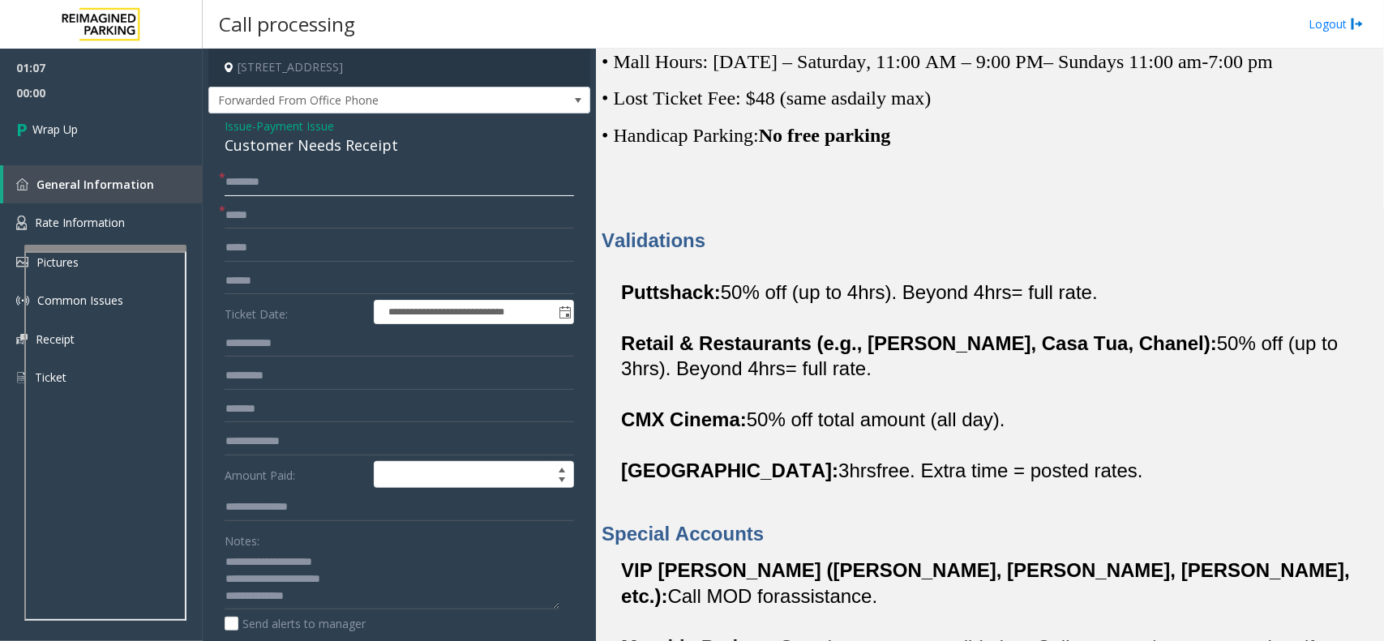
click at [296, 186] on input "text" at bounding box center [399, 183] width 349 height 28
type input "**"
drag, startPoint x: 259, startPoint y: 564, endPoint x: 361, endPoint y: 577, distance: 102.9
click at [361, 577] on textarea at bounding box center [392, 580] width 335 height 61
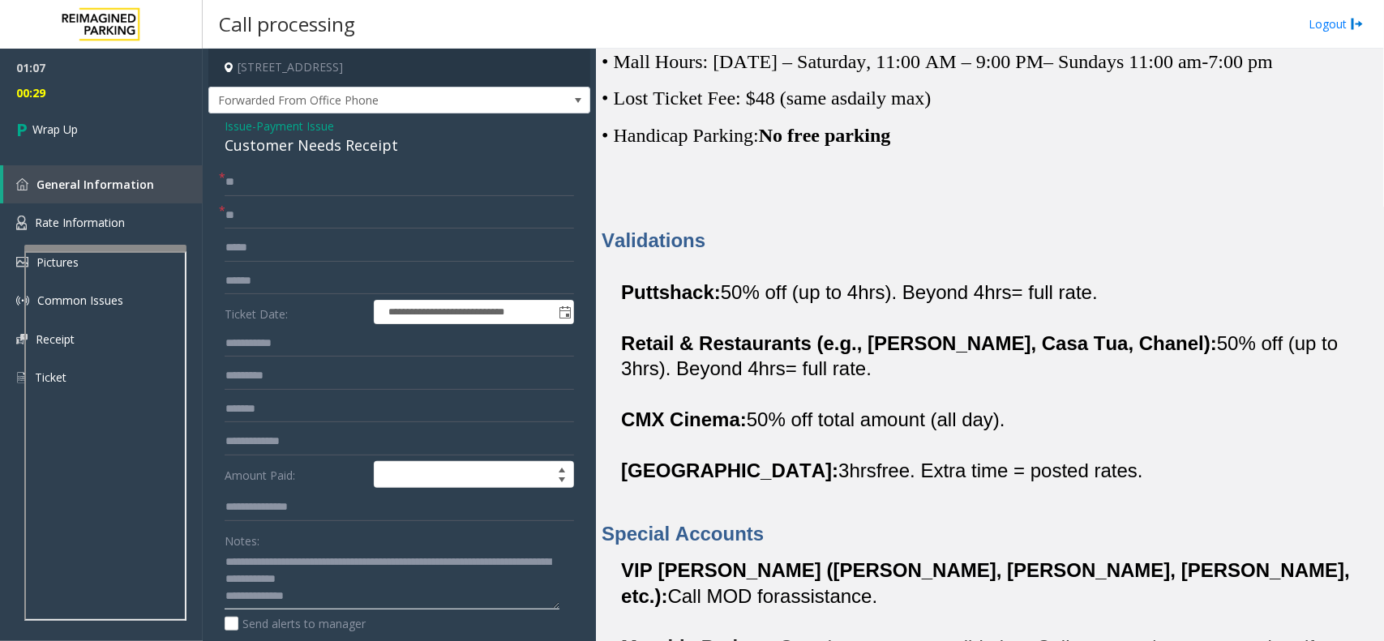
click at [322, 601] on textarea at bounding box center [392, 580] width 335 height 61
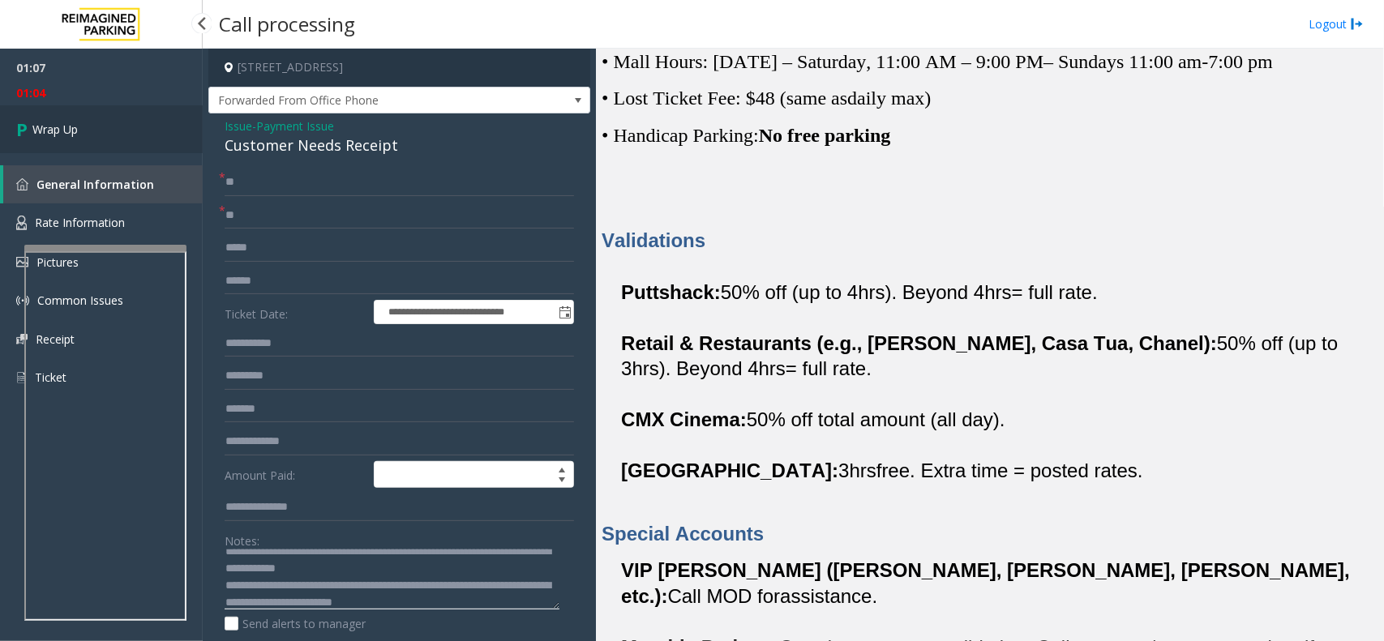
type textarea "**********"
click at [31, 116] on icon at bounding box center [24, 129] width 16 height 27
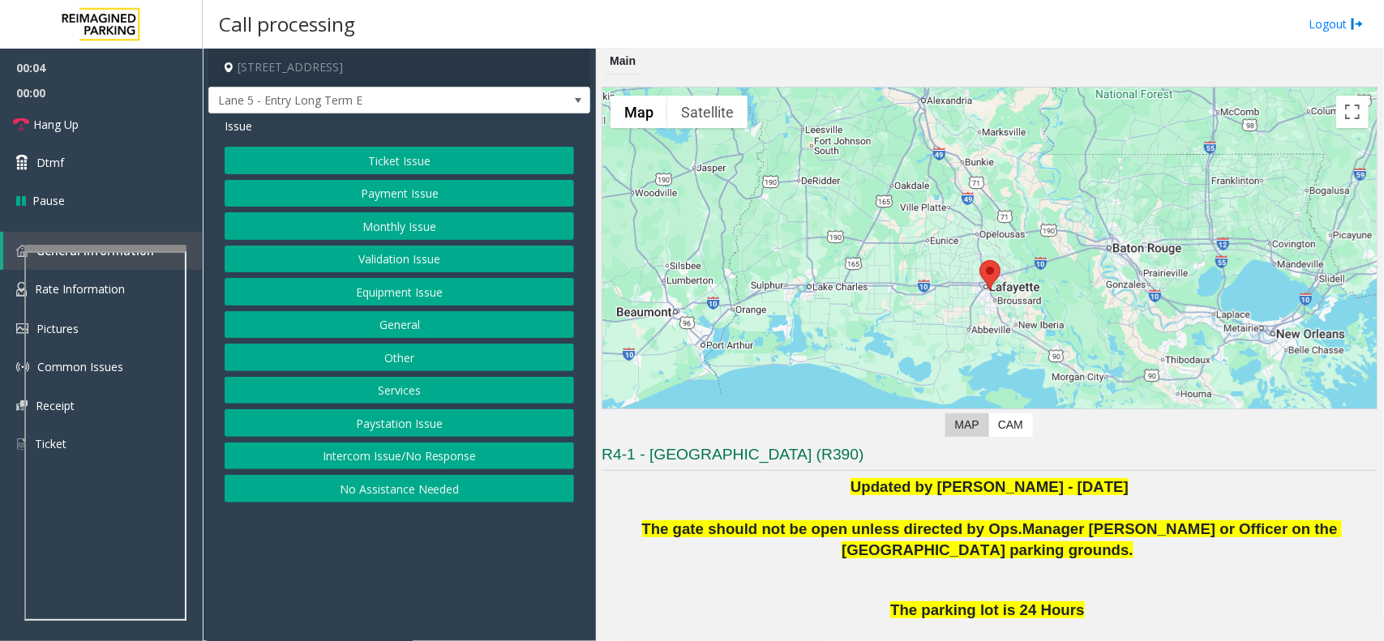
click at [378, 462] on button "Intercom Issue/No Response" at bounding box center [399, 457] width 349 height 28
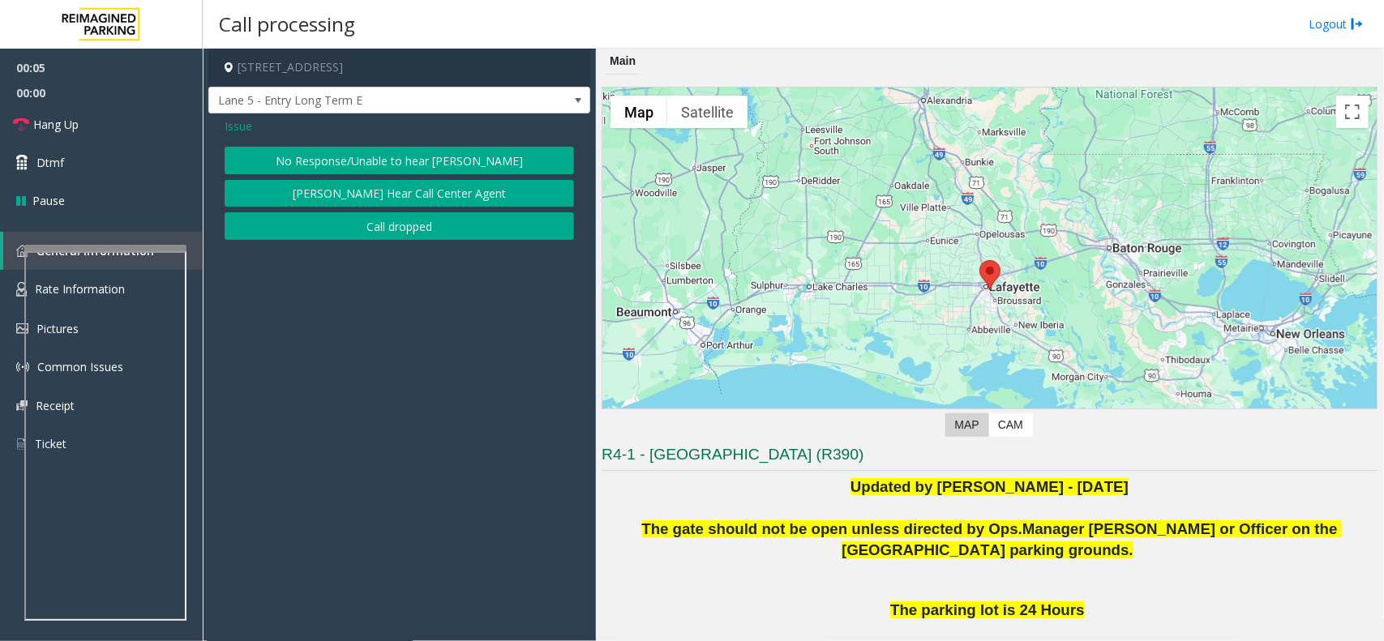
click at [361, 155] on button "No Response/Unable to hear [PERSON_NAME]" at bounding box center [399, 161] width 349 height 28
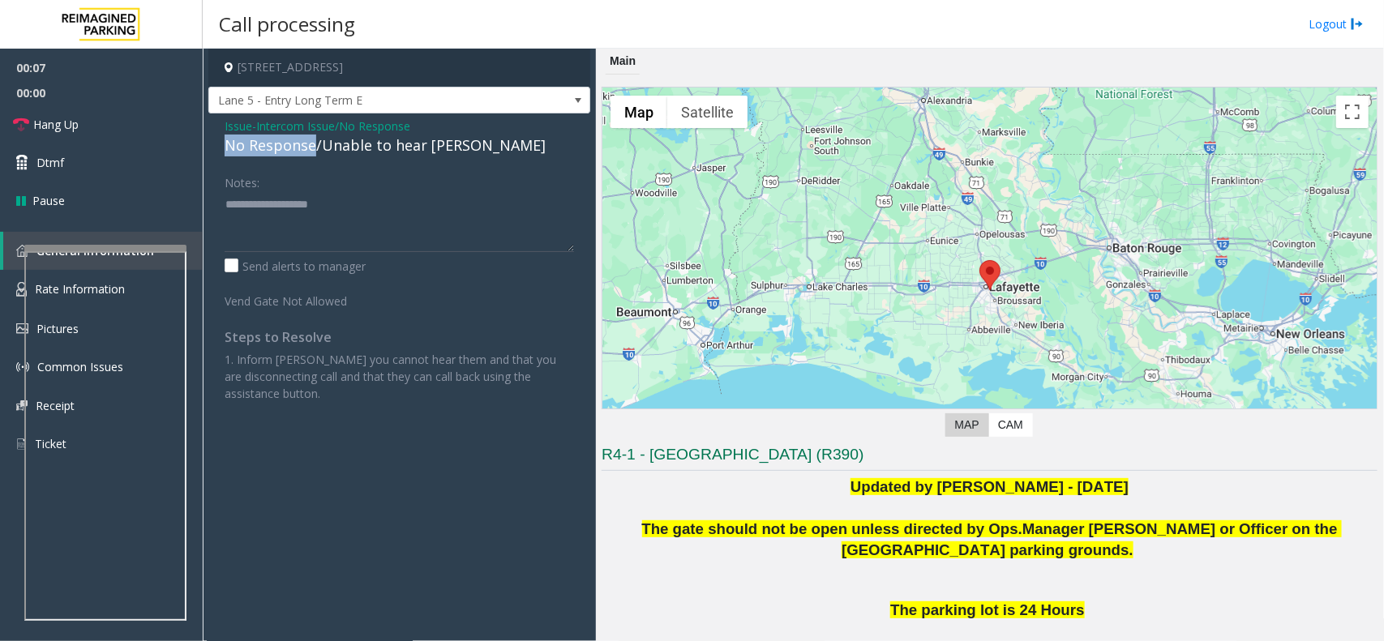
drag, startPoint x: 314, startPoint y: 148, endPoint x: 221, endPoint y: 150, distance: 92.4
click at [220, 150] on div "Issue - Intercom Issue/No Response No Response/Unable to hear [PERSON_NAME] Not…" at bounding box center [399, 265] width 382 height 305
click at [366, 220] on textarea at bounding box center [399, 221] width 349 height 61
type textarea "**********"
click at [111, 131] on link "Hang Up" at bounding box center [101, 124] width 203 height 38
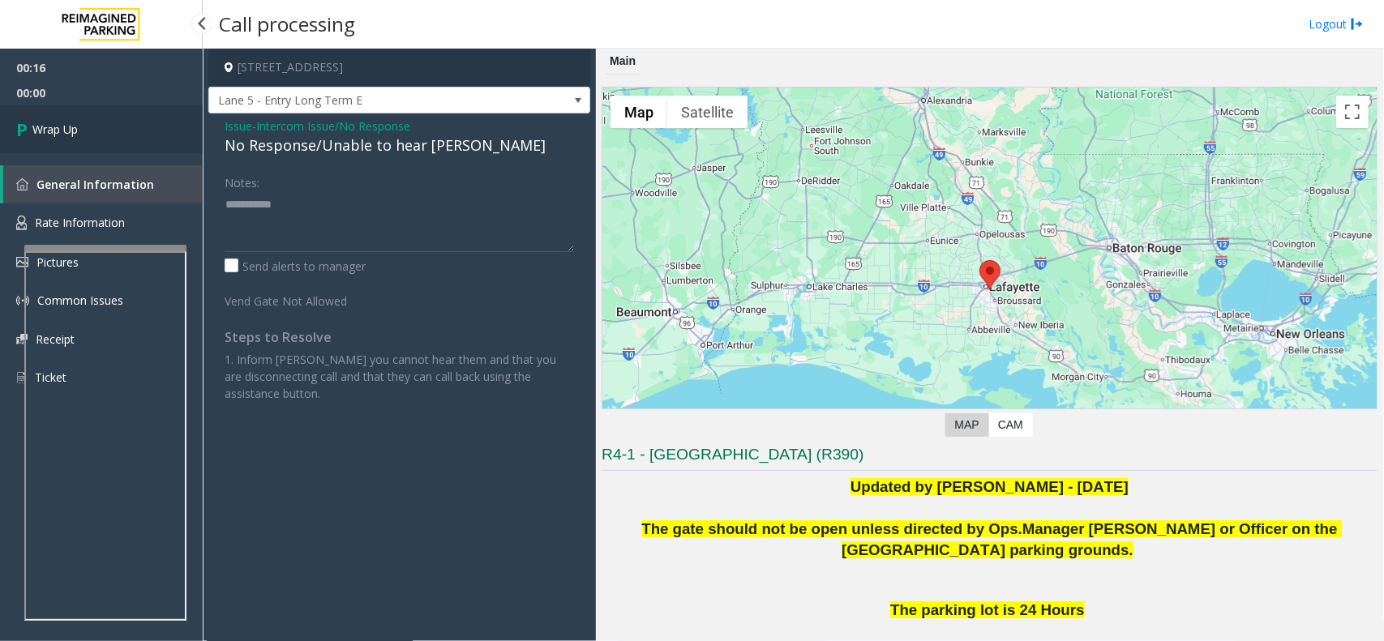
click at [55, 135] on span "Wrap Up" at bounding box center [54, 129] width 45 height 17
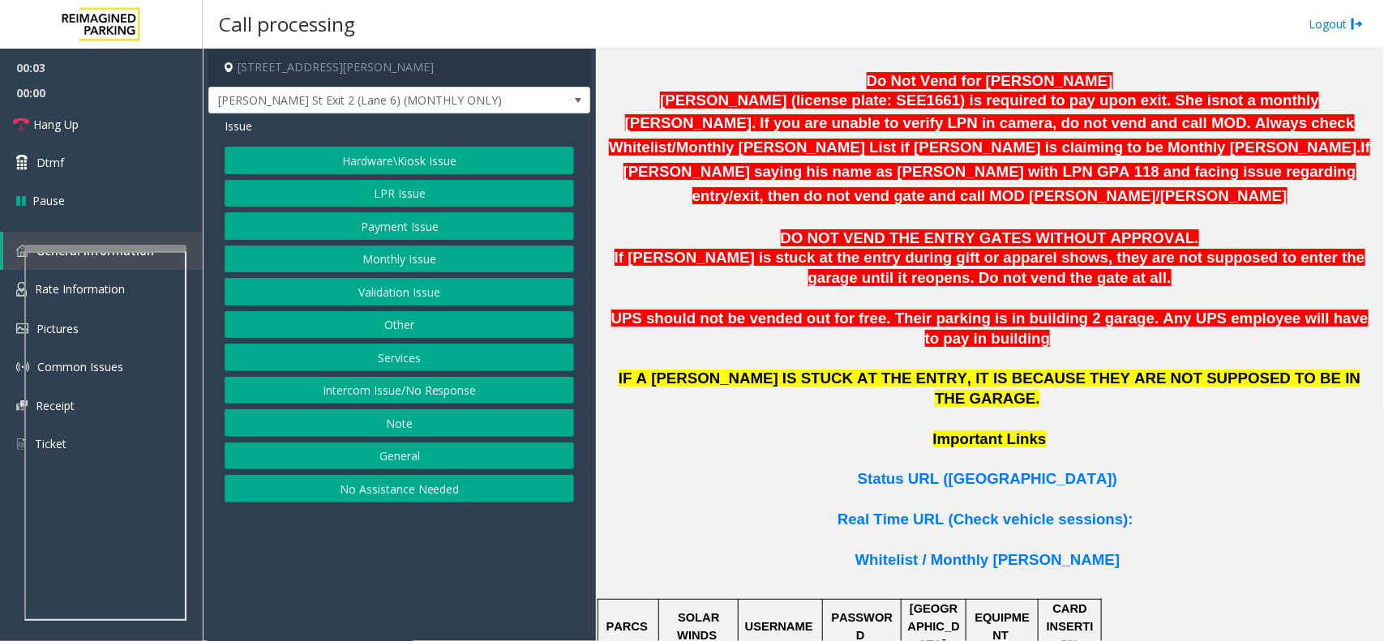
scroll to position [1114, 0]
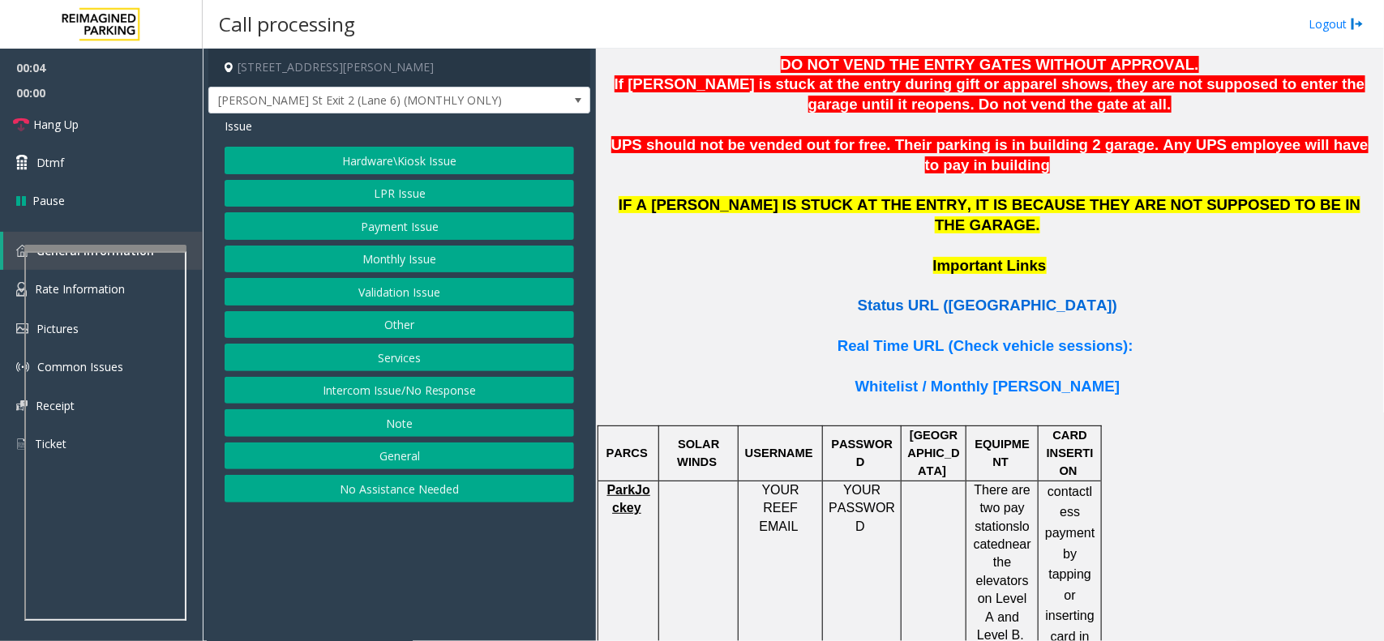
click at [953, 297] on span "Status URL ([GEOGRAPHIC_DATA])" at bounding box center [986, 305] width 259 height 17
click at [407, 197] on button "LPR Issue" at bounding box center [399, 194] width 349 height 28
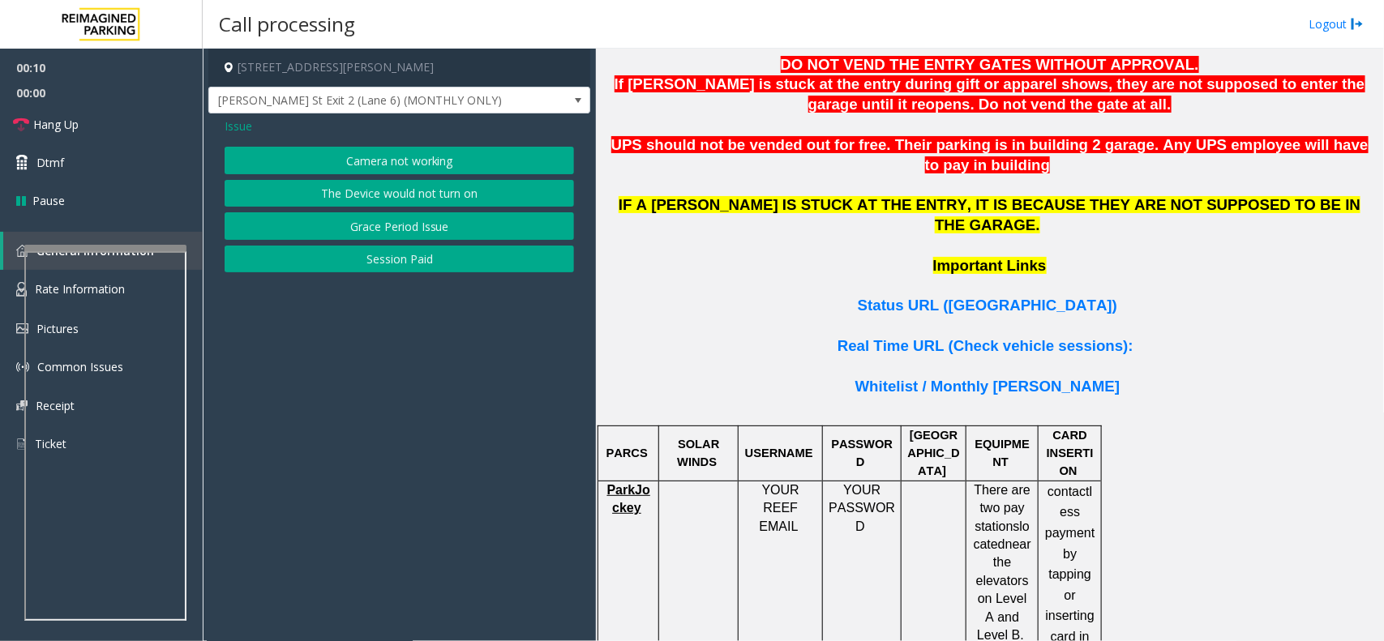
click at [398, 167] on button "Camera not working" at bounding box center [399, 161] width 349 height 28
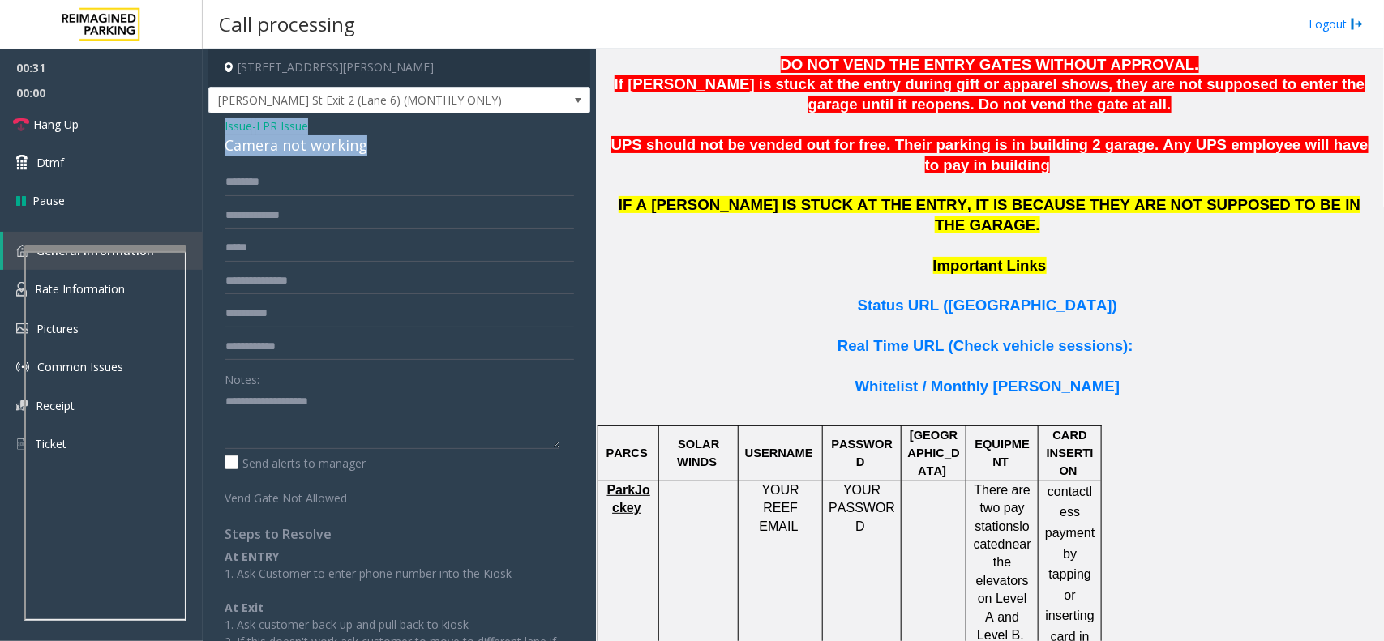
drag, startPoint x: 383, startPoint y: 155, endPoint x: 217, endPoint y: 127, distance: 167.6
click at [217, 127] on div "Issue - LPR Issue Camera not working Notes: Send alerts to manager Vend Gate No…" at bounding box center [399, 423] width 382 height 621
click at [343, 426] on textarea at bounding box center [392, 418] width 335 height 61
type textarea "**********"
click at [298, 216] on input "text" at bounding box center [399, 216] width 349 height 28
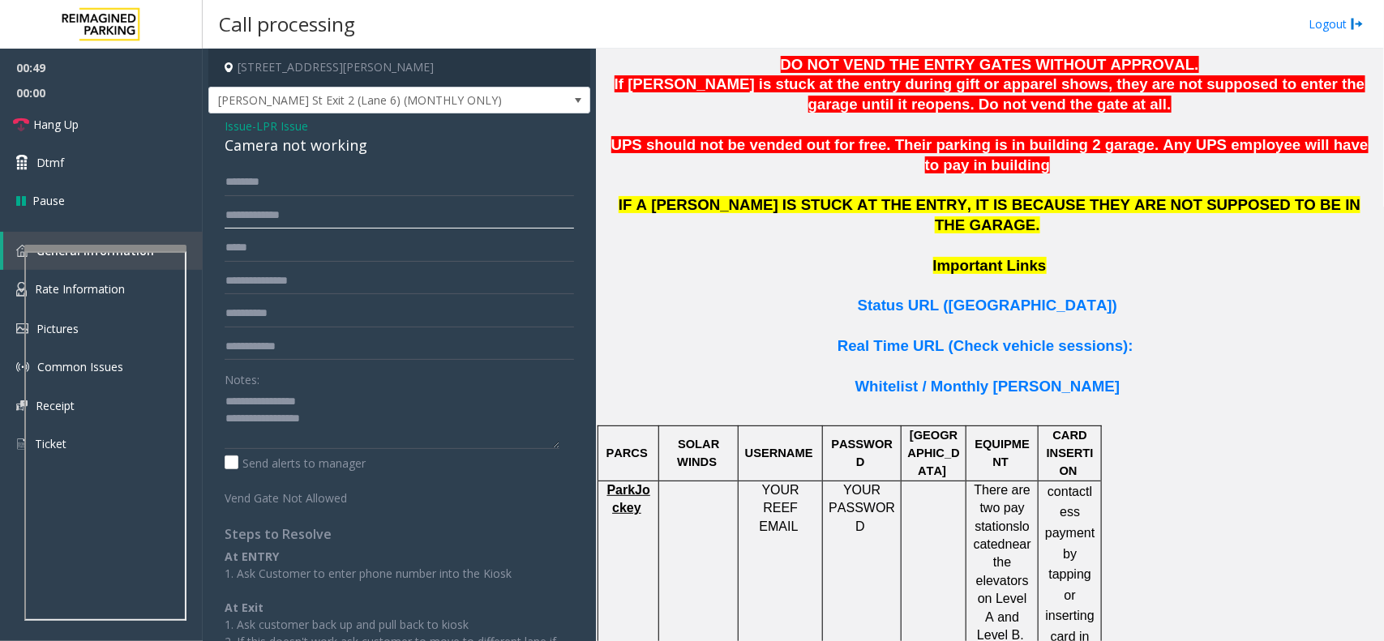
click at [289, 219] on input "text" at bounding box center [399, 216] width 349 height 28
type input "*******"
click at [395, 428] on textarea at bounding box center [392, 418] width 335 height 61
type textarea "**********"
click at [241, 208] on input "*******" at bounding box center [399, 216] width 349 height 28
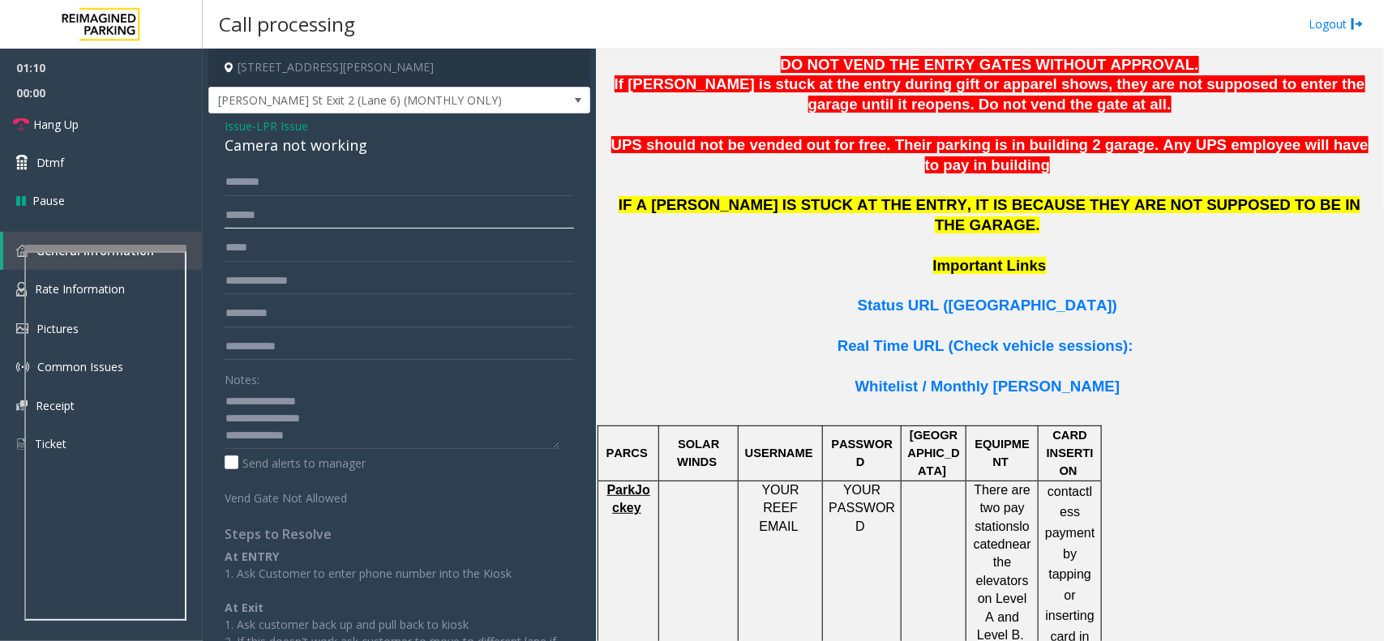
click at [241, 208] on input "*******" at bounding box center [399, 216] width 349 height 28
click at [320, 177] on input "text" at bounding box center [399, 183] width 349 height 28
type input "******"
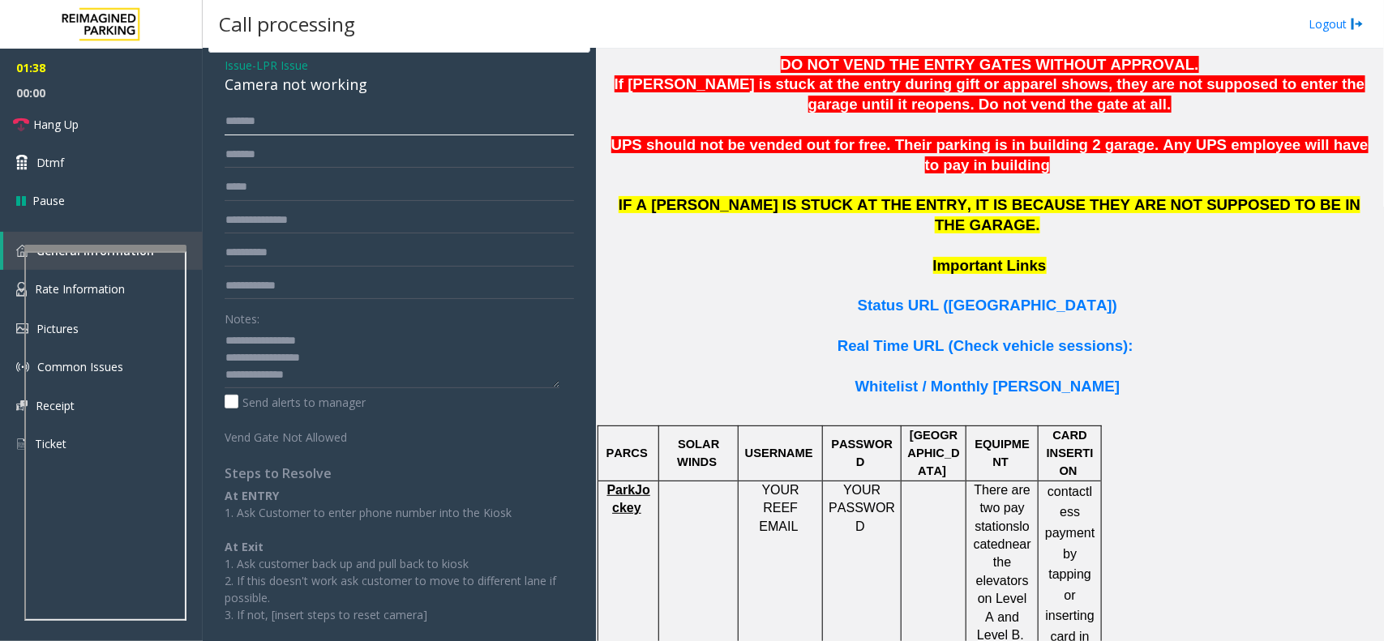
scroll to position [93, 0]
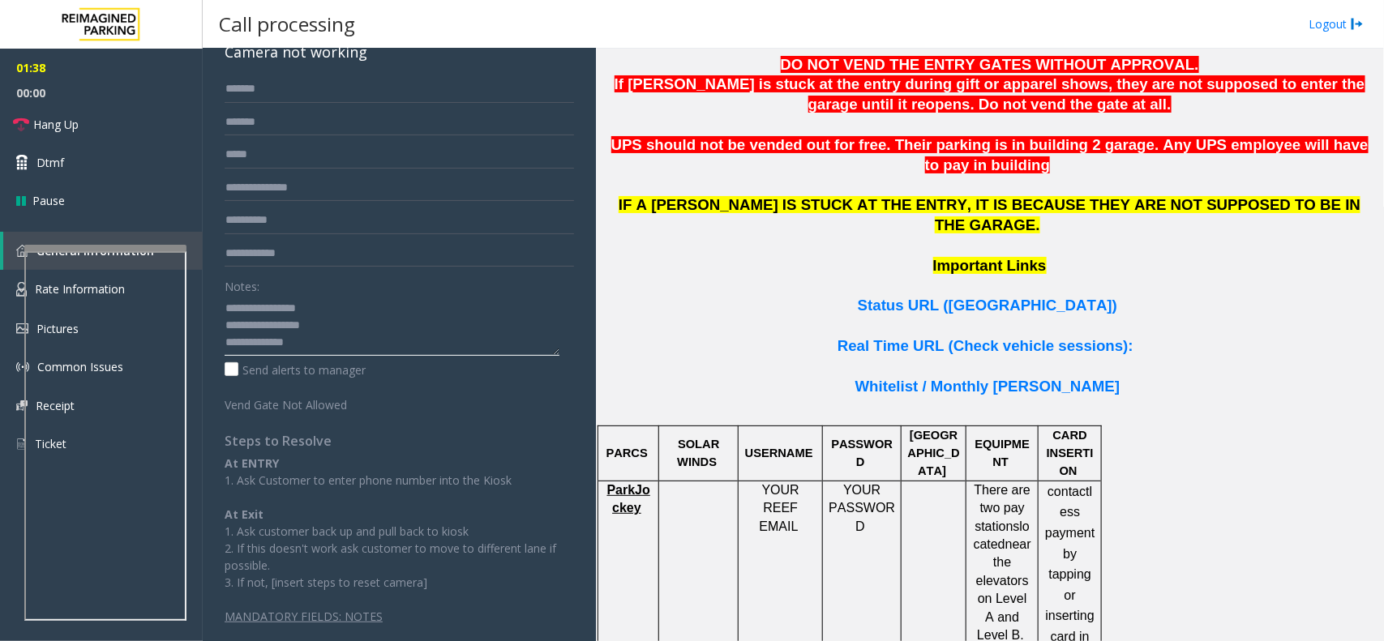
click at [346, 355] on textarea at bounding box center [392, 325] width 335 height 61
click at [49, 122] on span "Hang Up" at bounding box center [55, 124] width 45 height 17
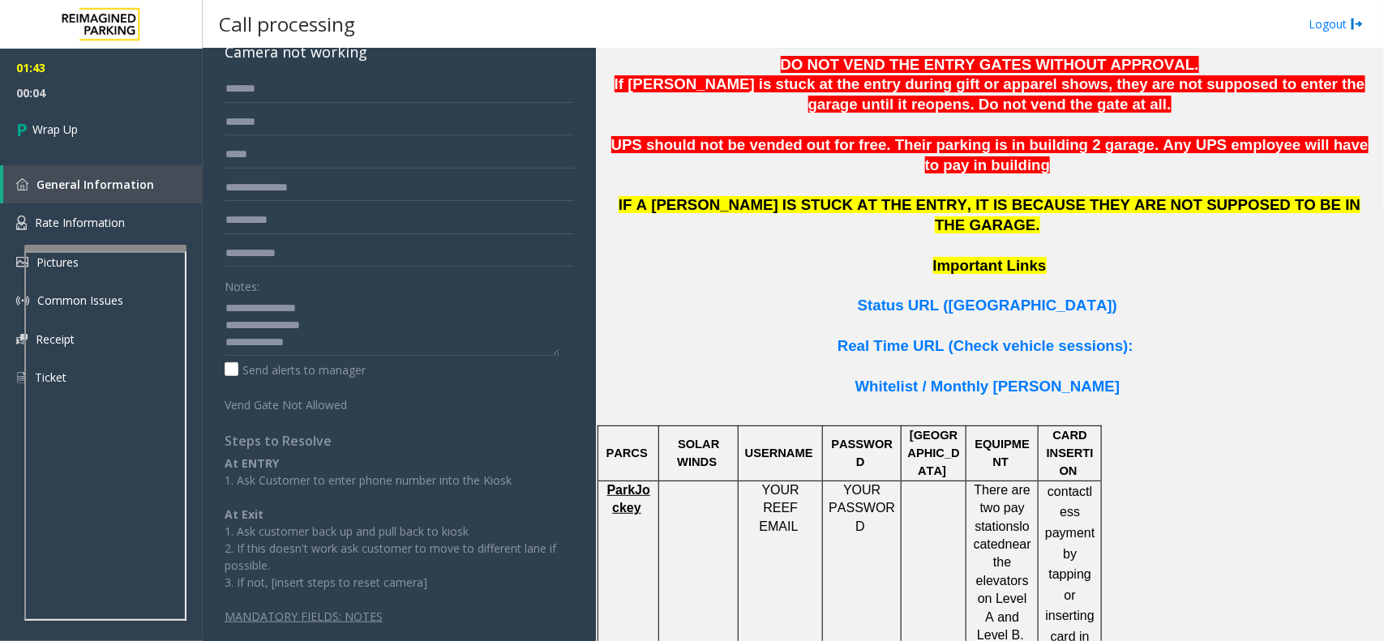
scroll to position [0, 0]
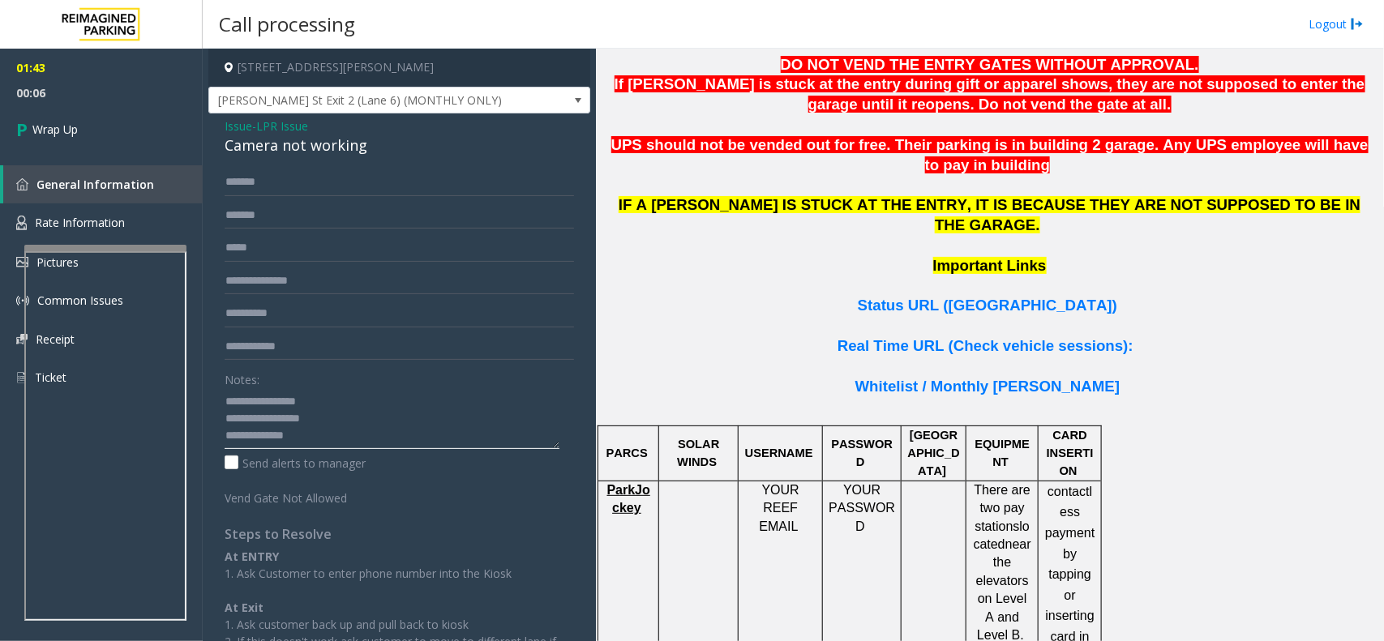
click at [317, 438] on textarea at bounding box center [392, 418] width 335 height 61
paste textarea "**********"
type textarea "**********"
click at [79, 134] on link "Wrap Up" at bounding box center [101, 129] width 203 height 48
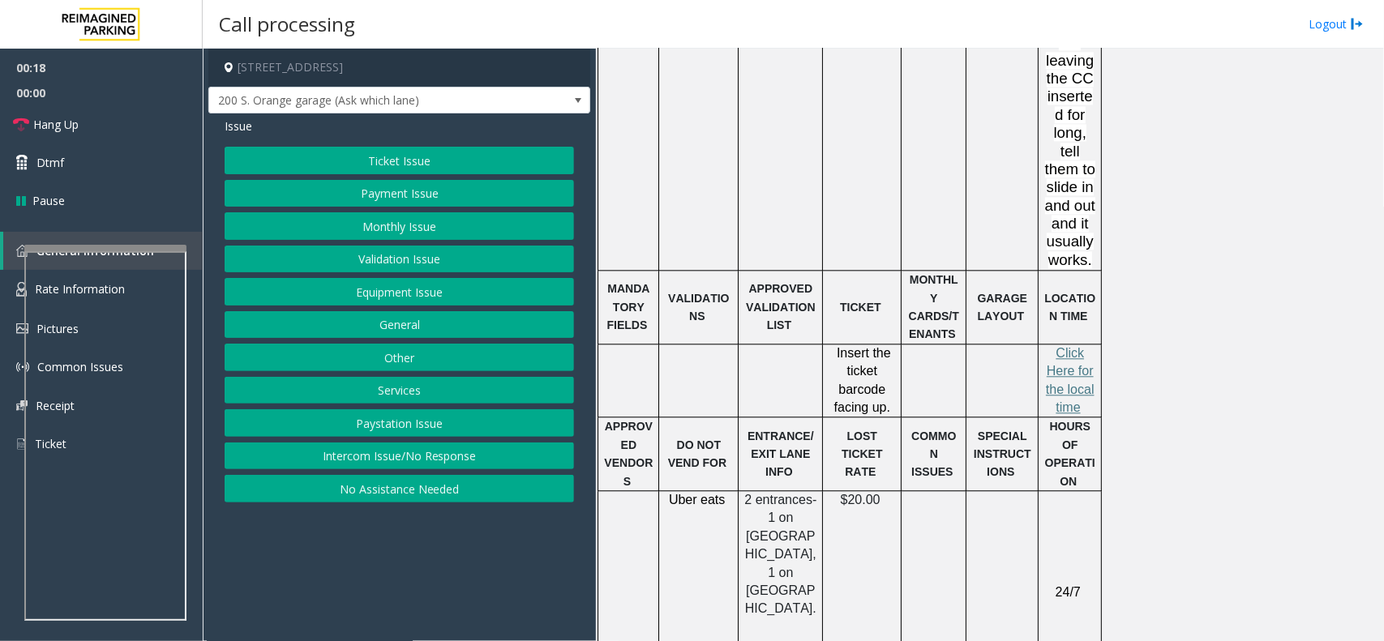
scroll to position [1621, 0]
click at [1072, 344] on span "lick Here for the local time" at bounding box center [1070, 378] width 49 height 68
click at [419, 227] on button "Monthly Issue" at bounding box center [399, 226] width 349 height 28
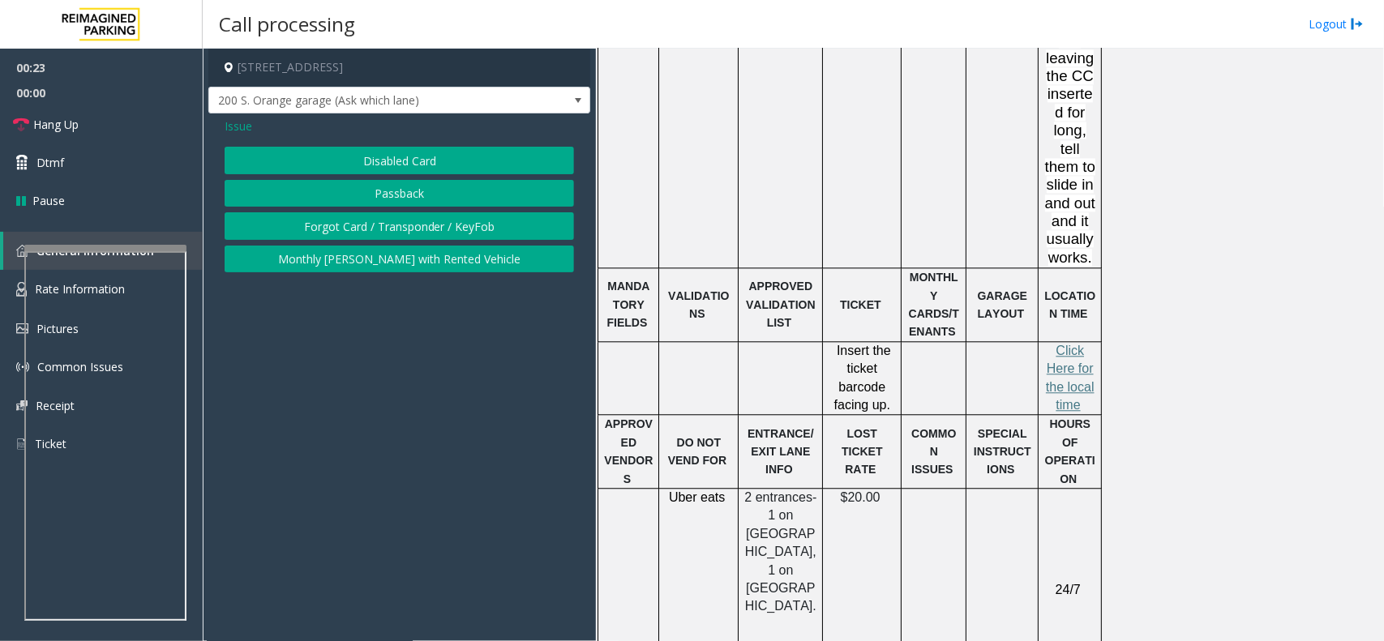
click at [387, 165] on button "Disabled Card" at bounding box center [399, 161] width 349 height 28
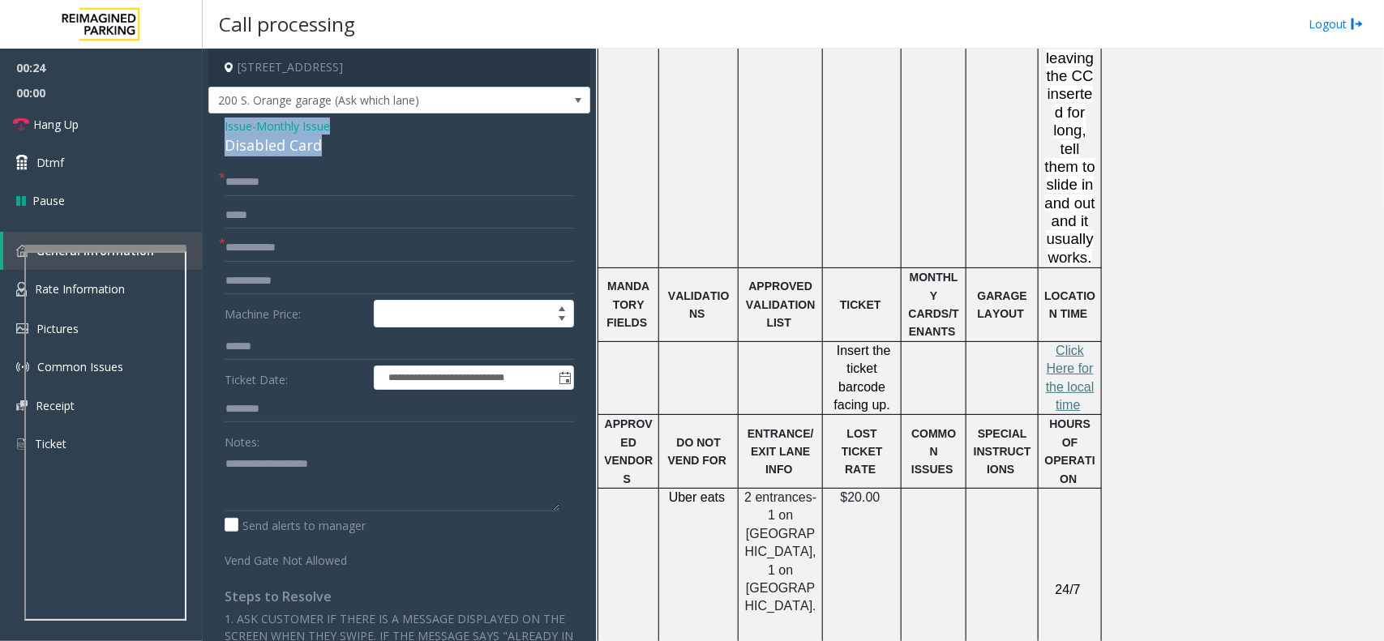
drag, startPoint x: 375, startPoint y: 140, endPoint x: 209, endPoint y: 123, distance: 167.0
click at [209, 123] on div "**********" at bounding box center [399, 497] width 382 height 768
type textarea "**********"
click at [344, 420] on input "text" at bounding box center [399, 410] width 349 height 28
click at [276, 257] on input "text" at bounding box center [399, 248] width 349 height 28
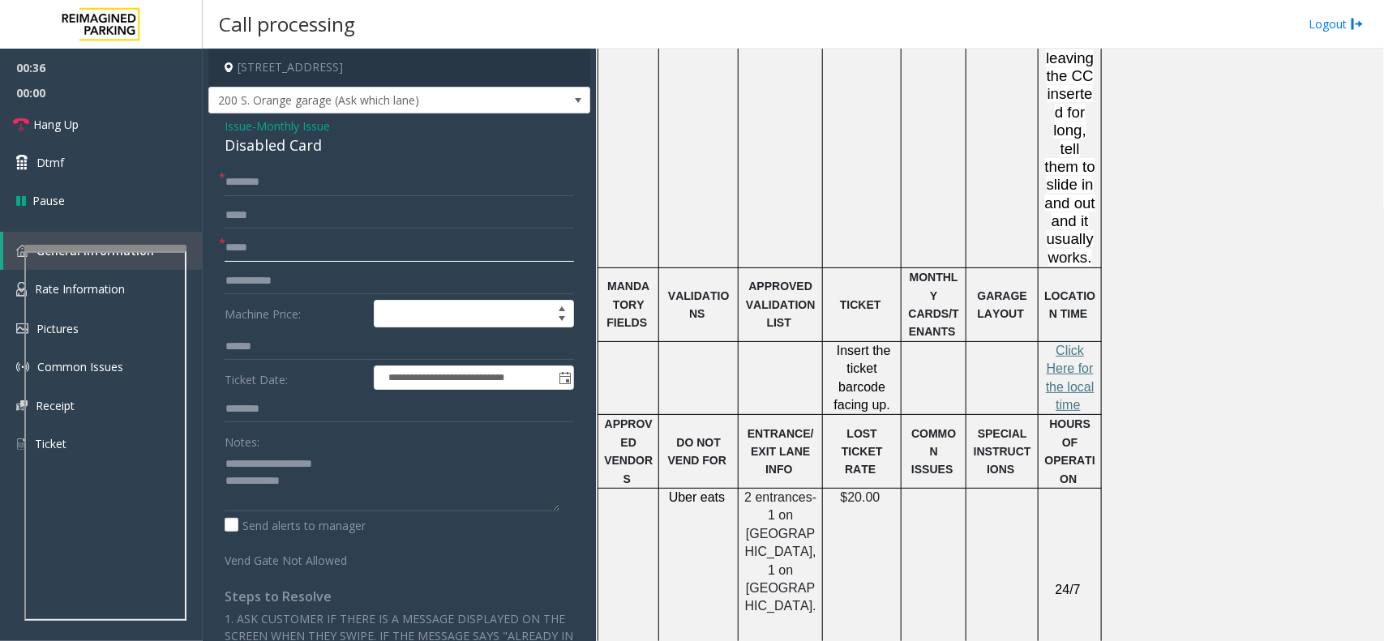
type input "*****"
click at [318, 181] on input "text" at bounding box center [399, 183] width 349 height 28
type input "******"
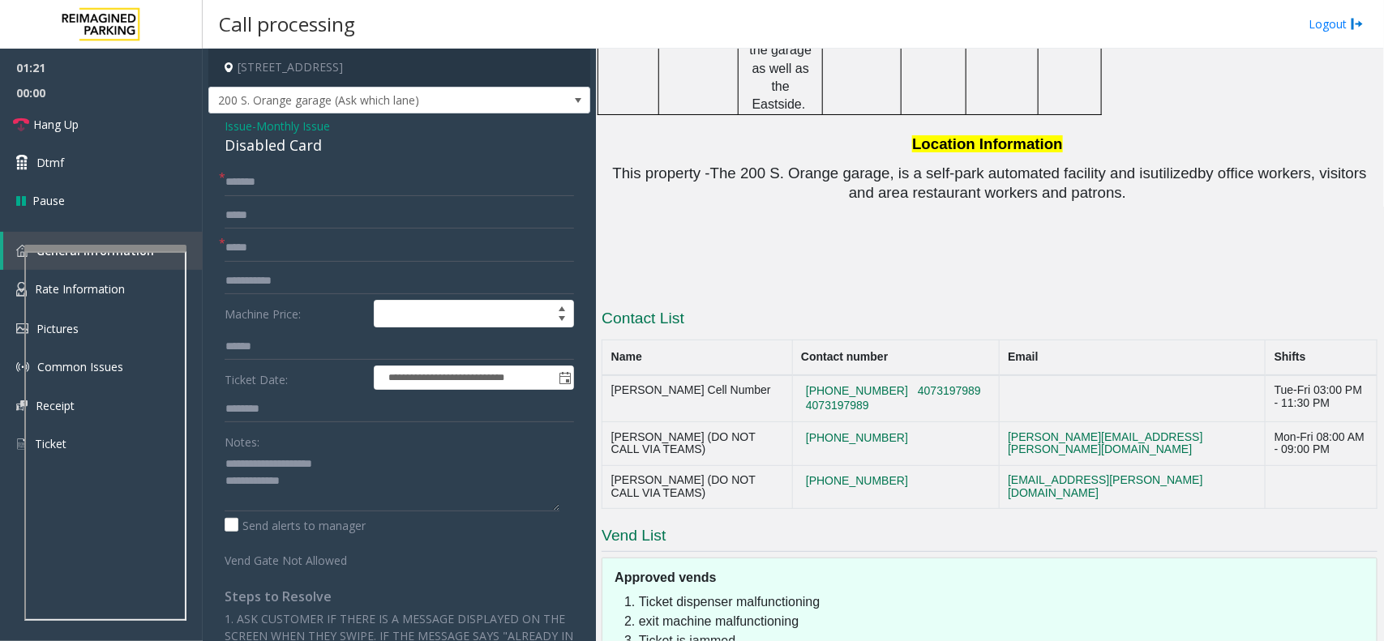
scroll to position [2460, 0]
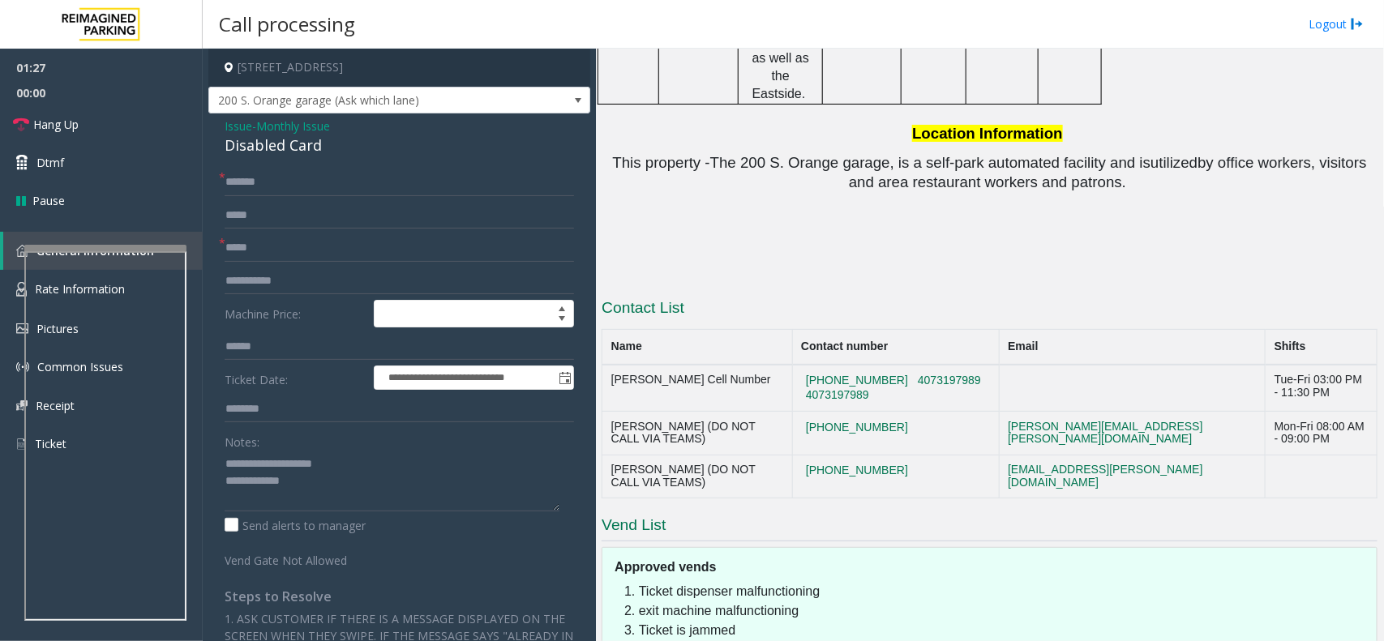
drag, startPoint x: 897, startPoint y: 219, endPoint x: 807, endPoint y: 220, distance: 90.0
click at [807, 365] on td "[PHONE_NUMBER] 4073197989 4073197989" at bounding box center [895, 388] width 207 height 47
click at [343, 507] on textarea at bounding box center [392, 481] width 335 height 61
drag, startPoint x: 872, startPoint y: 250, endPoint x: 808, endPoint y: 248, distance: 64.0
click at [808, 412] on td "[PHONE_NUMBER]" at bounding box center [895, 434] width 207 height 44
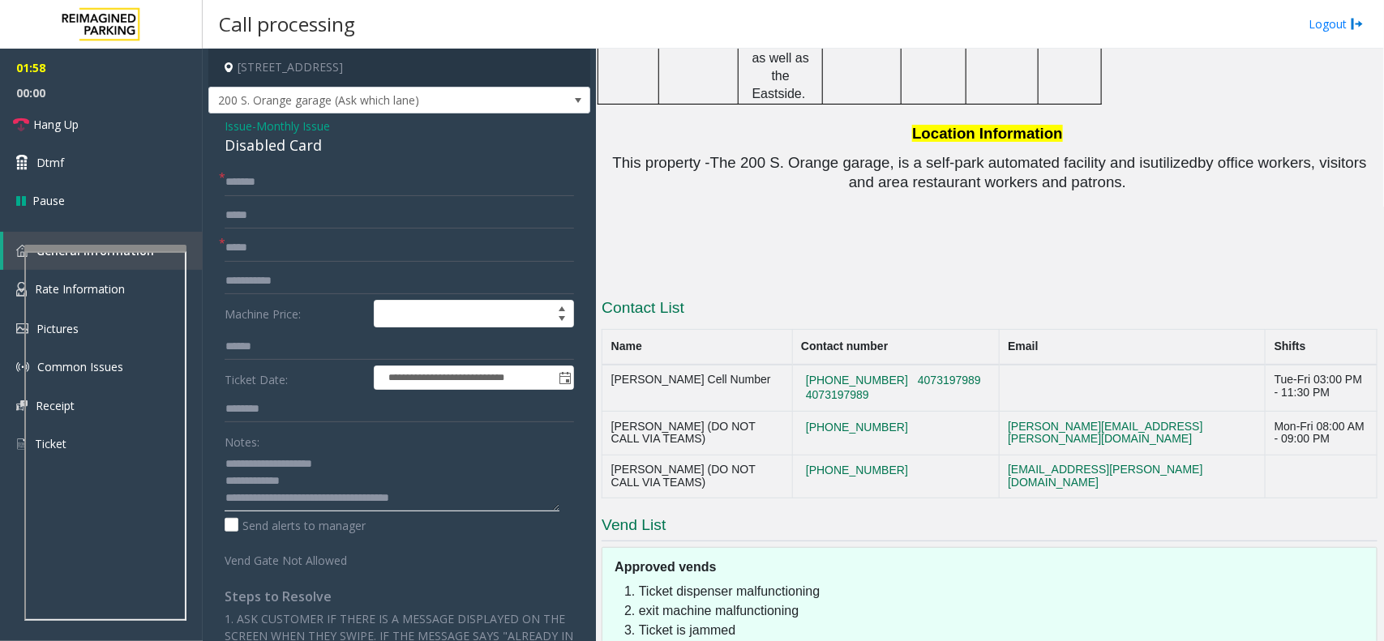
click at [458, 497] on textarea at bounding box center [392, 481] width 335 height 61
drag, startPoint x: 699, startPoint y: 197, endPoint x: 602, endPoint y: 197, distance: 97.3
click at [602, 365] on td "[PERSON_NAME] Cell Number" at bounding box center [697, 388] width 190 height 47
drag, startPoint x: 699, startPoint y: 247, endPoint x: 612, endPoint y: 246, distance: 87.5
click at [613, 412] on td "[PERSON_NAME] (DO NOT CALL VIA TEAMS)" at bounding box center [697, 434] width 190 height 44
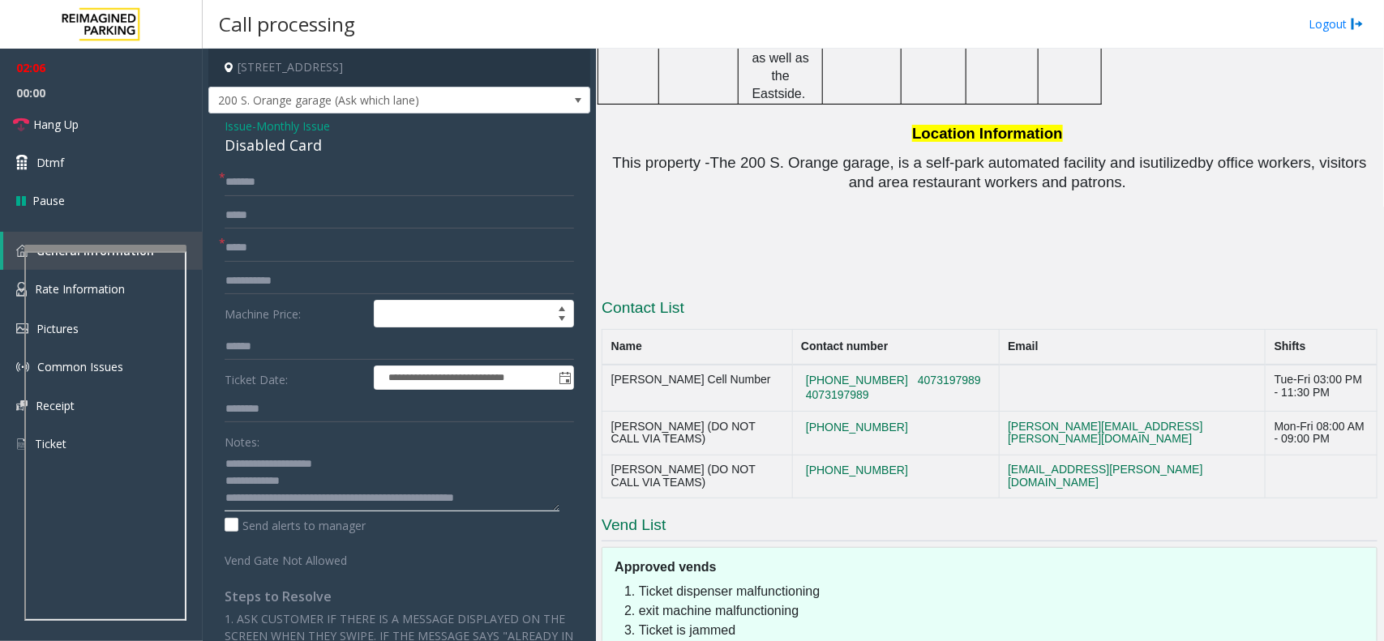
click at [500, 499] on textarea at bounding box center [392, 481] width 335 height 61
click at [528, 500] on textarea at bounding box center [392, 481] width 335 height 61
drag, startPoint x: 910, startPoint y: 292, endPoint x: 808, endPoint y: 296, distance: 102.2
click at [808, 455] on td "[PHONE_NUMBER]" at bounding box center [895, 477] width 207 height 44
click at [528, 494] on textarea at bounding box center [392, 481] width 335 height 61
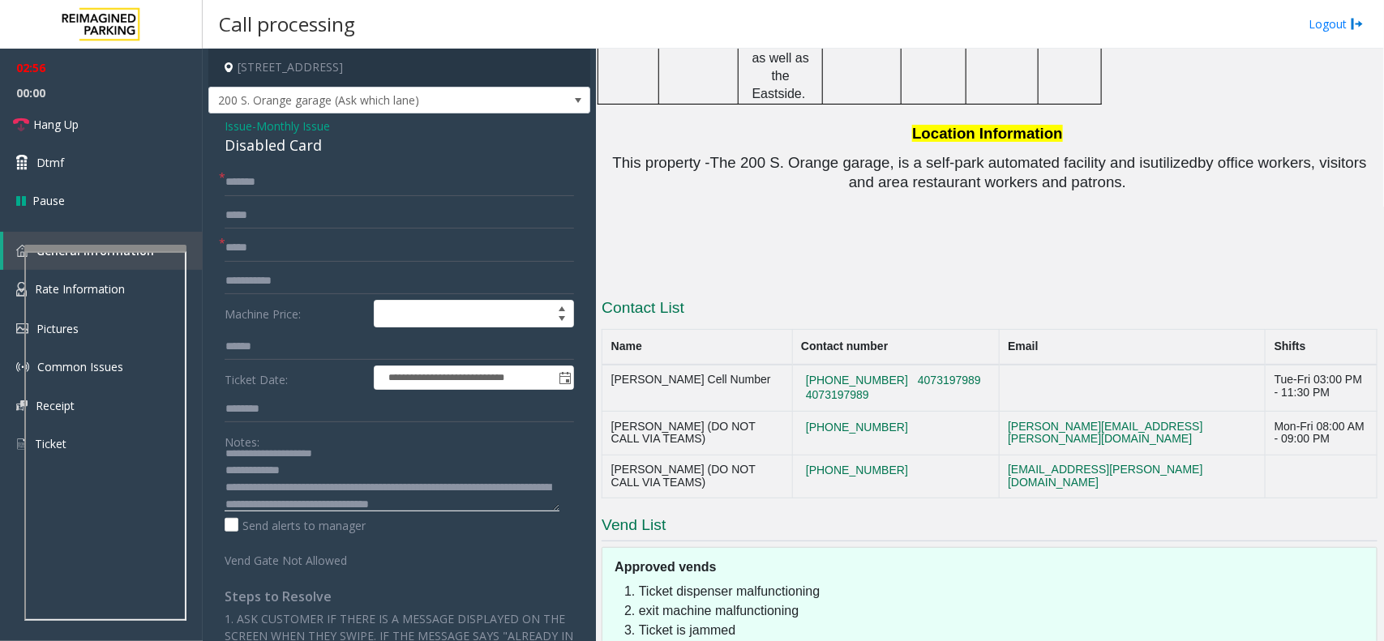
scroll to position [28, 0]
type textarea "**********"
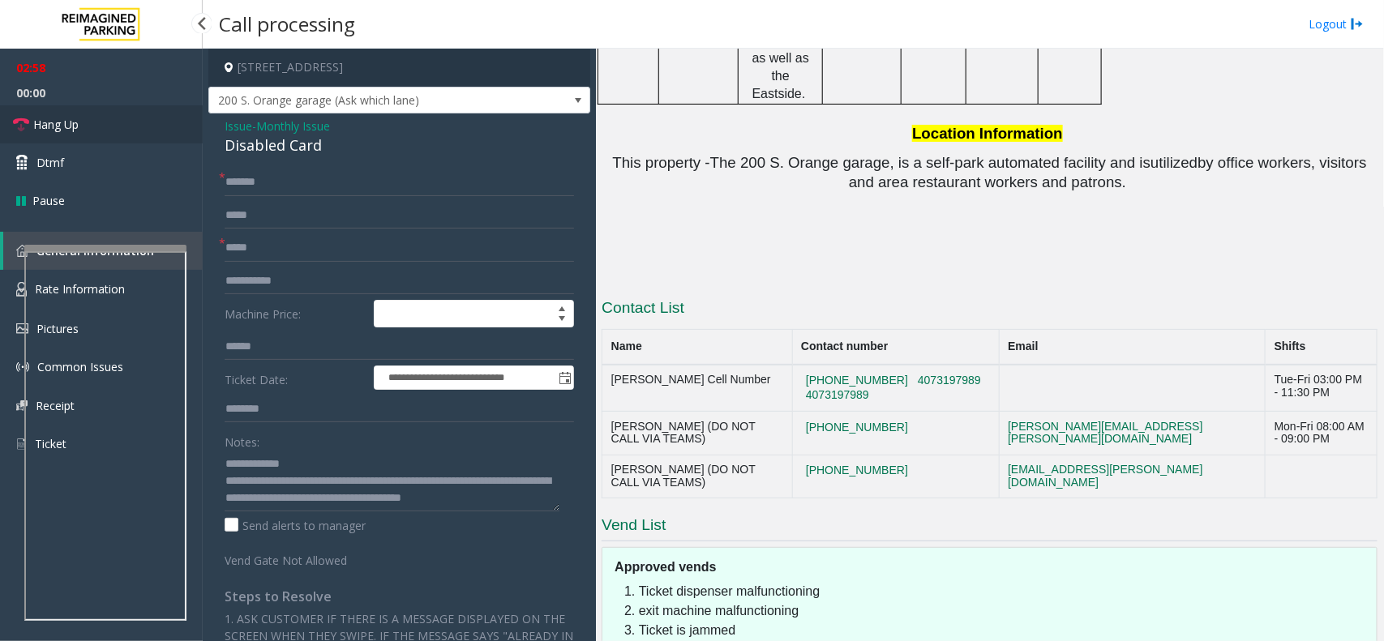
click at [92, 138] on link "Hang Up" at bounding box center [101, 124] width 203 height 38
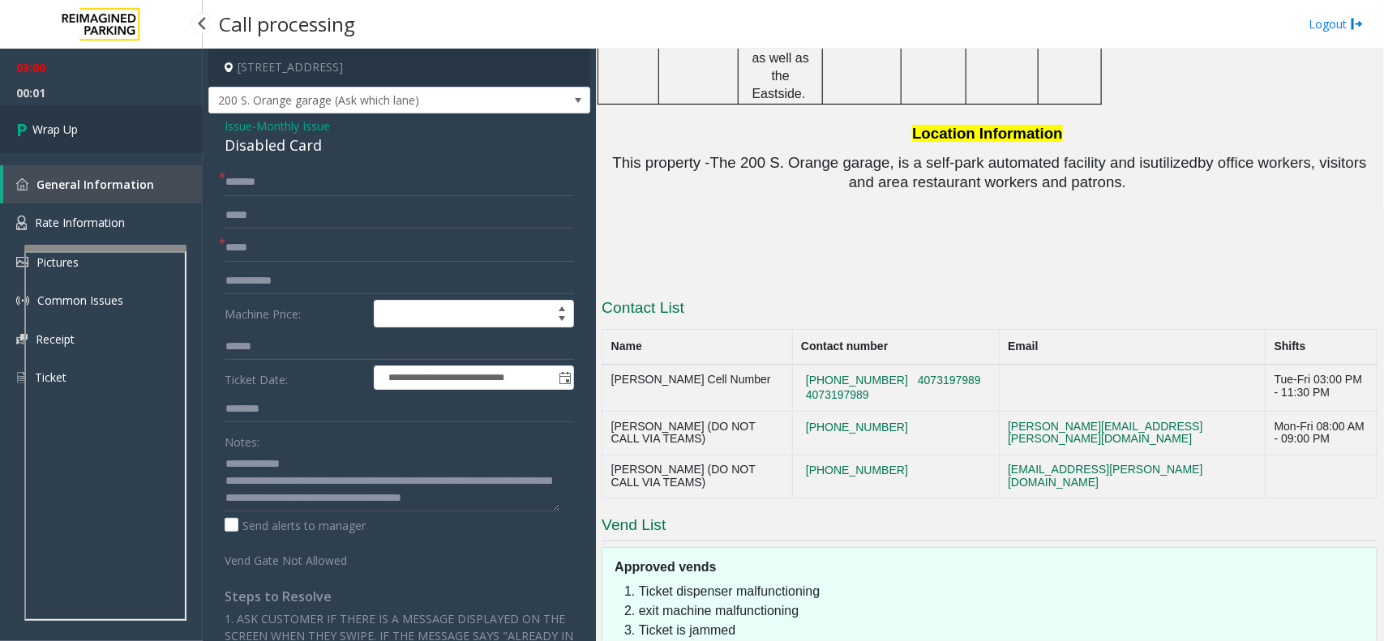
click at [53, 119] on link "Wrap Up" at bounding box center [101, 129] width 203 height 48
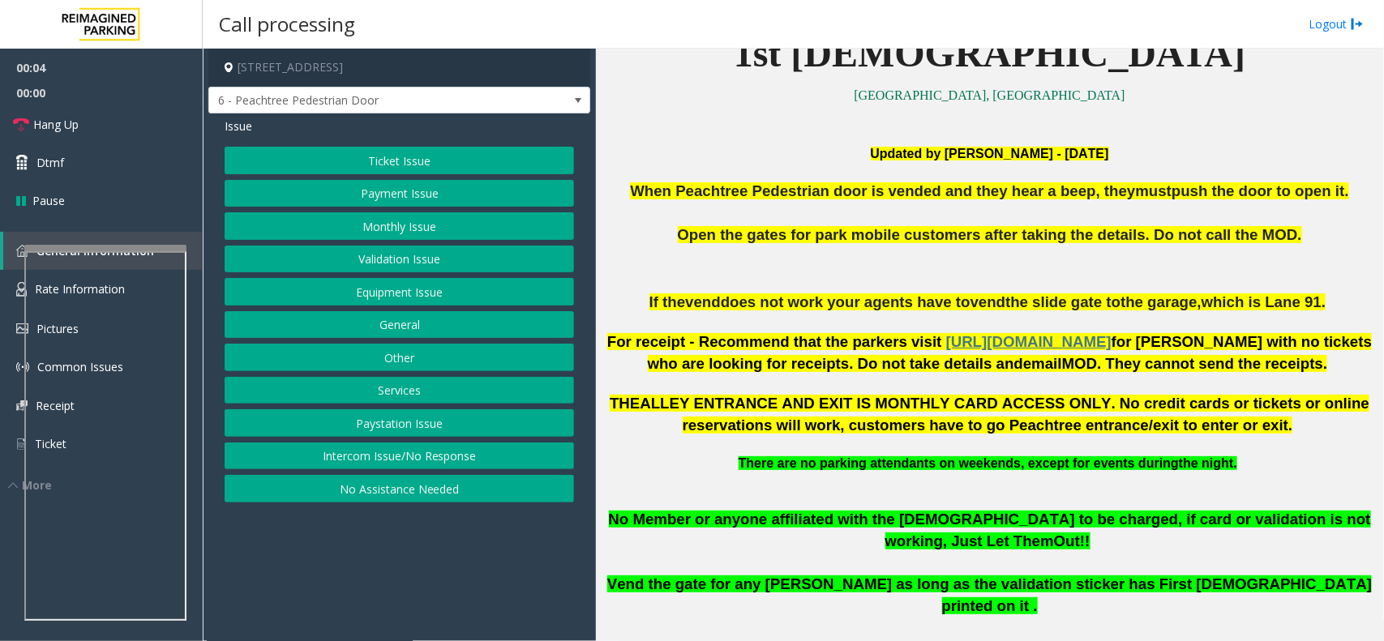
scroll to position [507, 0]
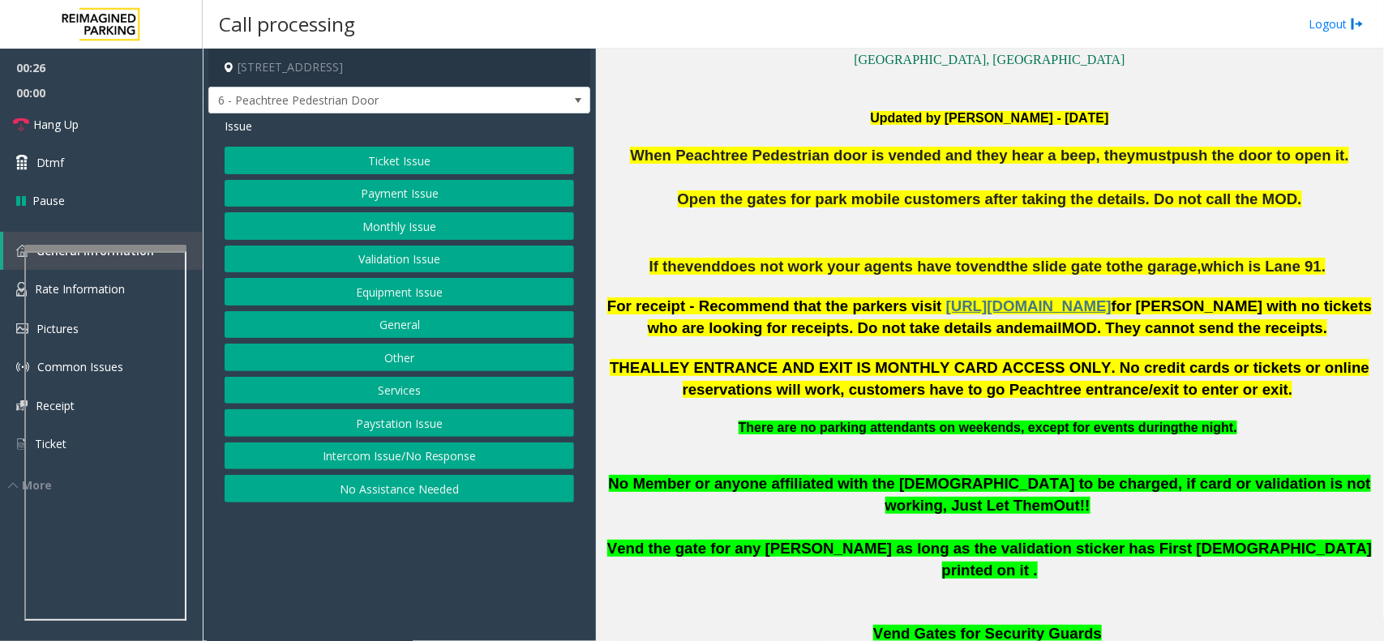
click at [387, 158] on button "Ticket Issue" at bounding box center [399, 161] width 349 height 28
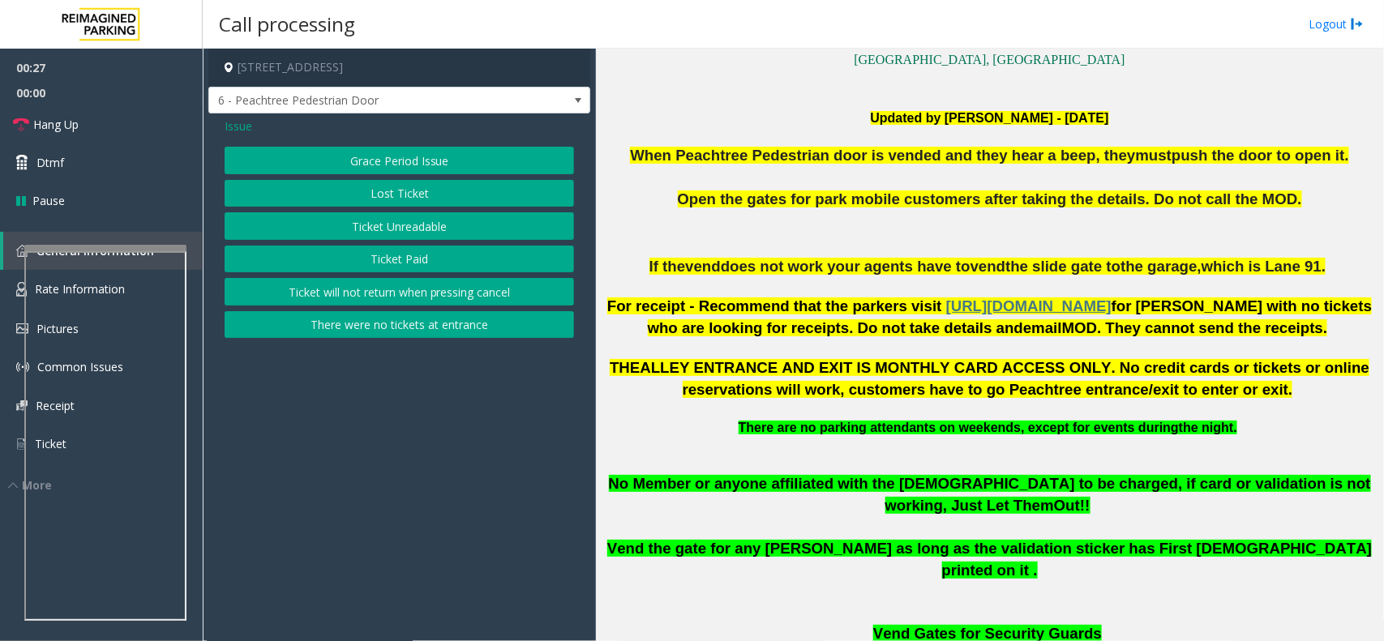
click at [382, 225] on button "Ticket Unreadable" at bounding box center [399, 226] width 349 height 28
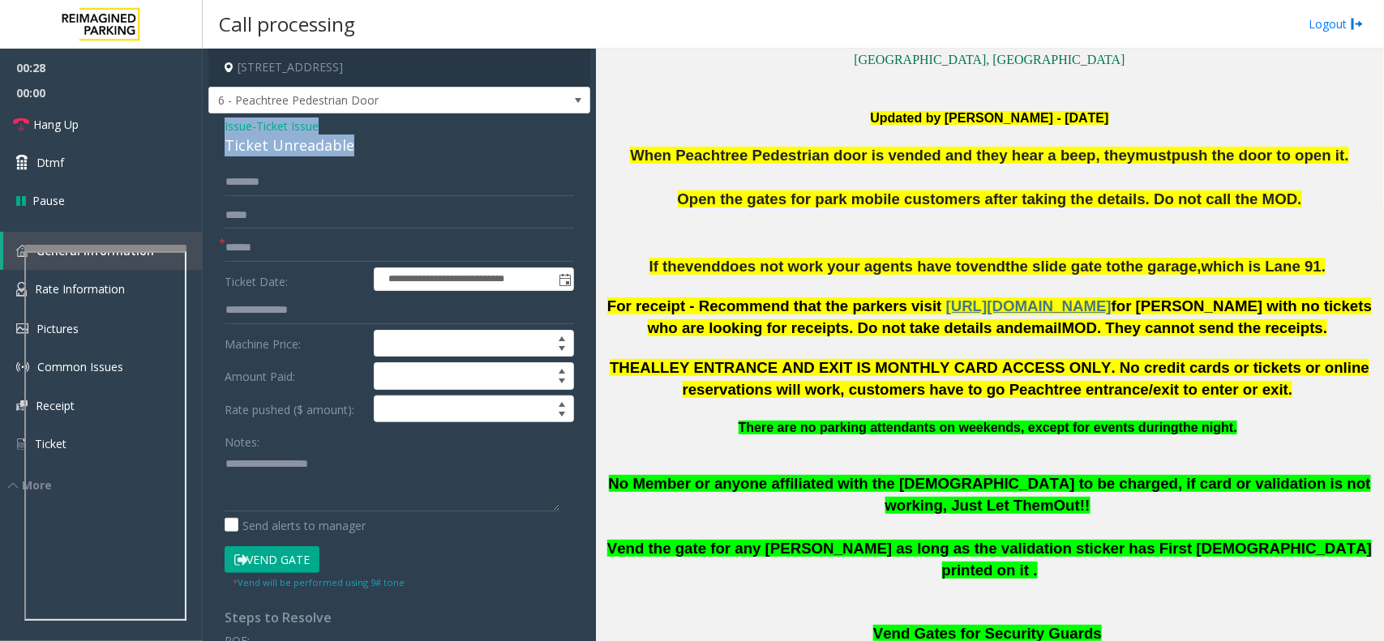
drag, startPoint x: 386, startPoint y: 147, endPoint x: 212, endPoint y: 130, distance: 175.1
click at [212, 130] on div "**********" at bounding box center [399, 516] width 382 height 806
type textarea "**********"
click at [260, 219] on input "text" at bounding box center [399, 216] width 349 height 28
click at [259, 236] on input "text" at bounding box center [399, 248] width 349 height 28
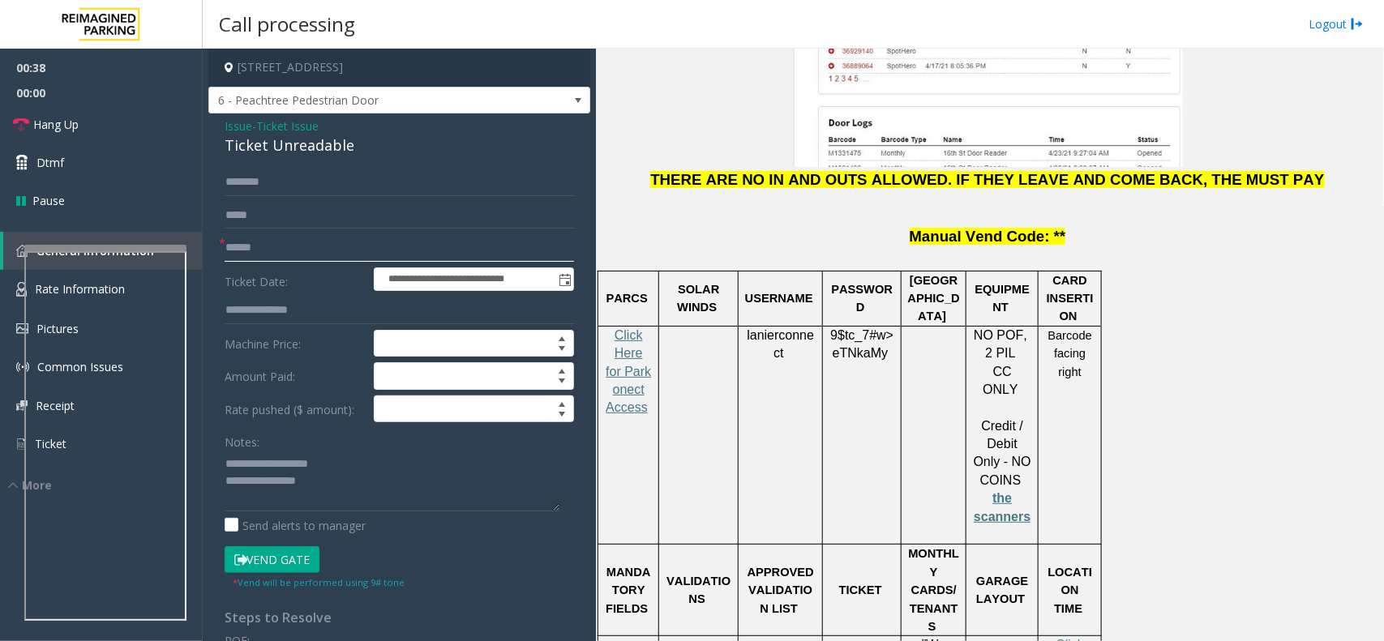
scroll to position [2128, 0]
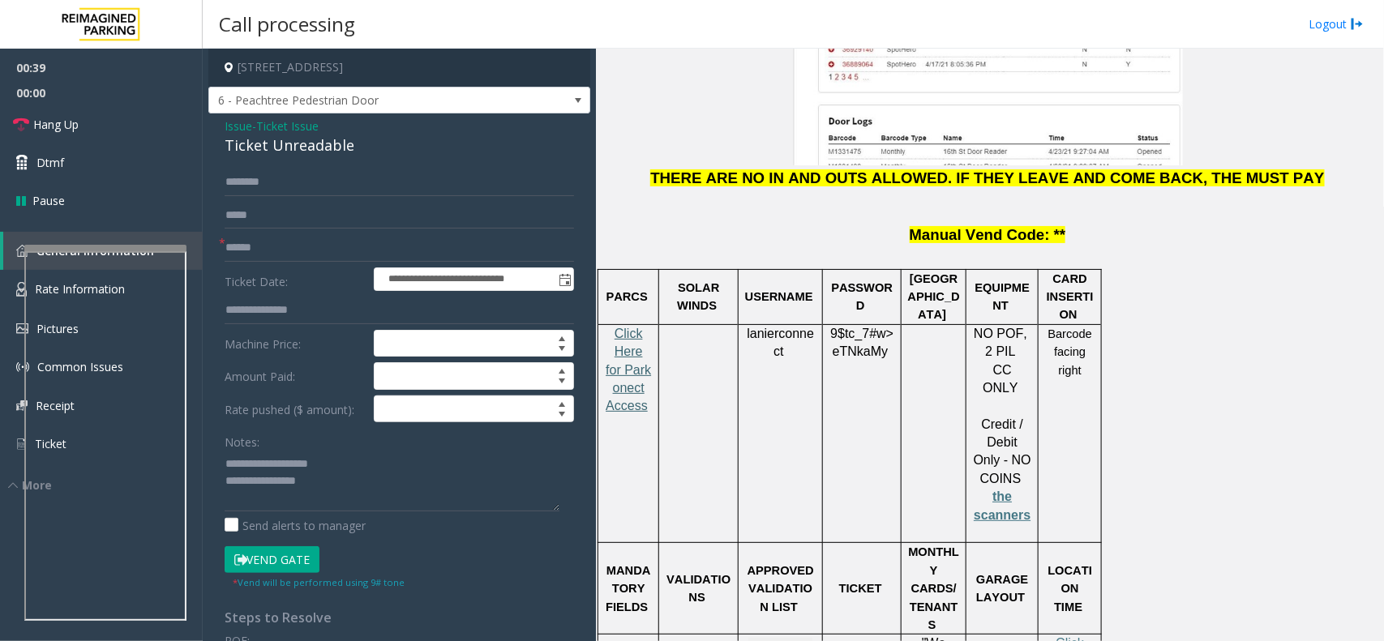
click at [636, 327] on span "Click Here for Parkonect Access" at bounding box center [627, 370] width 45 height 87
drag, startPoint x: 302, startPoint y: 254, endPoint x: 204, endPoint y: 257, distance: 98.1
click at [204, 257] on app-call-processing-form "**********" at bounding box center [399, 345] width 393 height 592
click at [313, 255] on input "******" at bounding box center [399, 248] width 349 height 28
type input "**********"
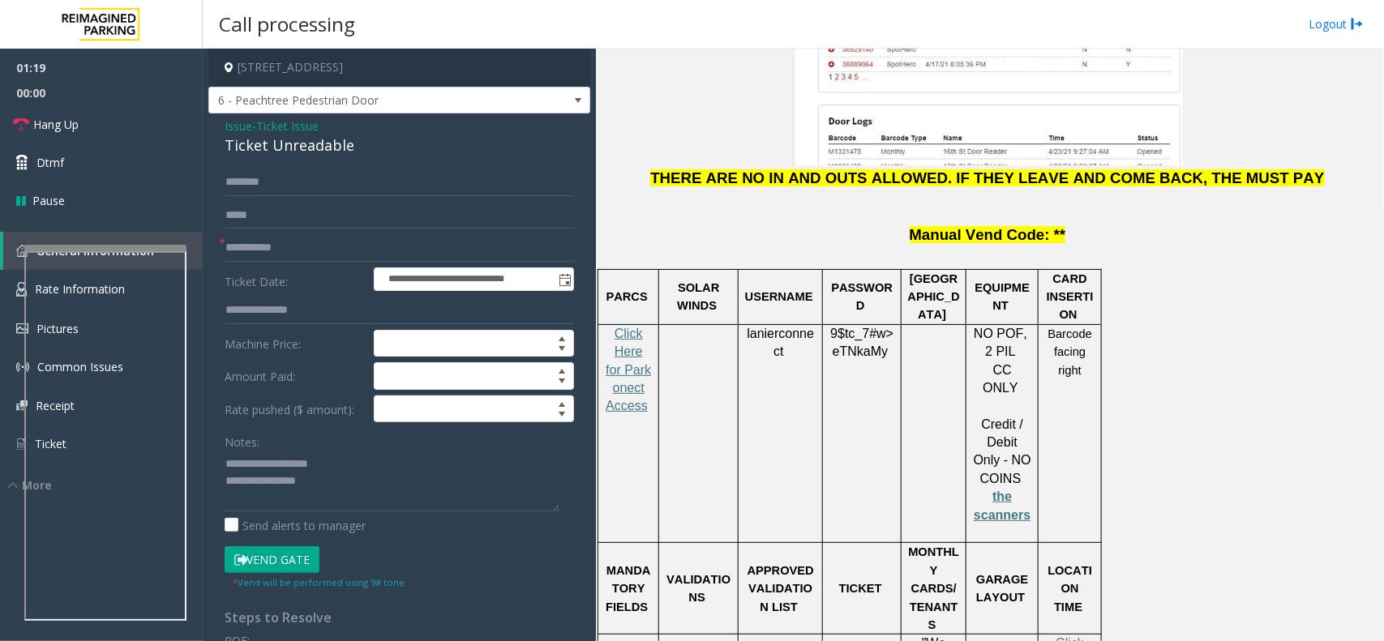
click at [263, 565] on button "Vend Gate" at bounding box center [272, 560] width 95 height 28
click at [363, 477] on textarea at bounding box center [392, 481] width 335 height 61
type textarea "**********"
click at [100, 120] on link "Hang Up" at bounding box center [101, 124] width 203 height 38
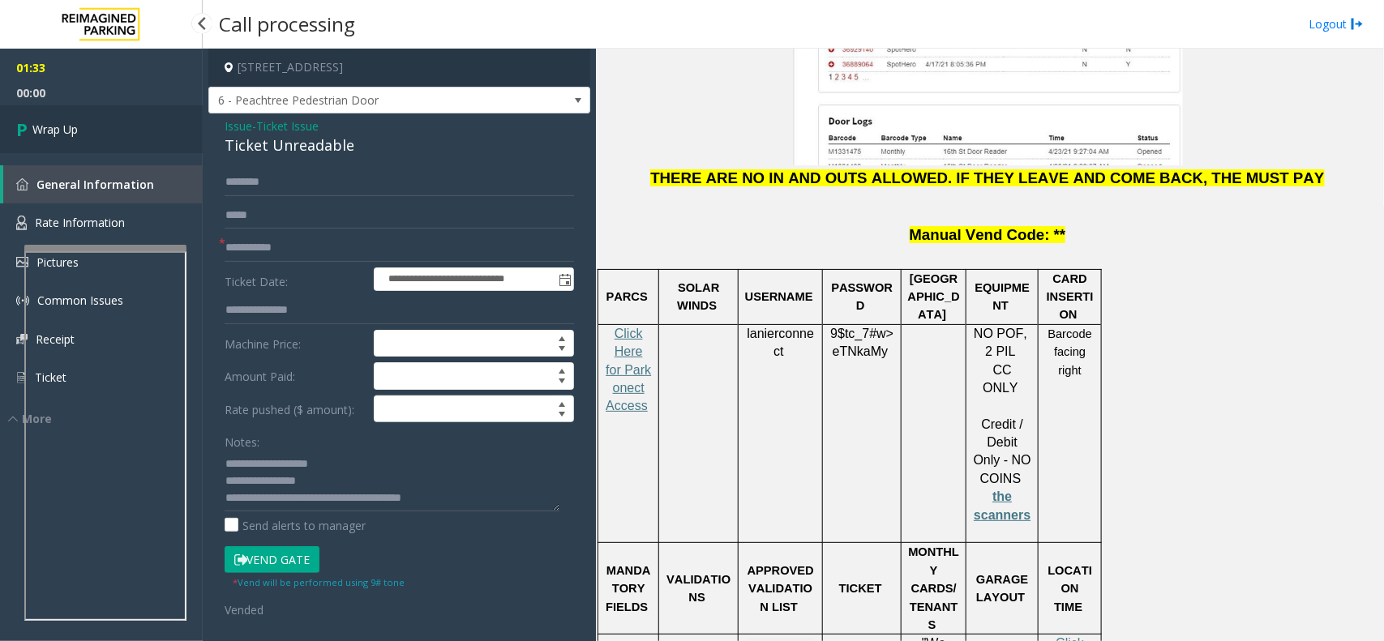
click at [73, 130] on span "Wrap Up" at bounding box center [54, 129] width 45 height 17
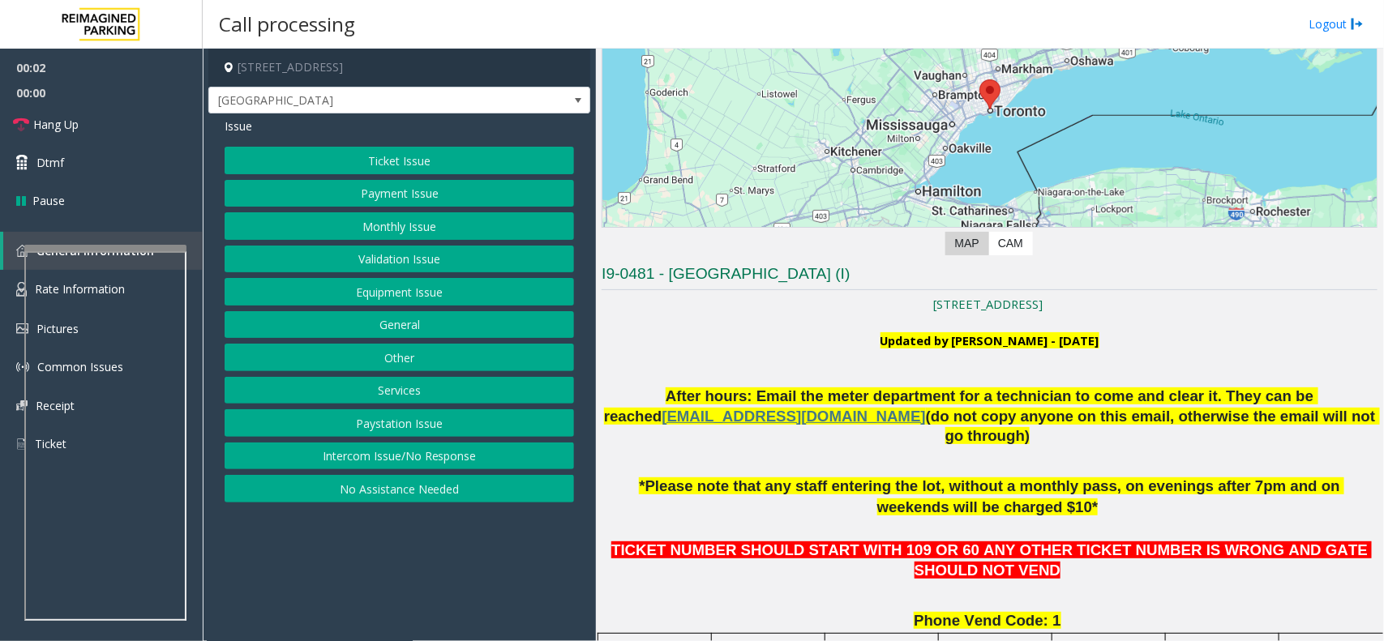
scroll to position [304, 0]
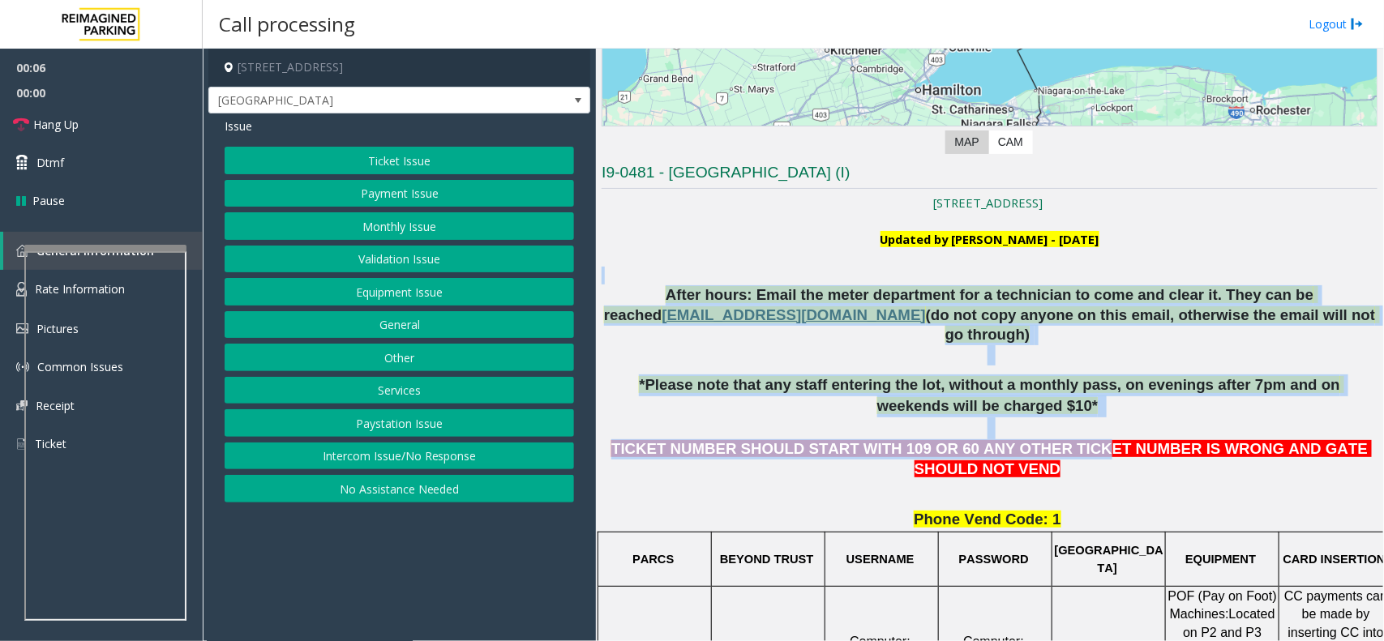
drag, startPoint x: 665, startPoint y: 284, endPoint x: 1020, endPoint y: 419, distance: 379.2
click at [370, 160] on button "Ticket Issue" at bounding box center [399, 161] width 349 height 28
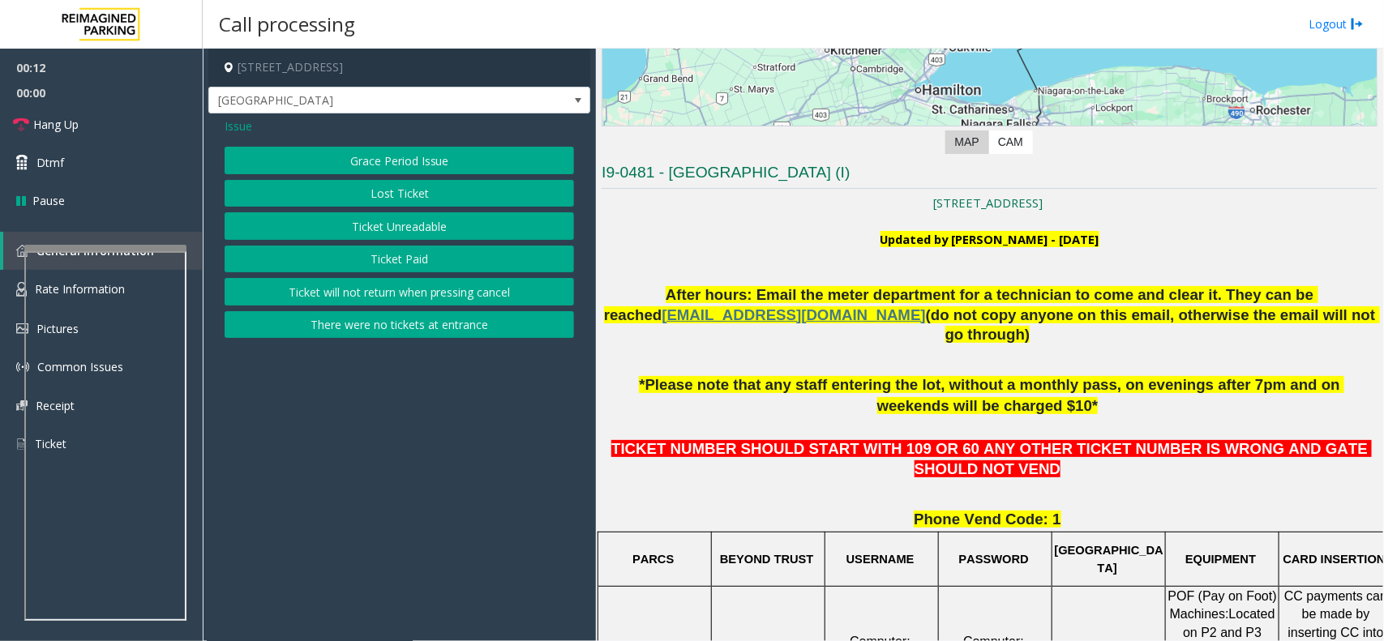
click at [241, 130] on span "Issue" at bounding box center [239, 126] width 28 height 17
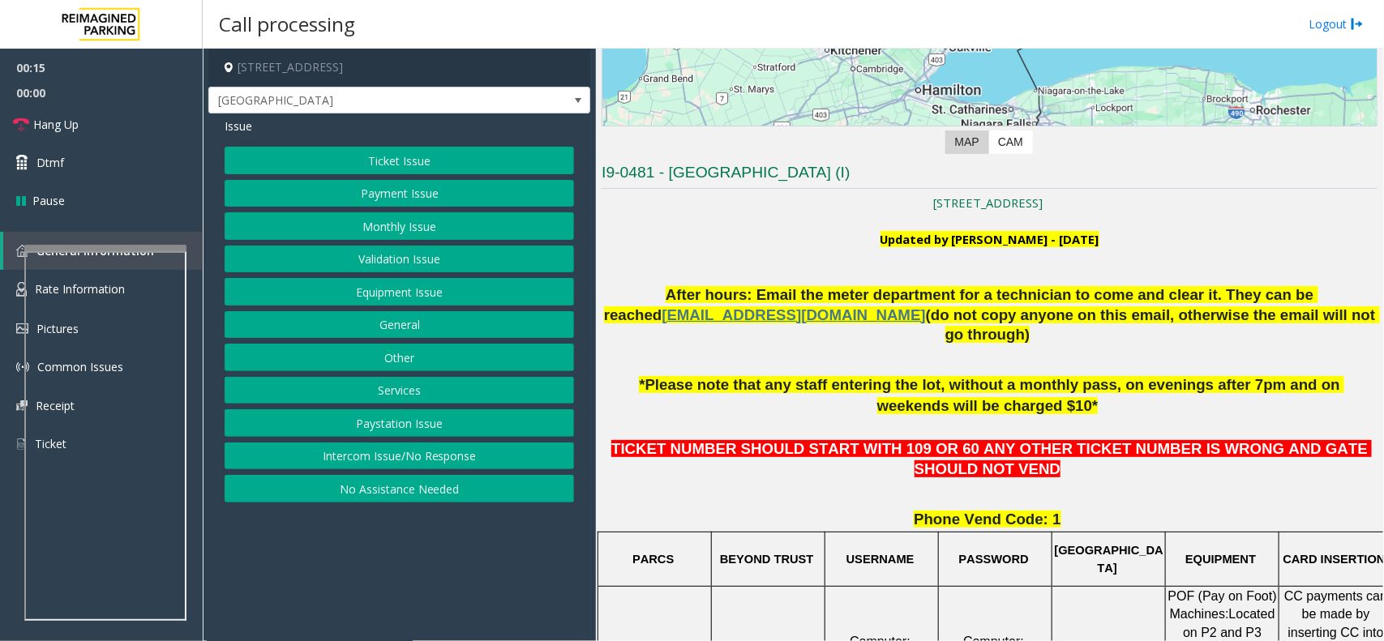
click at [412, 293] on button "Equipment Issue" at bounding box center [399, 292] width 349 height 28
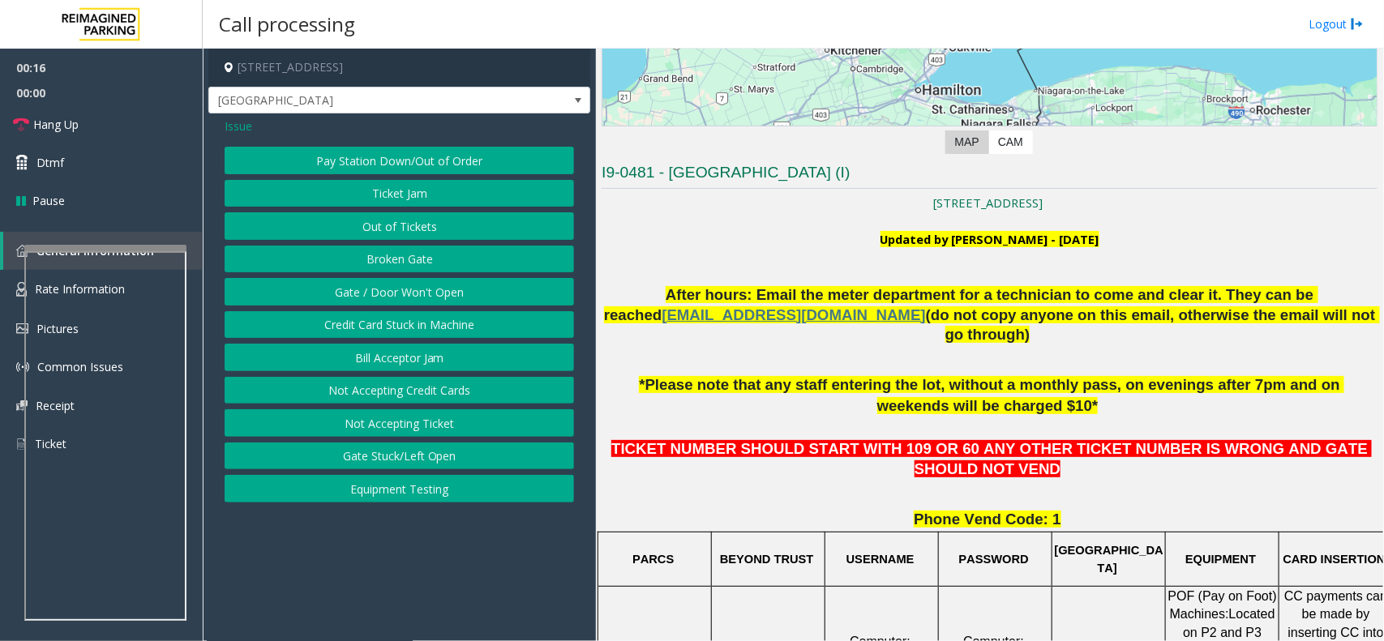
click at [393, 199] on button "Ticket Jam" at bounding box center [399, 194] width 349 height 28
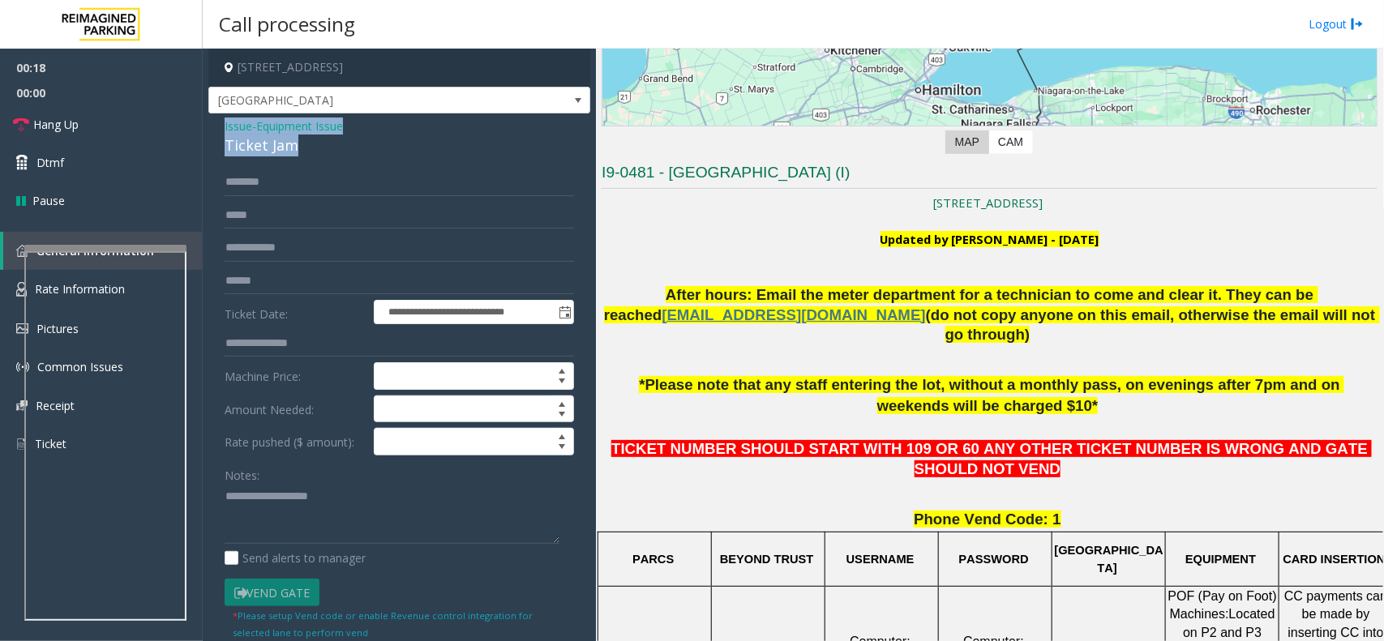
drag, startPoint x: 313, startPoint y: 147, endPoint x: 211, endPoint y: 123, distance: 104.8
click at [211, 123] on div "**********" at bounding box center [399, 499] width 382 height 772
click at [331, 508] on textarea at bounding box center [392, 514] width 335 height 61
type textarea "**********"
click at [272, 185] on input "text" at bounding box center [399, 183] width 349 height 28
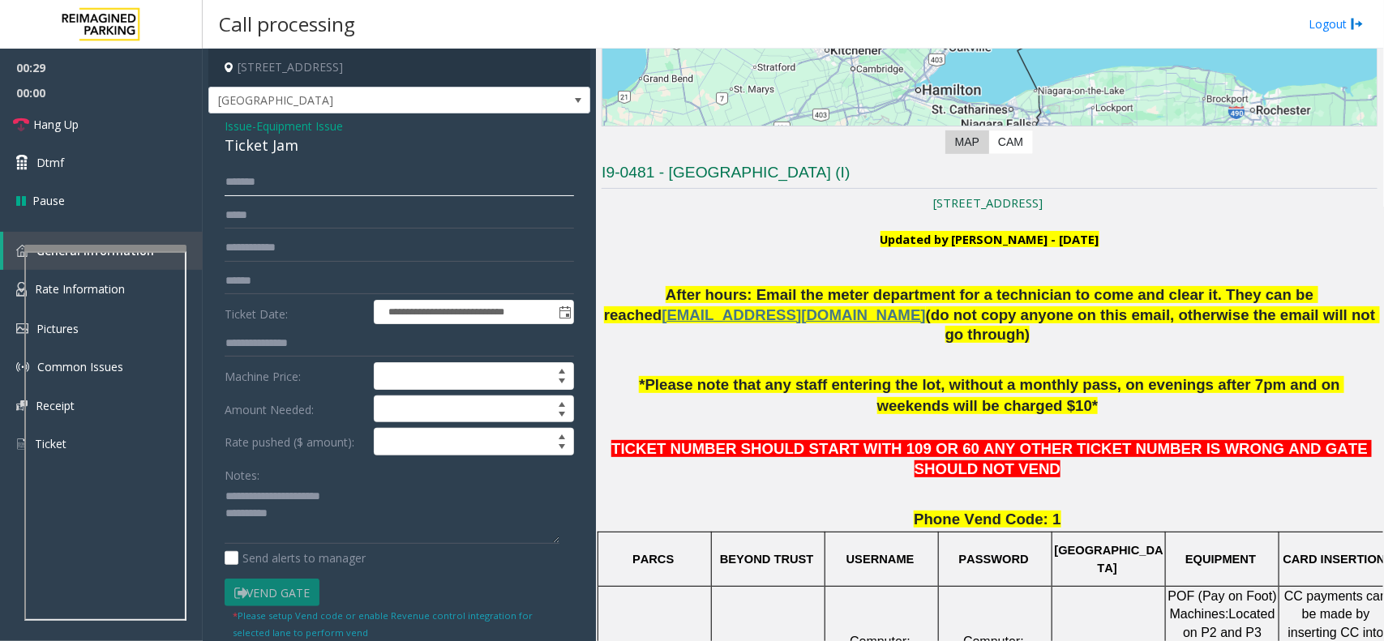
type input "******"
click at [265, 289] on input "text" at bounding box center [399, 281] width 349 height 28
type input "******"
click at [321, 524] on textarea at bounding box center [392, 514] width 335 height 61
click at [184, 169] on link "Dtmf" at bounding box center [101, 162] width 203 height 38
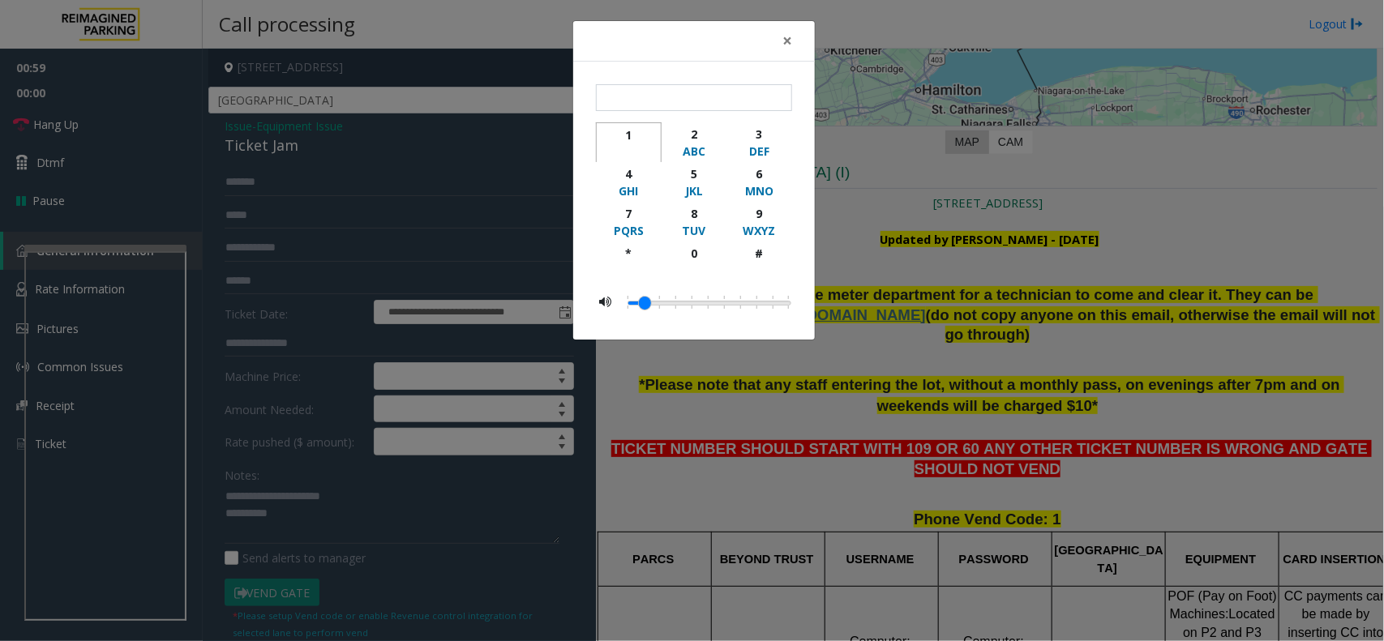
click at [624, 139] on div "1" at bounding box center [628, 134] width 45 height 17
type input "*"
click at [788, 45] on span "×" at bounding box center [787, 40] width 10 height 23
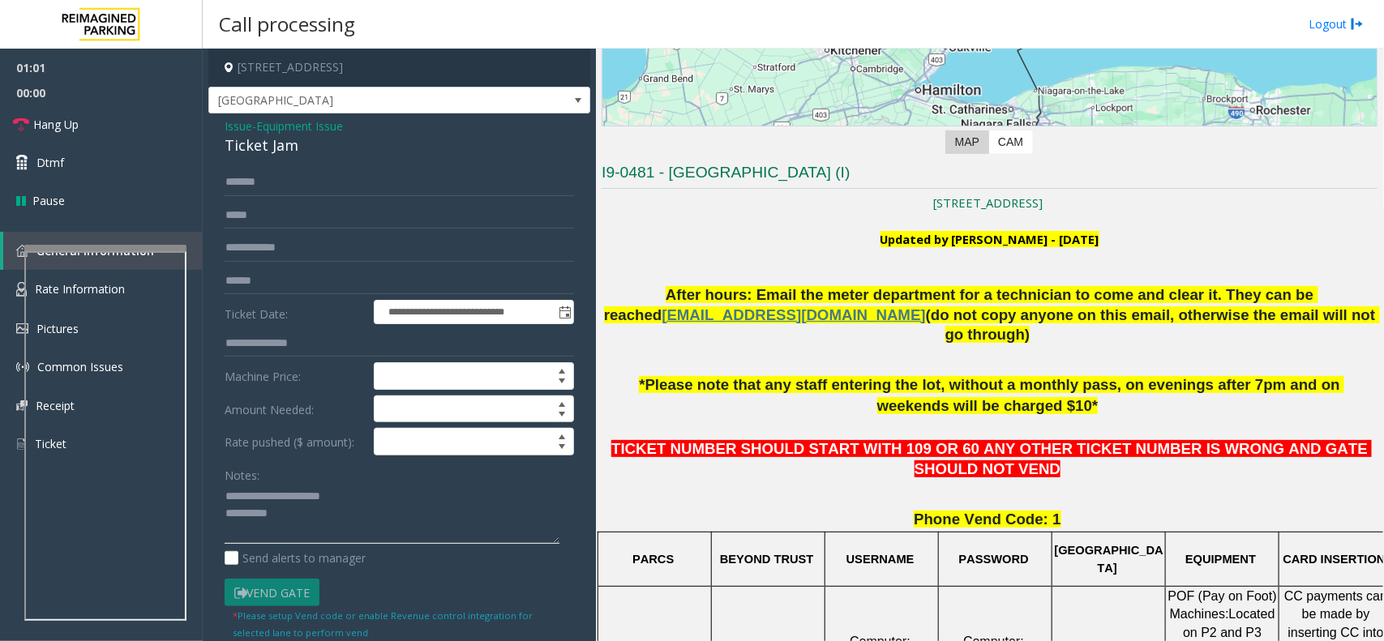
click at [335, 511] on textarea at bounding box center [392, 514] width 335 height 61
click at [115, 135] on link "Hang Up" at bounding box center [101, 124] width 203 height 38
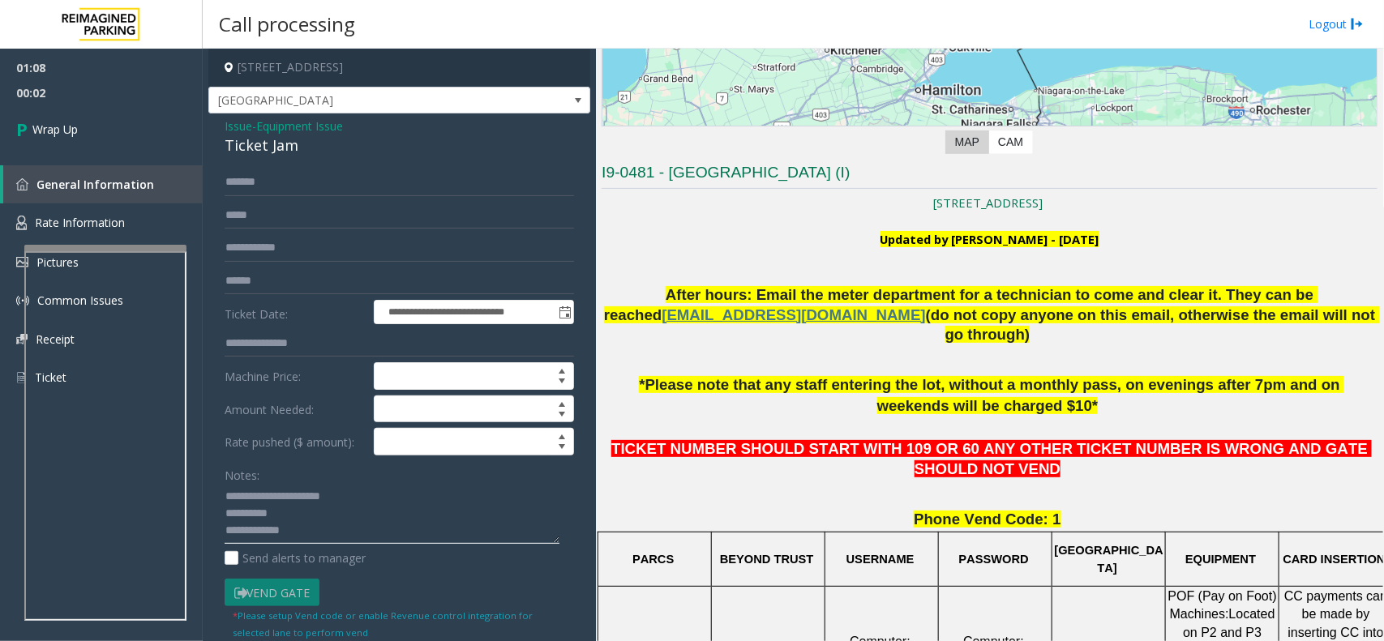
click at [325, 544] on textarea at bounding box center [392, 514] width 335 height 61
type textarea "**********"
click at [74, 109] on link "Wrap Up" at bounding box center [101, 129] width 203 height 48
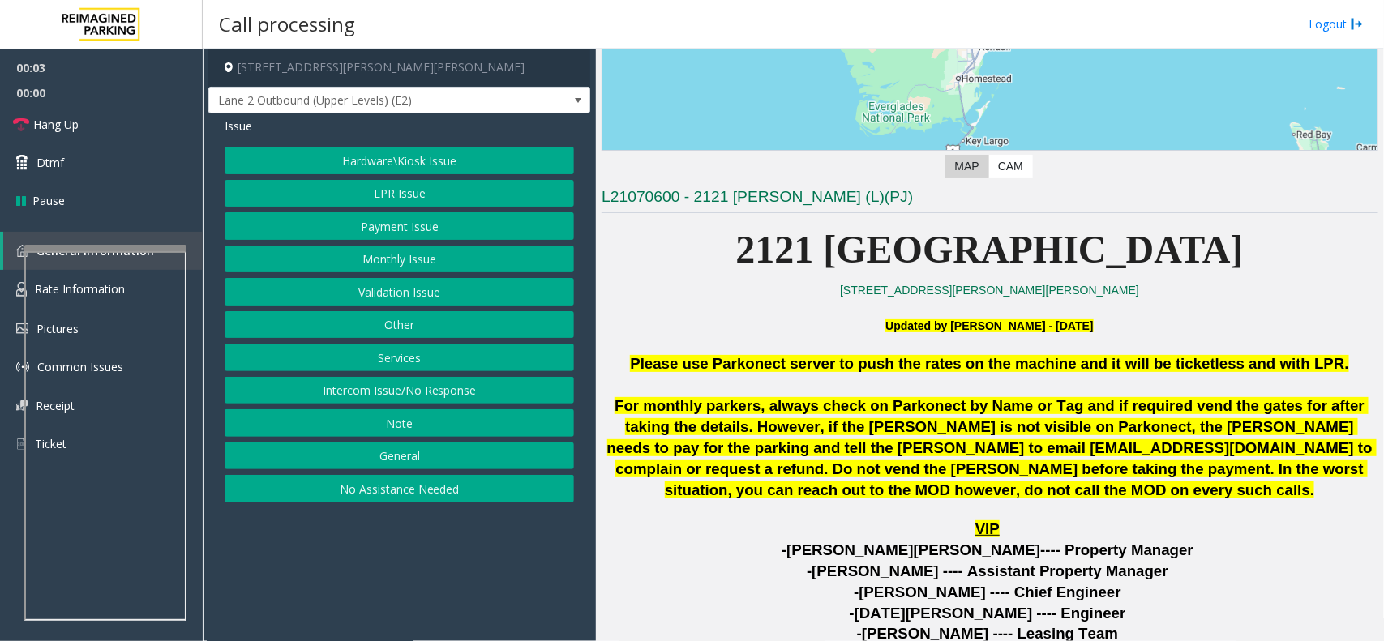
scroll to position [304, 0]
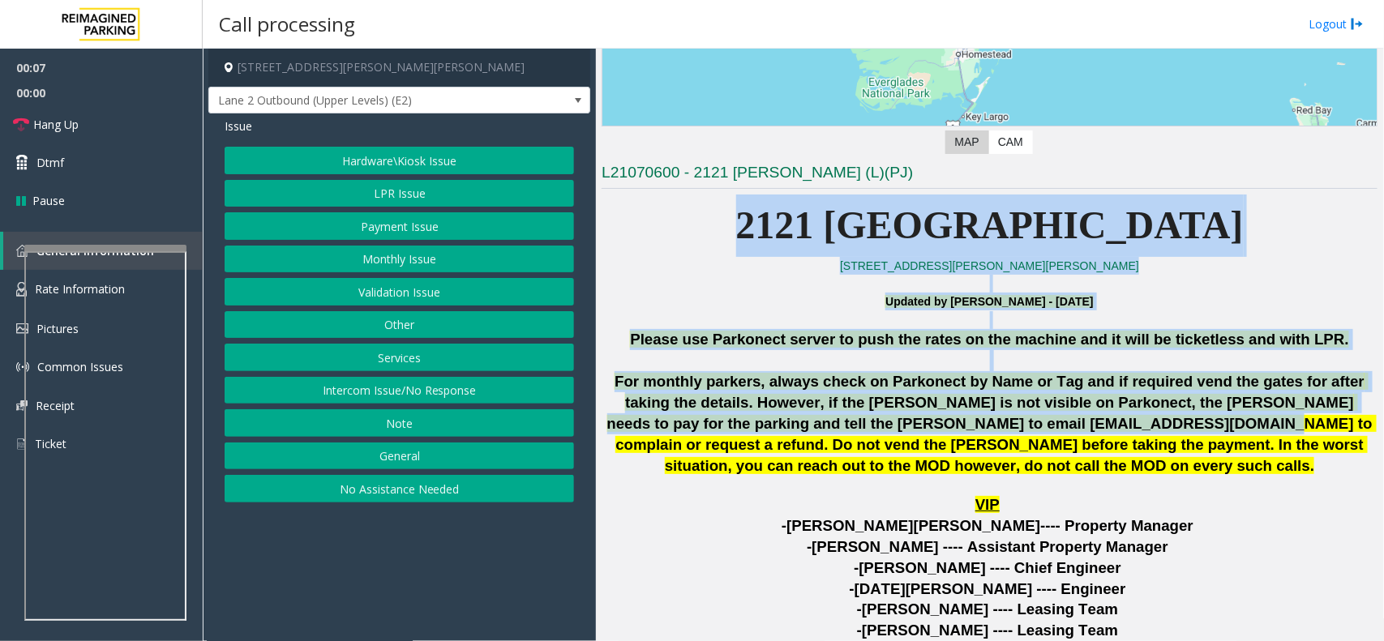
drag, startPoint x: 815, startPoint y: 216, endPoint x: 1217, endPoint y: 430, distance: 455.8
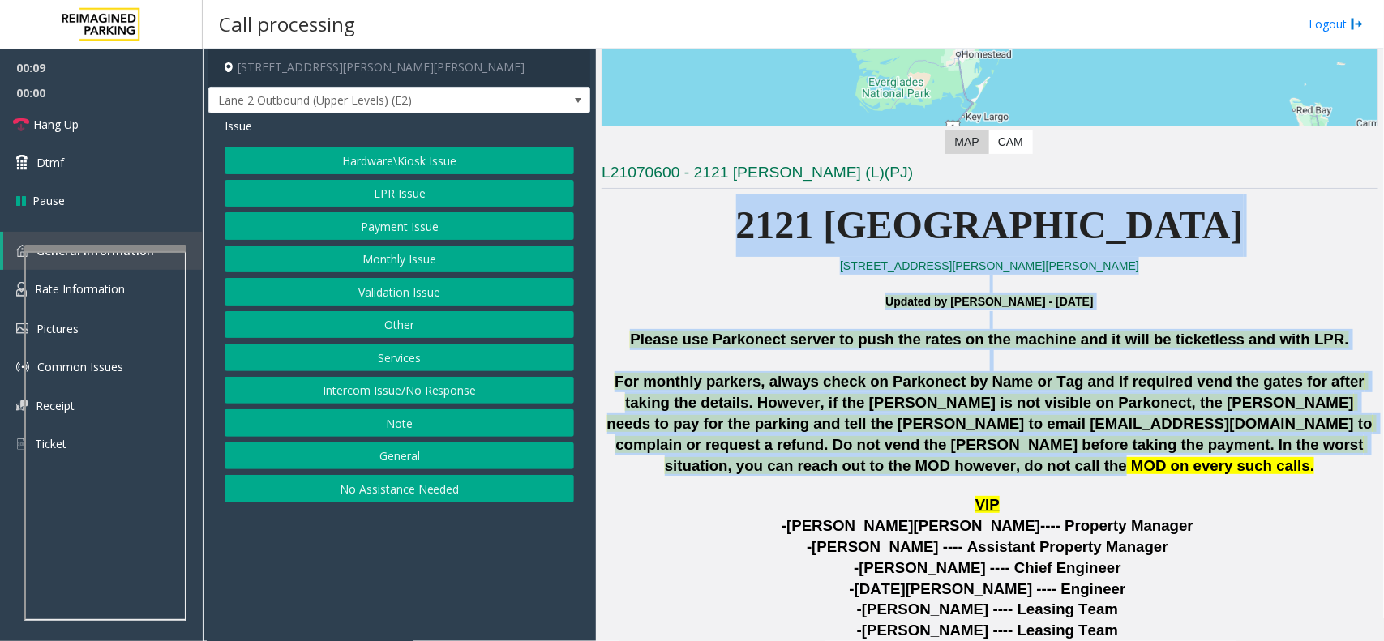
drag, startPoint x: 1180, startPoint y: 471, endPoint x: 813, endPoint y: 229, distance: 439.5
click at [813, 229] on p "2121 Ponce" at bounding box center [989, 226] width 776 height 62
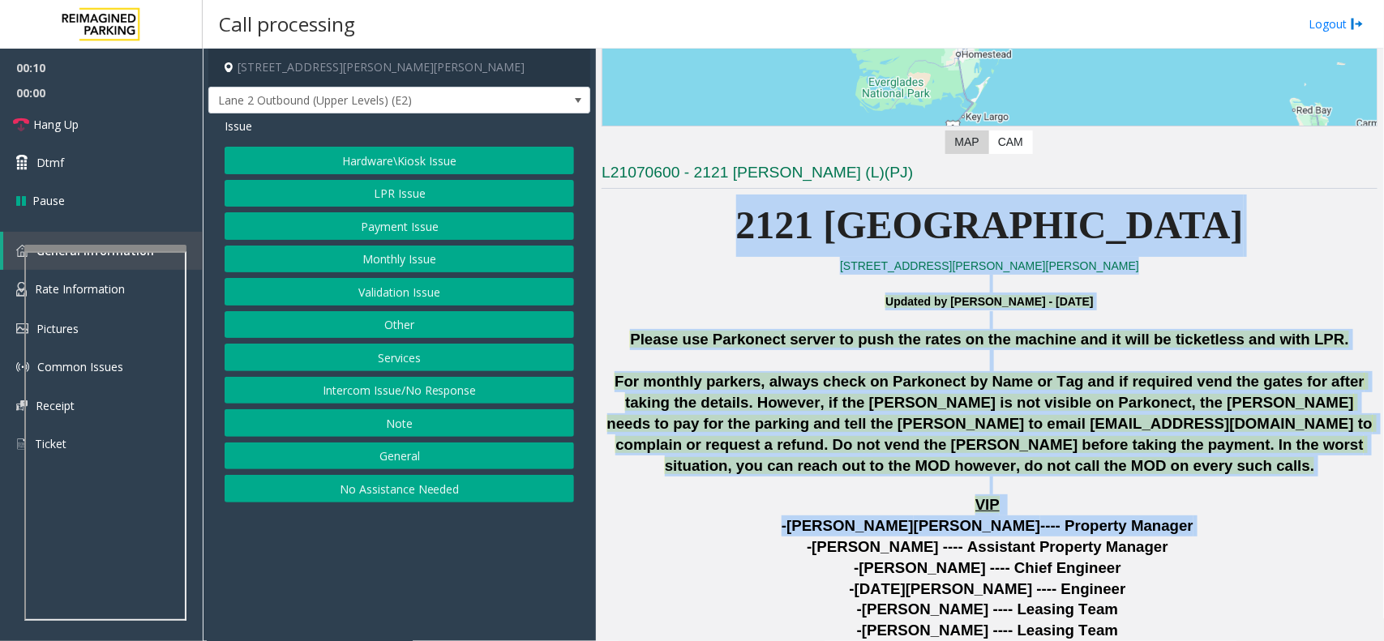
drag, startPoint x: 898, startPoint y: 262, endPoint x: 1263, endPoint y: 520, distance: 447.1
click at [343, 391] on button "Intercom Issue/No Response" at bounding box center [399, 391] width 349 height 28
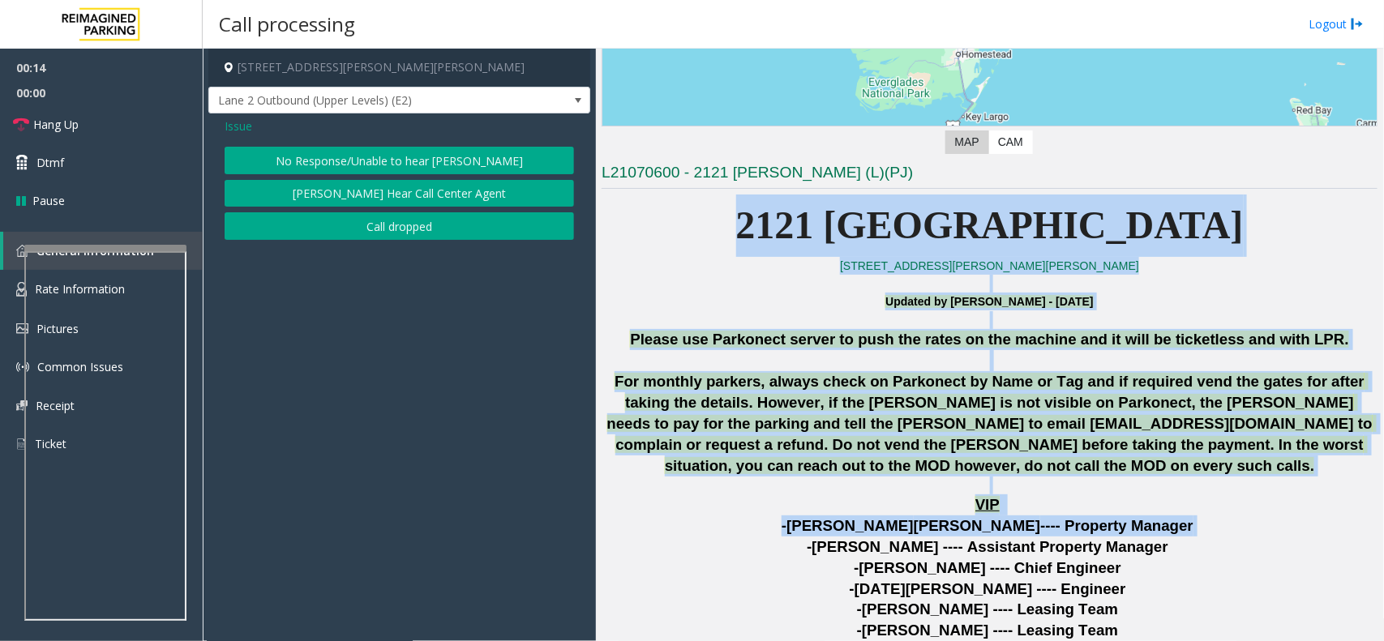
click at [342, 152] on button "No Response/Unable to hear [PERSON_NAME]" at bounding box center [399, 161] width 349 height 28
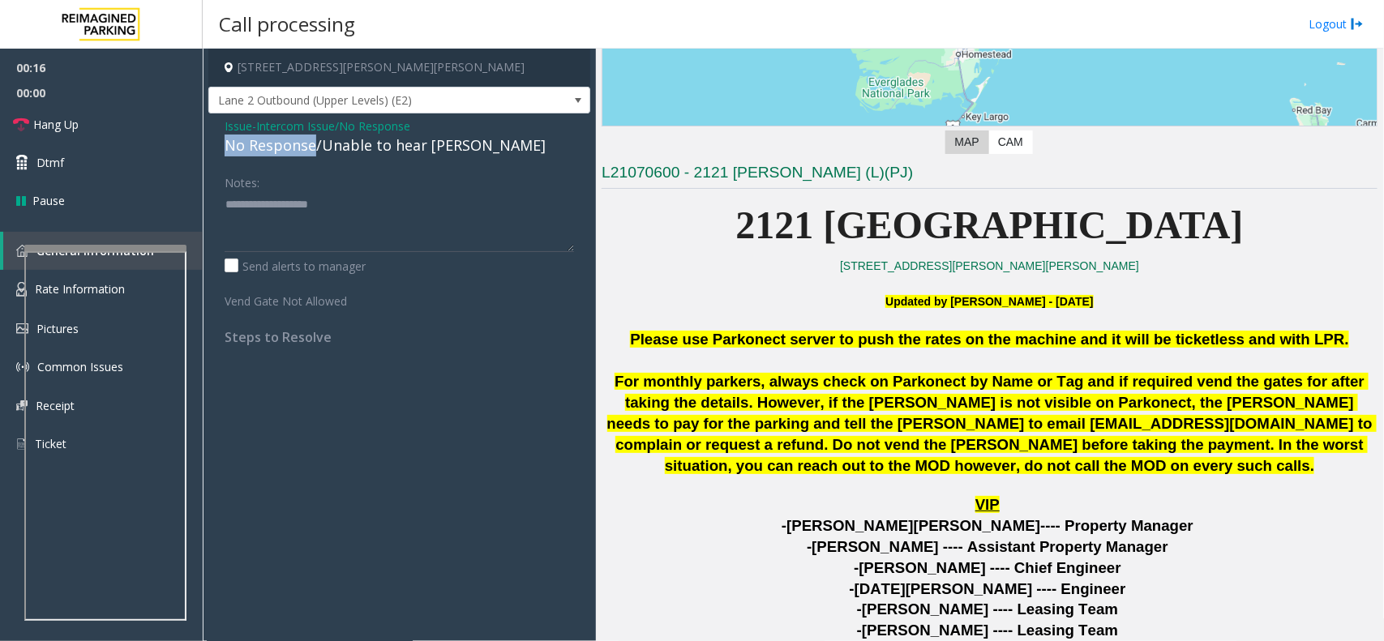
drag, startPoint x: 314, startPoint y: 148, endPoint x: 216, endPoint y: 142, distance: 97.5
click at [216, 142] on div "Issue - Intercom Issue/No Response No Response/Unable to hear [PERSON_NAME] Not…" at bounding box center [399, 237] width 382 height 248
type textarea "**********"
click at [45, 110] on link "Hang Up" at bounding box center [101, 124] width 203 height 38
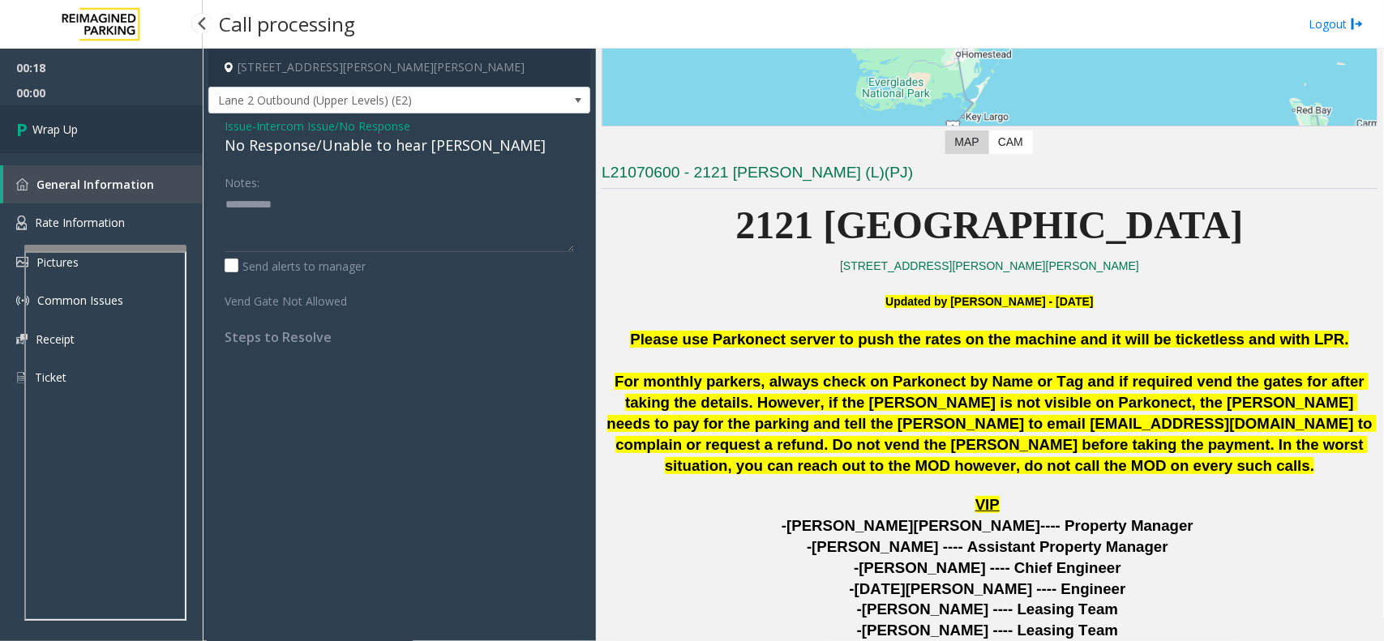
click at [45, 110] on link "Wrap Up" at bounding box center [101, 129] width 203 height 48
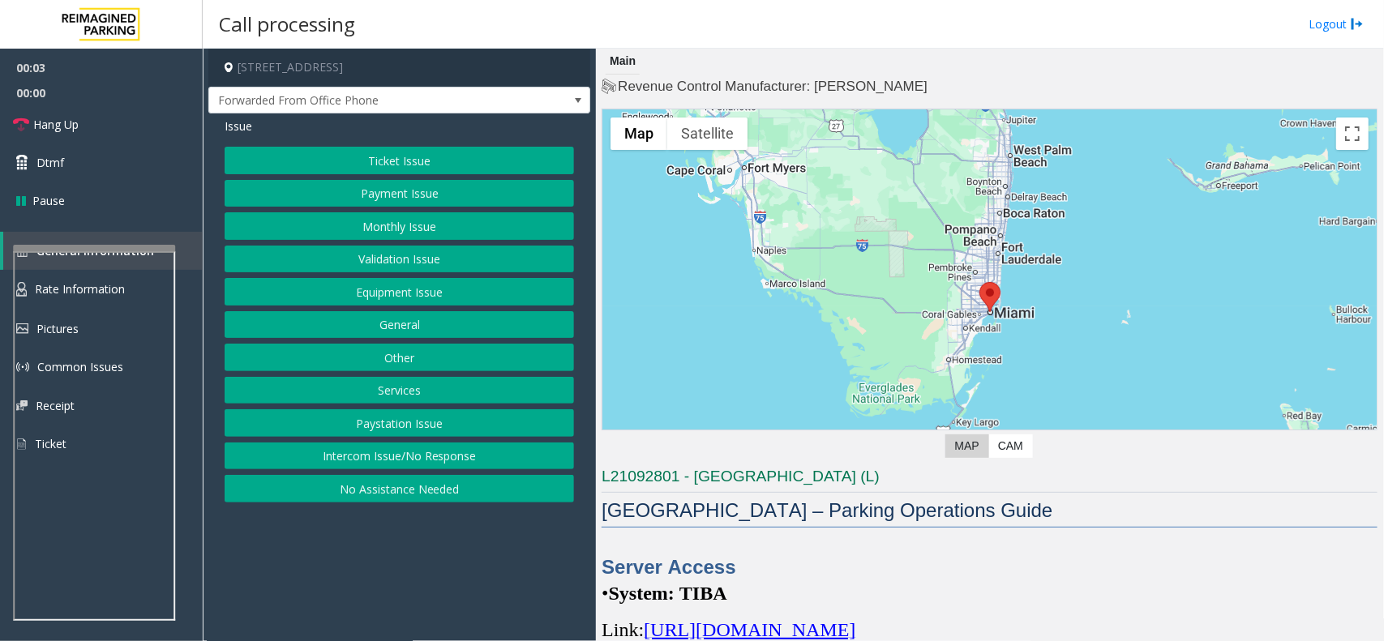
click at [21, 247] on div at bounding box center [94, 248] width 162 height 6
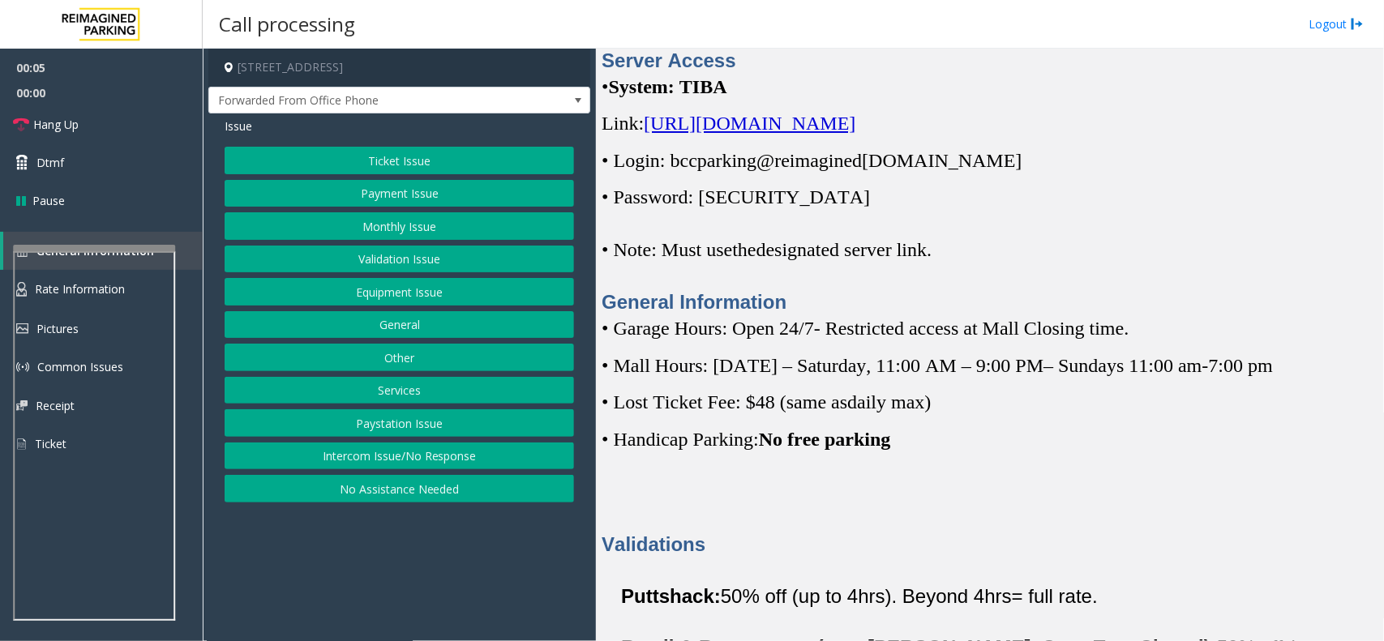
click at [855, 131] on span "[URL][DOMAIN_NAME]" at bounding box center [750, 123] width 212 height 21
drag, startPoint x: 666, startPoint y: 160, endPoint x: 977, endPoint y: 156, distance: 311.2
click at [977, 156] on p "• Login: bccparking@re imagined [DOMAIN_NAME]" at bounding box center [989, 161] width 776 height 26
copy p "bccparking@re imagined parking.com"
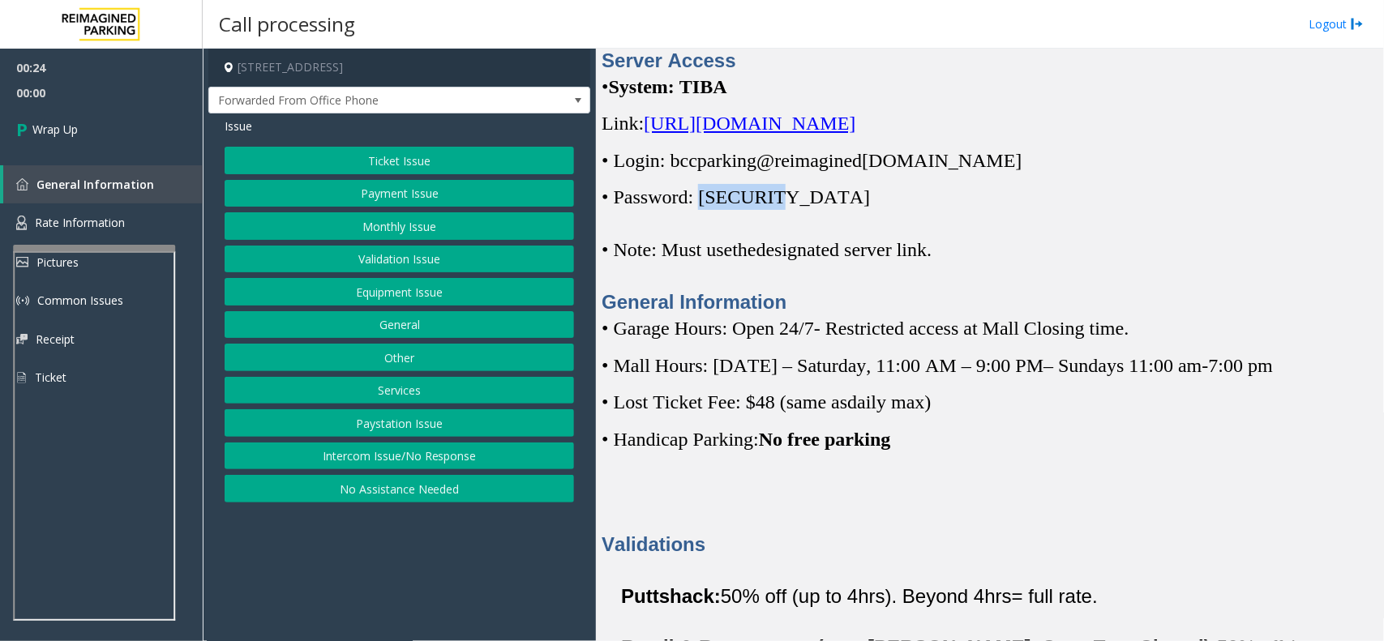
drag, startPoint x: 705, startPoint y: 199, endPoint x: 780, endPoint y: 199, distance: 75.4
click at [780, 199] on span "• Password: [SECURITY_DATA]" at bounding box center [735, 196] width 268 height 21
drag, startPoint x: 428, startPoint y: 456, endPoint x: 430, endPoint y: 447, distance: 9.9
click at [430, 451] on button "Intercom Issue/No Response" at bounding box center [399, 457] width 349 height 28
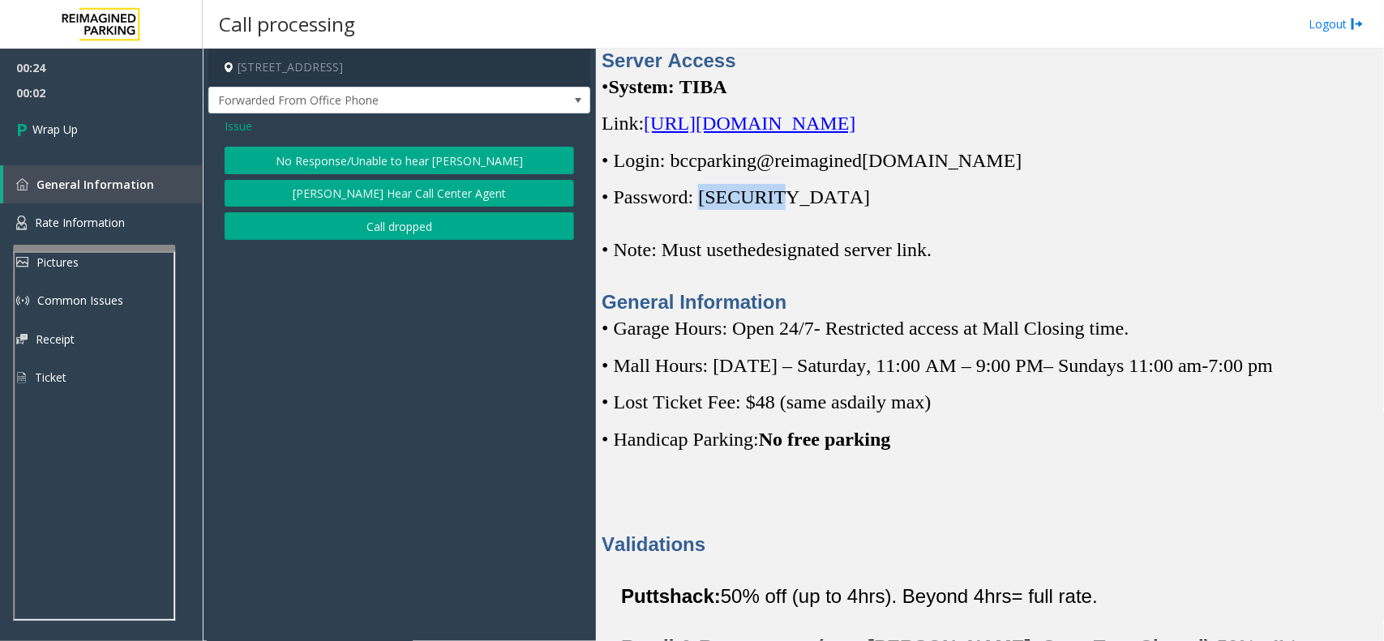
click at [332, 228] on button "Call dropped" at bounding box center [399, 226] width 349 height 28
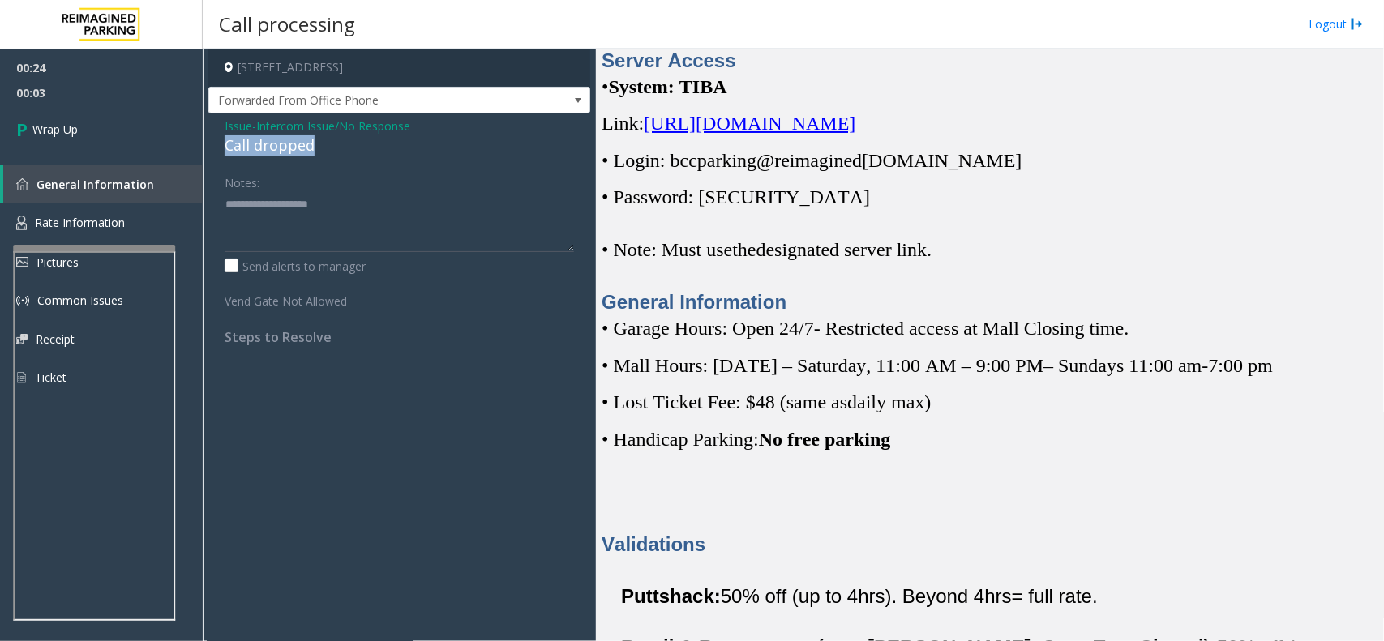
drag, startPoint x: 301, startPoint y: 142, endPoint x: 211, endPoint y: 140, distance: 90.0
click at [211, 140] on div "Issue - Intercom Issue/No Response Call dropped Notes: Send alerts to manager V…" at bounding box center [399, 237] width 382 height 248
type textarea "**********"
click at [118, 135] on link "Wrap Up" at bounding box center [101, 129] width 203 height 48
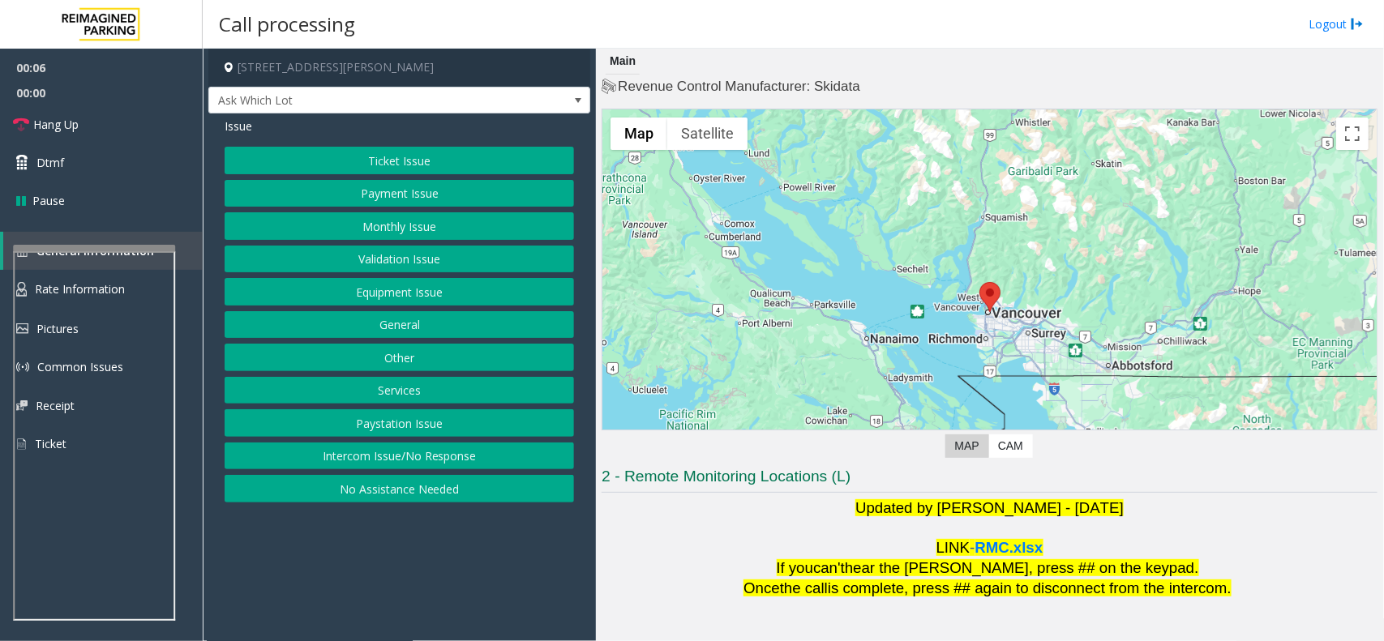
click at [420, 199] on button "Payment Issue" at bounding box center [399, 194] width 349 height 28
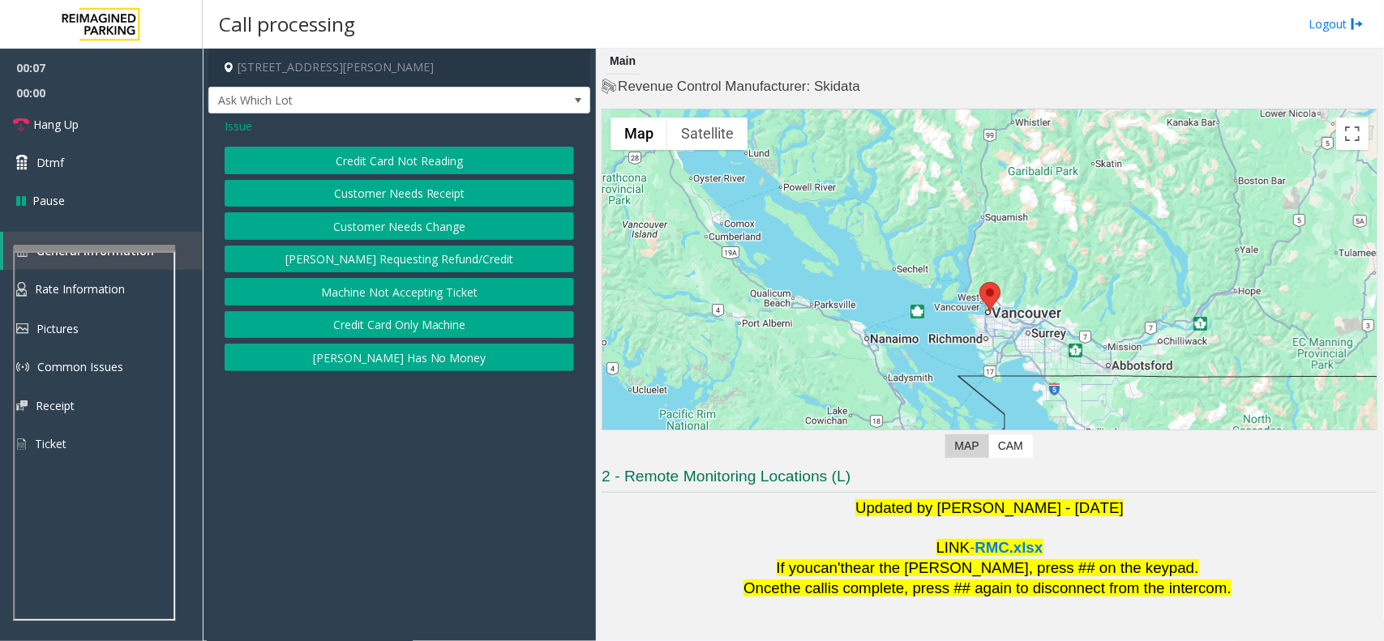
click at [403, 163] on button "Credit Card Not Reading" at bounding box center [399, 161] width 349 height 28
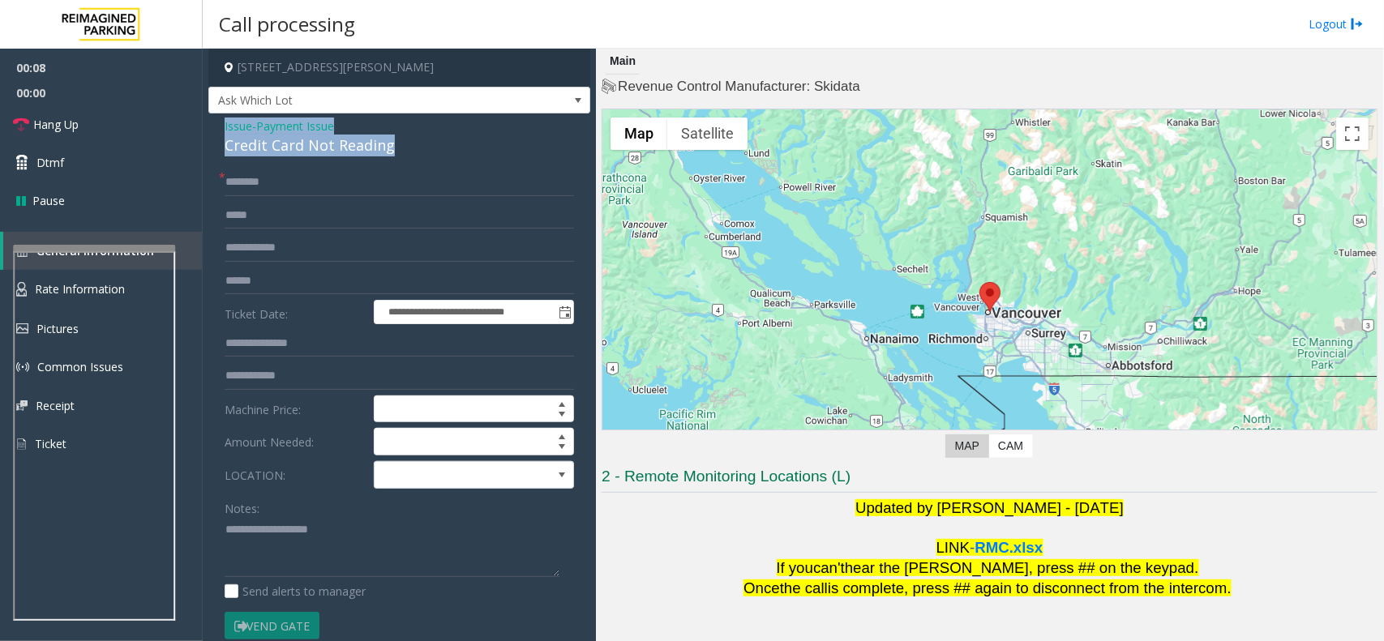
drag, startPoint x: 436, startPoint y: 146, endPoint x: 237, endPoint y: 122, distance: 200.0
click at [216, 122] on div "**********" at bounding box center [399, 481] width 382 height 737
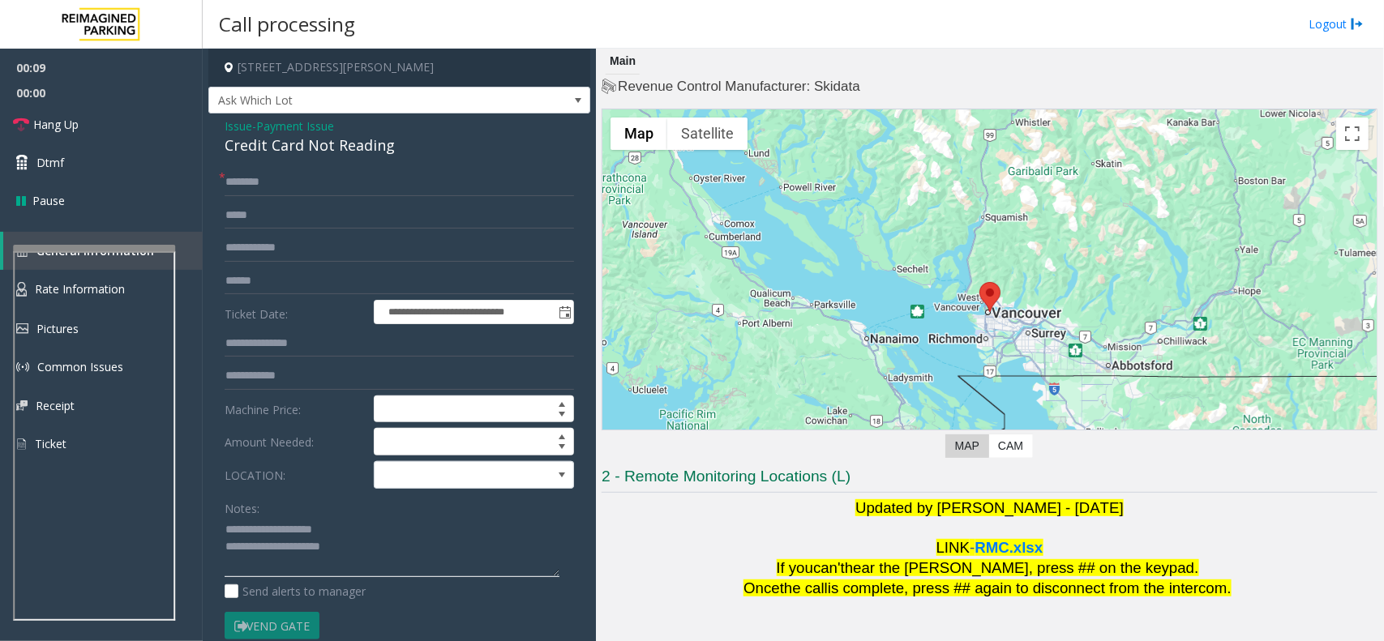
click at [369, 553] on textarea at bounding box center [392, 547] width 335 height 61
drag, startPoint x: 418, startPoint y: 142, endPoint x: 355, endPoint y: 142, distance: 63.2
click at [355, 142] on div "Credit Card Not Reading" at bounding box center [399, 146] width 349 height 22
click at [405, 481] on span at bounding box center [453, 475] width 159 height 26
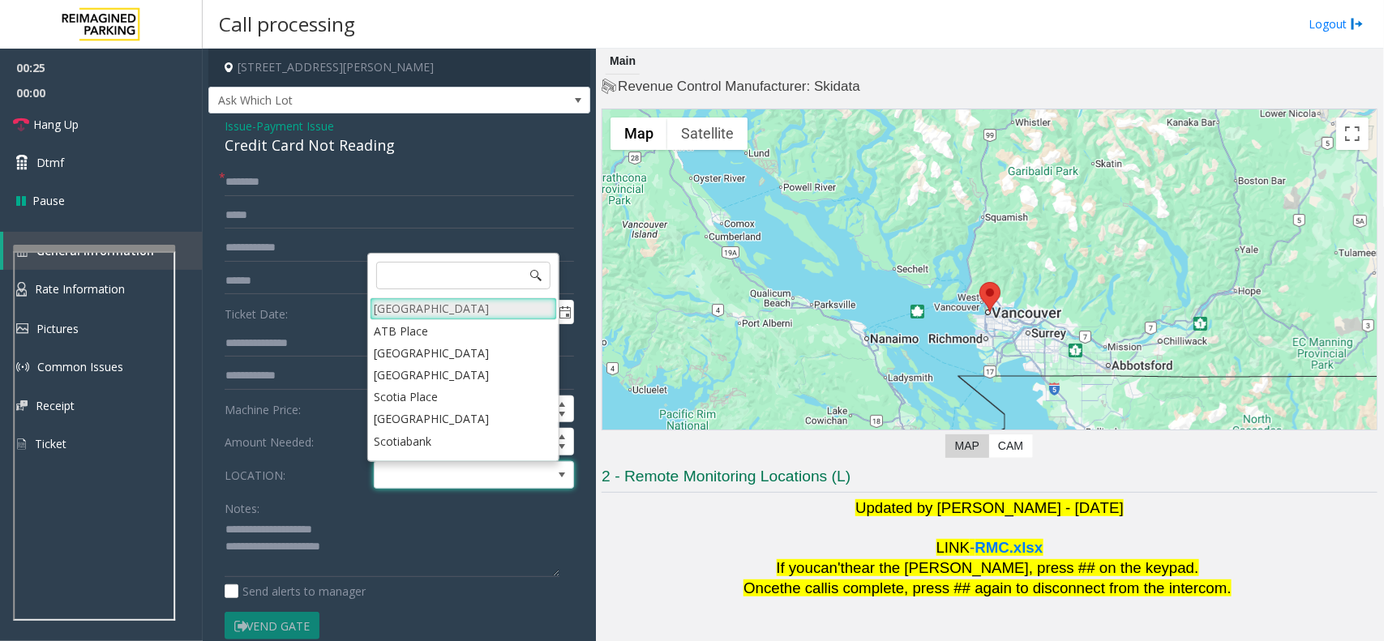
click at [418, 309] on Village "Mount Royal Village" at bounding box center [463, 308] width 187 height 22
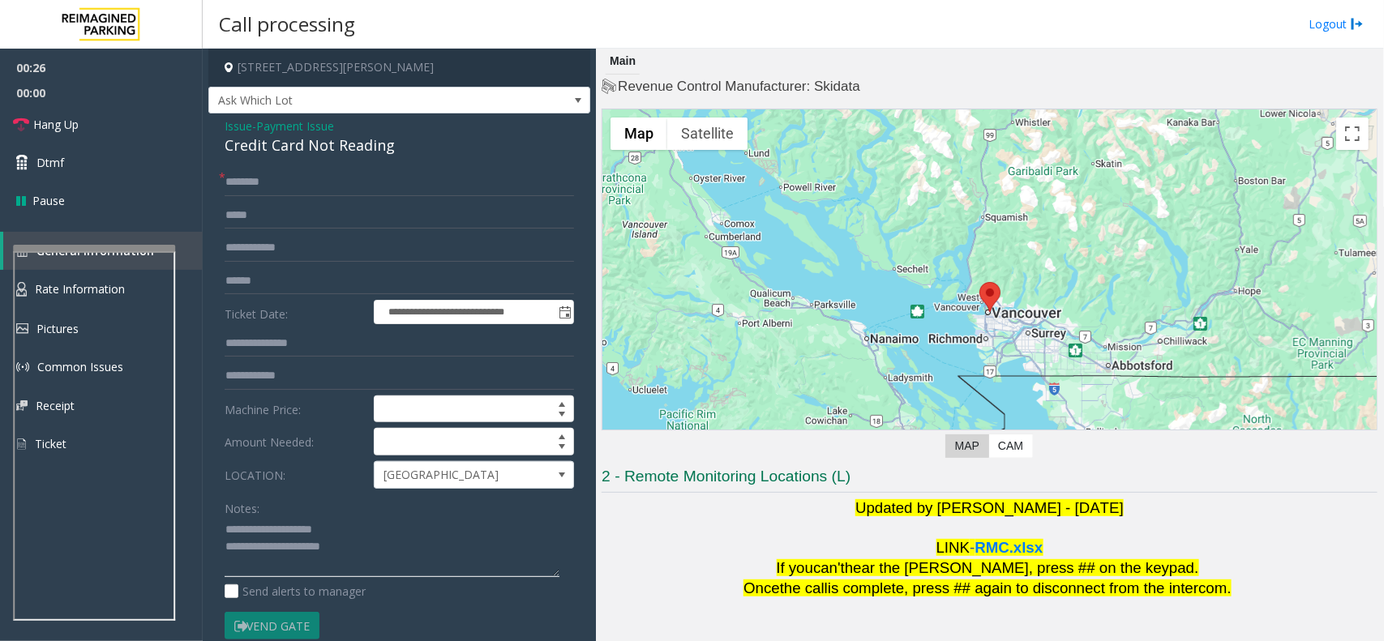
click at [366, 574] on textarea at bounding box center [392, 547] width 335 height 61
click at [335, 571] on textarea at bounding box center [392, 547] width 335 height 61
paste textarea "**********"
type textarea "**********"
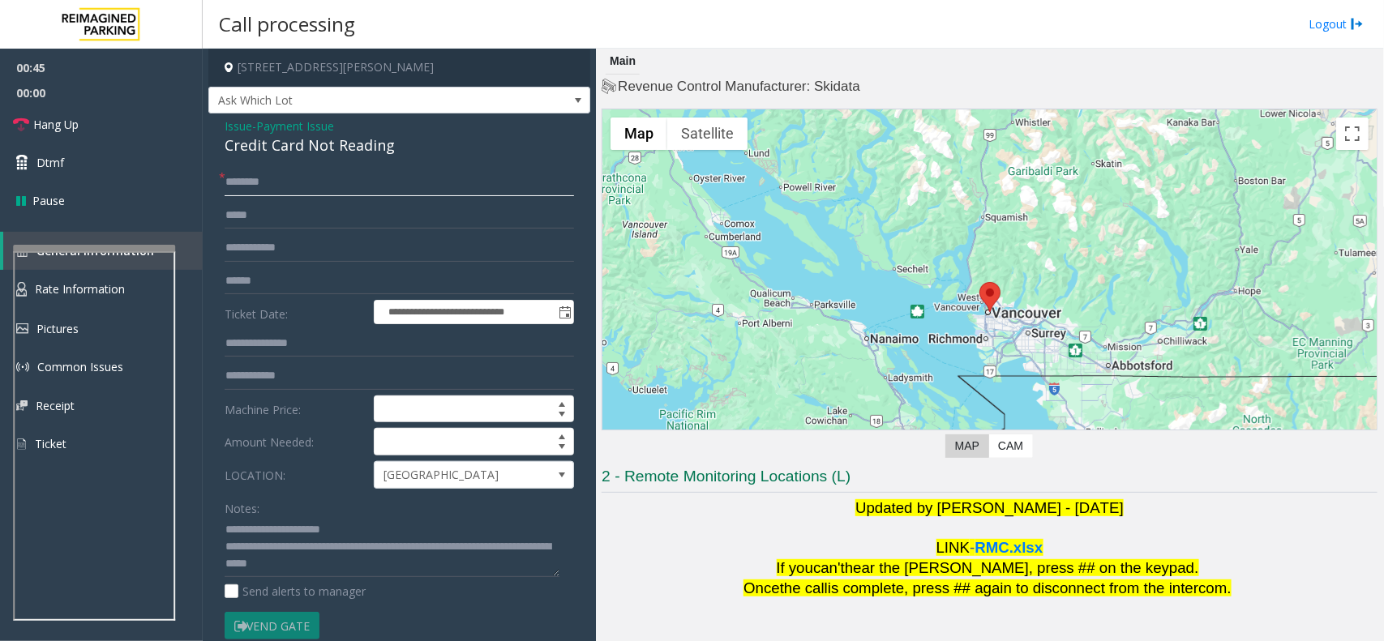
click at [255, 179] on input "text" at bounding box center [399, 183] width 349 height 28
click at [253, 182] on input "text" at bounding box center [399, 183] width 349 height 28
click at [235, 186] on input "******" at bounding box center [399, 183] width 349 height 28
click at [242, 186] on input "******" at bounding box center [399, 183] width 349 height 28
click at [247, 188] on input "******" at bounding box center [399, 183] width 349 height 28
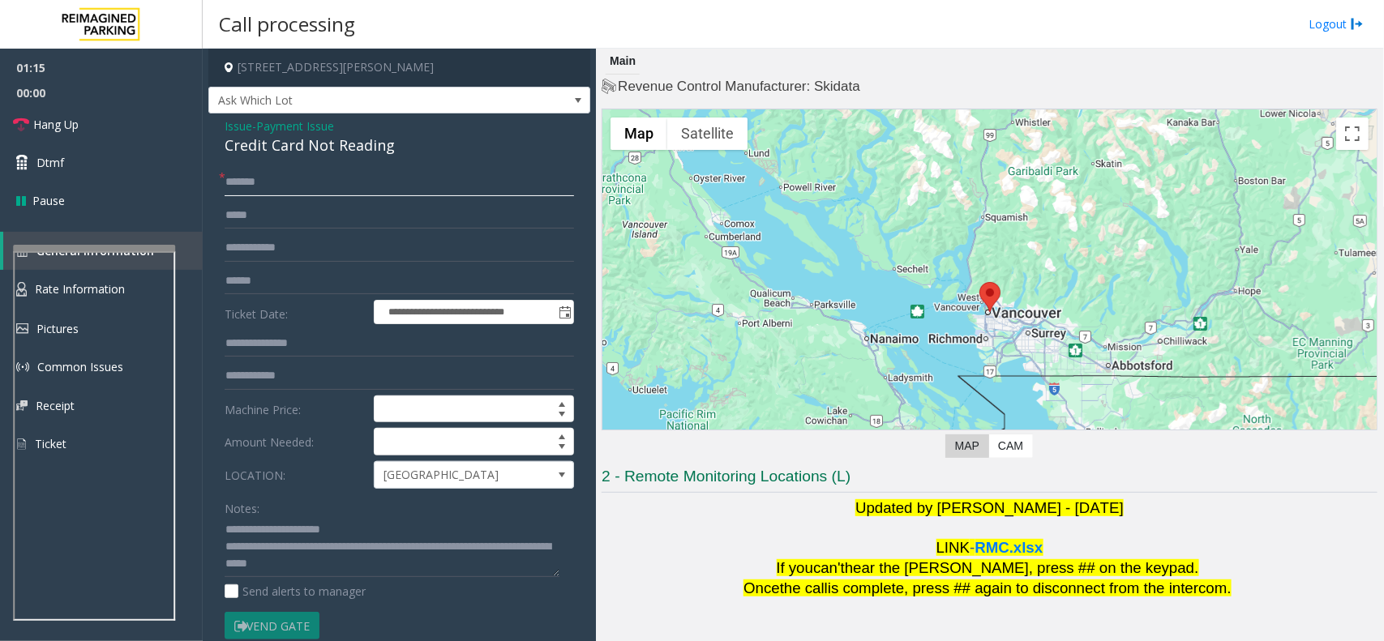
click at [255, 184] on input "******" at bounding box center [399, 183] width 349 height 28
click at [260, 184] on input "******" at bounding box center [399, 183] width 349 height 28
type input "******"
click at [254, 289] on input "text" at bounding box center [399, 281] width 349 height 28
click at [57, 154] on span "Dtmf" at bounding box center [50, 162] width 28 height 17
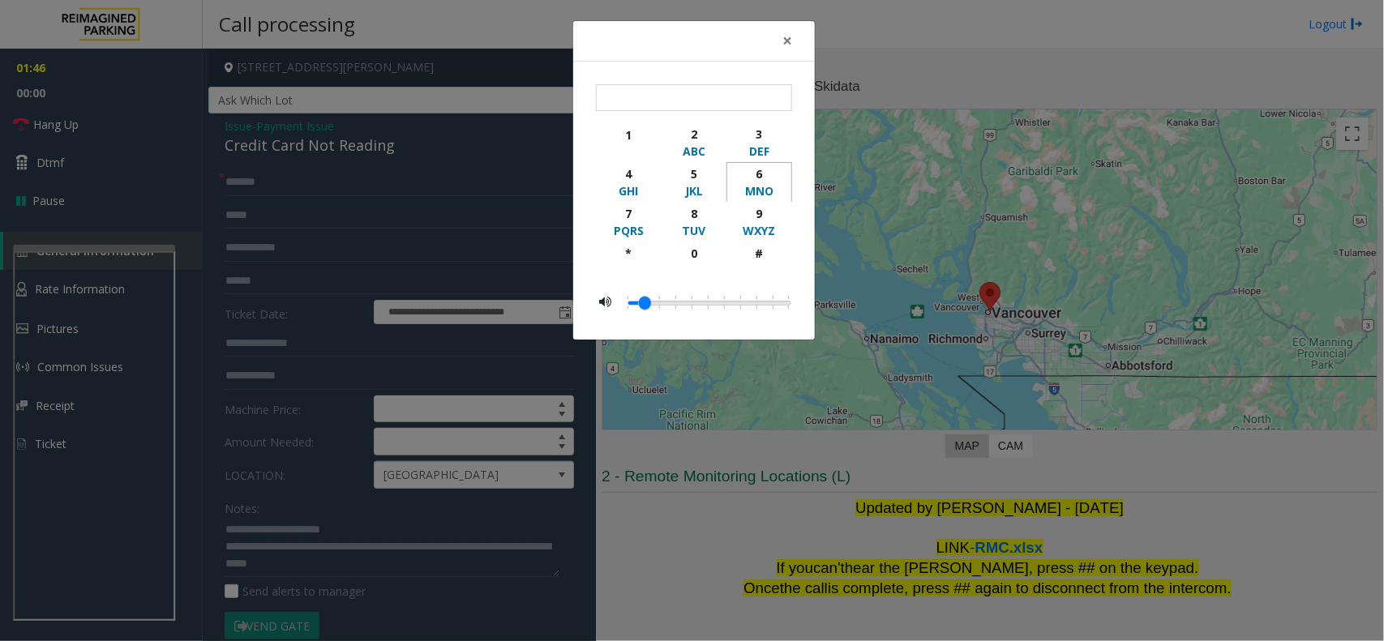
click at [766, 188] on div "MNO" at bounding box center [759, 190] width 45 height 17
type input "*"
click at [791, 32] on span "×" at bounding box center [787, 40] width 10 height 23
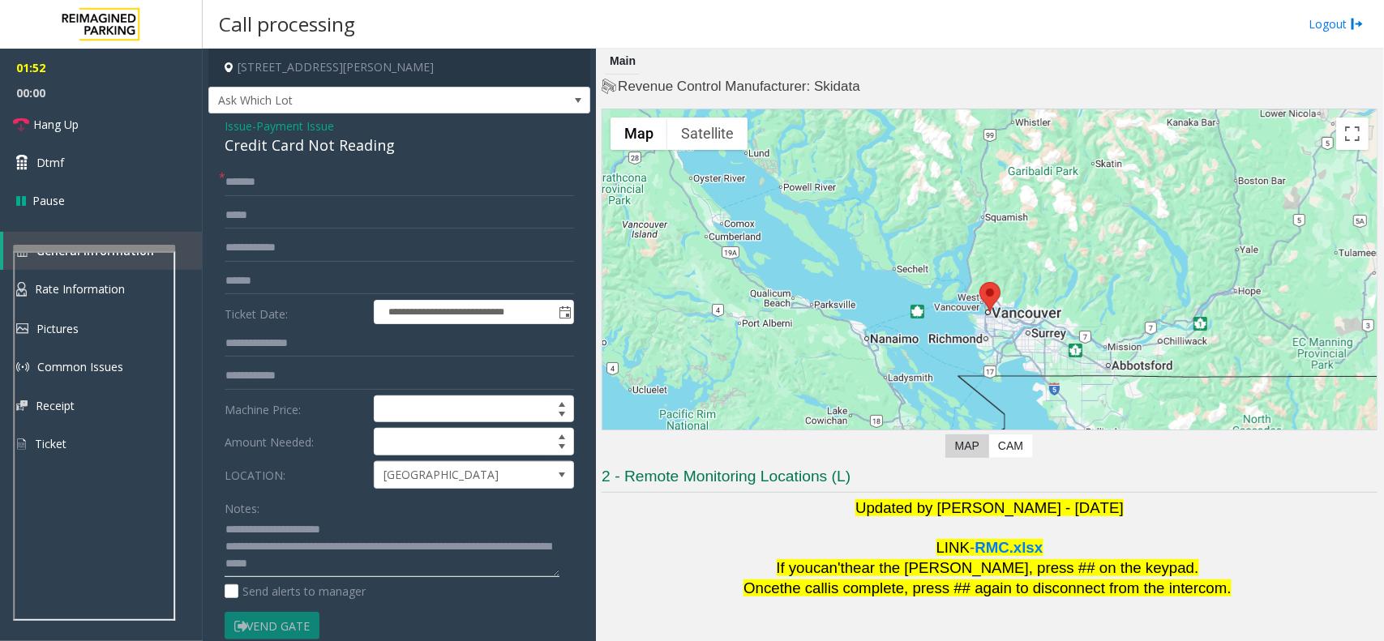
scroll to position [33, 0]
drag, startPoint x: 492, startPoint y: 539, endPoint x: 268, endPoint y: 556, distance: 224.3
click at [268, 556] on textarea at bounding box center [392, 547] width 335 height 61
type textarea "**********"
click at [47, 108] on link "Hang Up" at bounding box center [101, 124] width 203 height 38
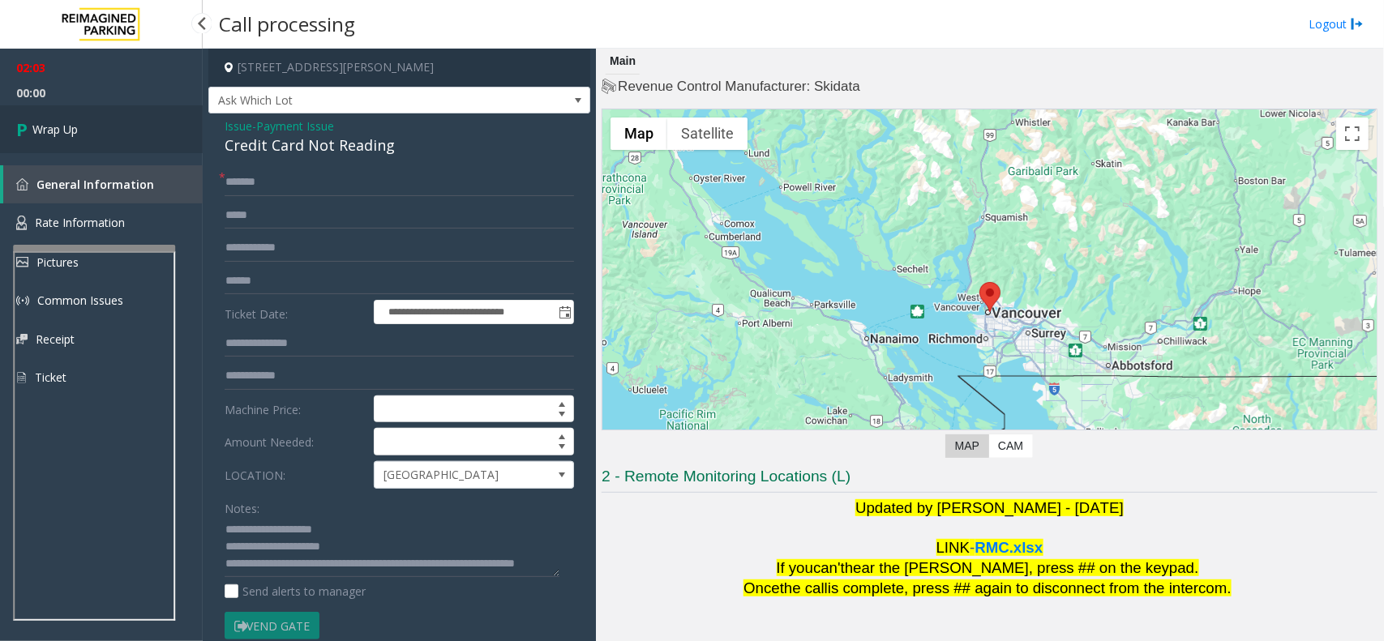
click at [47, 118] on link "Wrap Up" at bounding box center [101, 129] width 203 height 48
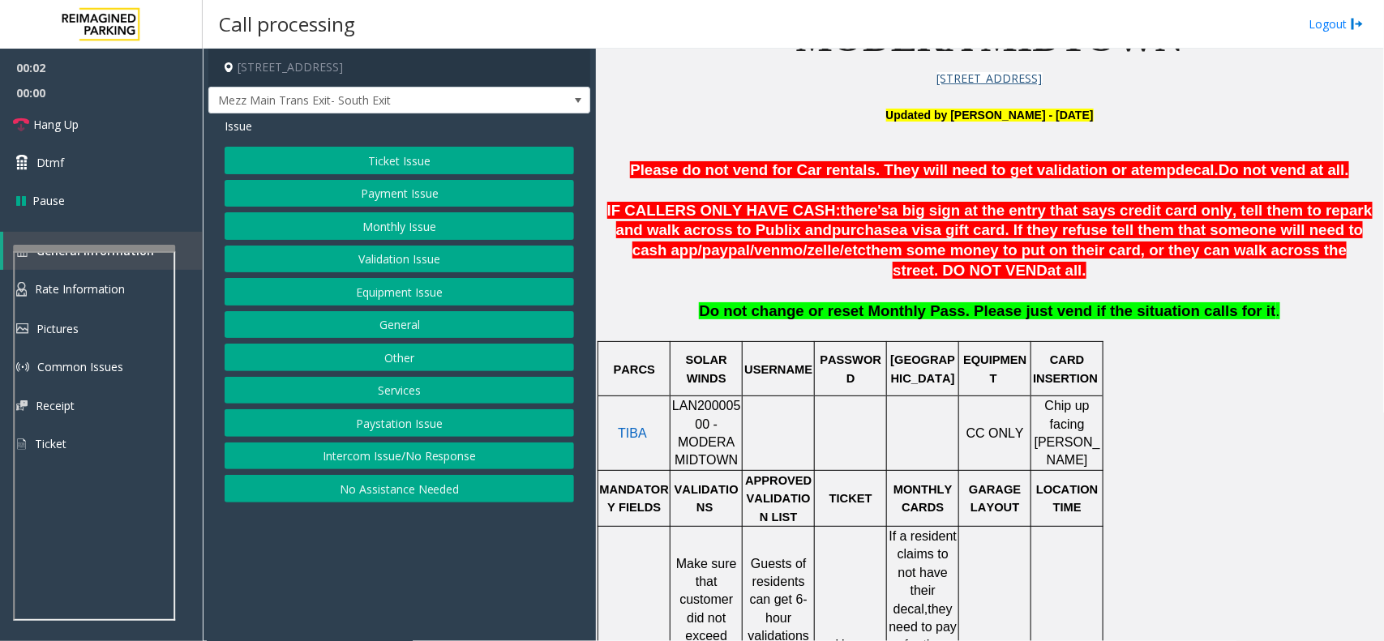
scroll to position [709, 0]
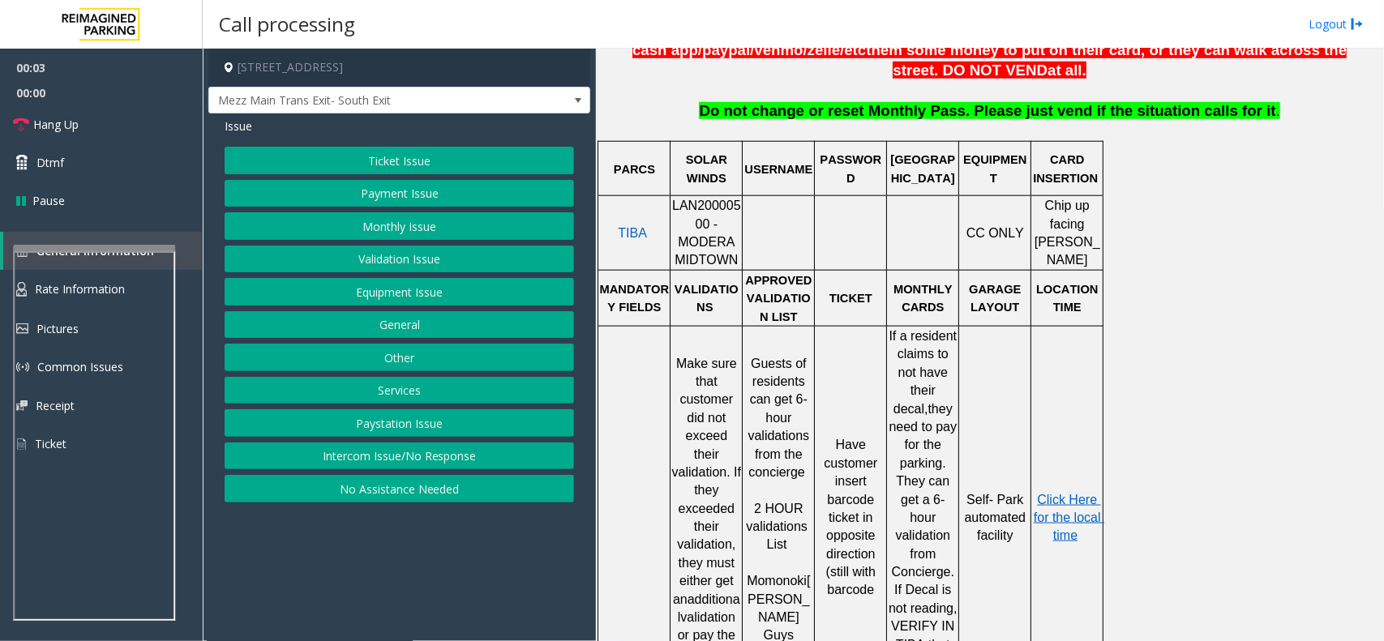
click at [699, 212] on span "LAN20000500 - MODERA MIDTOWN" at bounding box center [706, 233] width 69 height 68
copy span "LAN20000500"
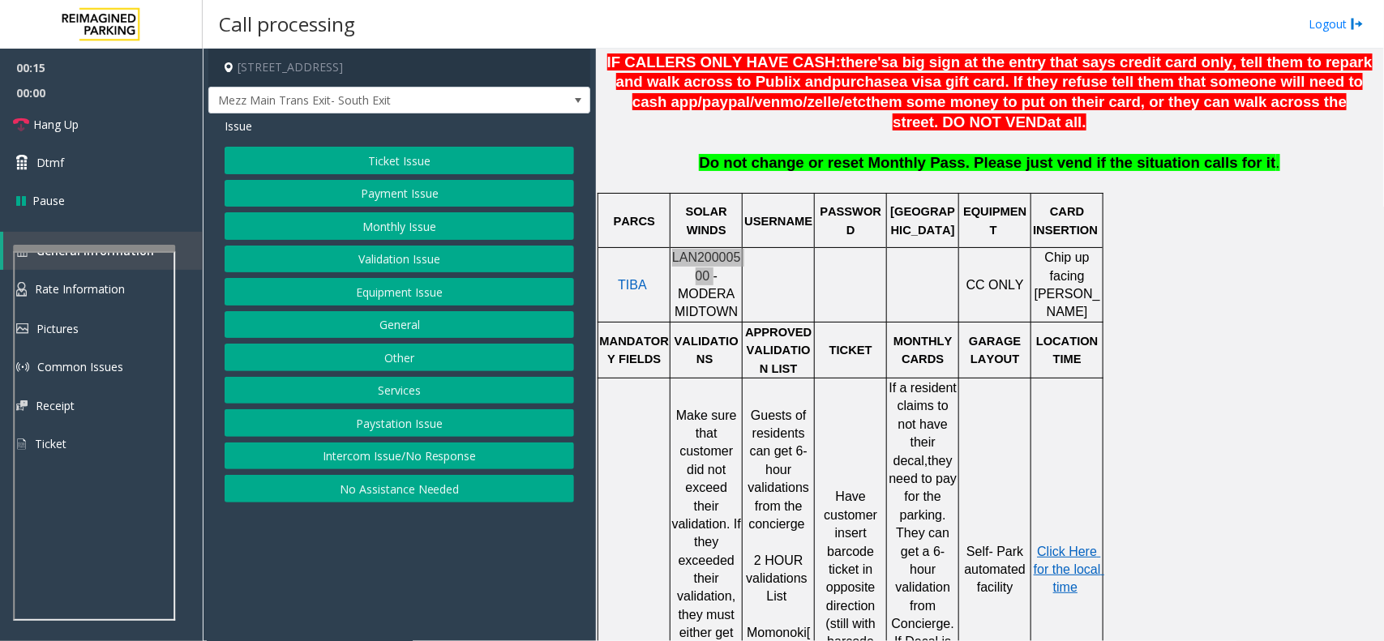
scroll to position [608, 0]
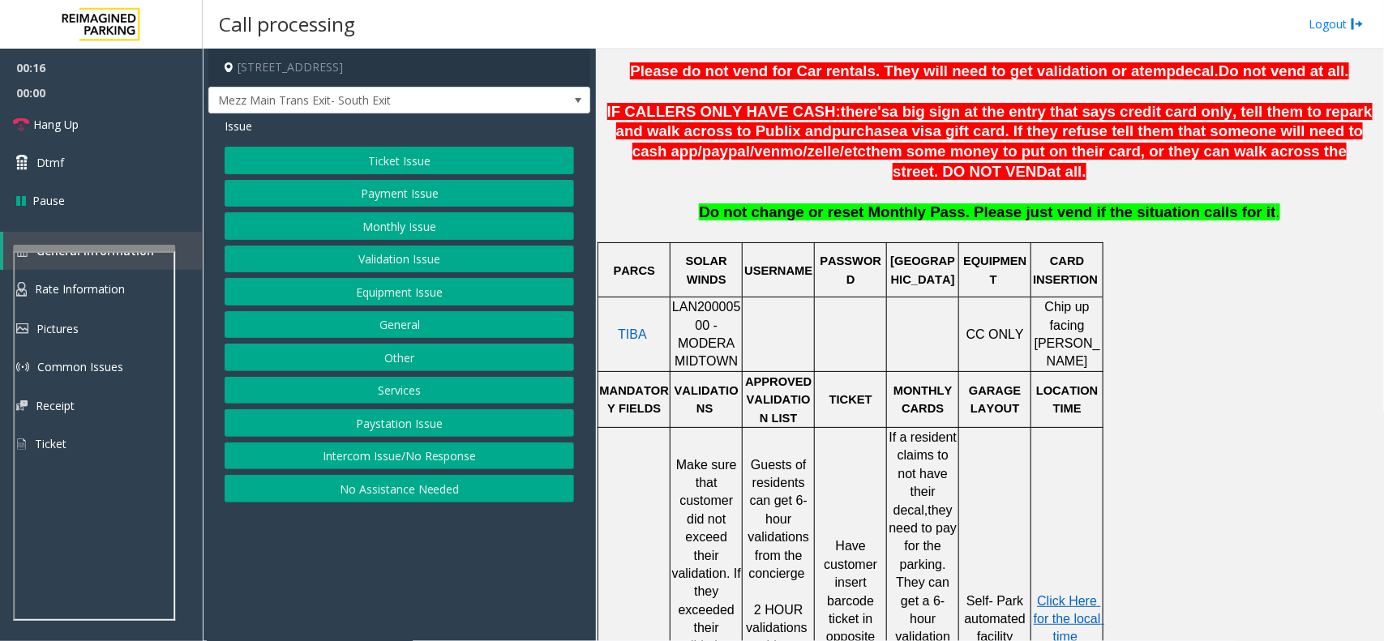
click at [772, 336] on p at bounding box center [778, 335] width 70 height 36
click at [370, 460] on button "Intercom Issue/No Response" at bounding box center [399, 457] width 349 height 28
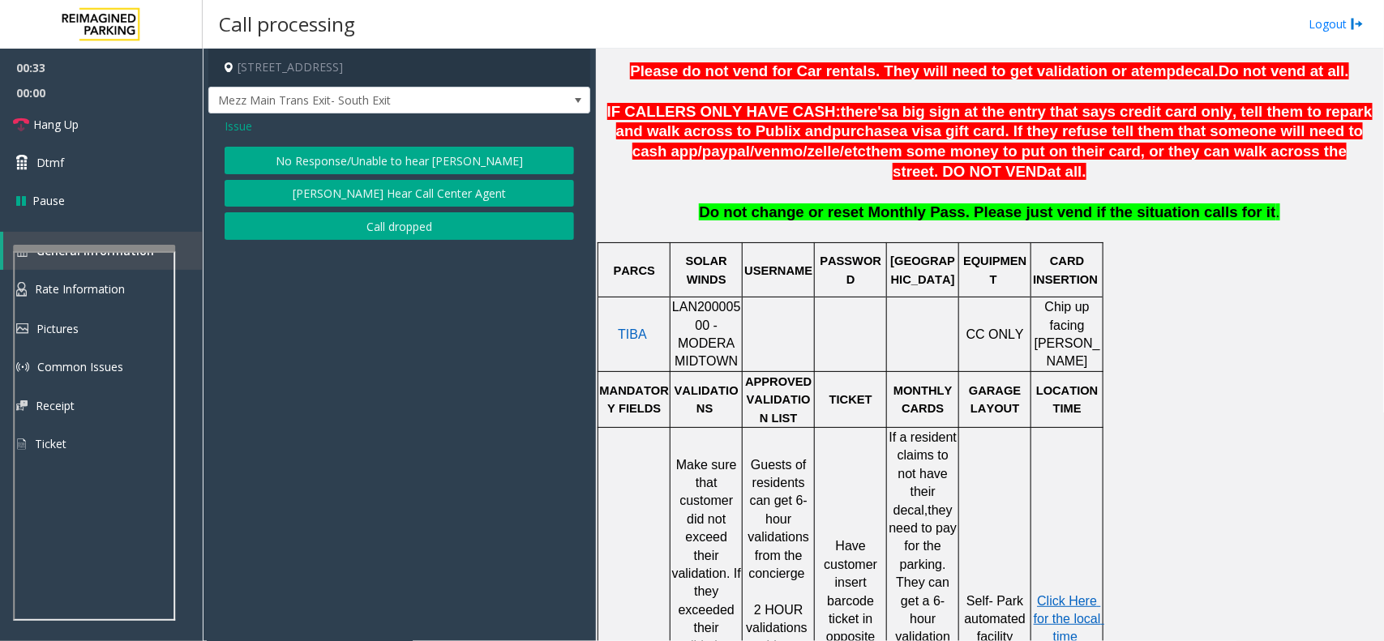
click at [353, 164] on button "No Response/Unable to hear [PERSON_NAME]" at bounding box center [399, 161] width 349 height 28
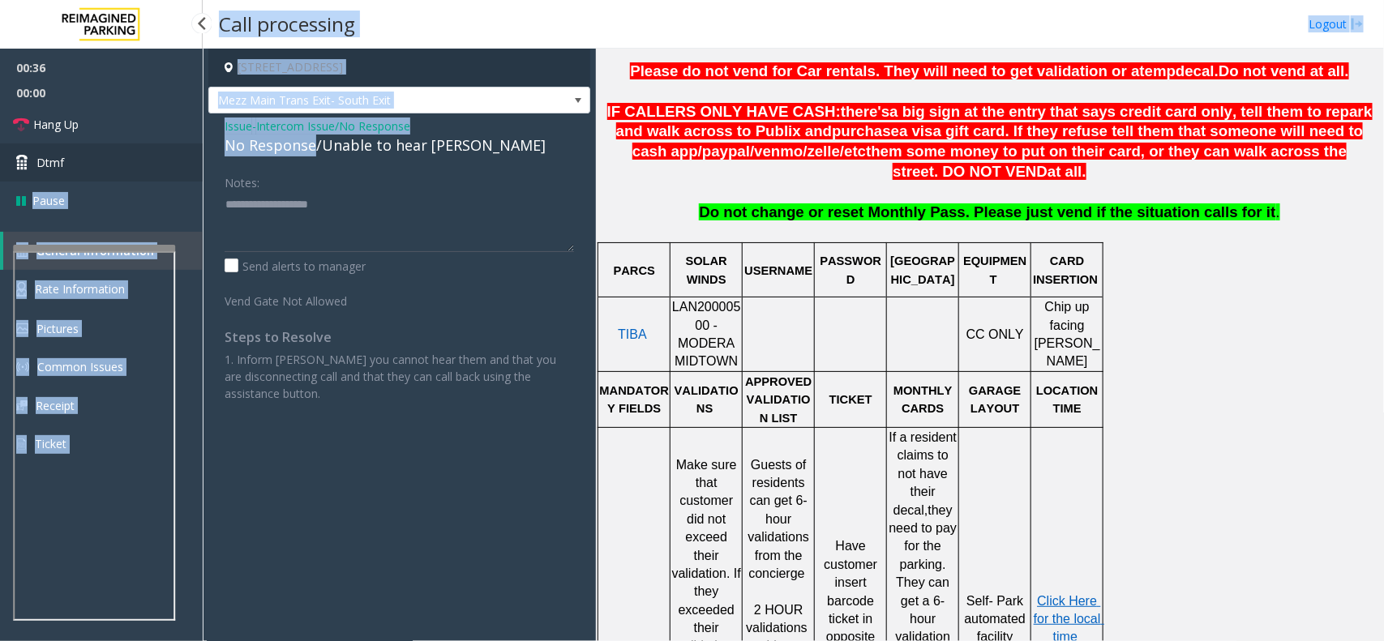
drag, startPoint x: 312, startPoint y: 147, endPoint x: 197, endPoint y: 151, distance: 115.2
click at [197, 151] on app-root "00:36 00:00 Hang Up Dtmf Pause General Information Rate Information Pictures Co…" at bounding box center [692, 320] width 1384 height 641
click at [252, 148] on div "No Response/Unable to hear [PERSON_NAME]" at bounding box center [399, 146] width 349 height 22
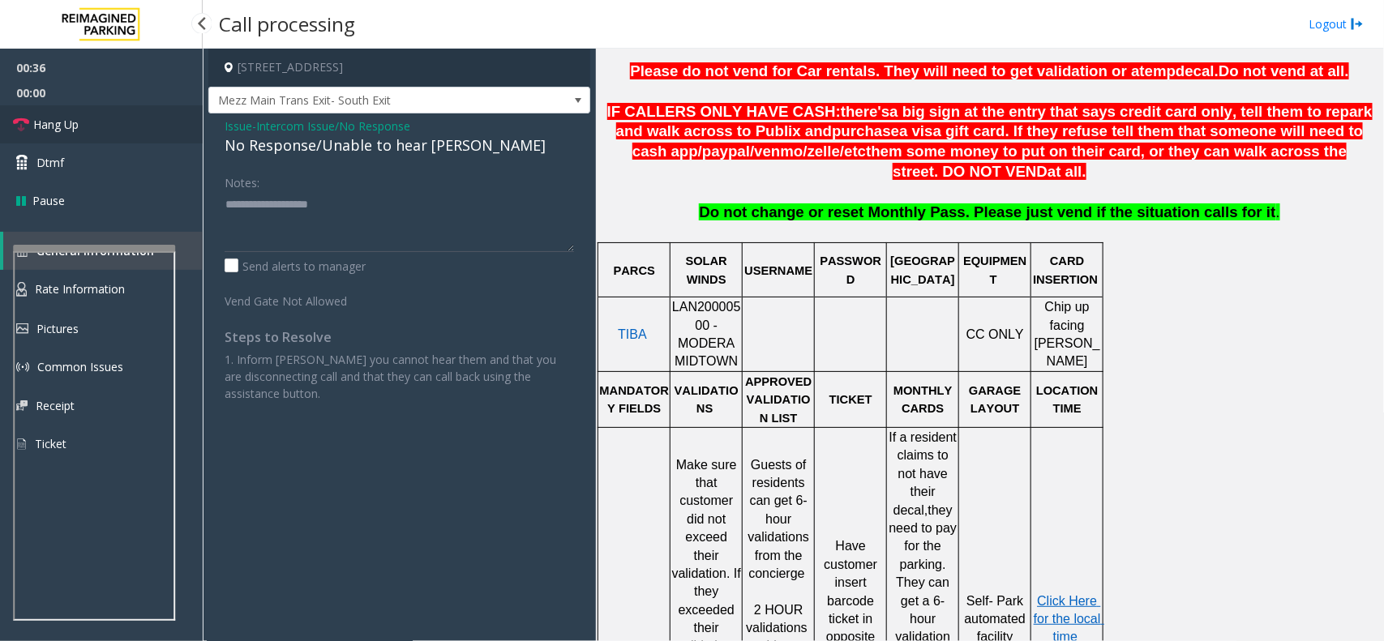
click at [91, 128] on link "Hang Up" at bounding box center [101, 124] width 203 height 38
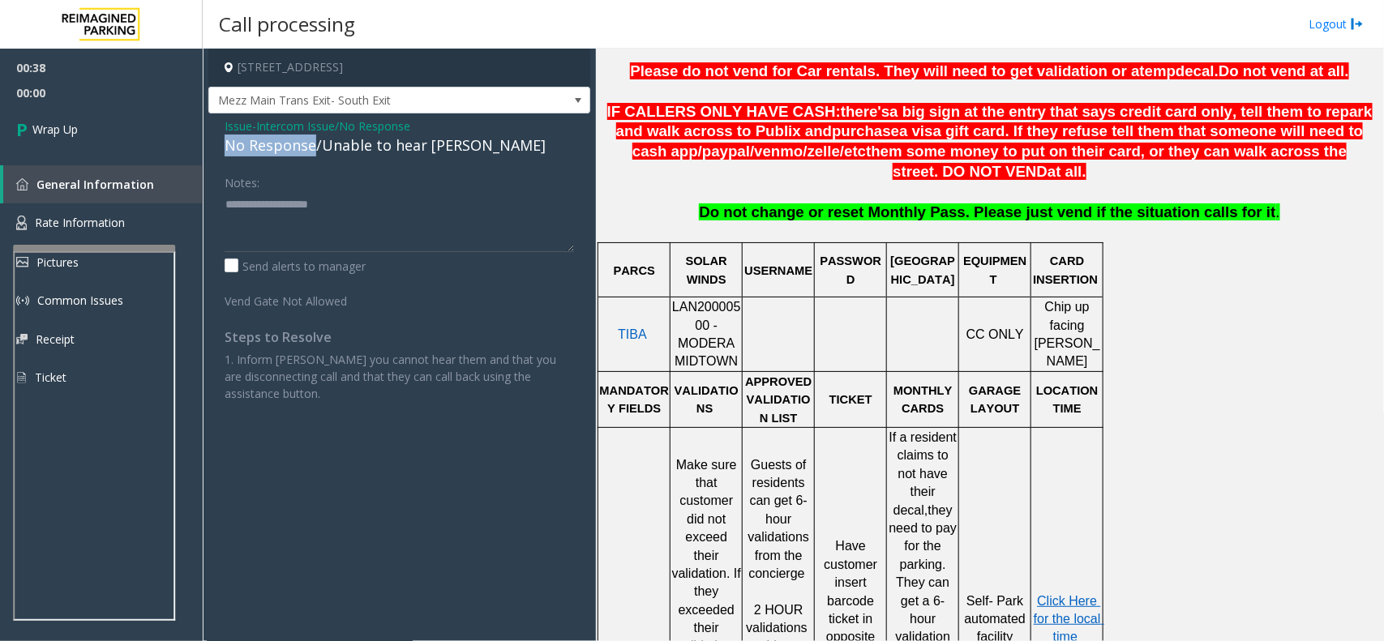
drag, startPoint x: 314, startPoint y: 143, endPoint x: 219, endPoint y: 143, distance: 94.8
click at [219, 143] on div "Issue - Intercom Issue/No Response No Response/Unable to hear [PERSON_NAME] Not…" at bounding box center [399, 265] width 382 height 305
type textarea "**********"
click at [115, 139] on link "Wrap Up" at bounding box center [101, 129] width 203 height 48
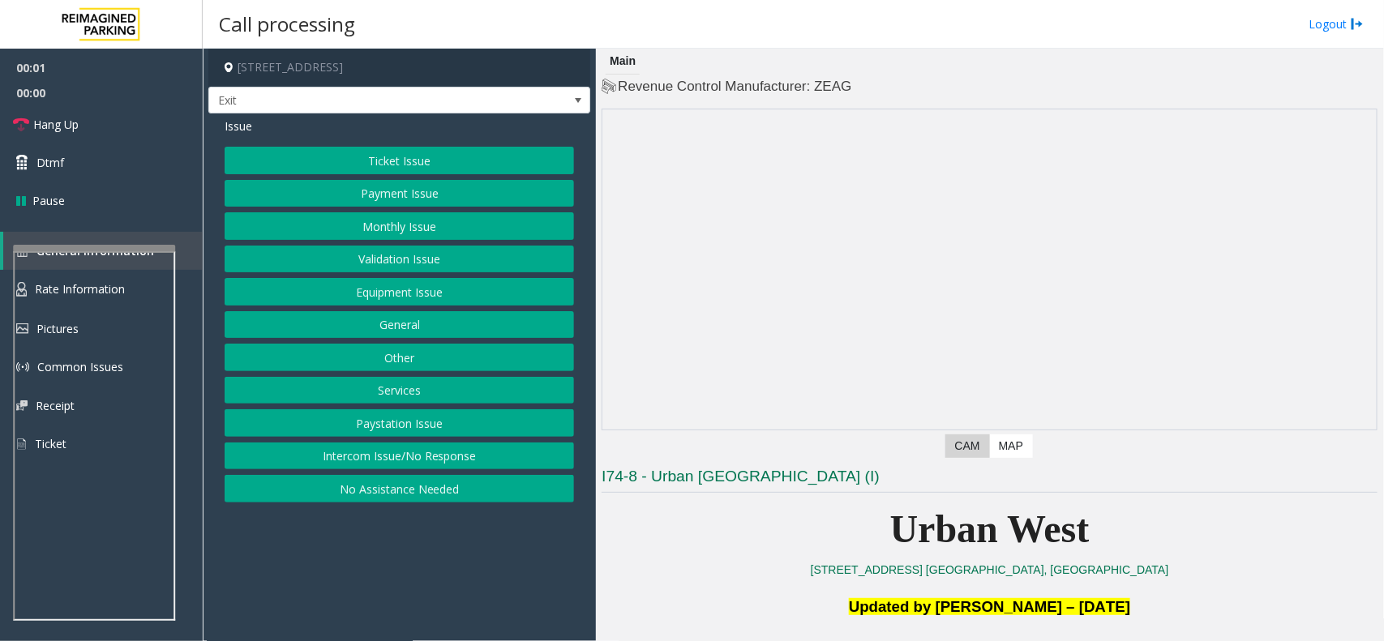
click at [383, 296] on button "Equipment Issue" at bounding box center [399, 292] width 349 height 28
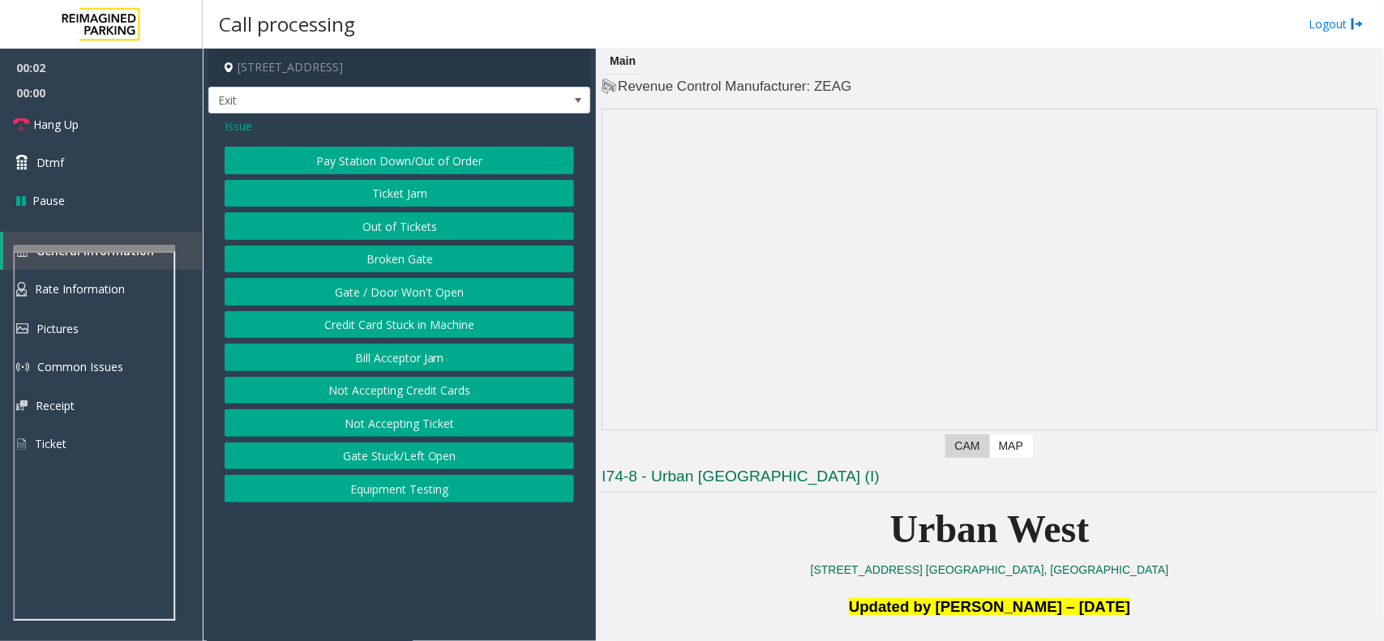
click at [383, 296] on button "Gate / Door Won't Open" at bounding box center [399, 292] width 349 height 28
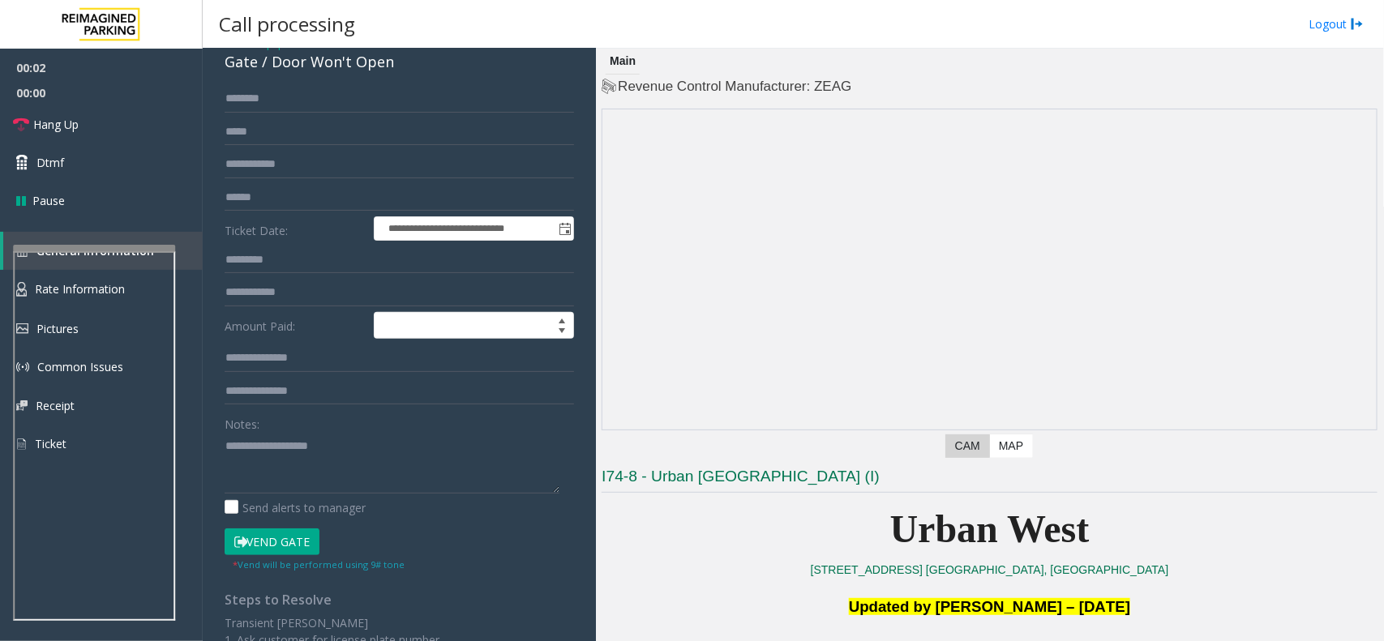
scroll to position [101, 0]
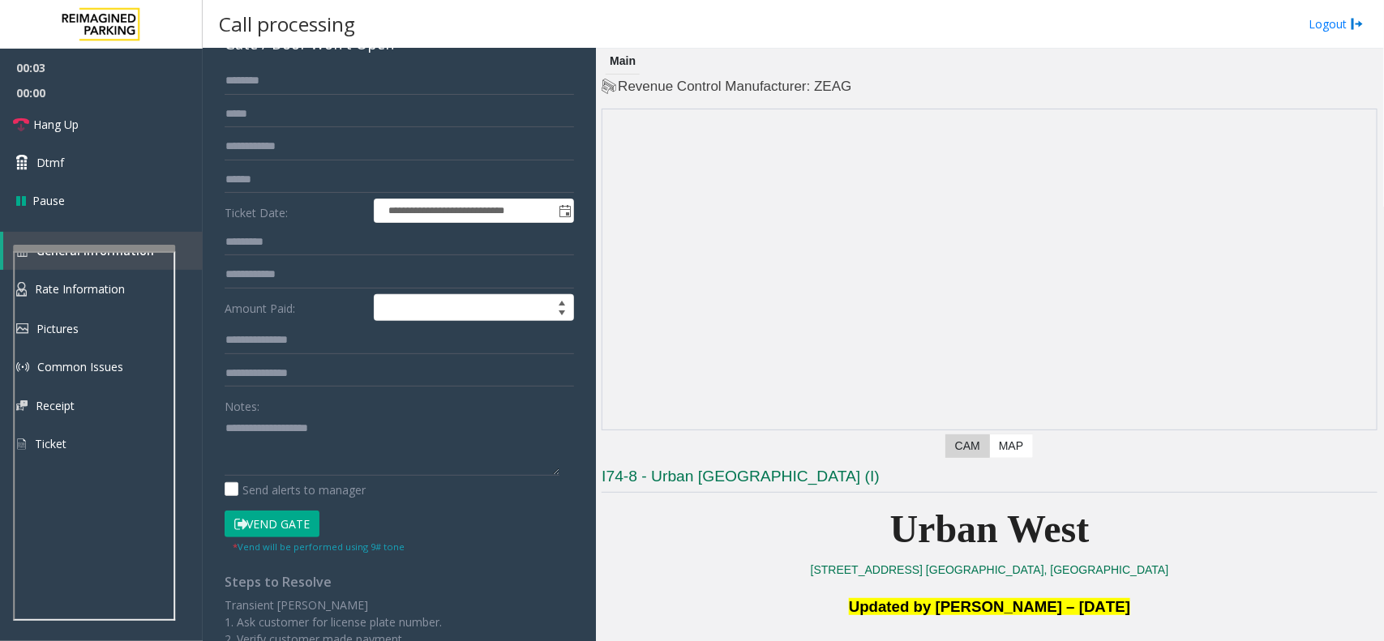
click at [273, 529] on button "Vend Gate" at bounding box center [272, 525] width 95 height 28
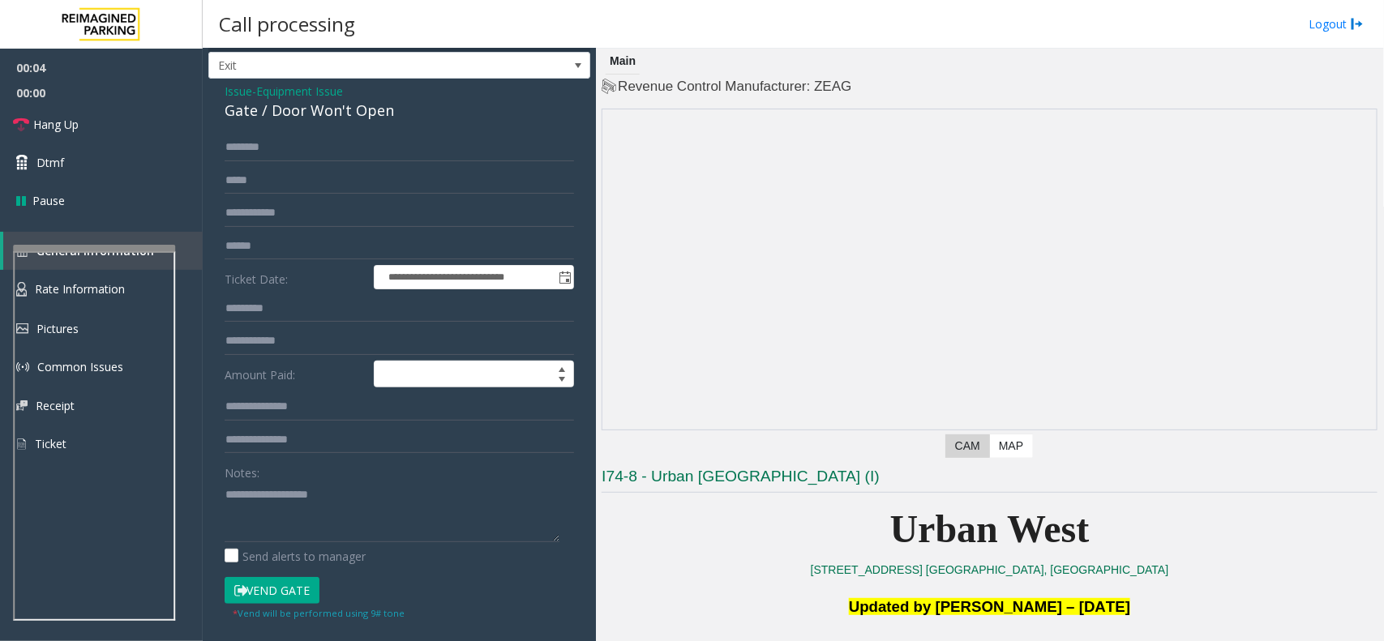
scroll to position [0, 0]
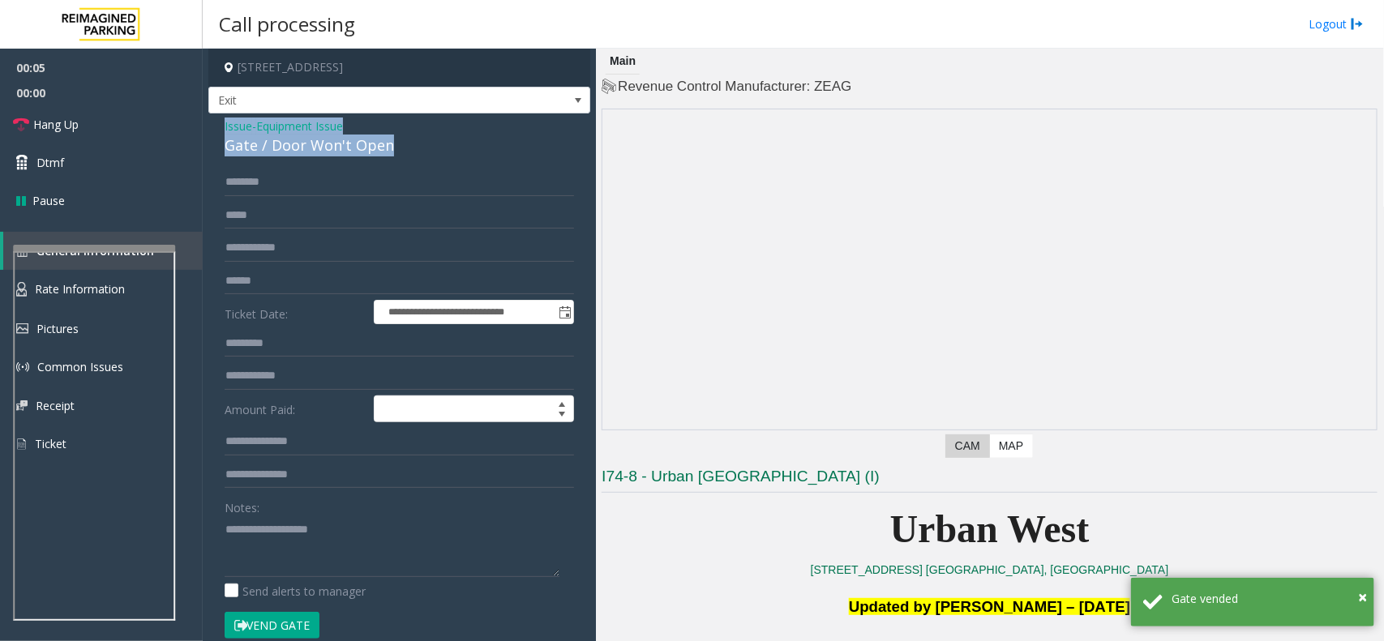
drag, startPoint x: 414, startPoint y: 143, endPoint x: 211, endPoint y: 120, distance: 204.7
click at [211, 120] on div "**********" at bounding box center [399, 529] width 382 height 832
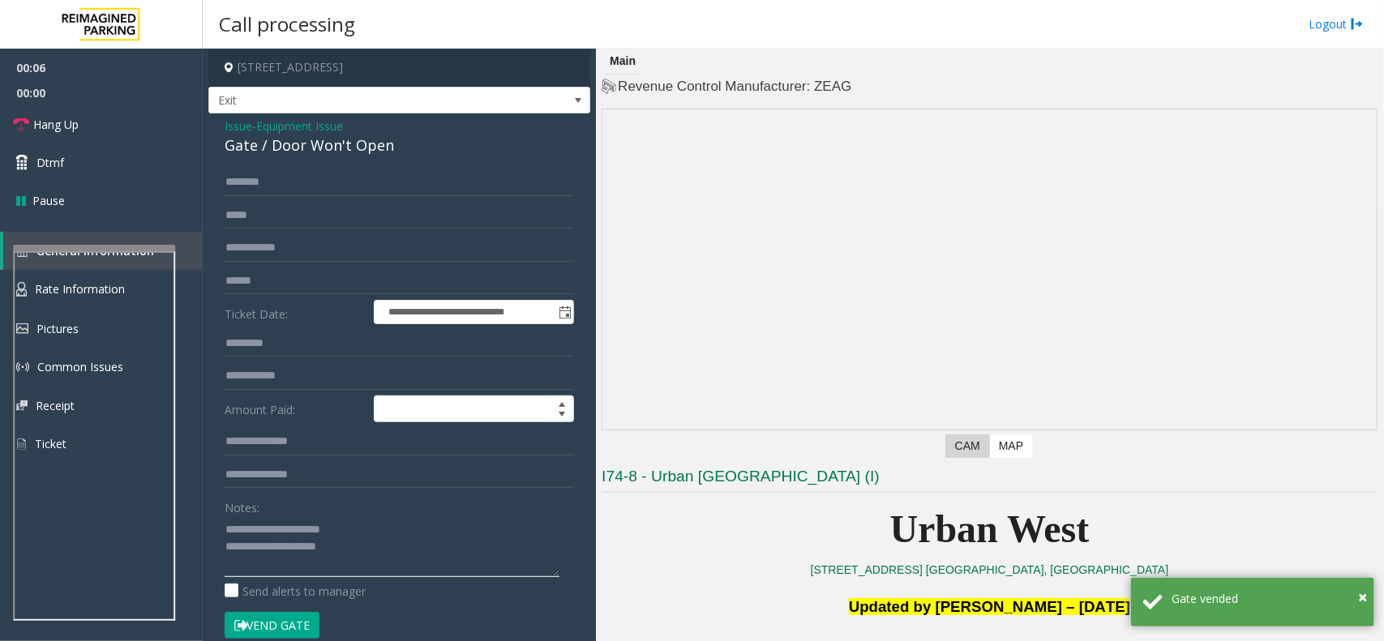
click at [375, 556] on textarea at bounding box center [392, 546] width 335 height 61
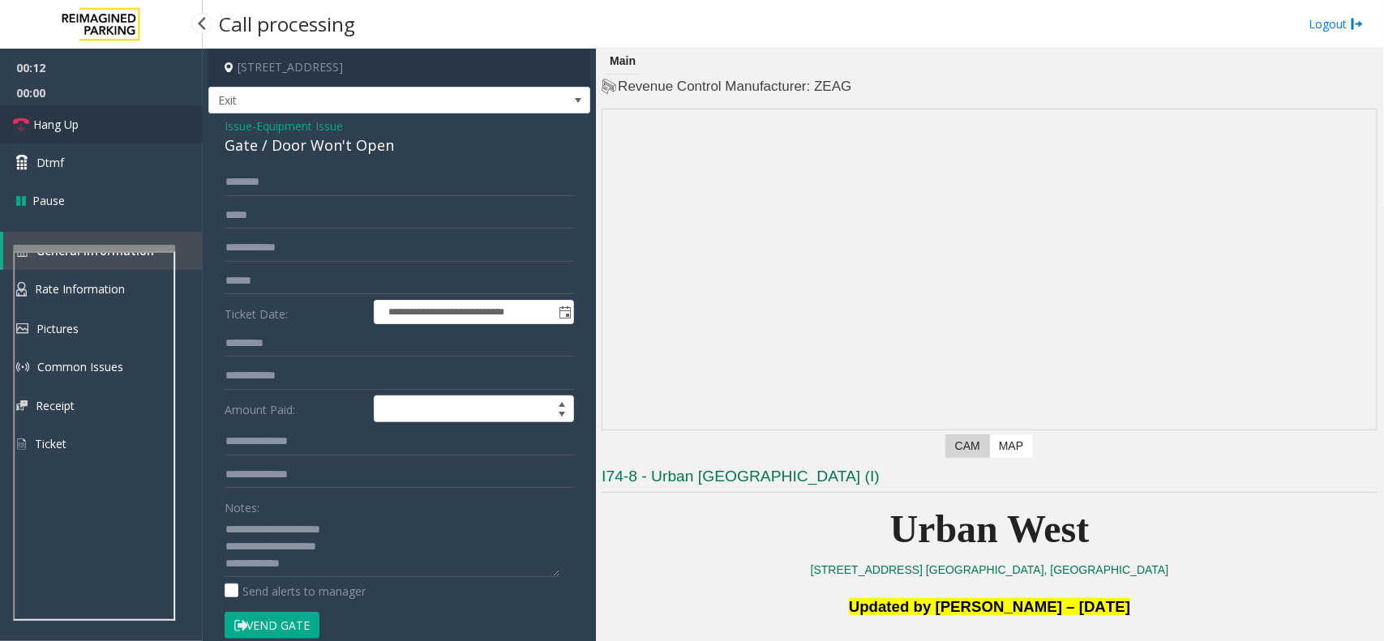
click at [99, 135] on link "Hang Up" at bounding box center [101, 124] width 203 height 38
click at [338, 568] on textarea at bounding box center [392, 546] width 335 height 61
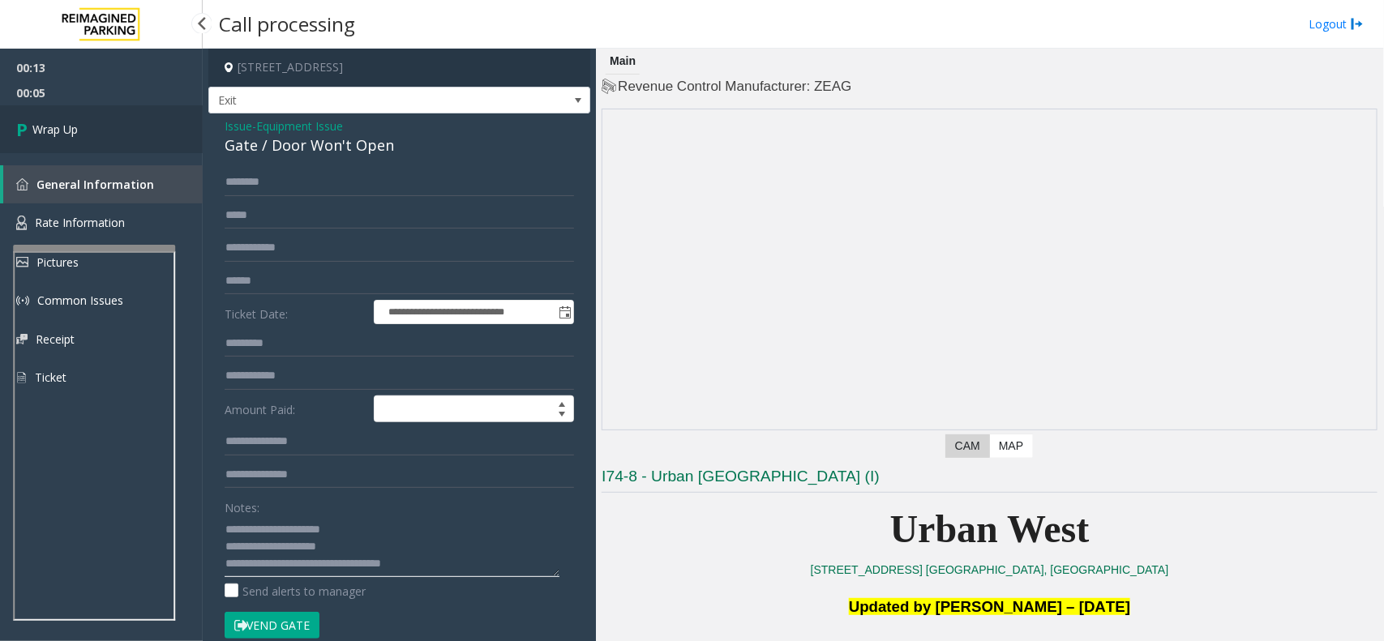
type textarea "**********"
click at [83, 143] on link "Wrap Up" at bounding box center [101, 129] width 203 height 48
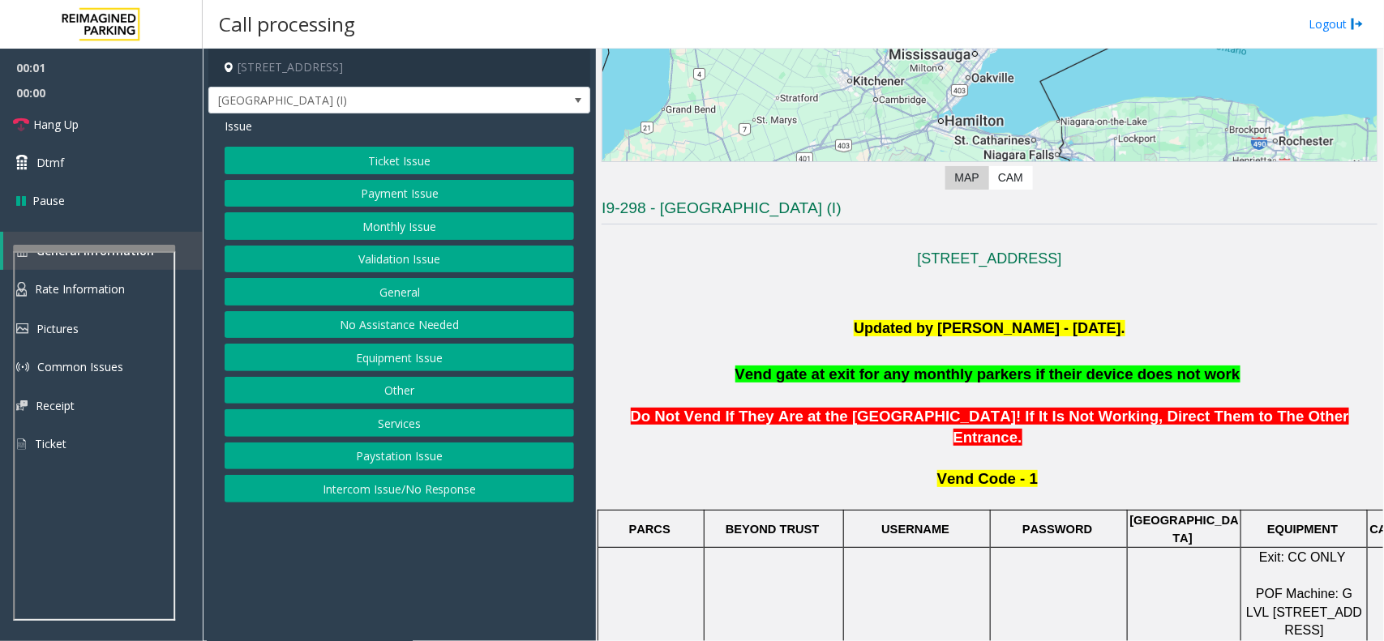
scroll to position [405, 0]
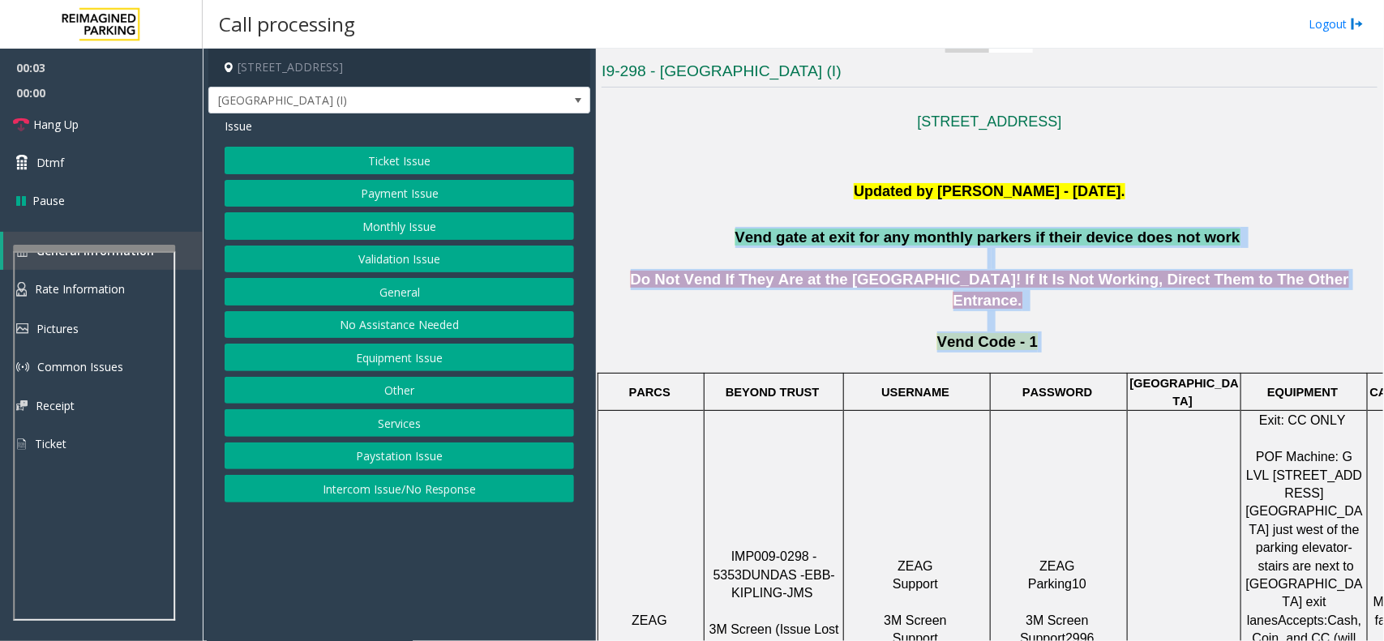
drag, startPoint x: 751, startPoint y: 239, endPoint x: 1140, endPoint y: 319, distance: 396.3
click at [1140, 331] on p "Vend Code - 1" at bounding box center [989, 350] width 776 height 39
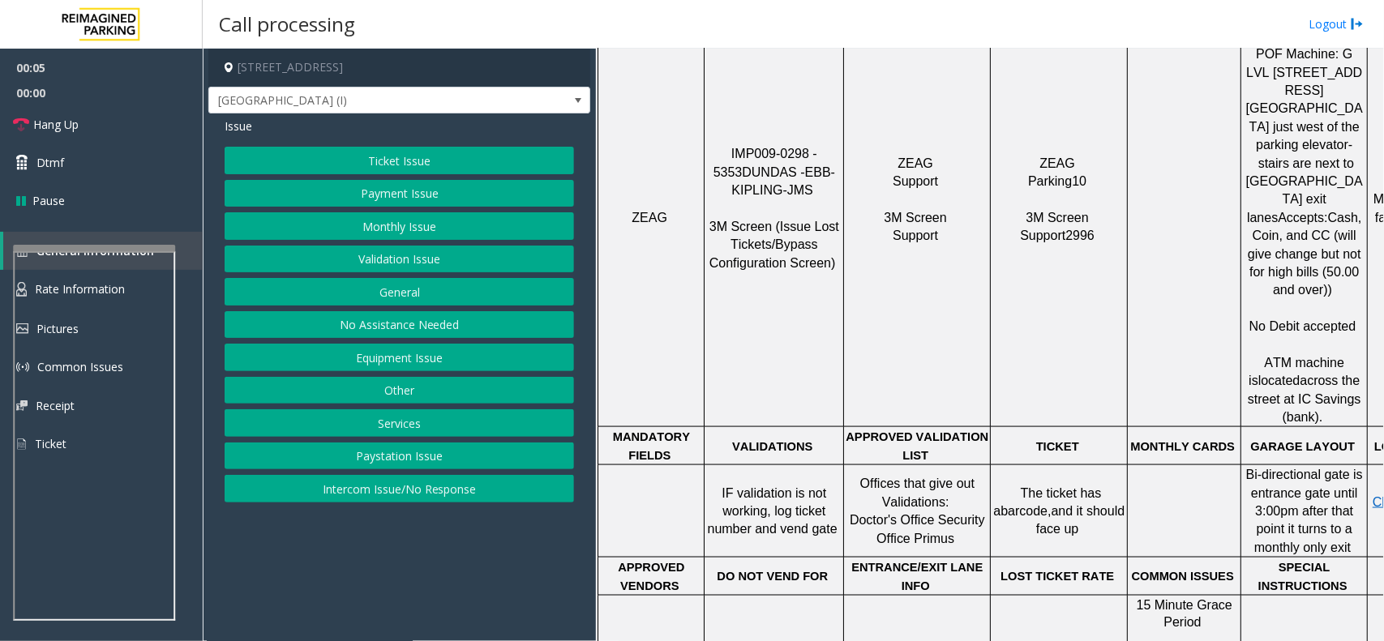
scroll to position [810, 0]
click at [387, 255] on button "Validation Issue" at bounding box center [399, 260] width 349 height 28
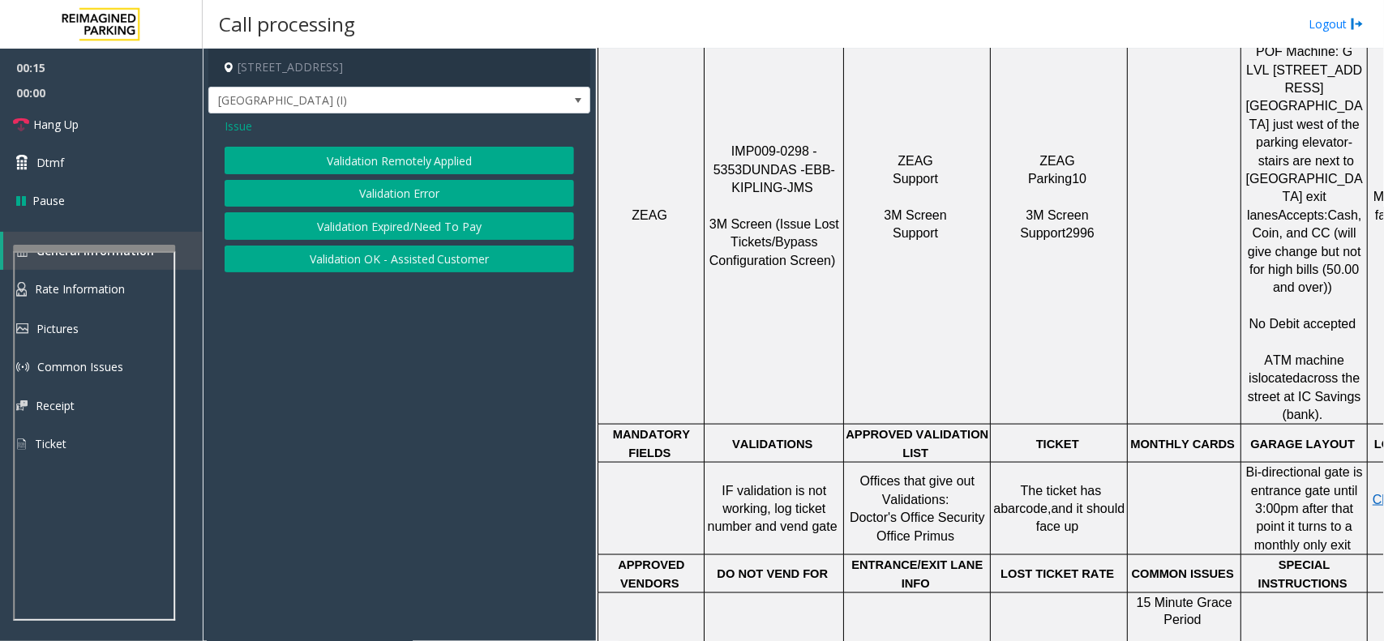
click at [397, 199] on button "Validation Error" at bounding box center [399, 194] width 349 height 28
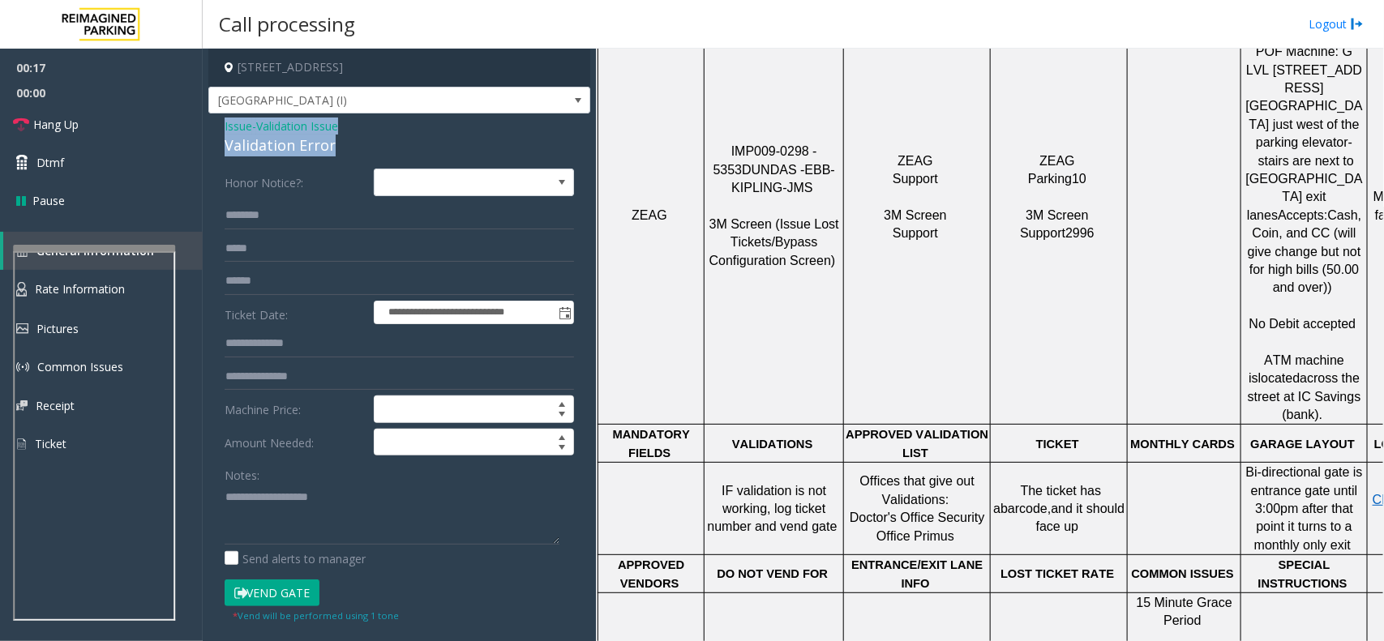
drag, startPoint x: 357, startPoint y: 147, endPoint x: 220, endPoint y: 126, distance: 137.7
click at [220, 126] on div "**********" at bounding box center [399, 584] width 382 height 942
click at [344, 517] on textarea at bounding box center [392, 514] width 335 height 61
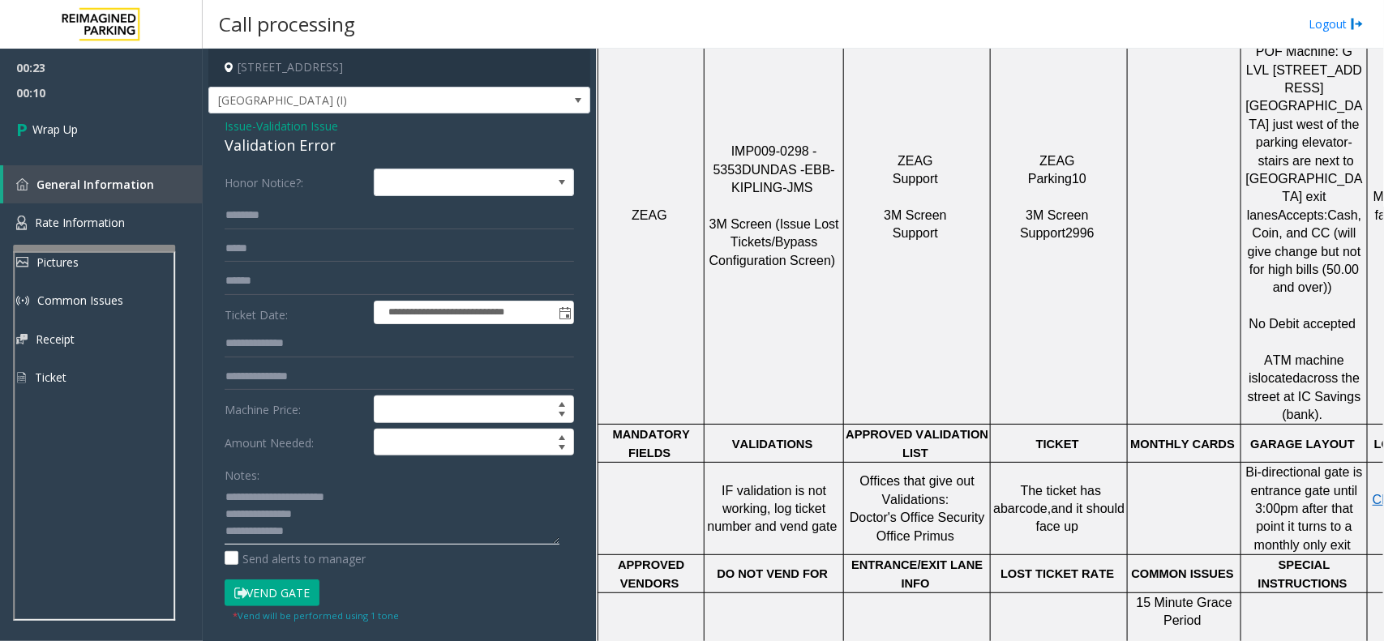
click at [306, 531] on textarea at bounding box center [392, 514] width 335 height 61
paste textarea "**********"
type textarea "**********"
click at [126, 113] on link "Wrap Up" at bounding box center [101, 129] width 203 height 48
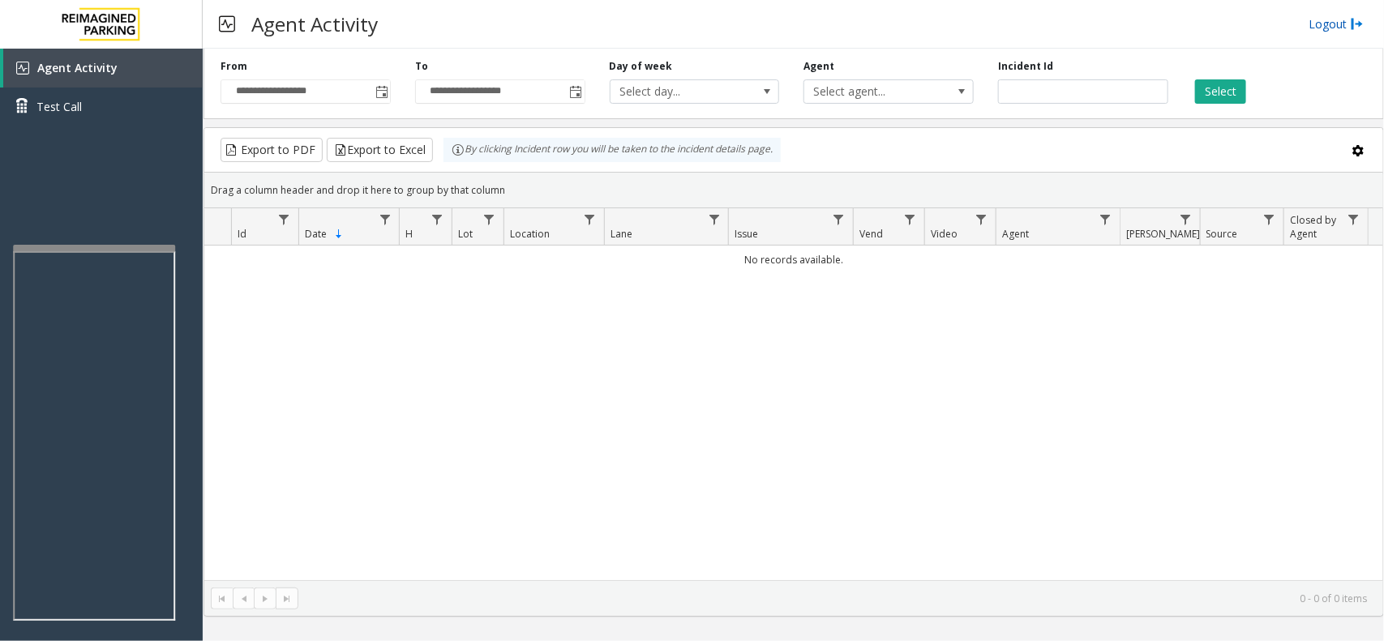
click at [1323, 17] on link "Logout" at bounding box center [1335, 23] width 55 height 17
